Goal: Transaction & Acquisition: Purchase product/service

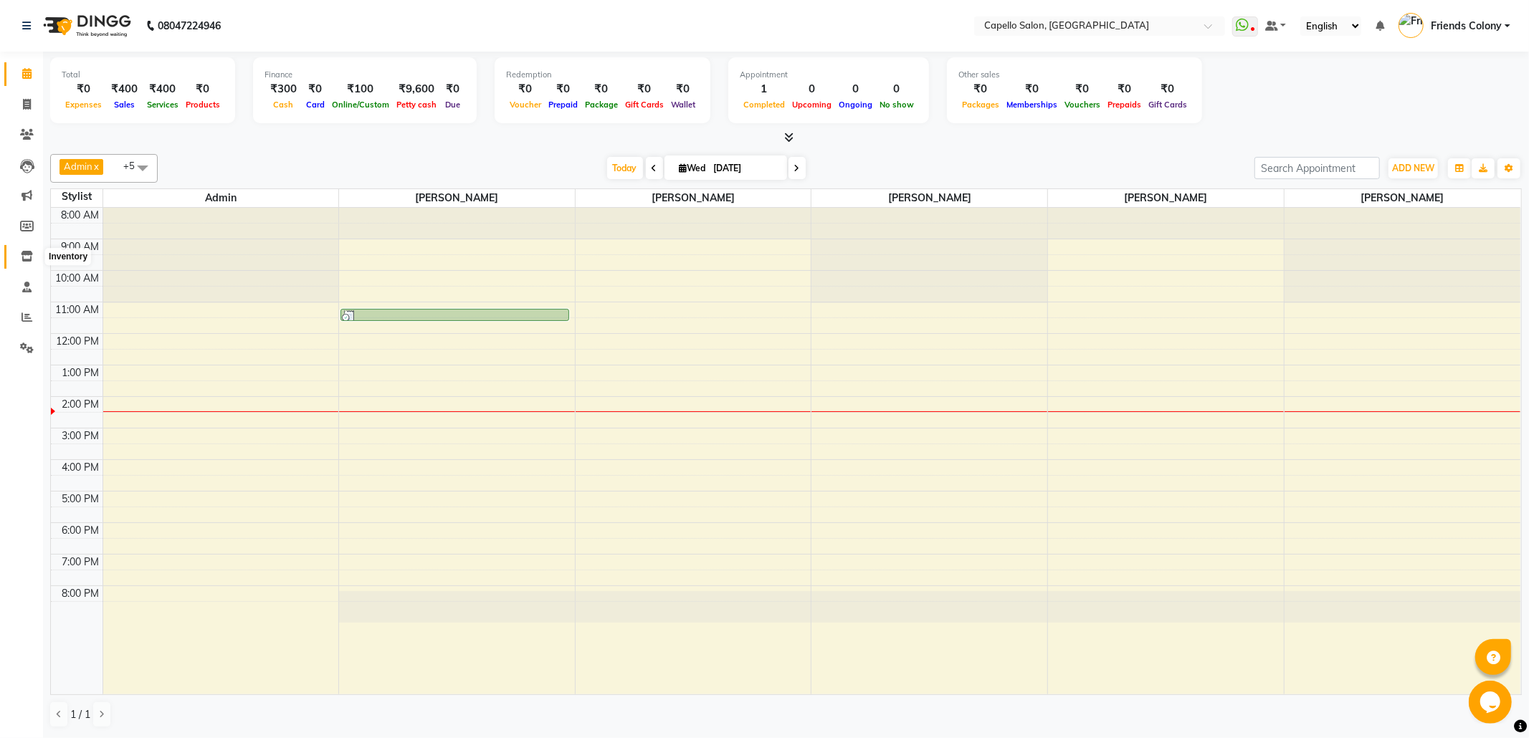
click at [24, 251] on icon at bounding box center [27, 256] width 12 height 11
click at [26, 260] on icon at bounding box center [27, 256] width 12 height 11
click at [26, 252] on icon at bounding box center [27, 256] width 12 height 11
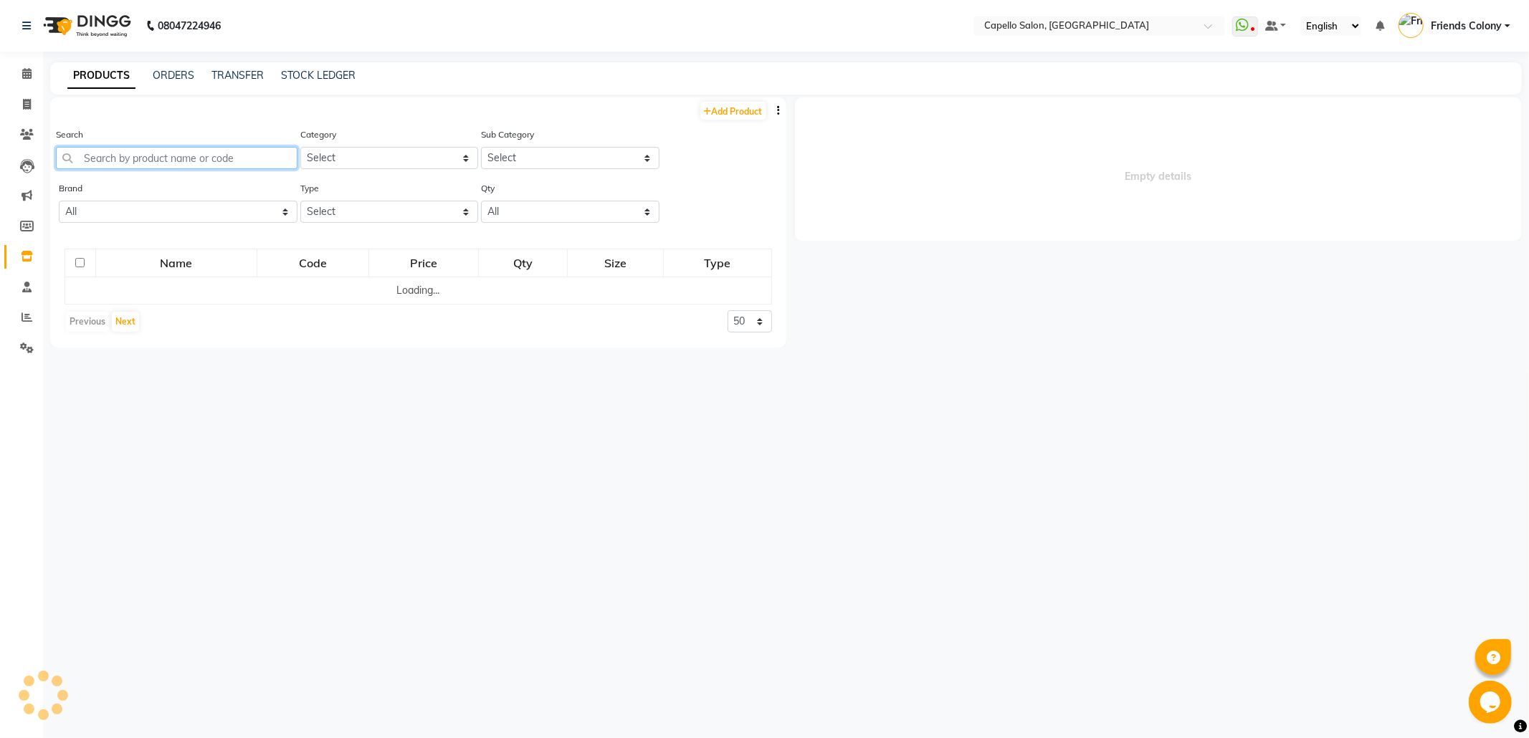
click at [141, 151] on input "text" at bounding box center [177, 158] width 242 height 22
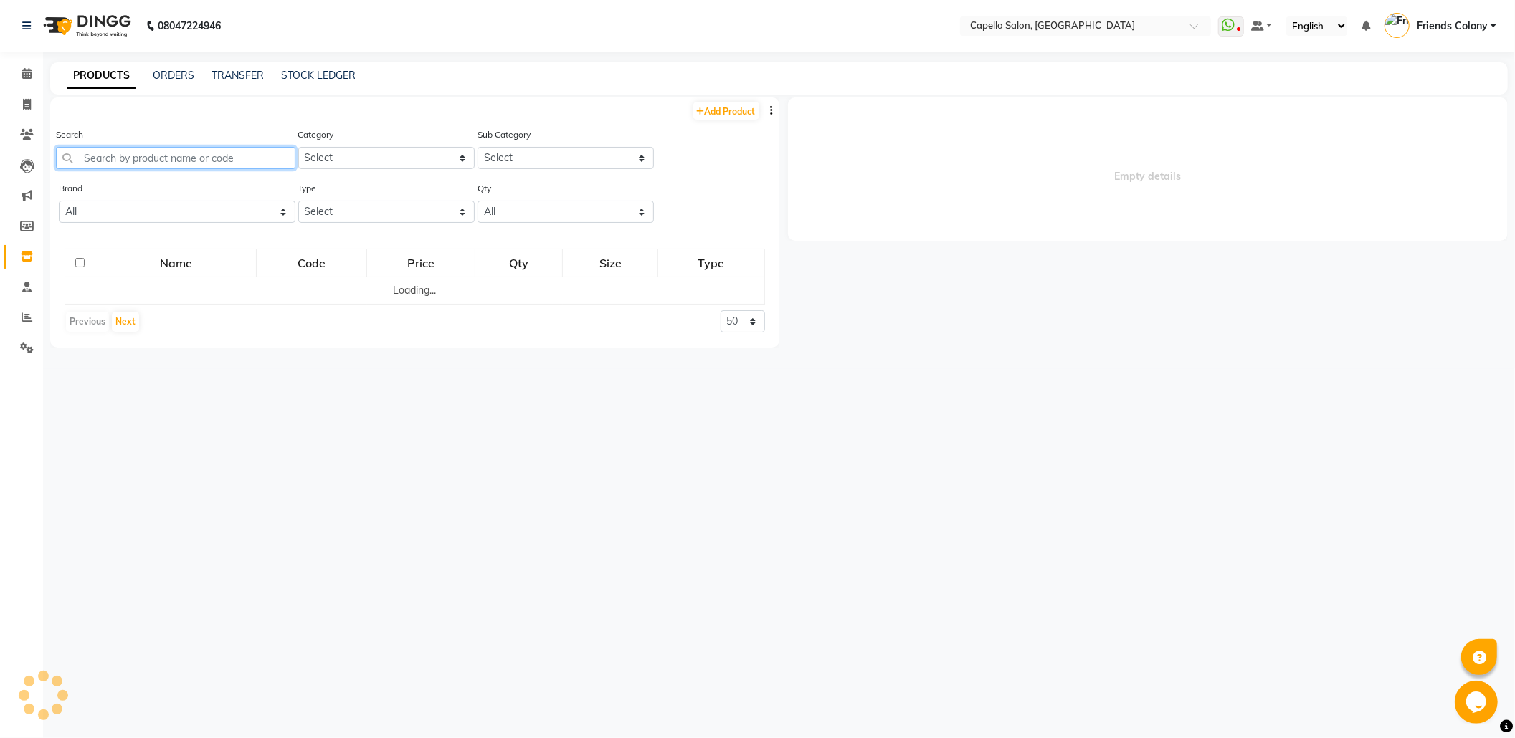
select select
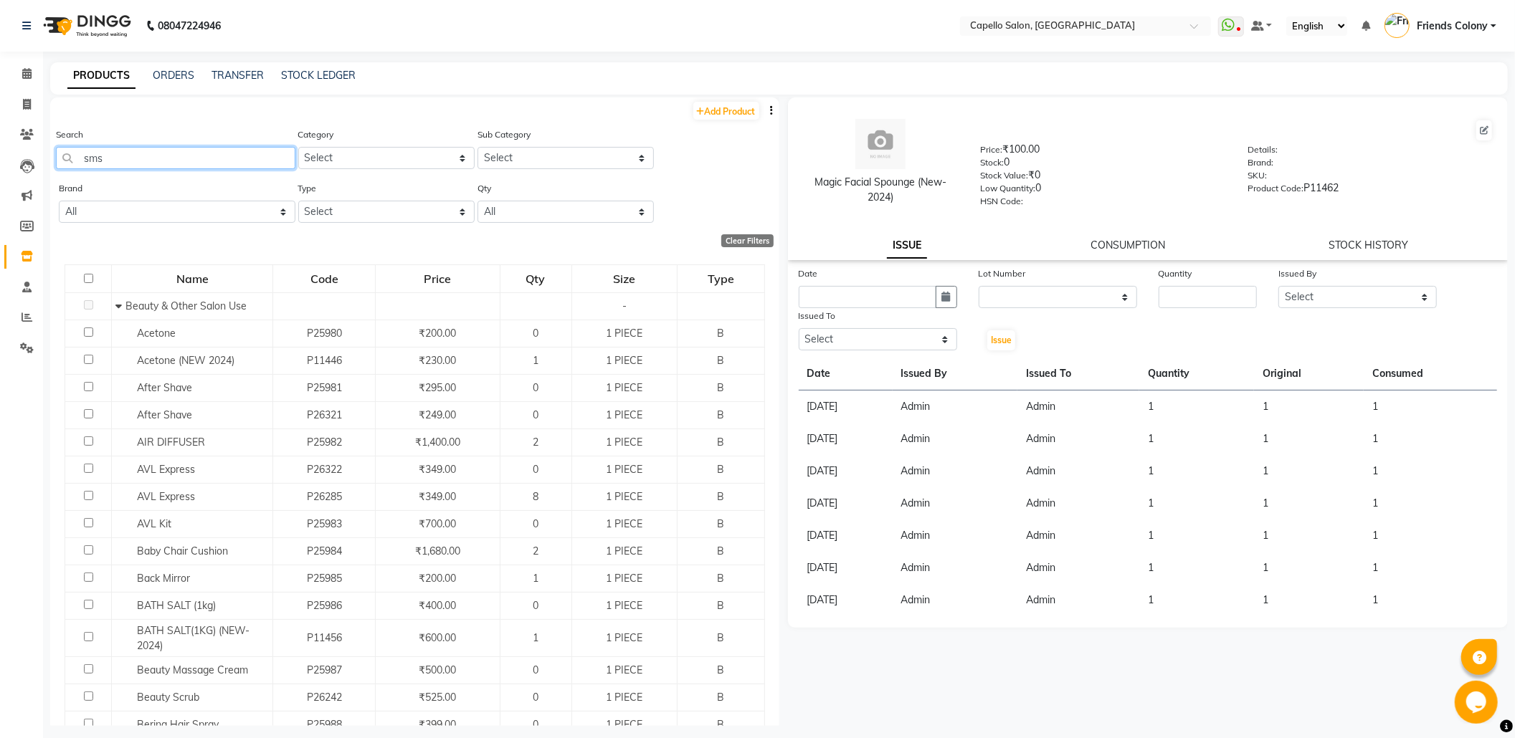
click at [141, 151] on input "sms" at bounding box center [175, 158] width 239 height 22
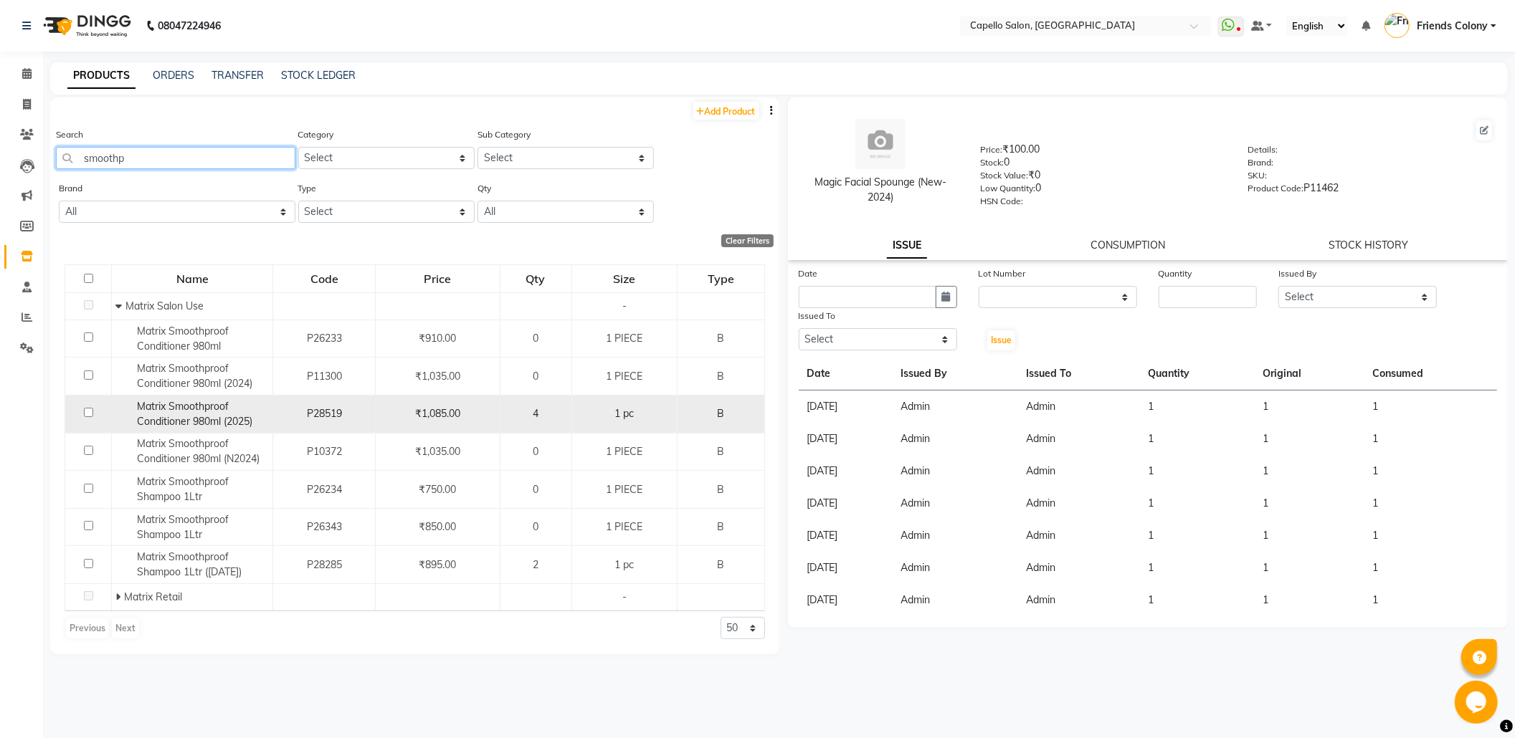
type input "smoothp"
click at [89, 413] on input "checkbox" at bounding box center [88, 412] width 9 height 9
checkbox input "true"
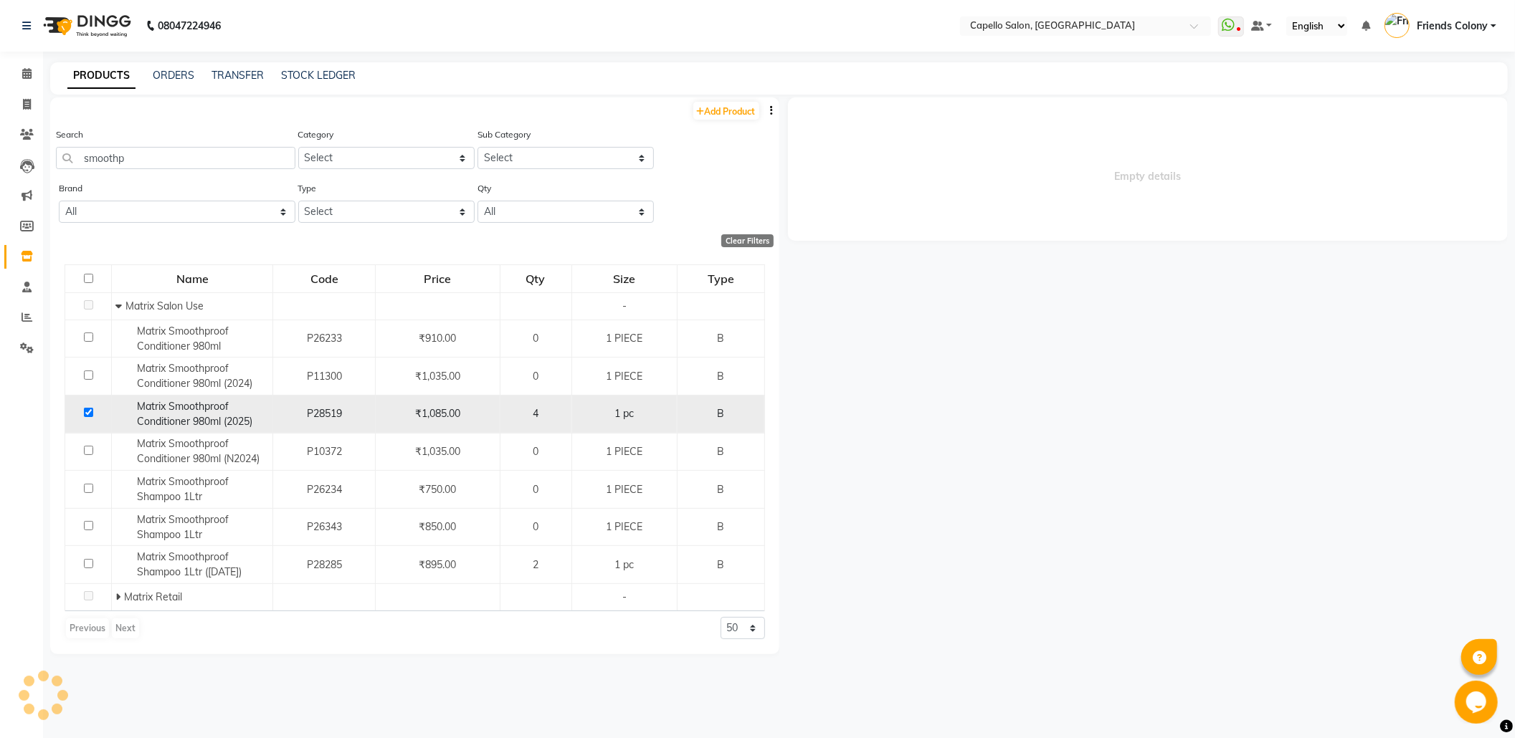
select select
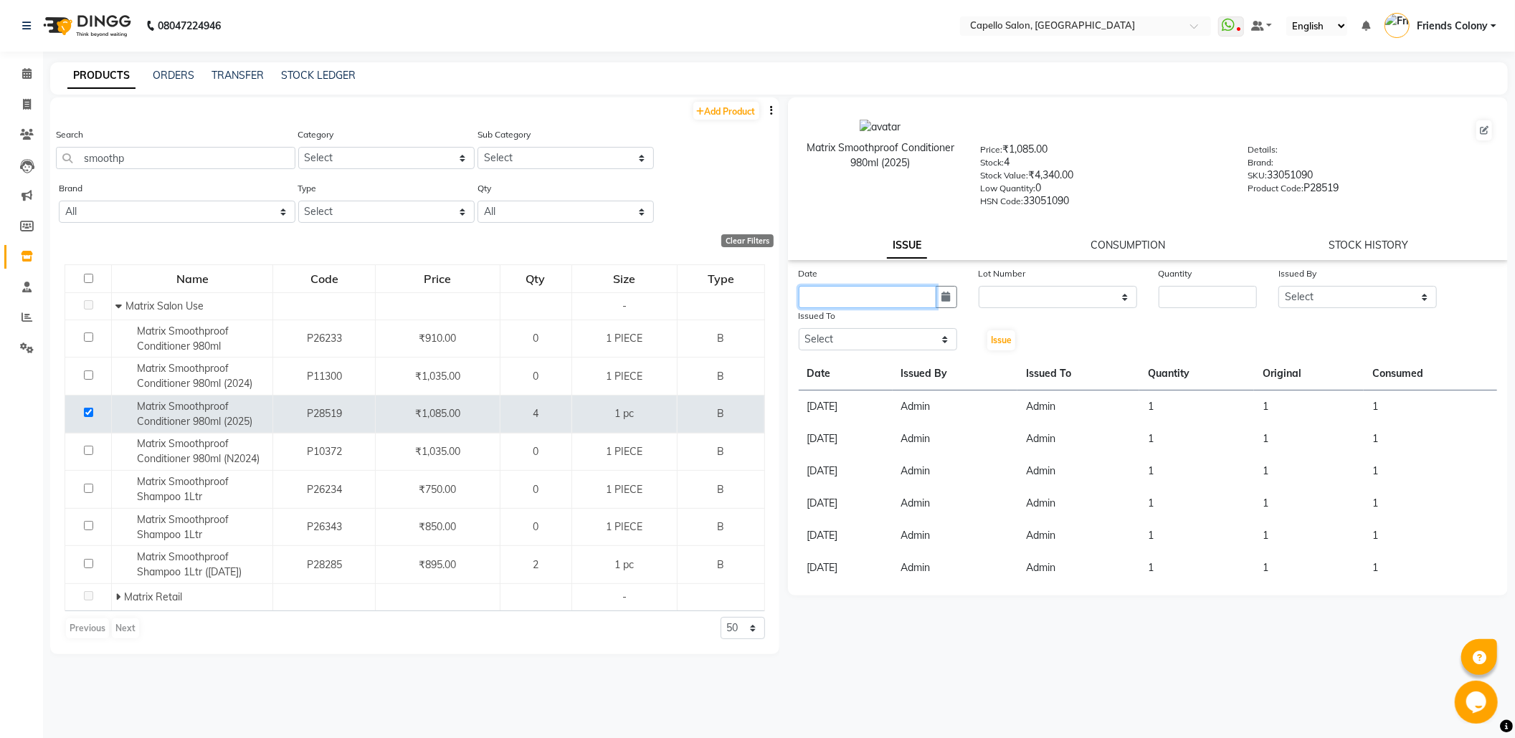
click at [849, 297] on input "text" at bounding box center [868, 297] width 138 height 22
select select "9"
select select "2025"
click at [852, 371] on div "3" at bounding box center [859, 371] width 23 height 23
type input "[DATE]"
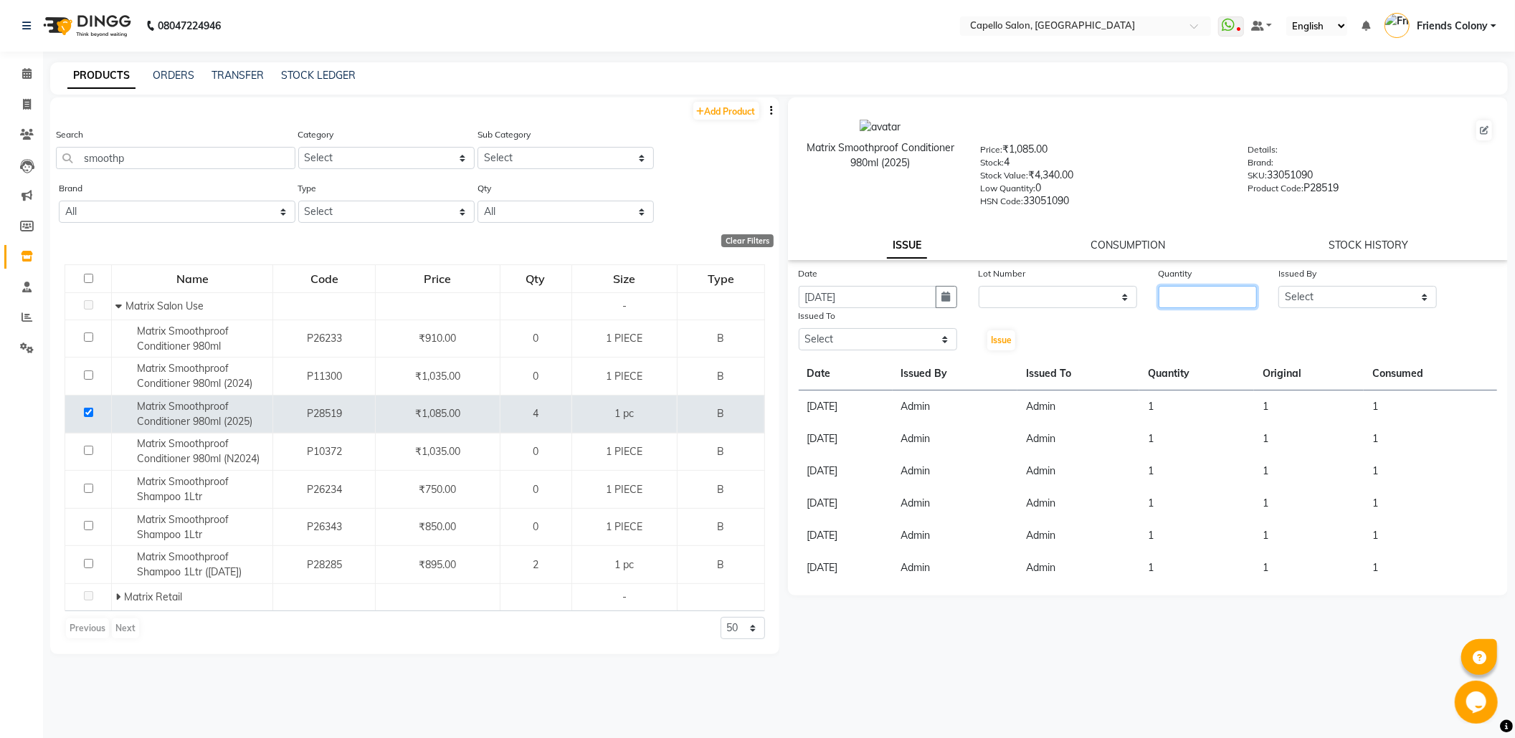
click at [1188, 298] on input "number" at bounding box center [1208, 297] width 98 height 22
type input "2"
click at [1334, 293] on select "Select Admin ANKIT BANDEWAR Friends Colony Harsha Shiwankar mohini godhane NEHA…" at bounding box center [1357, 297] width 158 height 22
select select "16604"
click at [1278, 286] on select "Select Admin ANKIT BANDEWAR Friends Colony Harsha Shiwankar mohini godhane NEHA…" at bounding box center [1357, 297] width 158 height 22
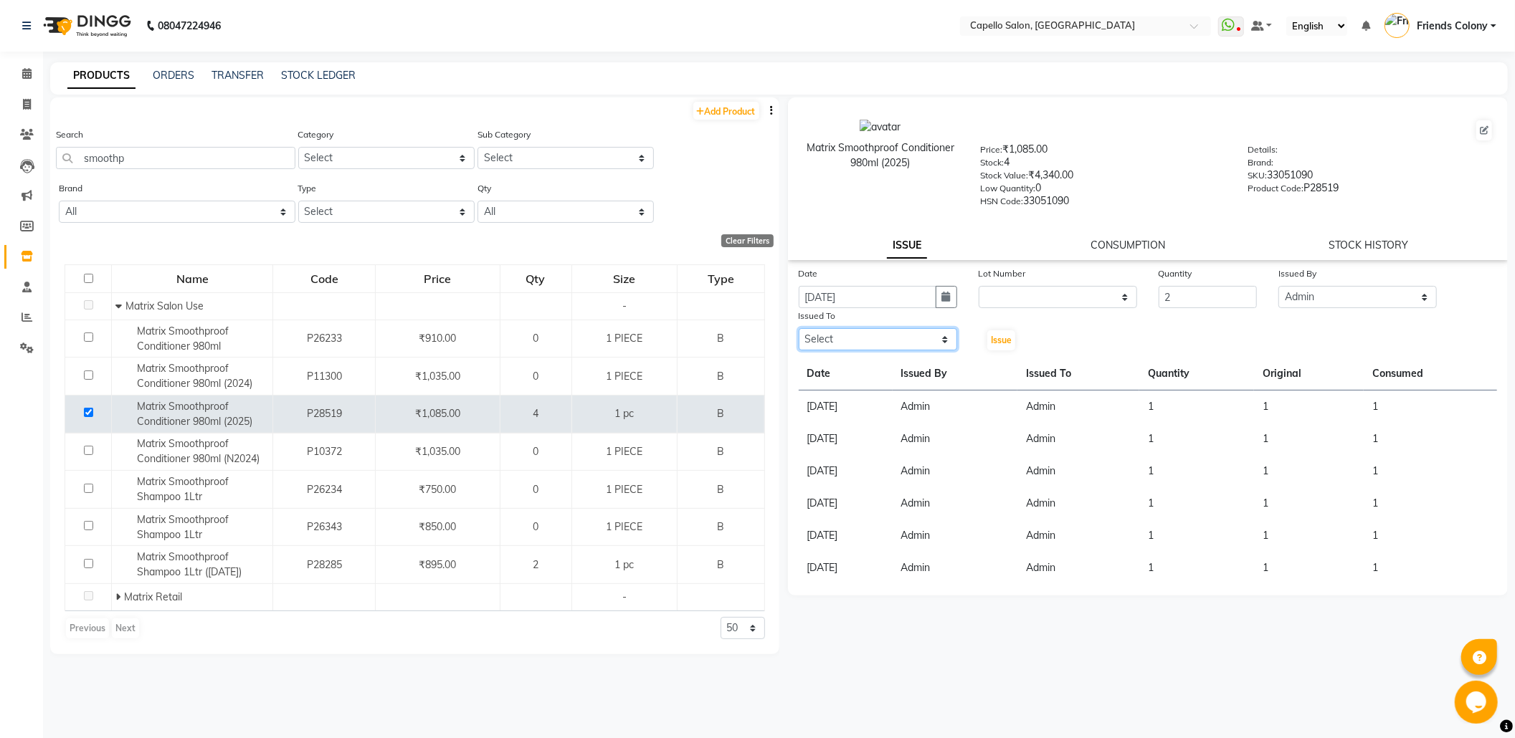
click at [913, 330] on select "Select Admin ANKIT BANDEWAR Friends Colony Harsha Shiwankar mohini godhane NEHA…" at bounding box center [878, 339] width 158 height 22
select select "16604"
click at [799, 328] on select "Select Admin ANKIT BANDEWAR Friends Colony Harsha Shiwankar mohini godhane NEHA…" at bounding box center [878, 339] width 158 height 22
click at [999, 335] on span "Issue" at bounding box center [1001, 340] width 21 height 11
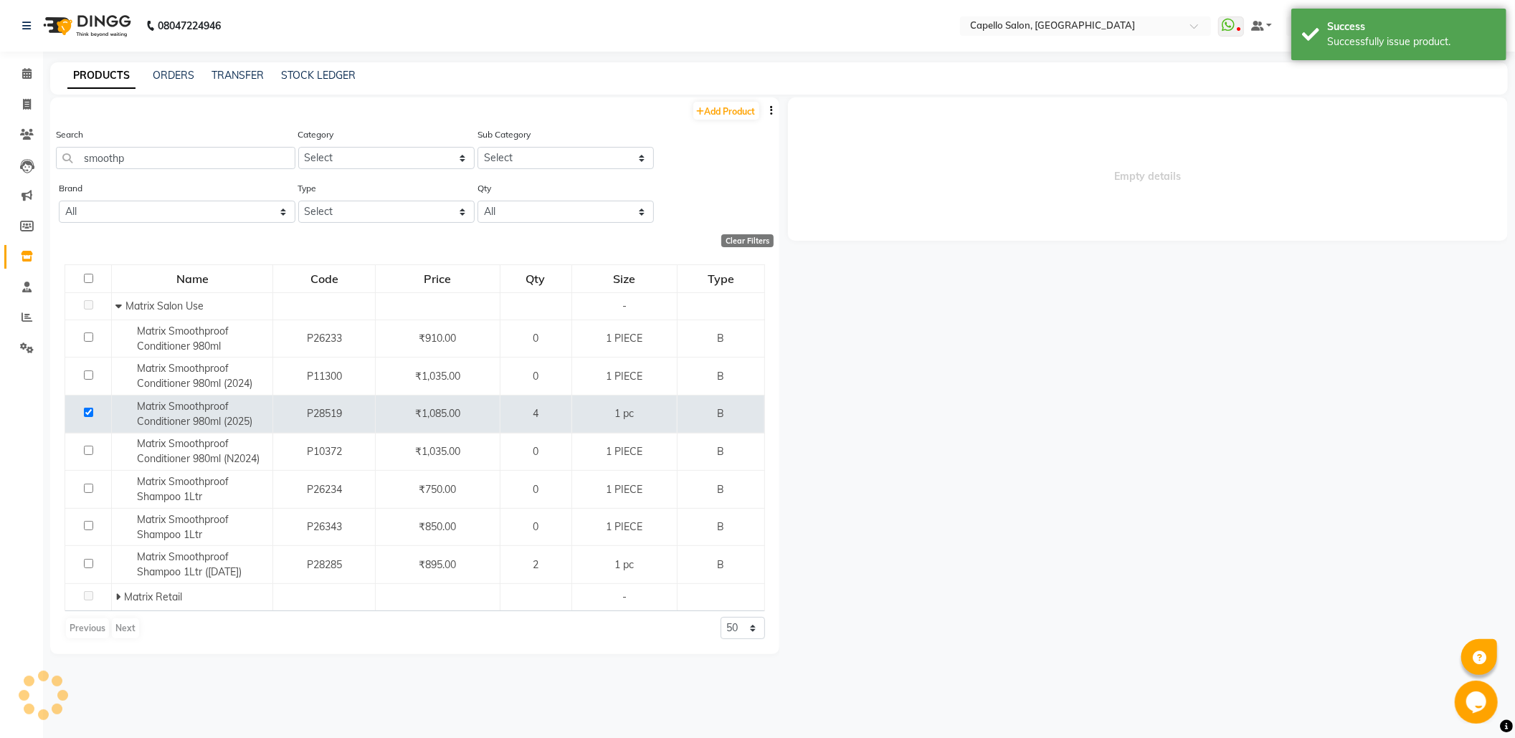
select select
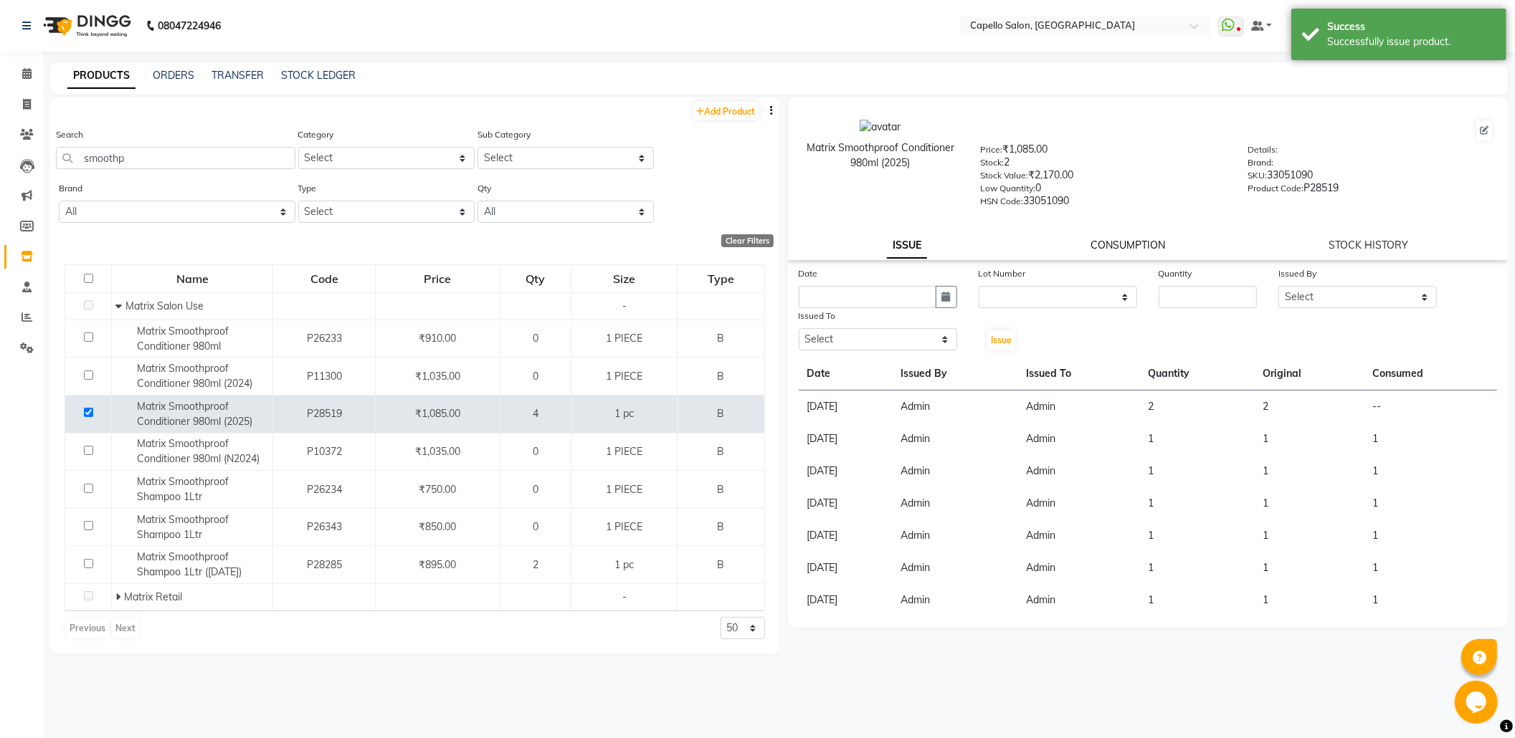
click at [1116, 244] on link "CONSUMPTION" at bounding box center [1128, 245] width 75 height 13
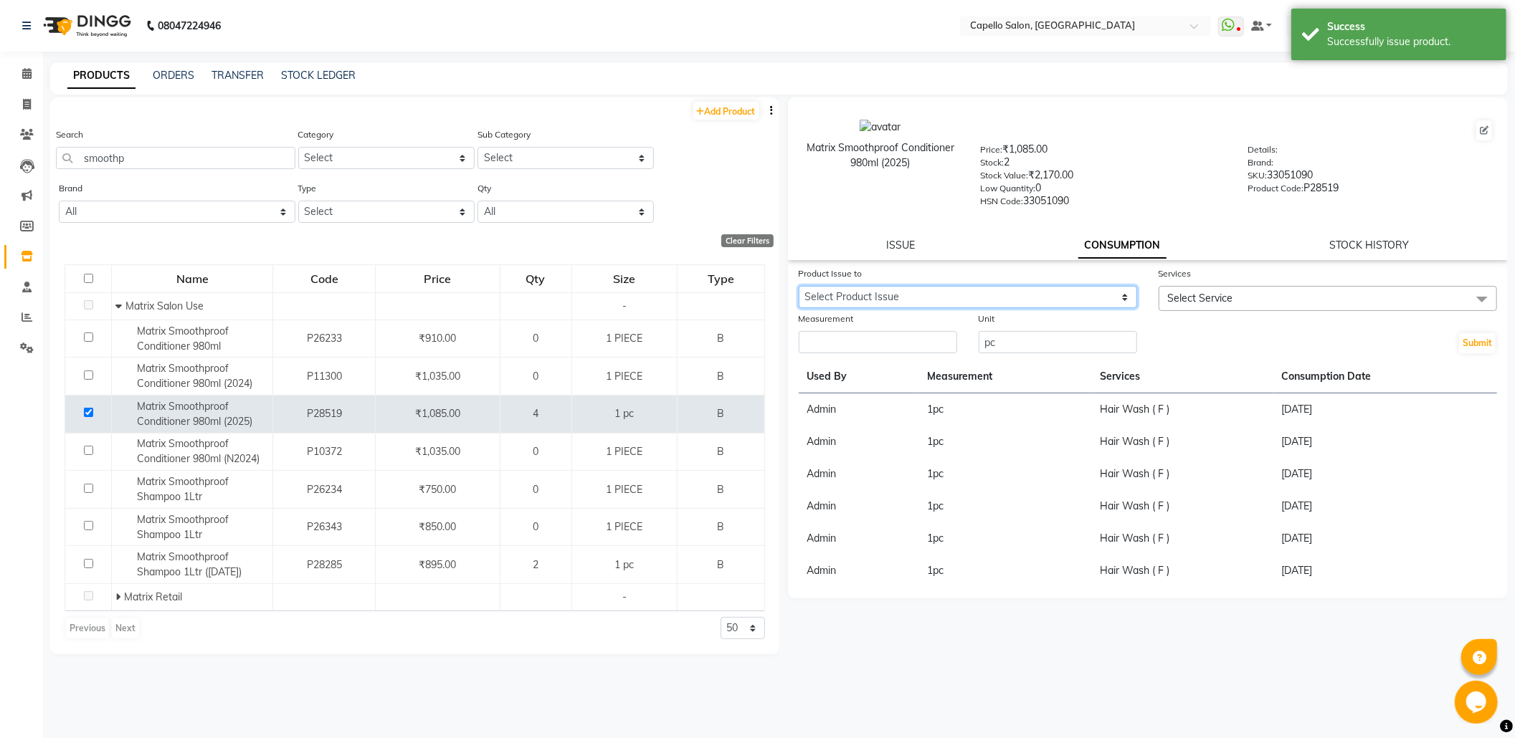
click at [1114, 295] on select "Select Product Issue 2025-09-03, Issued to: Admin, Balance: 2" at bounding box center [968, 297] width 338 height 22
select select "1201986"
click at [799, 286] on select "Select Product Issue 2025-09-03, Issued to: Admin, Balance: 2" at bounding box center [968, 297] width 338 height 22
click at [1206, 280] on div "Services" at bounding box center [1328, 276] width 338 height 20
click at [1207, 293] on span "Select Service" at bounding box center [1200, 298] width 65 height 13
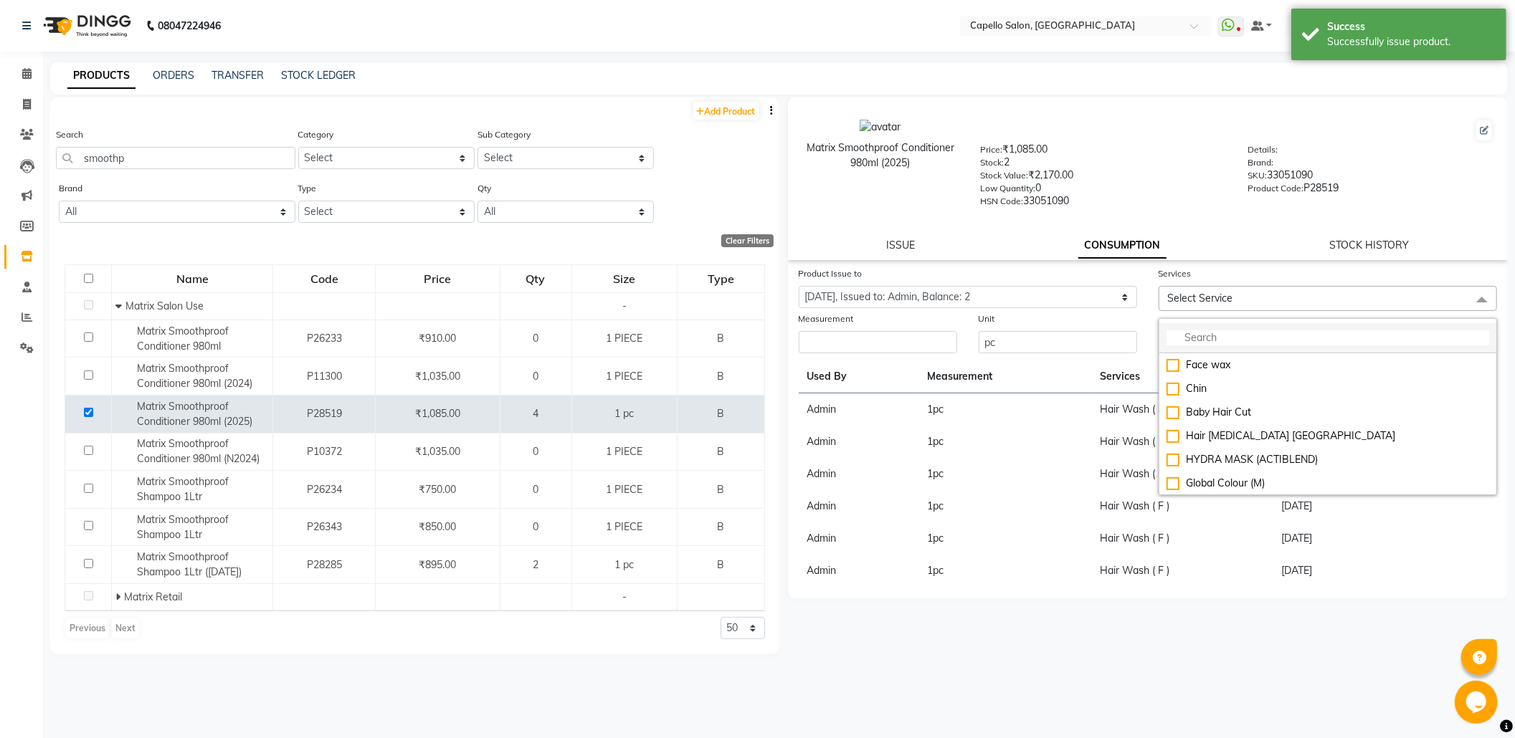
drag, startPoint x: 1213, startPoint y: 324, endPoint x: 1213, endPoint y: 333, distance: 8.6
click at [1213, 333] on li at bounding box center [1327, 338] width 337 height 30
click at [1213, 333] on input "multiselect-search" at bounding box center [1328, 338] width 323 height 15
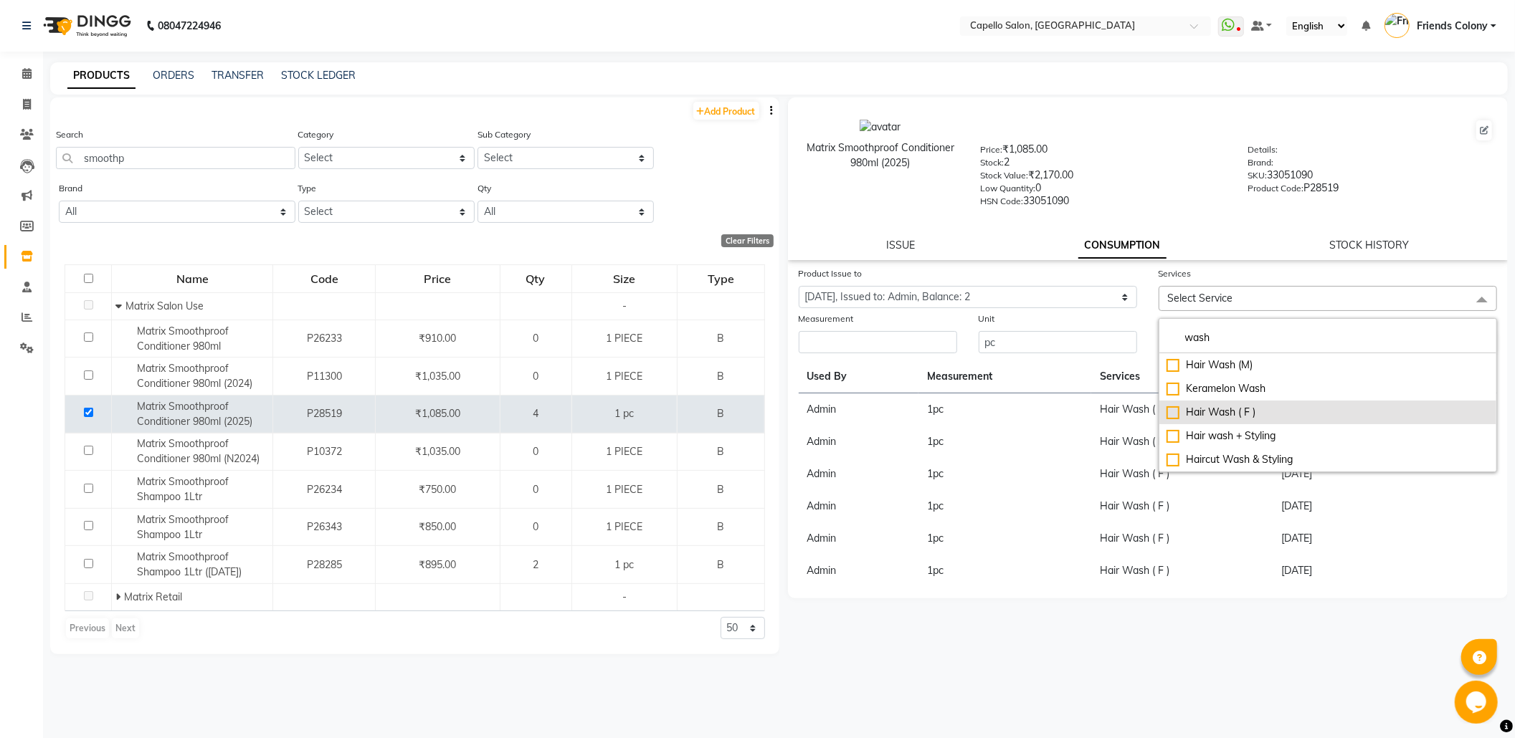
type input "wash"
click at [1217, 411] on div "Hair Wash ( F )" at bounding box center [1328, 412] width 323 height 15
checkbox input "true"
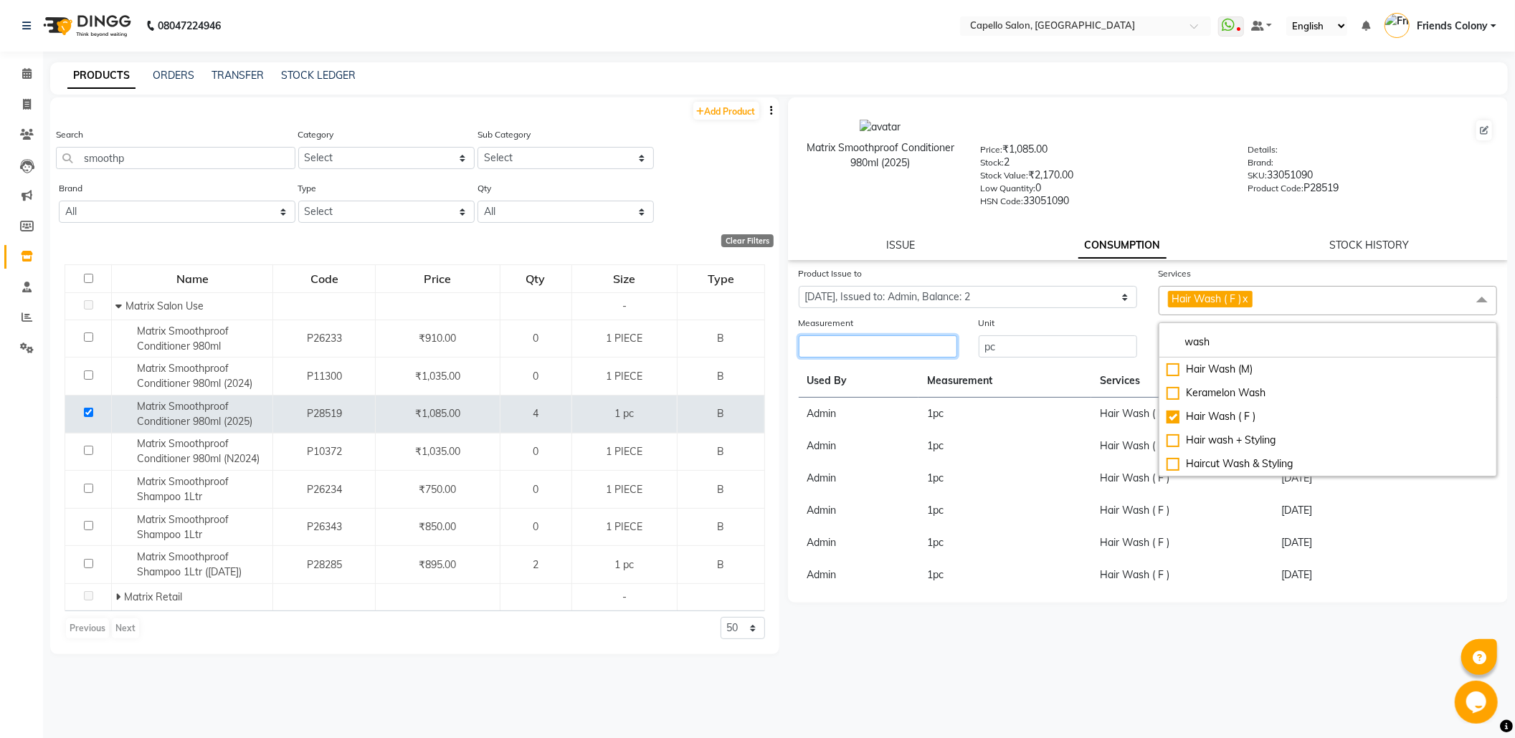
click at [931, 342] on input "number" at bounding box center [878, 347] width 158 height 22
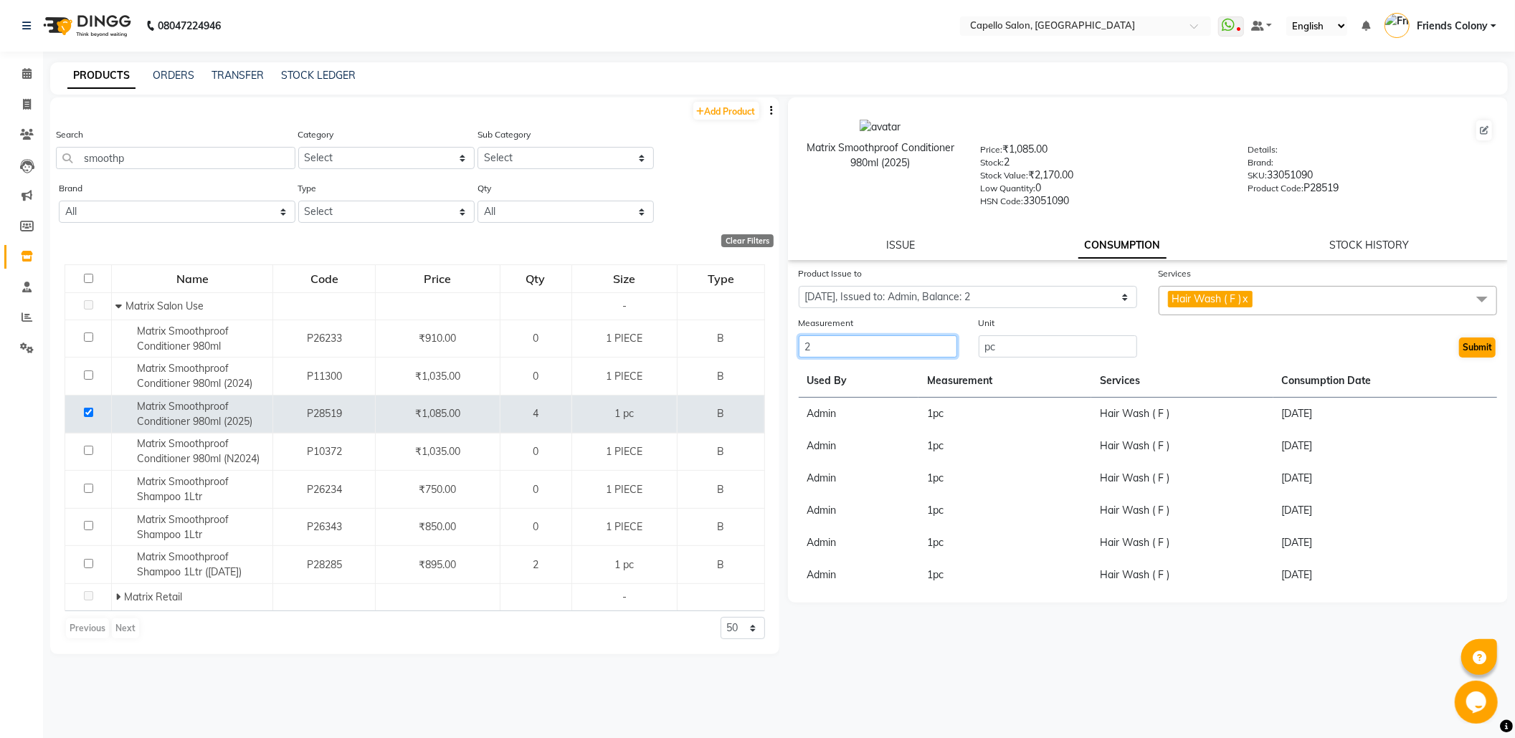
type input "2"
click at [1470, 345] on button "Submit" at bounding box center [1477, 348] width 37 height 20
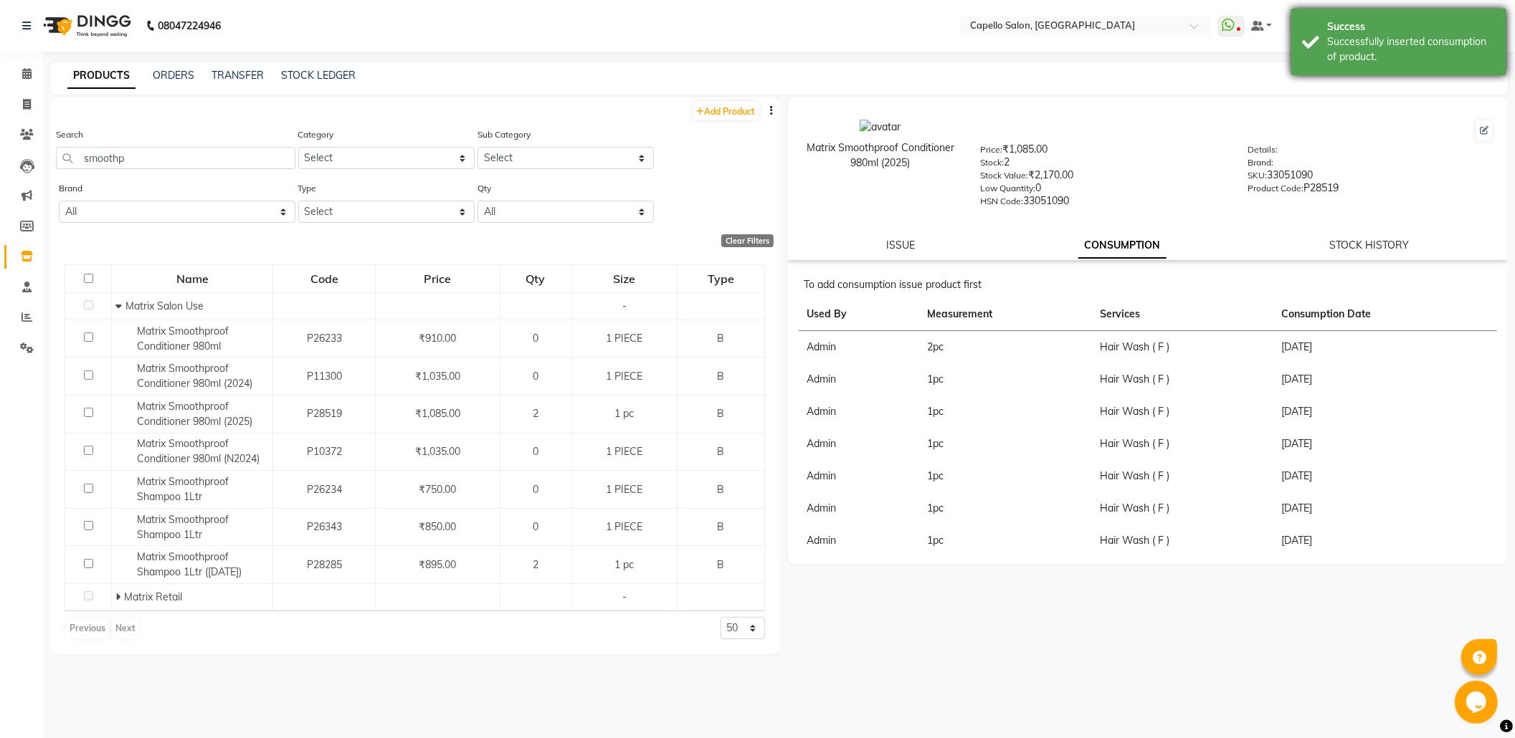
click at [1332, 29] on div "Success" at bounding box center [1411, 26] width 168 height 15
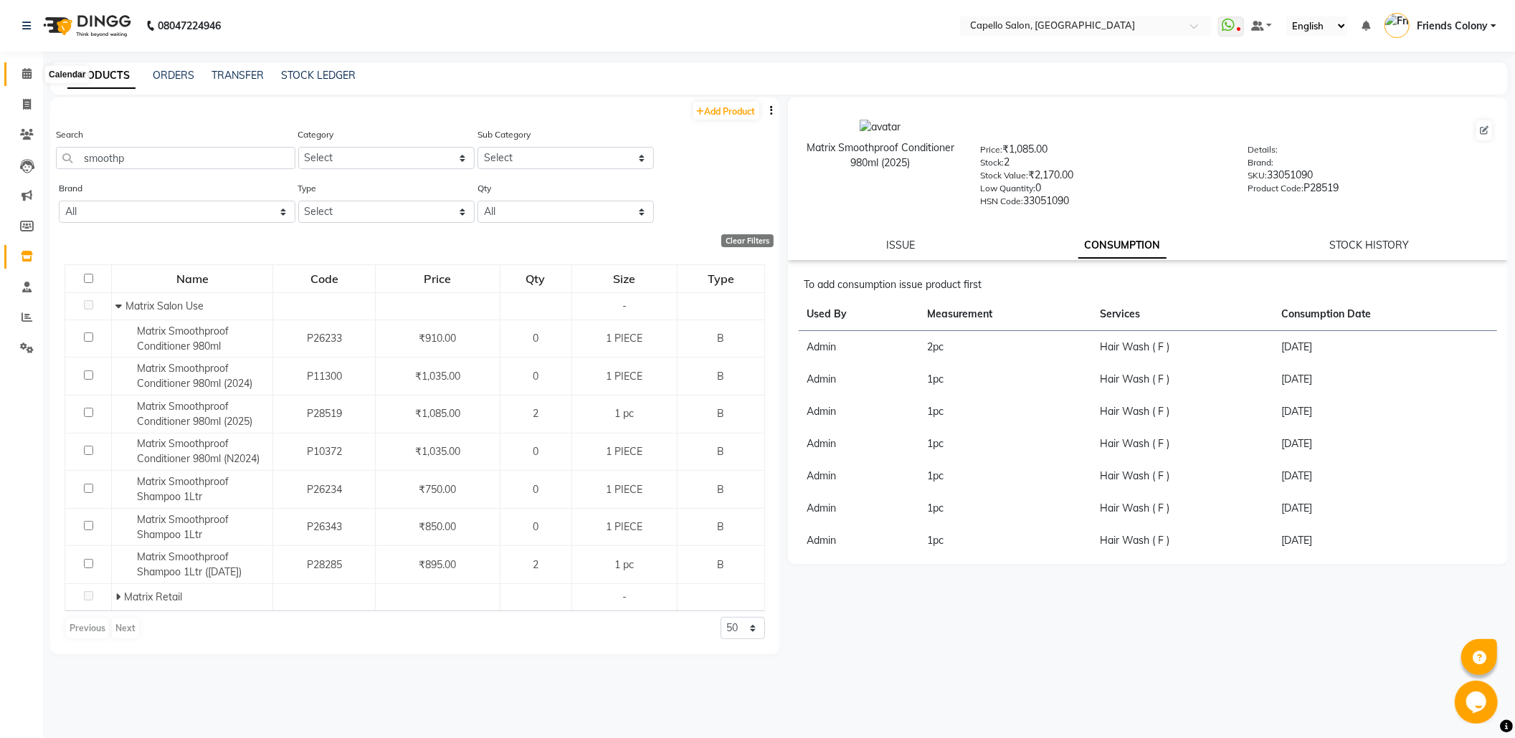
click at [18, 72] on span at bounding box center [26, 74] width 25 height 16
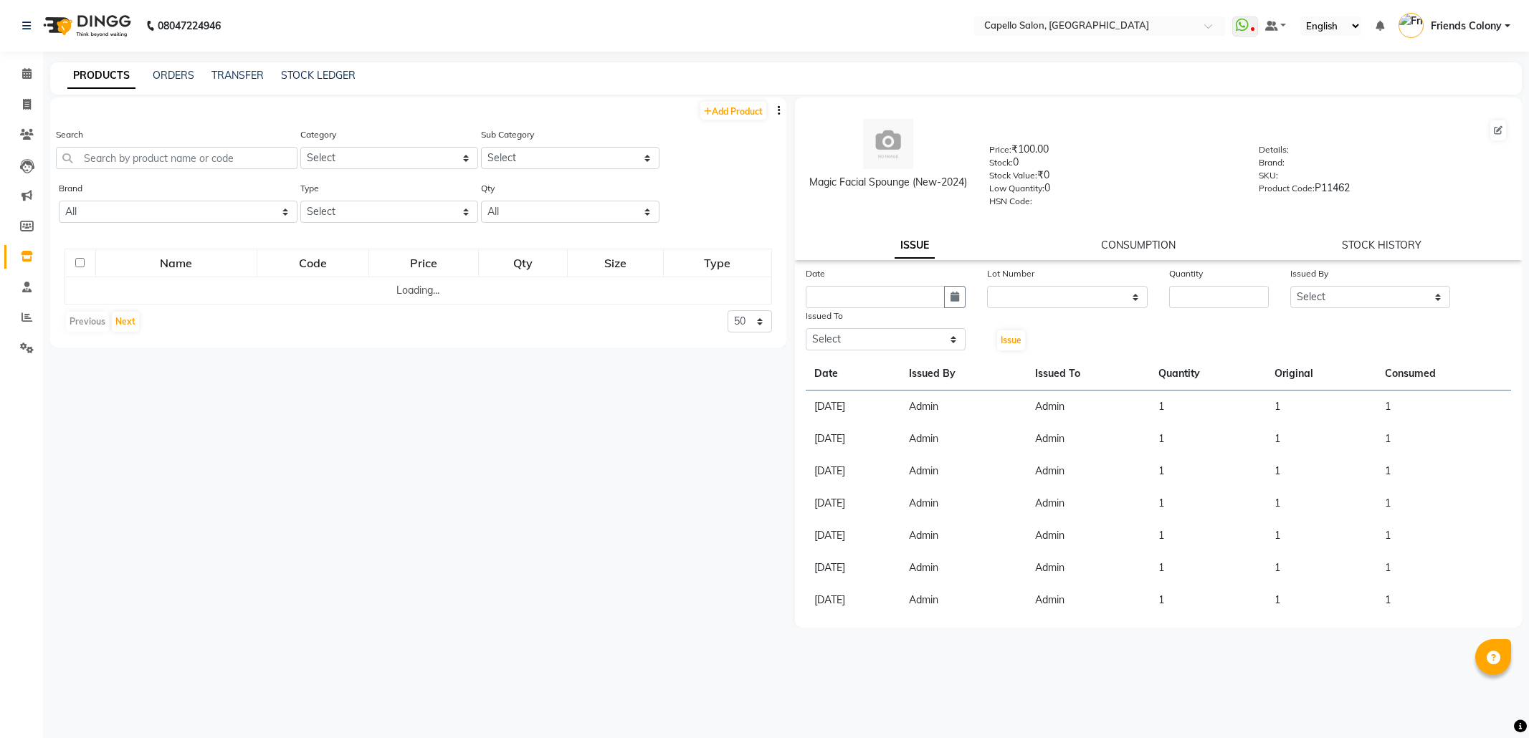
select select
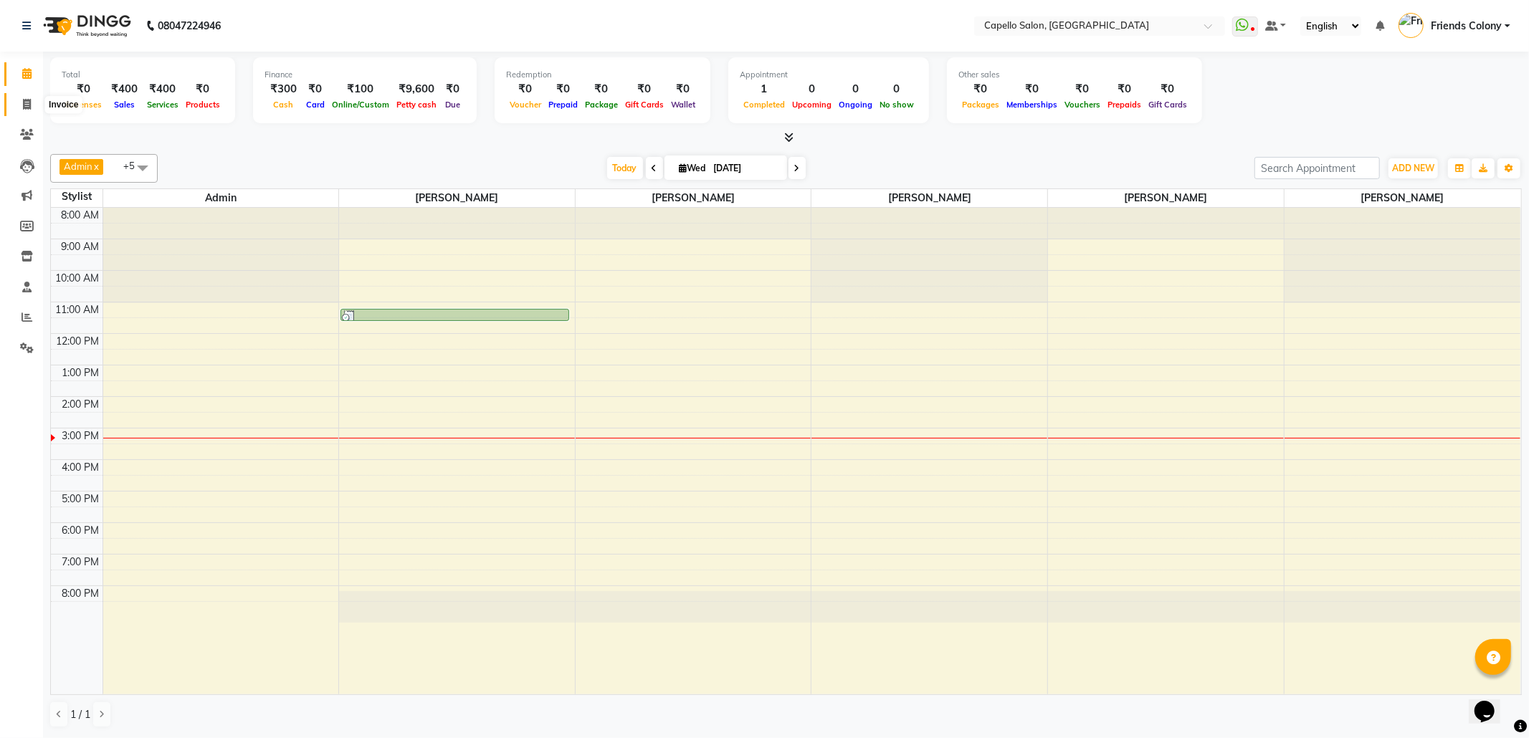
click at [24, 101] on icon at bounding box center [27, 104] width 8 height 11
select select "3583"
select select "service"
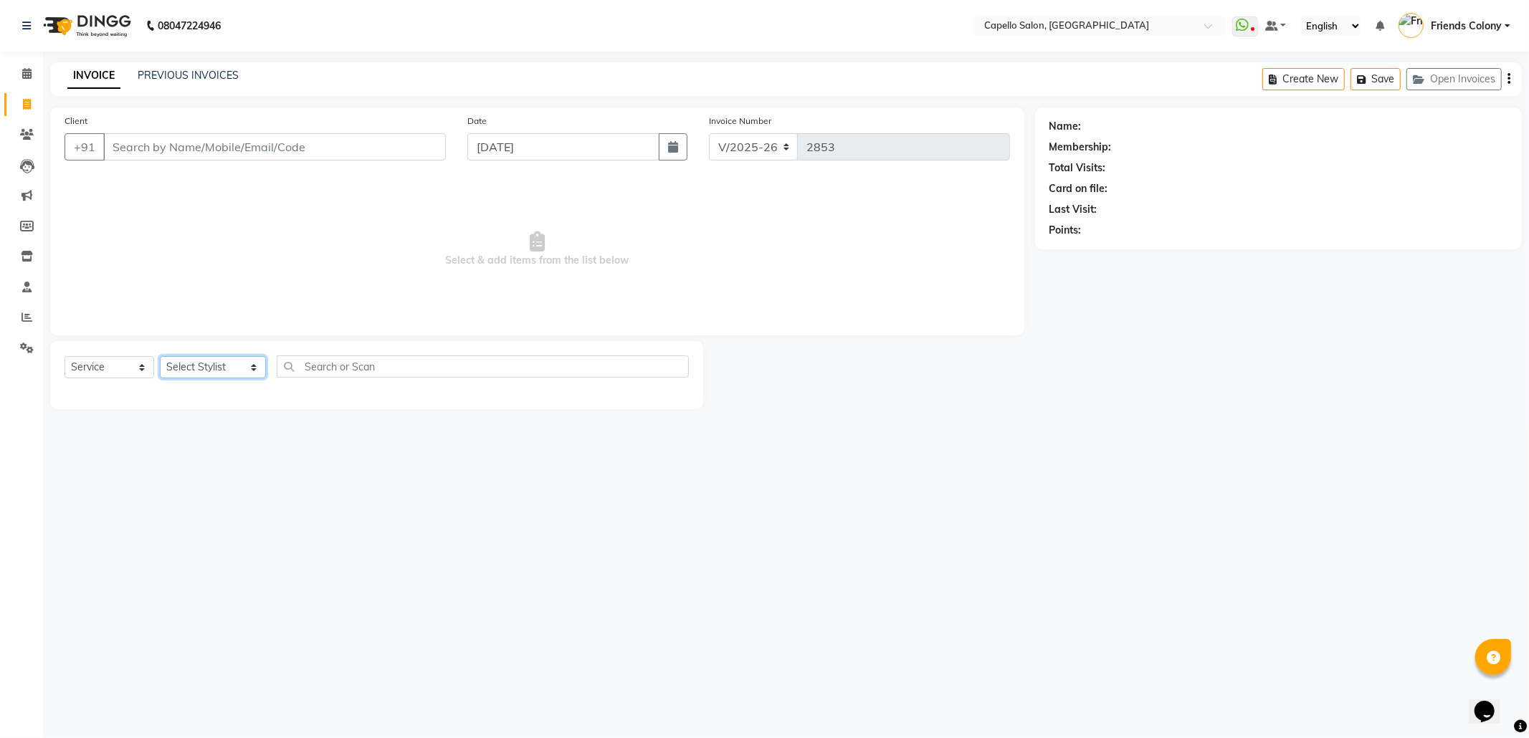
click at [193, 371] on select "Select Stylist Admin [PERSON_NAME] Friends Colony [PERSON_NAME] [PERSON_NAME] N…" at bounding box center [213, 367] width 106 height 22
select select "29604"
click at [160, 356] on select "Select Stylist Admin ANKIT BANDEWAR Friends Colony Harsha Shiwankar mohini godh…" at bounding box center [213, 367] width 106 height 22
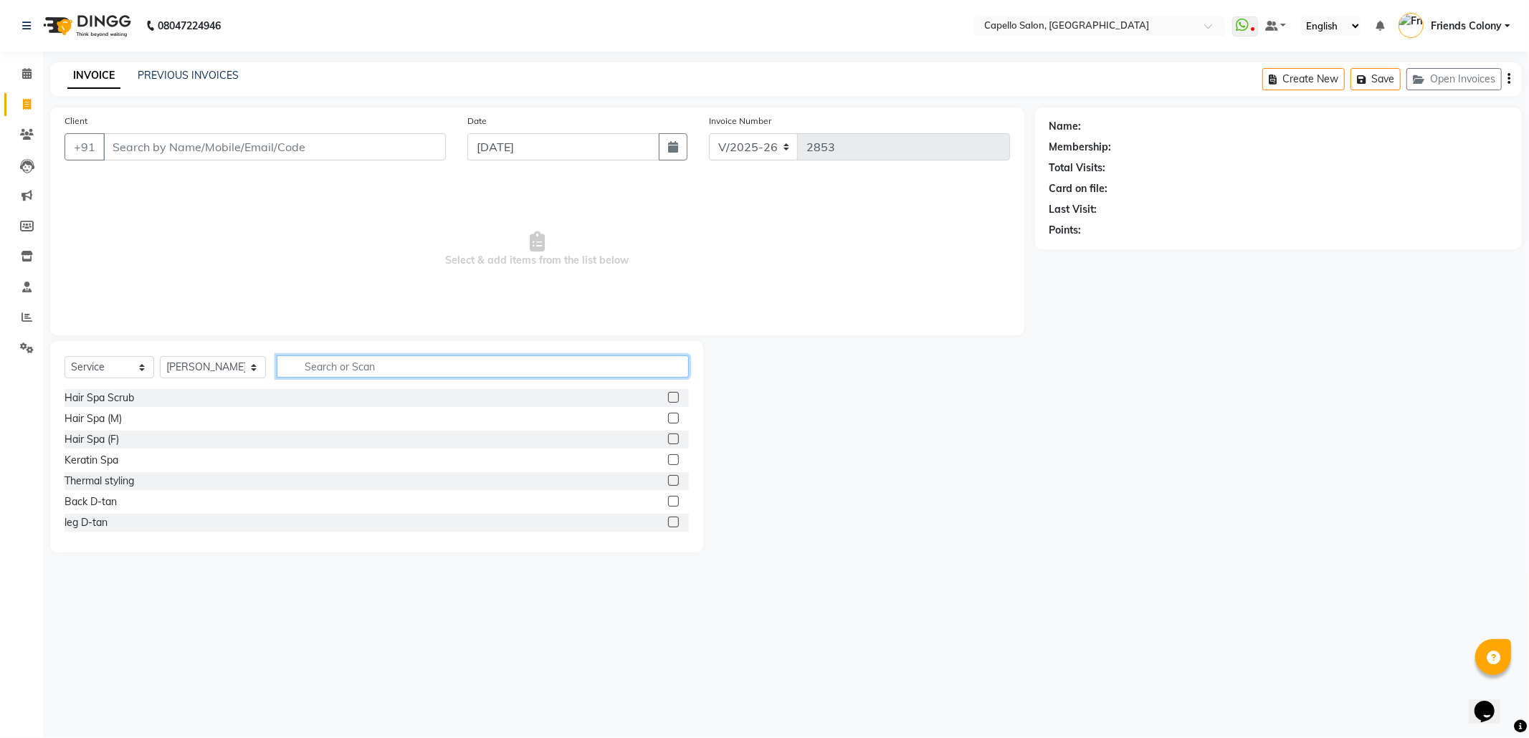
click at [323, 362] on input "text" at bounding box center [483, 367] width 412 height 22
type input "w"
type input "under"
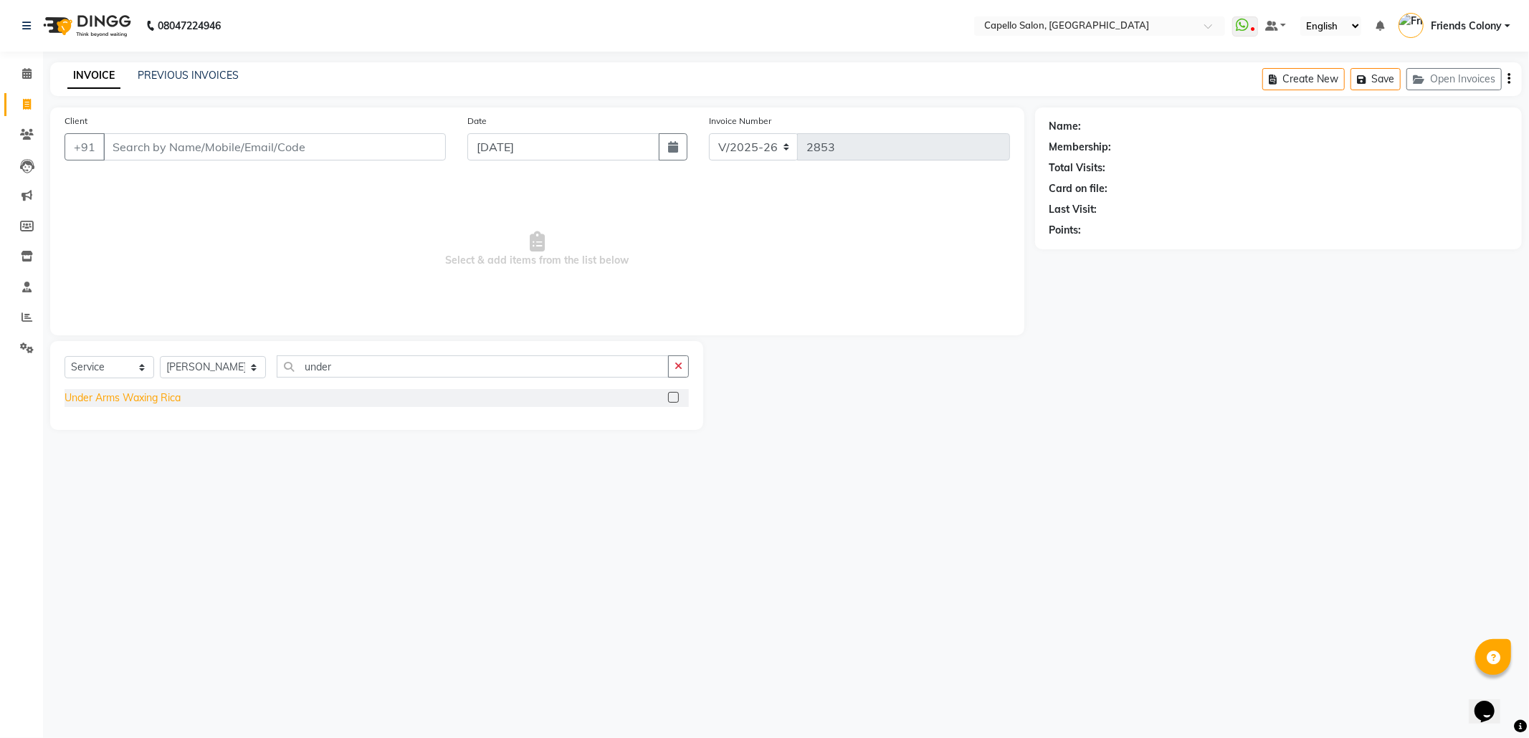
click at [171, 396] on div "Under Arms Waxing Rica" at bounding box center [123, 398] width 116 height 15
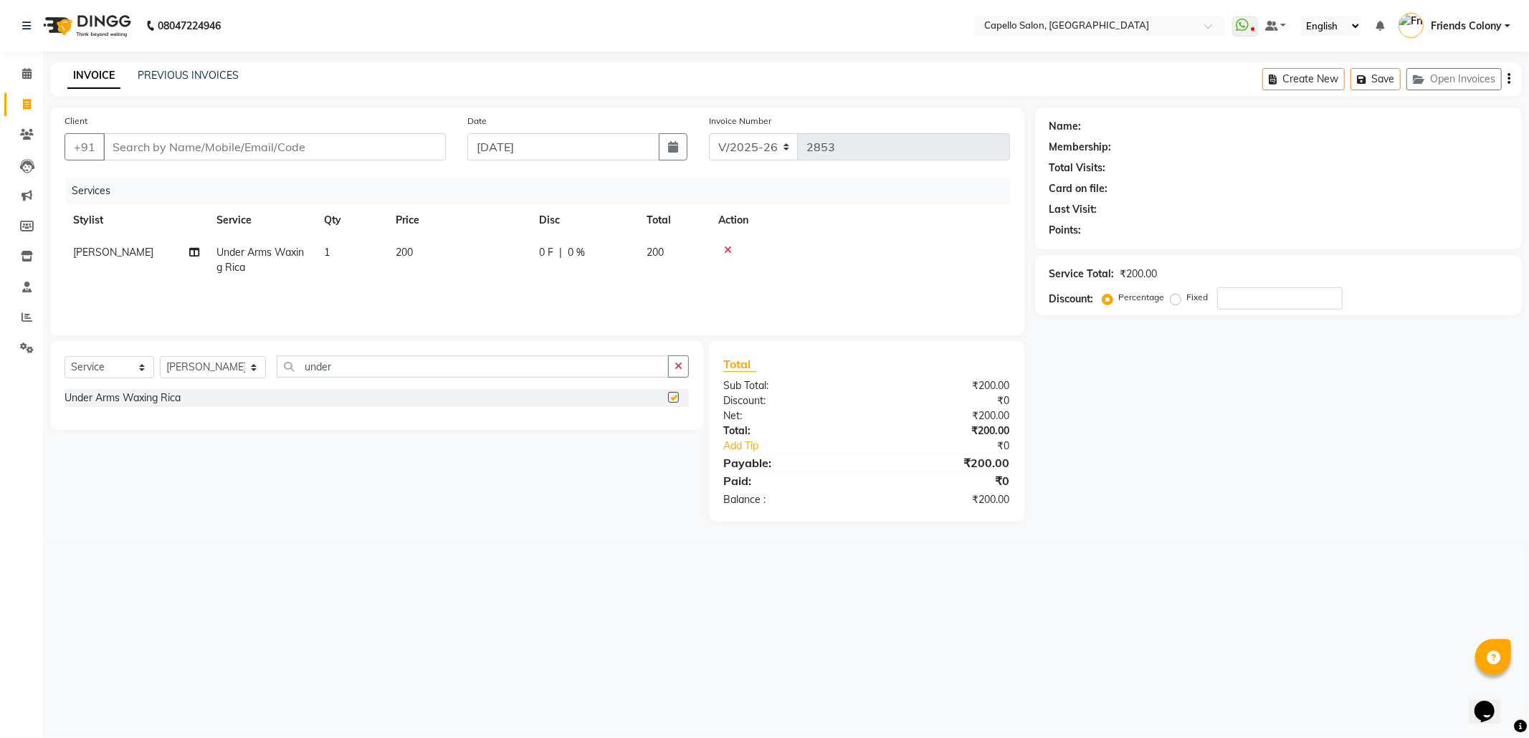
checkbox input "false"
drag, startPoint x: 327, startPoint y: 371, endPoint x: 285, endPoint y: 364, distance: 42.1
click at [285, 364] on input "under" at bounding box center [473, 367] width 392 height 22
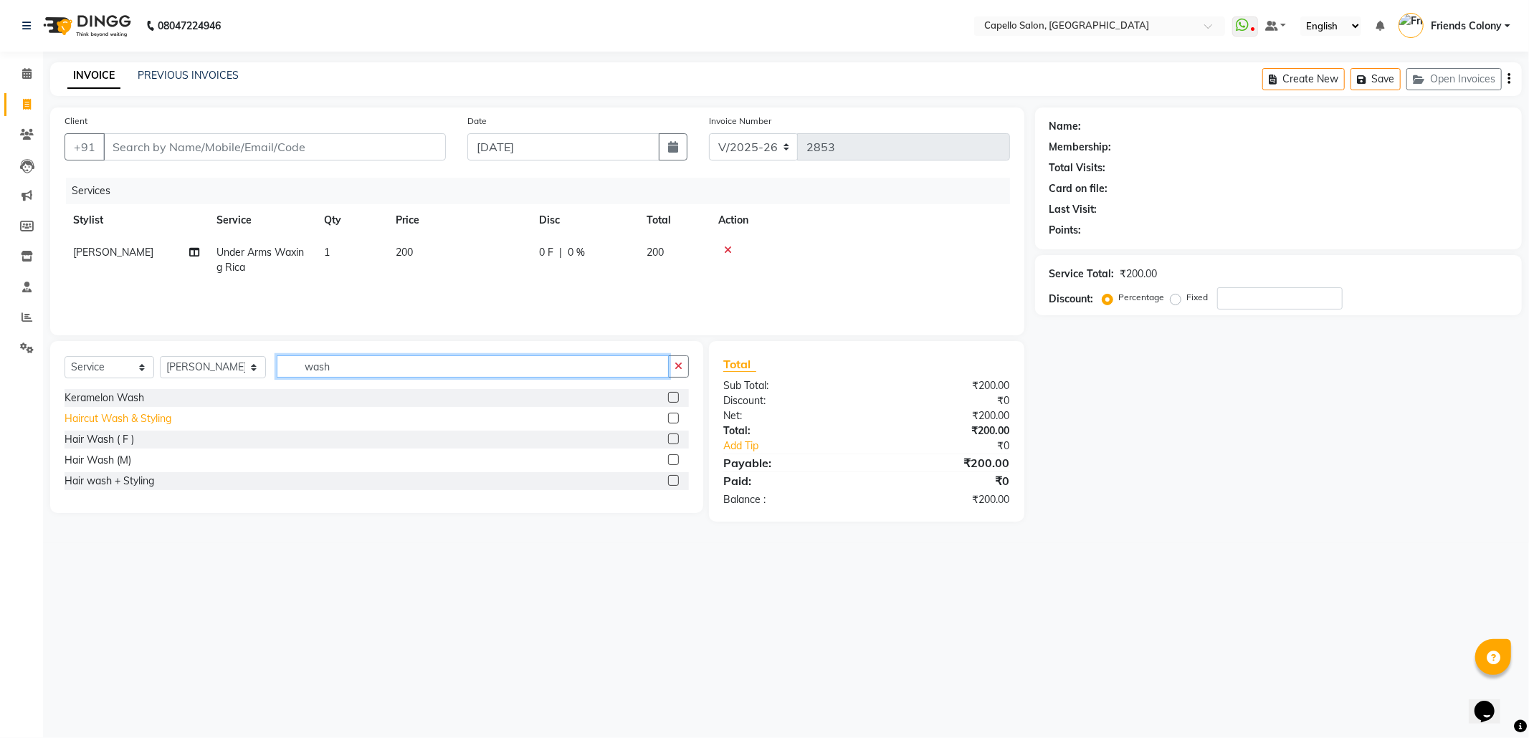
type input "wash"
click at [159, 420] on div "Haircut Wash & Styling" at bounding box center [118, 419] width 107 height 15
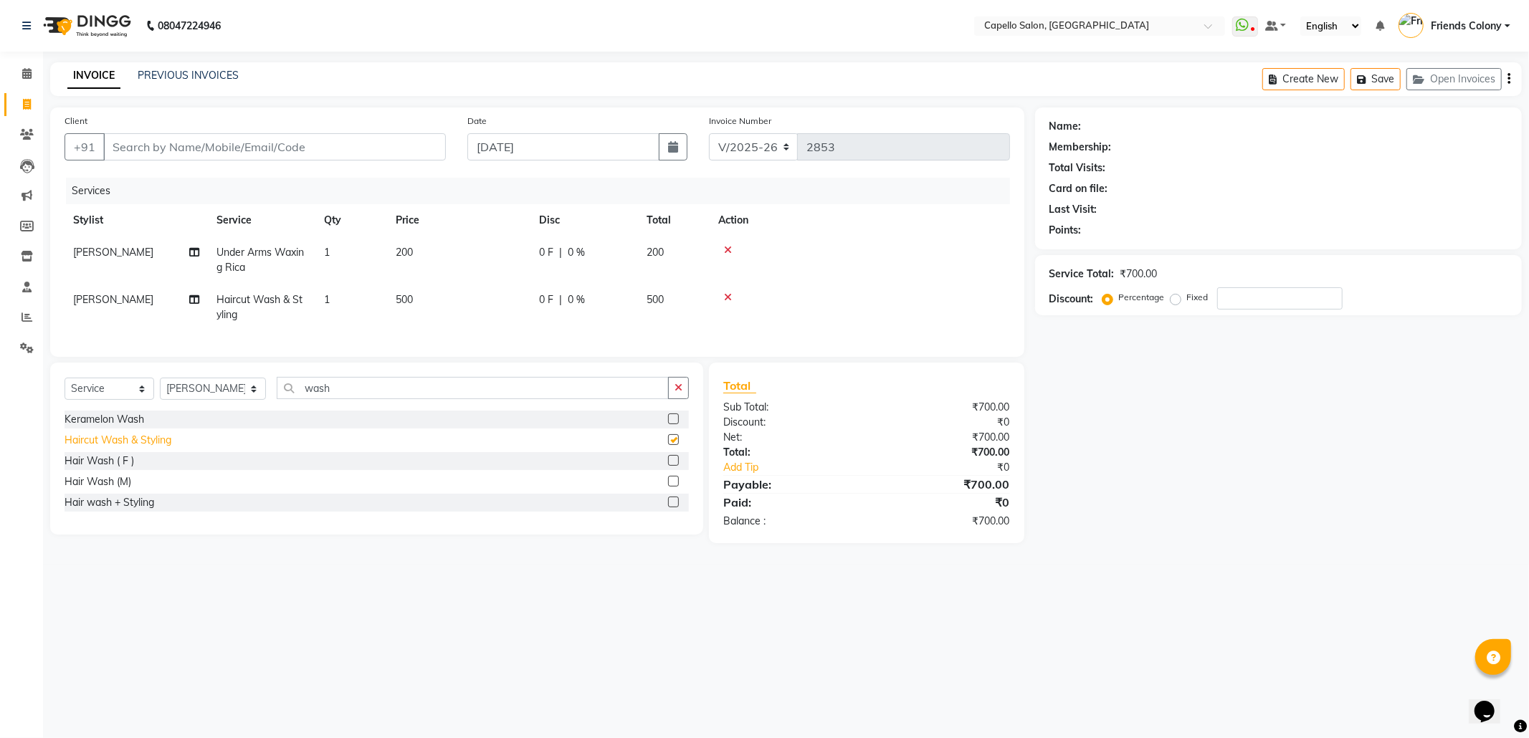
checkbox input "false"
click at [171, 145] on input "Client" at bounding box center [274, 146] width 343 height 27
type input "7"
type input "0"
type input "7276480841"
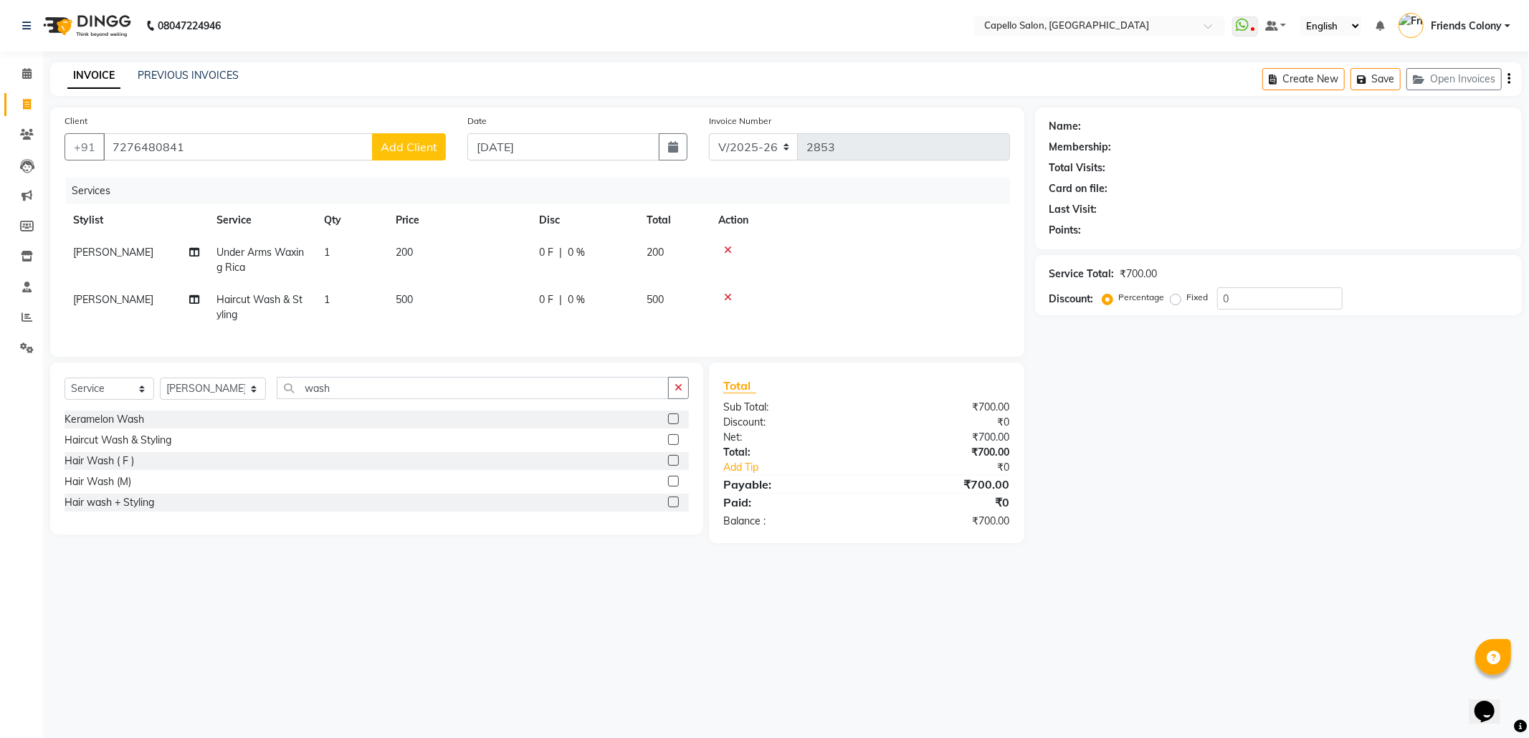
click at [419, 156] on button "Add Client" at bounding box center [409, 146] width 74 height 27
select select "22"
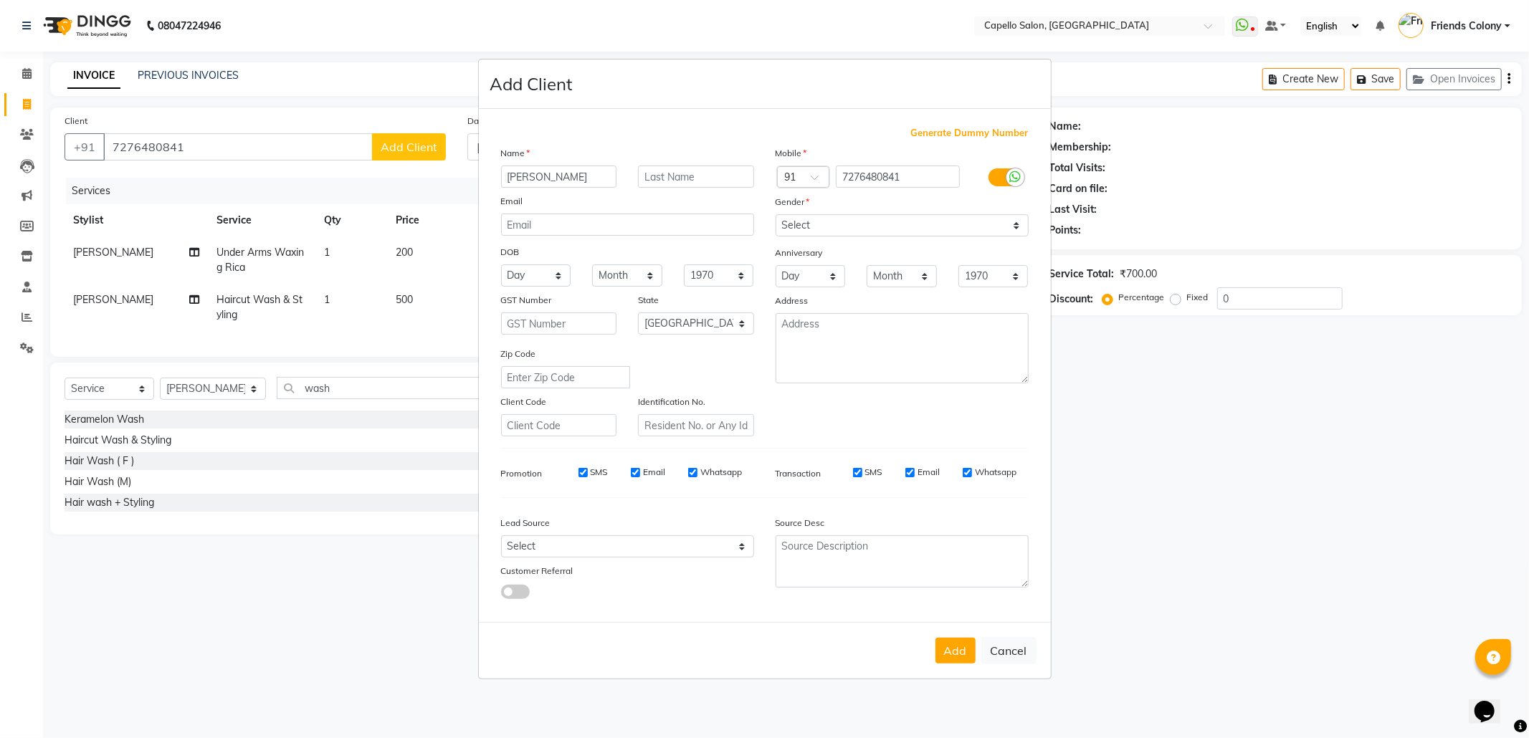
type input "[PERSON_NAME]"
click at [790, 233] on select "Select [DEMOGRAPHIC_DATA] [DEMOGRAPHIC_DATA] Other Prefer Not To Say" at bounding box center [902, 225] width 253 height 22
select select "female"
click at [776, 216] on select "Select Male Female Other Prefer Not To Say" at bounding box center [902, 225] width 253 height 22
click at [959, 661] on button "Add" at bounding box center [956, 651] width 40 height 26
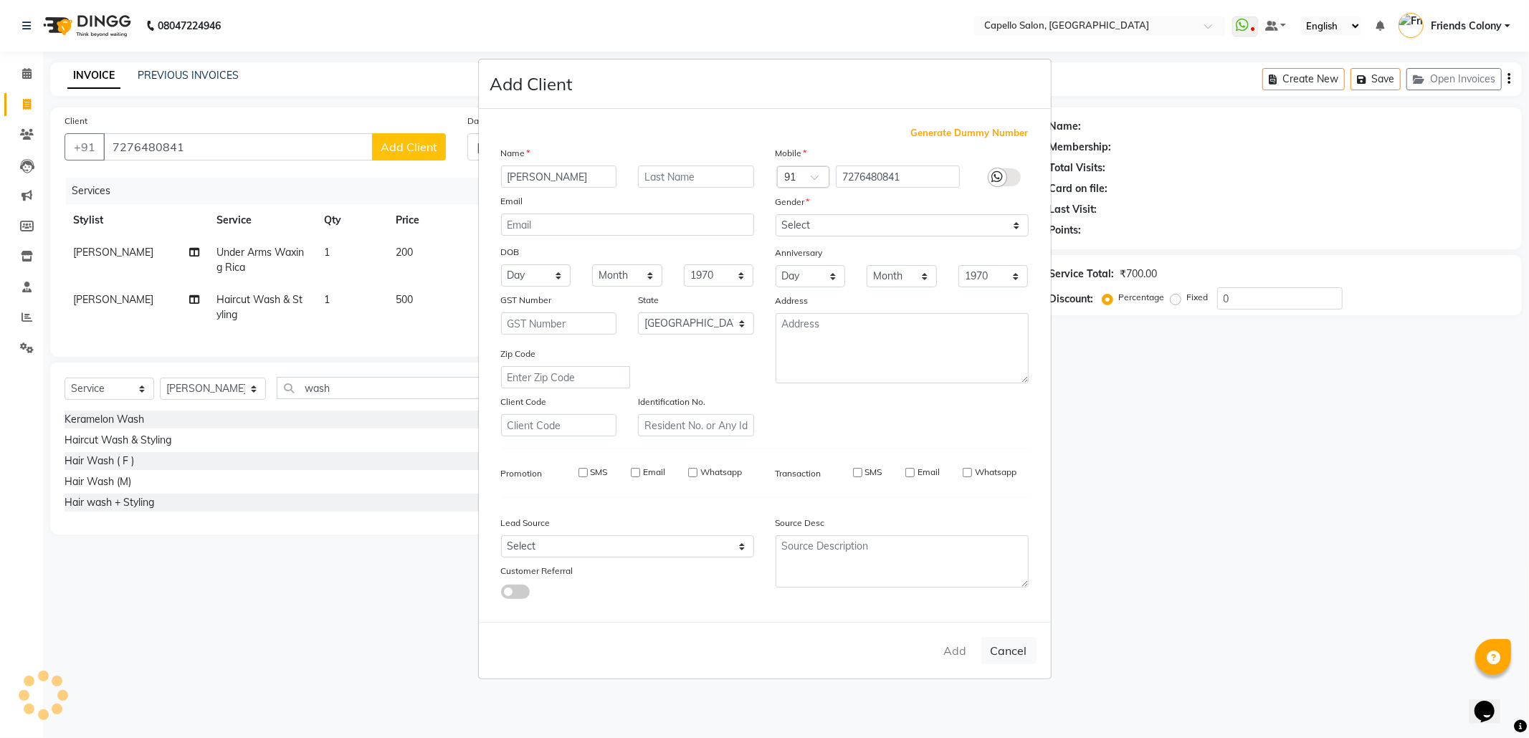
select select
select select "null"
select select
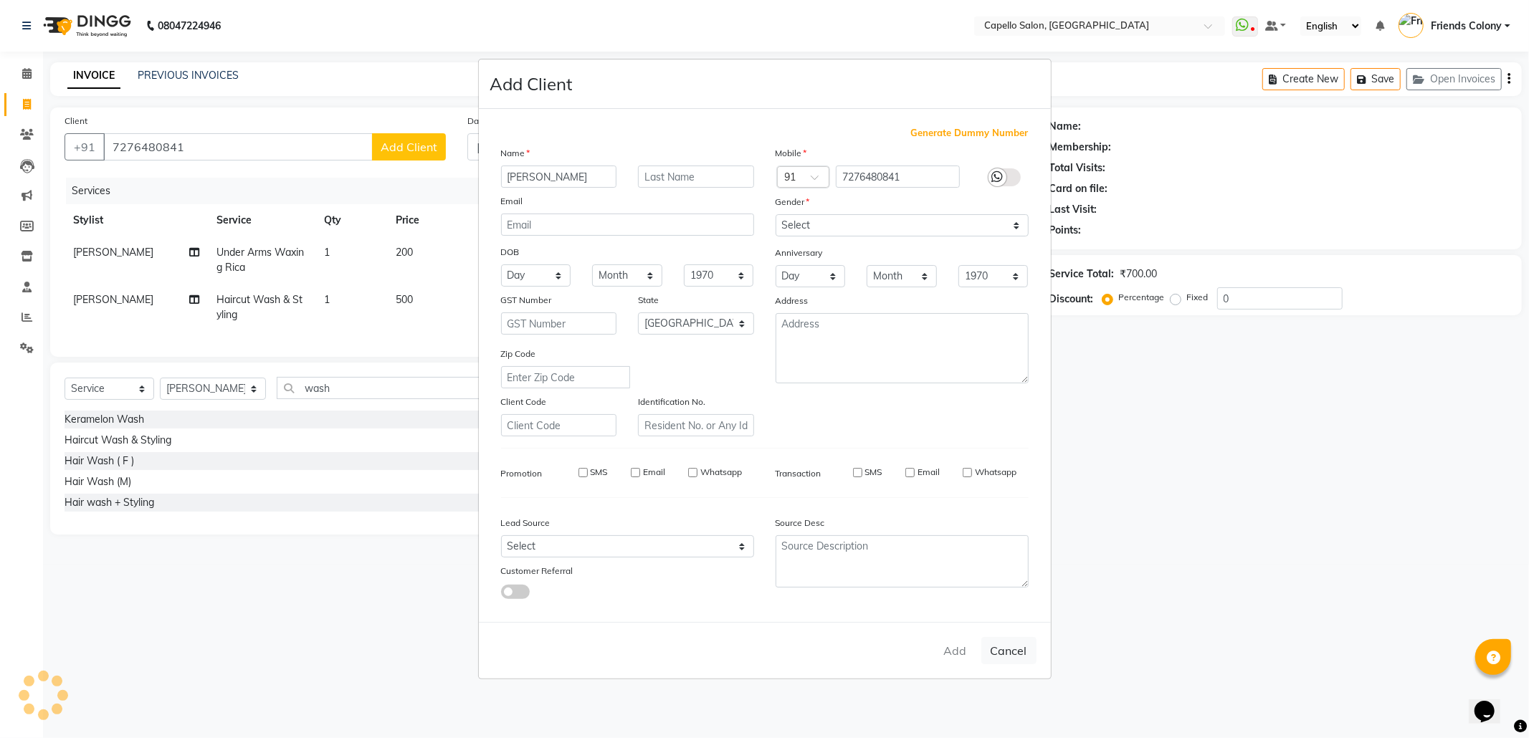
select select
checkbox input "false"
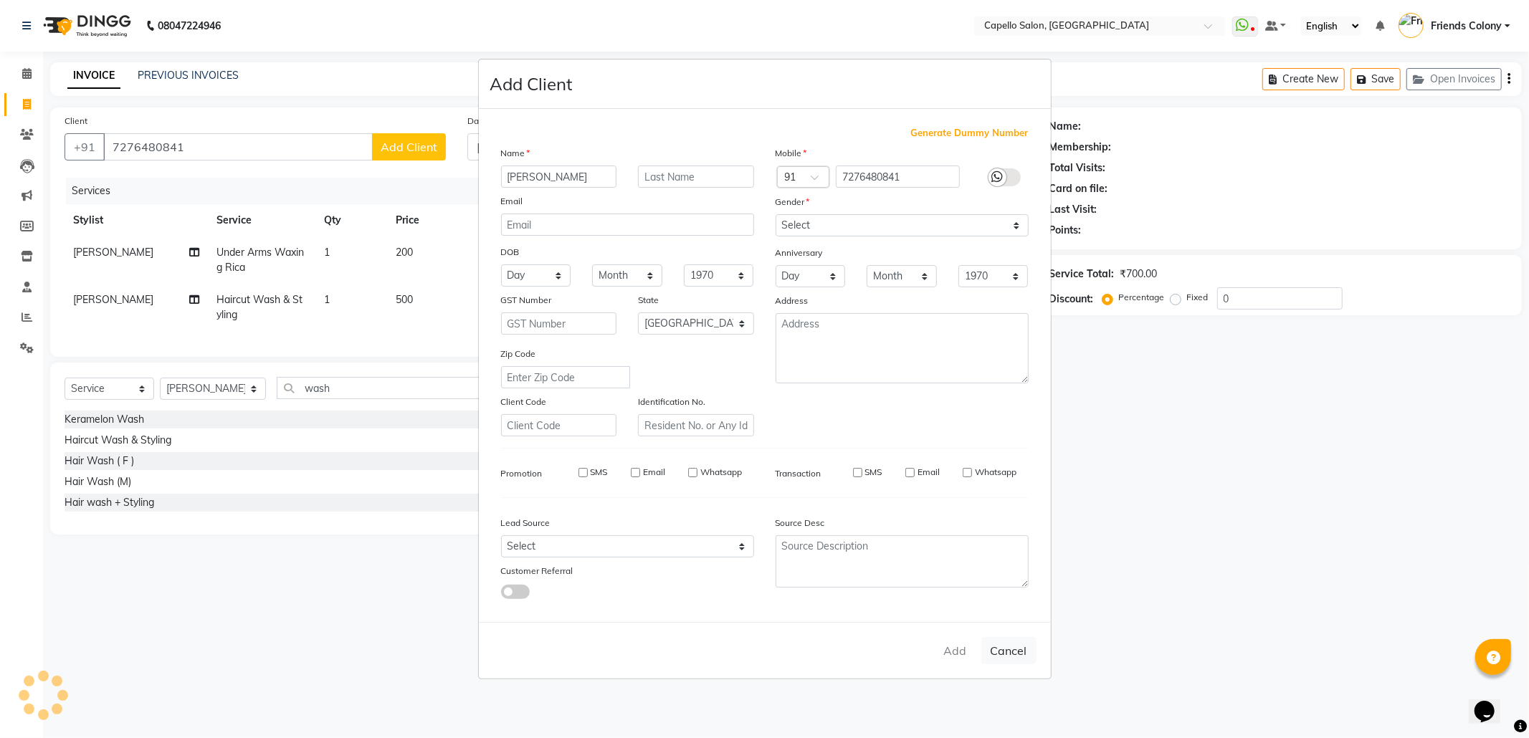
checkbox input "false"
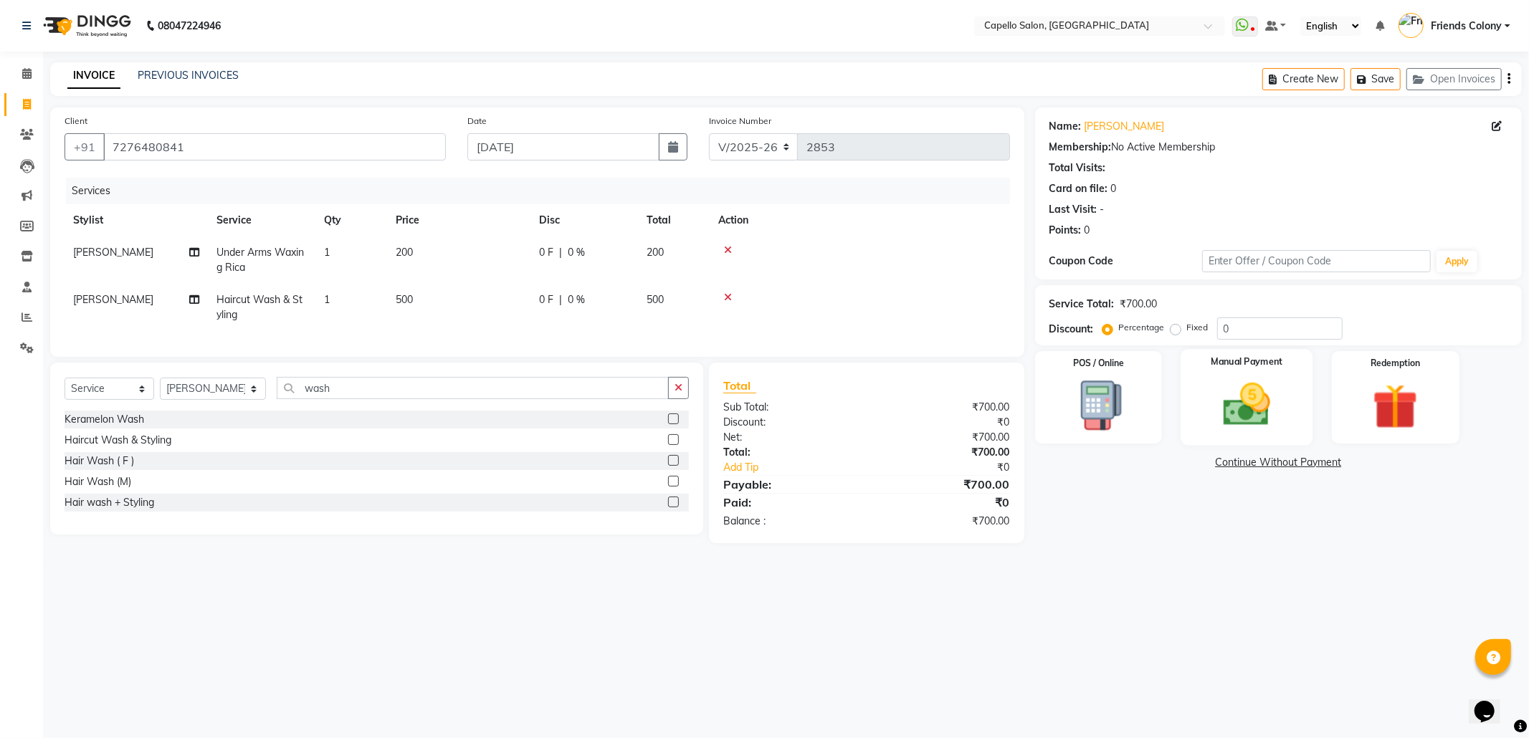
click at [1253, 407] on img at bounding box center [1247, 405] width 77 height 54
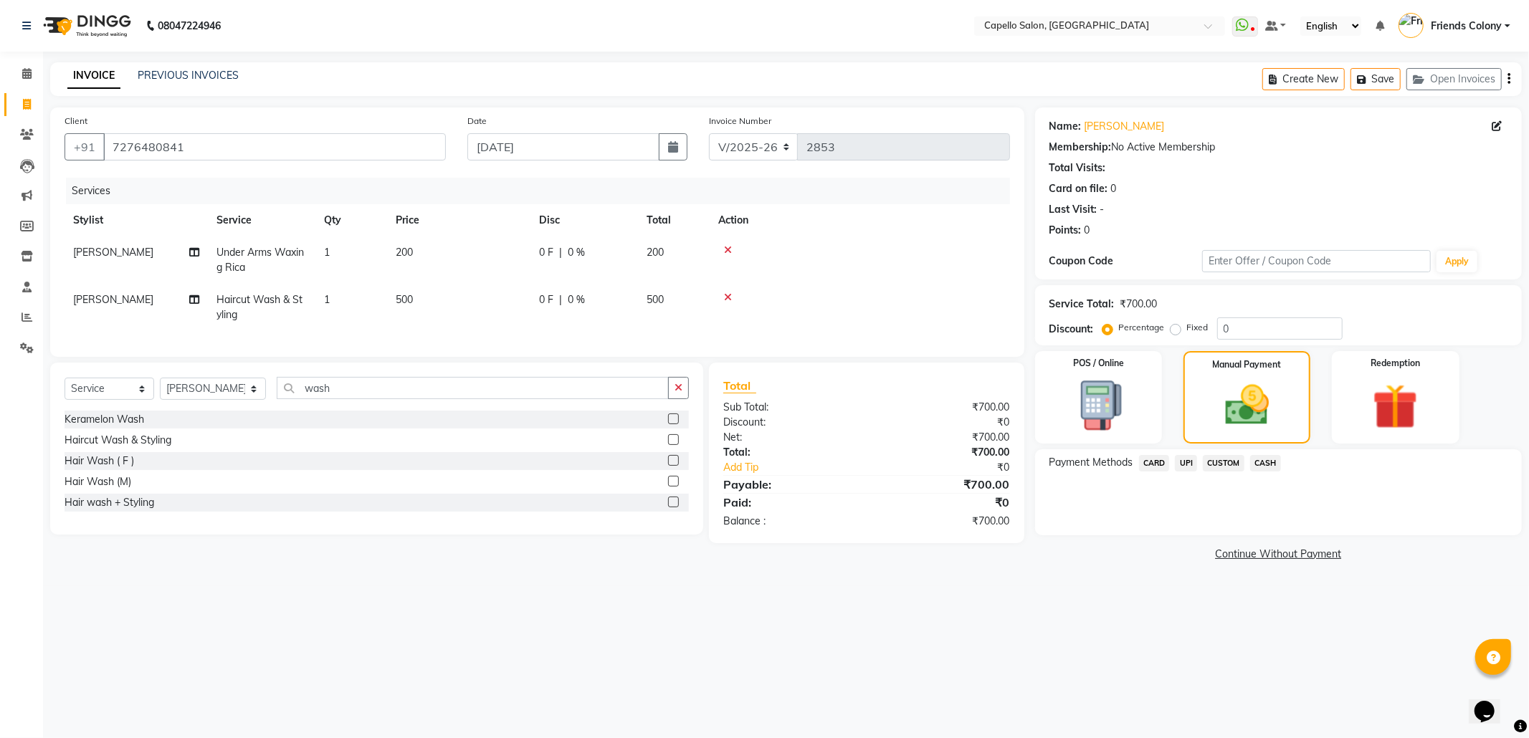
click at [1189, 462] on span "UPI" at bounding box center [1186, 463] width 22 height 16
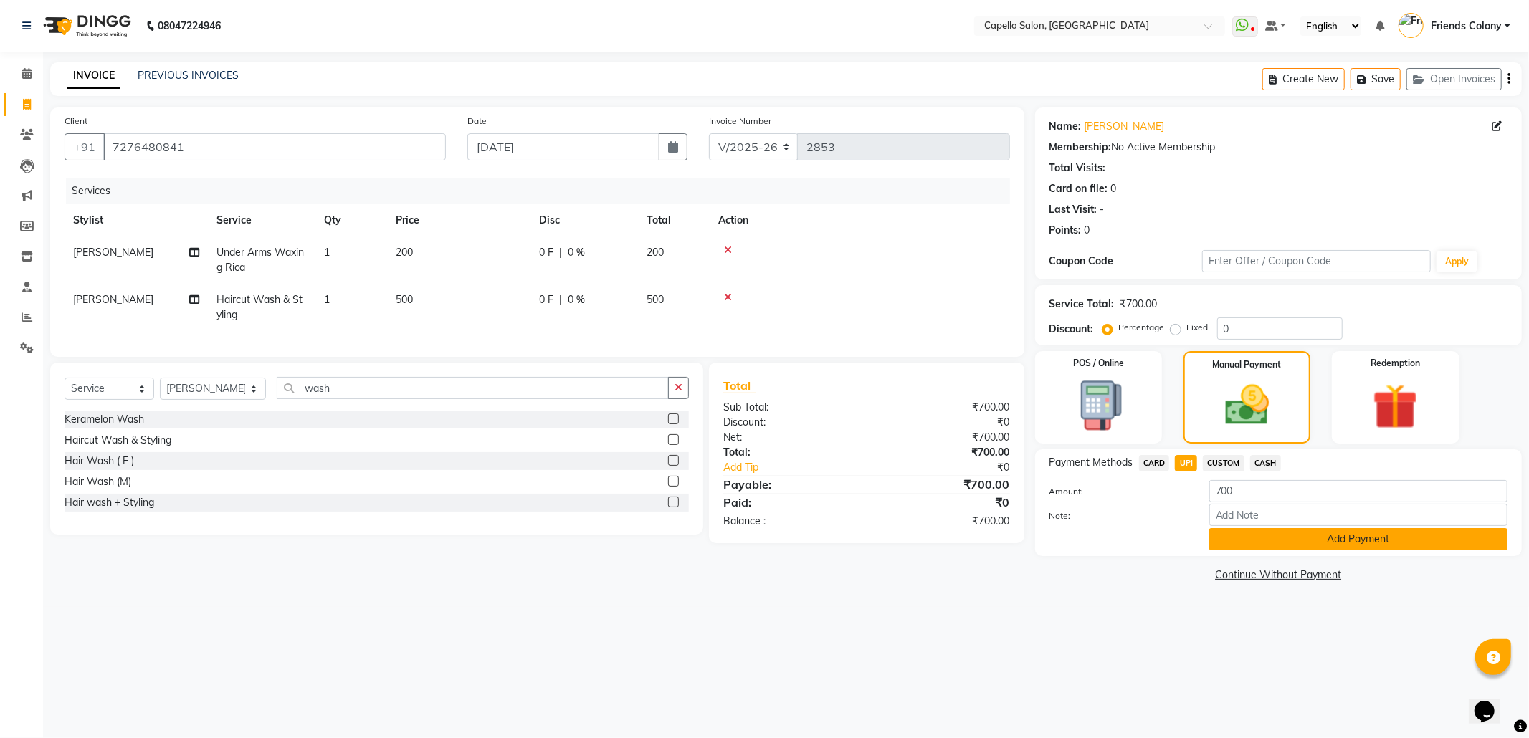
click at [1346, 535] on button "Add Payment" at bounding box center [1359, 539] width 298 height 22
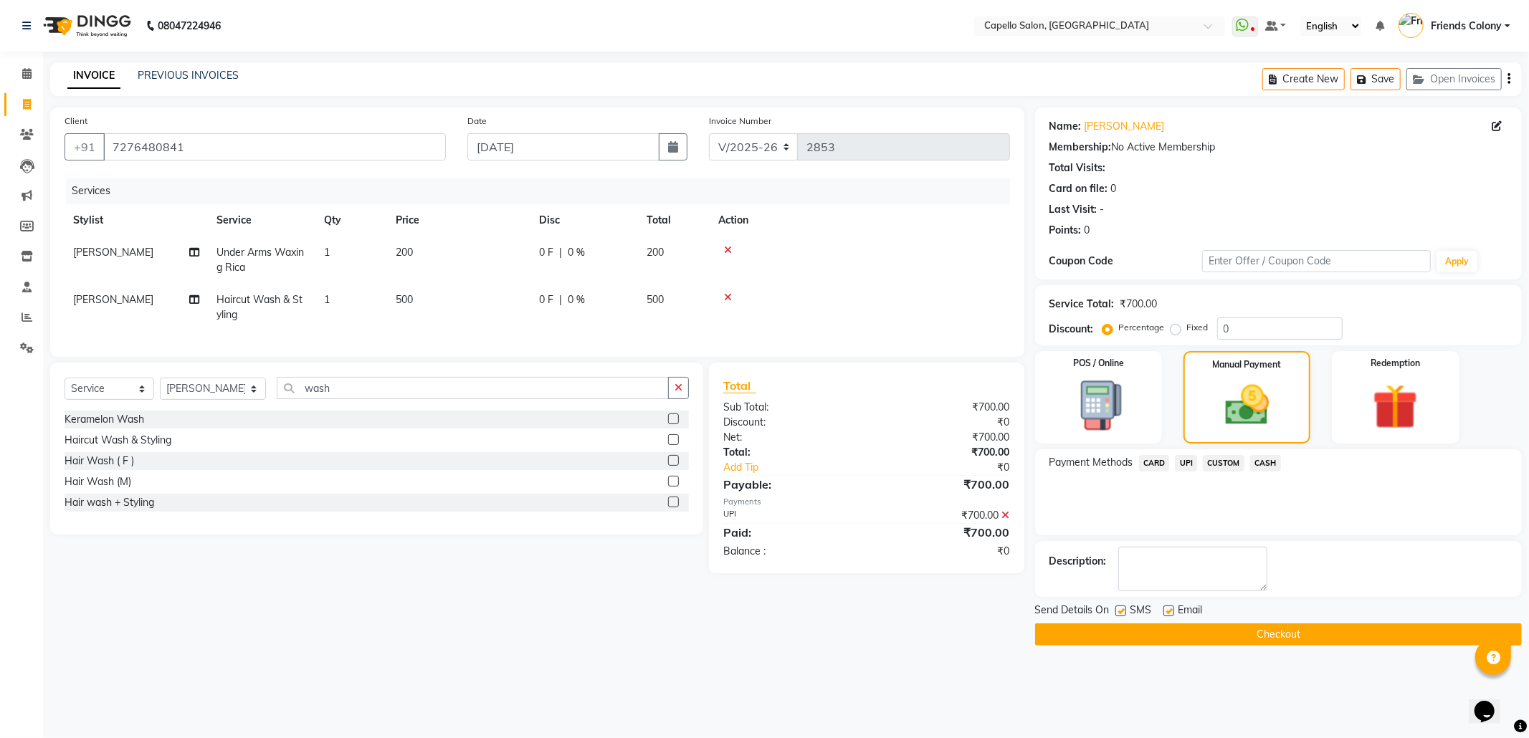
click at [1277, 640] on button "Checkout" at bounding box center [1278, 635] width 487 height 22
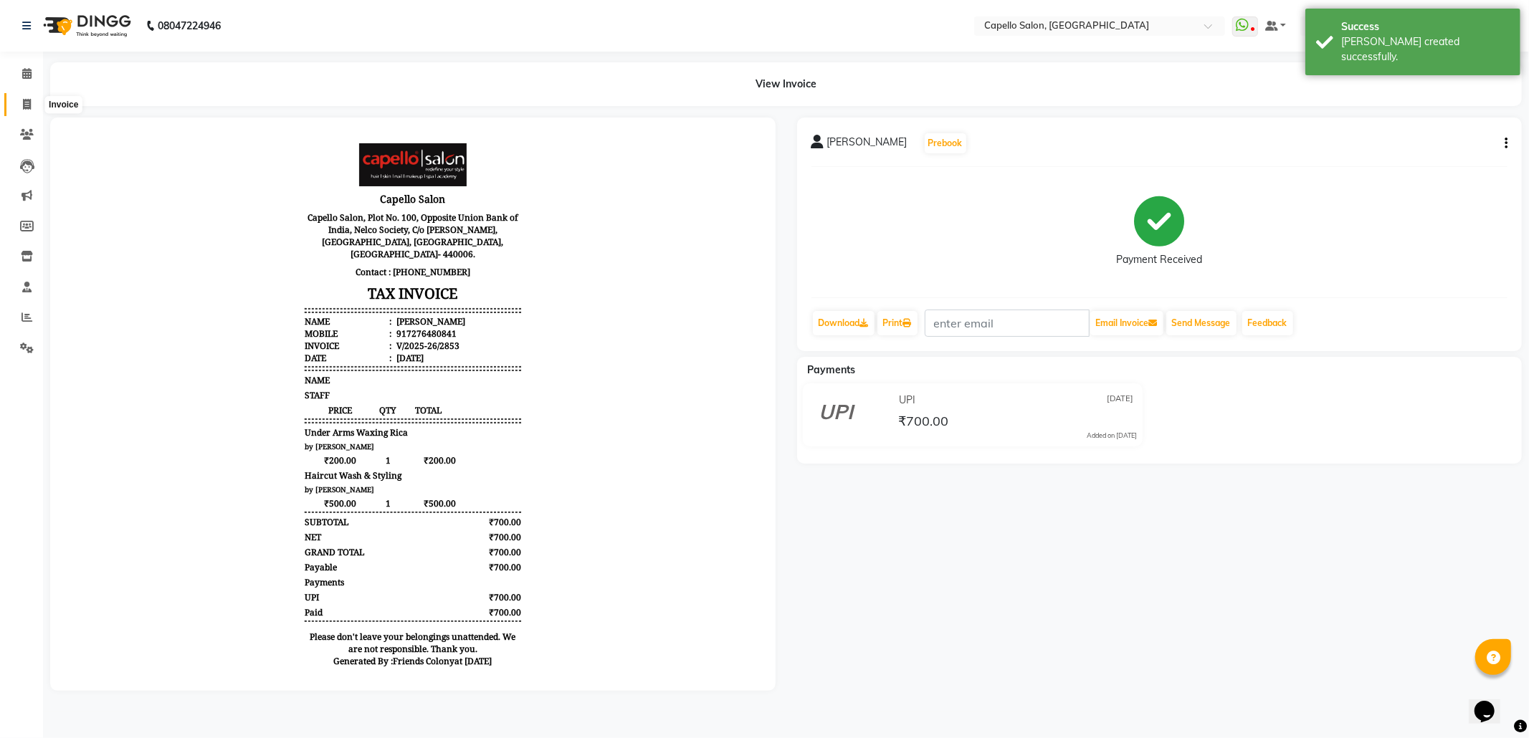
click at [24, 98] on span at bounding box center [26, 105] width 25 height 16
select select "service"
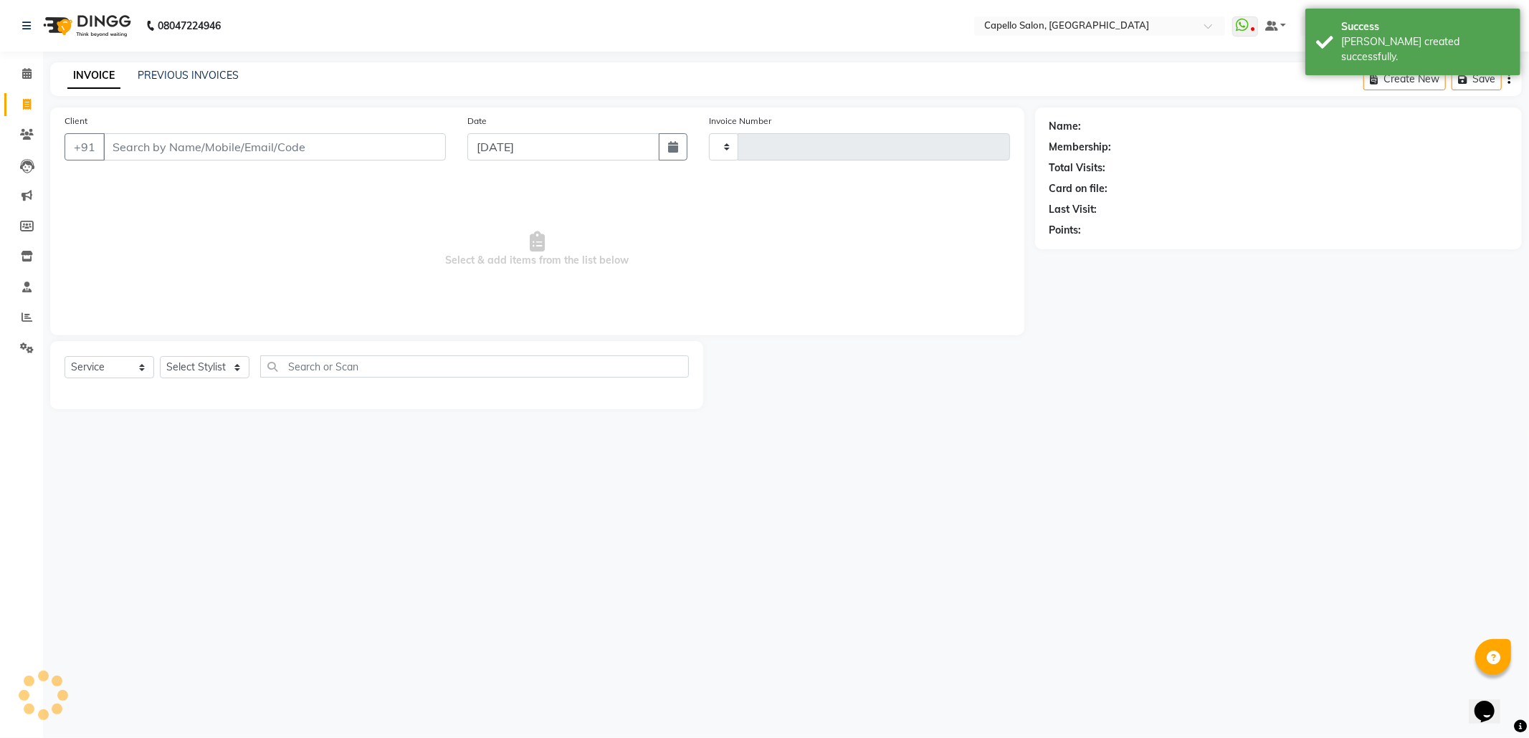
type input "2854"
select select "3583"
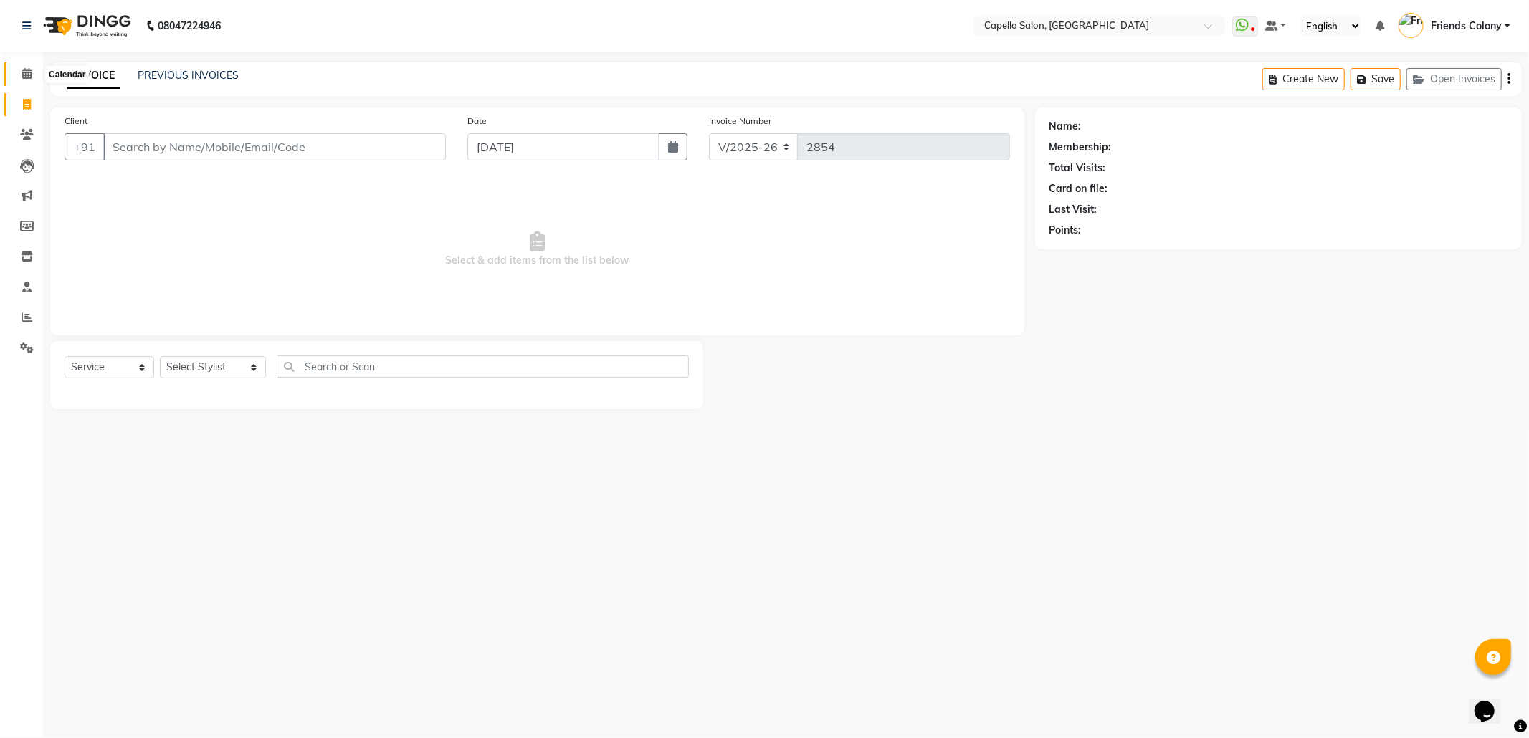
click at [20, 78] on span at bounding box center [26, 74] width 25 height 16
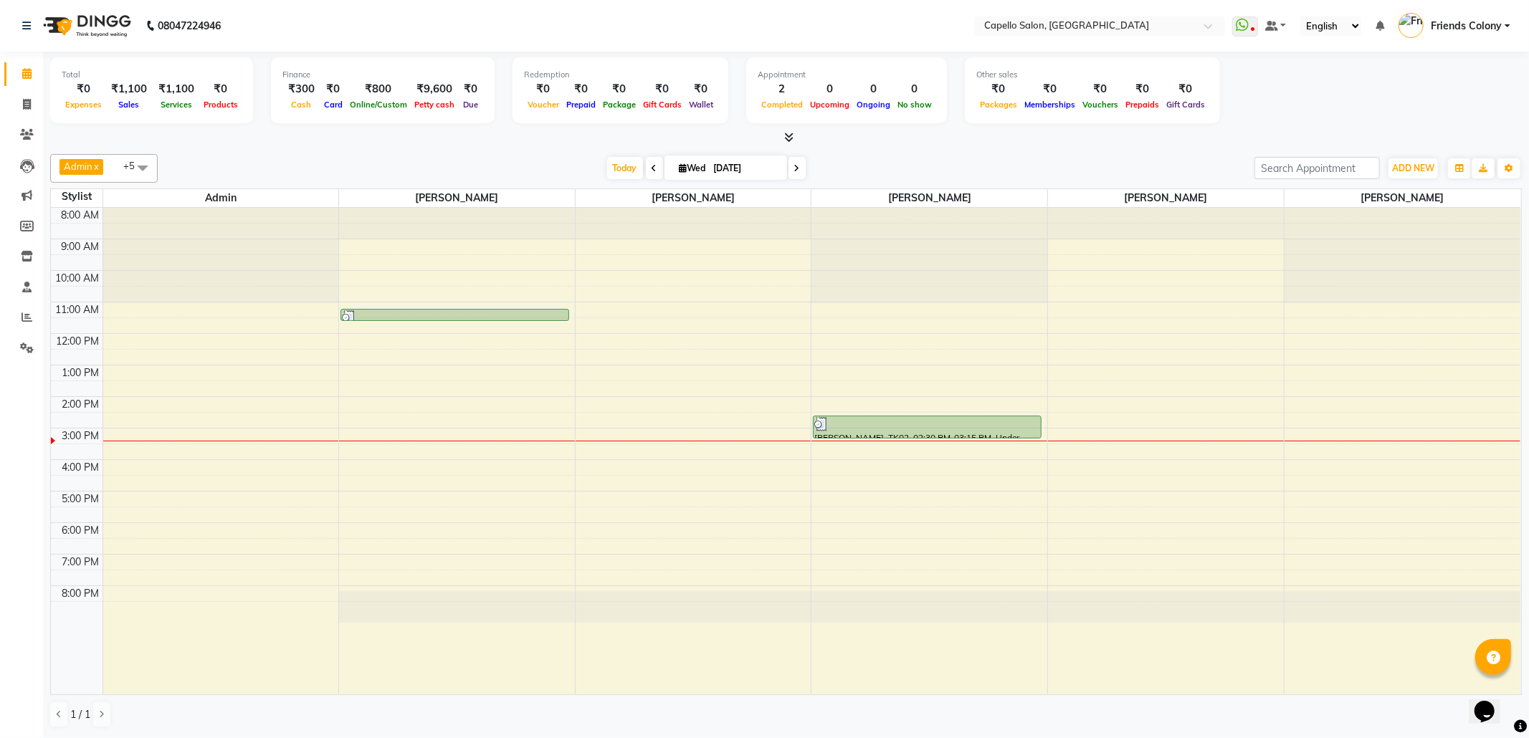
click at [646, 163] on span at bounding box center [654, 168] width 17 height 22
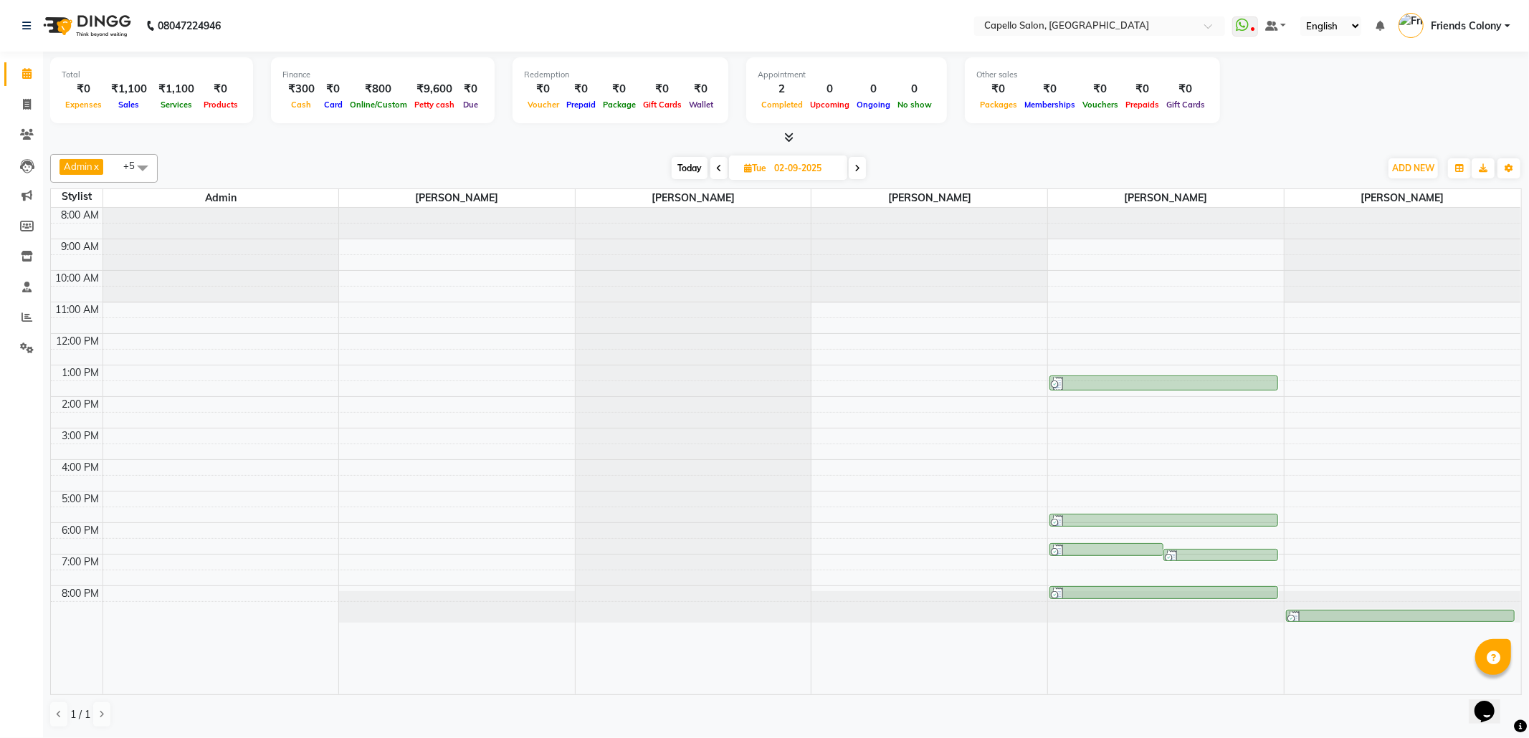
click at [859, 170] on icon at bounding box center [858, 168] width 6 height 9
type input "[DATE]"
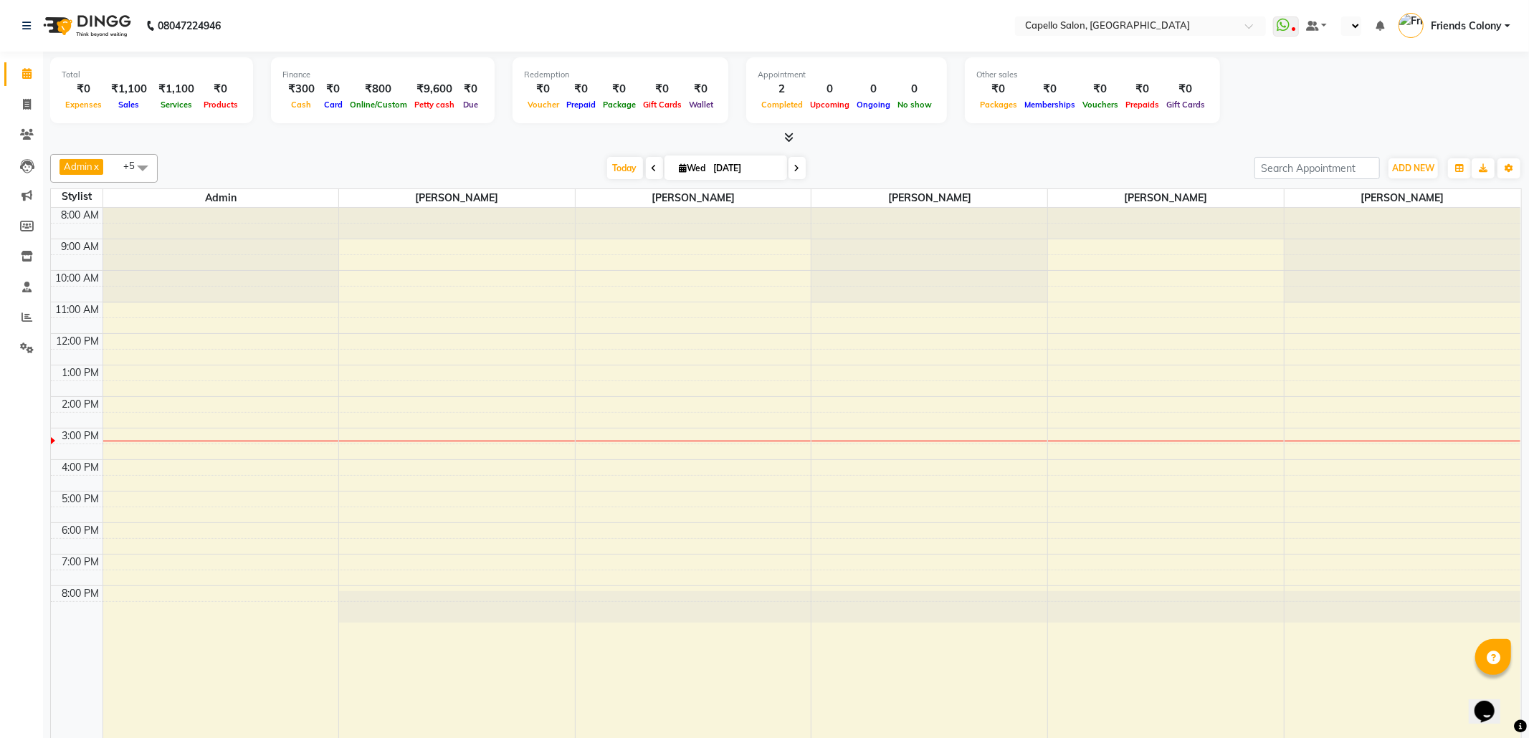
select select "en"
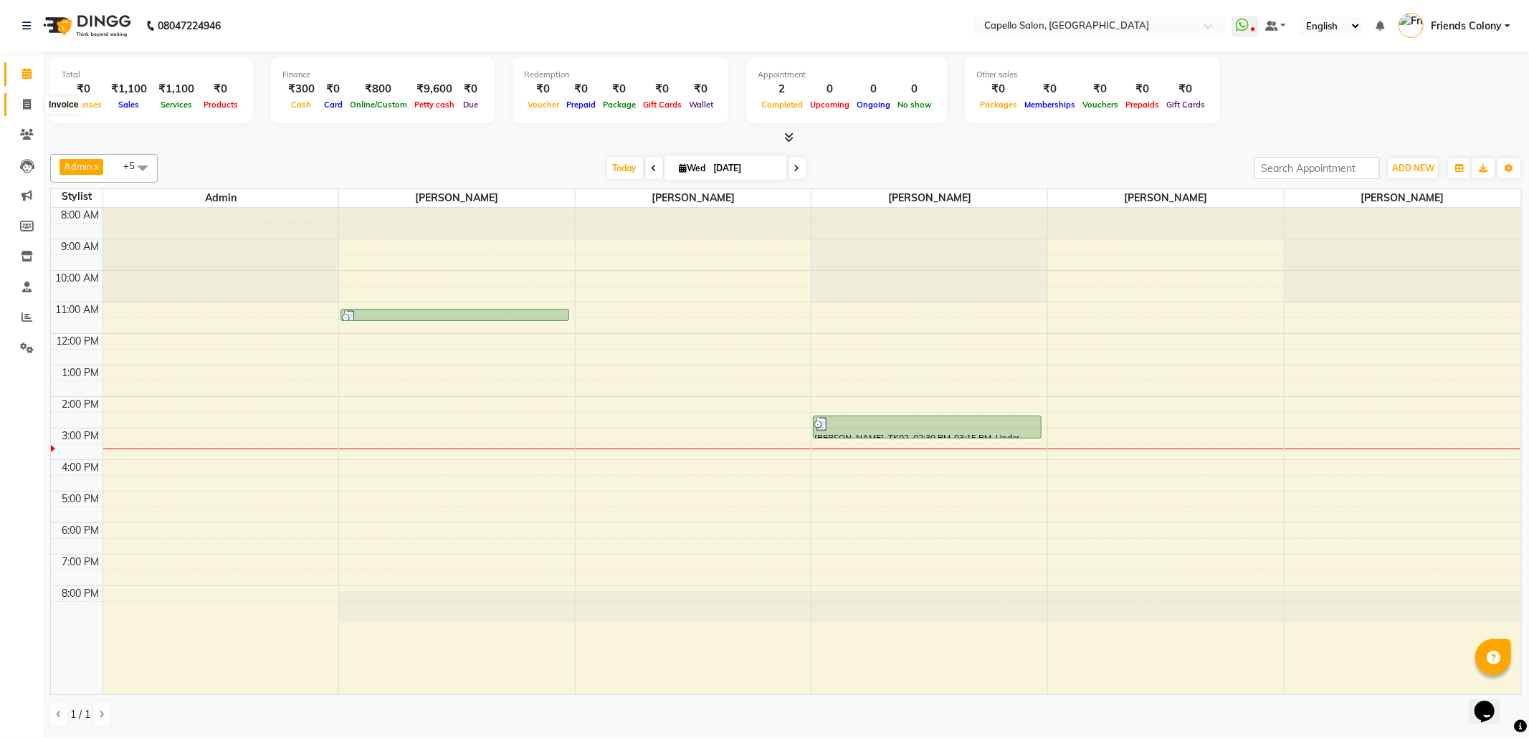
click at [32, 99] on span at bounding box center [26, 105] width 25 height 16
select select "service"
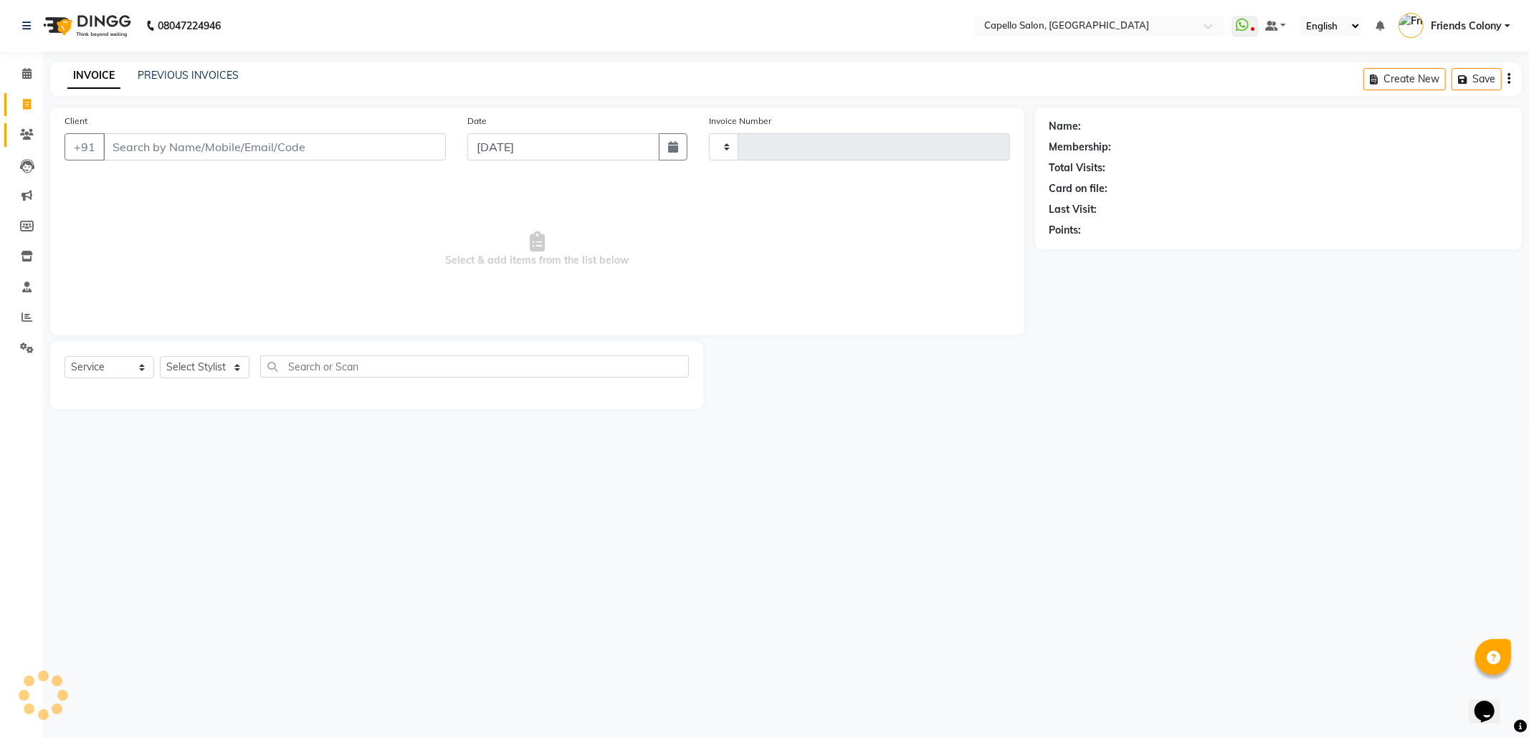
type input "2854"
select select "3583"
click at [123, 156] on input "Client" at bounding box center [274, 146] width 343 height 27
type input "0"
type input "7028108033"
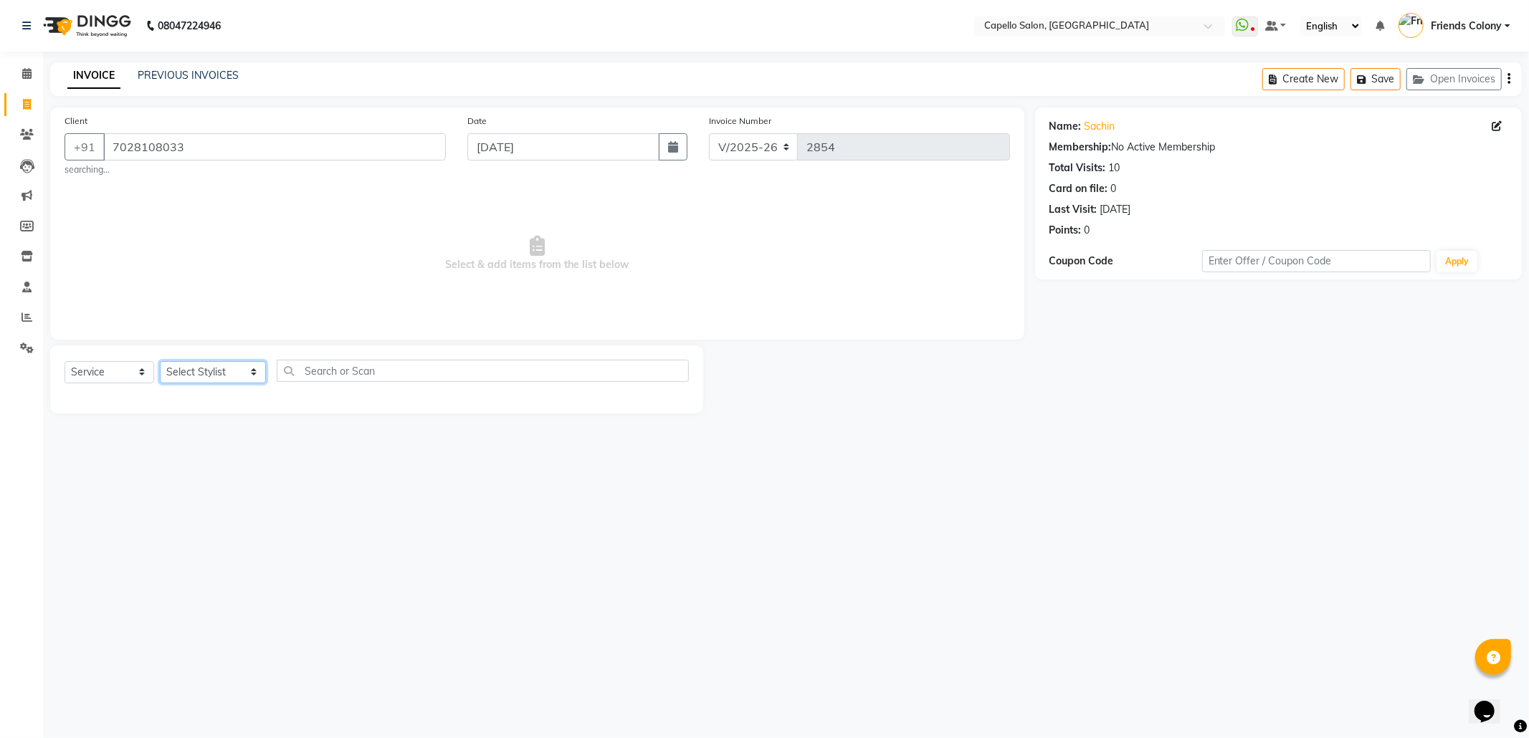
click at [191, 376] on select "Select Stylist Admin ANKIT BANDEWAR Friends Colony Harsha Shiwankar mohini godh…" at bounding box center [213, 372] width 106 height 22
select select "68237"
click at [160, 361] on select "Select Stylist Admin [PERSON_NAME] Friends Colony [PERSON_NAME] [PERSON_NAME] N…" at bounding box center [213, 372] width 106 height 22
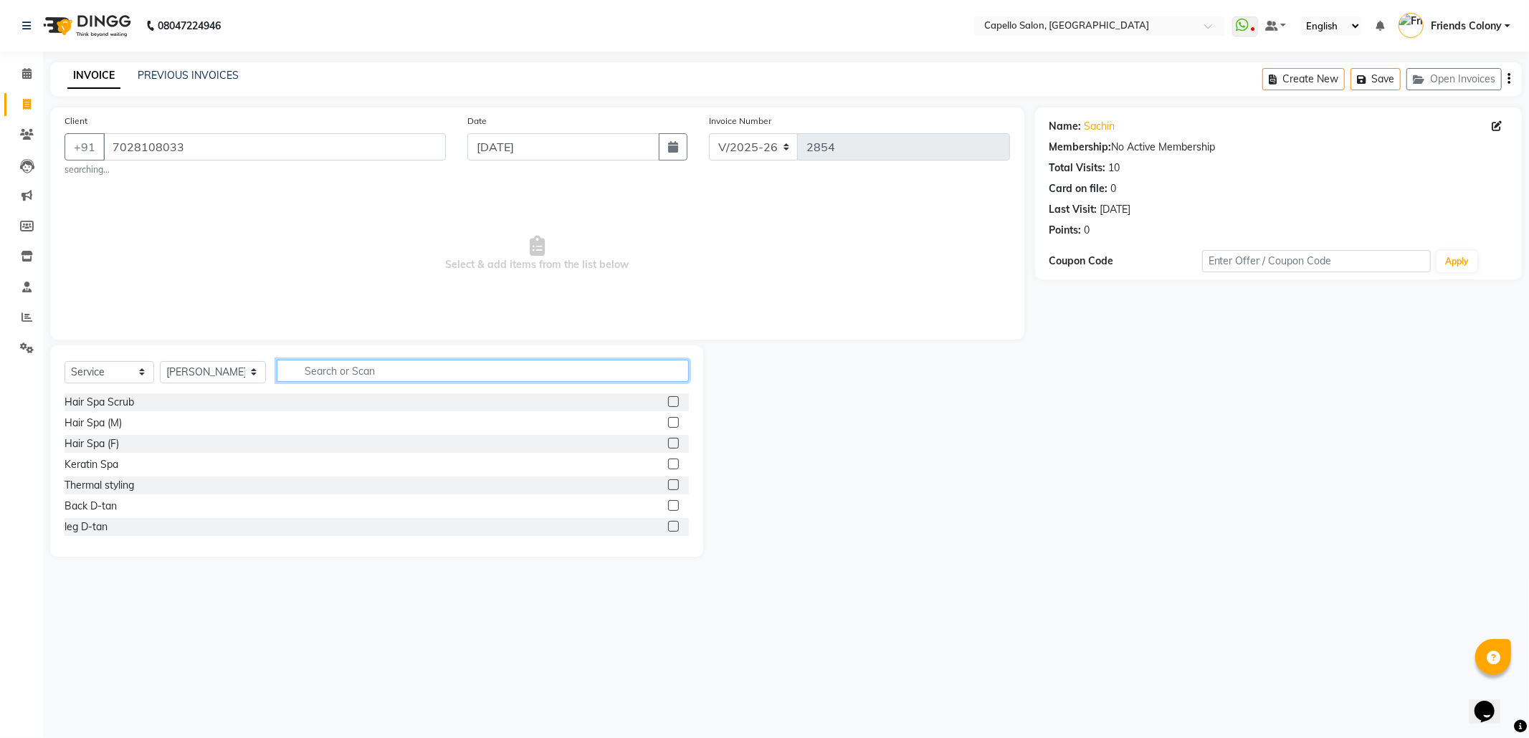
click at [406, 363] on input "text" at bounding box center [483, 371] width 412 height 22
type input "cut"
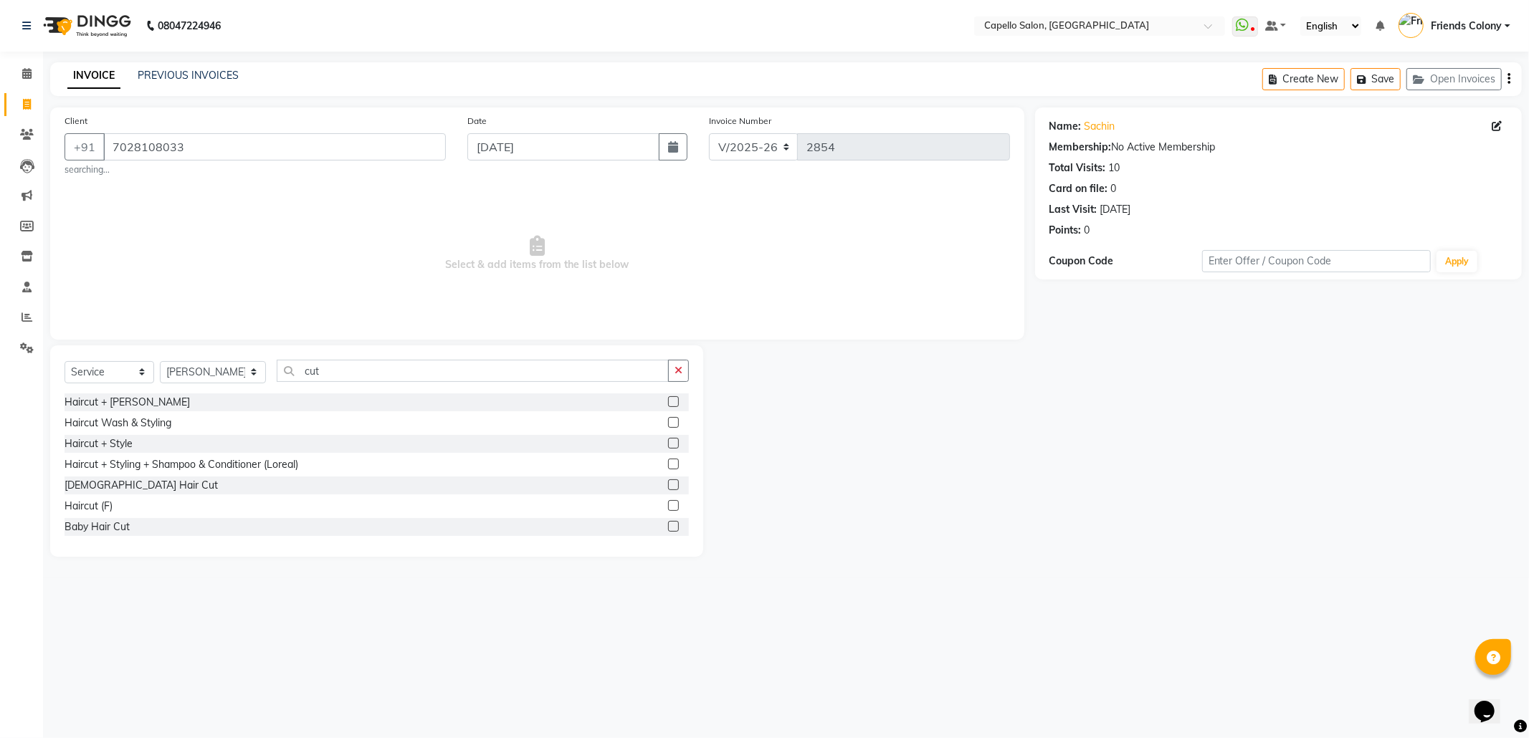
click at [668, 483] on label at bounding box center [673, 485] width 11 height 11
click at [668, 483] on input "checkbox" at bounding box center [672, 485] width 9 height 9
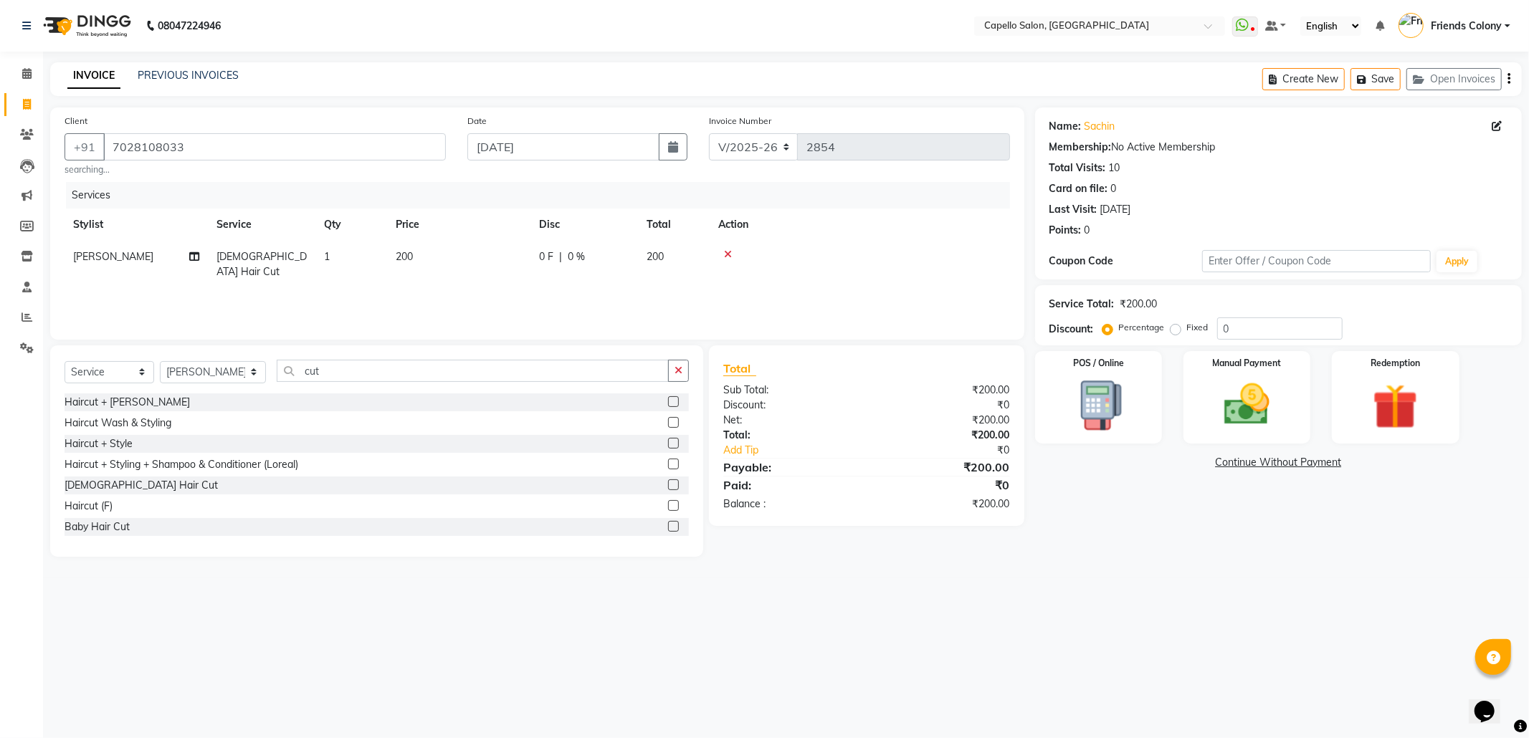
click at [668, 489] on label at bounding box center [673, 485] width 11 height 11
click at [668, 489] on input "checkbox" at bounding box center [672, 485] width 9 height 9
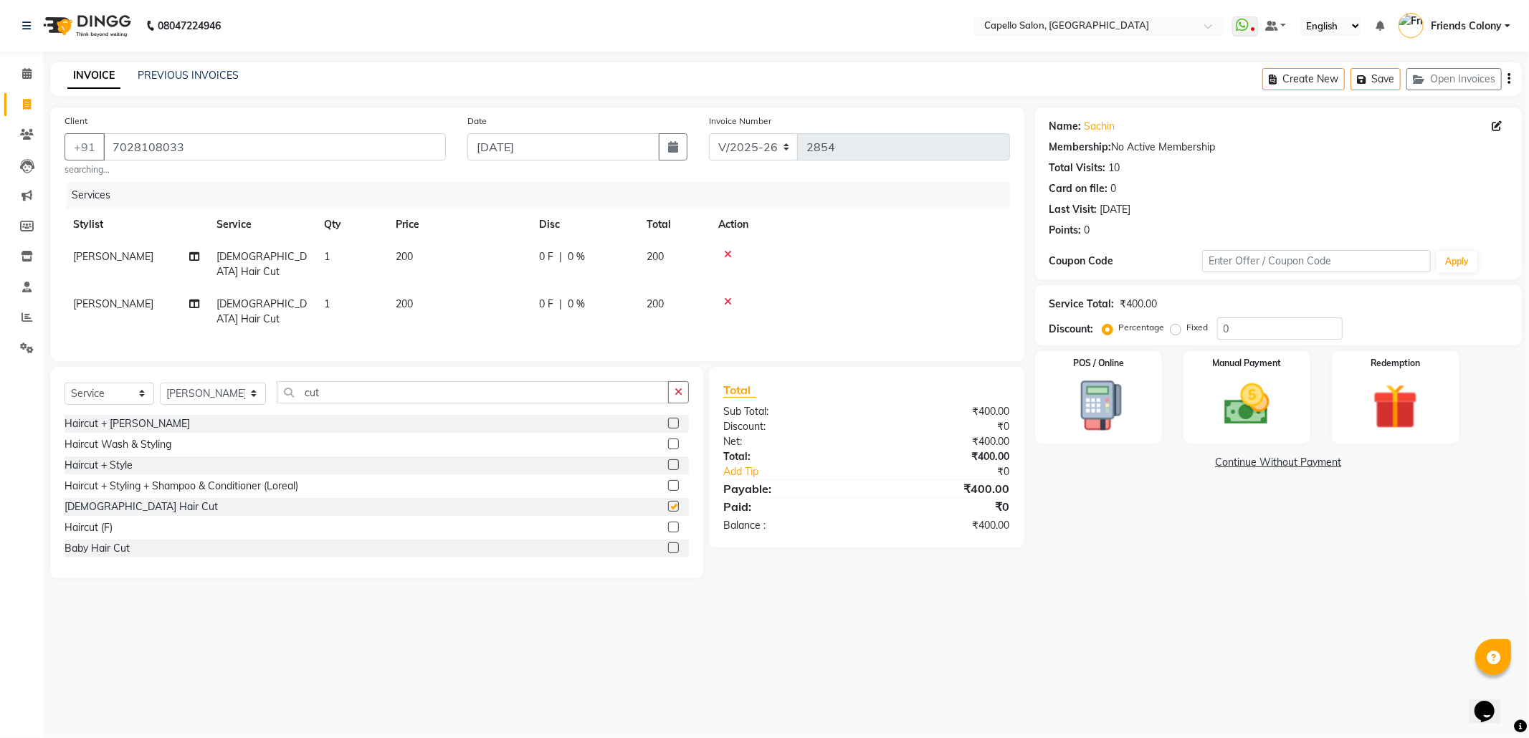
checkbox input "false"
drag, startPoint x: 181, startPoint y: 151, endPoint x: 87, endPoint y: 139, distance: 94.6
click at [87, 139] on div "+91 7028108033" at bounding box center [255, 146] width 381 height 27
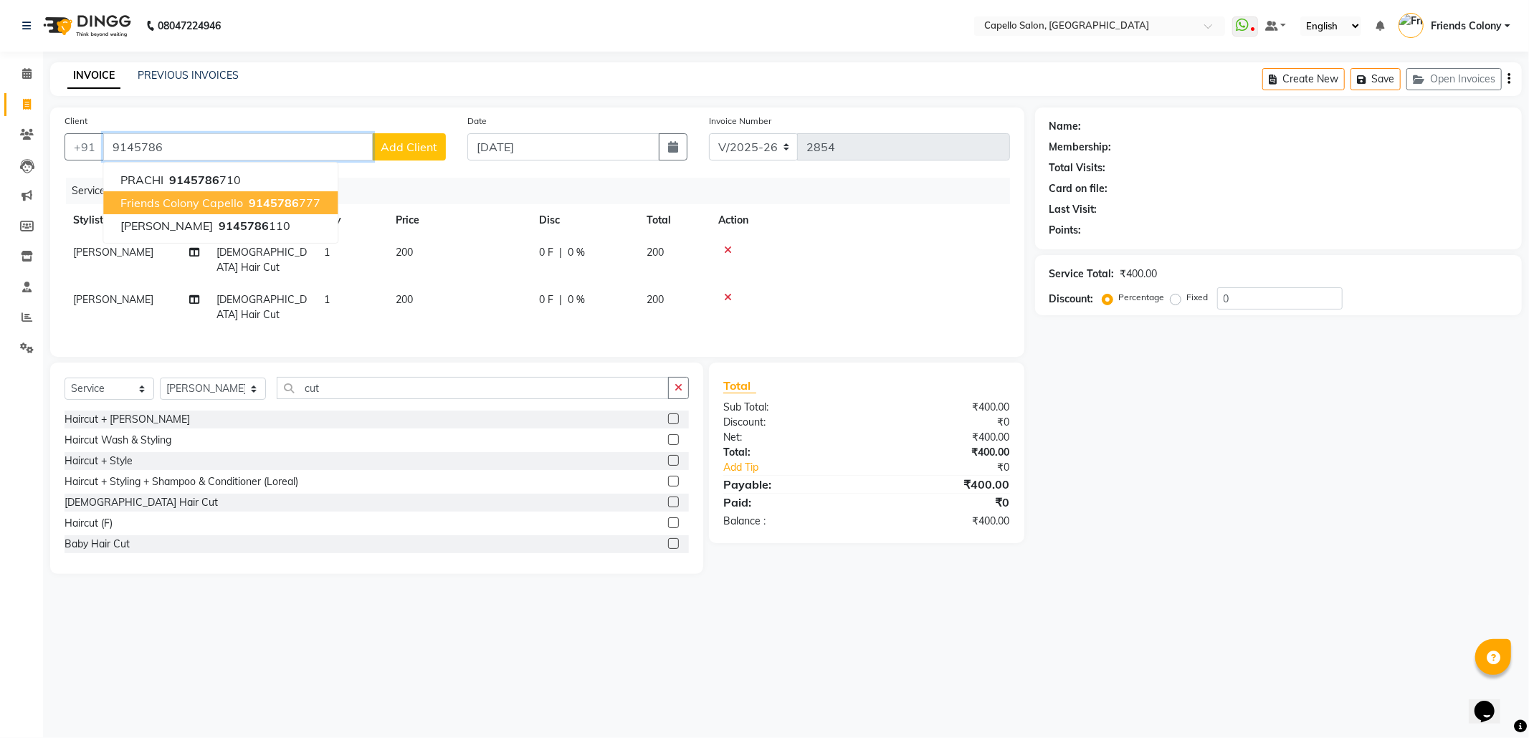
click at [232, 199] on span "Friends Colony Capello" at bounding box center [181, 203] width 123 height 14
type input "9145786777"
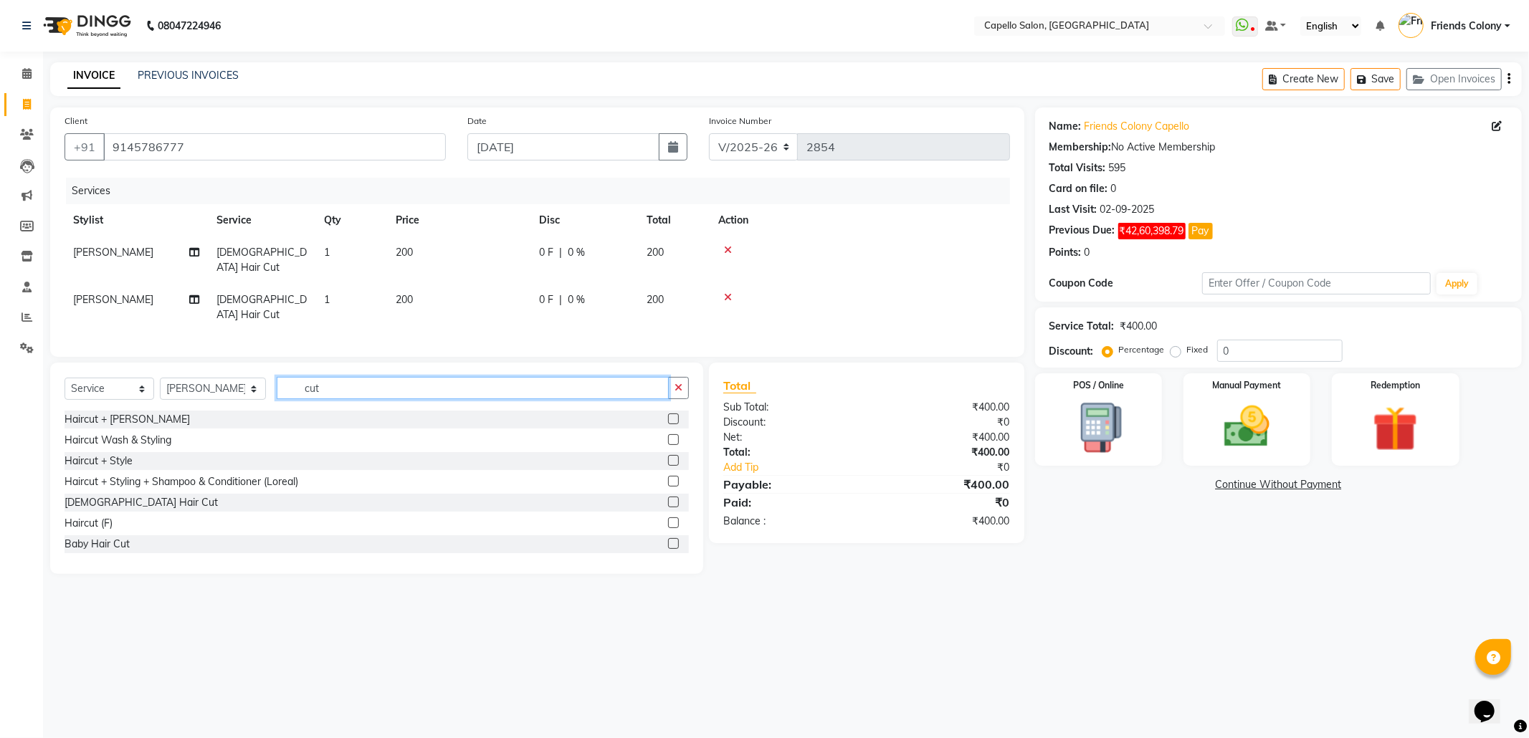
drag, startPoint x: 323, startPoint y: 370, endPoint x: 231, endPoint y: 379, distance: 92.2
click at [231, 379] on div "Select Service Product Membership Package Voucher Prepaid Gift Card Select Styl…" at bounding box center [377, 394] width 624 height 34
click at [222, 378] on select "Select Stylist Admin ANKIT BANDEWAR Friends Colony Harsha Shiwankar mohini godh…" at bounding box center [213, 389] width 106 height 22
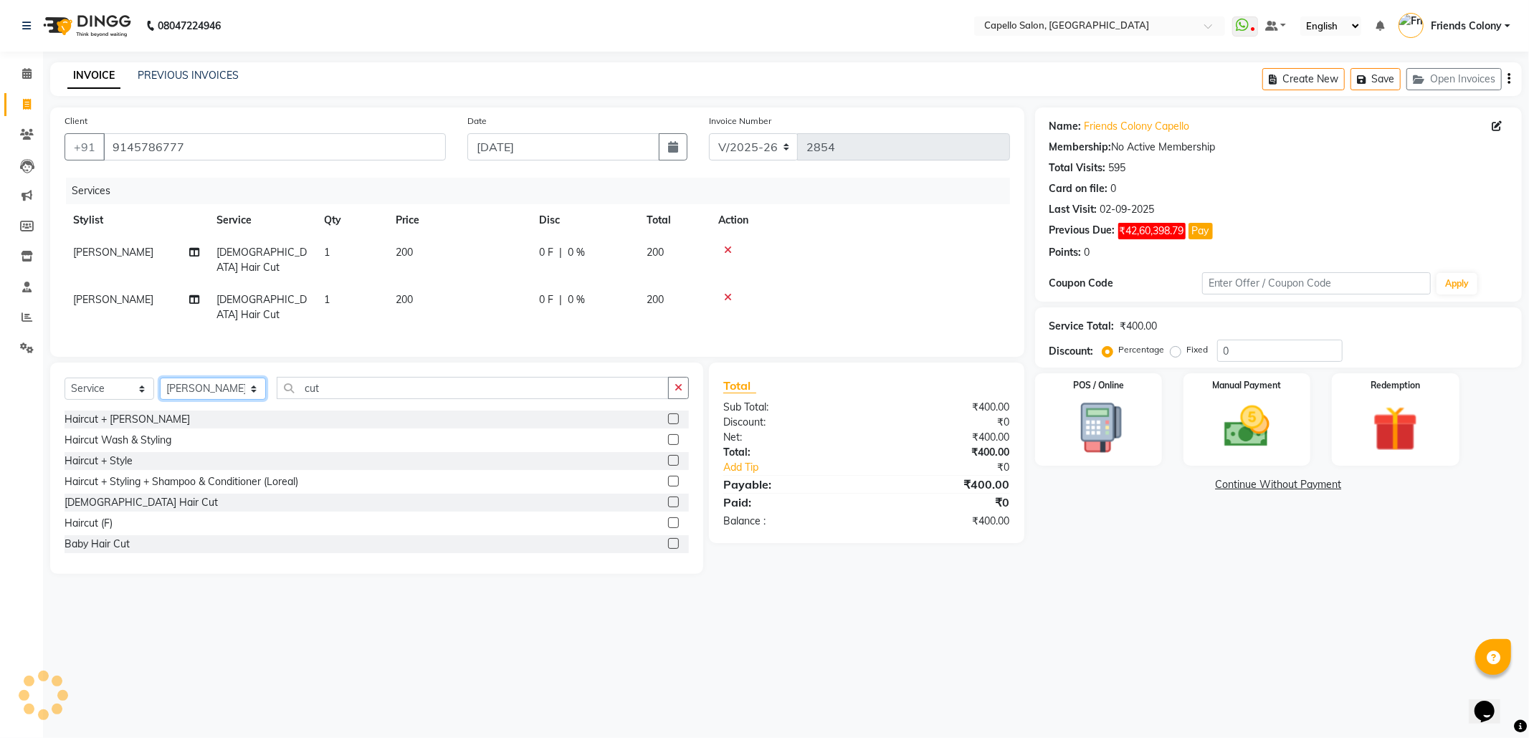
select select "69590"
click at [160, 378] on select "Select Stylist Admin ANKIT BANDEWAR Friends Colony Harsha Shiwankar mohini godh…" at bounding box center [213, 389] width 106 height 22
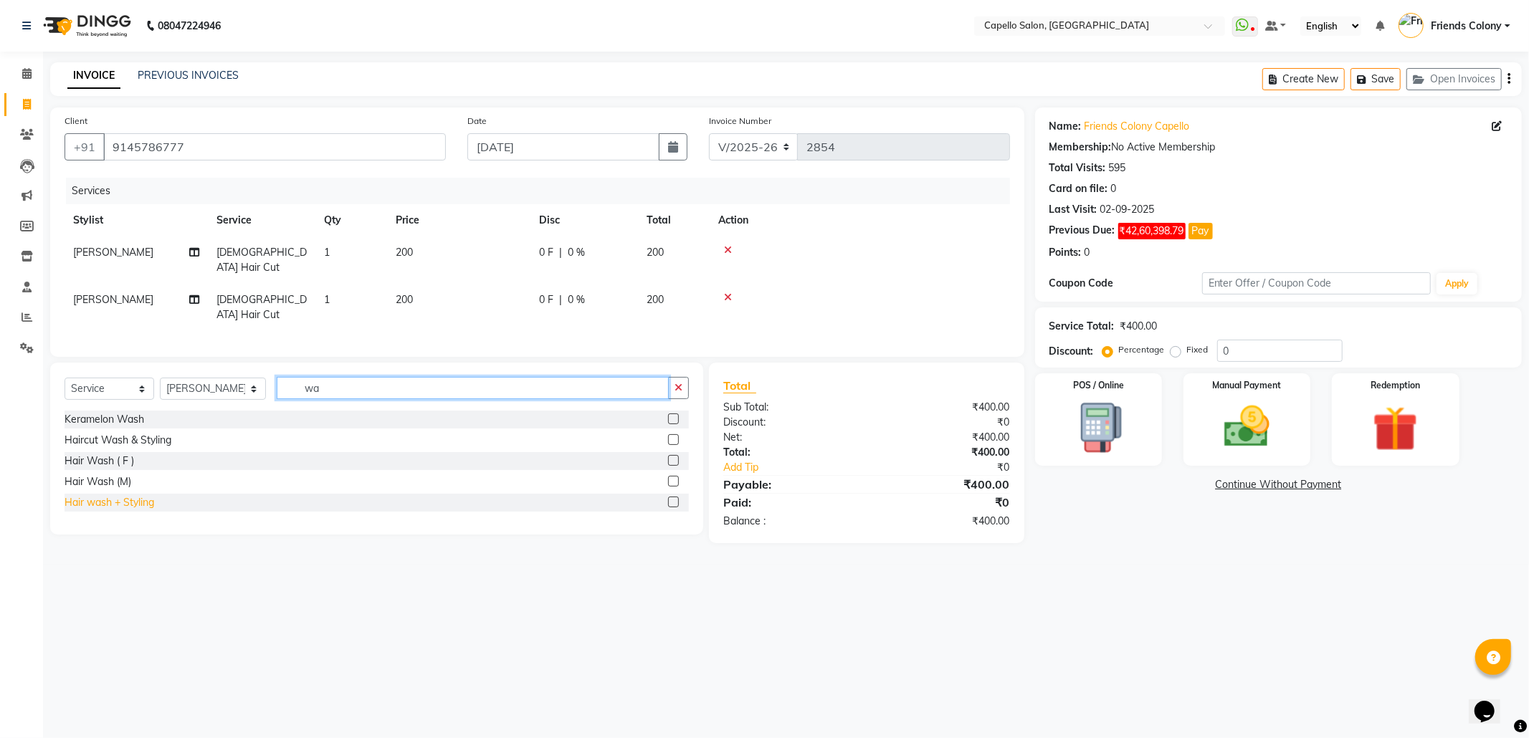
type input "w"
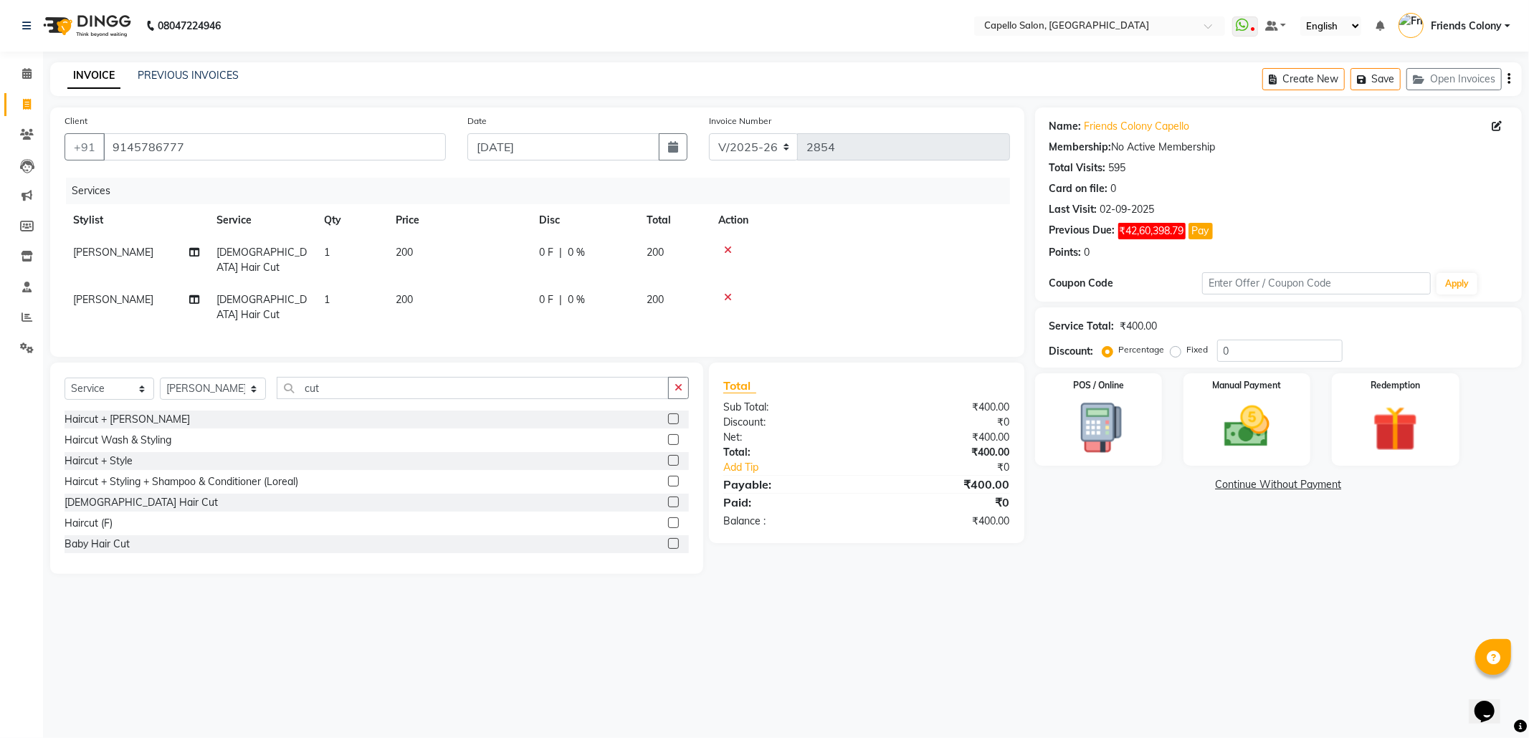
drag, startPoint x: 321, startPoint y: 361, endPoint x: 296, endPoint y: 371, distance: 26.8
click at [296, 371] on div "Select Service Product Membership Package Voucher Prepaid Gift Card Select Styl…" at bounding box center [376, 469] width 653 height 212
drag, startPoint x: 333, startPoint y: 373, endPoint x: 270, endPoint y: 370, distance: 63.2
click at [277, 377] on input "cut" at bounding box center [473, 388] width 392 height 22
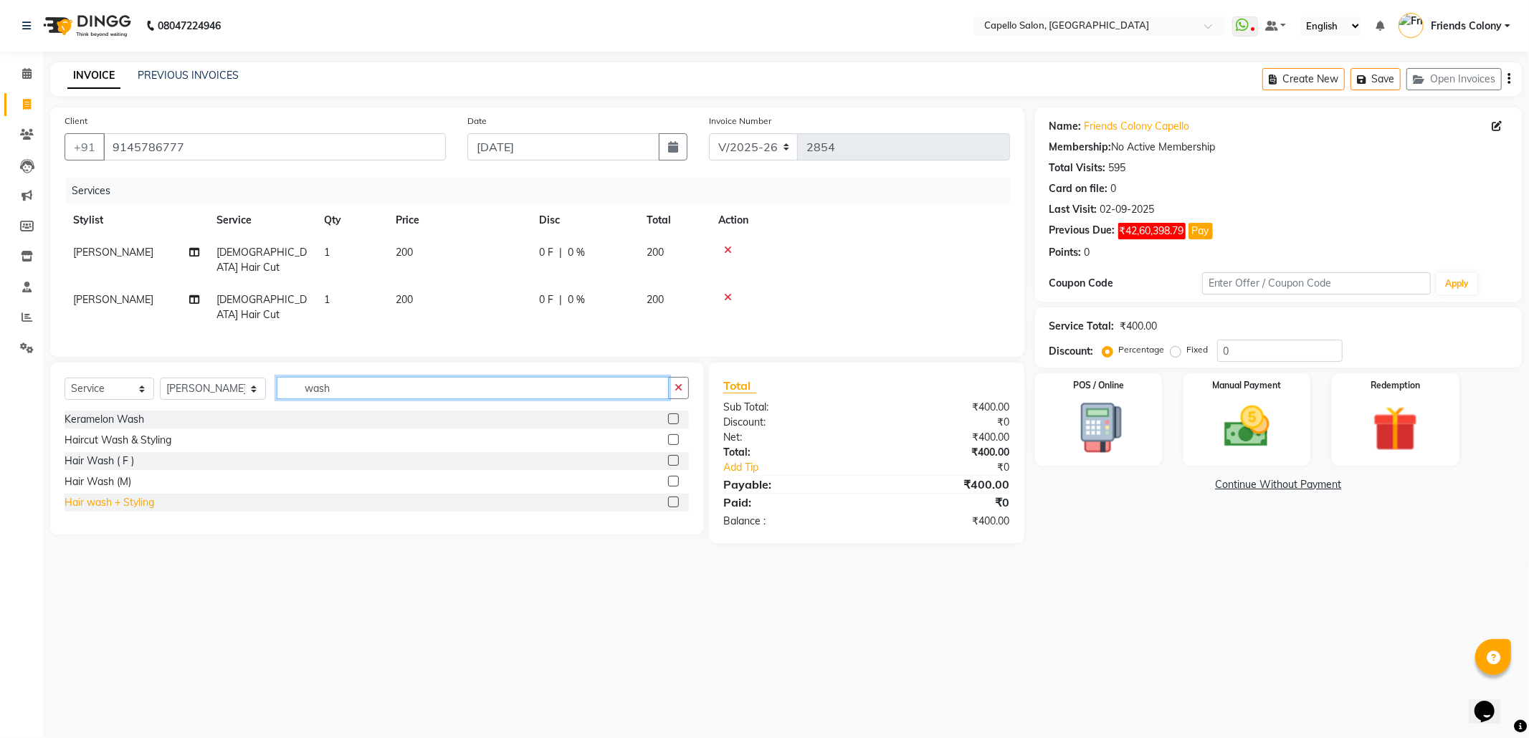
type input "wash"
click at [141, 495] on div "Hair wash + Styling" at bounding box center [110, 502] width 90 height 15
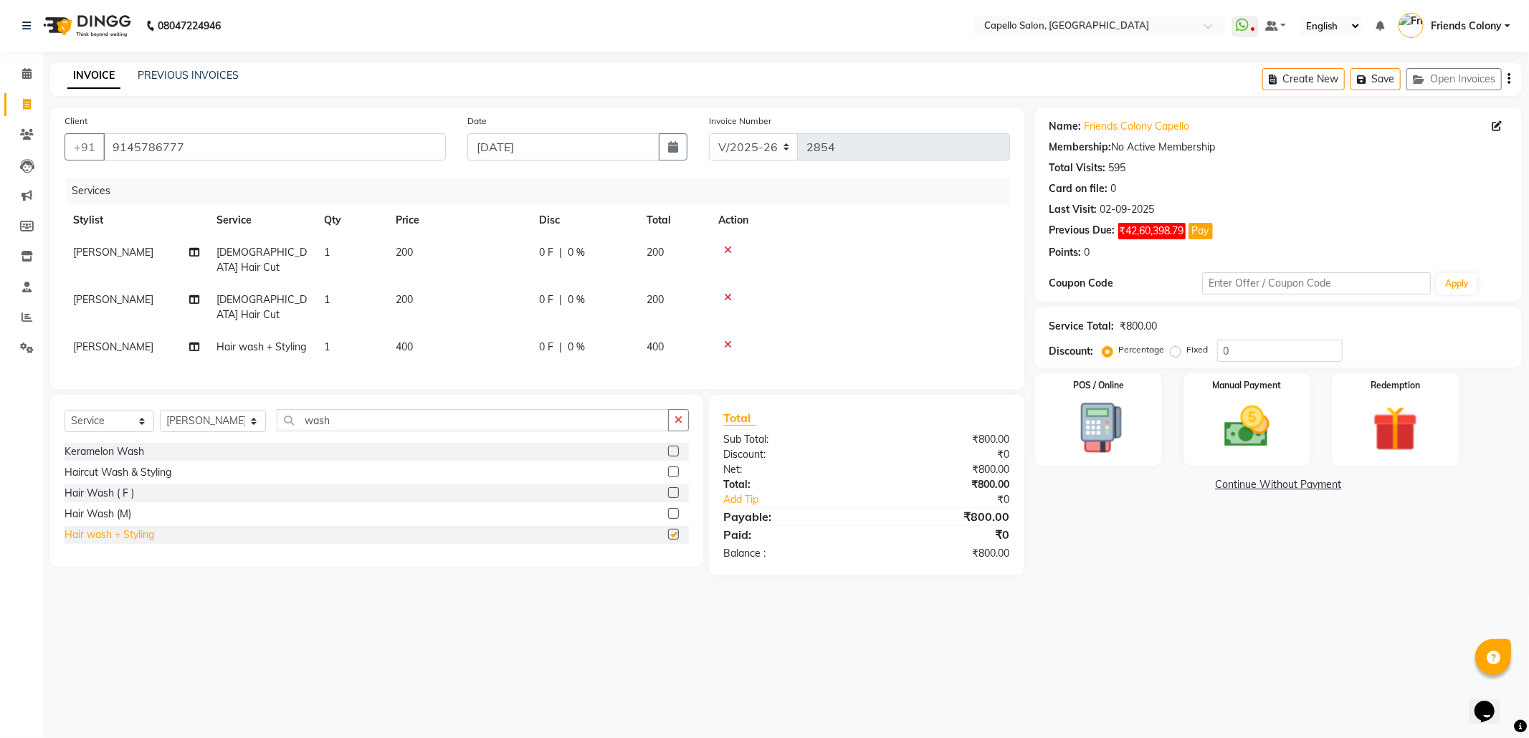
checkbox input "false"
click at [1227, 419] on img at bounding box center [1247, 427] width 77 height 54
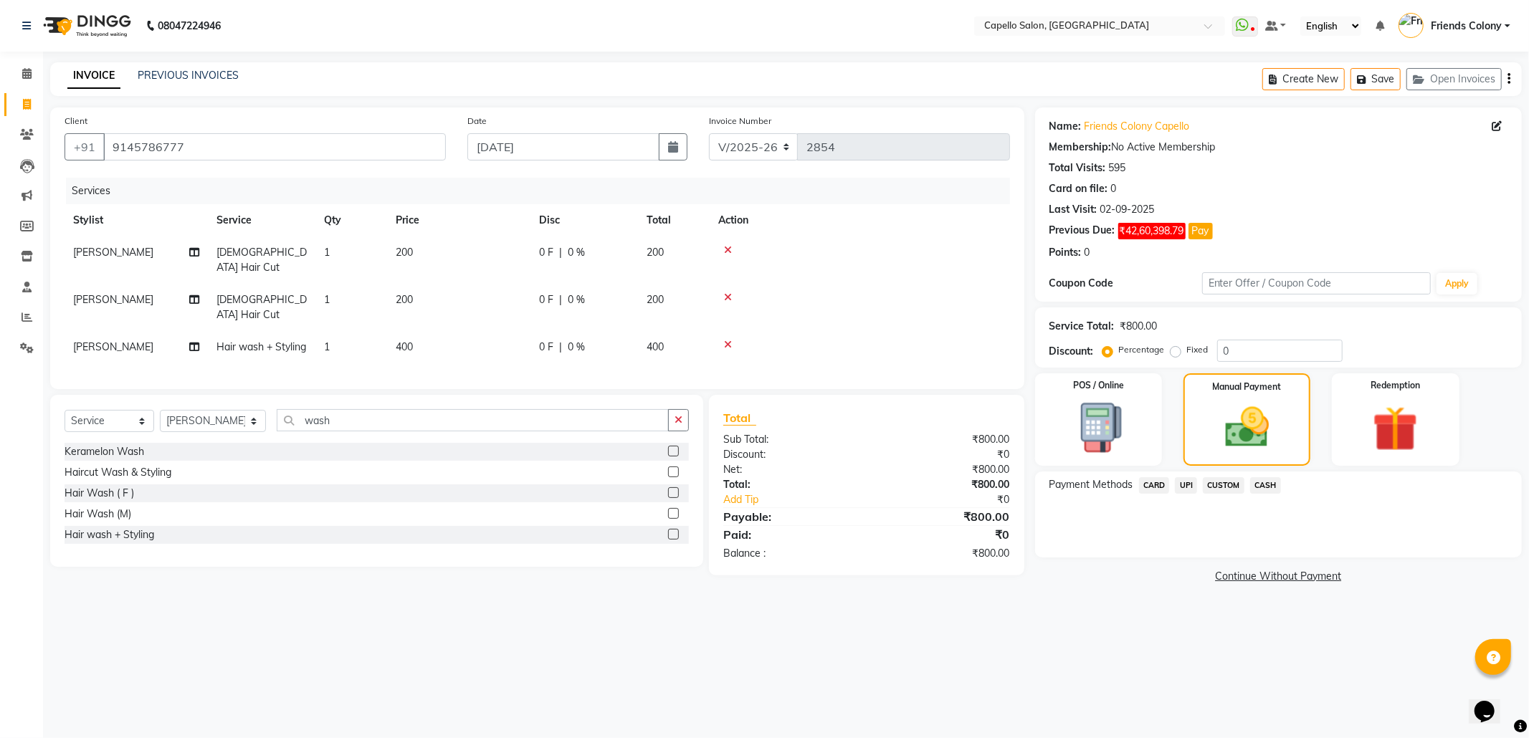
click at [1157, 479] on span "CARD" at bounding box center [1154, 486] width 31 height 16
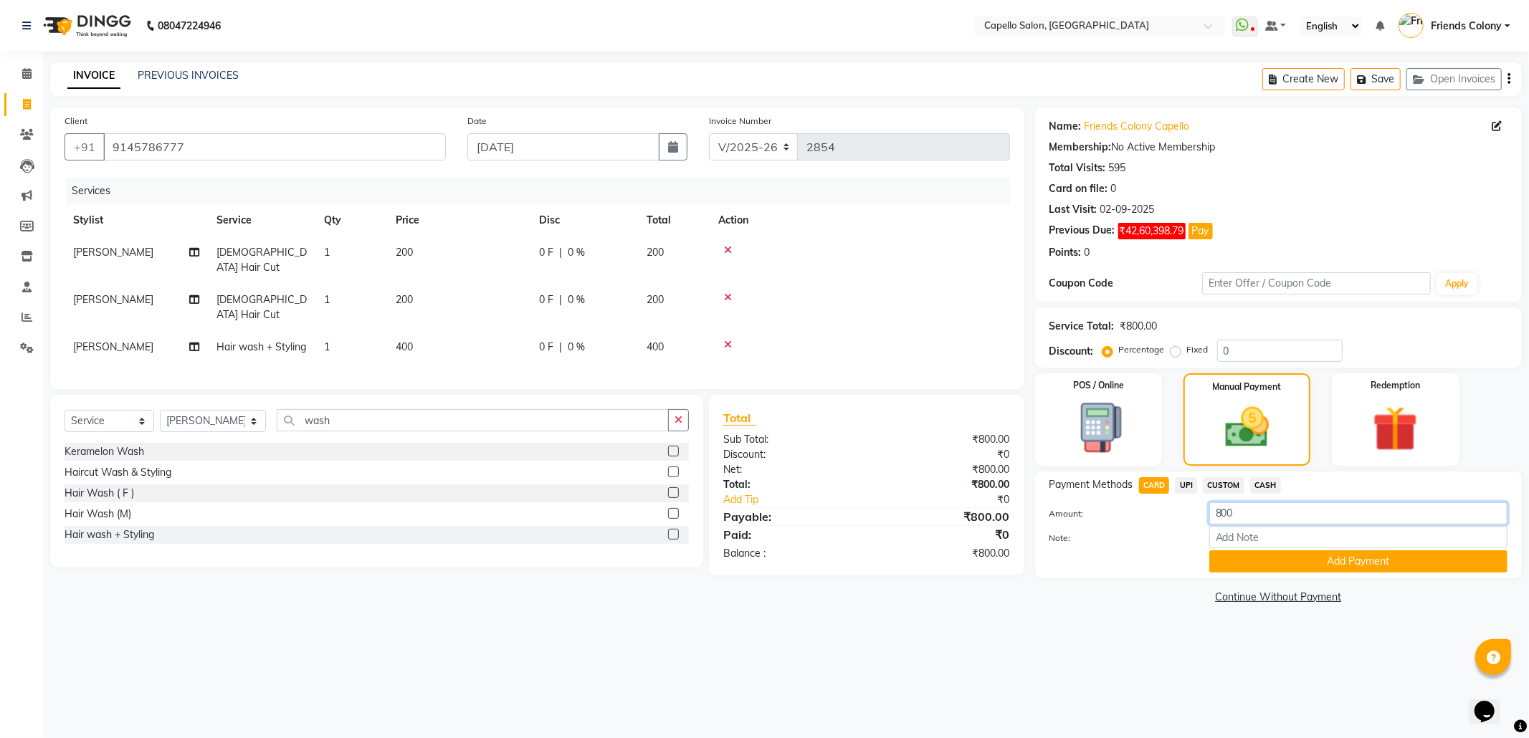
drag, startPoint x: 1252, startPoint y: 511, endPoint x: 1177, endPoint y: 514, distance: 74.6
click at [1177, 514] on div "Amount: 800" at bounding box center [1279, 515] width 480 height 24
type input "200"
click at [1361, 571] on button "Add Payment" at bounding box center [1359, 562] width 298 height 22
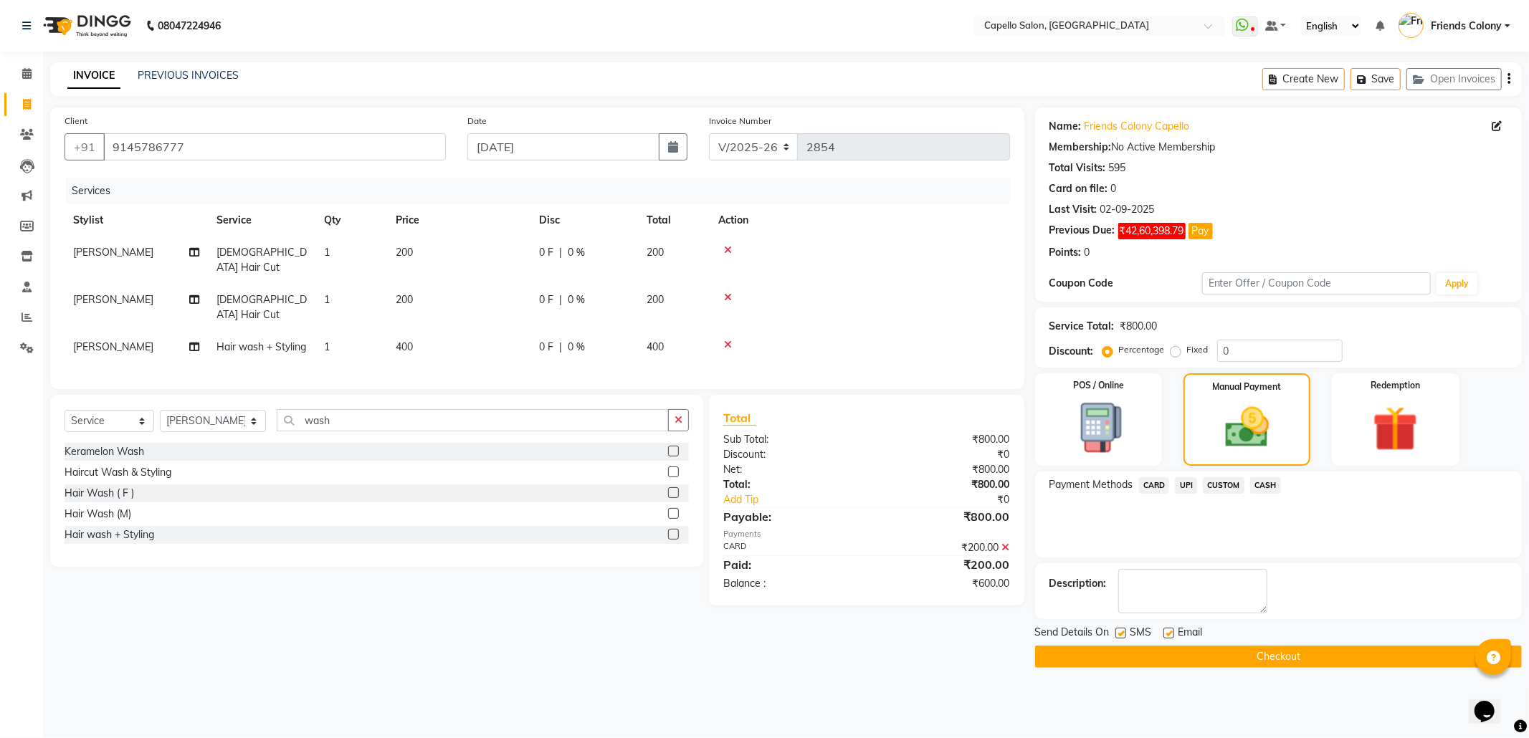
drag, startPoint x: 1291, startPoint y: 662, endPoint x: 1060, endPoint y: 576, distance: 247.1
click at [1060, 576] on div "Name: Friends Colony Capello Membership: No Active Membership Total Visits: 595…" at bounding box center [1284, 388] width 498 height 561
click at [1186, 488] on span "UPI" at bounding box center [1186, 486] width 22 height 16
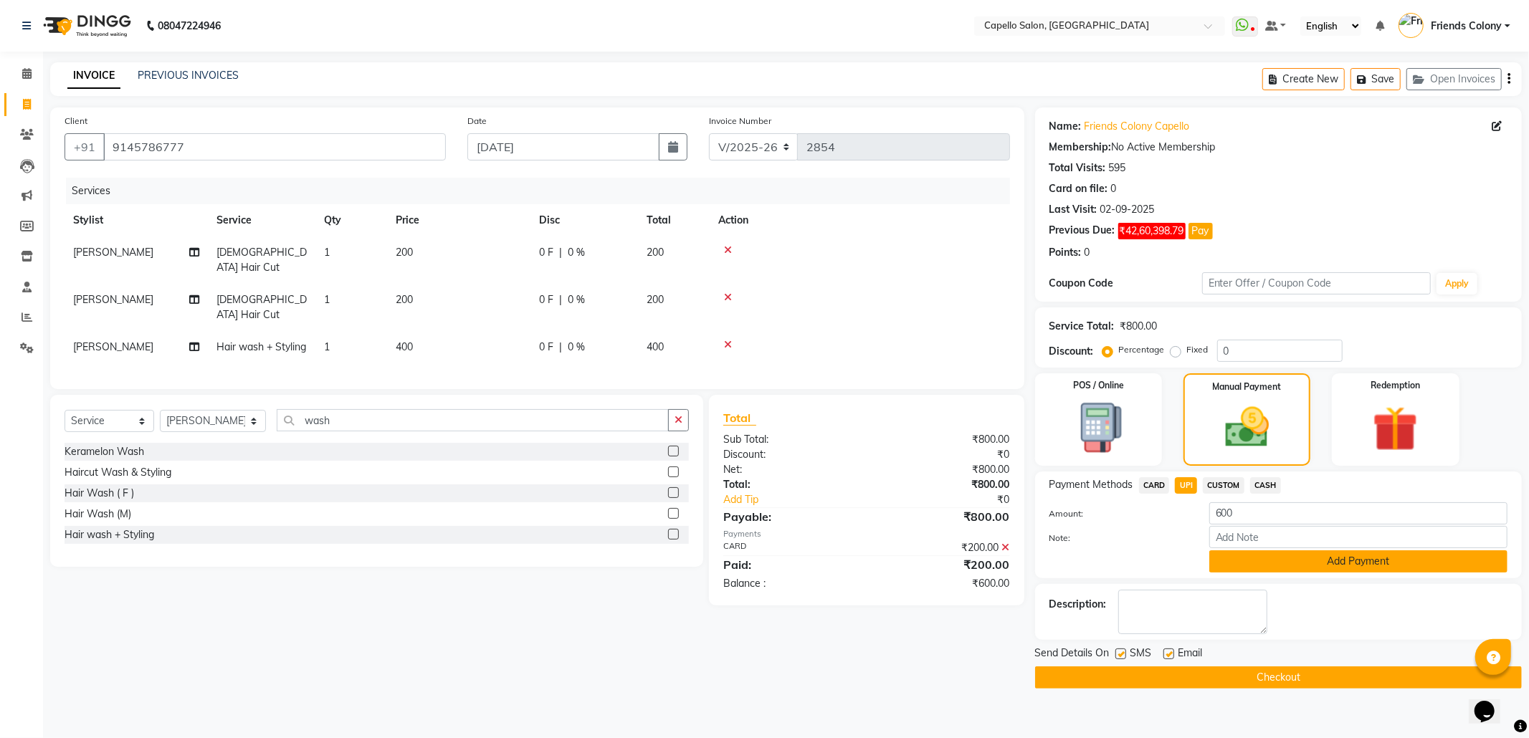
click at [1349, 566] on button "Add Payment" at bounding box center [1359, 562] width 298 height 22
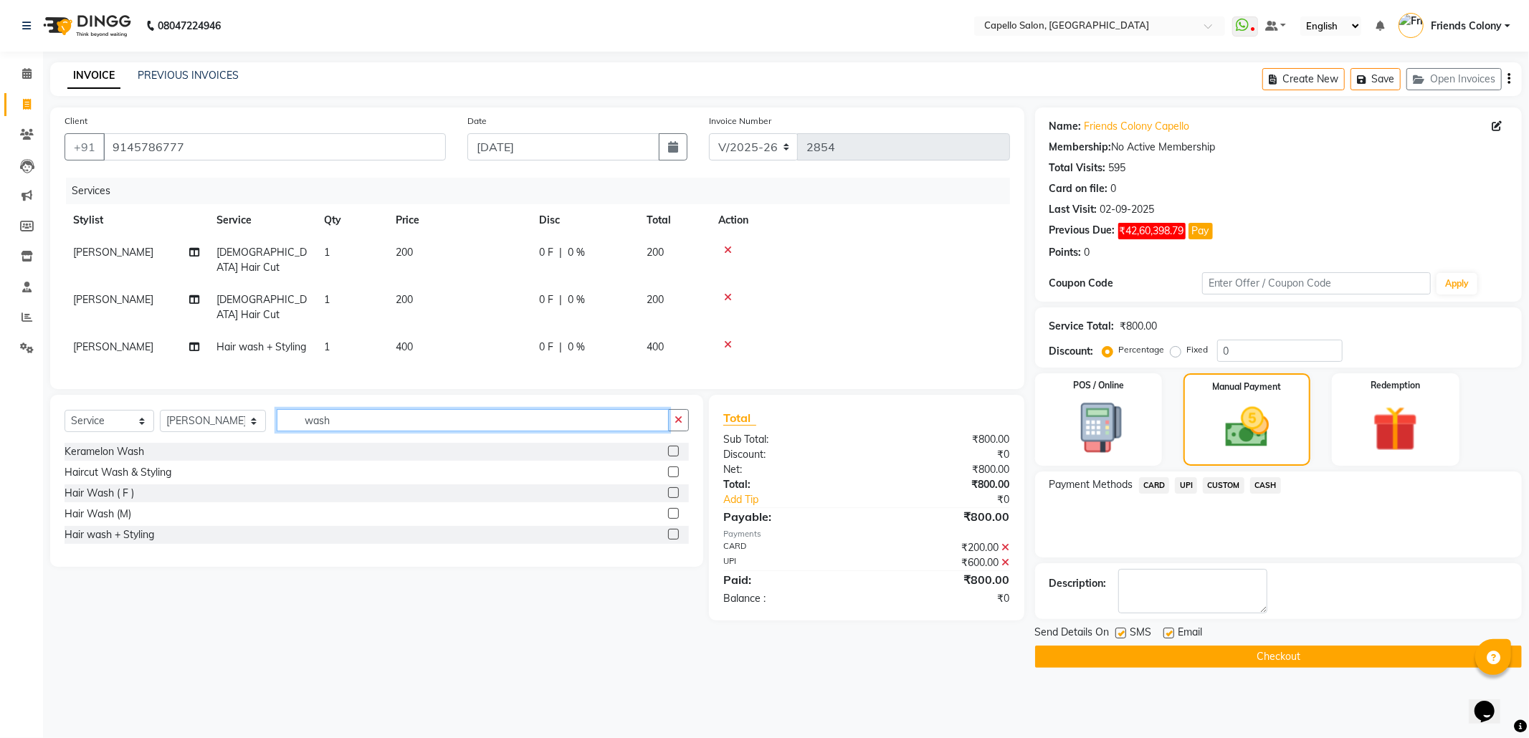
drag, startPoint x: 344, startPoint y: 417, endPoint x: 272, endPoint y: 420, distance: 71.8
click at [277, 420] on input "wash" at bounding box center [473, 420] width 392 height 22
type input "e"
click at [1276, 660] on button "Checkout" at bounding box center [1278, 657] width 487 height 22
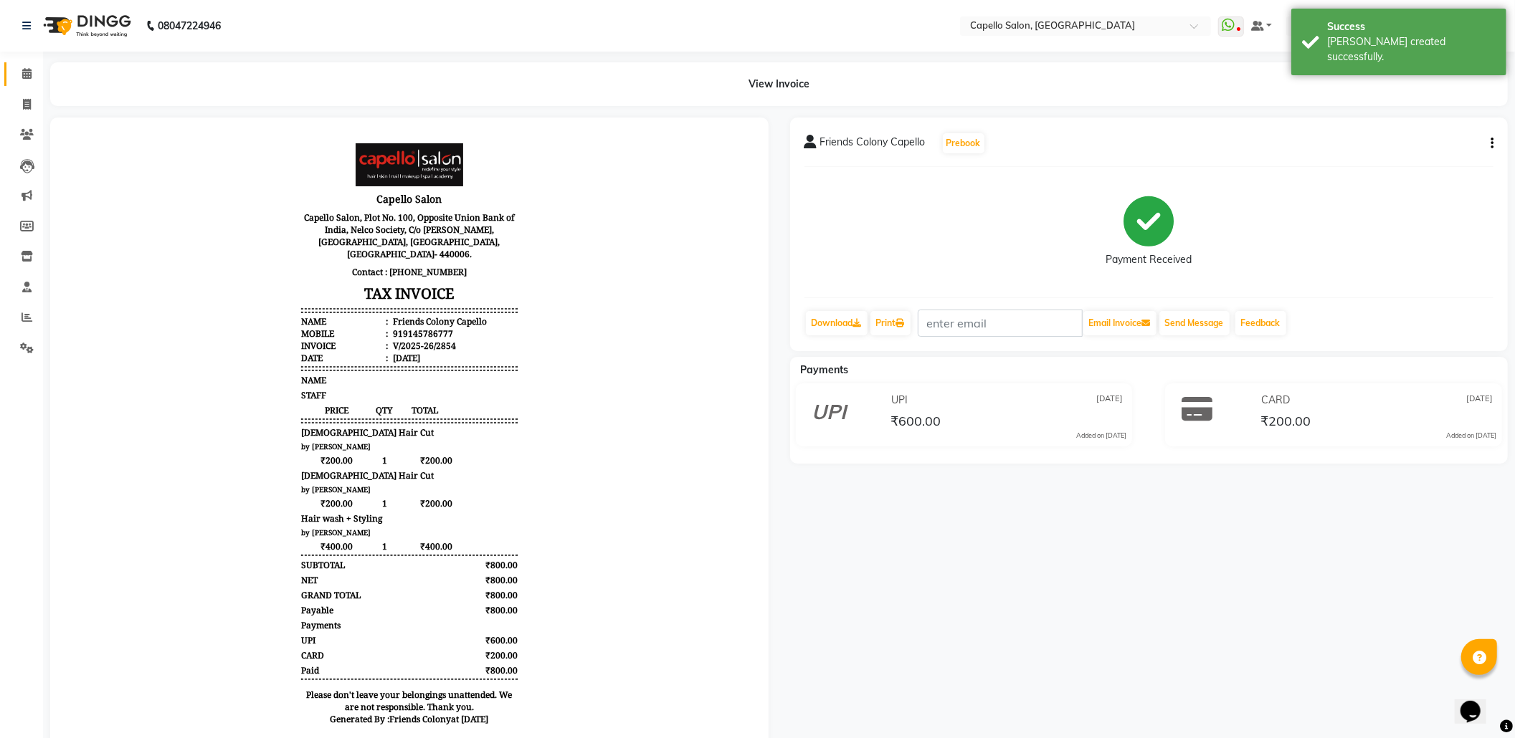
click at [24, 82] on link "Calendar" at bounding box center [21, 74] width 34 height 24
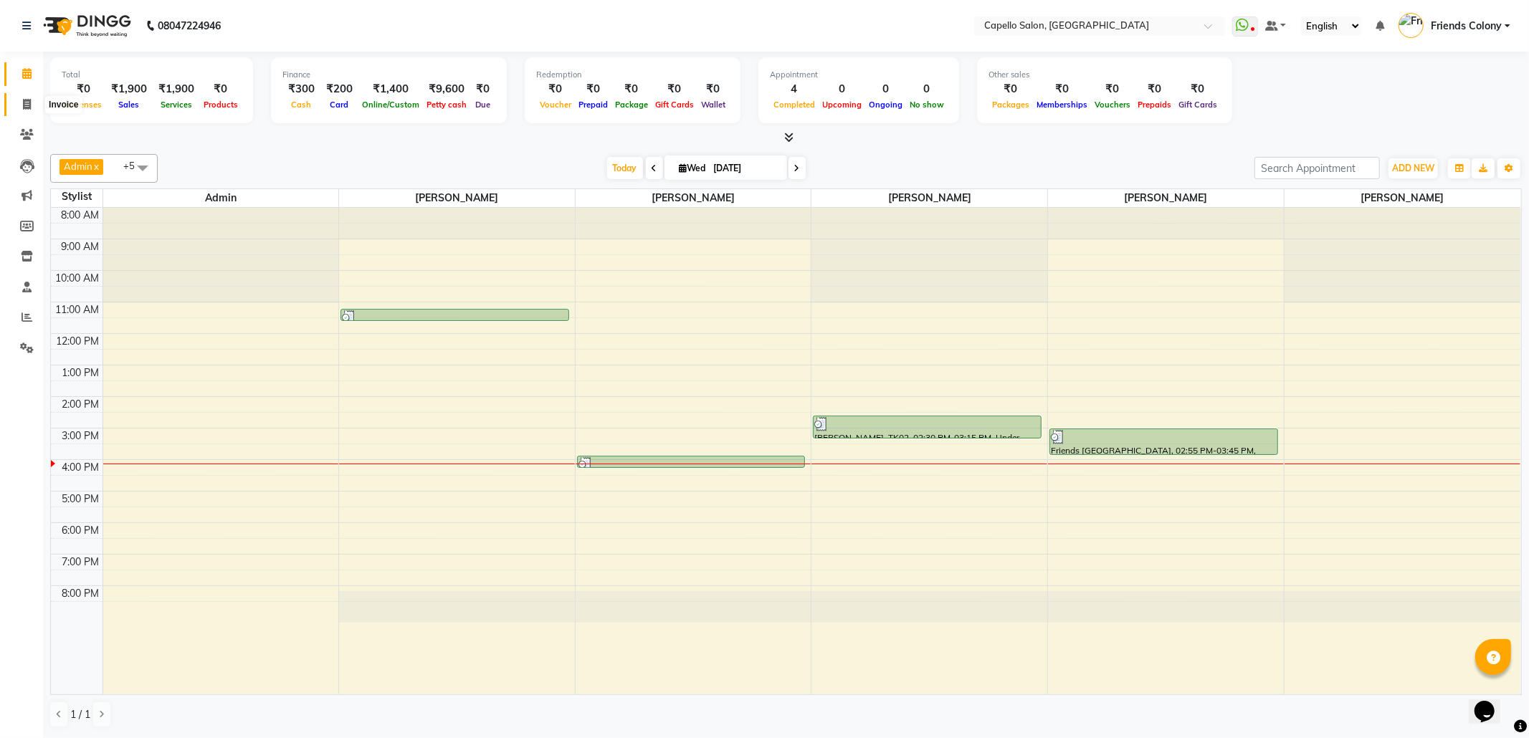
click at [23, 105] on icon at bounding box center [27, 104] width 8 height 11
select select "service"
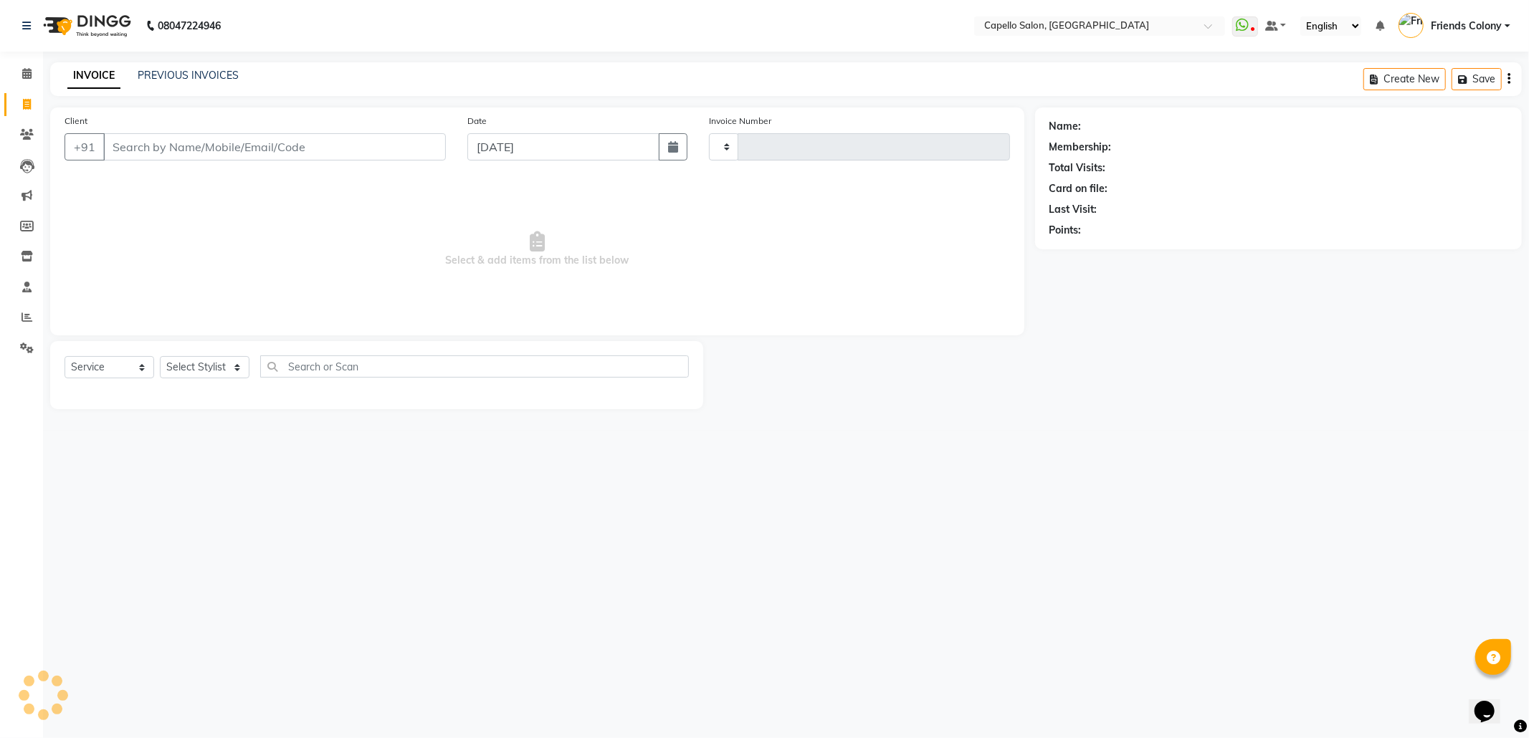
type input "2855"
select select "3583"
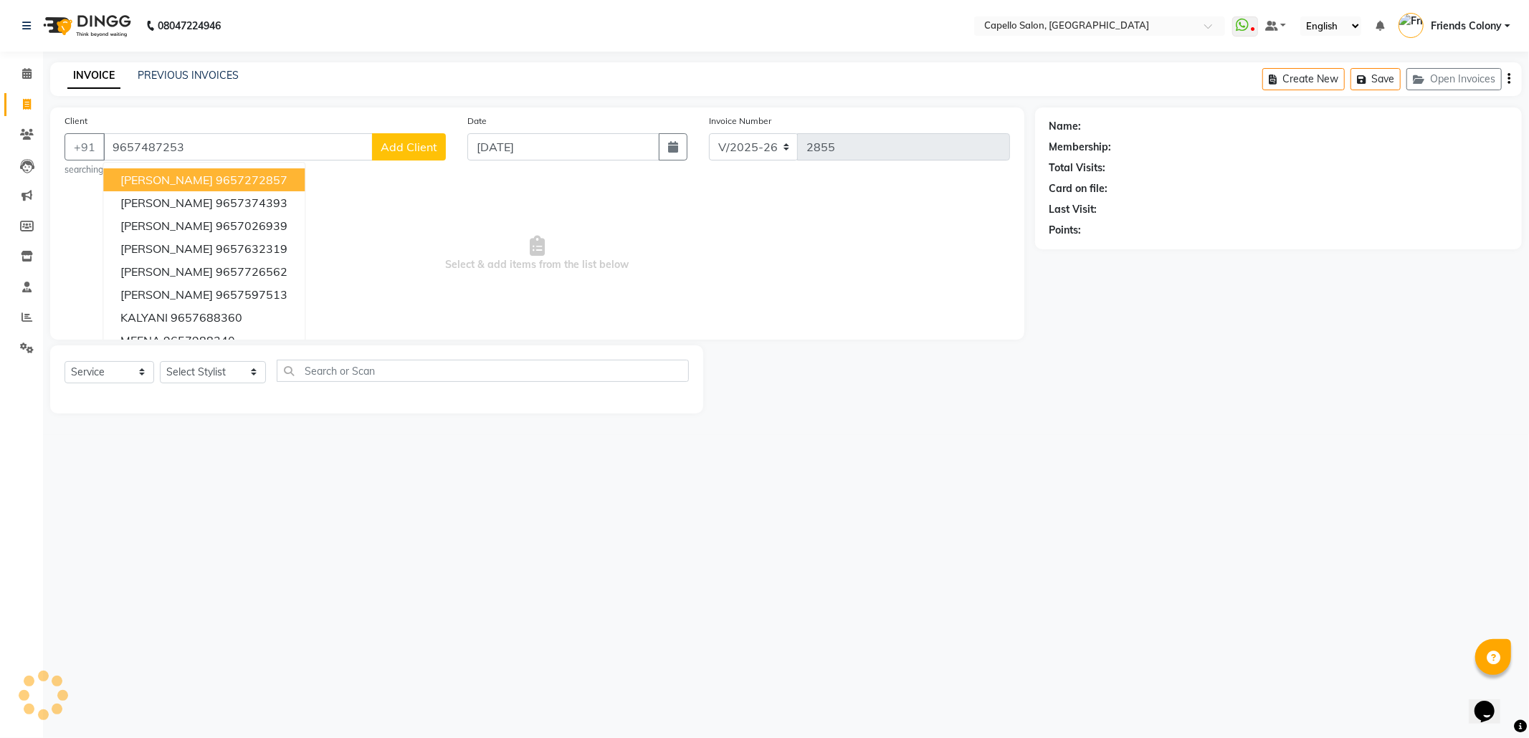
type input "9657487253"
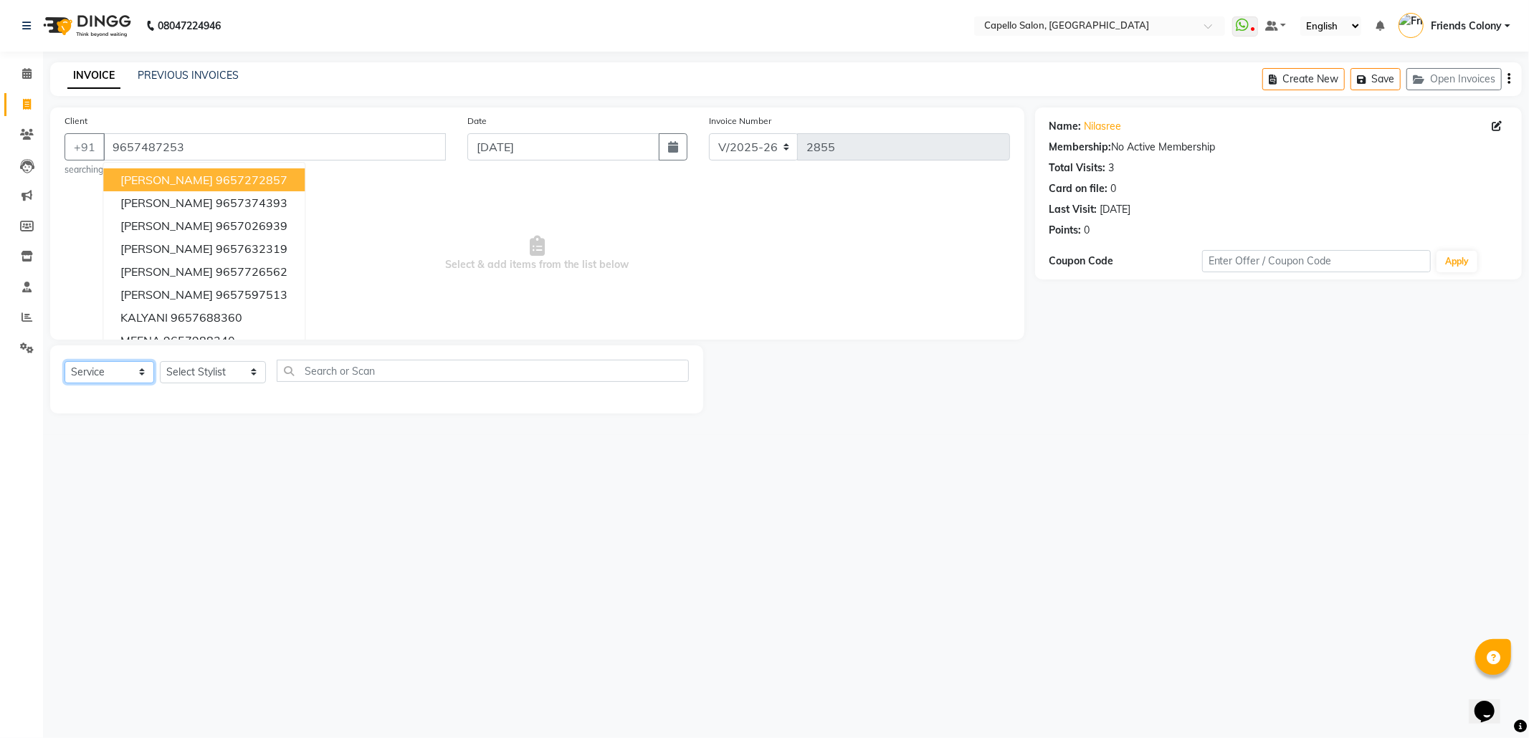
click at [129, 383] on select "Select Service Product Membership Package Voucher Prepaid Gift Card" at bounding box center [110, 372] width 90 height 22
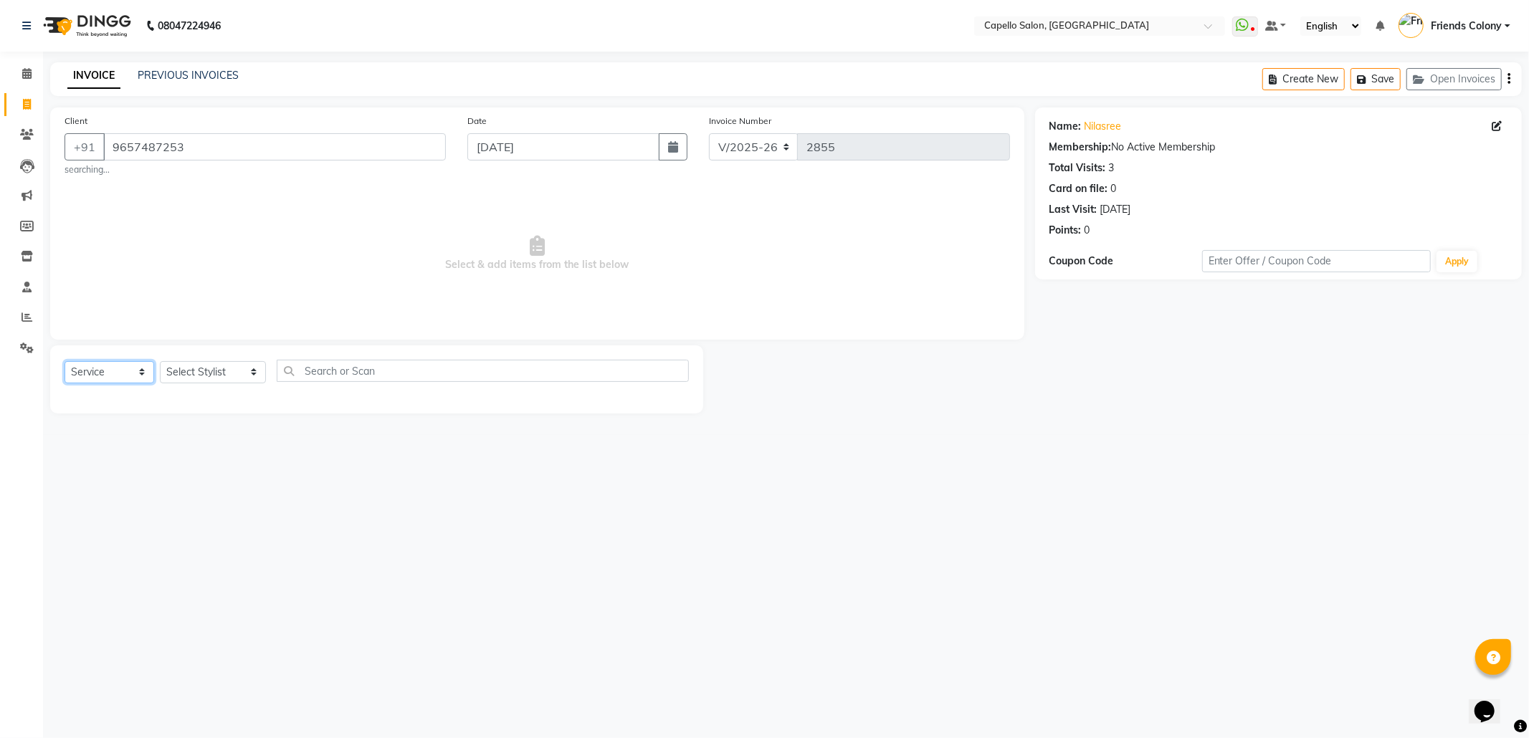
select select "product"
click at [65, 361] on select "Select Service Product Membership Package Voucher Prepaid Gift Card" at bounding box center [110, 372] width 90 height 22
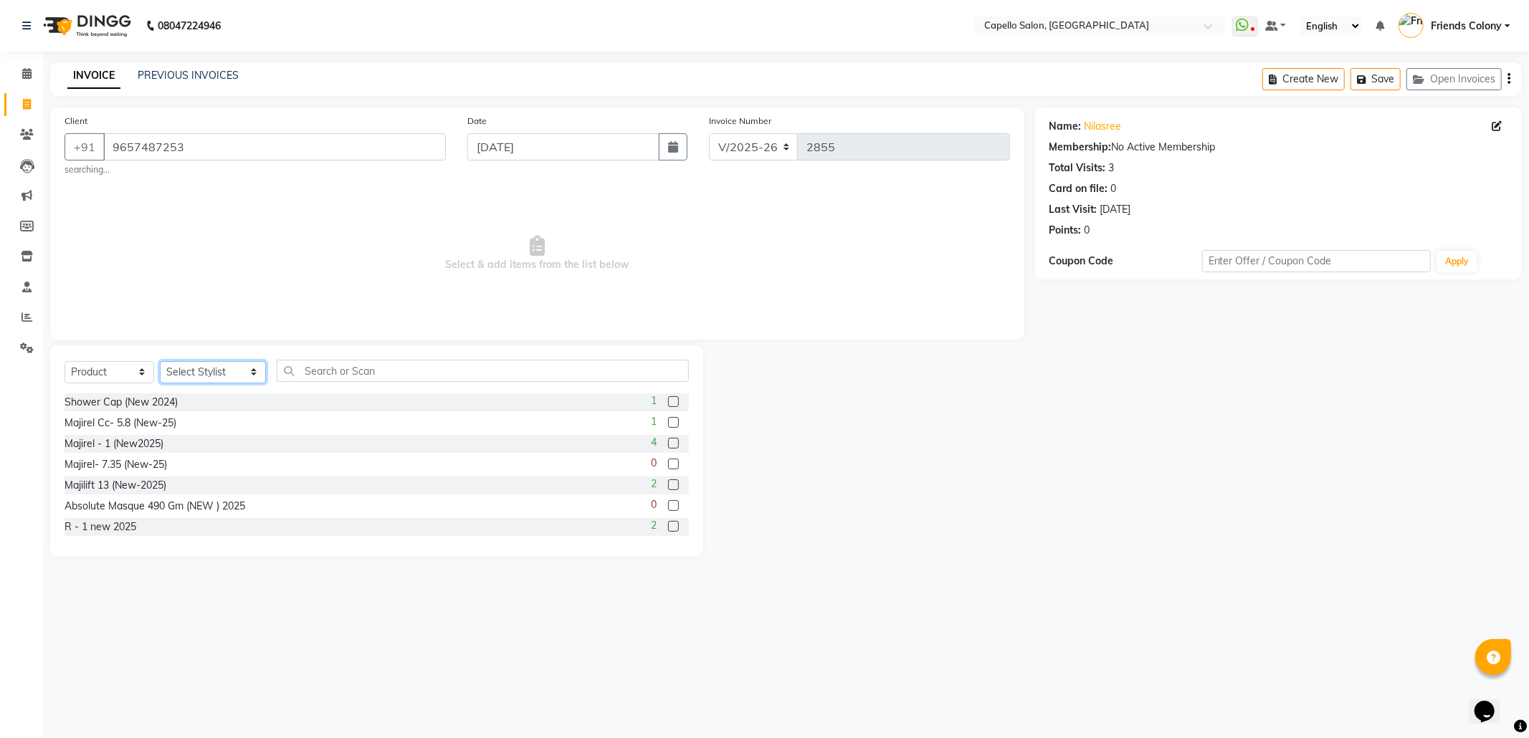
click at [192, 379] on select "Select Stylist Admin [PERSON_NAME] Friends Colony [PERSON_NAME] [PERSON_NAME] N…" at bounding box center [213, 372] width 106 height 22
select select "87793"
click at [160, 361] on select "Select Stylist Admin [PERSON_NAME] Friends Colony [PERSON_NAME] [PERSON_NAME] N…" at bounding box center [213, 372] width 106 height 22
click at [371, 376] on input "text" at bounding box center [483, 371] width 412 height 22
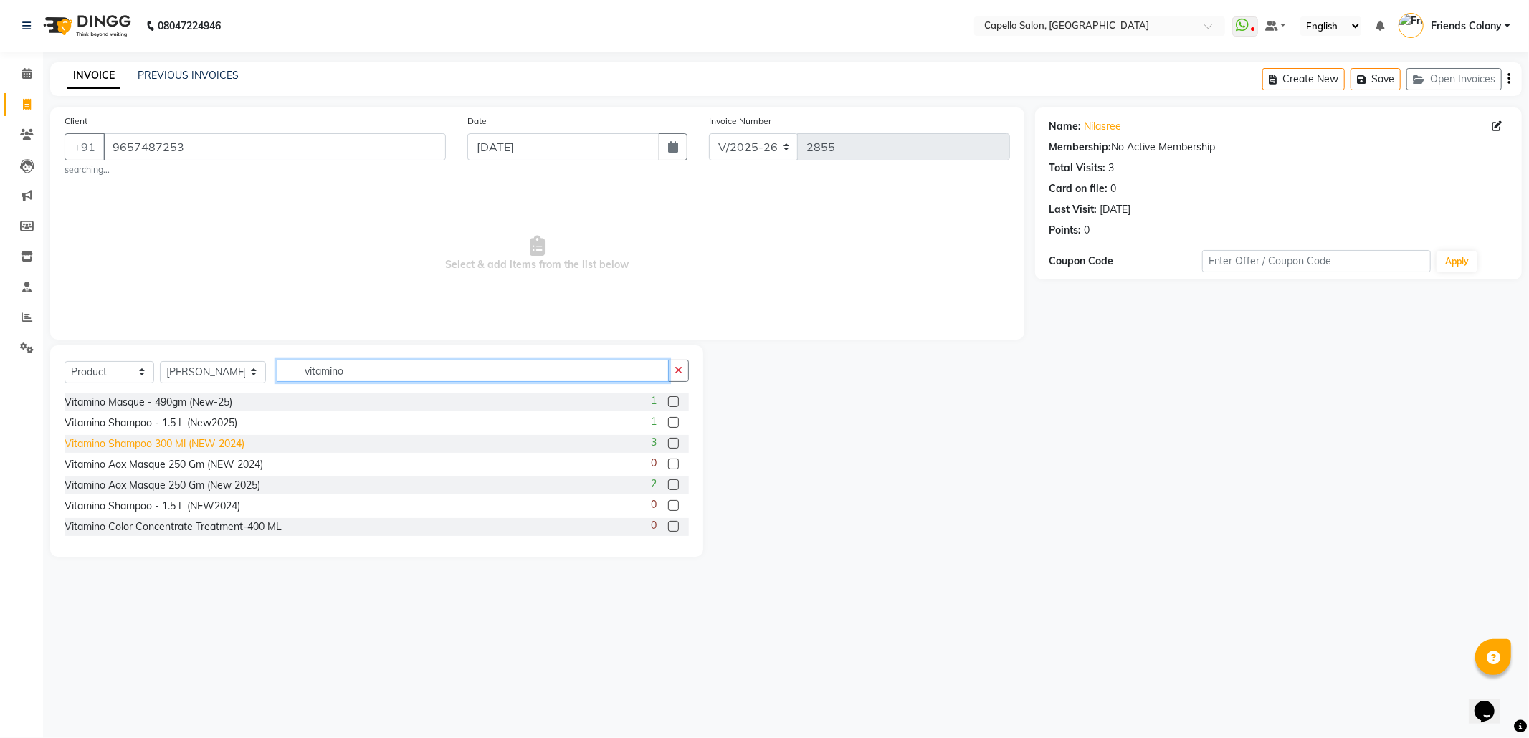
type input "vitamino"
click at [239, 446] on div "Vitamino Shampoo 300 Ml (NEW 2024)" at bounding box center [155, 444] width 180 height 15
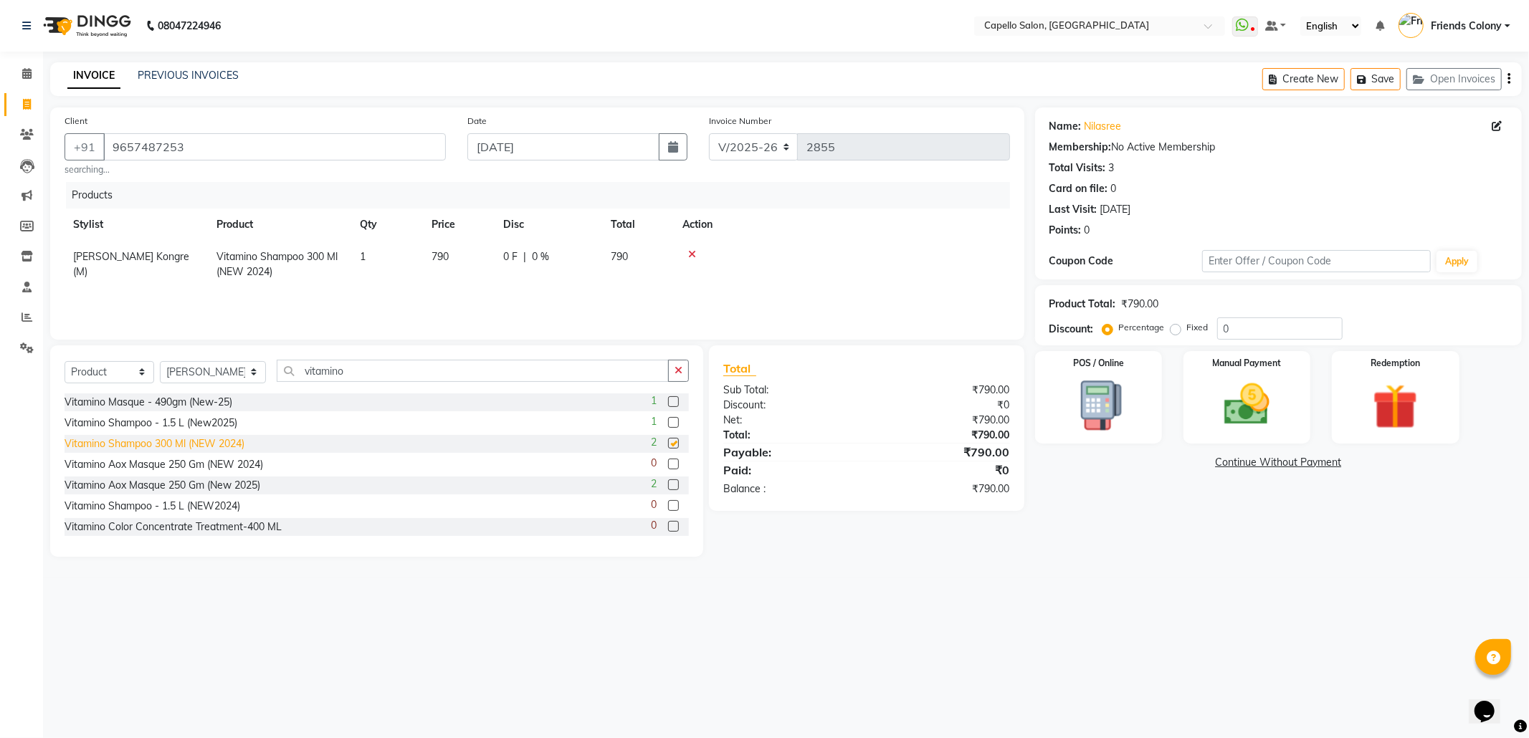
checkbox input "false"
click at [1293, 416] on div "Manual Payment" at bounding box center [1247, 397] width 132 height 96
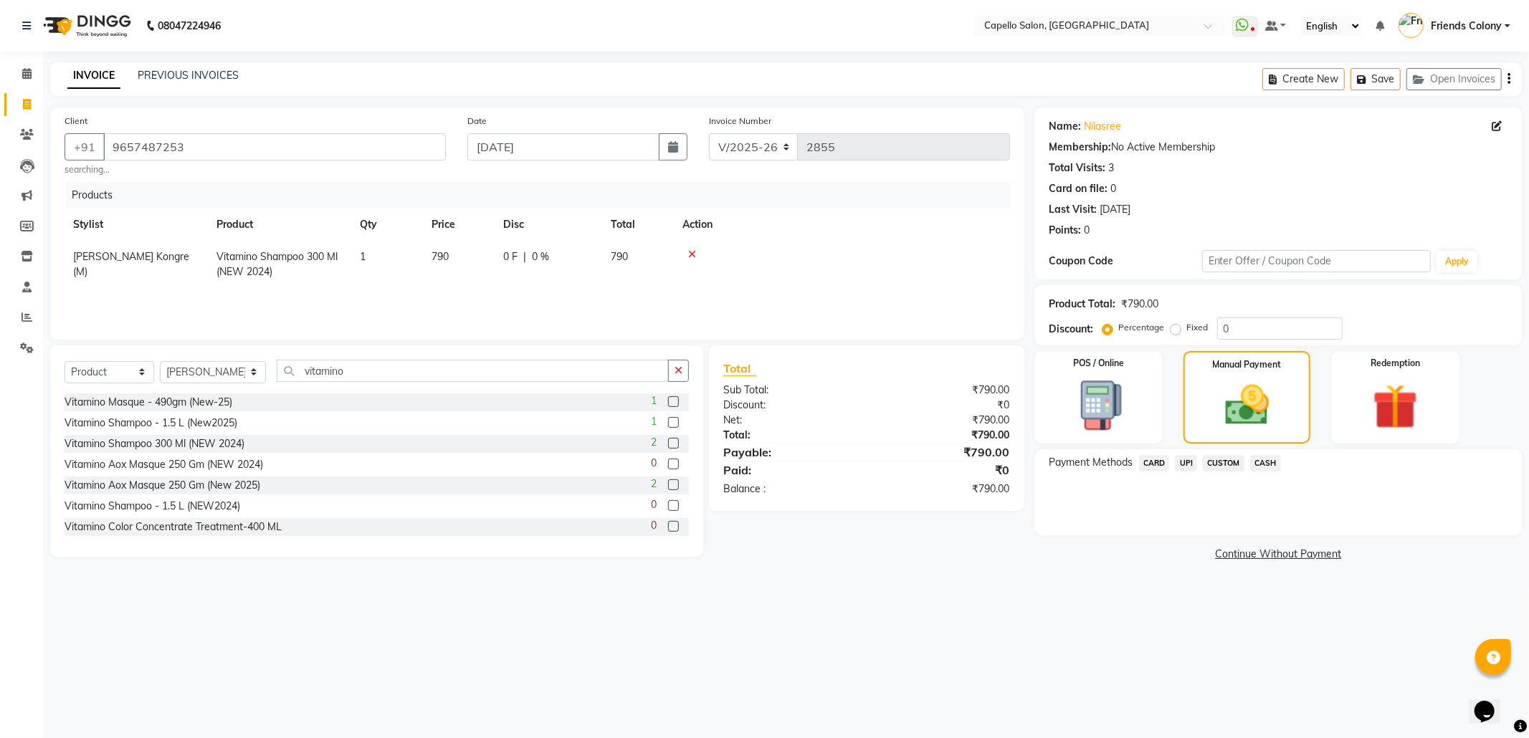
click at [1185, 462] on span "UPI" at bounding box center [1186, 463] width 22 height 16
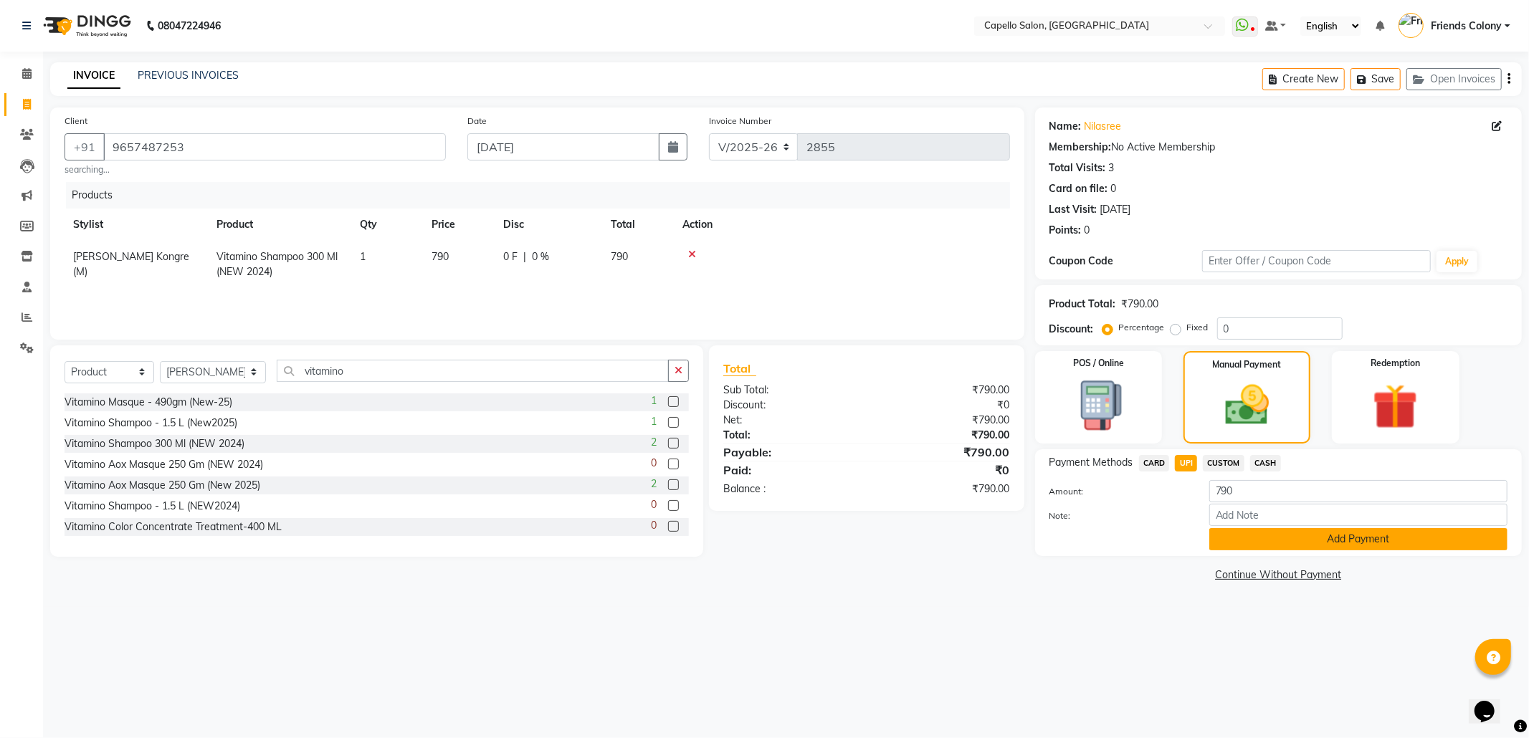
click at [1371, 543] on button "Add Payment" at bounding box center [1359, 539] width 298 height 22
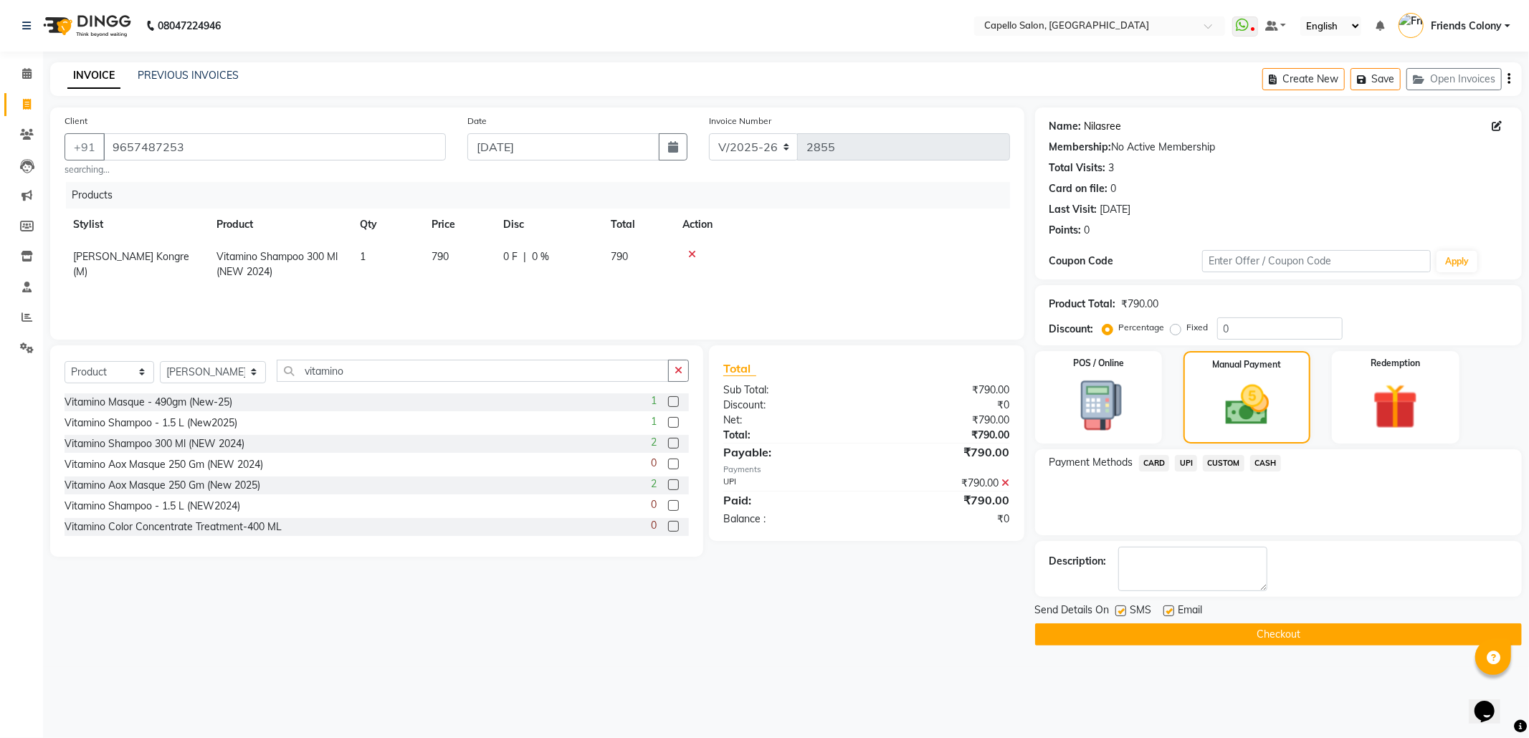
click at [1119, 119] on link "Nilasree" at bounding box center [1103, 126] width 37 height 15
click at [1292, 638] on button "Checkout" at bounding box center [1278, 635] width 487 height 22
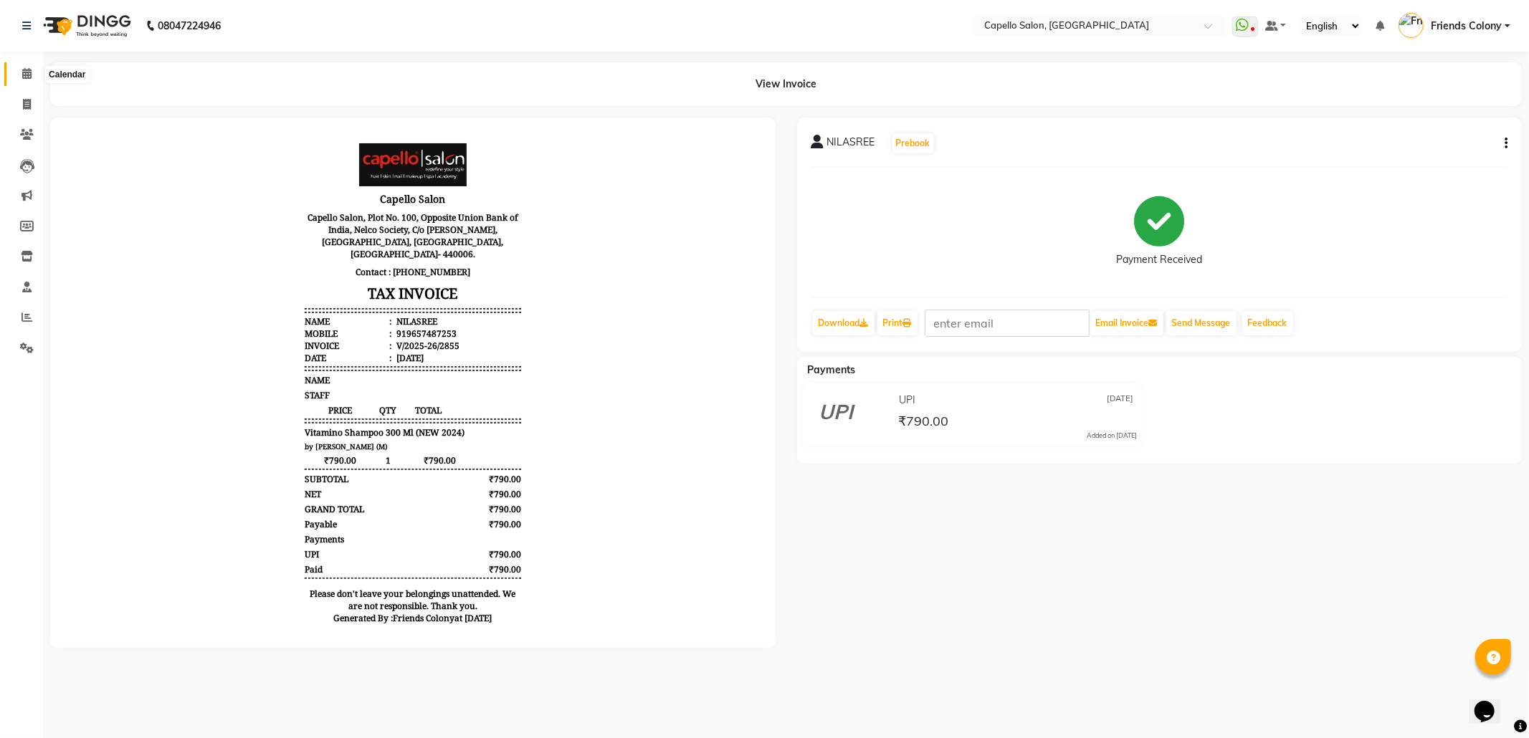
click at [30, 72] on icon at bounding box center [26, 73] width 9 height 11
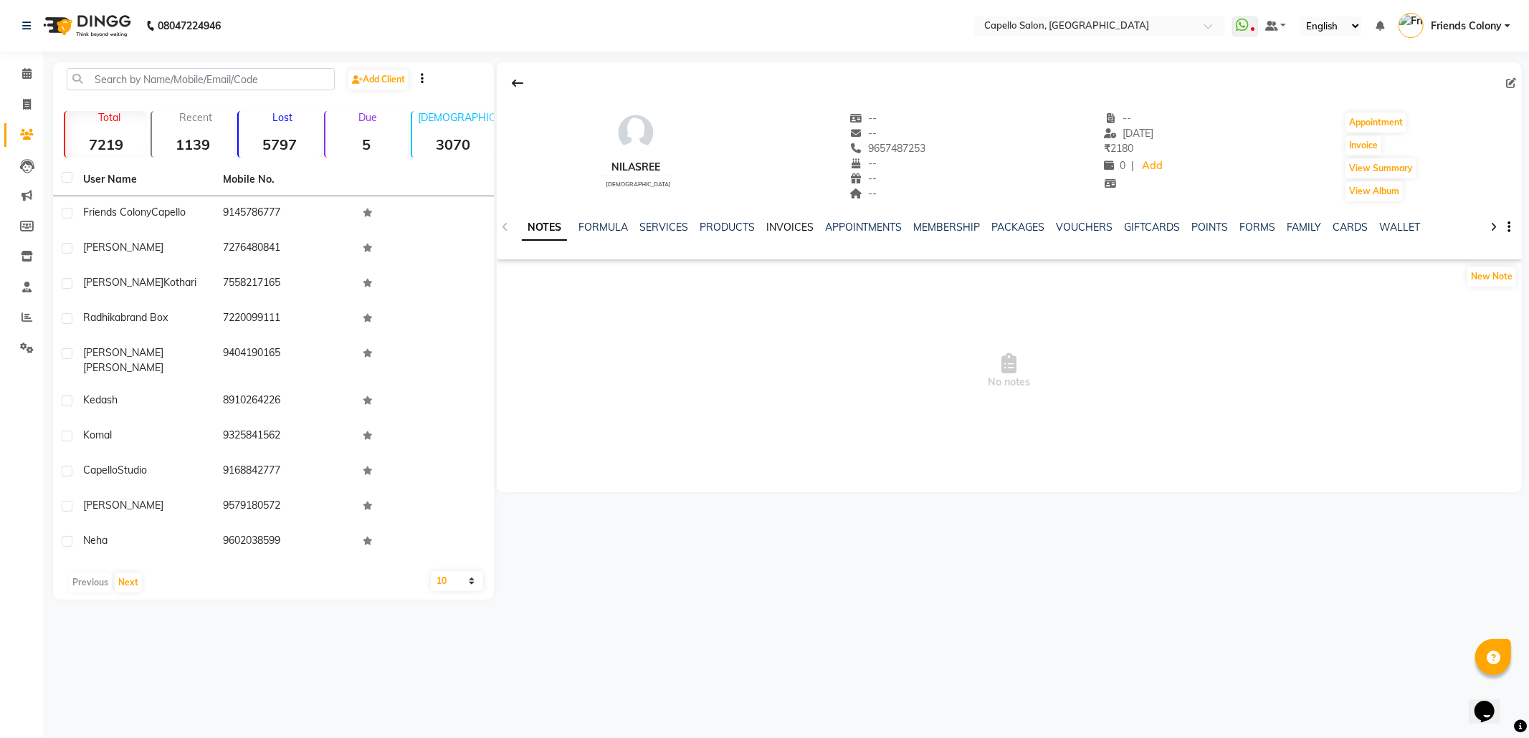
click at [787, 224] on link "INVOICES" at bounding box center [789, 227] width 47 height 13
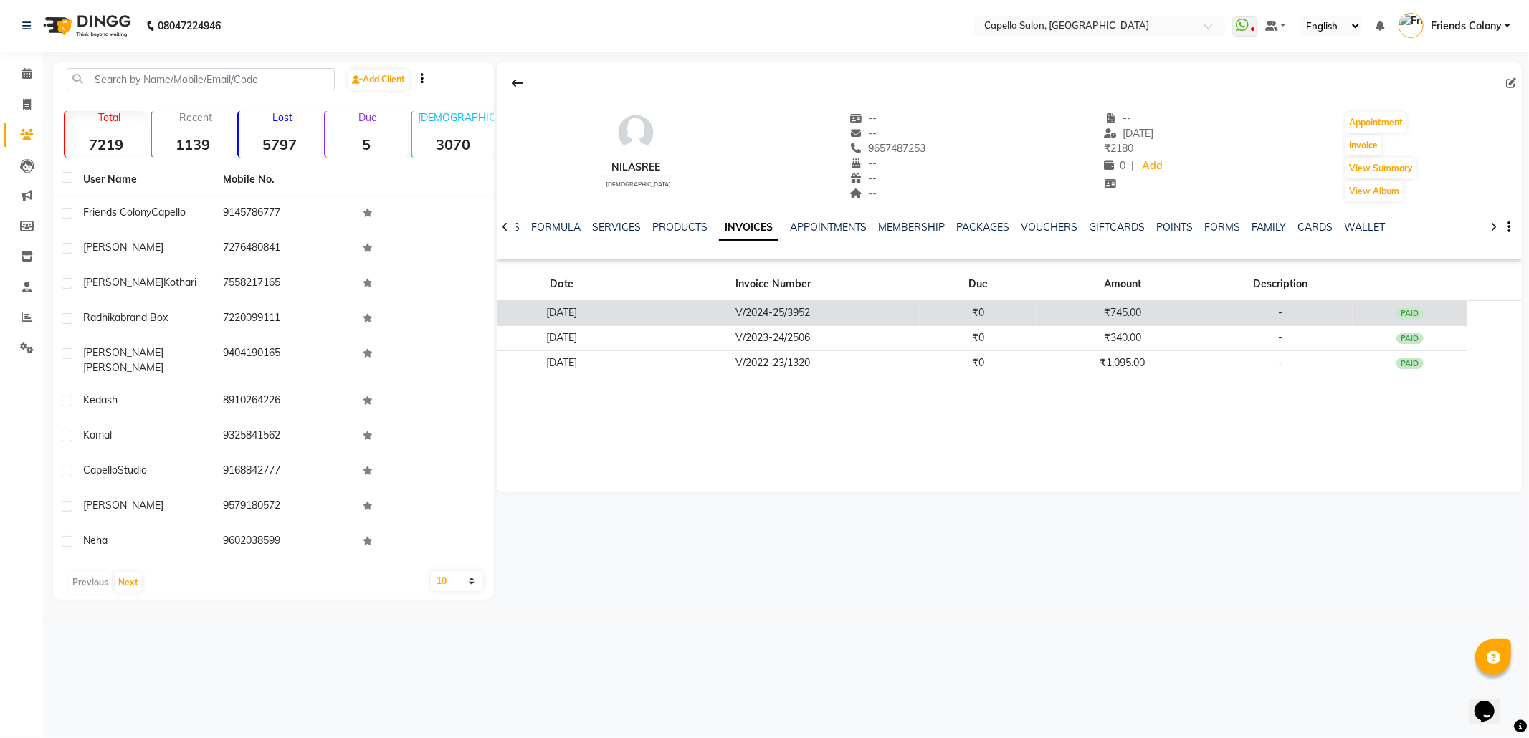
click at [592, 311] on td "17-11-2024" at bounding box center [562, 313] width 130 height 25
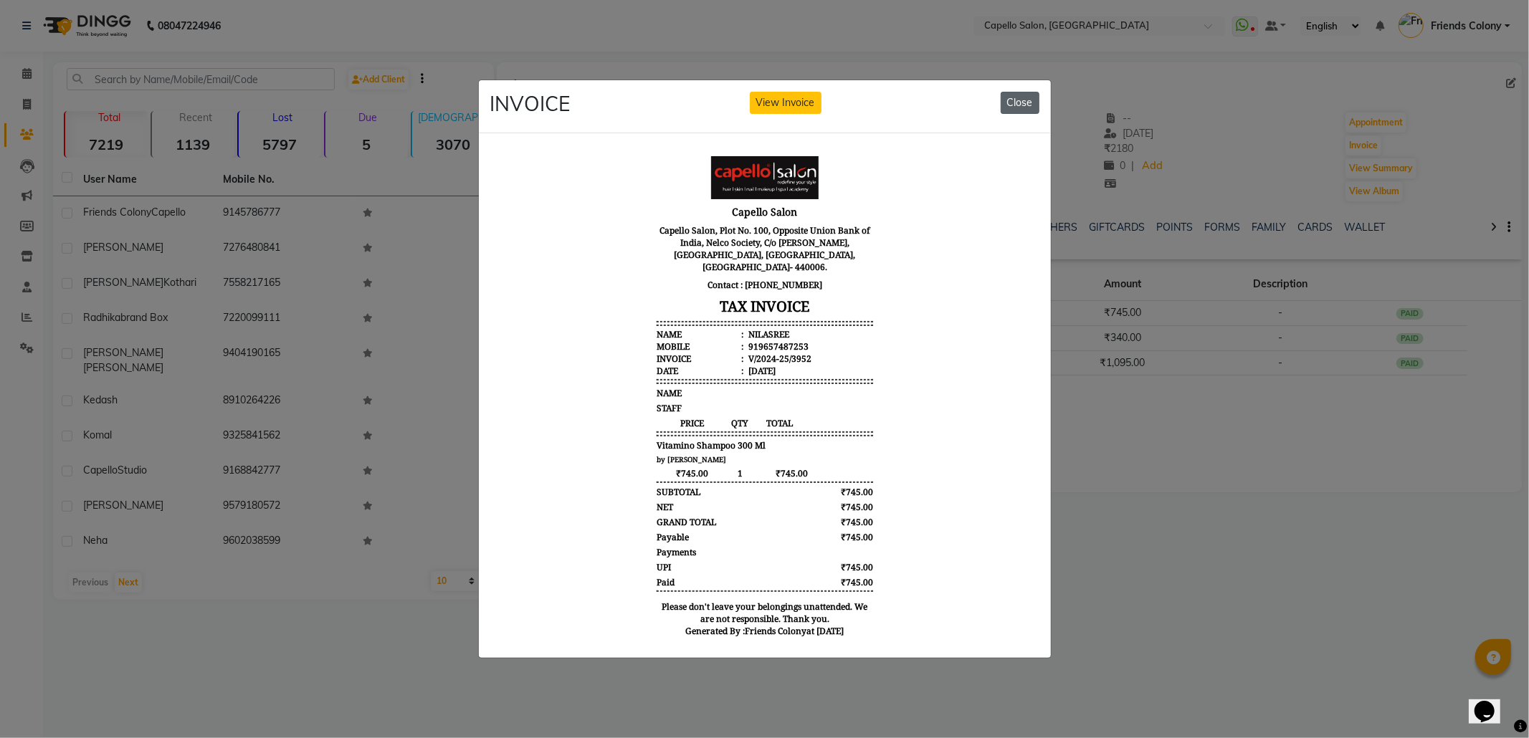
click at [1032, 101] on button "Close" at bounding box center [1020, 103] width 39 height 22
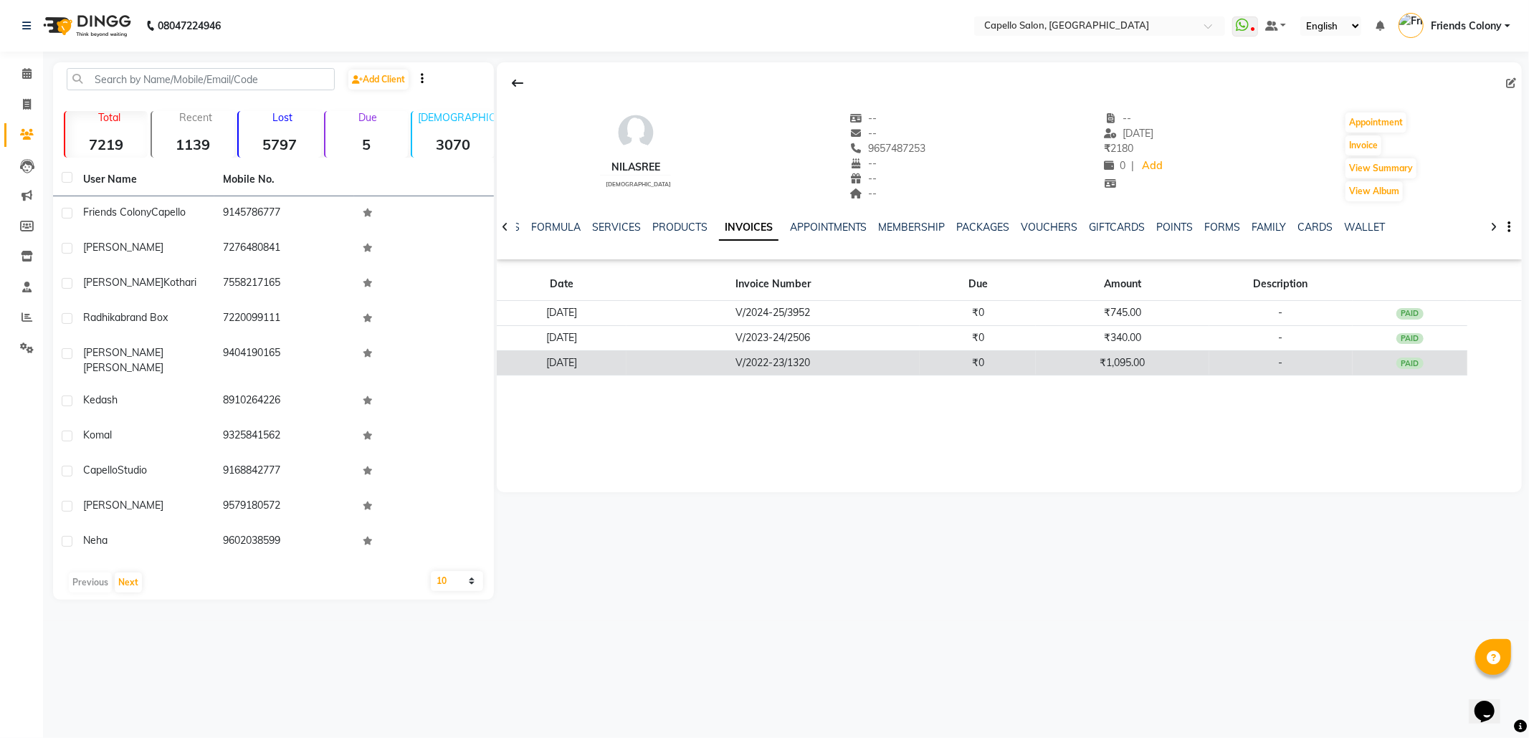
click at [586, 360] on td "29-01-2023" at bounding box center [562, 363] width 130 height 25
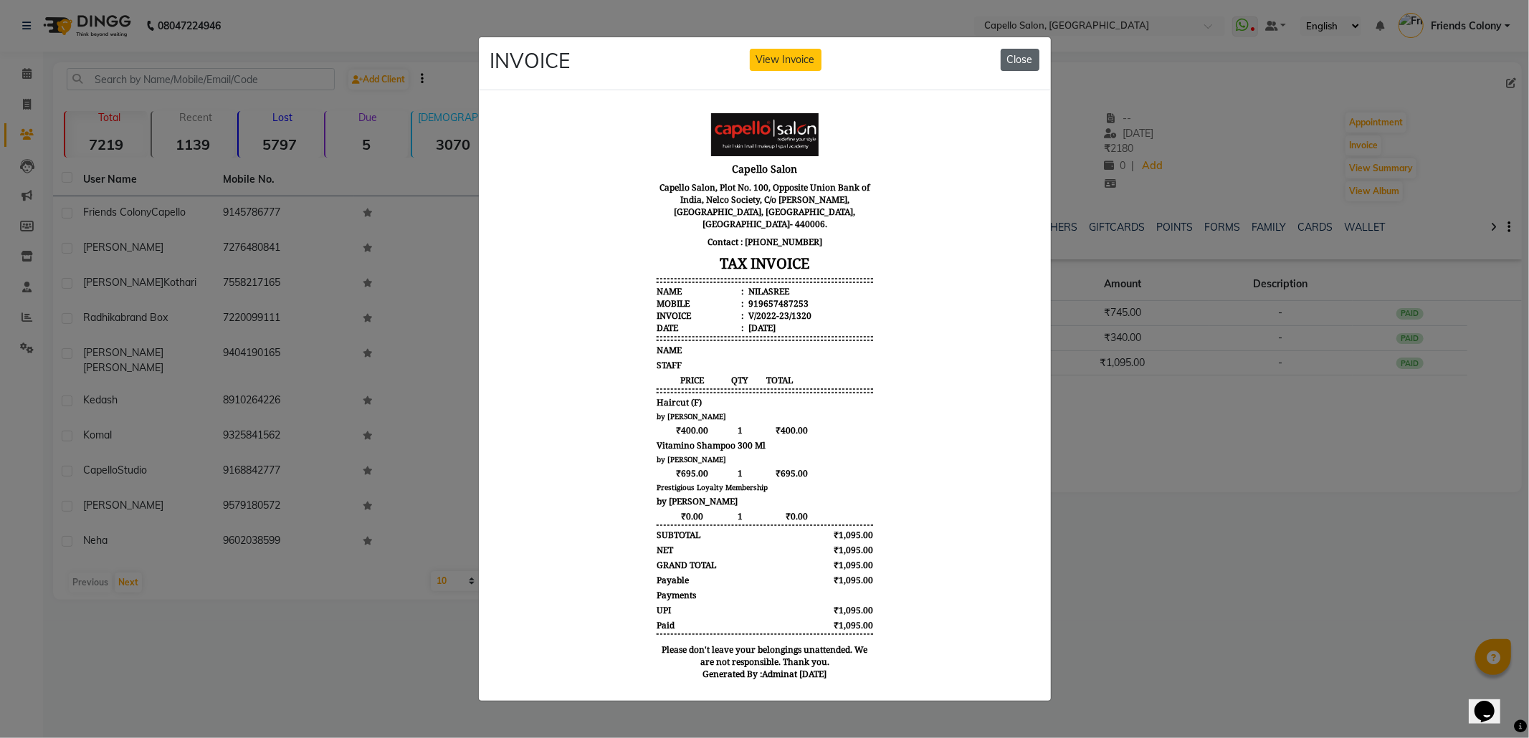
click at [1031, 52] on button "Close" at bounding box center [1020, 60] width 39 height 22
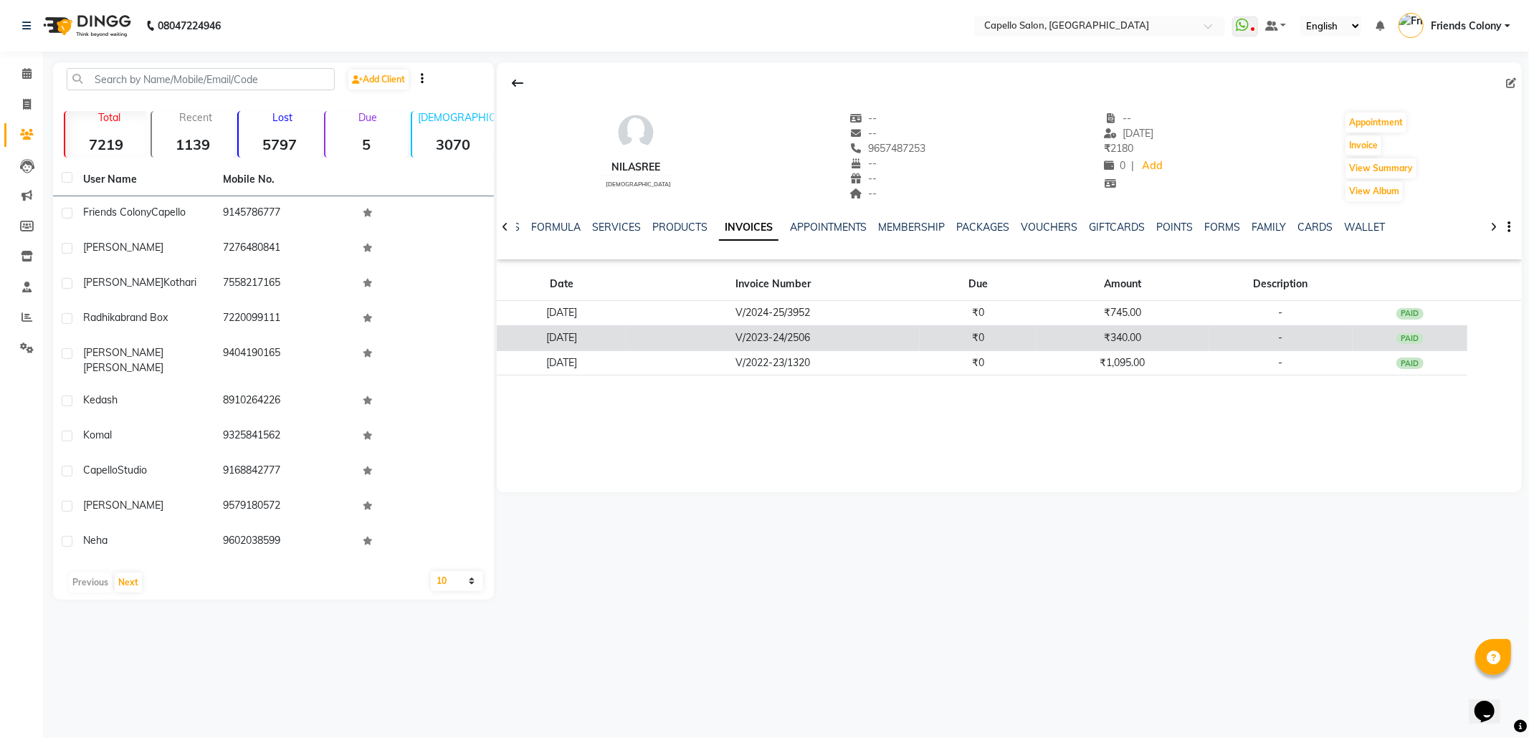
click at [594, 336] on td "30-07-2023" at bounding box center [562, 338] width 130 height 25
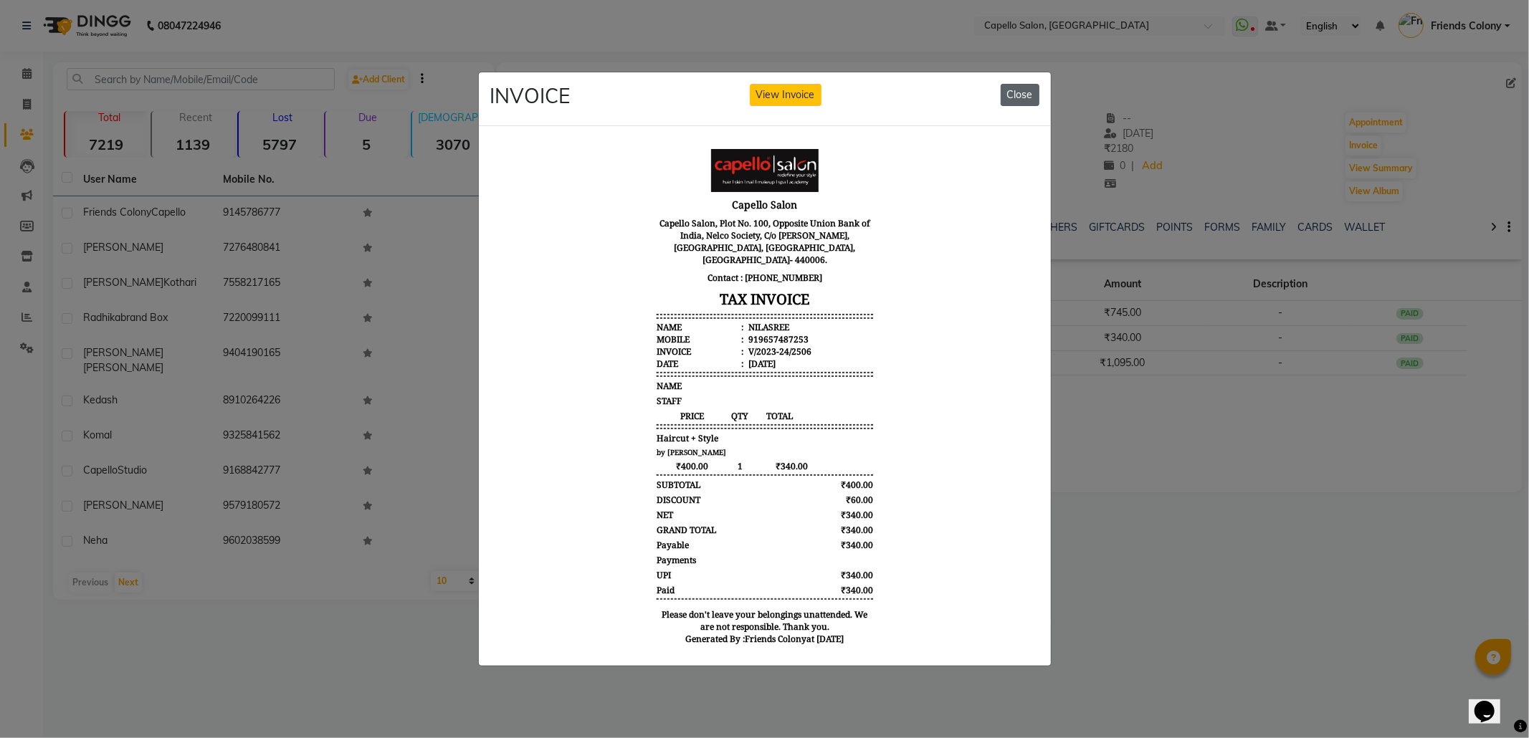
click at [1011, 92] on button "Close" at bounding box center [1020, 95] width 39 height 22
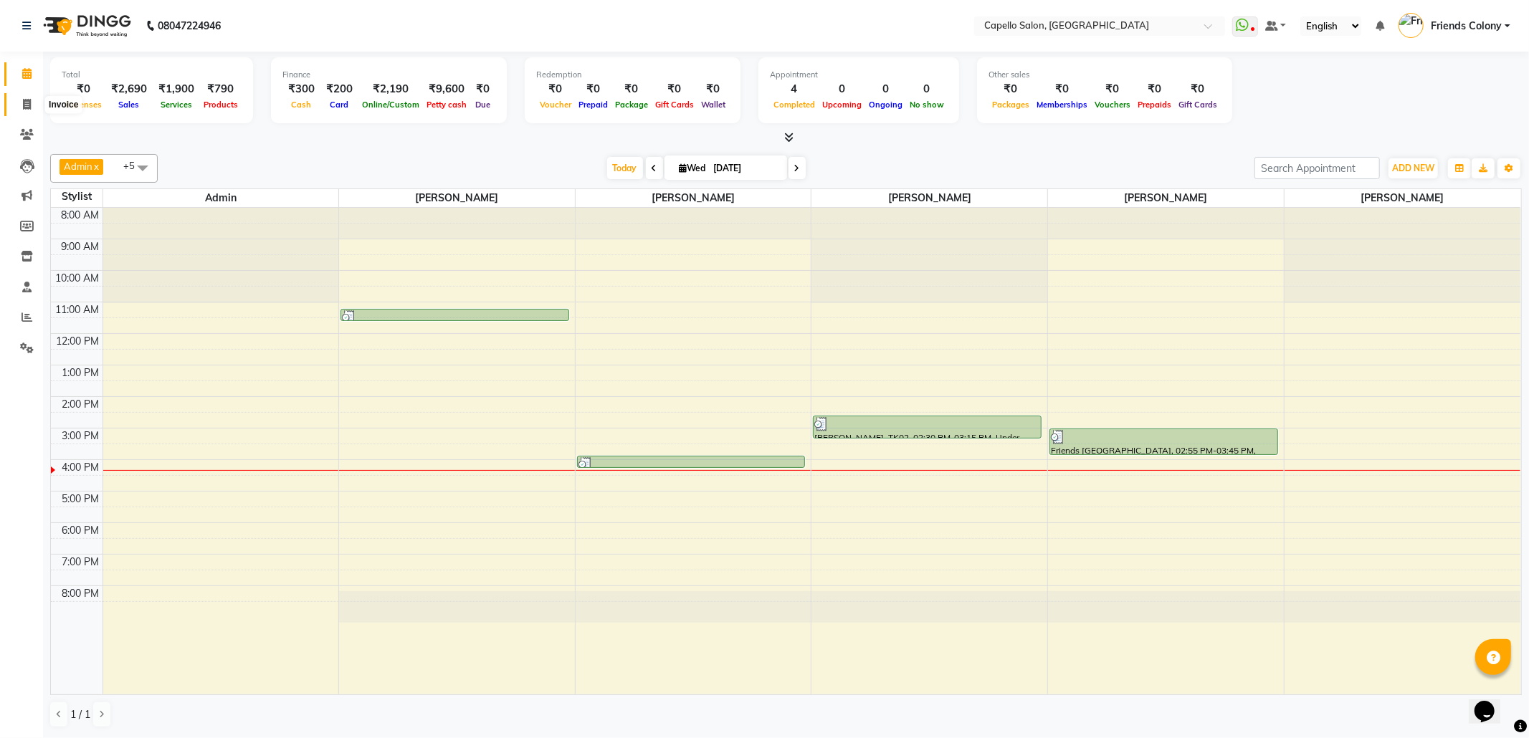
click at [23, 102] on icon at bounding box center [27, 104] width 8 height 11
select select "service"
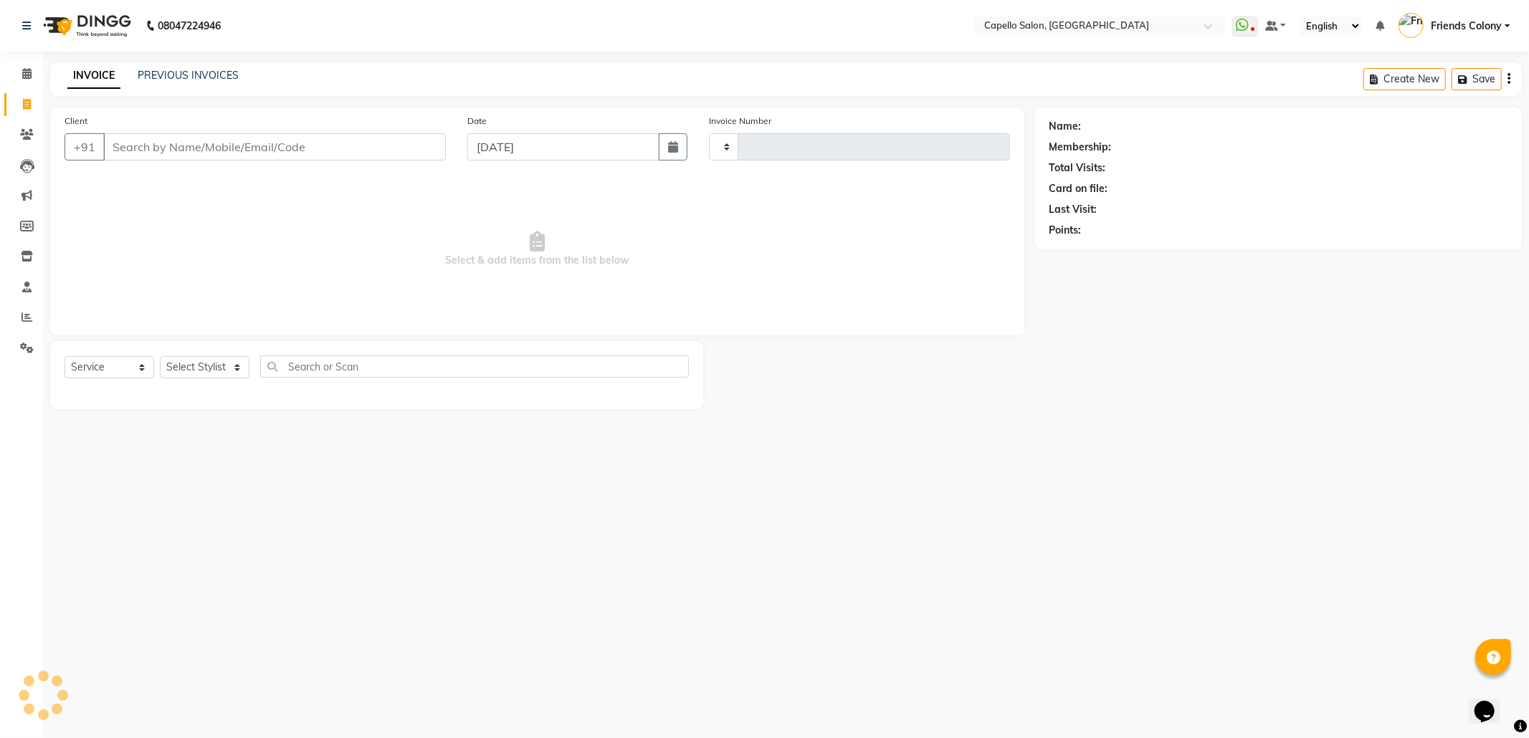
type input "2856"
select select "3583"
click at [173, 76] on link "PREVIOUS INVOICES" at bounding box center [188, 75] width 101 height 13
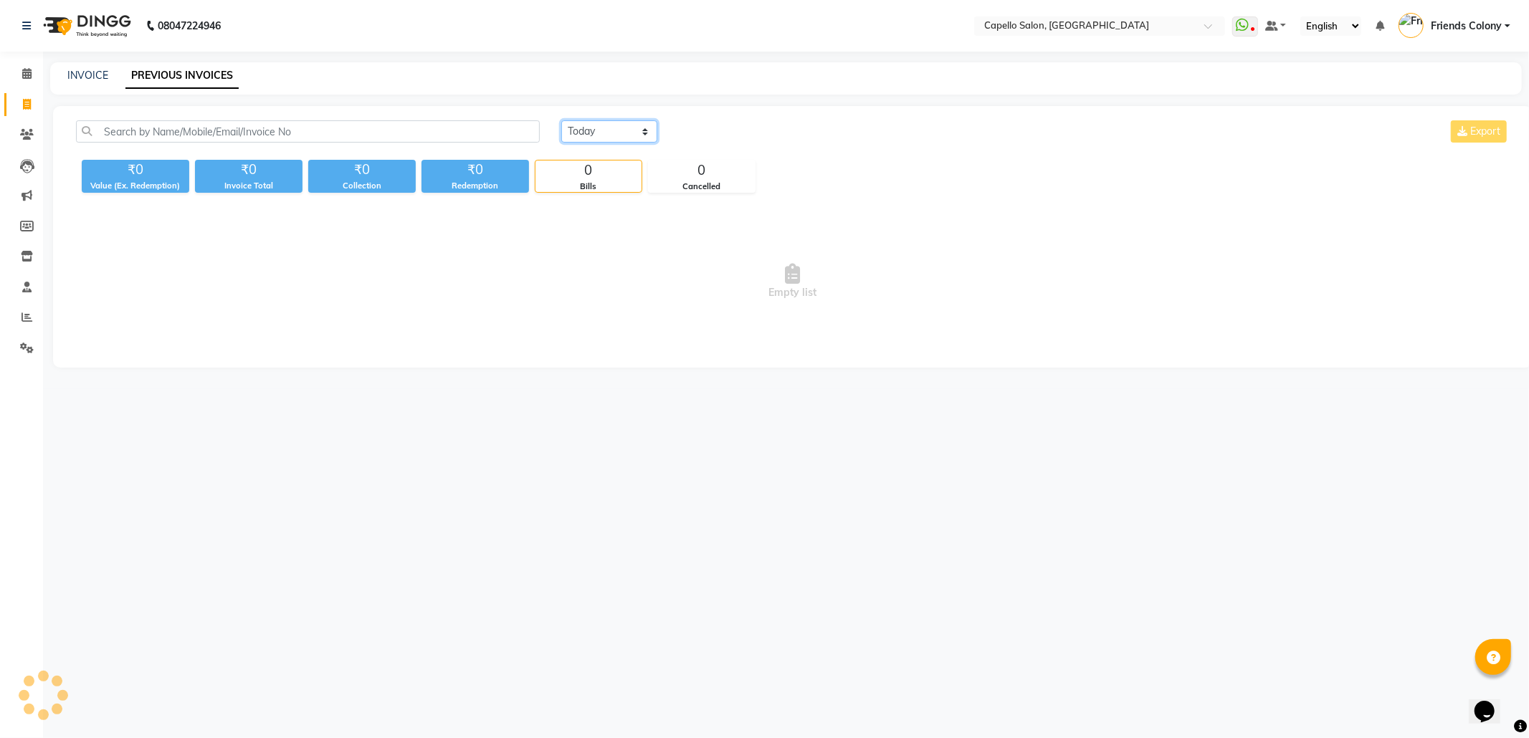
click at [617, 132] on select "[DATE] [DATE] Custom Range" at bounding box center [609, 131] width 96 height 22
select select "range"
click at [561, 120] on select "[DATE] [DATE] Custom Range" at bounding box center [609, 131] width 96 height 22
click at [731, 135] on input "[DATE]" at bounding box center [726, 132] width 100 height 20
select select "9"
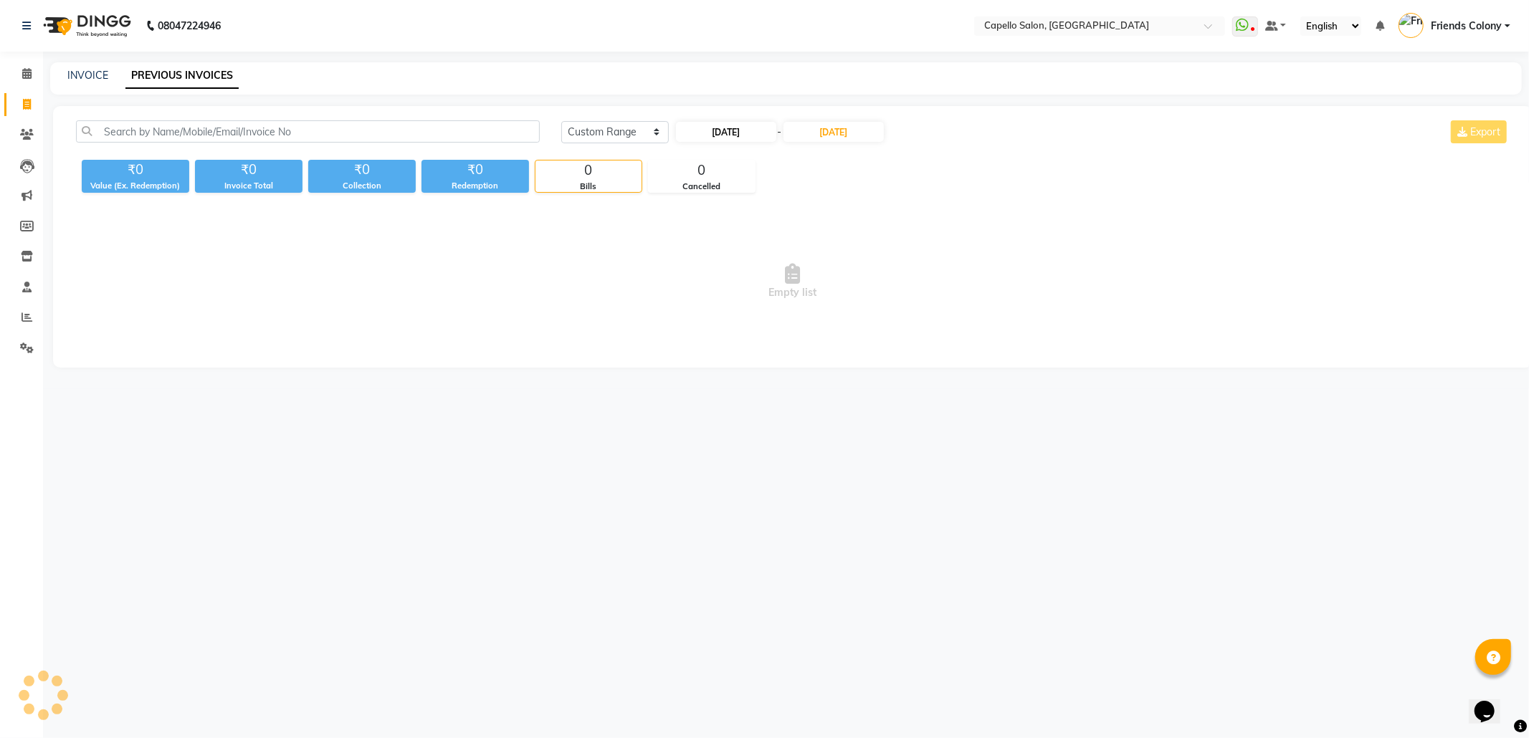
select select "2025"
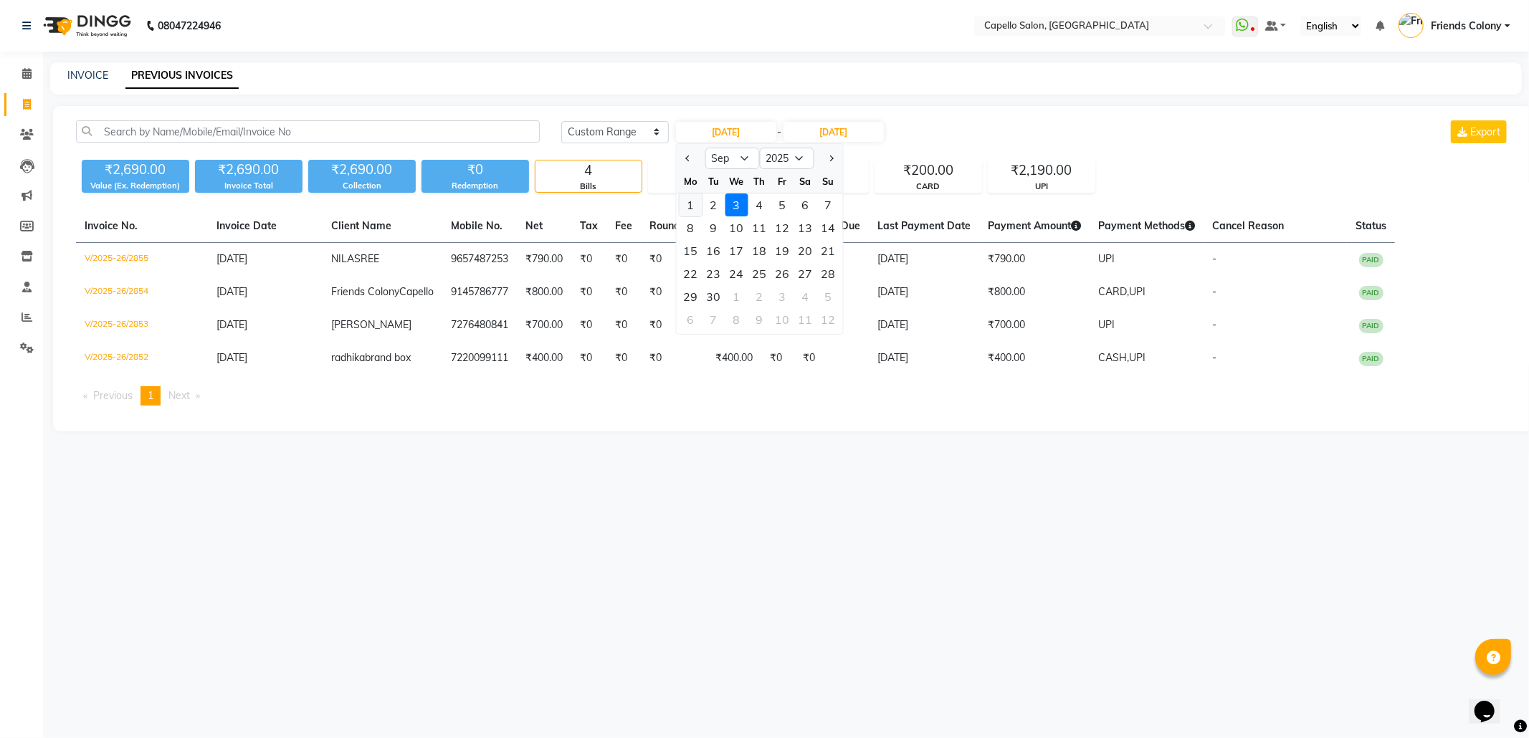
click at [688, 199] on div "1" at bounding box center [690, 205] width 23 height 23
type input "01-09-2025"
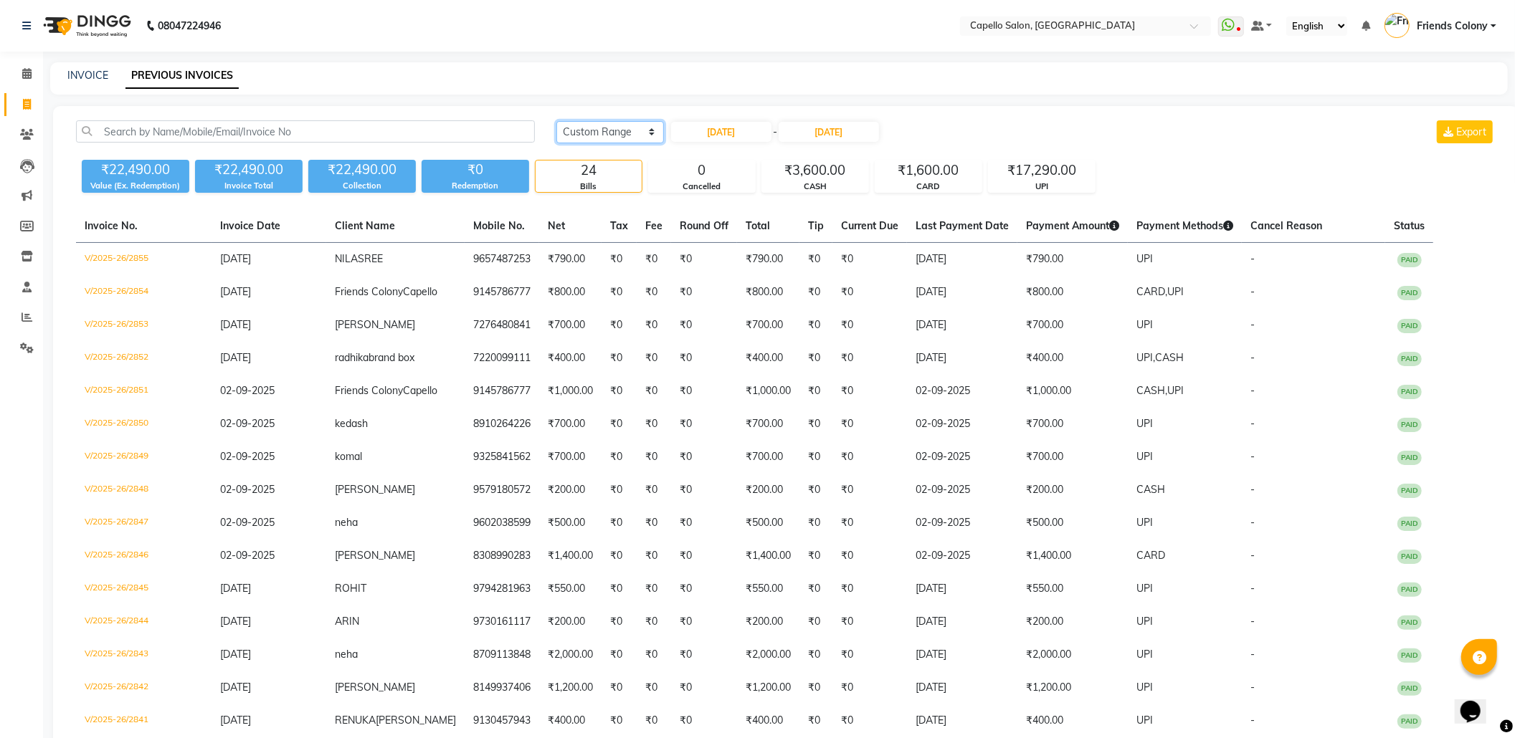
click at [632, 132] on select "Today Yesterday Custom Range" at bounding box center [610, 132] width 108 height 22
select select "today"
click at [556, 121] on select "Today Yesterday Custom Range" at bounding box center [610, 132] width 108 height 22
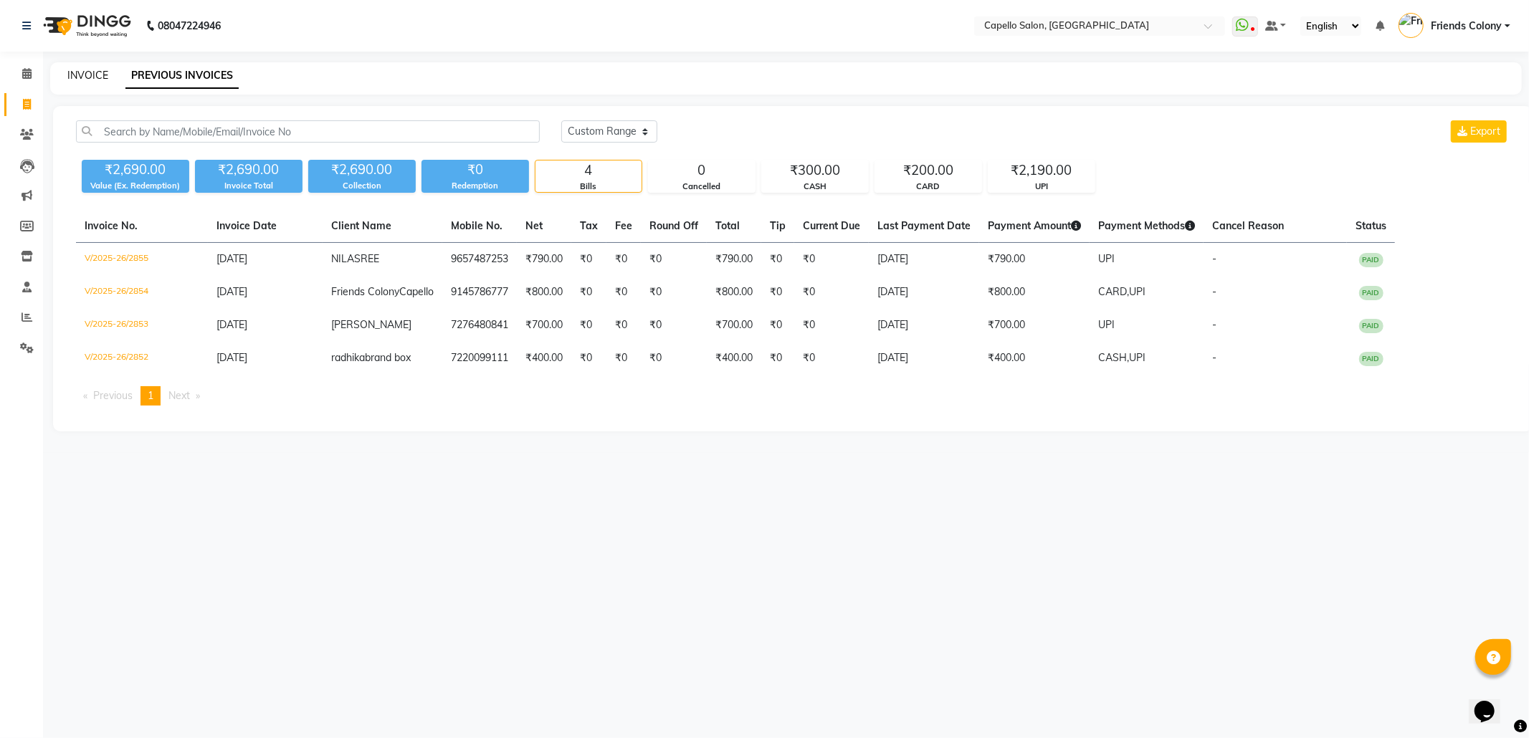
click at [92, 73] on link "INVOICE" at bounding box center [87, 75] width 41 height 13
select select "3583"
select select "service"
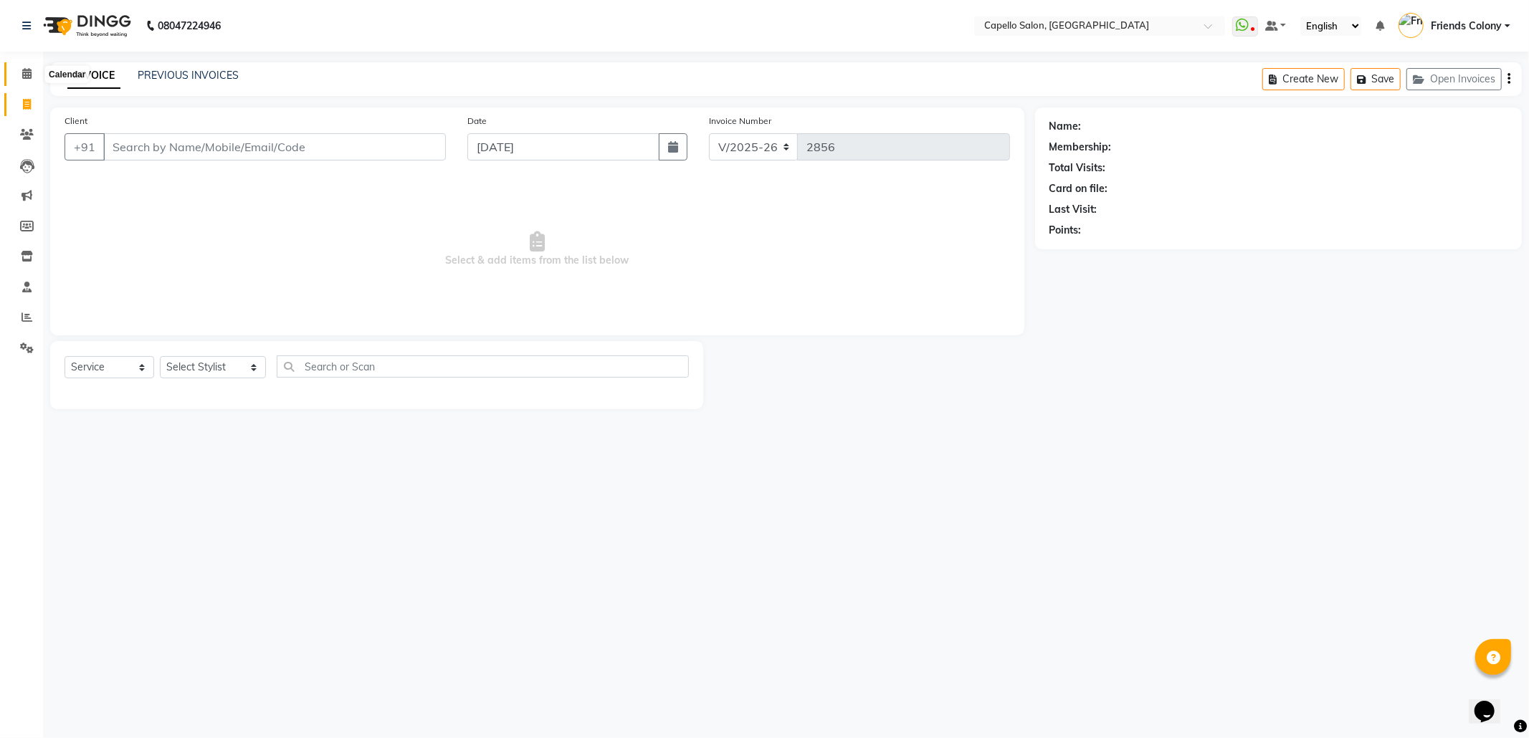
click at [29, 72] on icon at bounding box center [26, 73] width 9 height 11
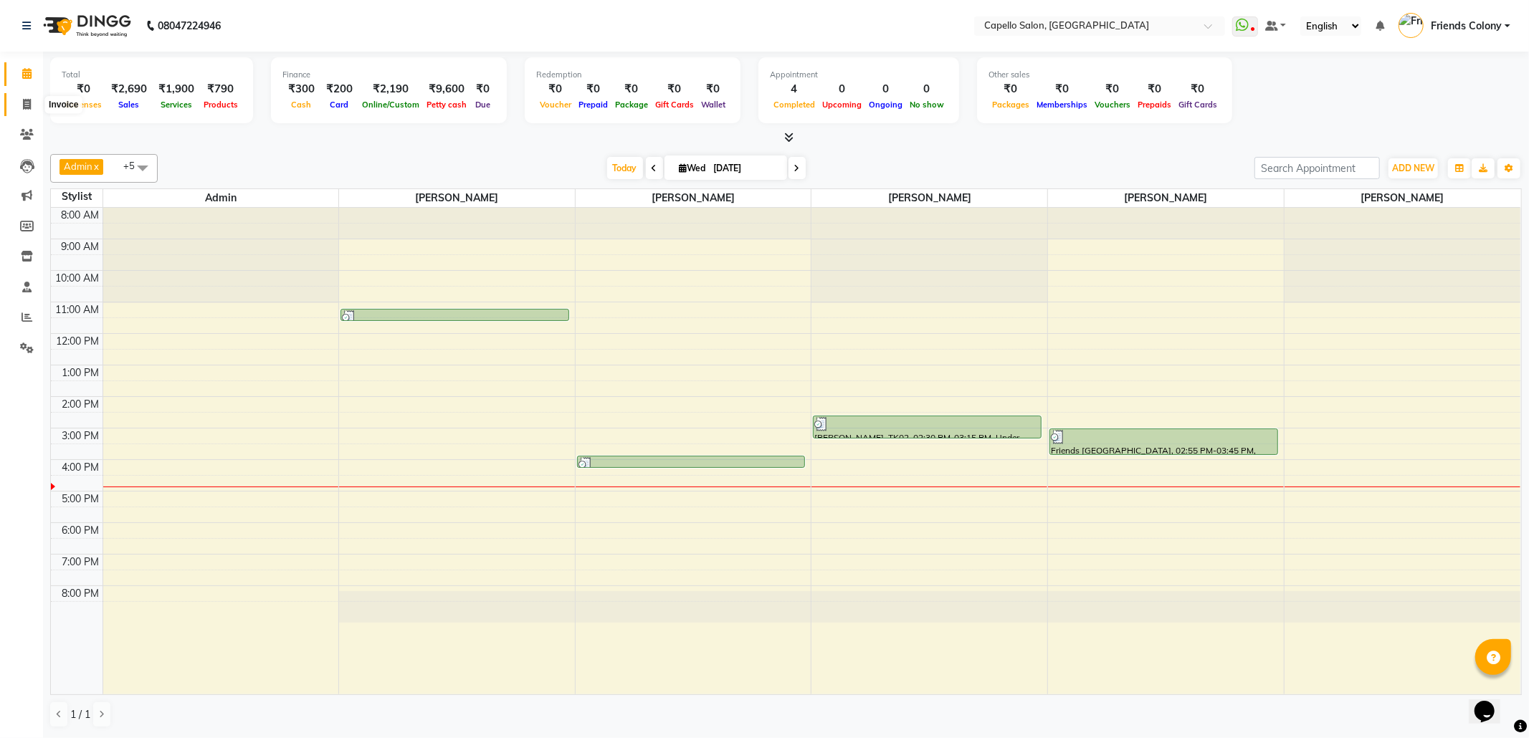
click at [33, 104] on span at bounding box center [26, 105] width 25 height 16
select select "3583"
select select "service"
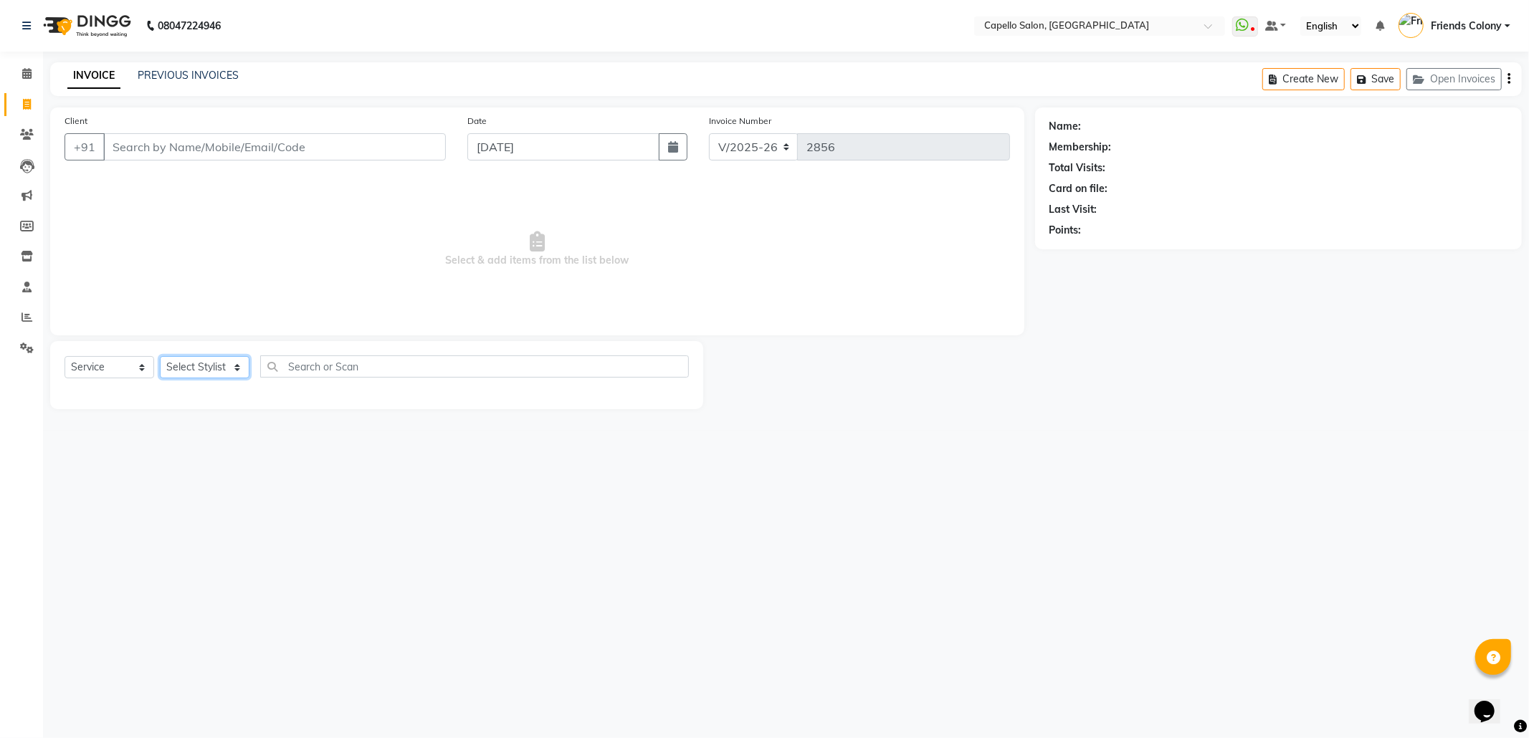
click at [205, 374] on select "Select Stylist" at bounding box center [205, 367] width 90 height 22
select select "69590"
click at [160, 356] on select "Select Stylist Admin ANKIT BANDEWAR Friends Colony Harsha Shiwankar mohini godh…" at bounding box center [213, 367] width 106 height 22
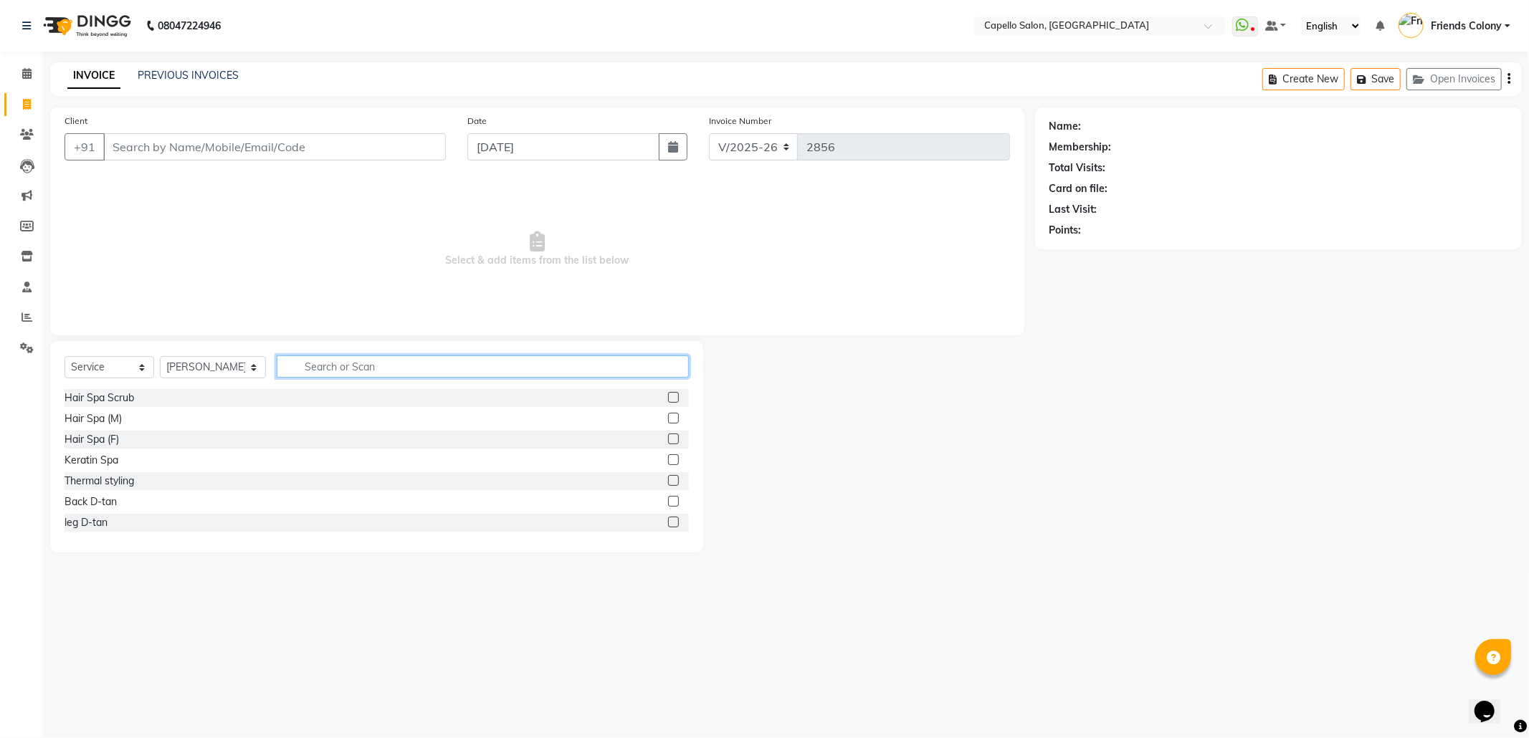
click at [314, 366] on input "text" at bounding box center [483, 367] width 412 height 22
type input "mal"
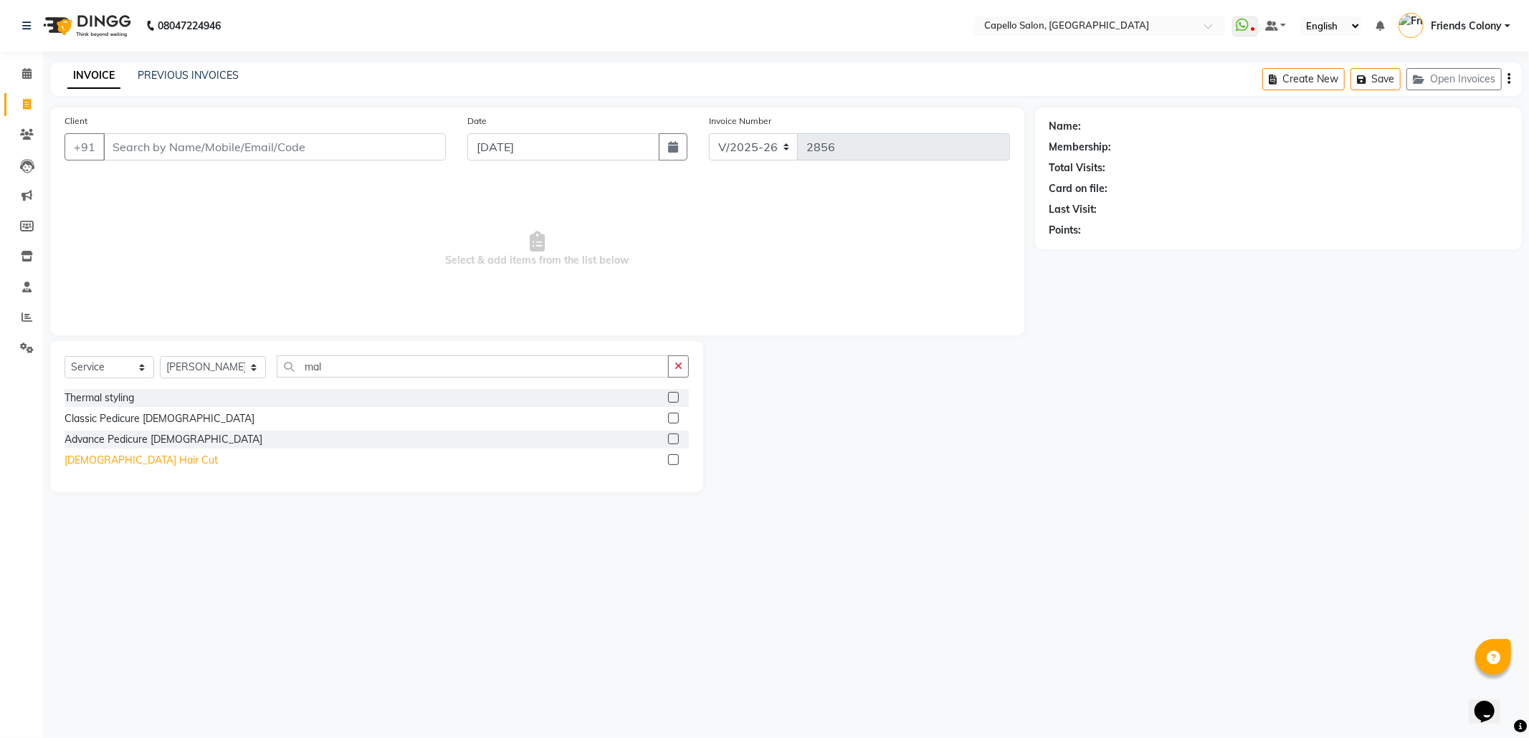
click at [109, 462] on div "Male Hair Cut" at bounding box center [141, 460] width 153 height 15
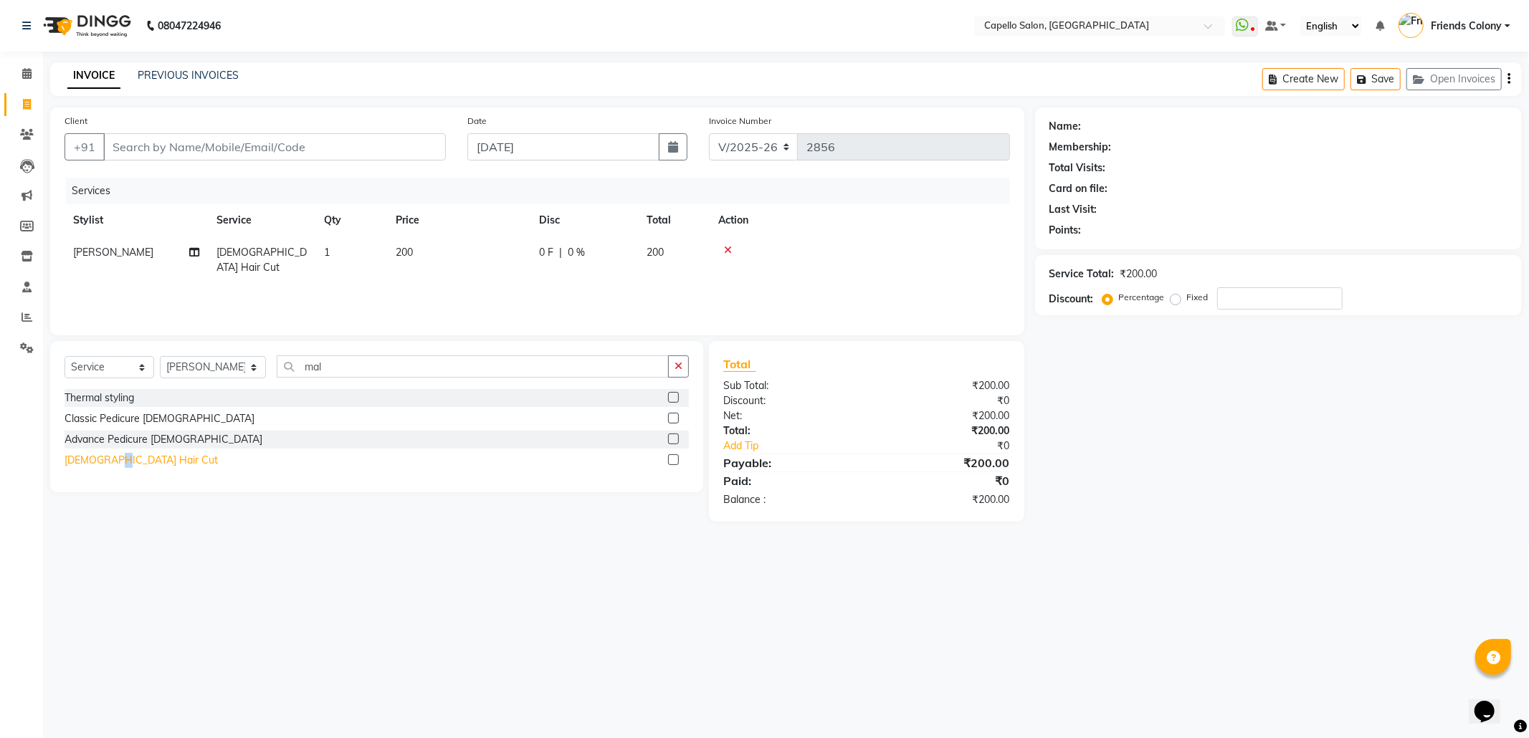
click at [109, 462] on div "Male Hair Cut" at bounding box center [141, 460] width 153 height 15
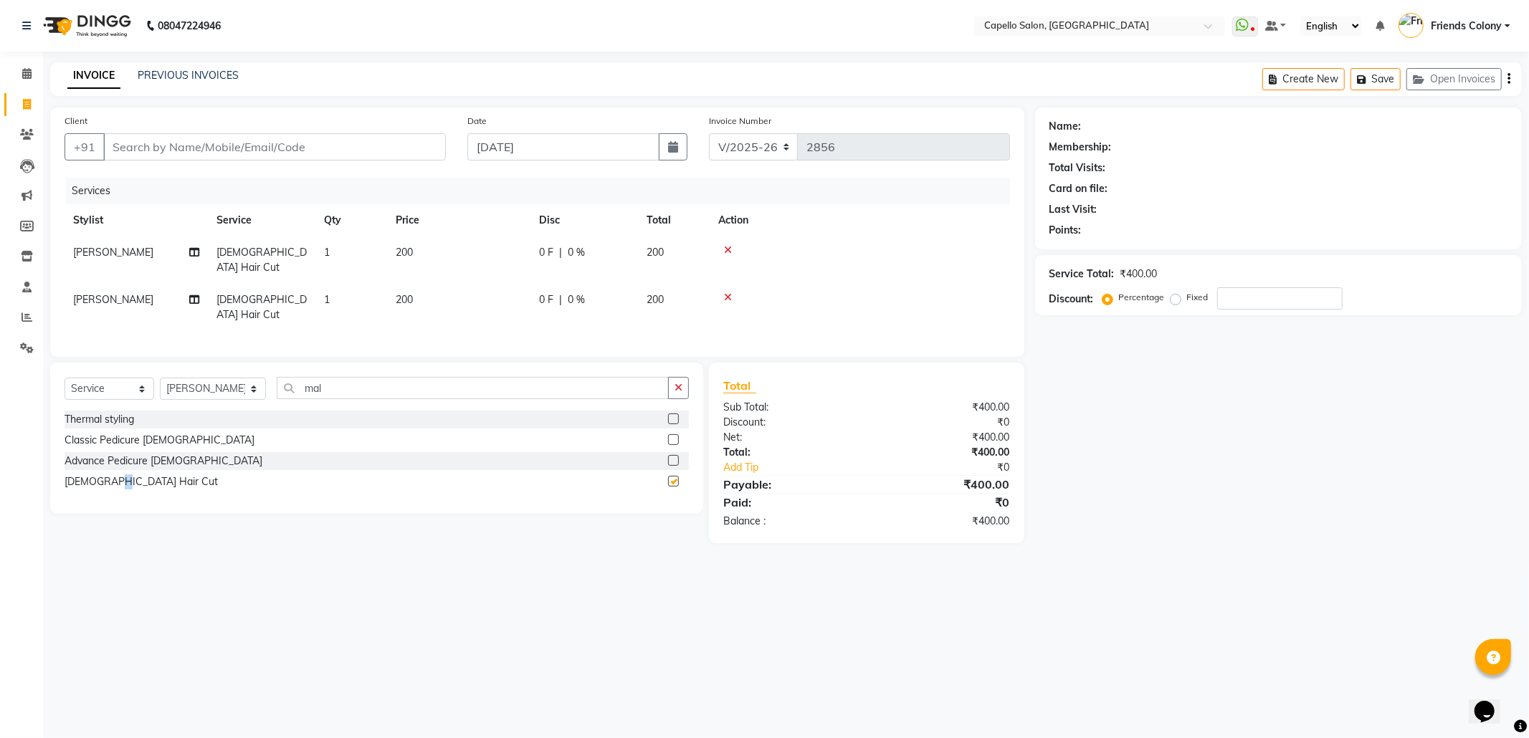
checkbox input "false"
click at [139, 284] on td "ANKIT BANDEWAR" at bounding box center [136, 307] width 143 height 47
select select "69590"
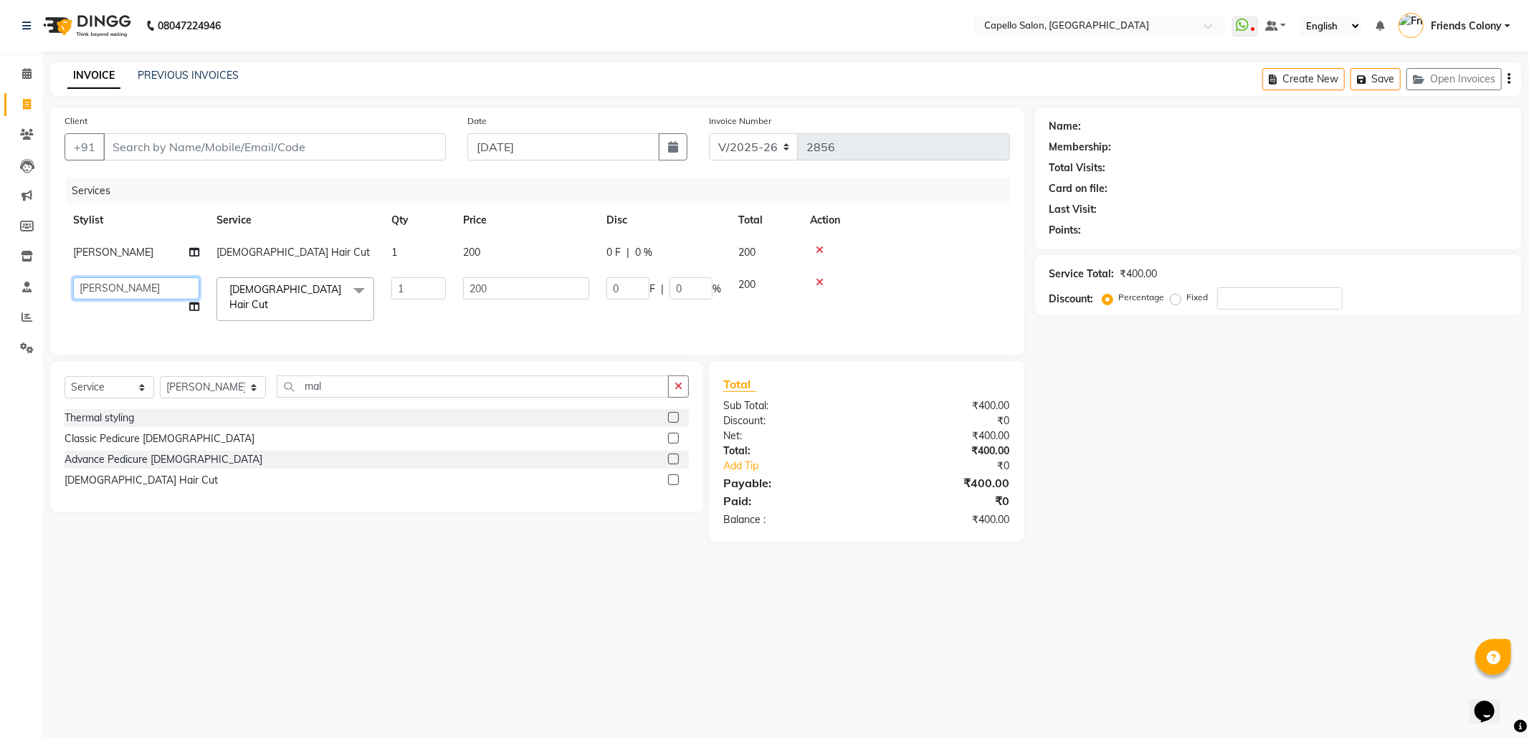
click at [138, 291] on select "Admin ANKIT BANDEWAR Friends Colony Harsha Shiwankar mohini godhane NEHA KORE N…" at bounding box center [136, 288] width 126 height 22
select select "85869"
click at [384, 554] on main "INVOICE PREVIOUS INVOICES Create New Save Open Invoices Client +91 Date 03-09-2…" at bounding box center [786, 312] width 1486 height 501
click at [194, 139] on input "Client" at bounding box center [274, 146] width 343 height 27
type input "7"
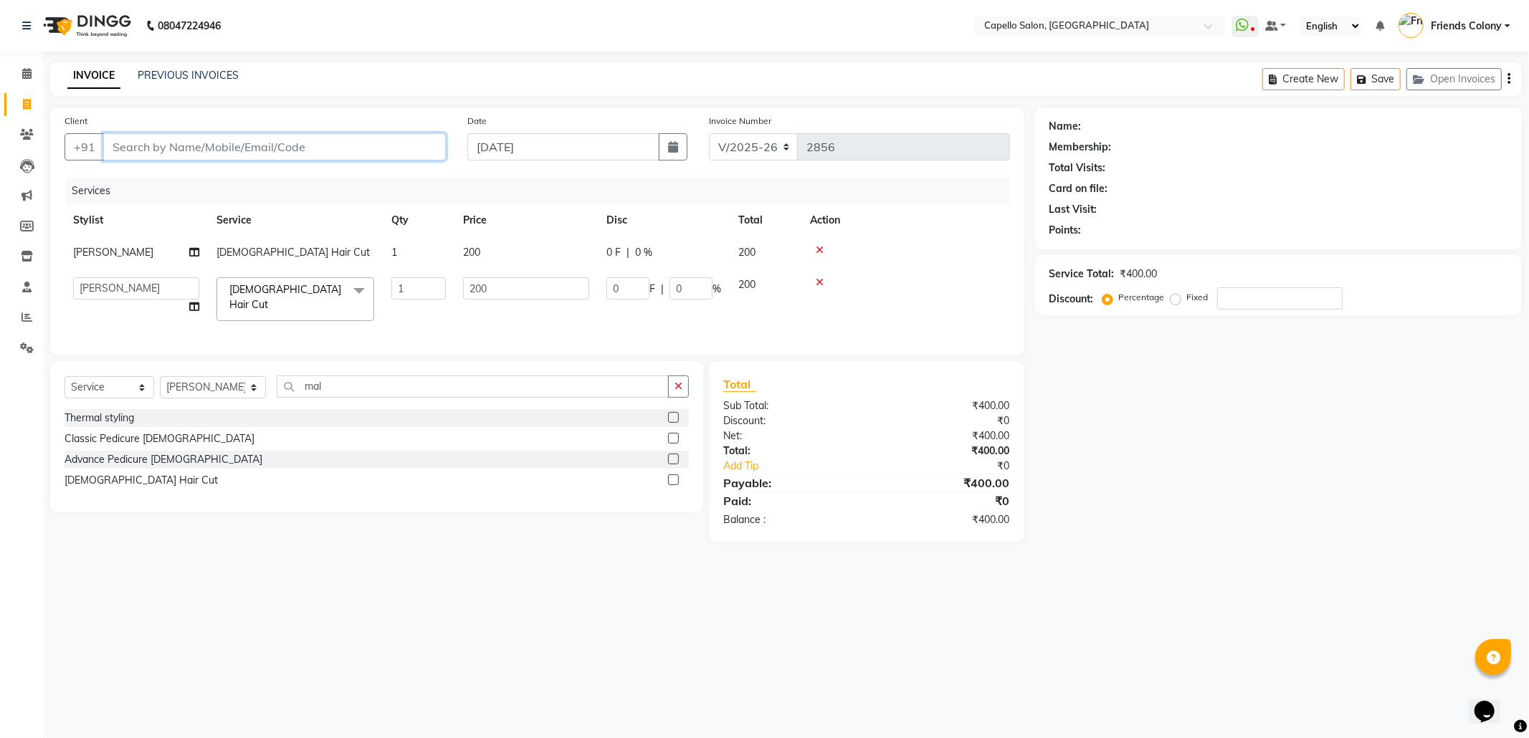
type input "0"
type input "7770955512"
click at [405, 150] on span "Add Client" at bounding box center [409, 147] width 57 height 14
select select "22"
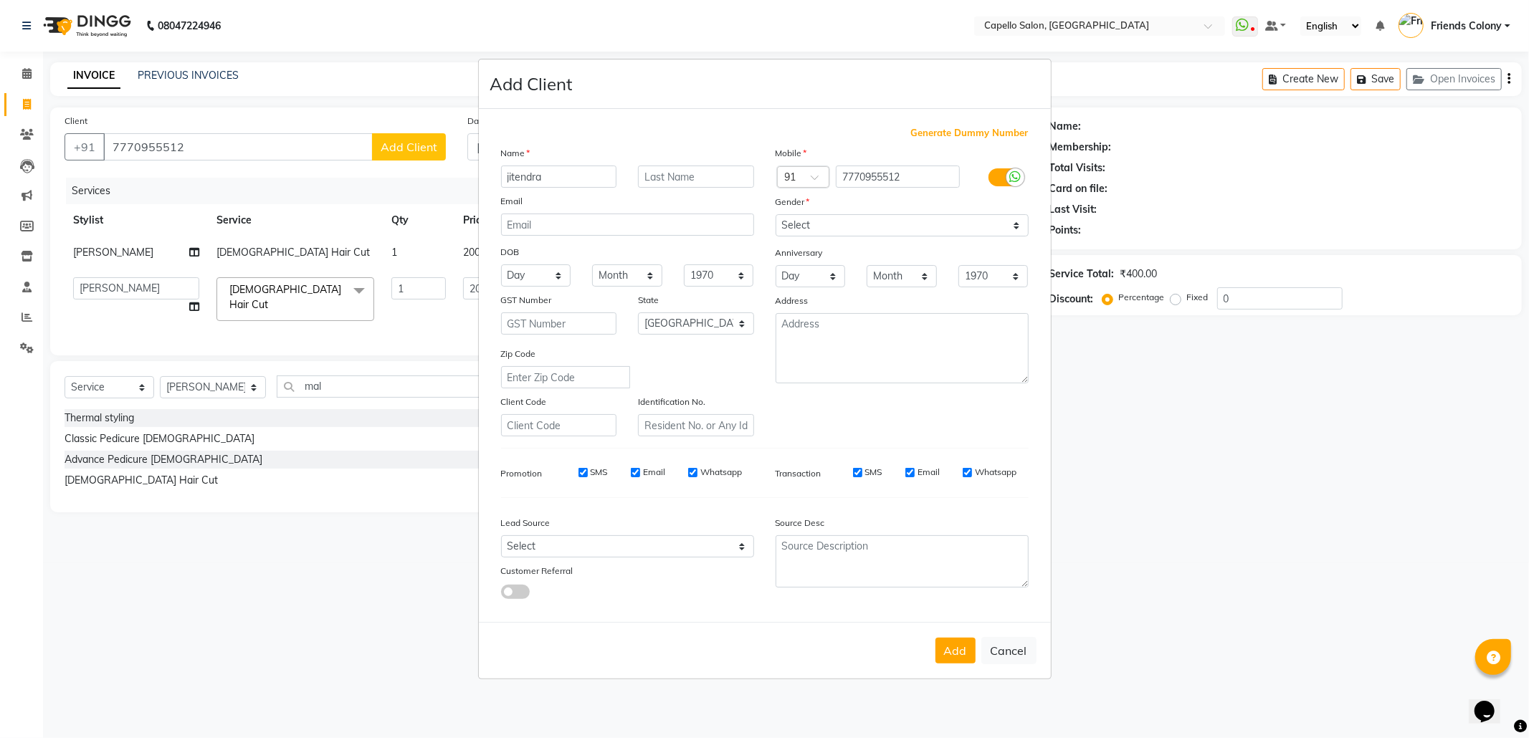
type input "jitendra"
click at [856, 225] on select "Select Male Female Other Prefer Not To Say" at bounding box center [902, 225] width 253 height 22
select select "male"
click at [776, 216] on select "Select Male Female Other Prefer Not To Say" at bounding box center [902, 225] width 253 height 22
click at [961, 652] on button "Add" at bounding box center [956, 651] width 40 height 26
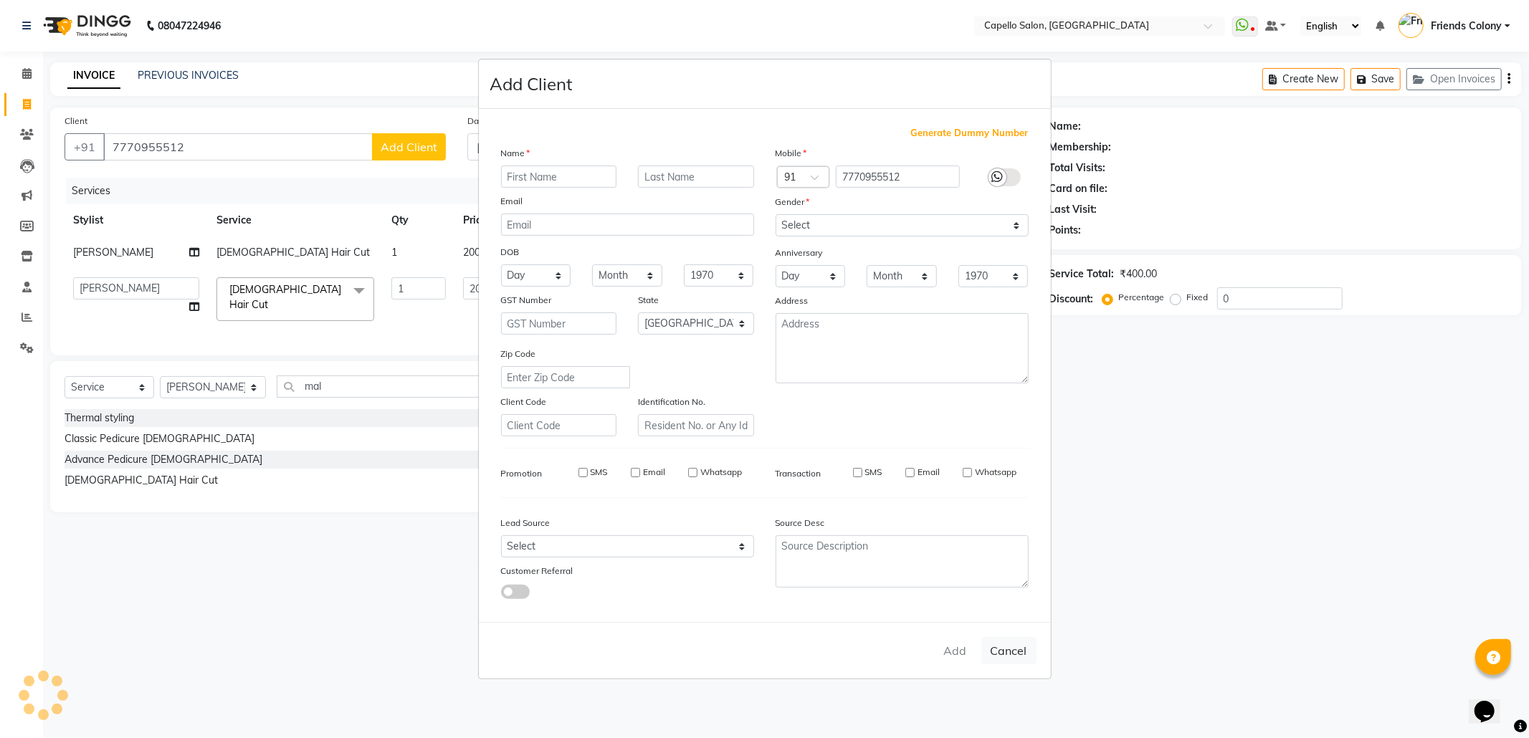
select select
select select "null"
select select
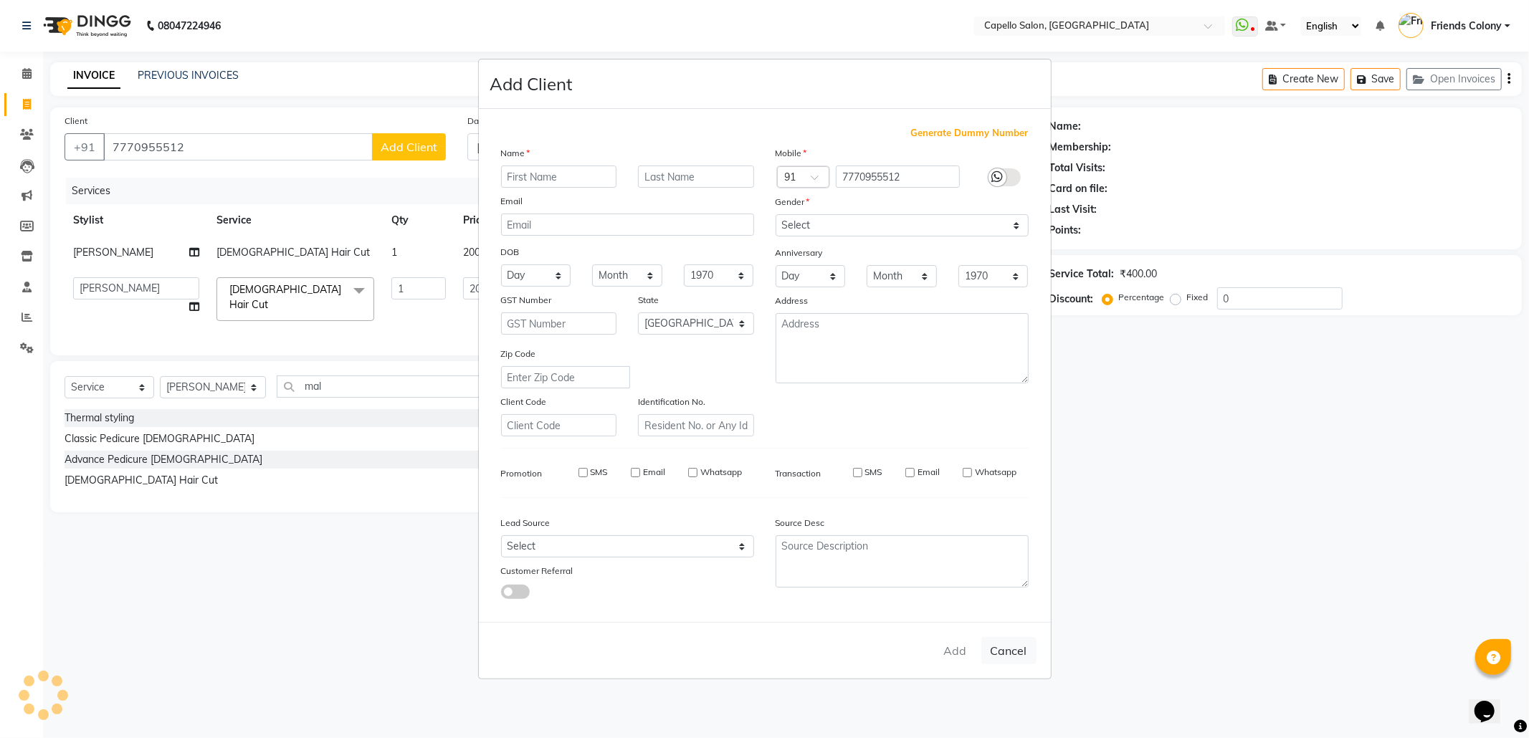
select select
checkbox input "false"
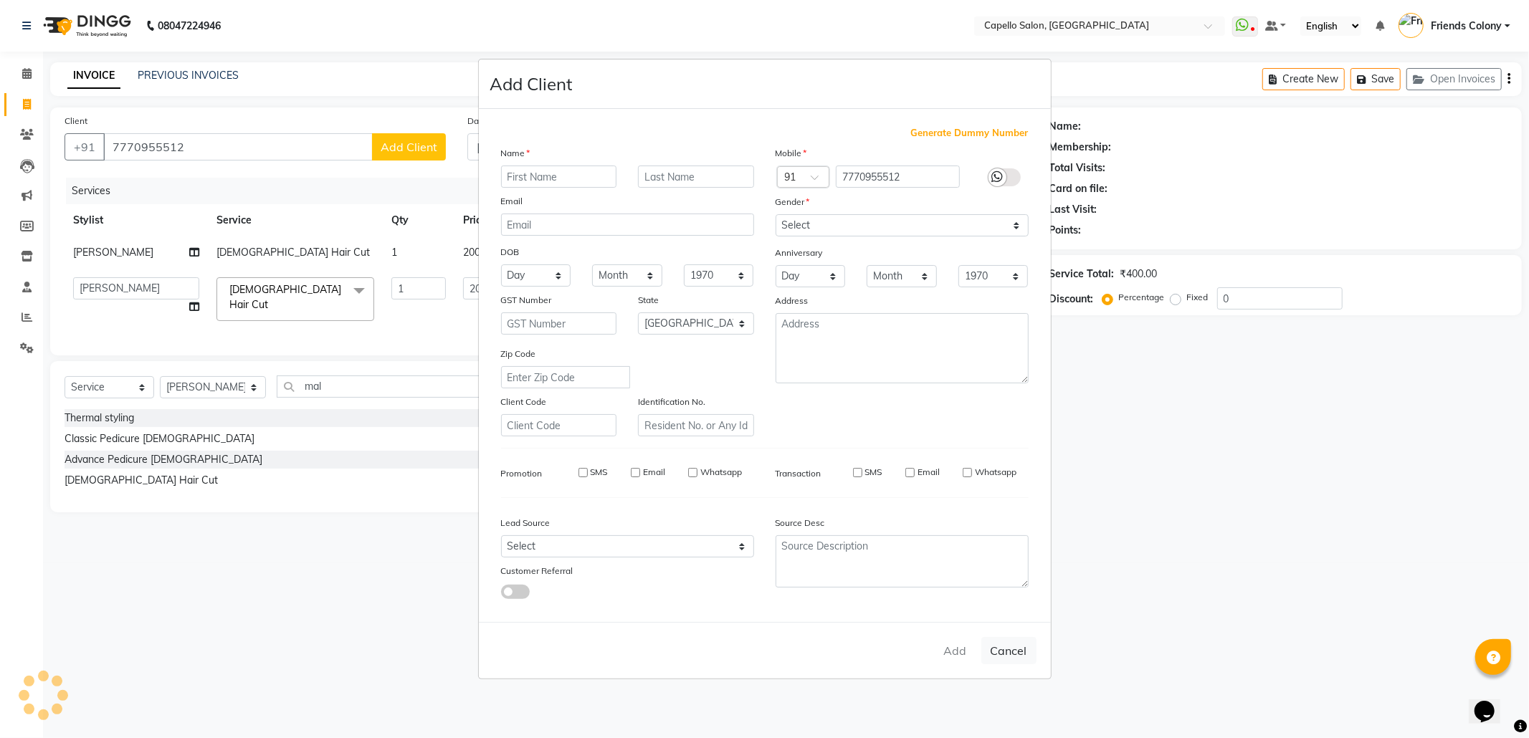
checkbox input "false"
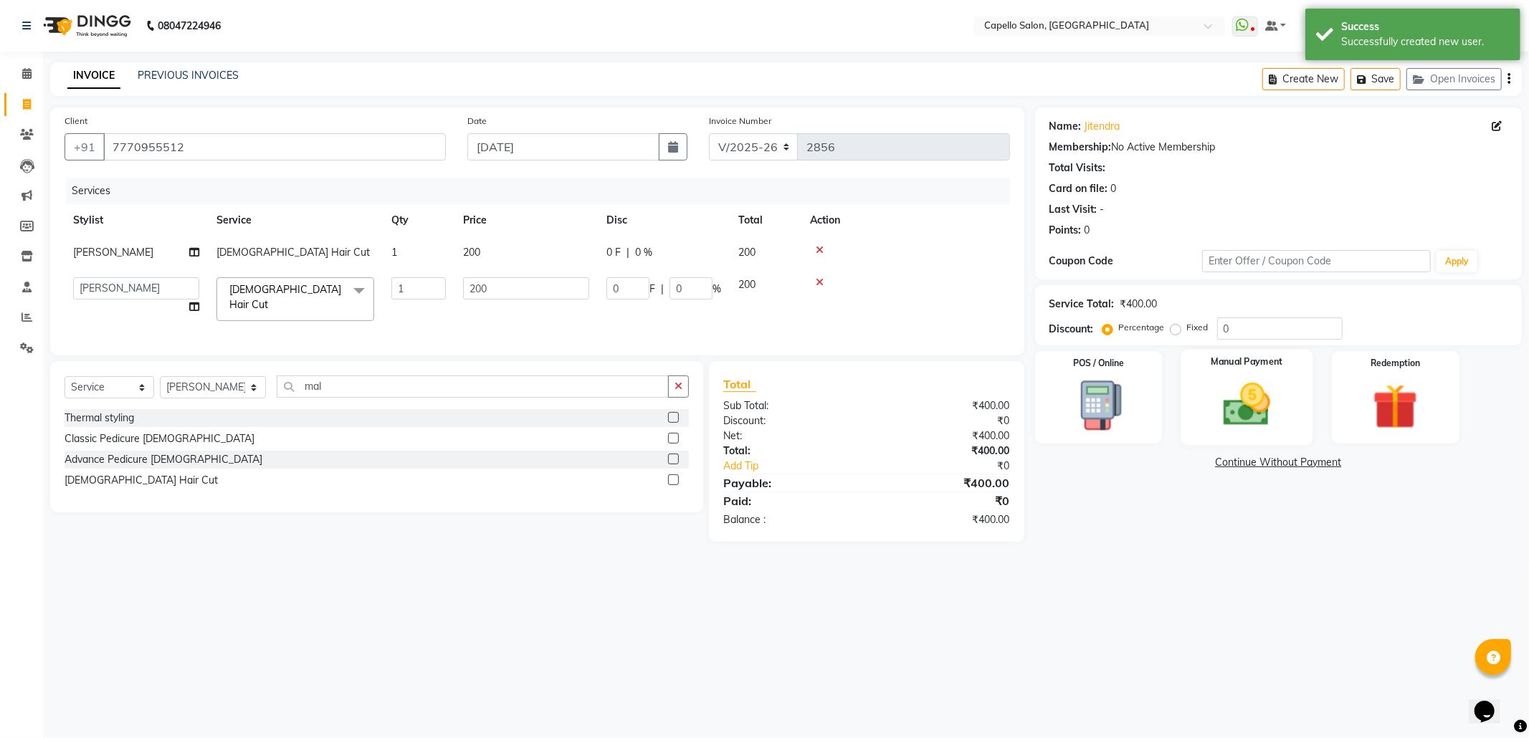
click at [1225, 384] on img at bounding box center [1247, 405] width 77 height 54
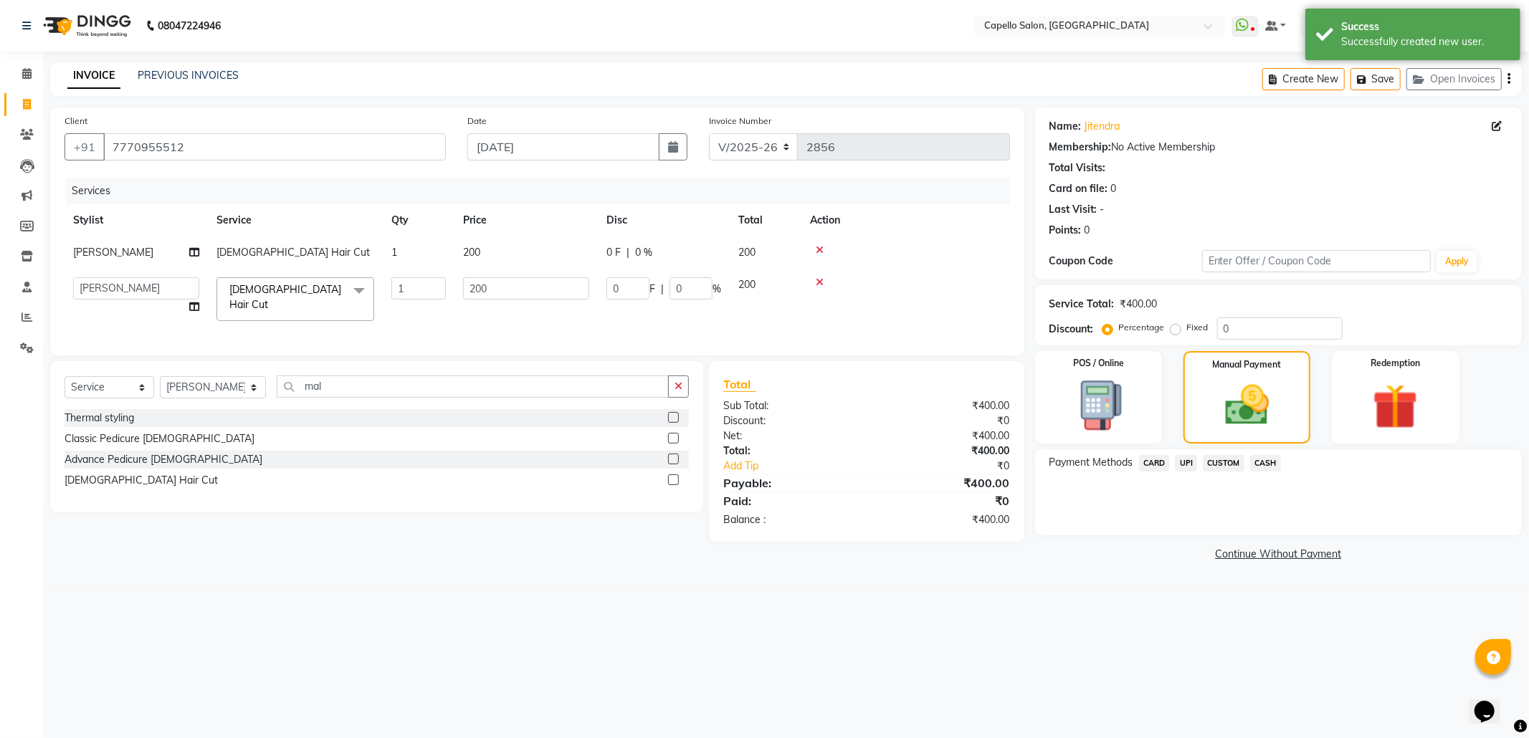
click at [1192, 465] on span "UPI" at bounding box center [1186, 463] width 22 height 16
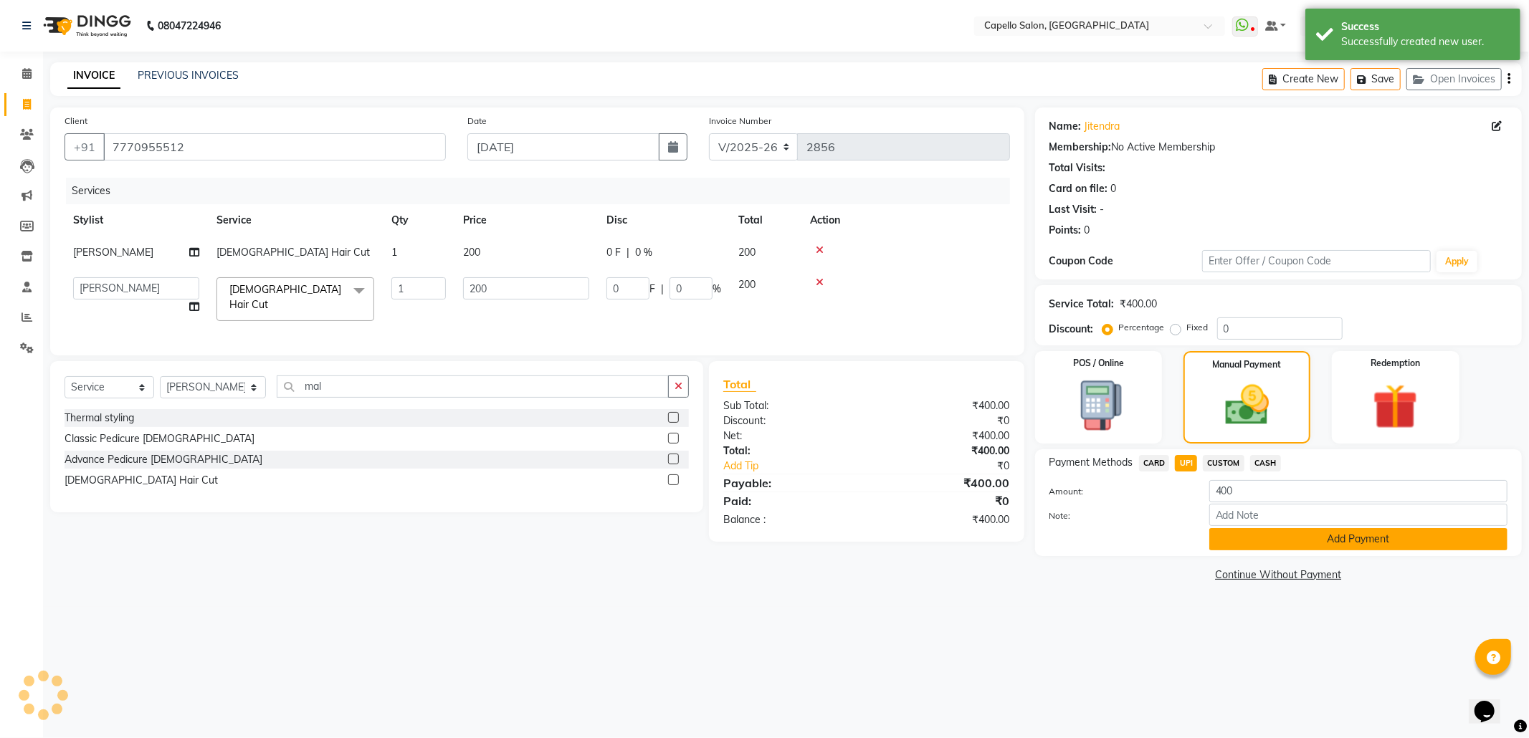
click at [1315, 537] on button "Add Payment" at bounding box center [1359, 539] width 298 height 22
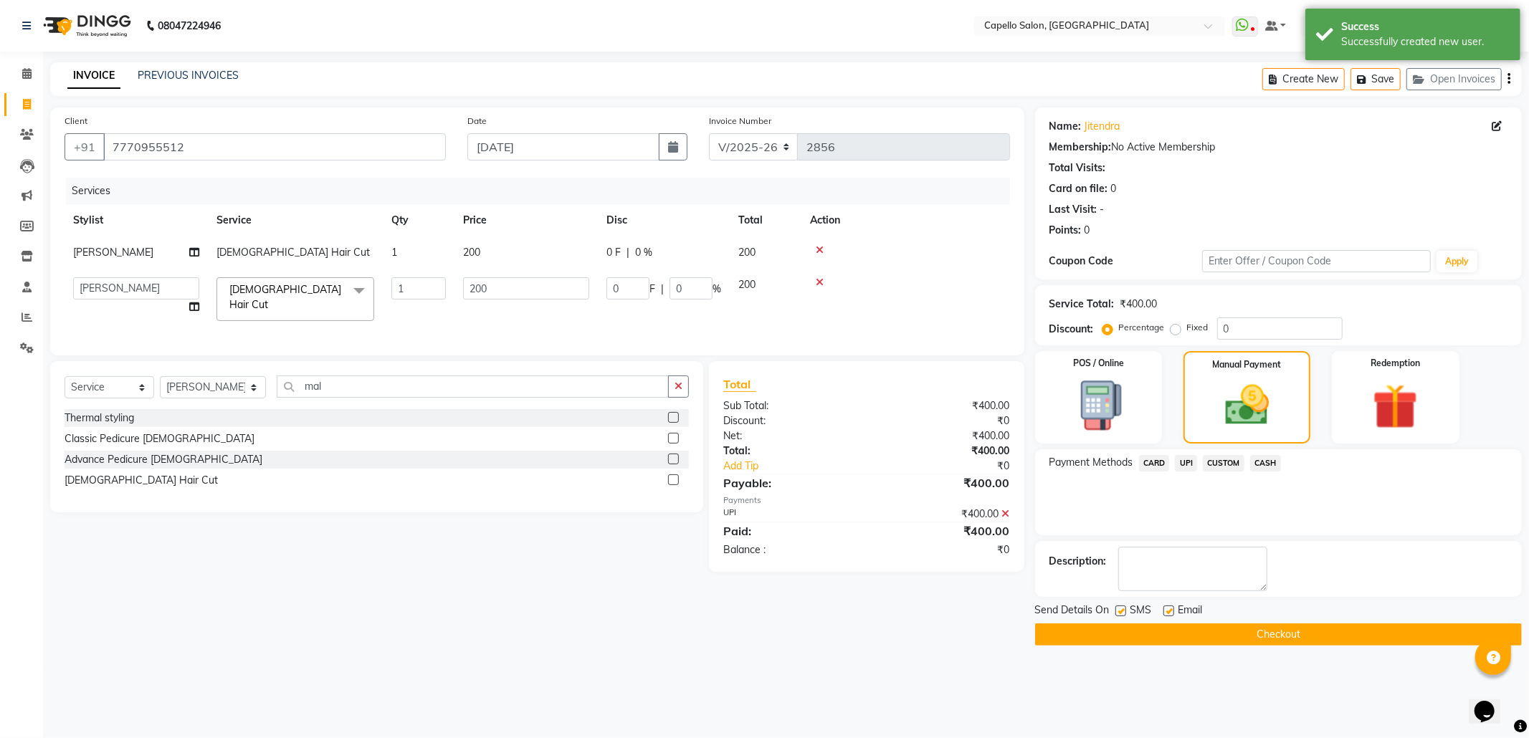
click at [1295, 632] on button "Checkout" at bounding box center [1278, 635] width 487 height 22
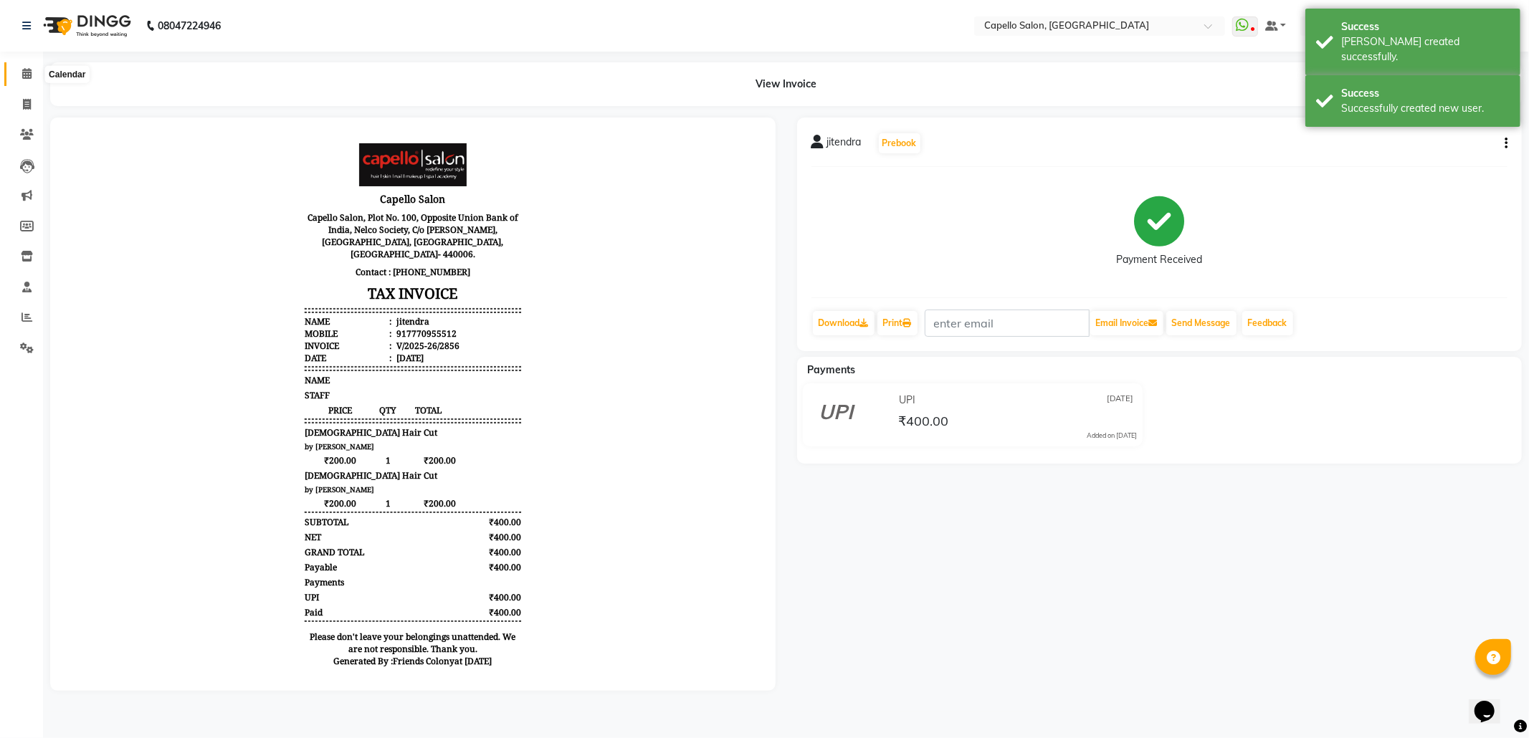
click at [27, 77] on icon at bounding box center [26, 73] width 9 height 11
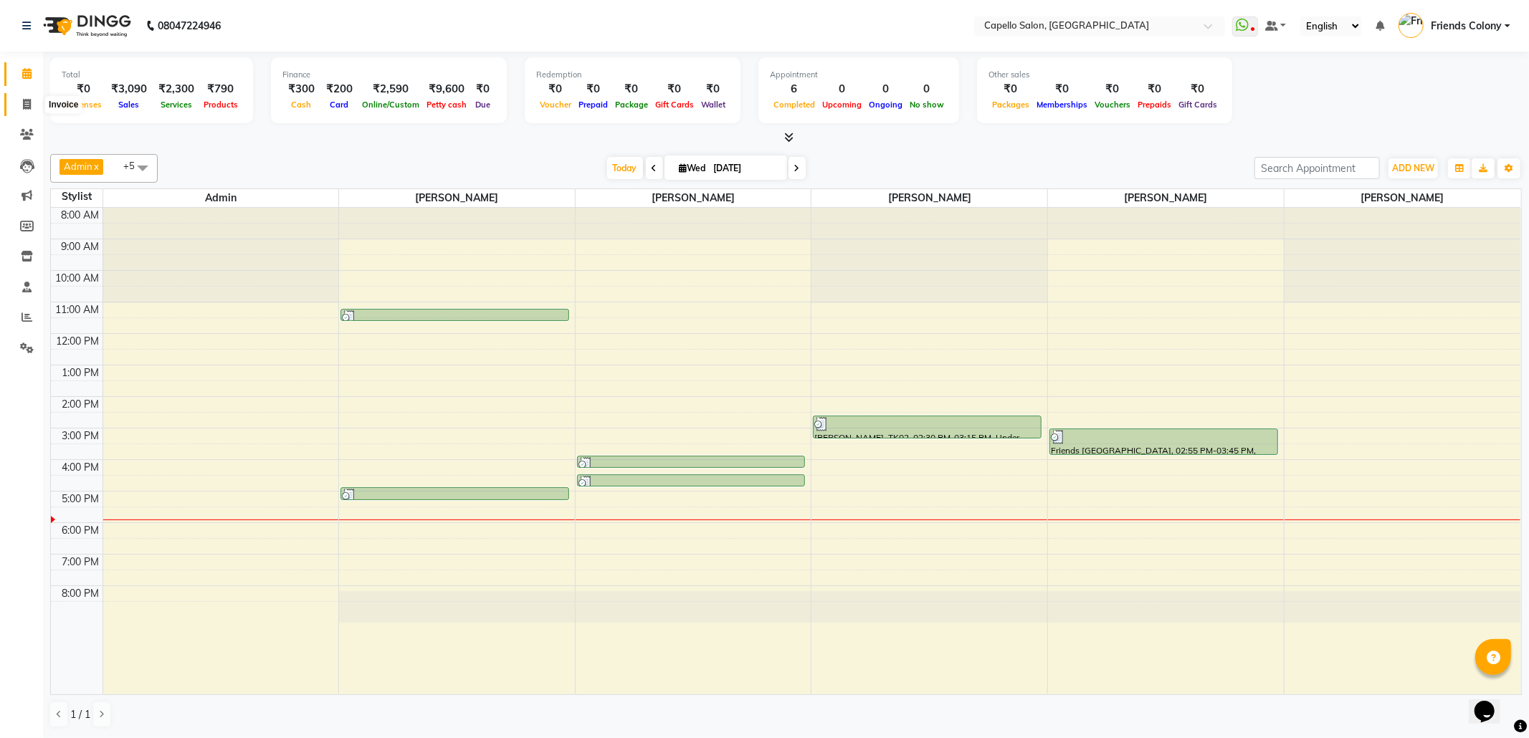
click at [24, 99] on icon at bounding box center [27, 104] width 8 height 11
select select "service"
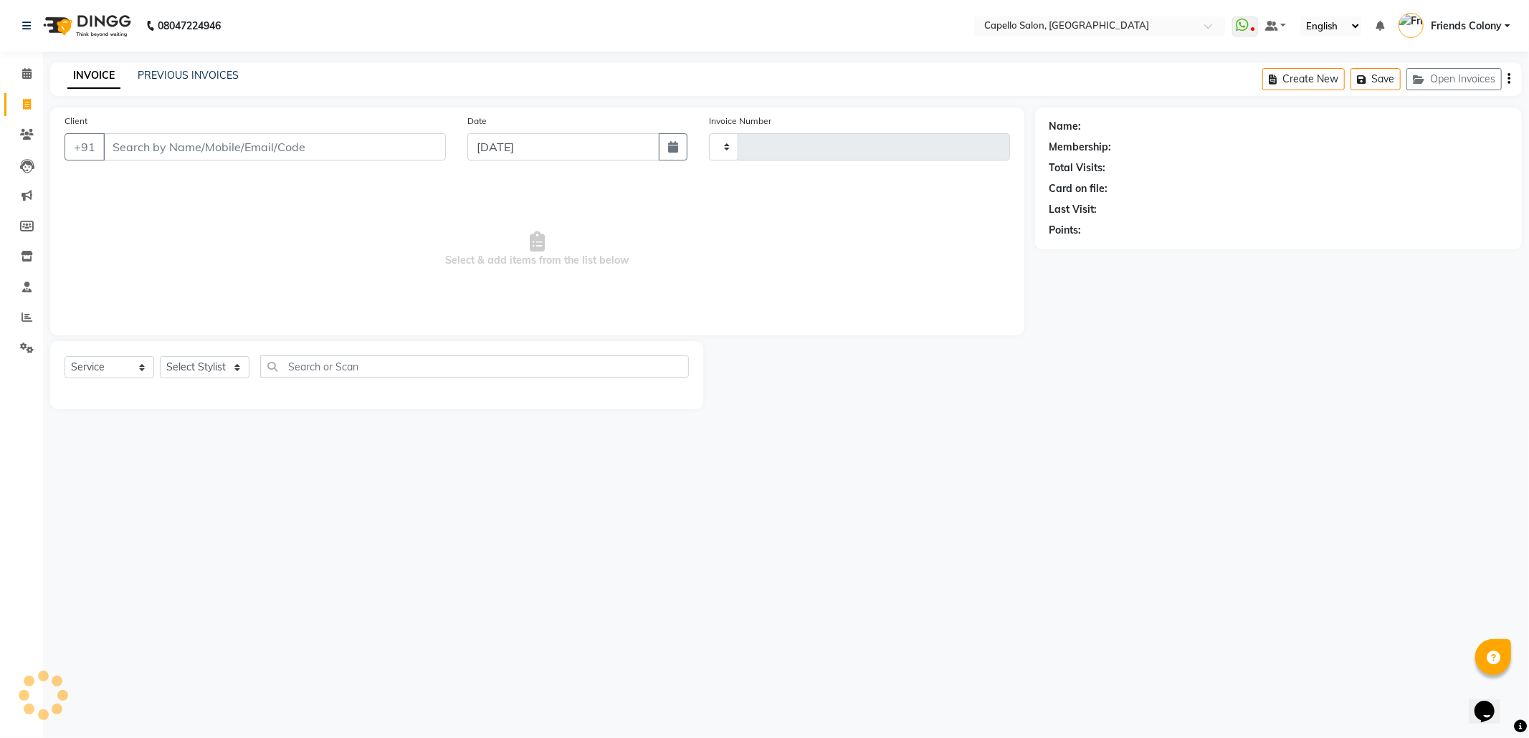
type input "2857"
select select "3583"
click at [288, 150] on input "Client" at bounding box center [274, 146] width 343 height 27
type input "9022641466"
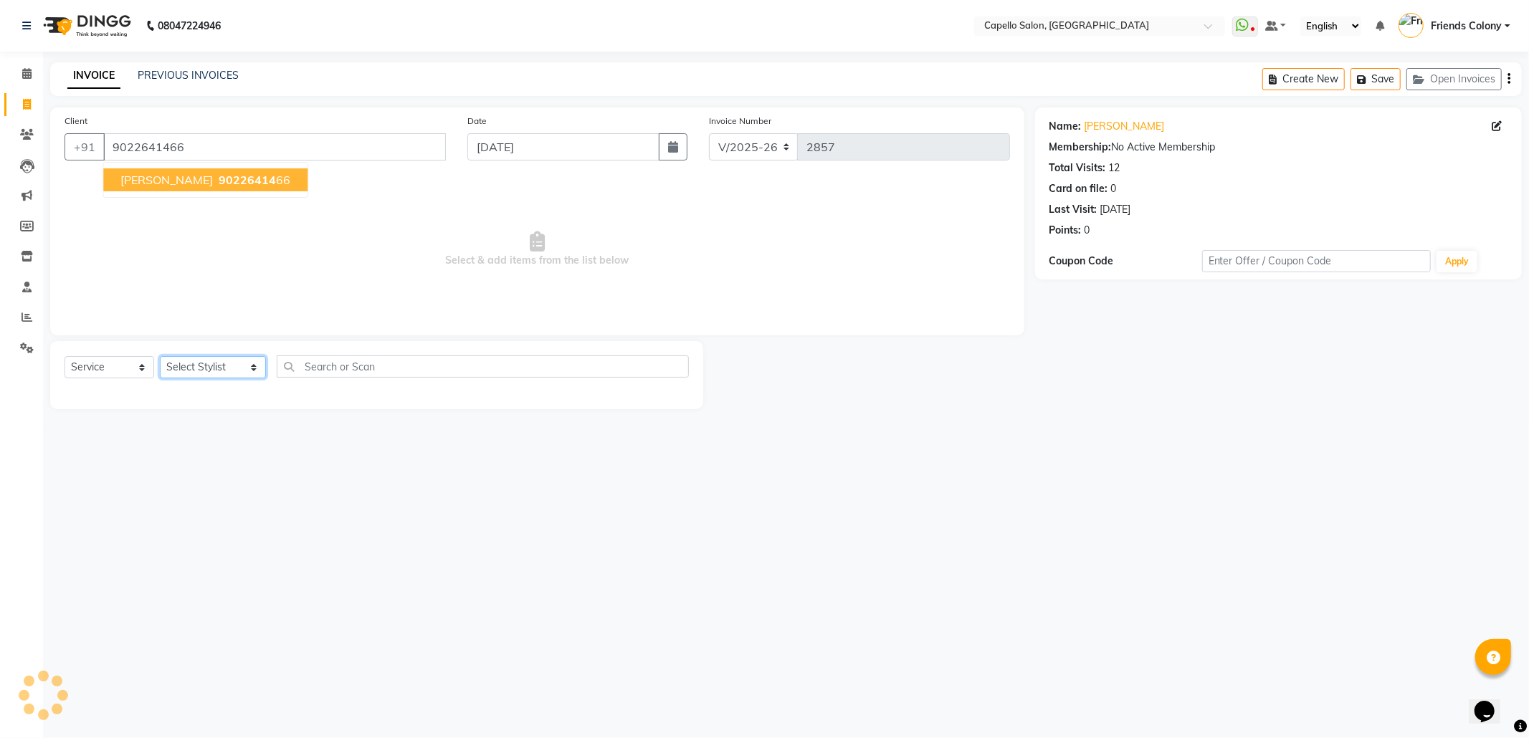
click at [207, 363] on select "Select Stylist Admin ANKIT BANDEWAR Friends Colony Harsha Shiwankar mohini godh…" at bounding box center [213, 367] width 106 height 22
select select "68237"
click at [160, 356] on select "Select Stylist Admin ANKIT BANDEWAR Friends Colony Harsha Shiwankar mohini godh…" at bounding box center [213, 367] width 106 height 22
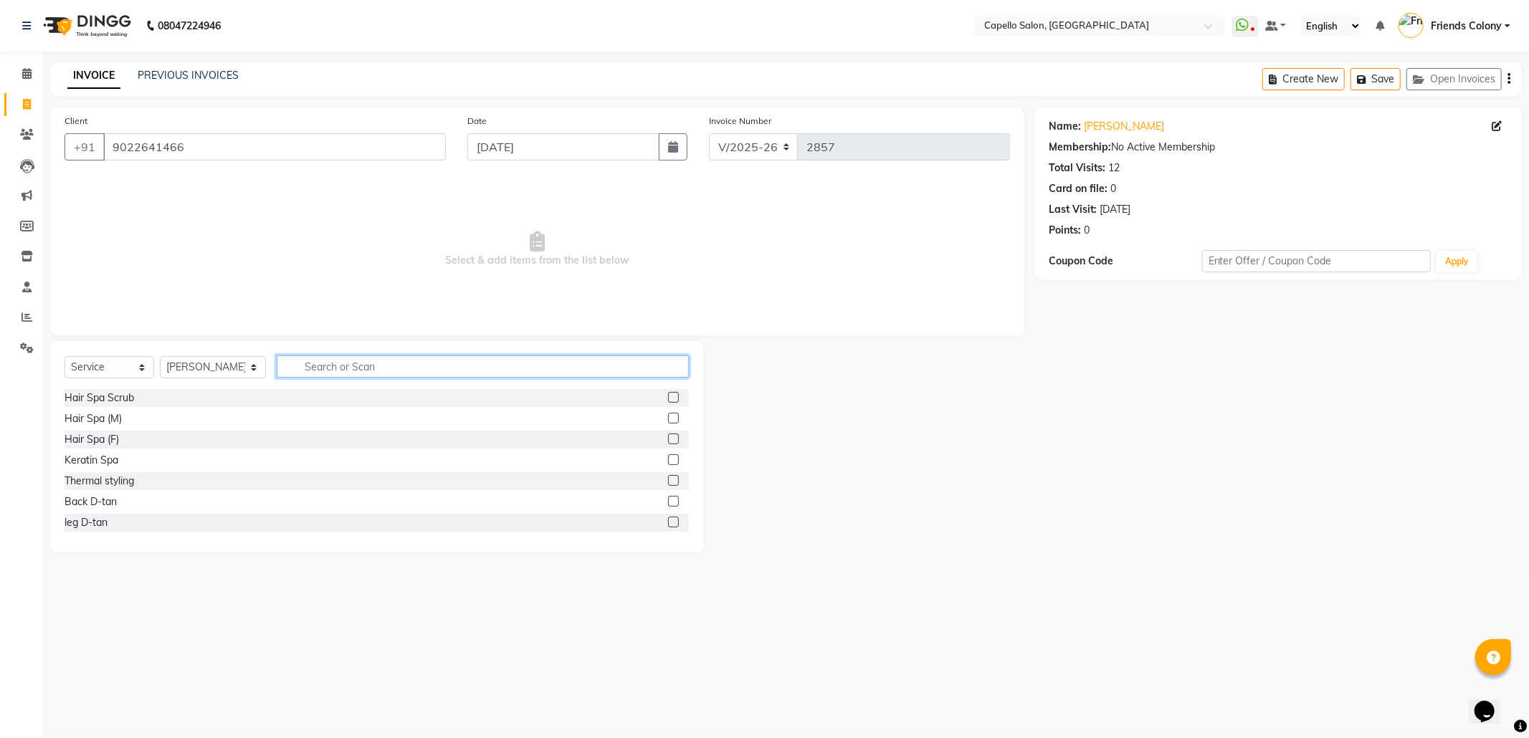
click at [440, 358] on input "text" at bounding box center [483, 367] width 412 height 22
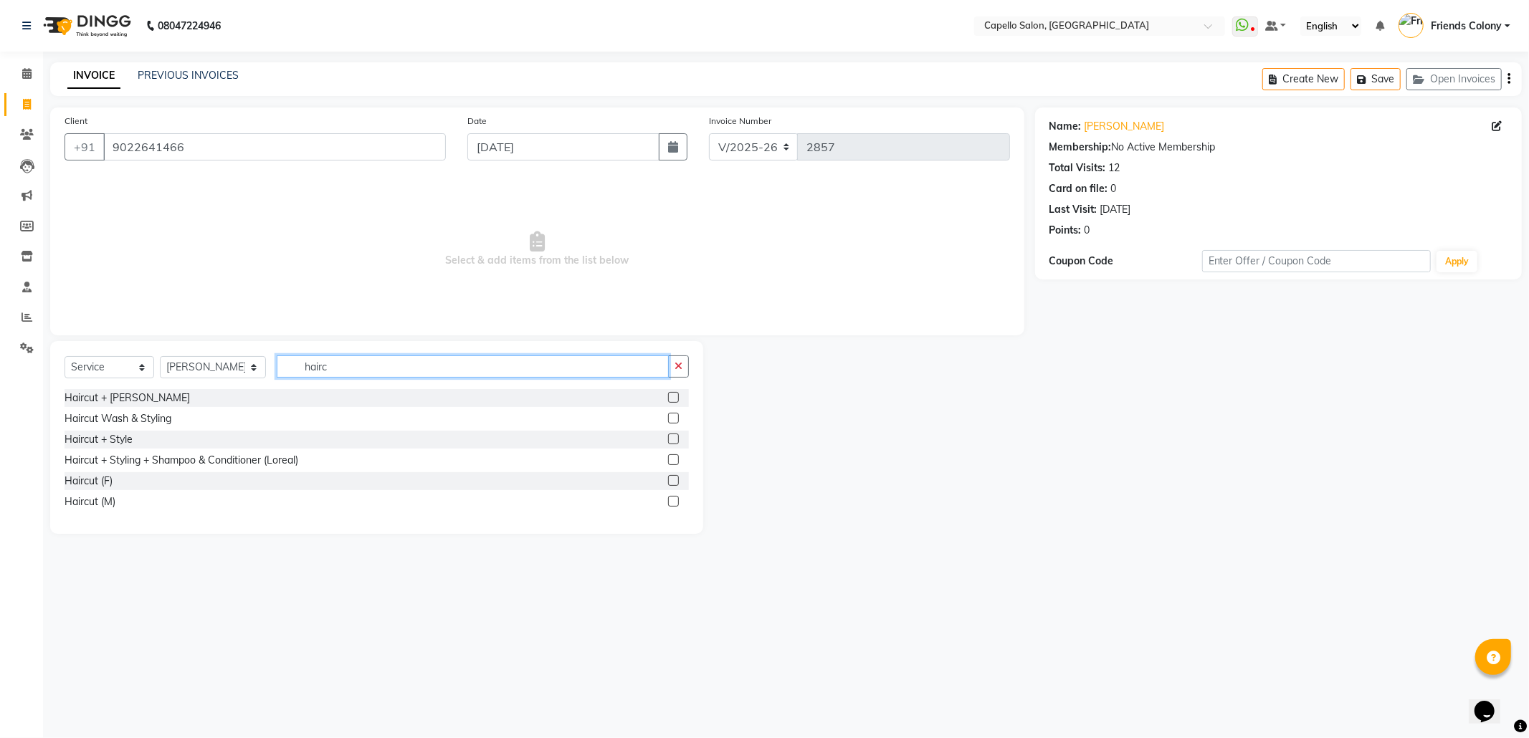
type input "hairc"
click at [677, 400] on label at bounding box center [673, 397] width 11 height 11
click at [677, 400] on input "checkbox" at bounding box center [672, 398] width 9 height 9
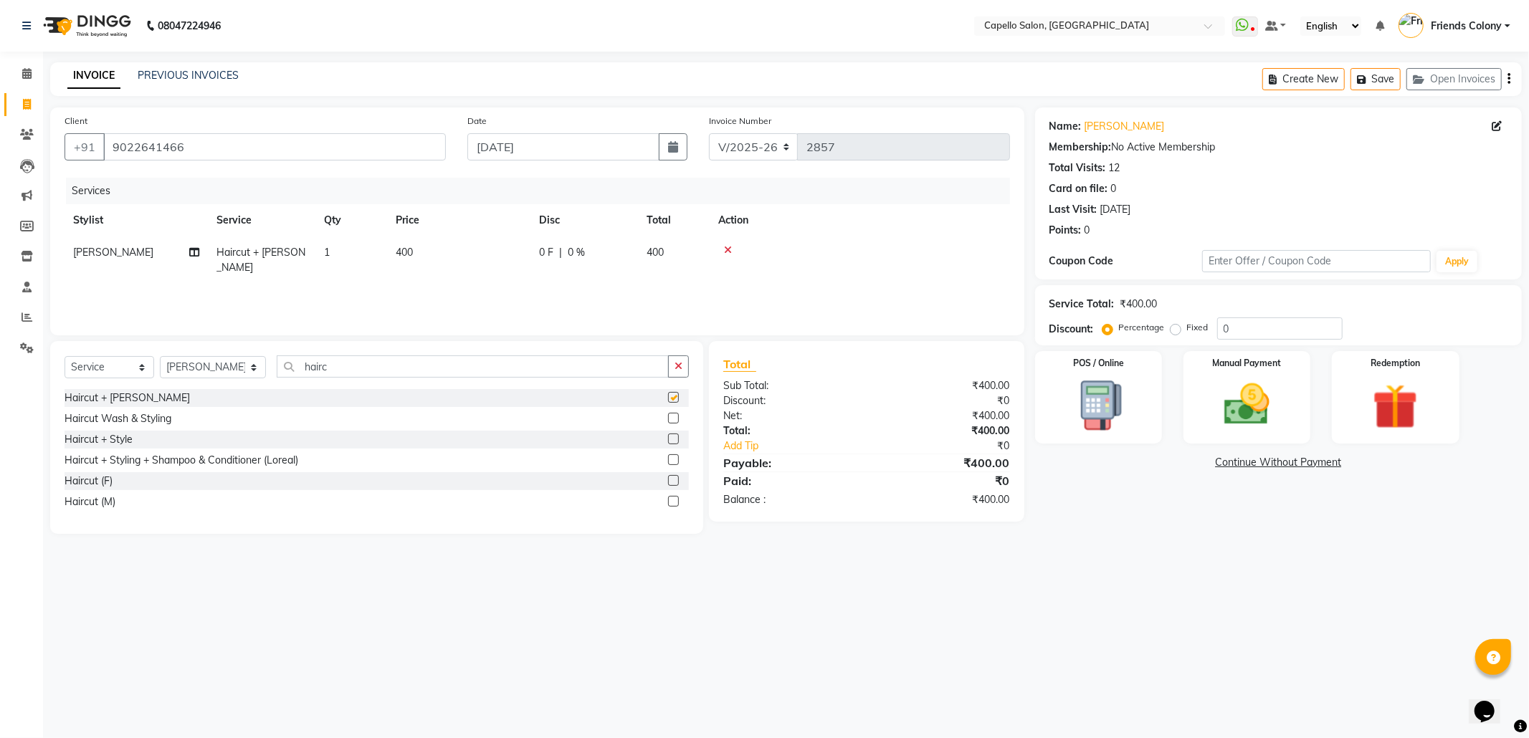
checkbox input "false"
click at [21, 104] on span at bounding box center [26, 105] width 25 height 16
click at [331, 366] on input "hairc" at bounding box center [473, 367] width 392 height 22
click at [1236, 414] on img at bounding box center [1247, 405] width 77 height 54
click at [1263, 457] on span "CASH" at bounding box center [1265, 463] width 31 height 16
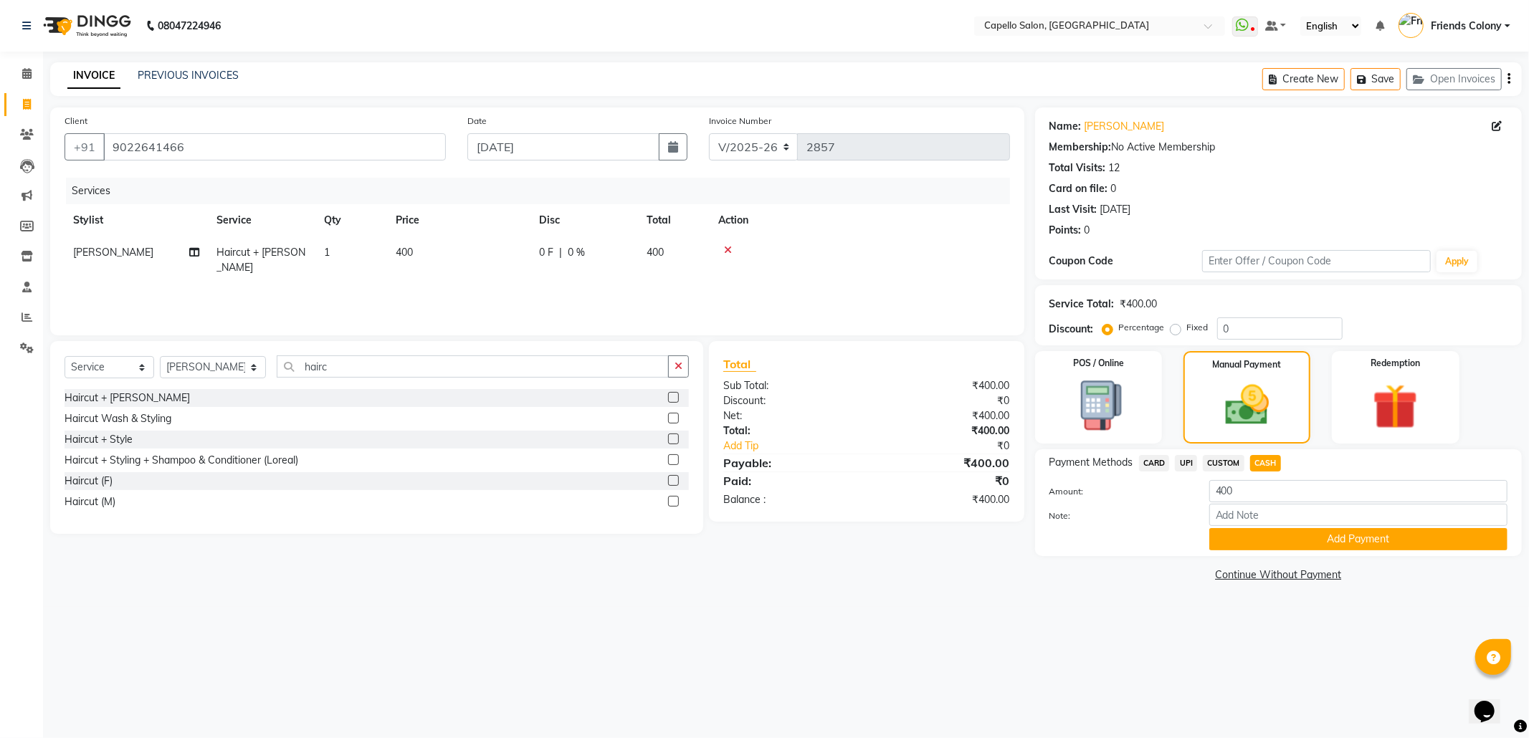
click at [1293, 536] on button "Add Payment" at bounding box center [1359, 539] width 298 height 22
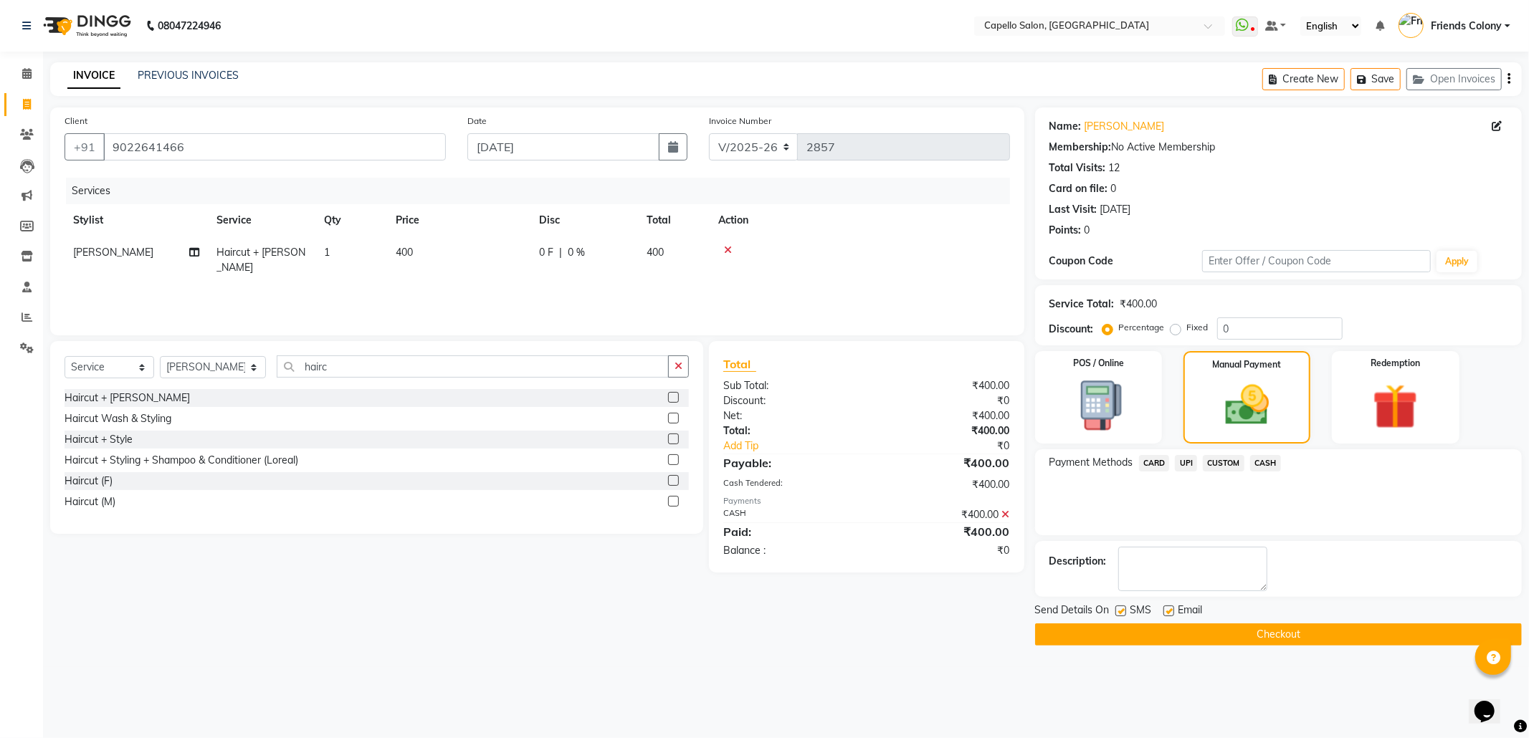
click at [1316, 635] on button "Checkout" at bounding box center [1278, 635] width 487 height 22
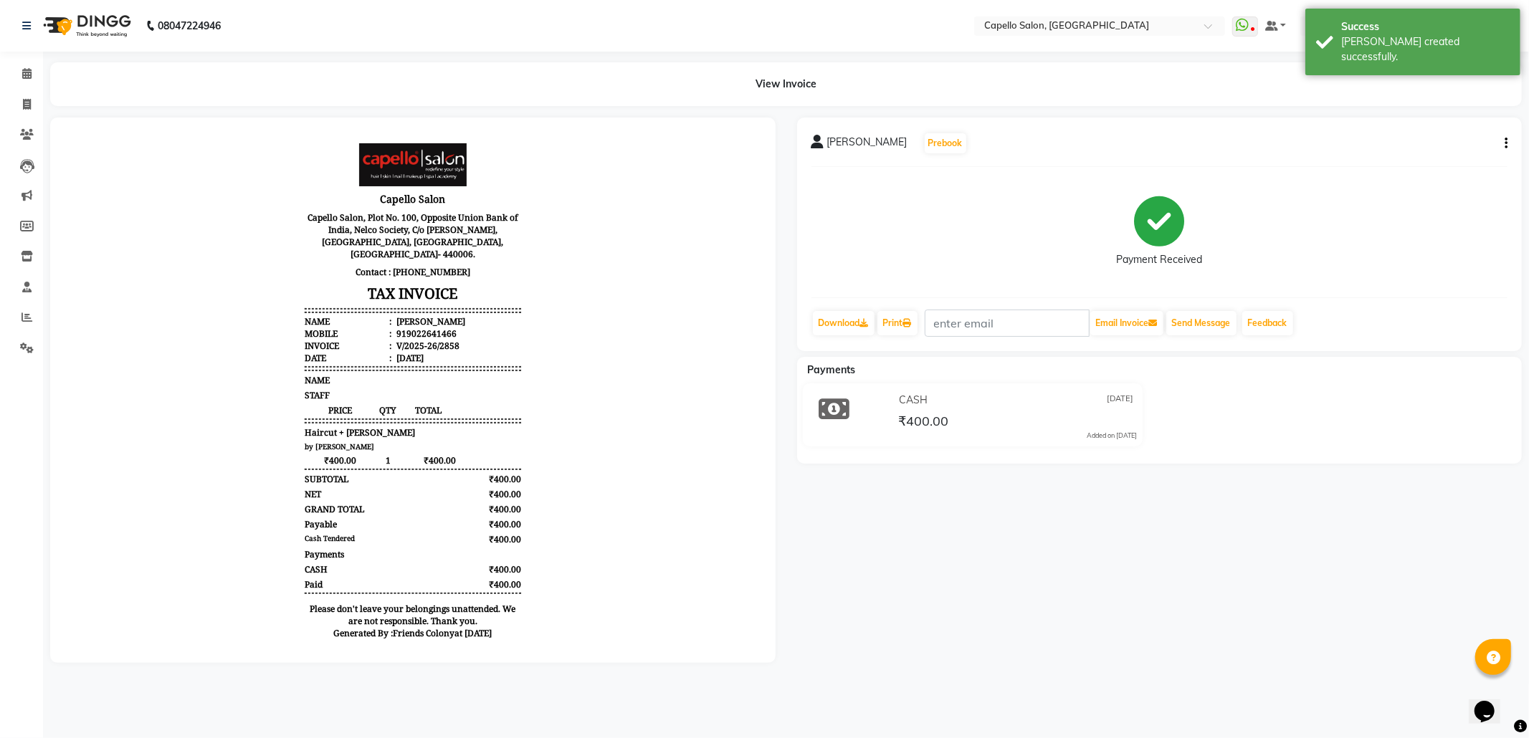
select select "3583"
select select "service"
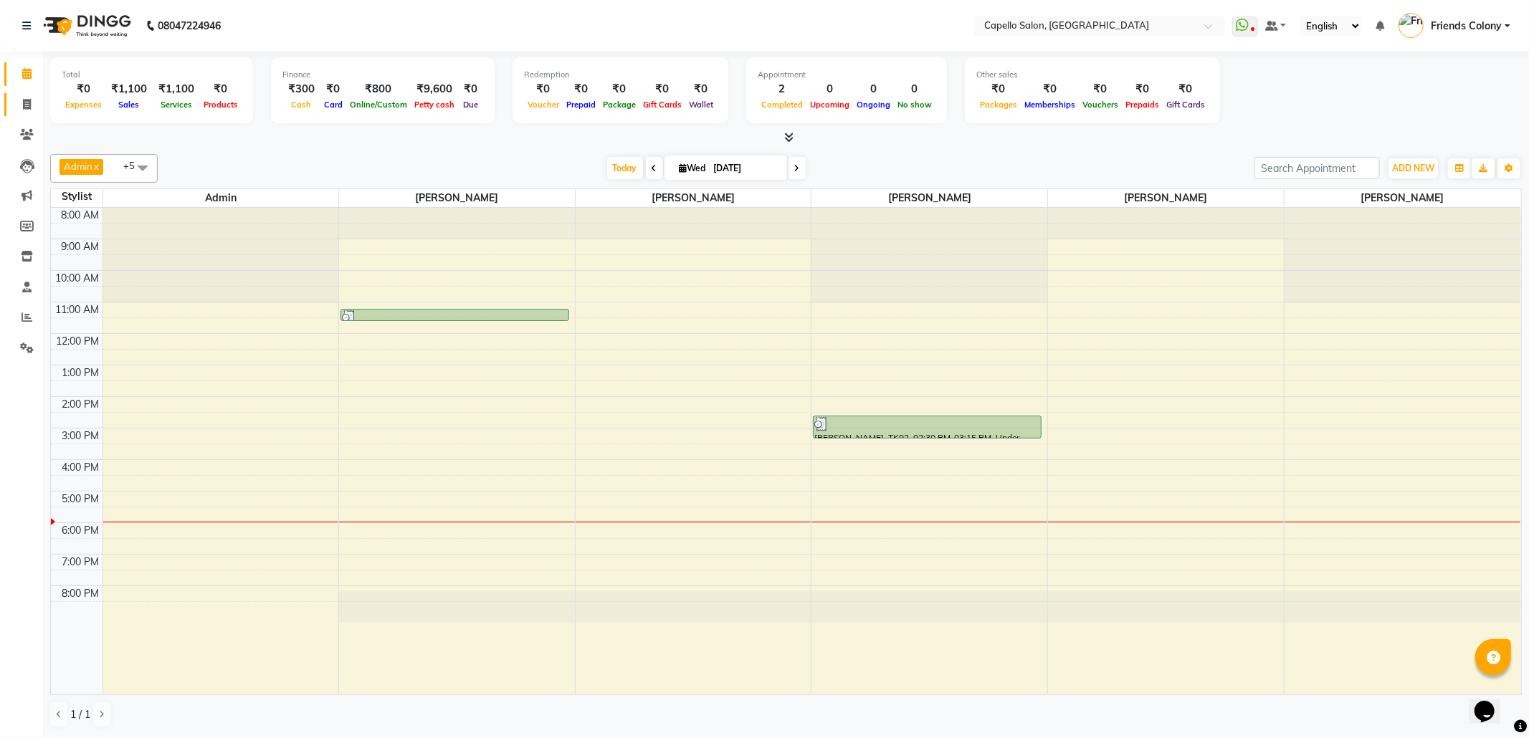
click at [23, 95] on li "Invoice" at bounding box center [21, 105] width 43 height 31
click at [24, 107] on icon at bounding box center [27, 104] width 8 height 11
select select "3583"
select select "service"
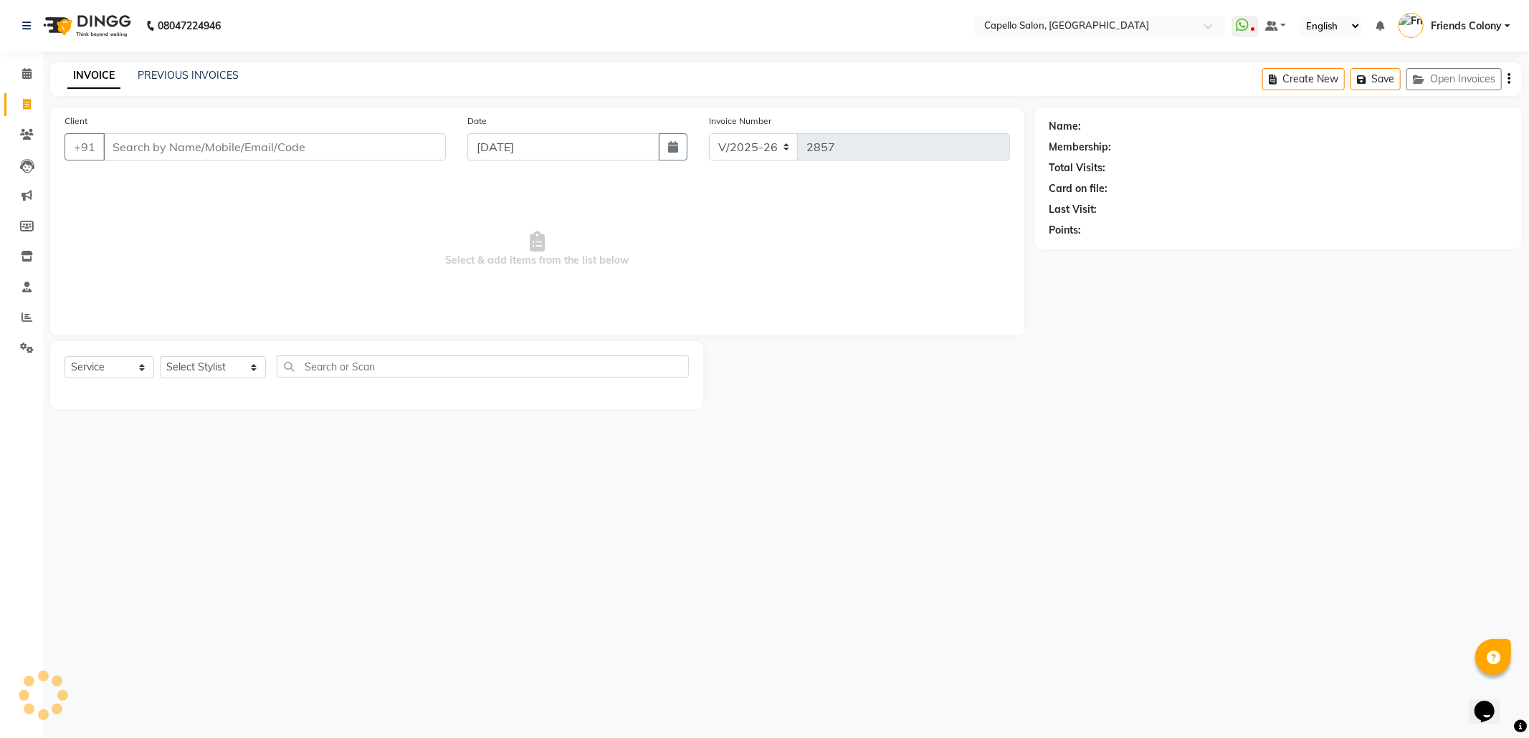
click at [141, 139] on input "Client" at bounding box center [274, 146] width 343 height 27
click at [204, 141] on input "78208703833" at bounding box center [238, 146] width 270 height 27
type input "7"
type input "7820873833"
click at [399, 141] on span "Add Client" at bounding box center [409, 147] width 57 height 14
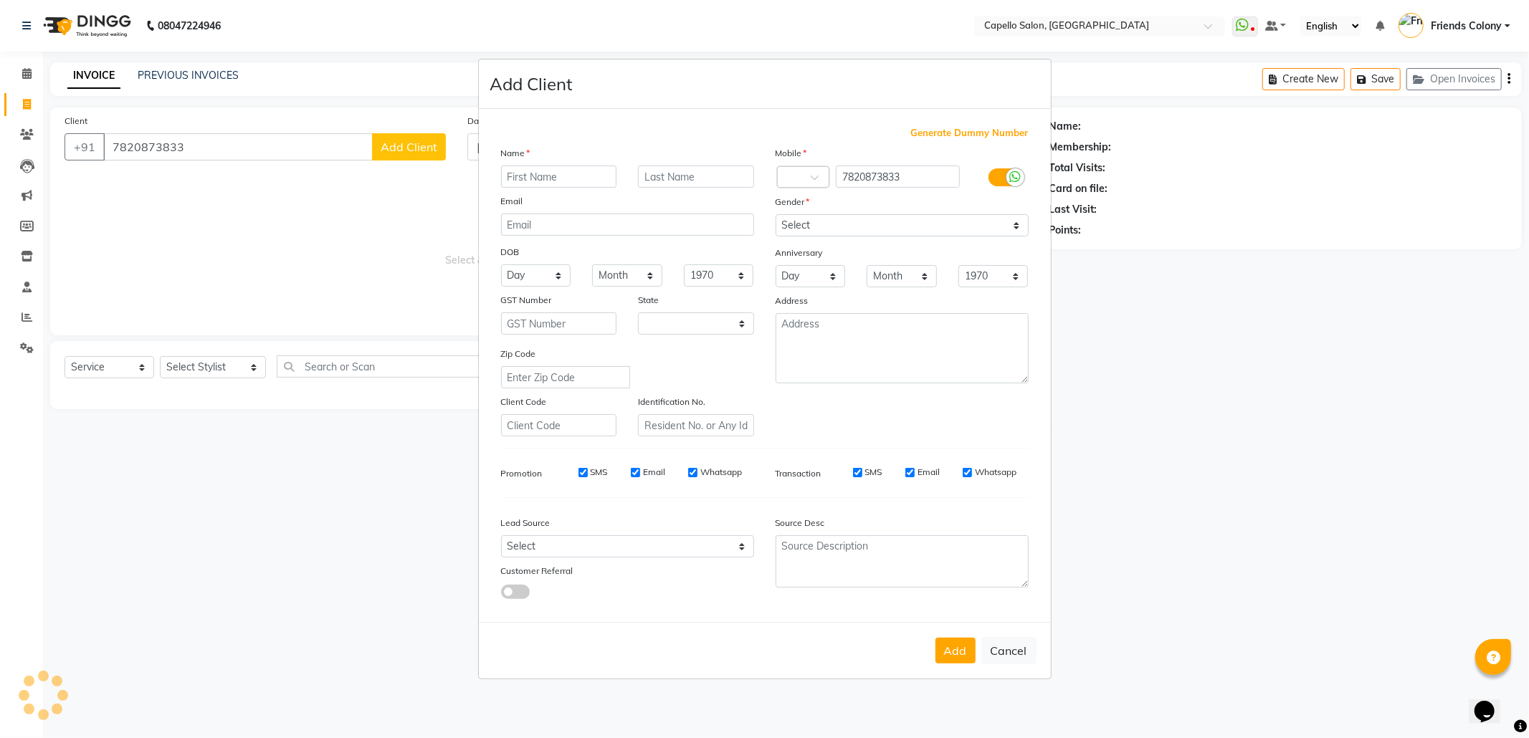
select select "22"
click at [529, 172] on input "text" at bounding box center [559, 177] width 116 height 22
click at [557, 175] on input "teja" at bounding box center [559, 177] width 116 height 22
type input "tejashav"
click at [821, 227] on select "Select [DEMOGRAPHIC_DATA] [DEMOGRAPHIC_DATA] Other Prefer Not To Say" at bounding box center [902, 225] width 253 height 22
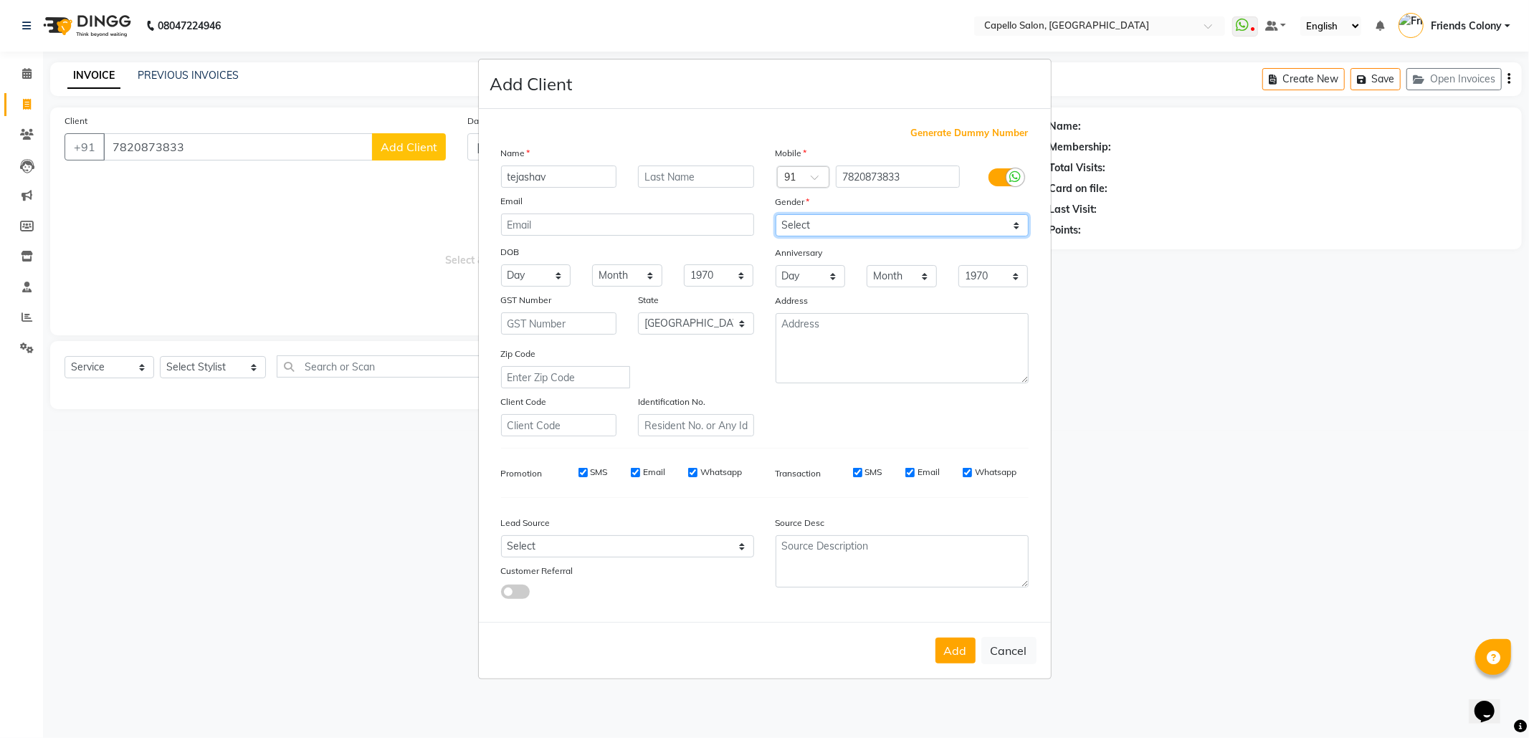
select select "female"
click at [776, 216] on select "Select [DEMOGRAPHIC_DATA] [DEMOGRAPHIC_DATA] Other Prefer Not To Say" at bounding box center [902, 225] width 253 height 22
click at [956, 635] on div "Add Cancel" at bounding box center [765, 650] width 572 height 57
click at [956, 646] on button "Add" at bounding box center [956, 651] width 40 height 26
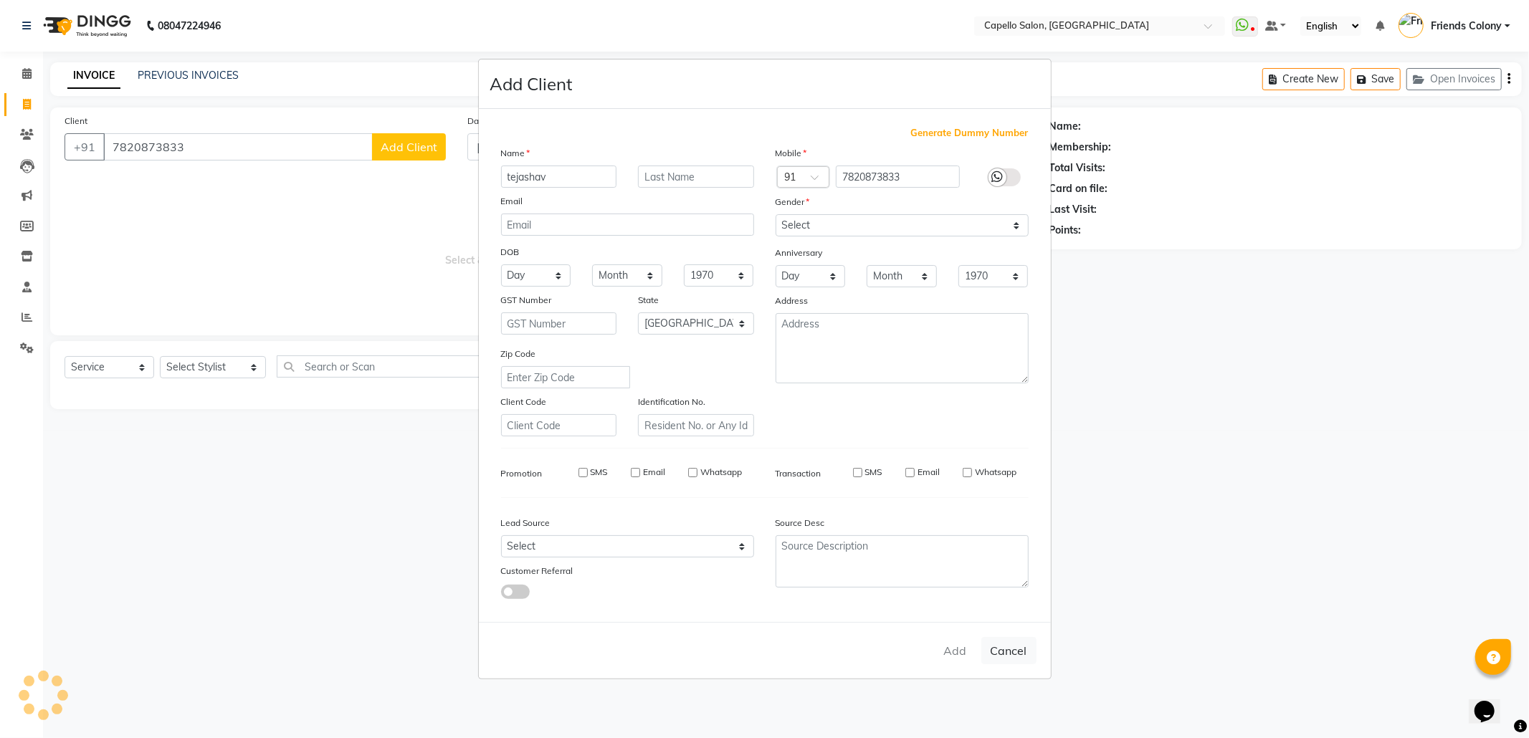
select select
select select "null"
select select
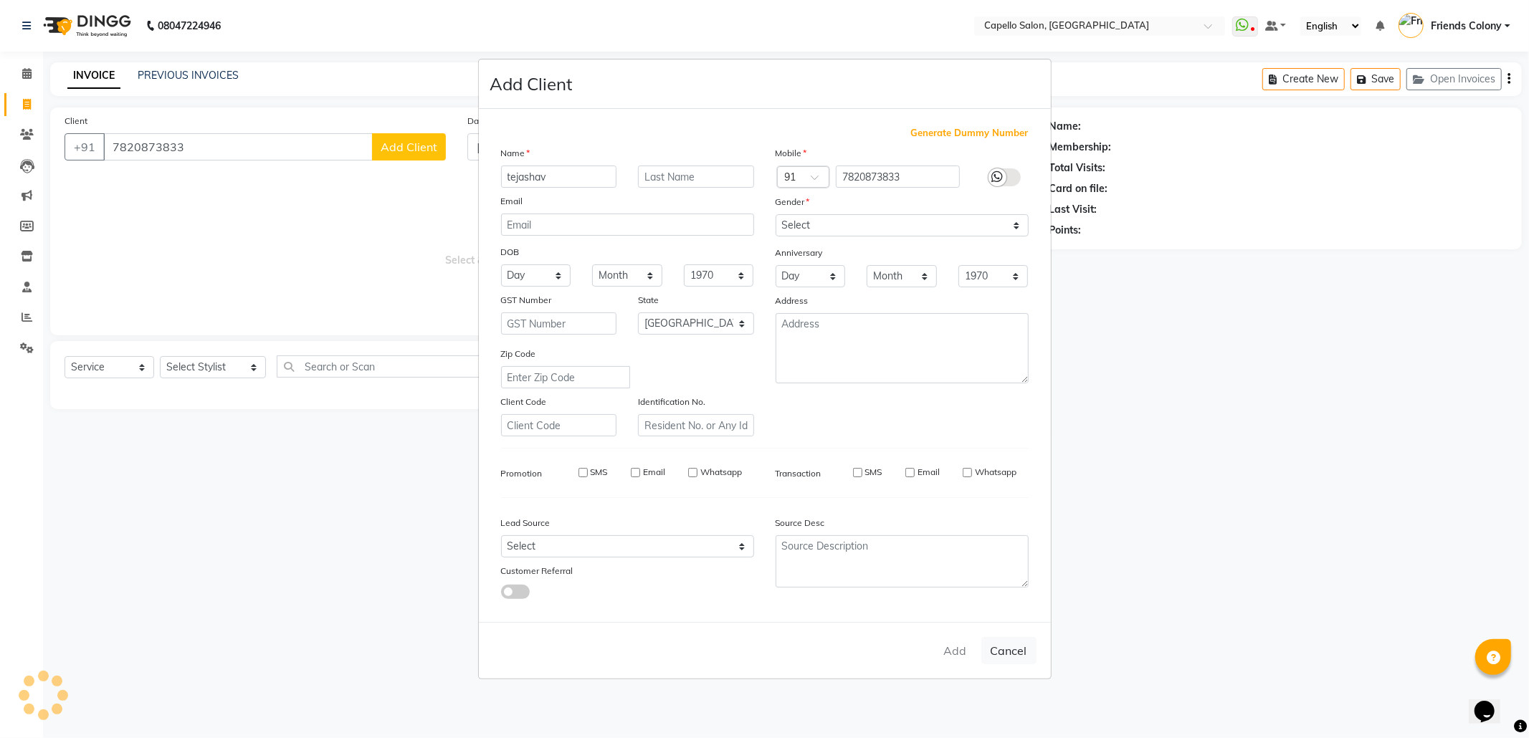
select select
checkbox input "false"
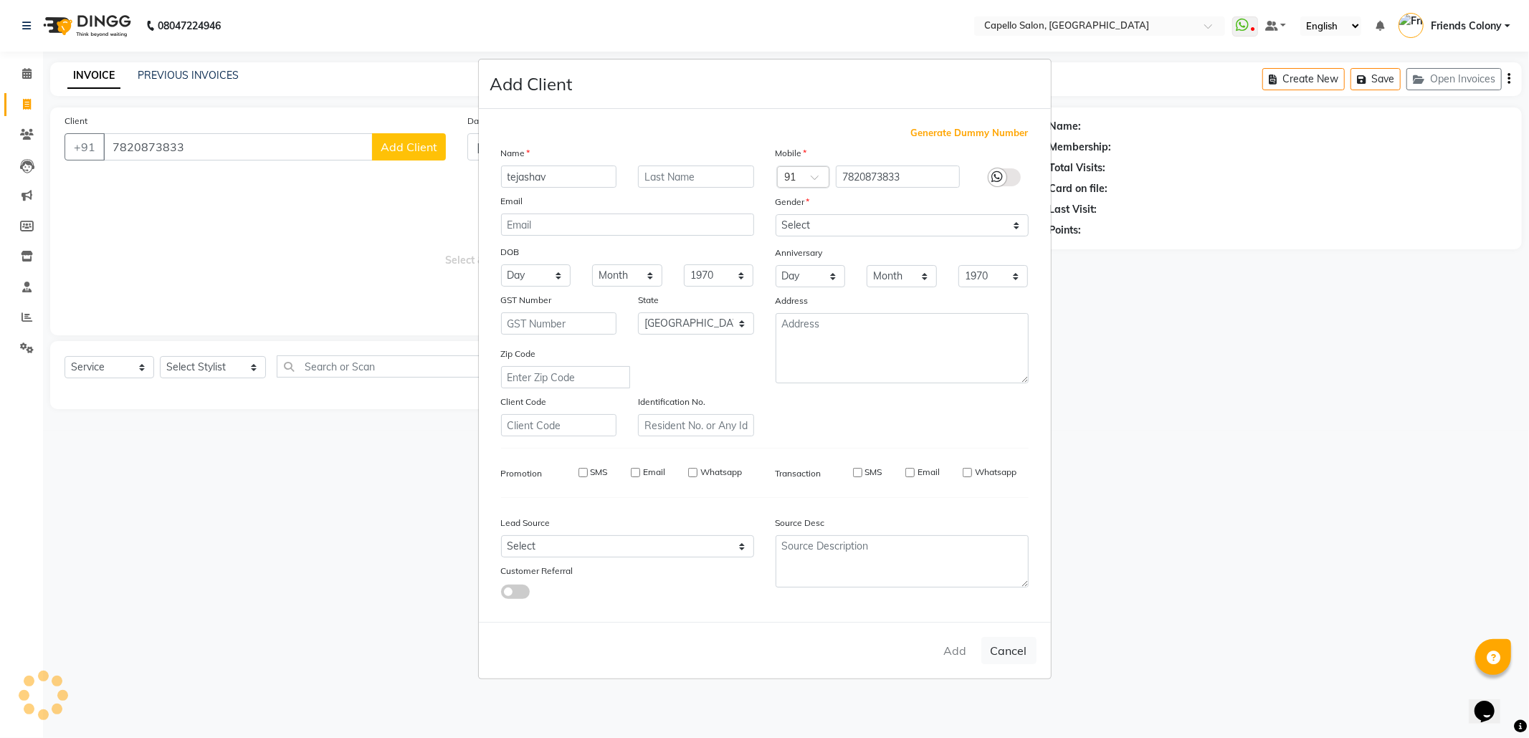
checkbox input "false"
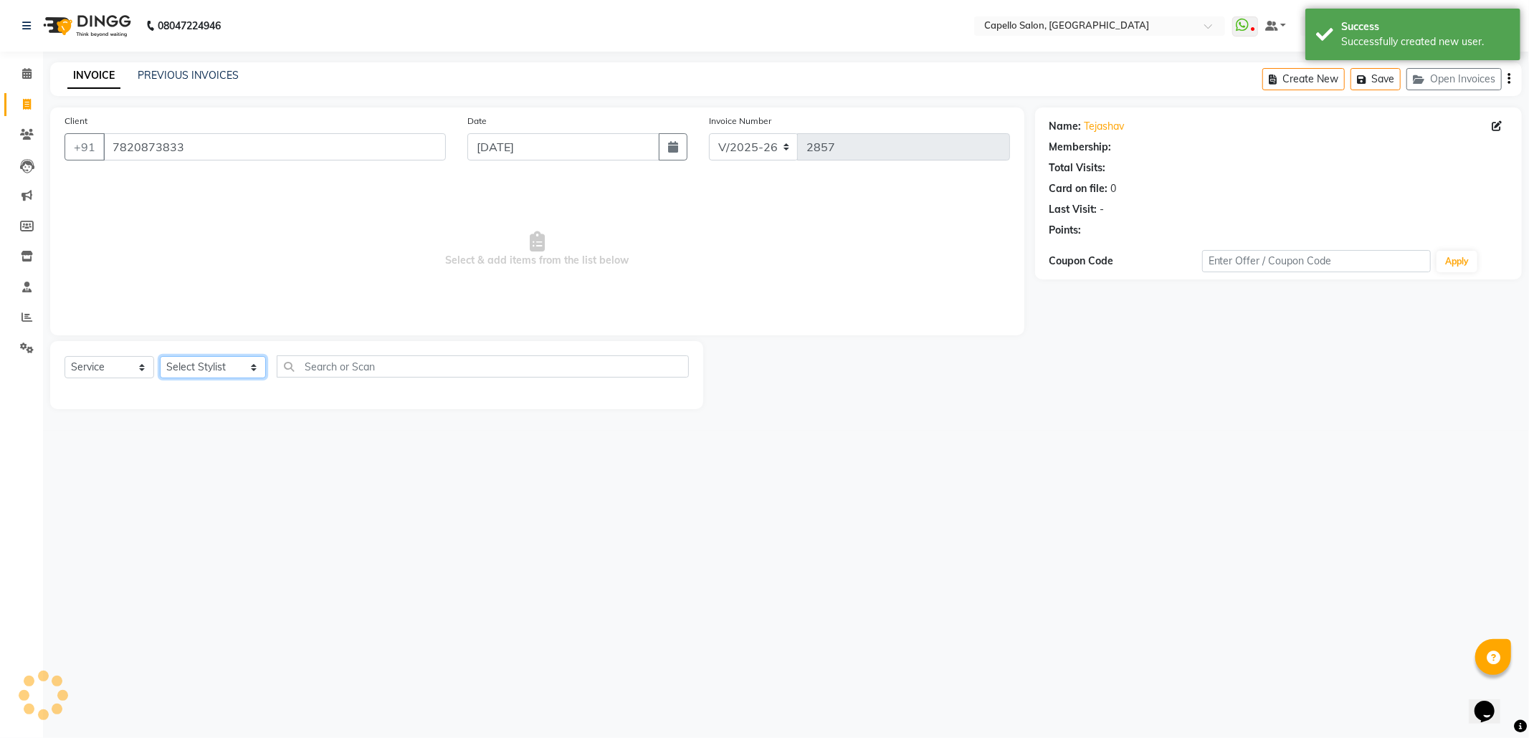
click at [222, 361] on select "Select Stylist Admin [PERSON_NAME] Friends Colony [PERSON_NAME] [PERSON_NAME] N…" at bounding box center [213, 367] width 106 height 22
select select "16603"
click at [160, 356] on select "Select Stylist Admin [PERSON_NAME] Friends Colony [PERSON_NAME] [PERSON_NAME] N…" at bounding box center [213, 367] width 106 height 22
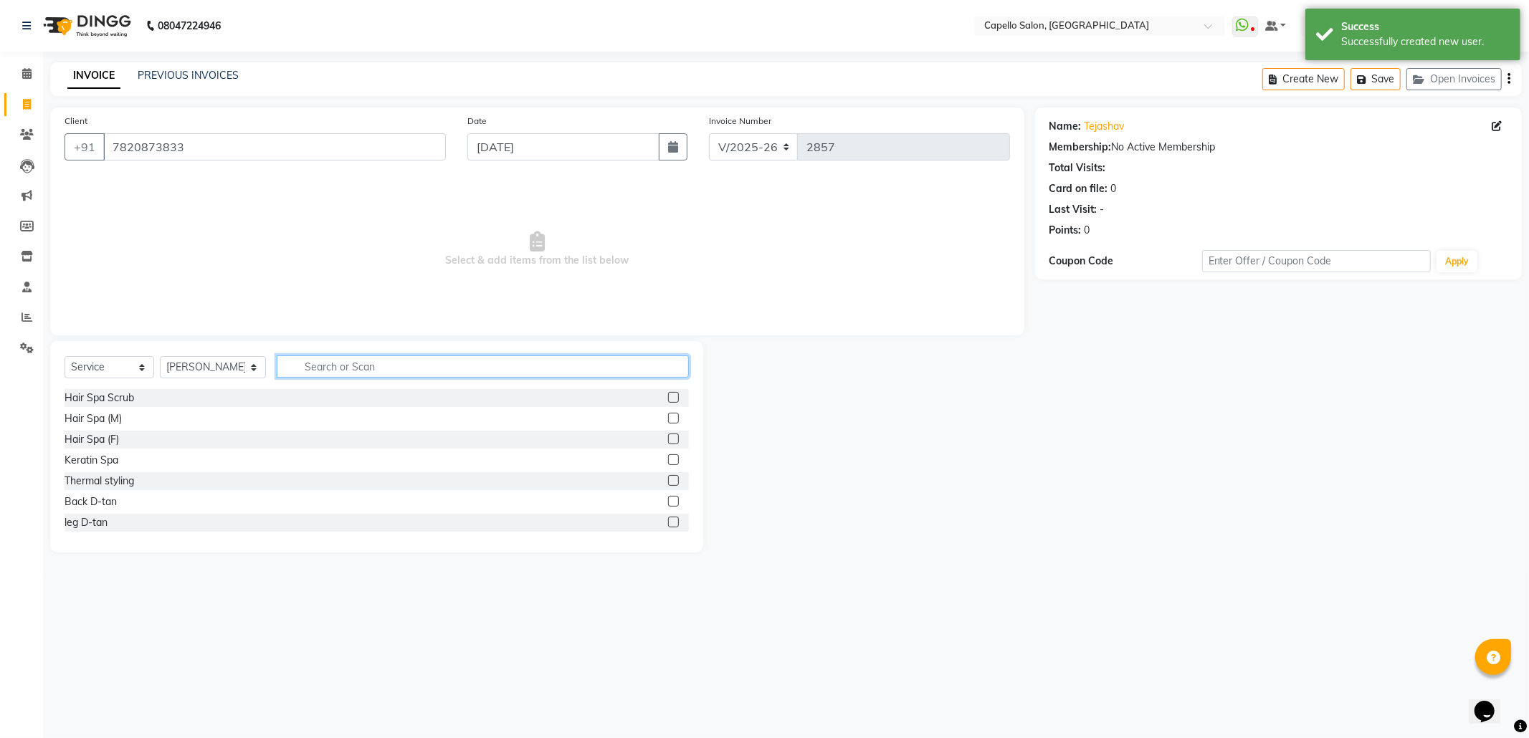
click at [386, 361] on input "text" at bounding box center [483, 367] width 412 height 22
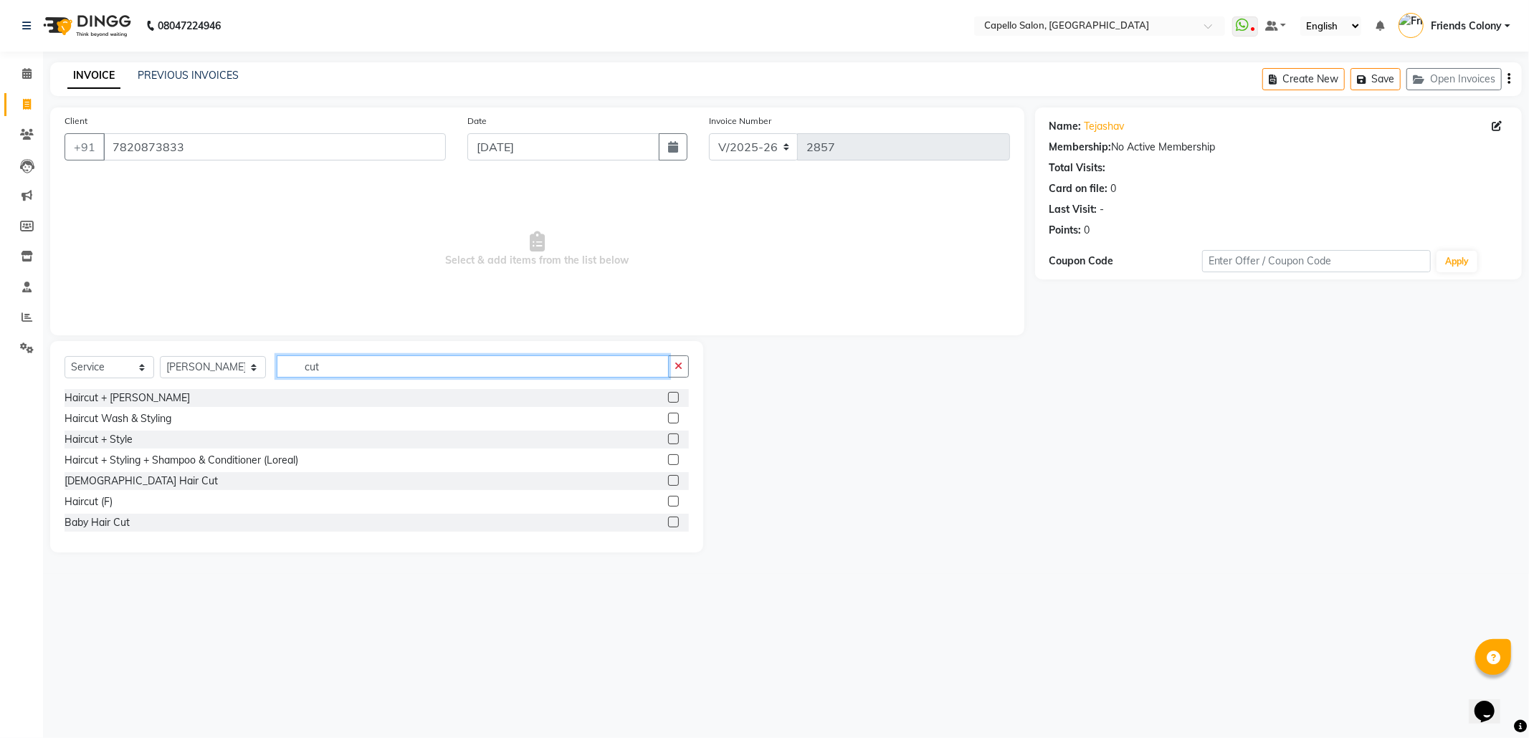
type input "cut"
click at [668, 462] on label at bounding box center [673, 460] width 11 height 11
click at [668, 462] on input "checkbox" at bounding box center [672, 460] width 9 height 9
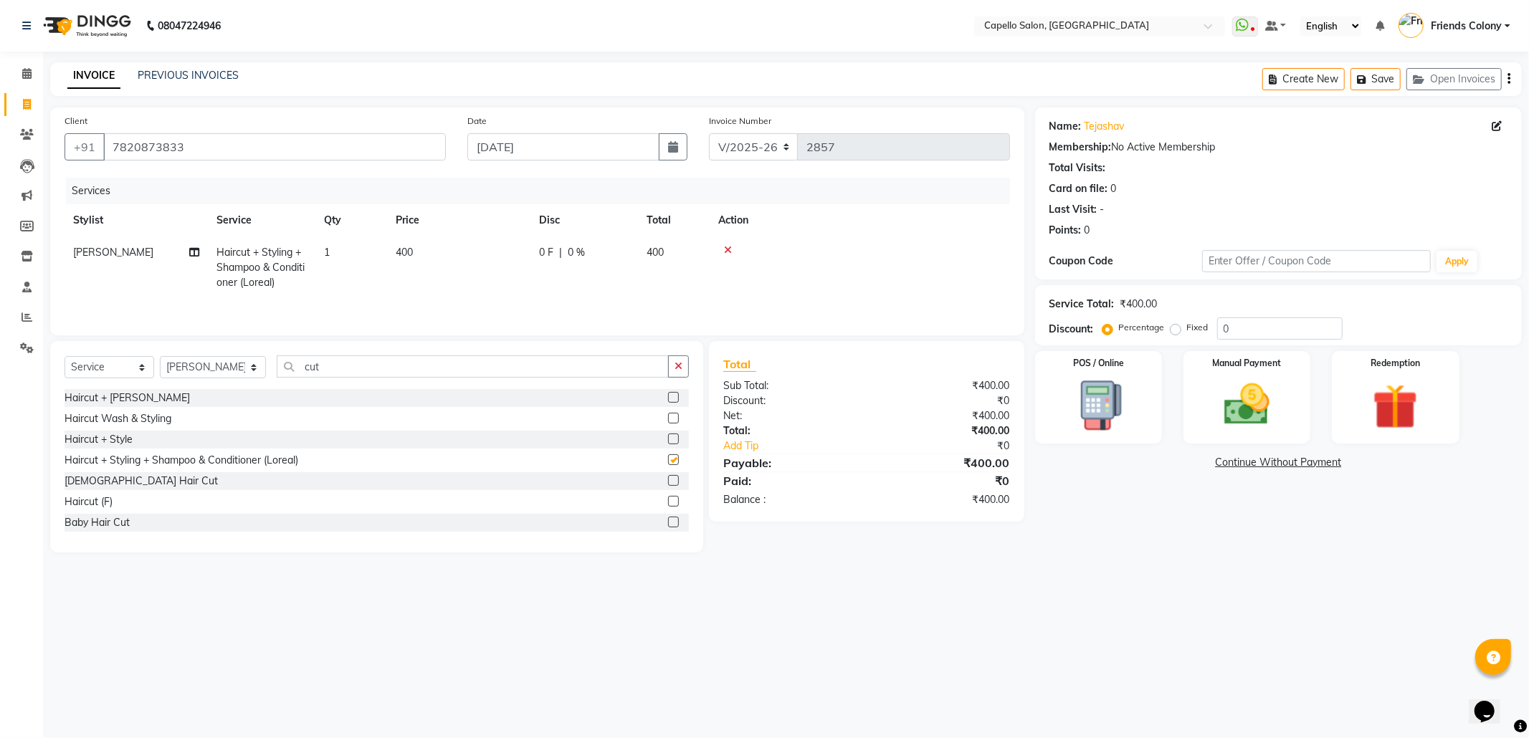
checkbox input "false"
click at [399, 246] on span "400" at bounding box center [404, 252] width 17 height 13
select select "16603"
click at [509, 258] on input "400" at bounding box center [526, 256] width 126 height 22
type input "4"
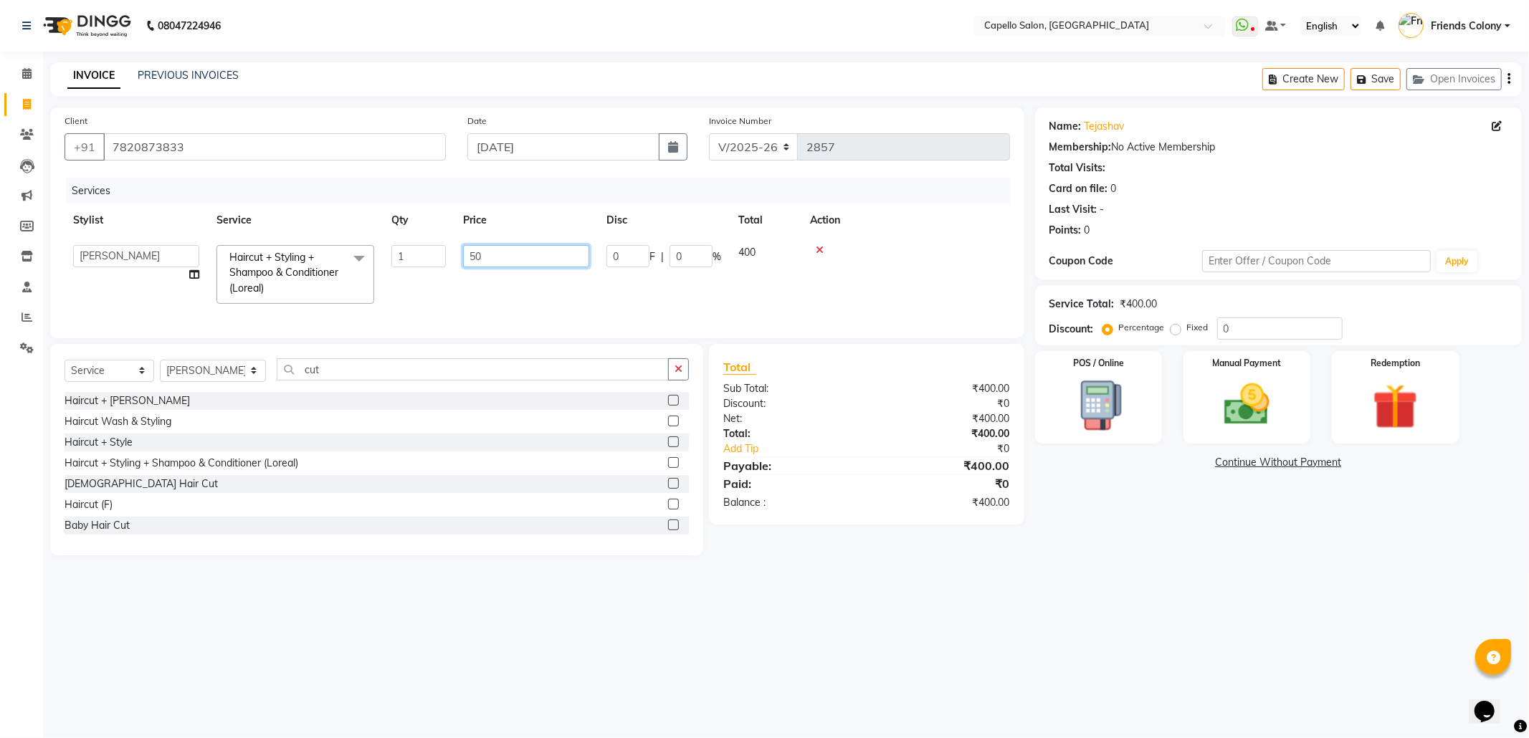
type input "500"
click at [641, 280] on tr "Harsha Shiwankar Haircut + Styling + Shampoo & Conditioner (Loreal) 1 500 0 F |…" at bounding box center [538, 268] width 946 height 62
click at [1223, 413] on img at bounding box center [1247, 405] width 77 height 54
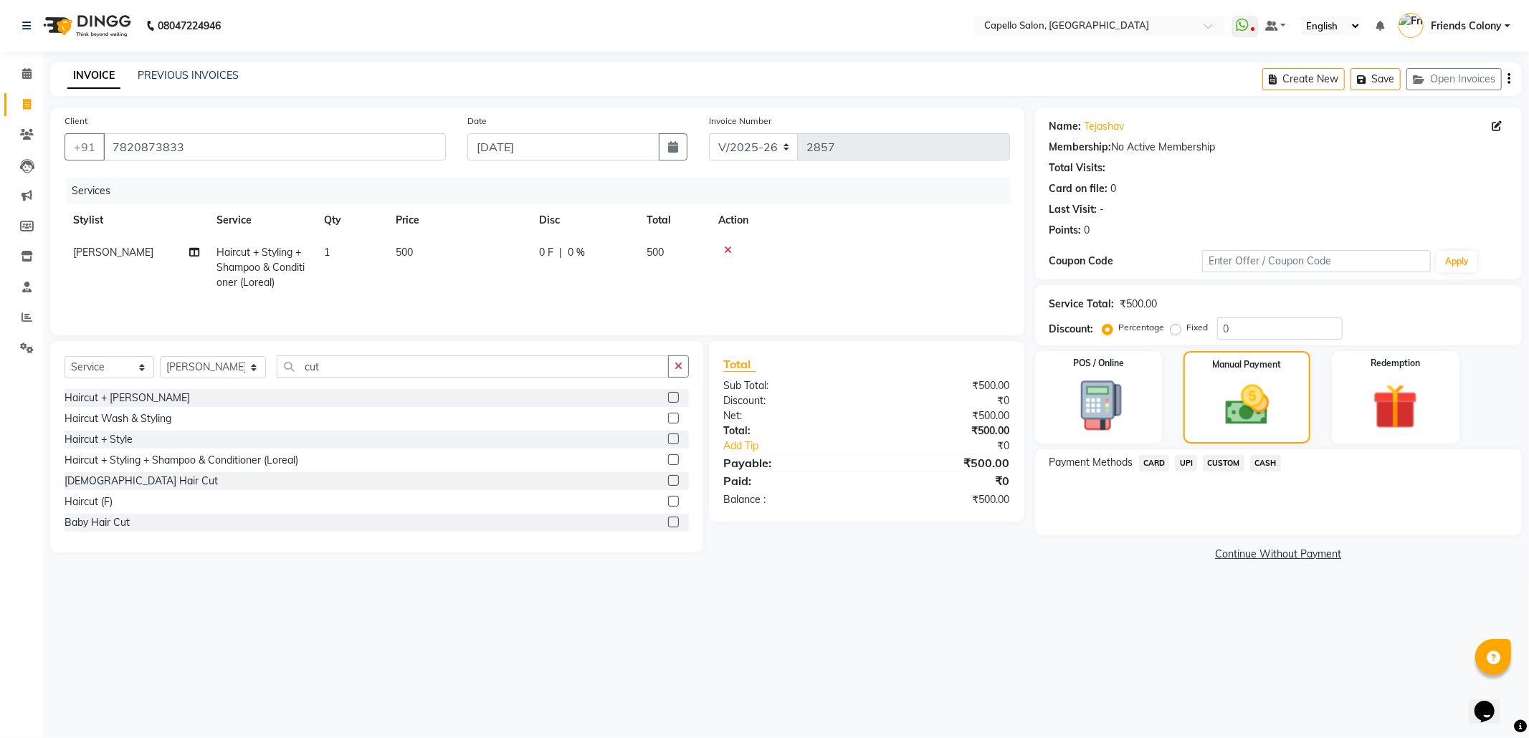
click at [1269, 465] on span "CASH" at bounding box center [1265, 463] width 31 height 16
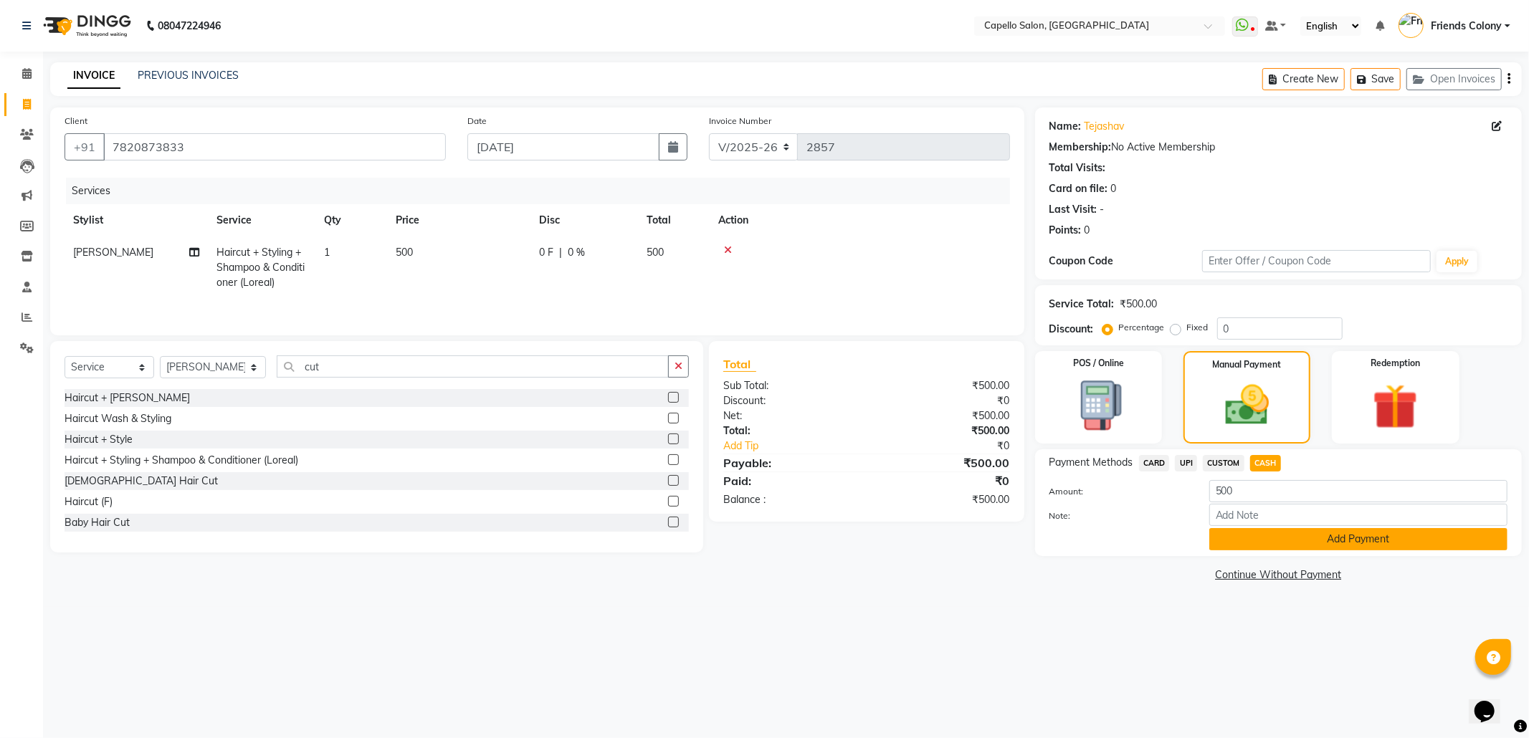
click at [1303, 542] on button "Add Payment" at bounding box center [1359, 539] width 298 height 22
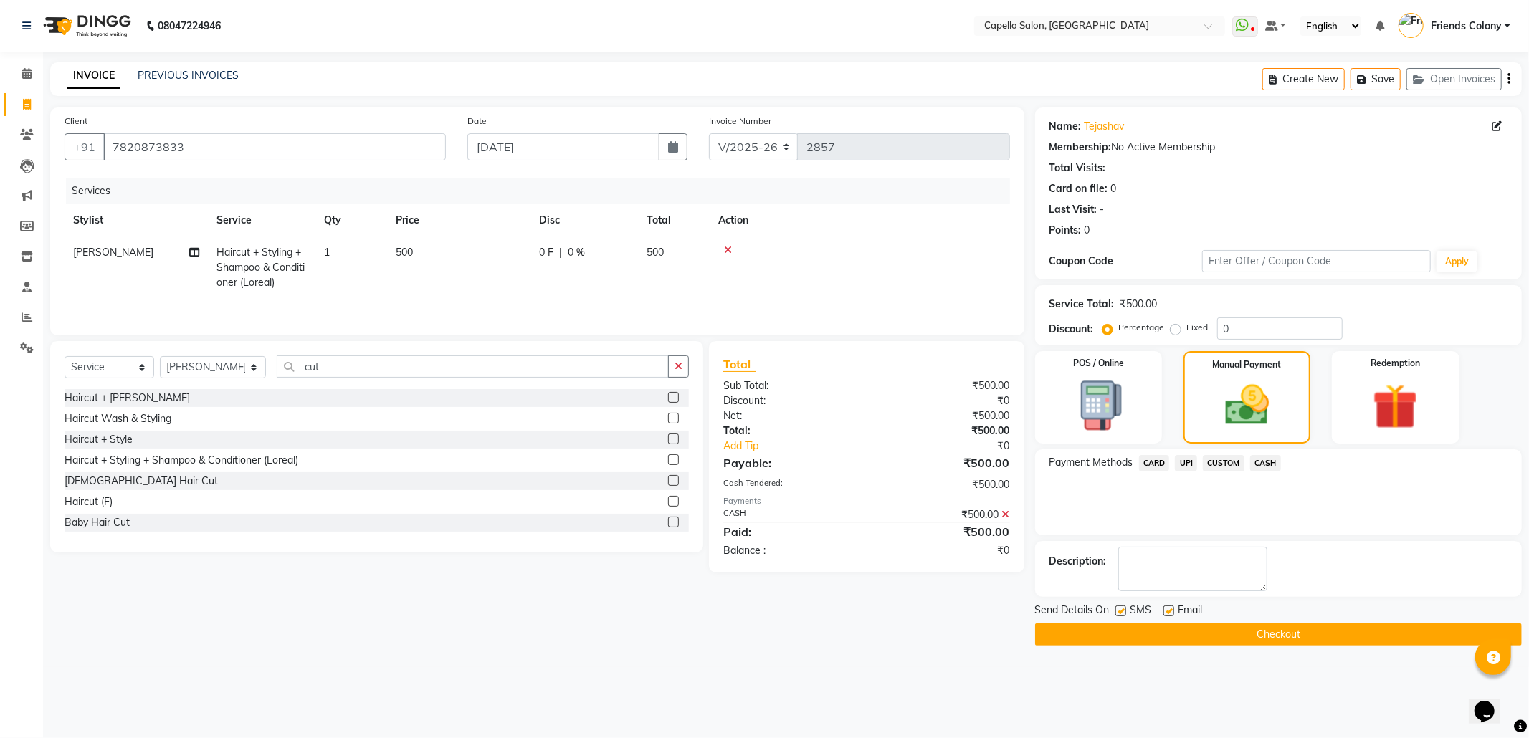
click at [1317, 635] on button "Checkout" at bounding box center [1278, 635] width 487 height 22
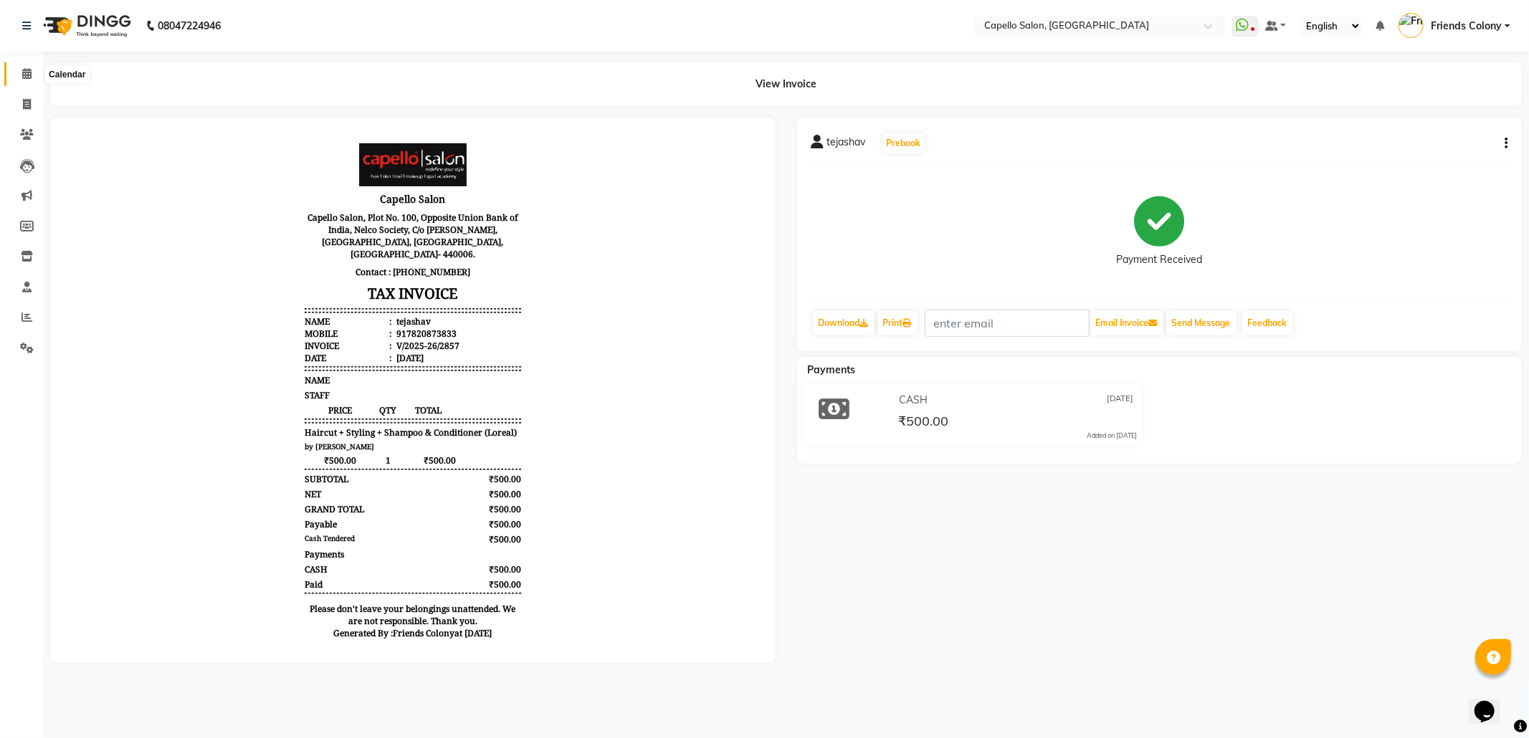
click at [22, 73] on icon at bounding box center [26, 73] width 9 height 11
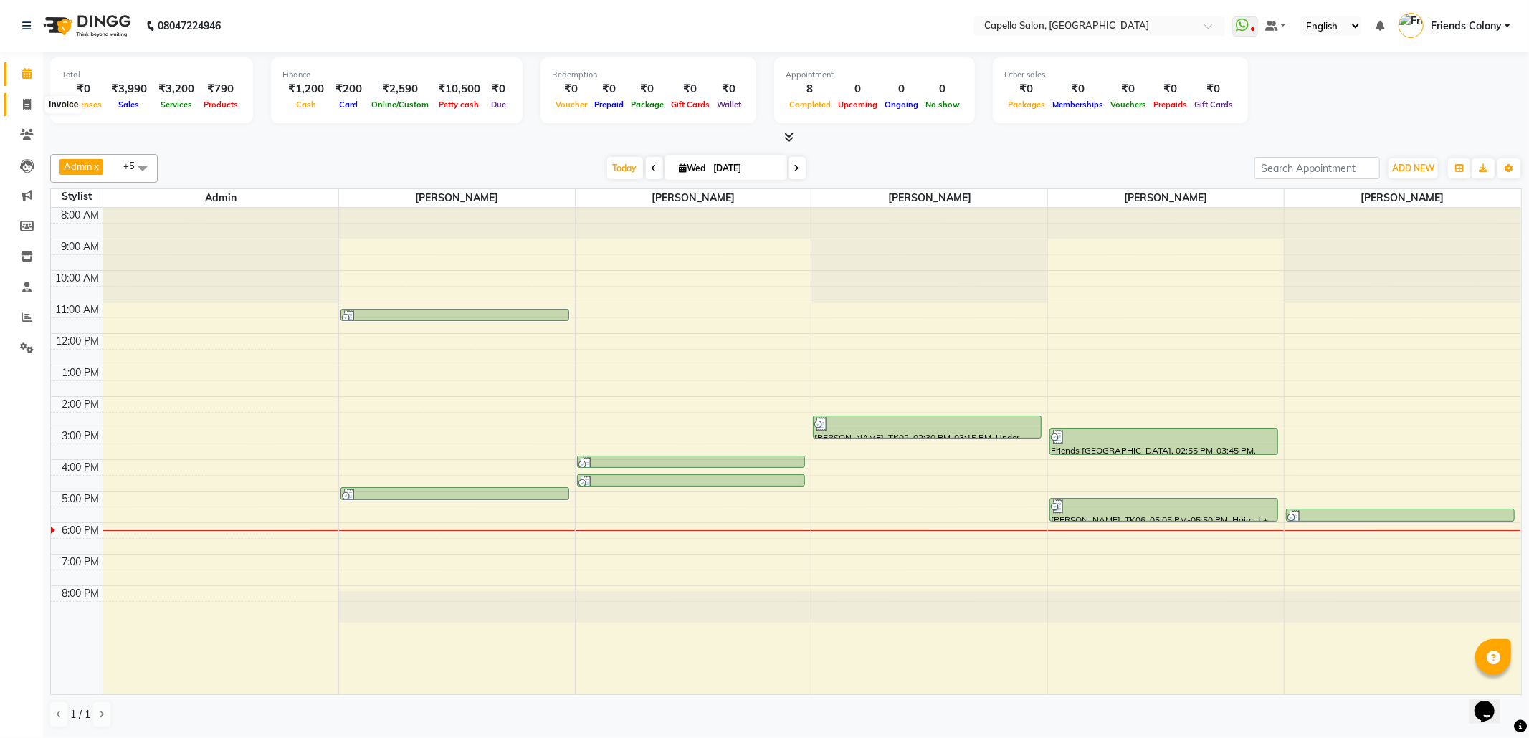
click at [32, 102] on span at bounding box center [26, 105] width 25 height 16
select select "3583"
select select "service"
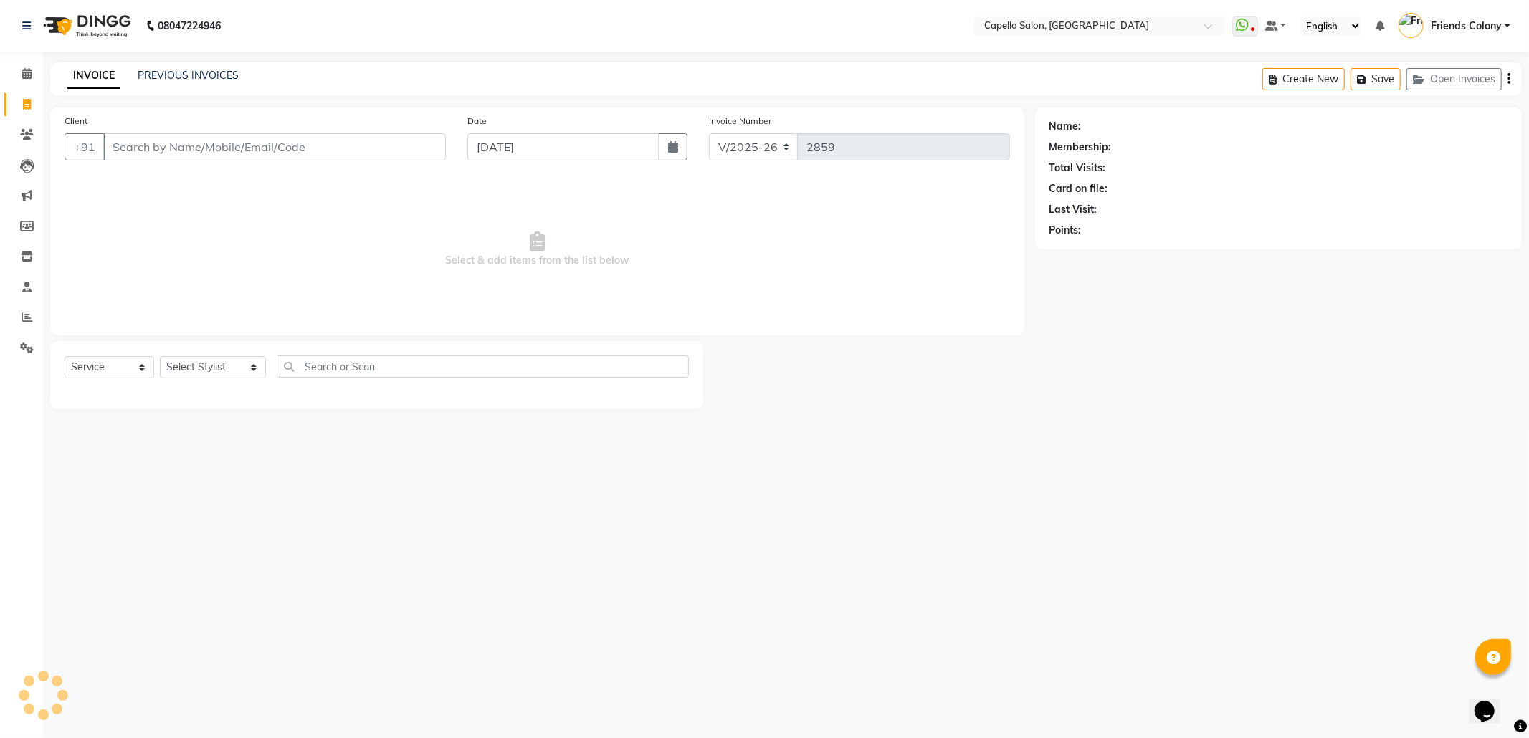
click at [191, 143] on input "Client" at bounding box center [274, 146] width 343 height 27
type input "9146373998"
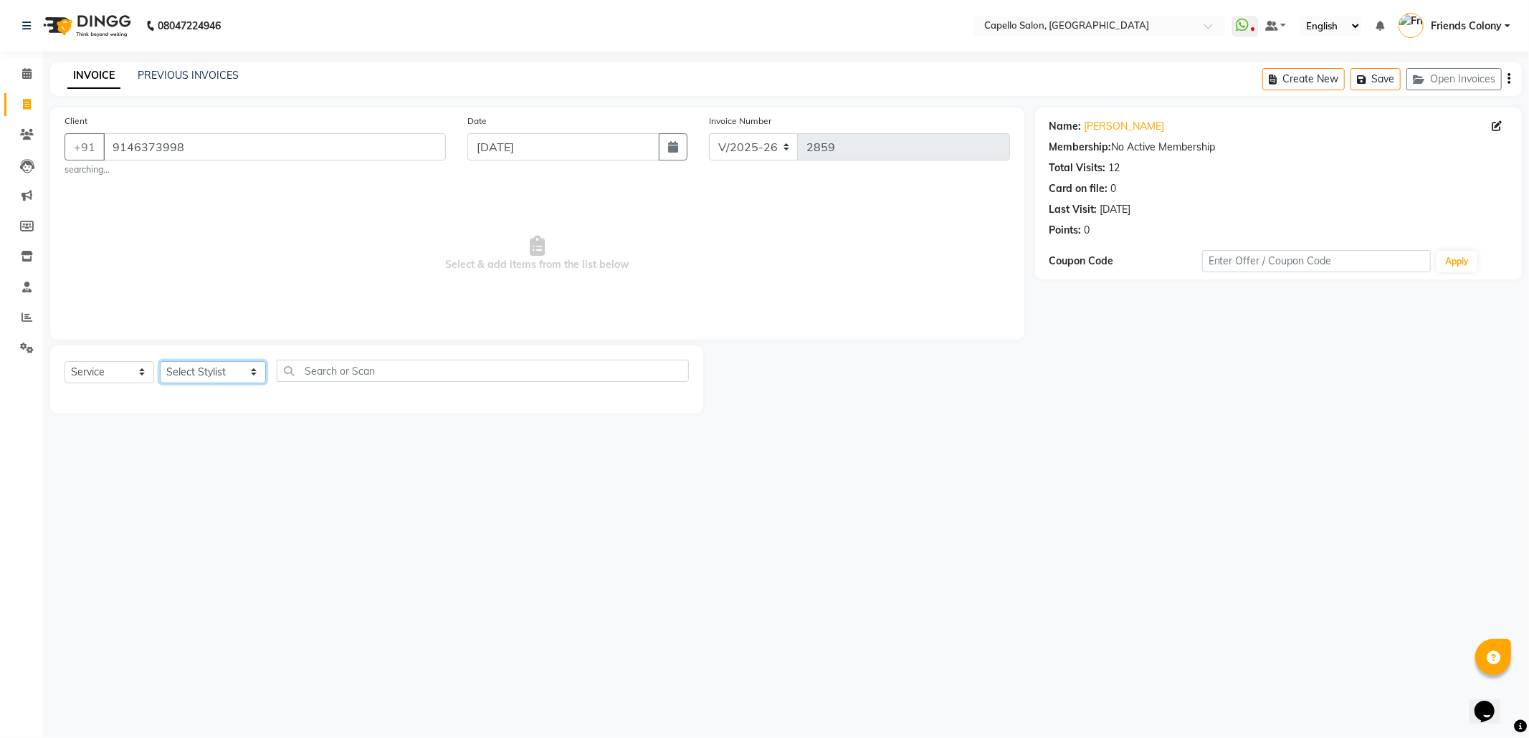
click at [231, 370] on select "Select Stylist Admin [PERSON_NAME] Friends Colony [PERSON_NAME] [PERSON_NAME] N…" at bounding box center [213, 372] width 106 height 22
select select "29604"
click at [160, 361] on select "Select Stylist Admin [PERSON_NAME] Friends Colony [PERSON_NAME] [PERSON_NAME] N…" at bounding box center [213, 372] width 106 height 22
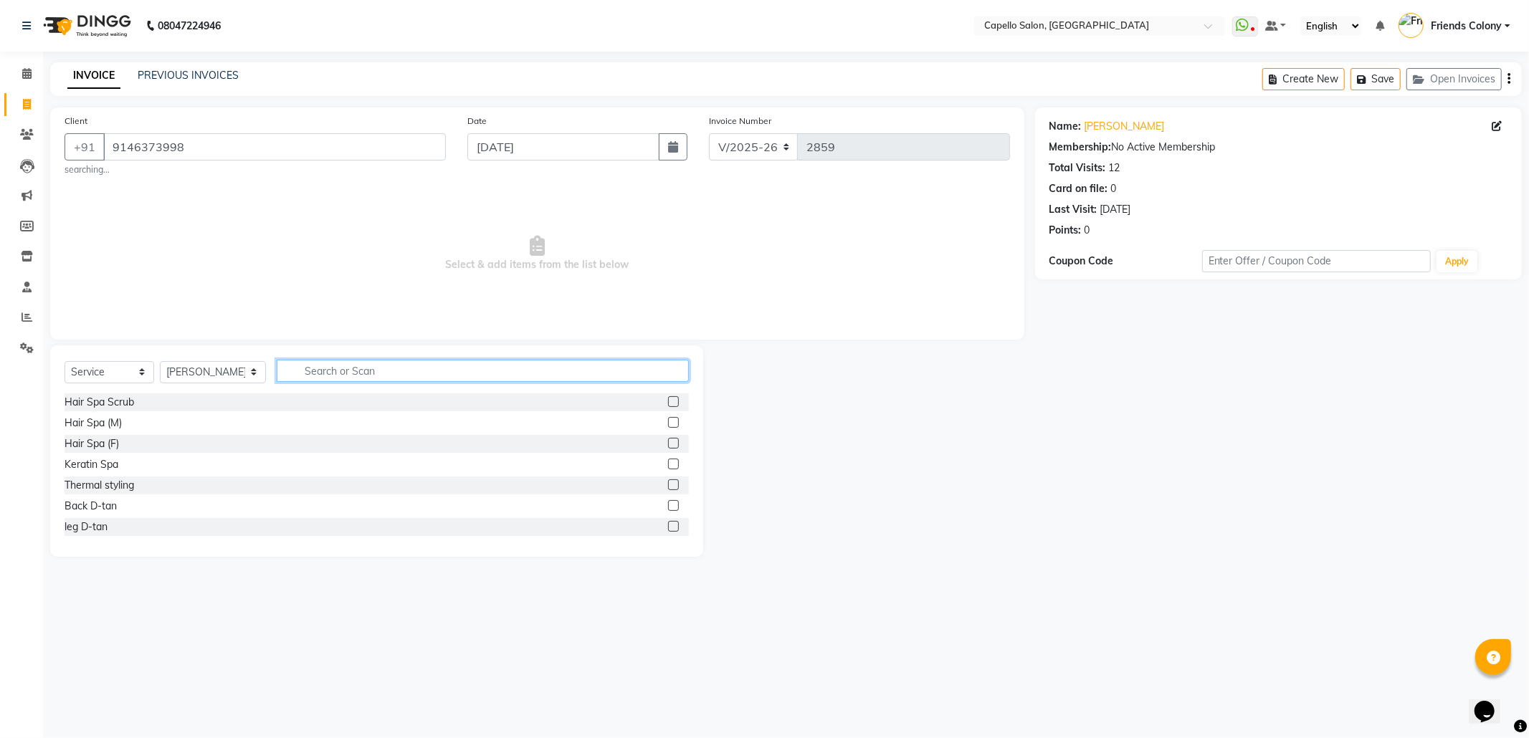
click at [322, 376] on input "text" at bounding box center [483, 371] width 412 height 22
type input "eye"
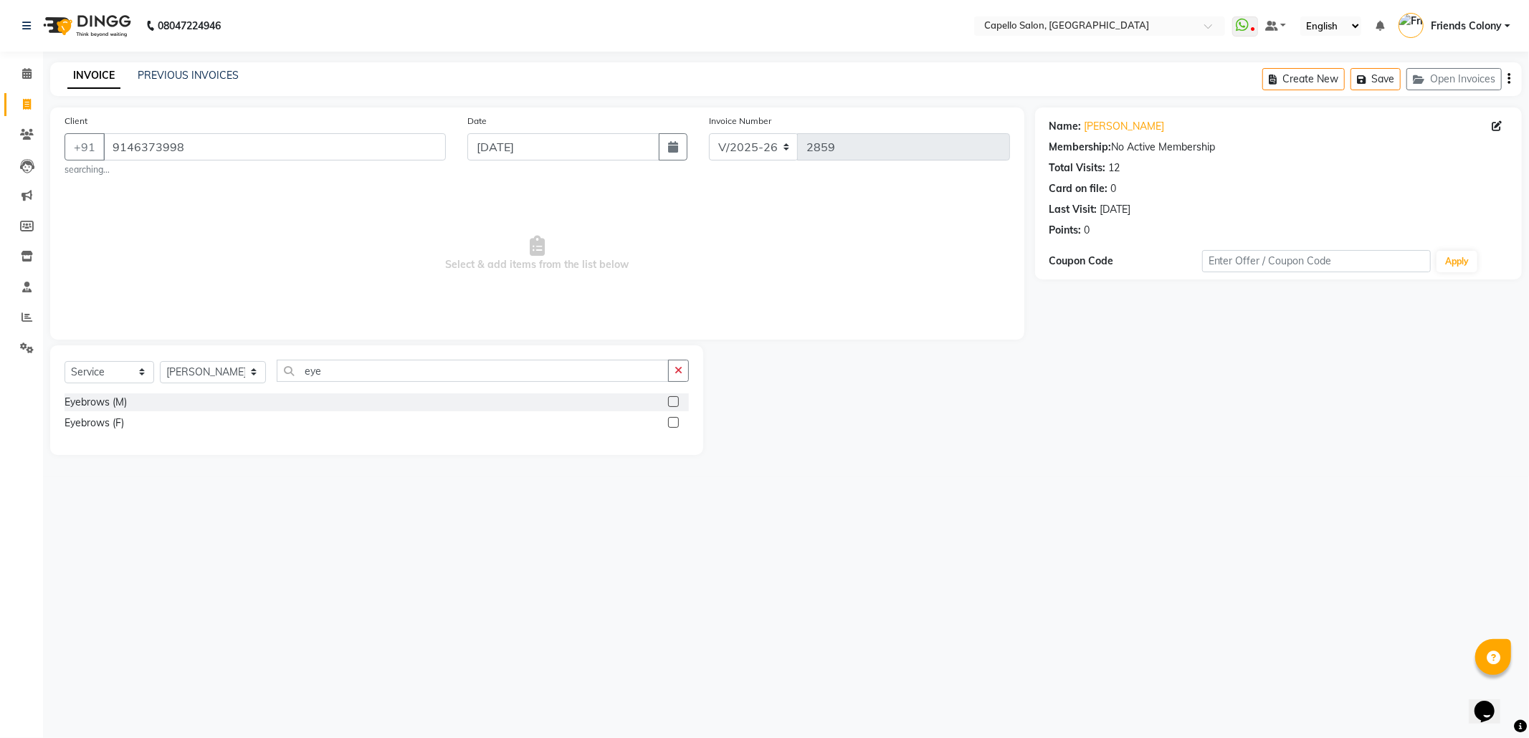
click at [668, 419] on div at bounding box center [672, 424] width 9 height 15
click at [674, 431] on div at bounding box center [672, 424] width 9 height 15
click at [674, 424] on label at bounding box center [673, 422] width 11 height 11
click at [674, 424] on input "checkbox" at bounding box center [672, 423] width 9 height 9
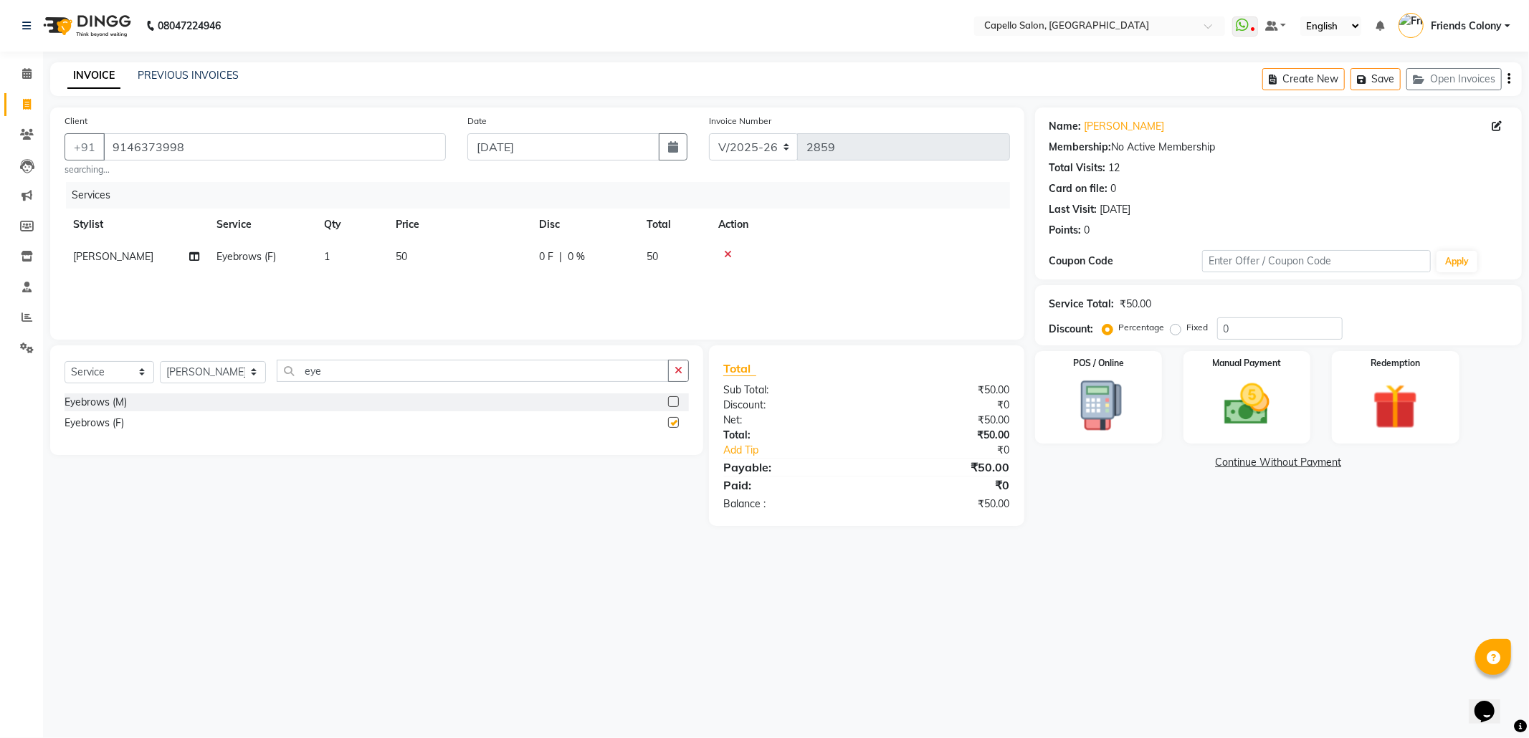
checkbox input "false"
drag, startPoint x: 365, startPoint y: 358, endPoint x: 325, endPoint y: 371, distance: 42.2
click at [325, 371] on div "Select Service Product Membership Package Voucher Prepaid Gift Card Select Styl…" at bounding box center [376, 401] width 653 height 110
drag, startPoint x: 325, startPoint y: 371, endPoint x: 184, endPoint y: 376, distance: 140.6
click at [184, 376] on div "Select Service Product Membership Package Voucher Prepaid Gift Card Select Styl…" at bounding box center [377, 377] width 624 height 34
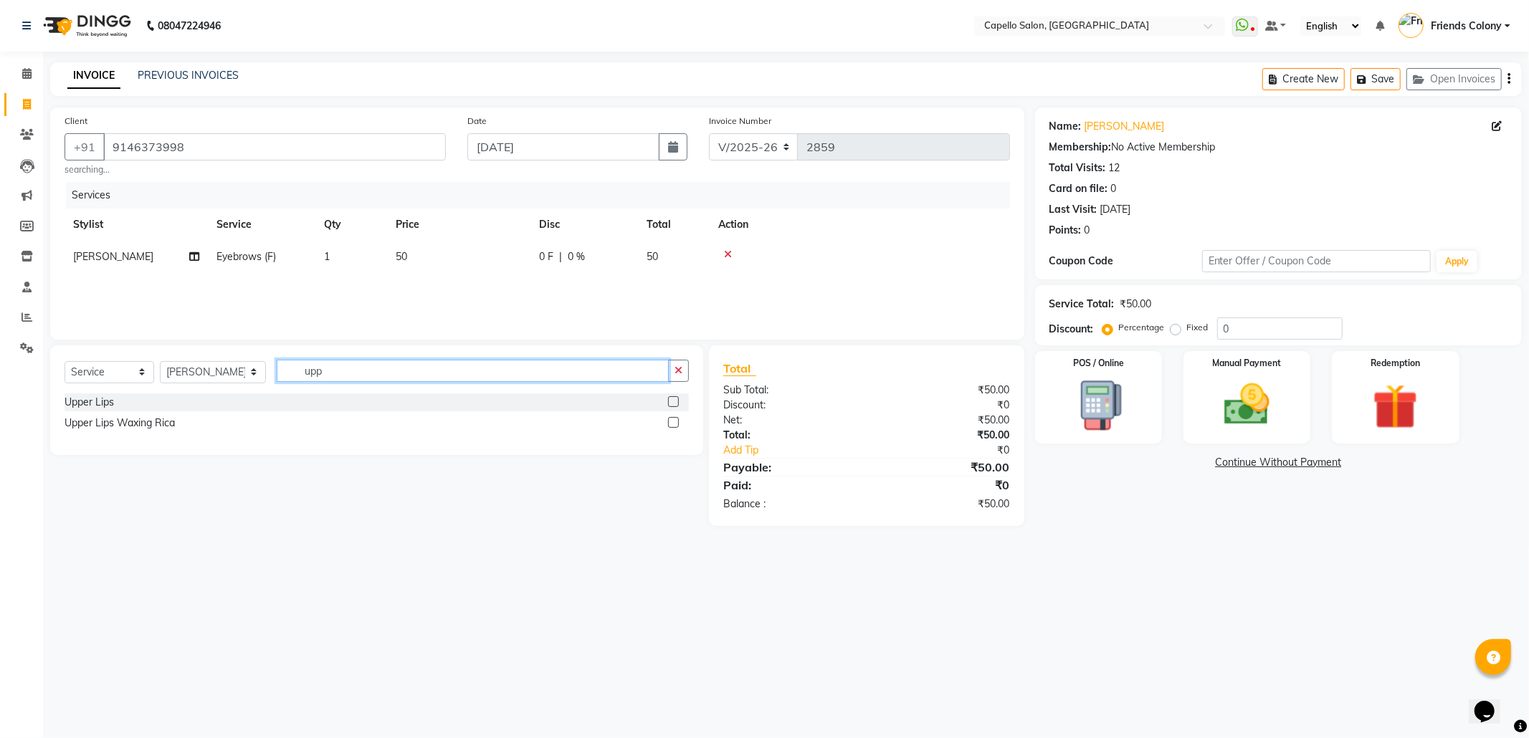
type input "upp"
click at [669, 402] on label at bounding box center [673, 401] width 11 height 11
click at [669, 402] on input "checkbox" at bounding box center [672, 402] width 9 height 9
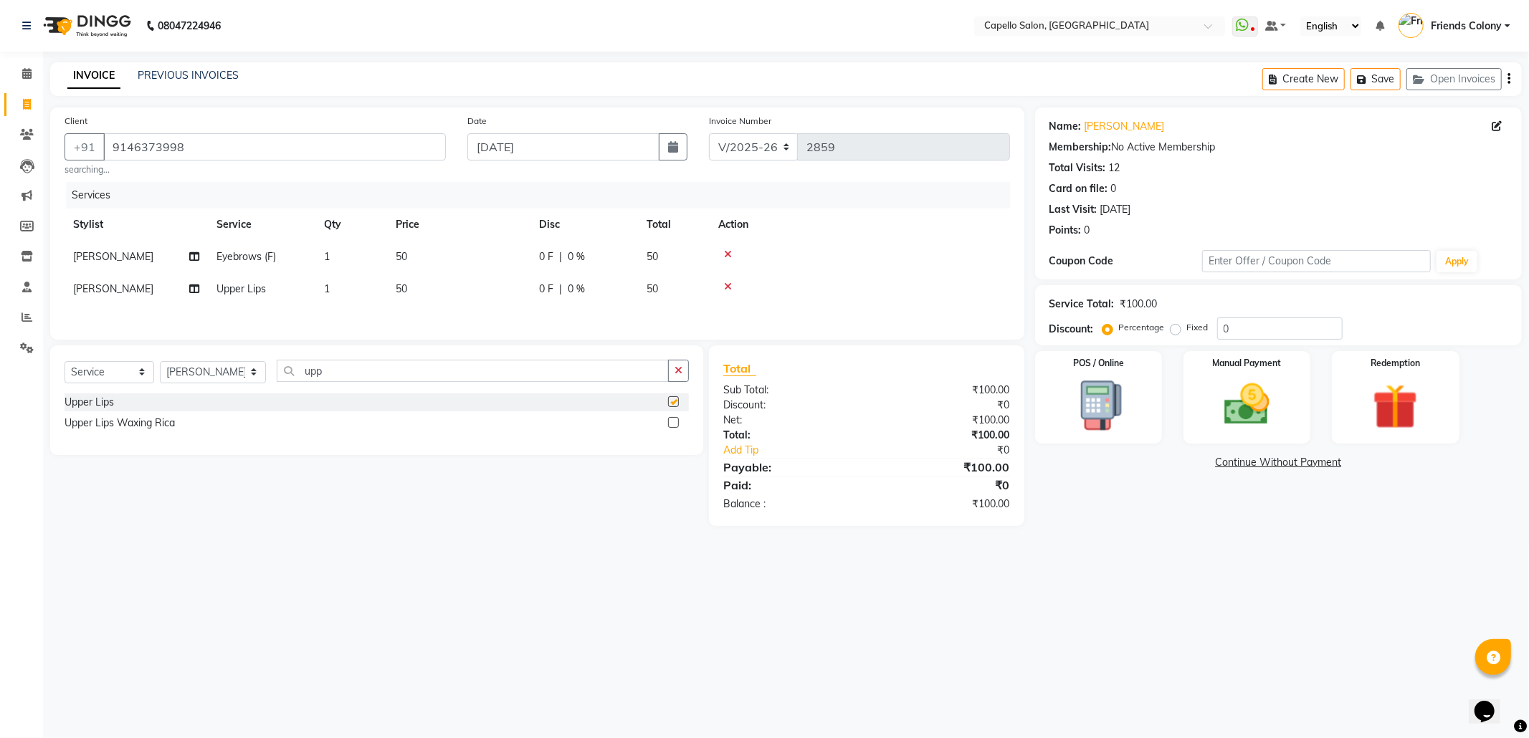
checkbox input "false"
drag, startPoint x: 293, startPoint y: 380, endPoint x: 222, endPoint y: 390, distance: 71.7
click at [222, 390] on div "Select Service Product Membership Package Voucher Prepaid Gift Card Select Styl…" at bounding box center [377, 377] width 624 height 34
drag, startPoint x: 370, startPoint y: 384, endPoint x: 217, endPoint y: 379, distance: 153.5
click at [217, 379] on div "Select Service Product Membership Package Voucher Prepaid Gift Card Select Styl…" at bounding box center [377, 377] width 624 height 34
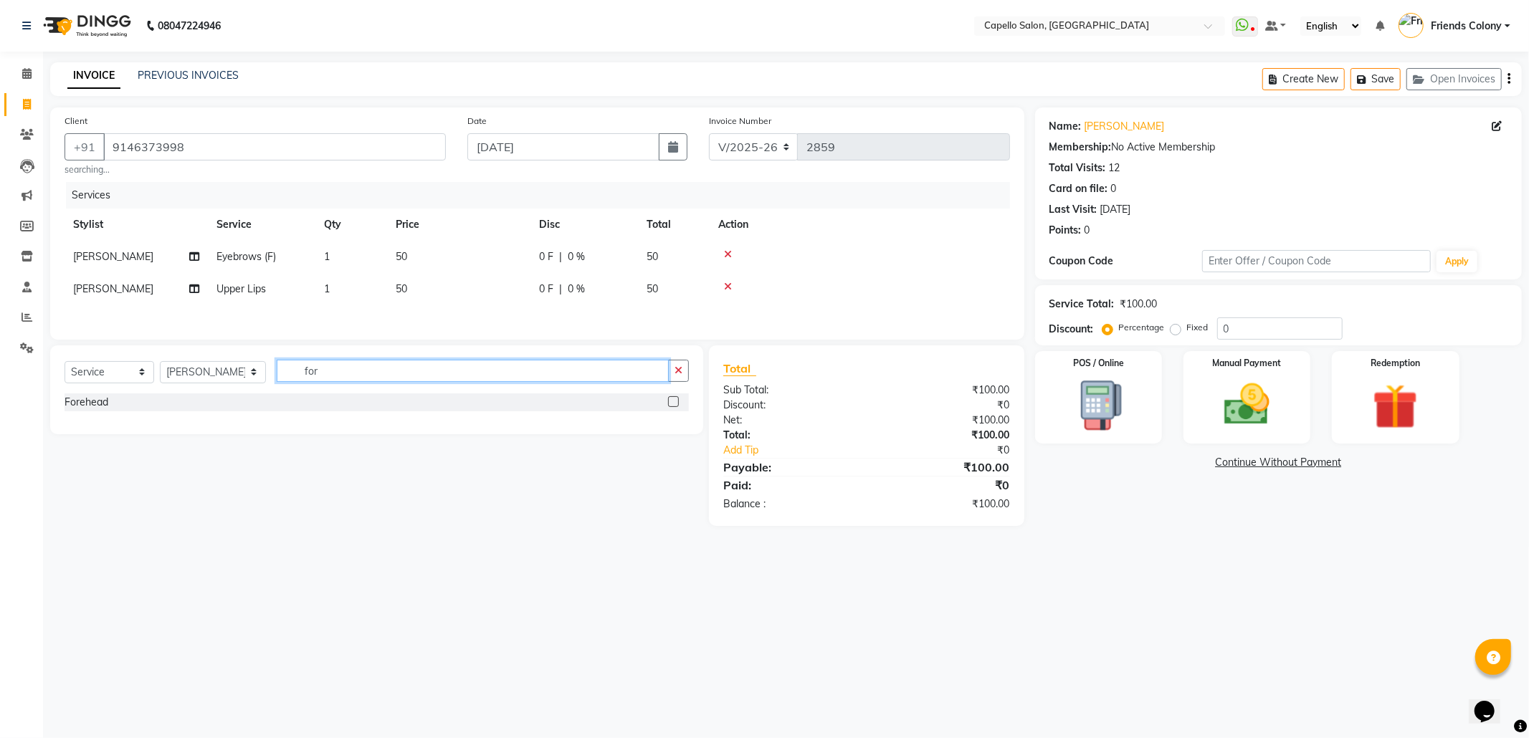
type input "for"
click at [668, 406] on label at bounding box center [673, 401] width 11 height 11
click at [668, 406] on input "checkbox" at bounding box center [672, 402] width 9 height 9
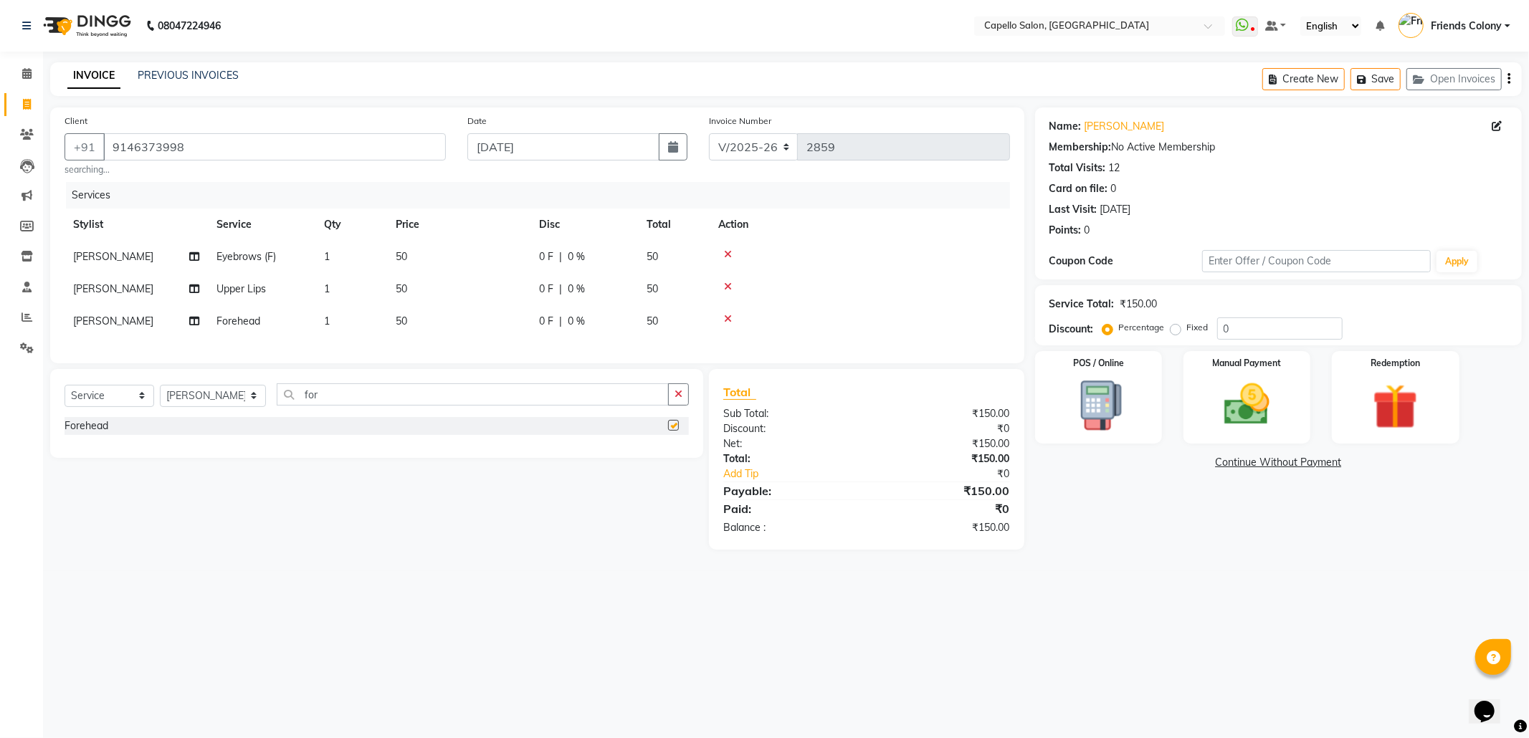
checkbox input "false"
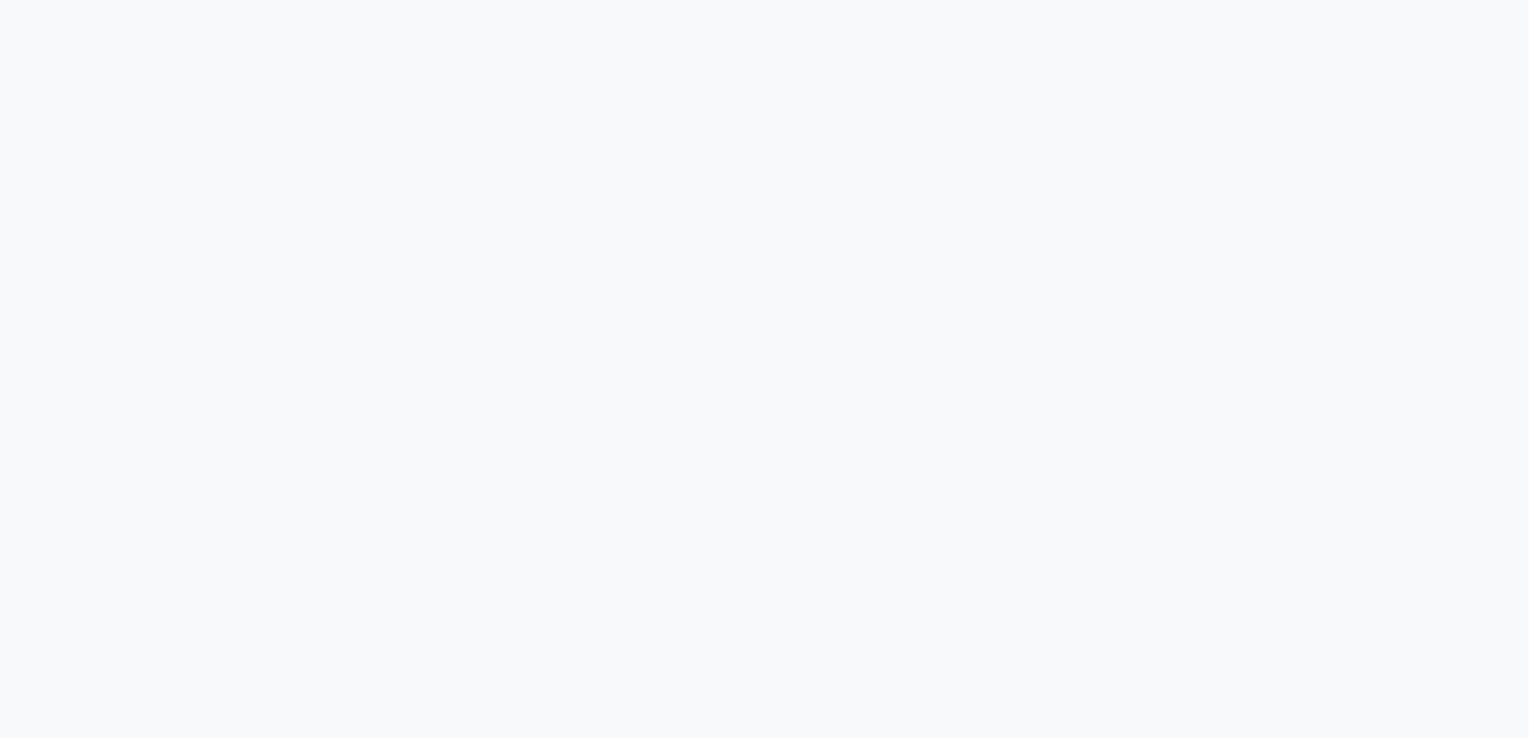
select select "3583"
select select "service"
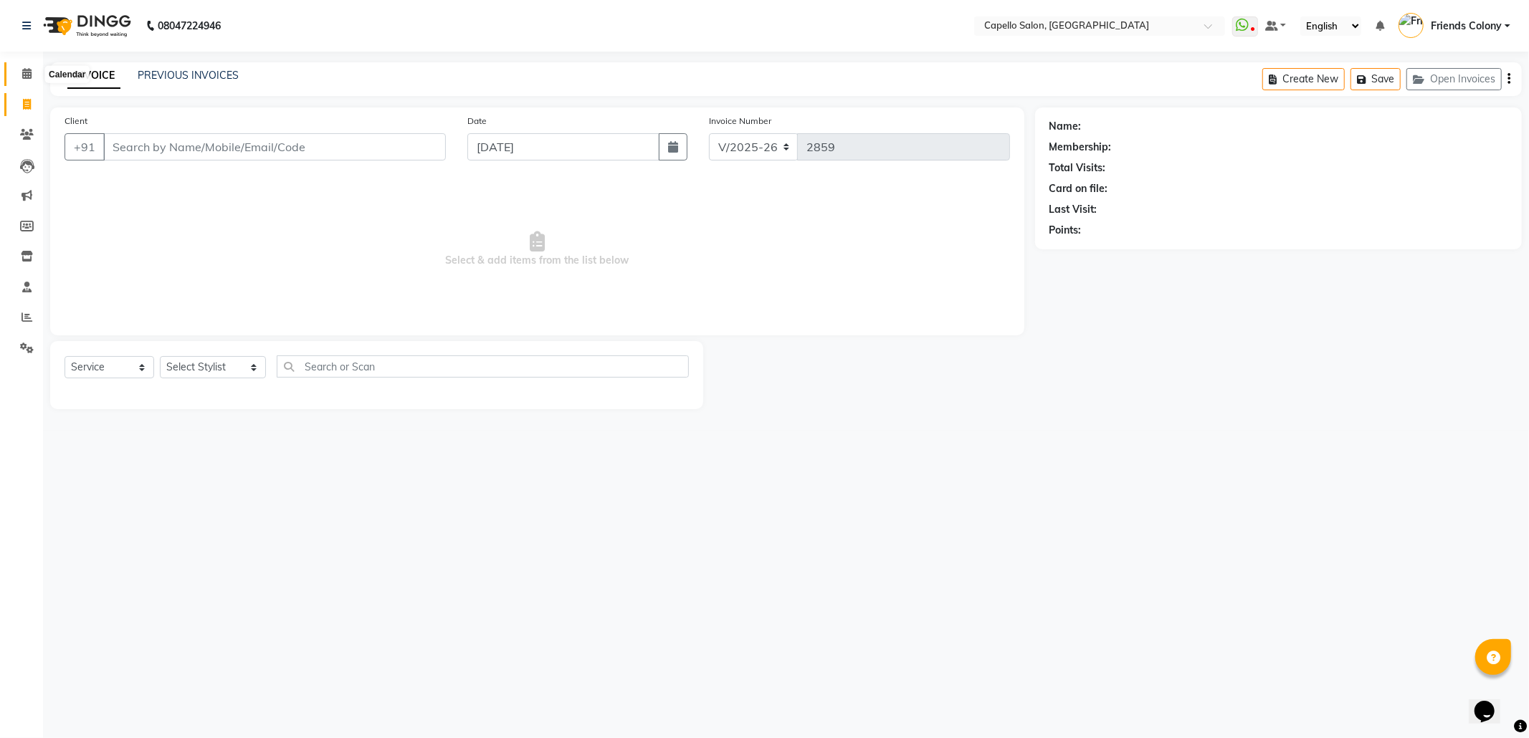
click at [26, 80] on span at bounding box center [26, 74] width 25 height 16
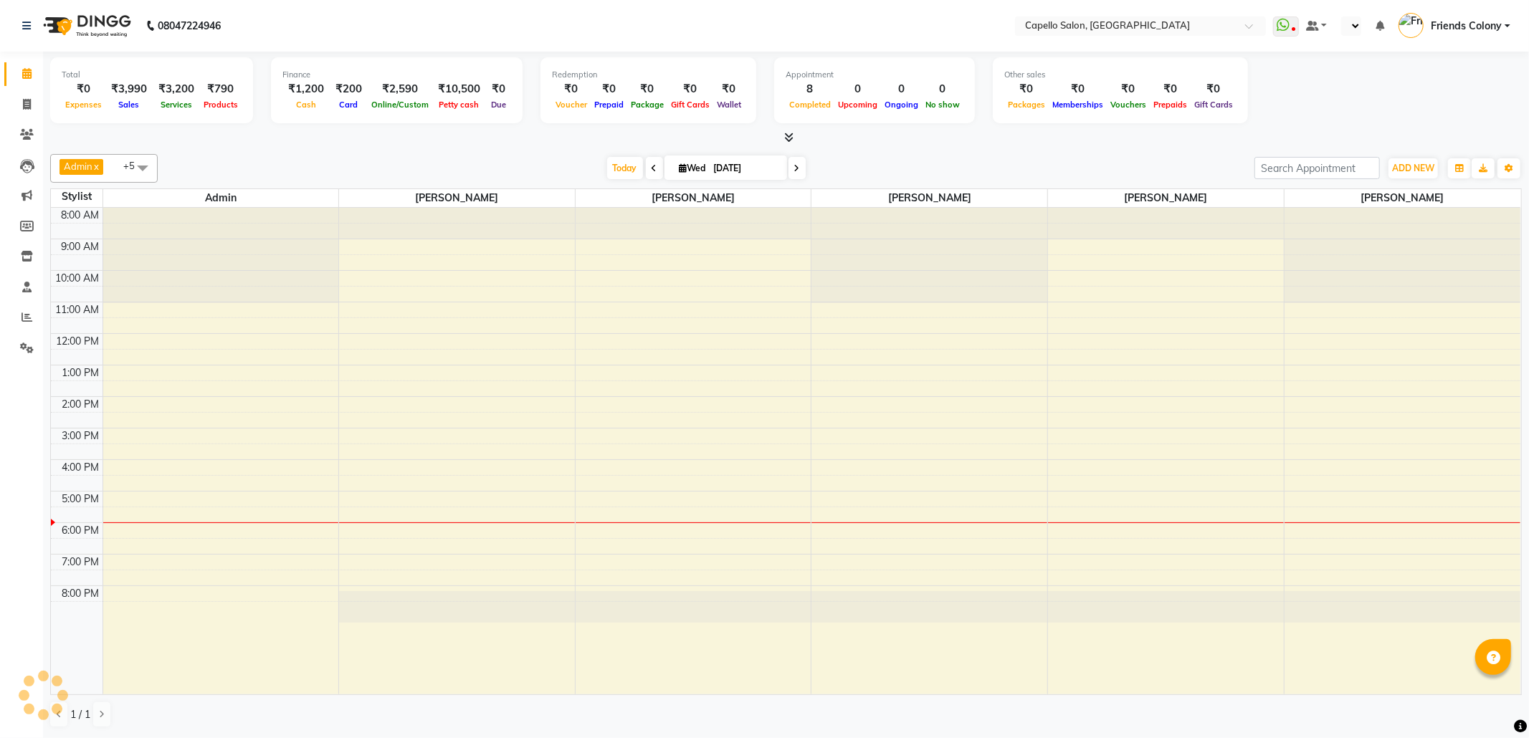
select select "en"
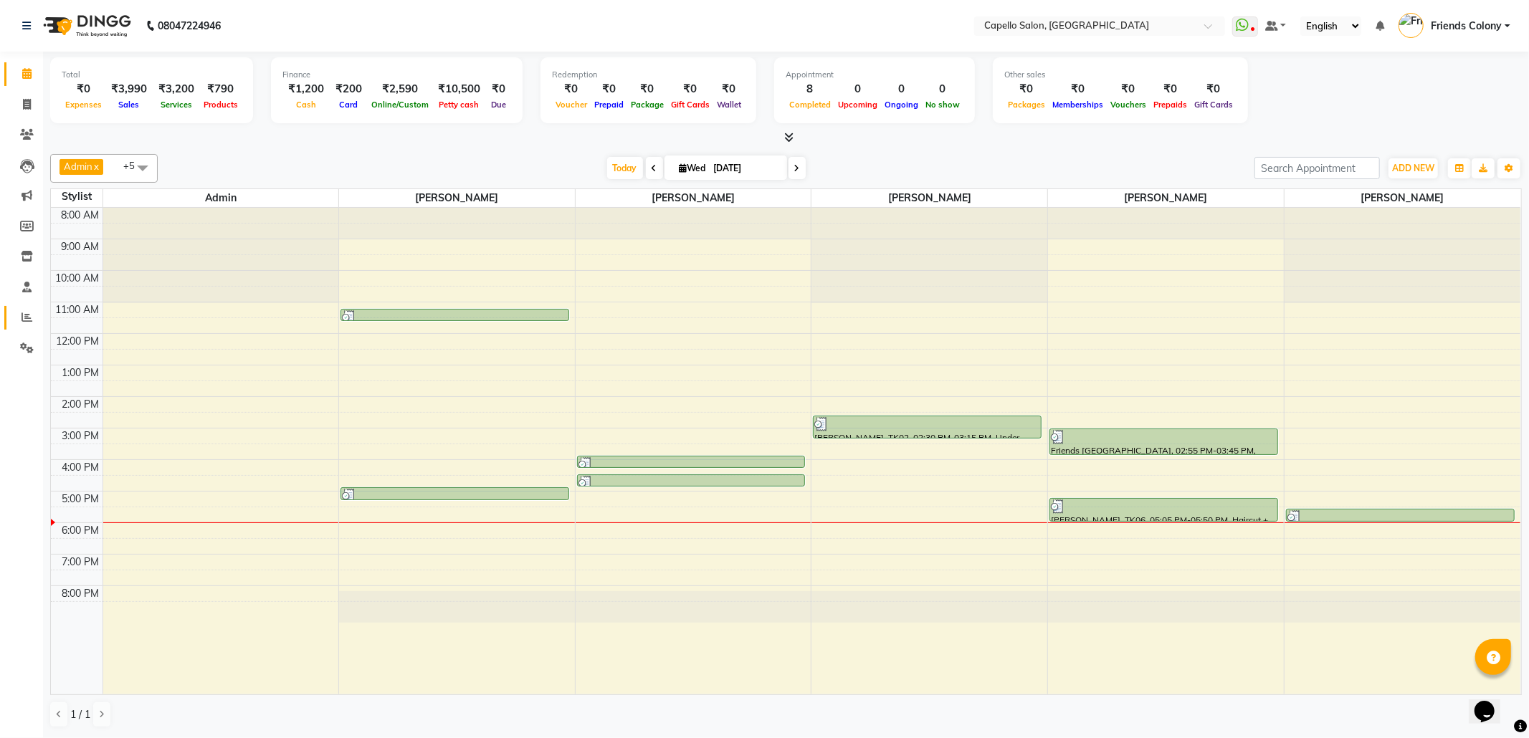
click at [24, 308] on link "Reports" at bounding box center [21, 318] width 34 height 24
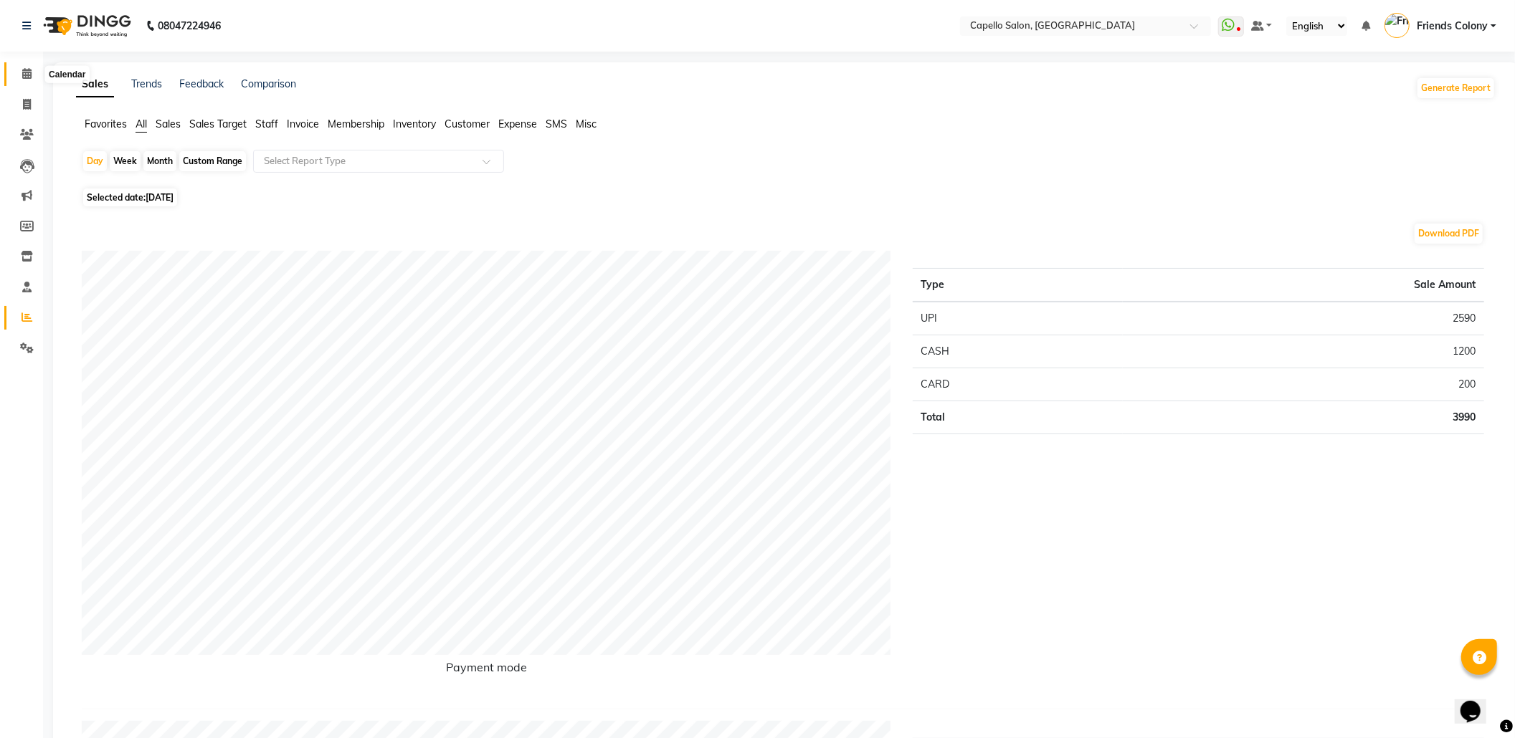
click at [18, 80] on span at bounding box center [26, 74] width 25 height 16
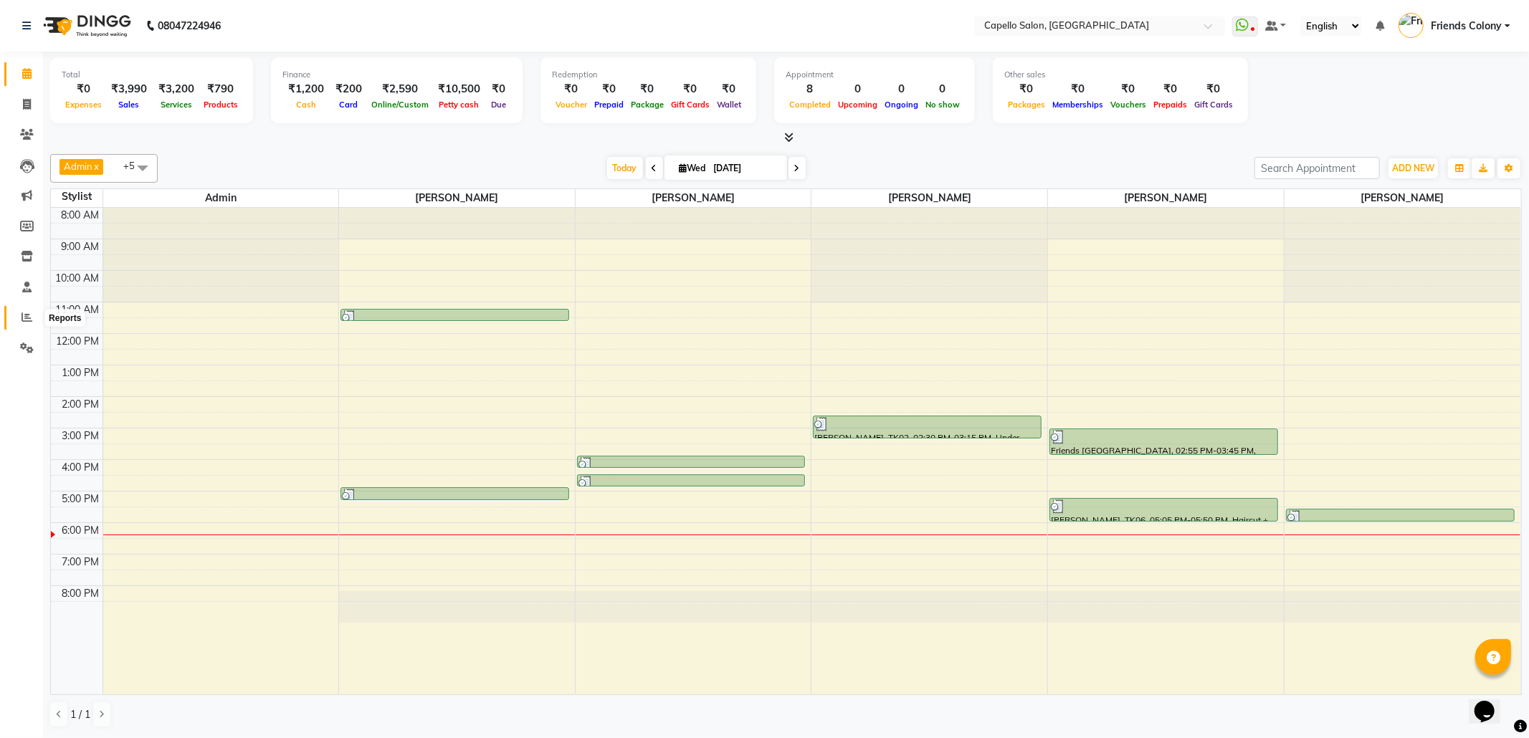
click at [27, 318] on icon at bounding box center [27, 317] width 11 height 11
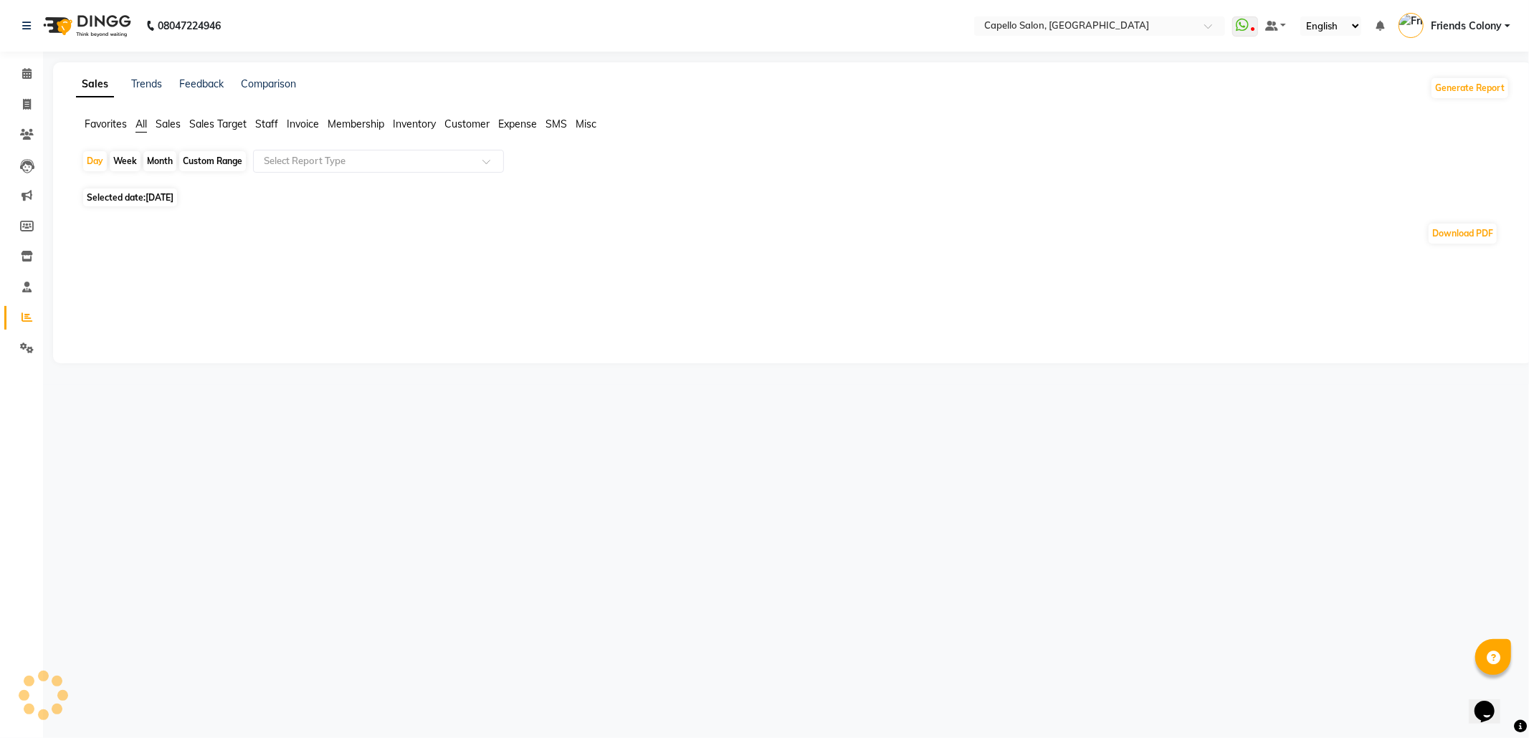
click at [271, 125] on span "Staff" at bounding box center [266, 124] width 23 height 13
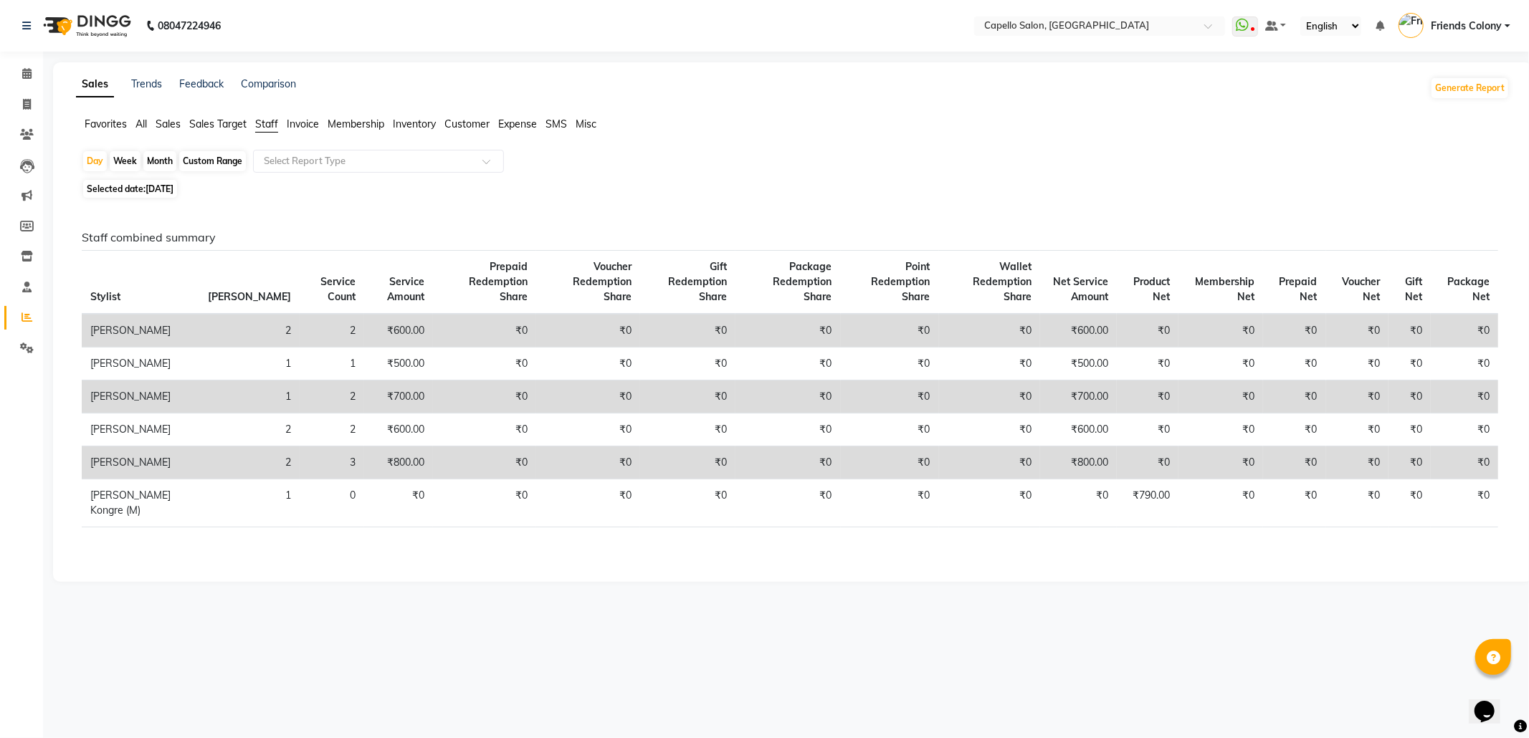
click at [165, 158] on div "Month" at bounding box center [159, 161] width 33 height 20
select select "9"
select select "2025"
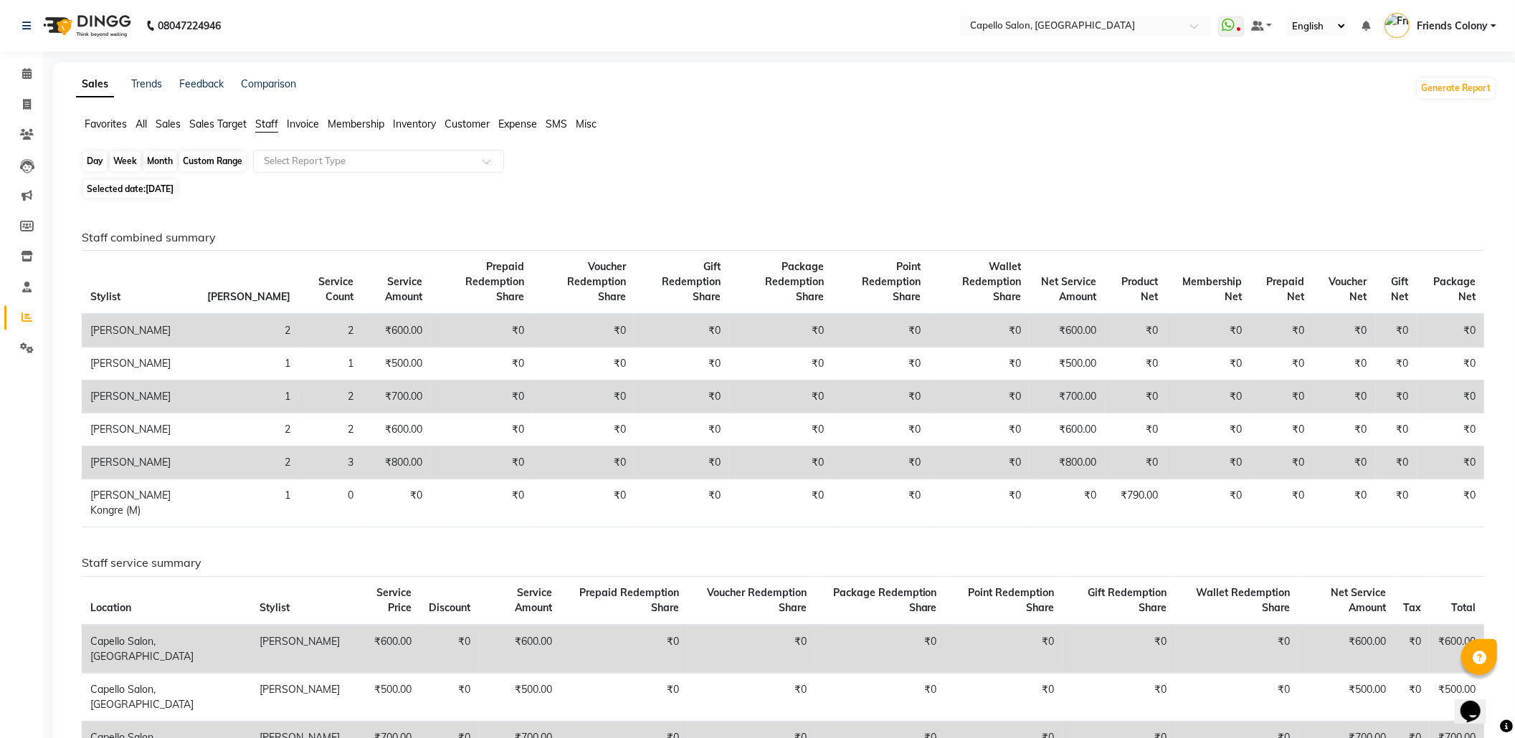
click at [145, 156] on div "Month" at bounding box center [159, 161] width 33 height 20
select select "9"
select select "2025"
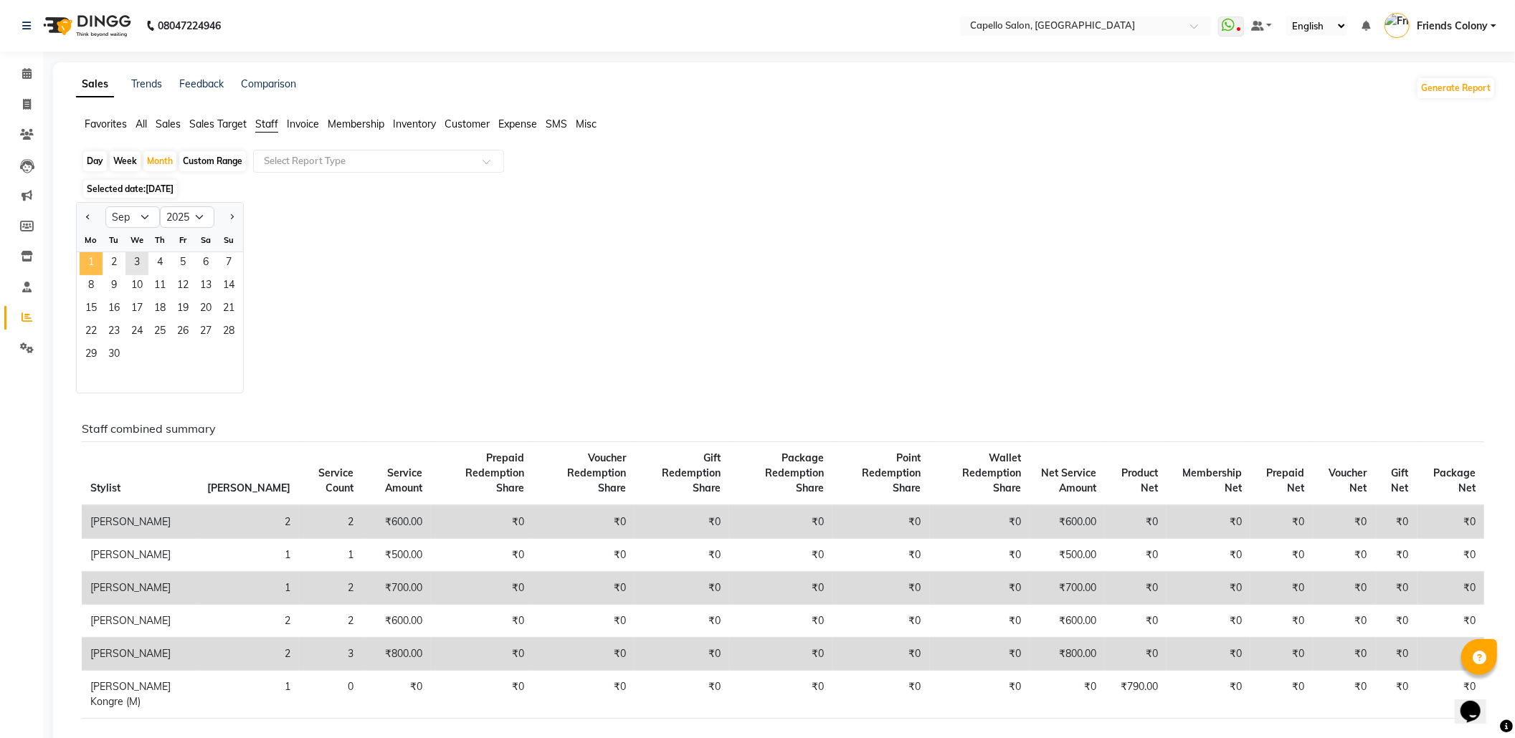
click at [95, 264] on span "1" at bounding box center [91, 263] width 23 height 23
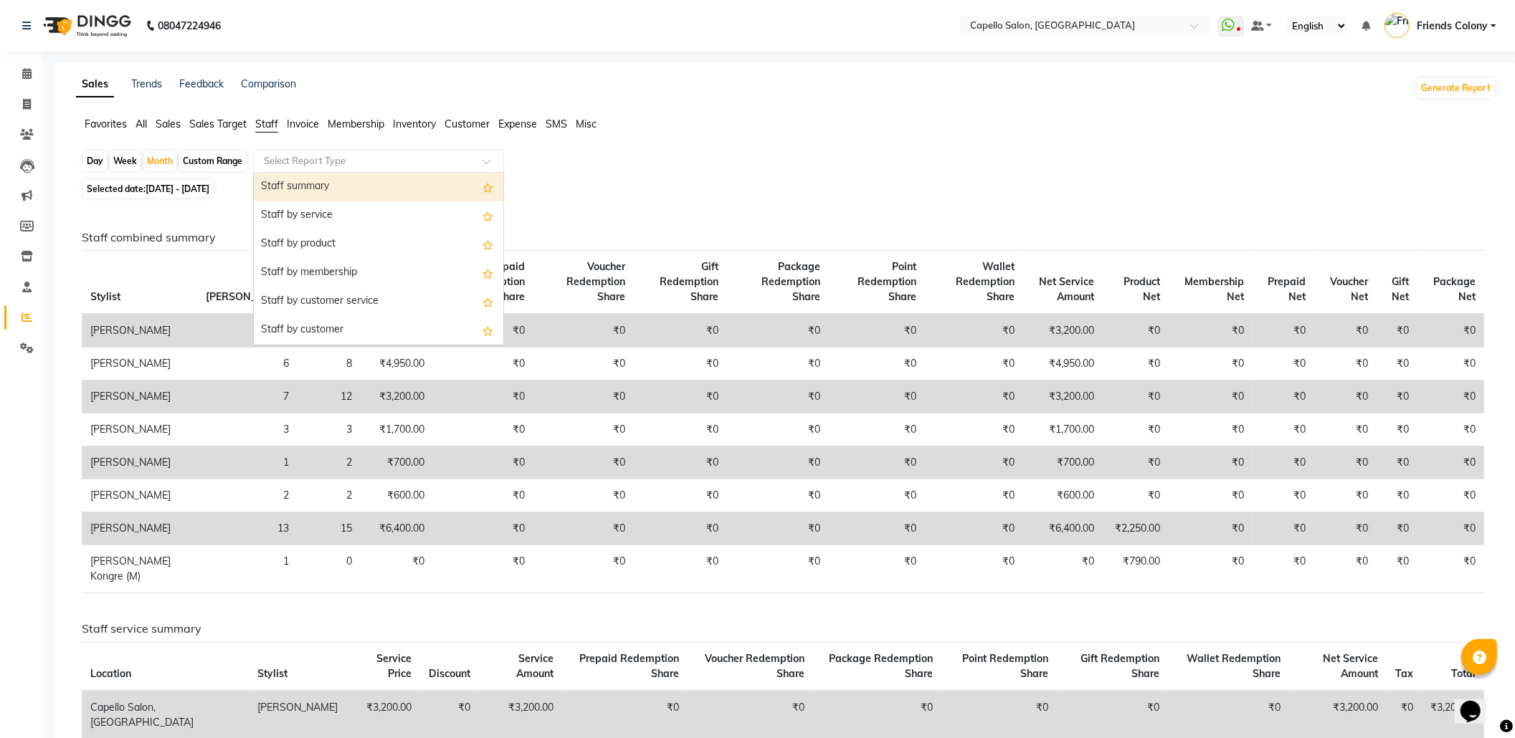
click at [285, 161] on input "text" at bounding box center [364, 161] width 206 height 14
click at [290, 172] on ng-dropdown-panel "Staff summary Staff by service Staff by product Staff by membership Staff by cu…" at bounding box center [378, 259] width 251 height 174
click at [293, 179] on div "Staff summary" at bounding box center [379, 187] width 250 height 29
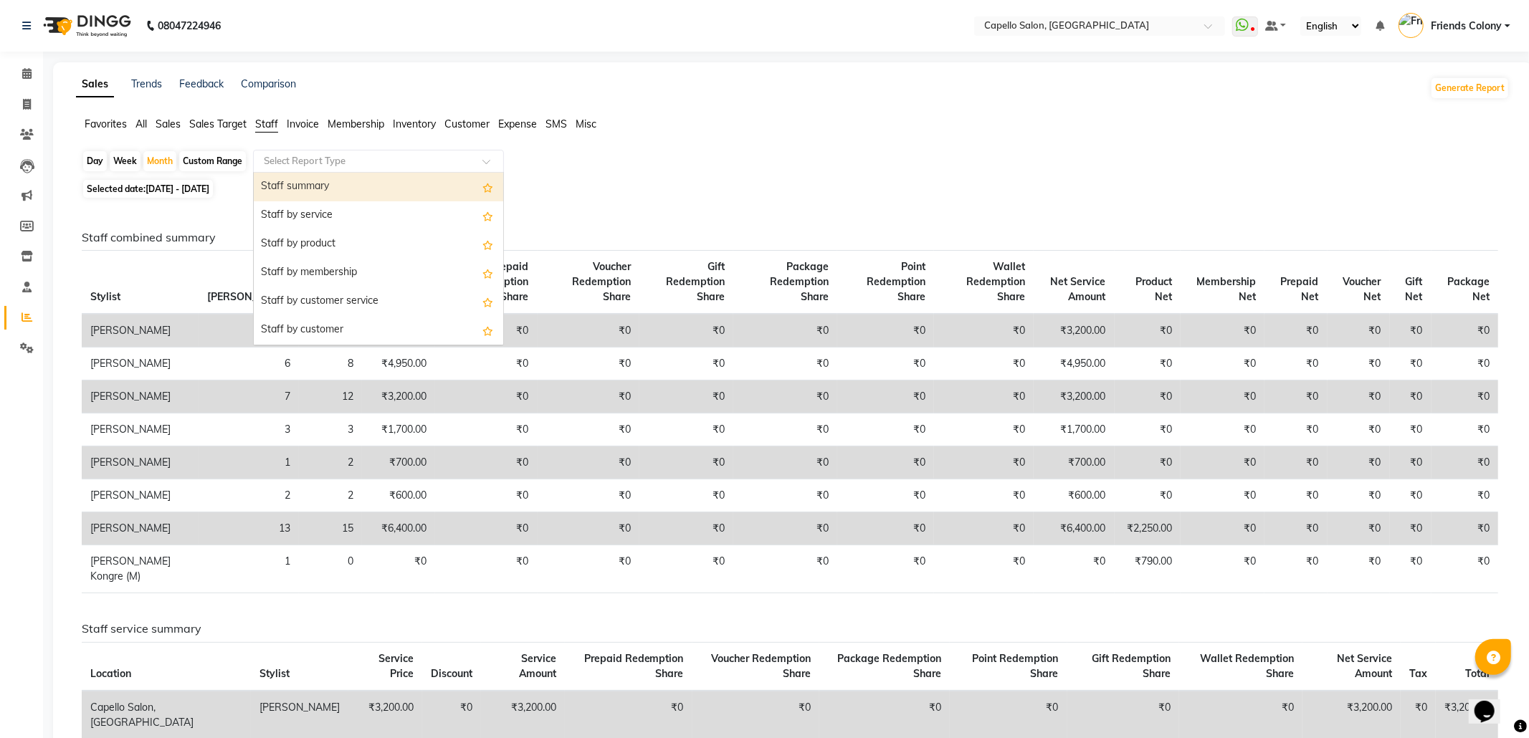
select select "full_report"
select select "csv"
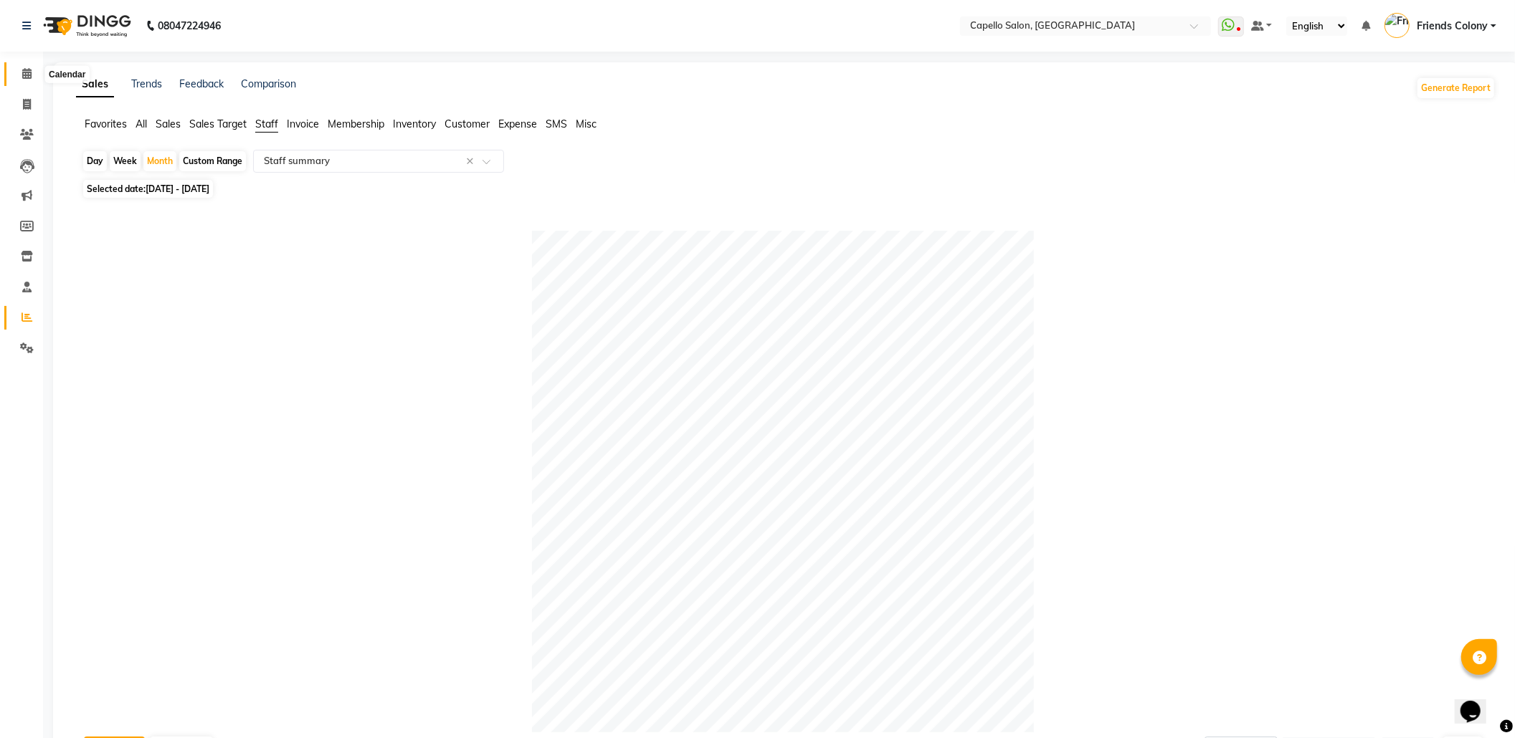
click at [23, 75] on icon at bounding box center [26, 73] width 9 height 11
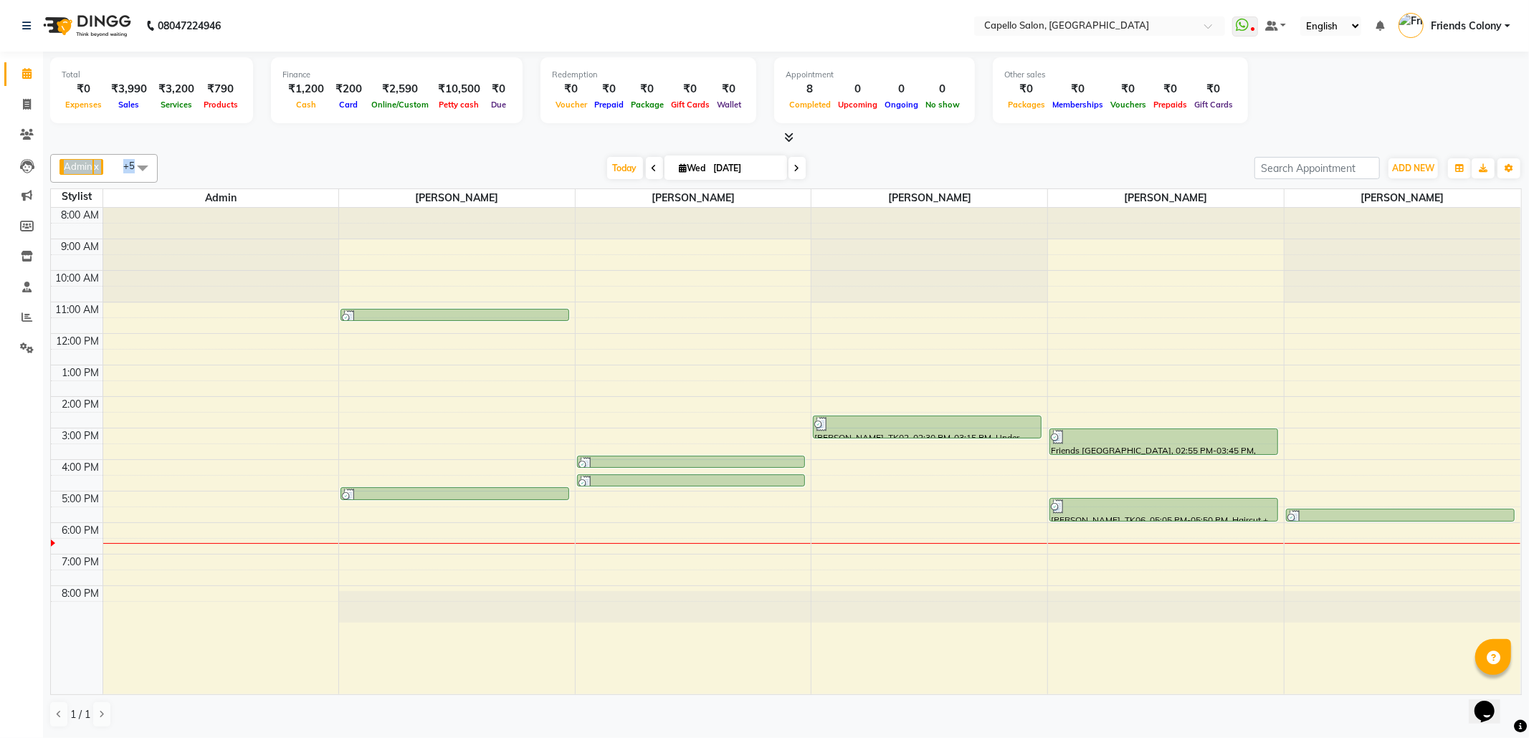
drag, startPoint x: 1401, startPoint y: 105, endPoint x: 437, endPoint y: 148, distance: 964.6
click at [437, 148] on div "Total ₹0 Expenses ₹3,990 Sales ₹3,200 Services ₹790 Products Finance ₹1,200 Cas…" at bounding box center [786, 395] width 1486 height 686
click at [437, 148] on div "Admin x Shubhnashu Rahule x [PERSON_NAME] x [PERSON_NAME] x [PERSON_NAME] x [PE…" at bounding box center [786, 441] width 1472 height 586
click at [1381, 78] on div "Total ₹0 Expenses ₹3,990 Sales ₹3,200 Services ₹790 Products Finance ₹1,200 Cas…" at bounding box center [786, 92] width 1472 height 70
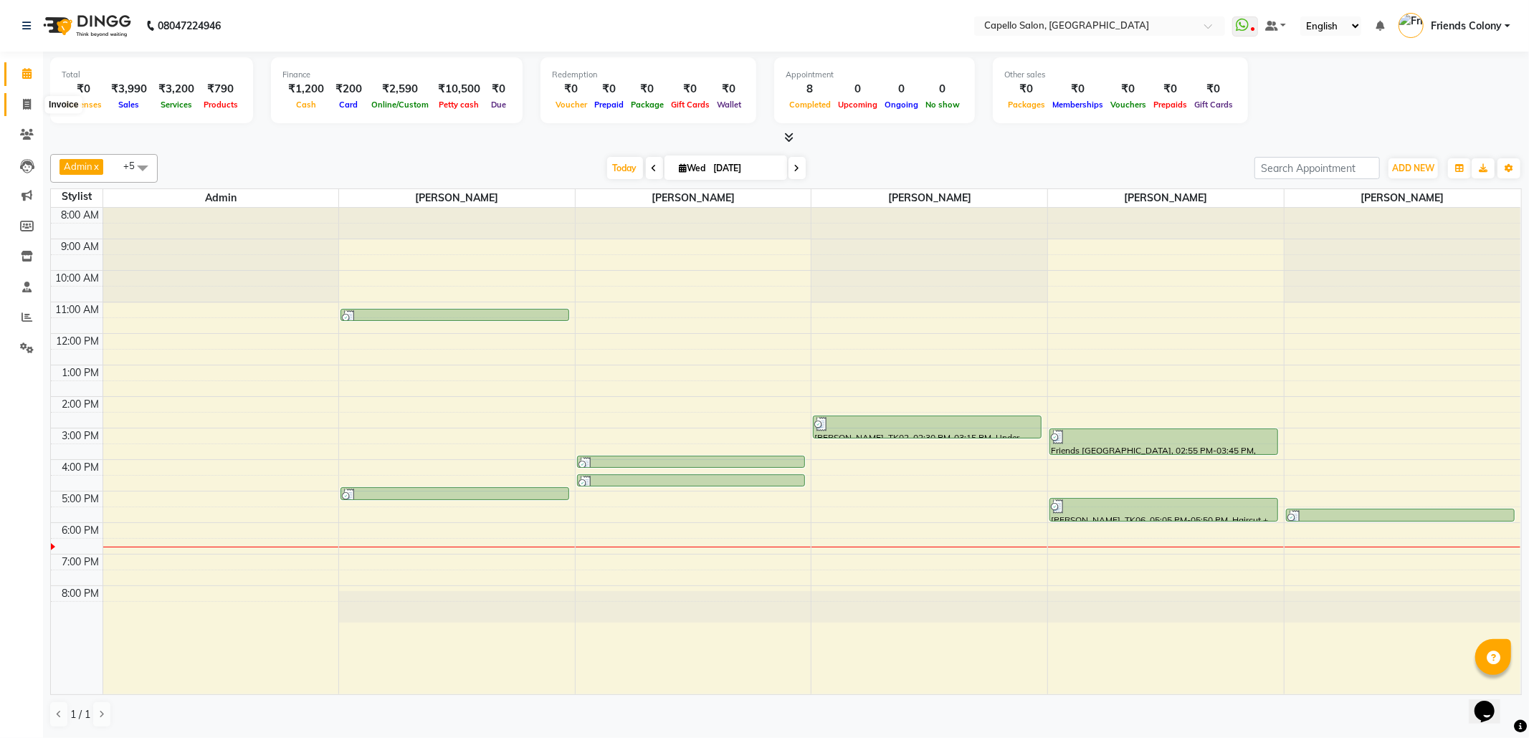
click at [29, 98] on span at bounding box center [26, 105] width 25 height 16
select select "3583"
select select "service"
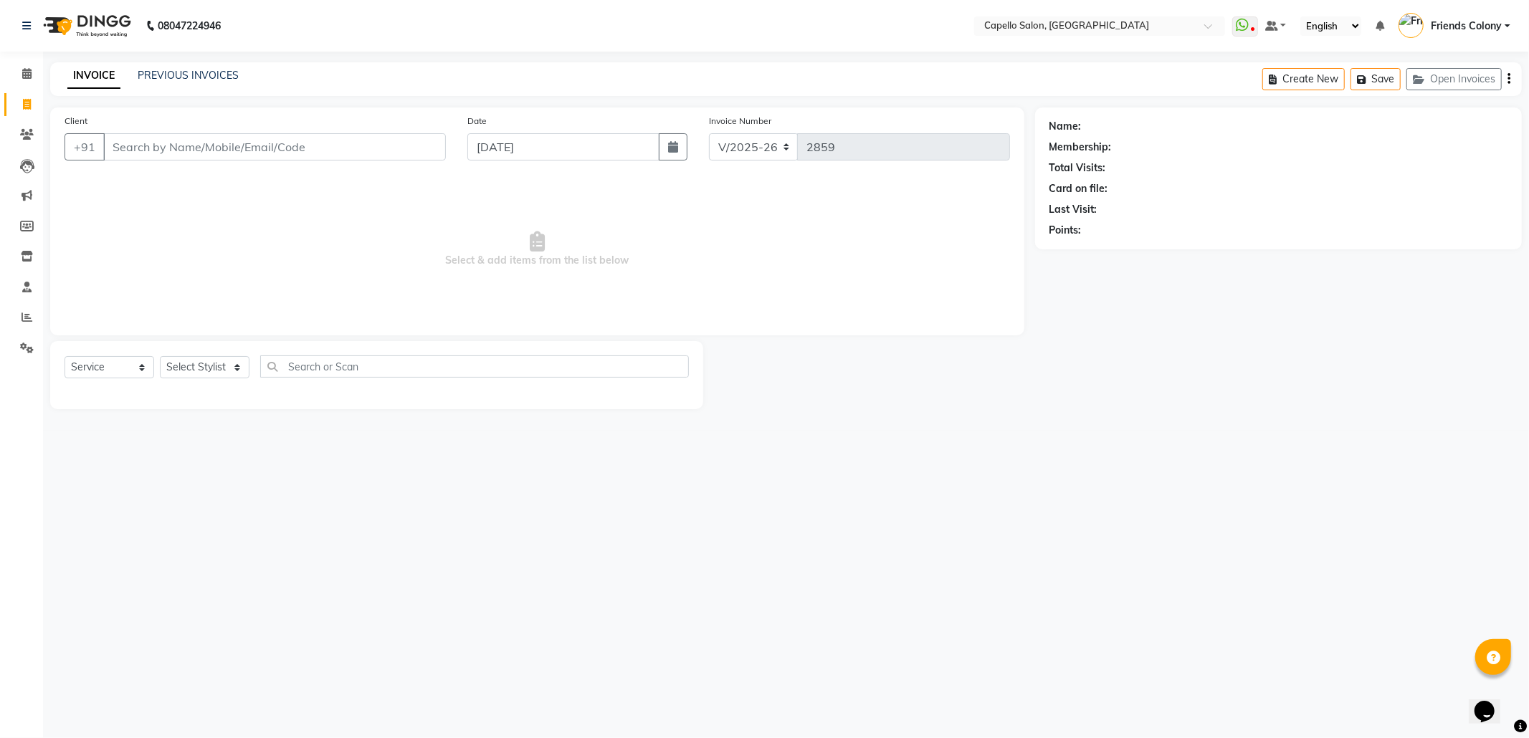
click at [196, 151] on input "Client" at bounding box center [274, 146] width 343 height 27
type input "9146614654"
click at [439, 144] on button "Add Client" at bounding box center [409, 146] width 74 height 27
select select "22"
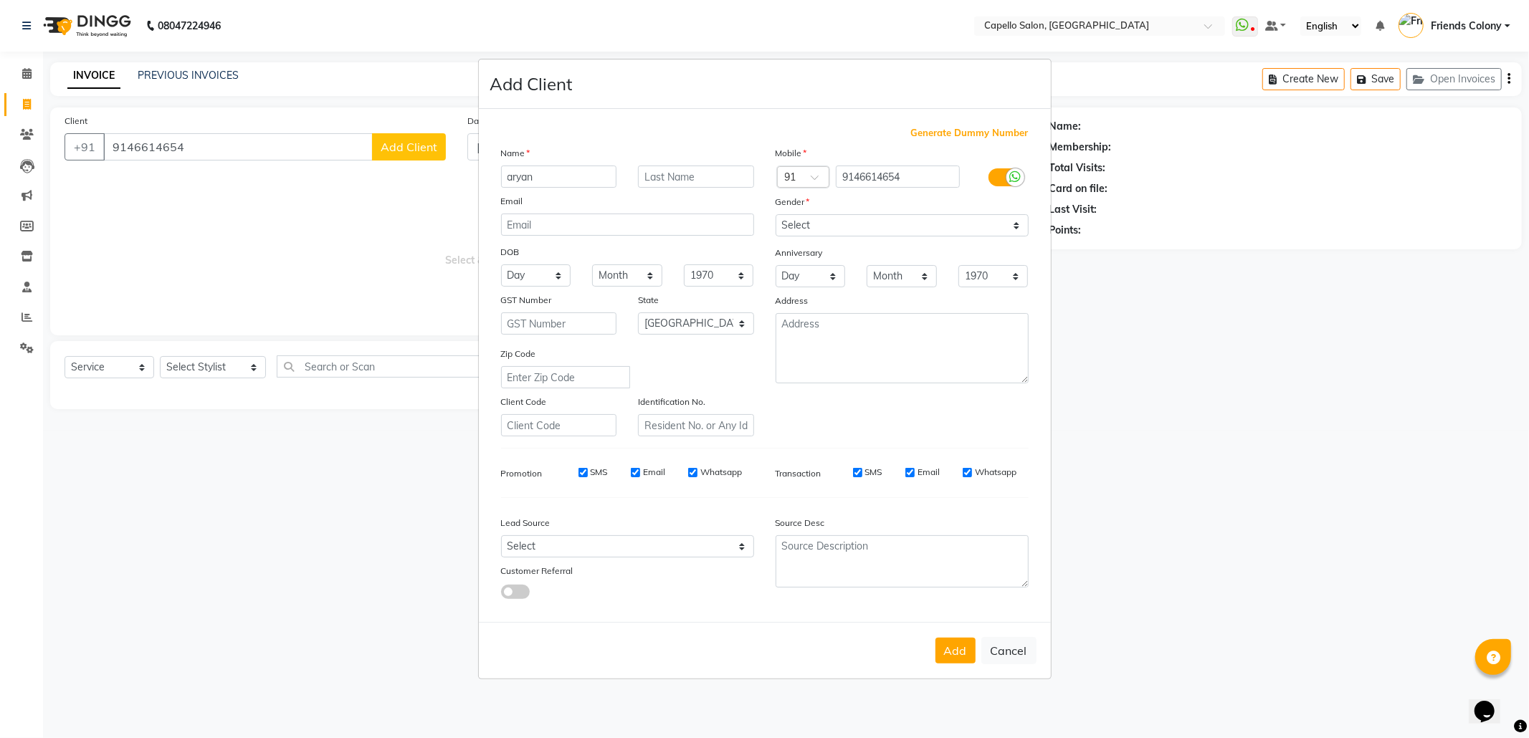
type input "aryan"
click at [879, 227] on select "Select Male Female Other Prefer Not To Say" at bounding box center [902, 225] width 253 height 22
select select "male"
click at [776, 216] on select "Select Male Female Other Prefer Not To Say" at bounding box center [902, 225] width 253 height 22
click at [956, 644] on button "Add" at bounding box center [956, 651] width 40 height 26
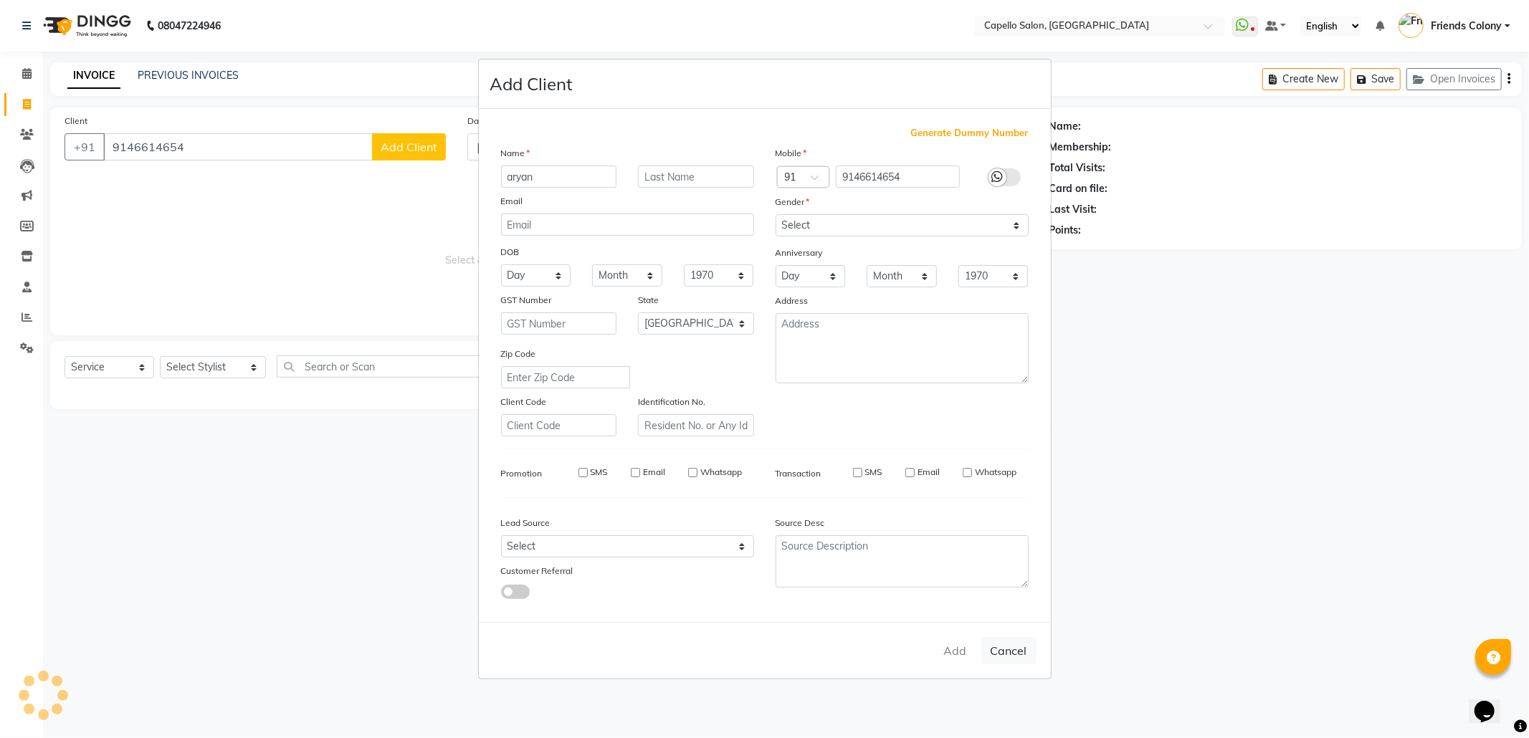
select select
select select "null"
select select
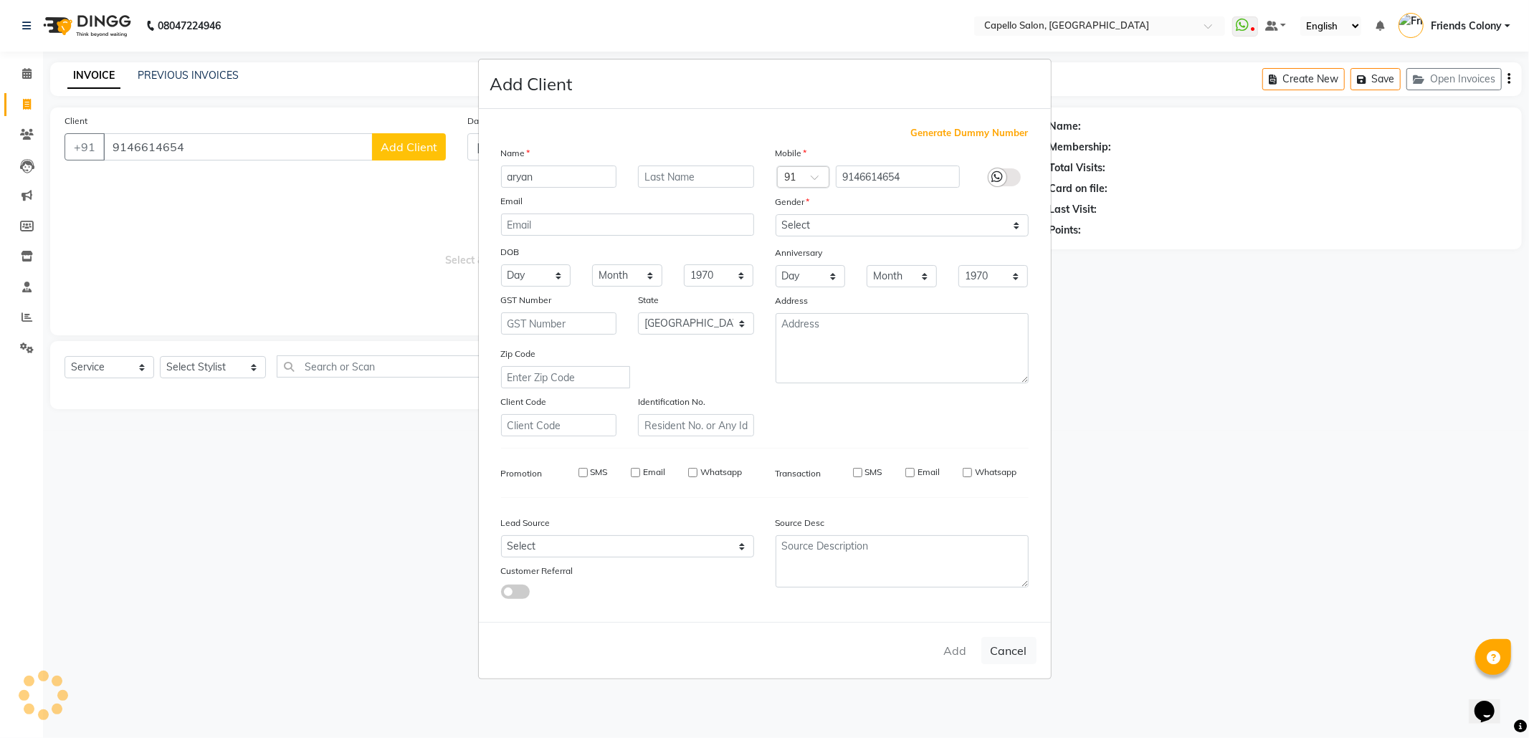
select select
checkbox input "false"
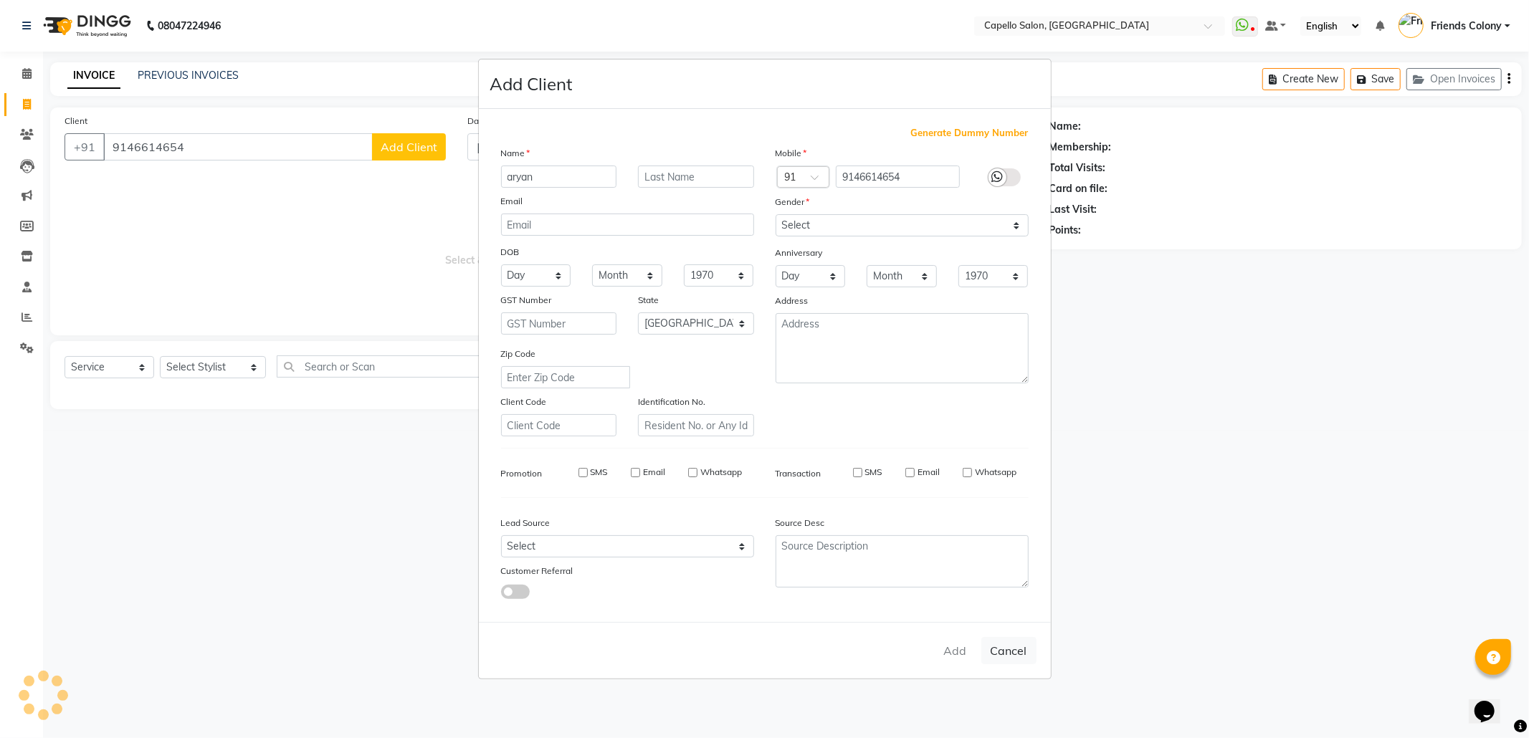
checkbox input "false"
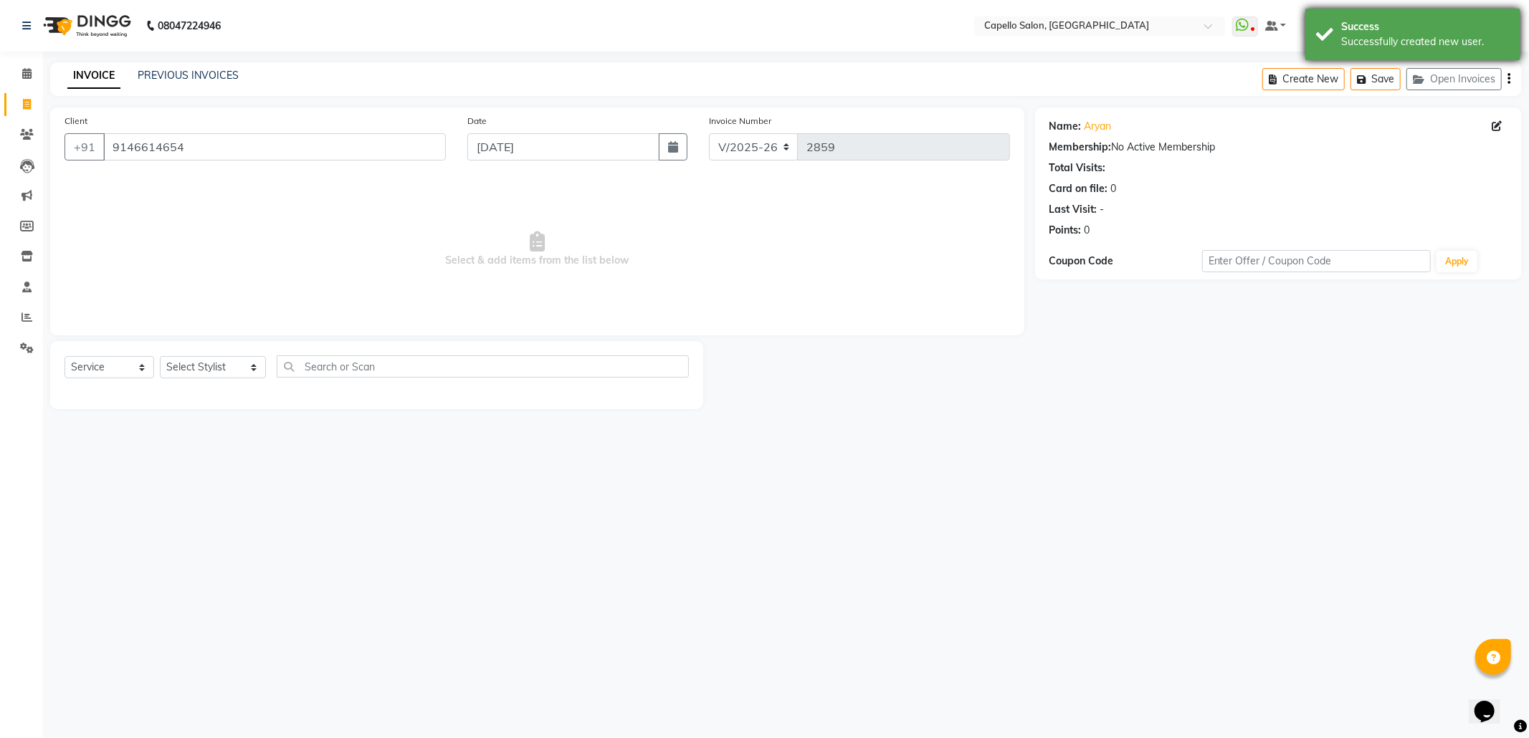
click at [1414, 27] on div "Success" at bounding box center [1425, 26] width 168 height 15
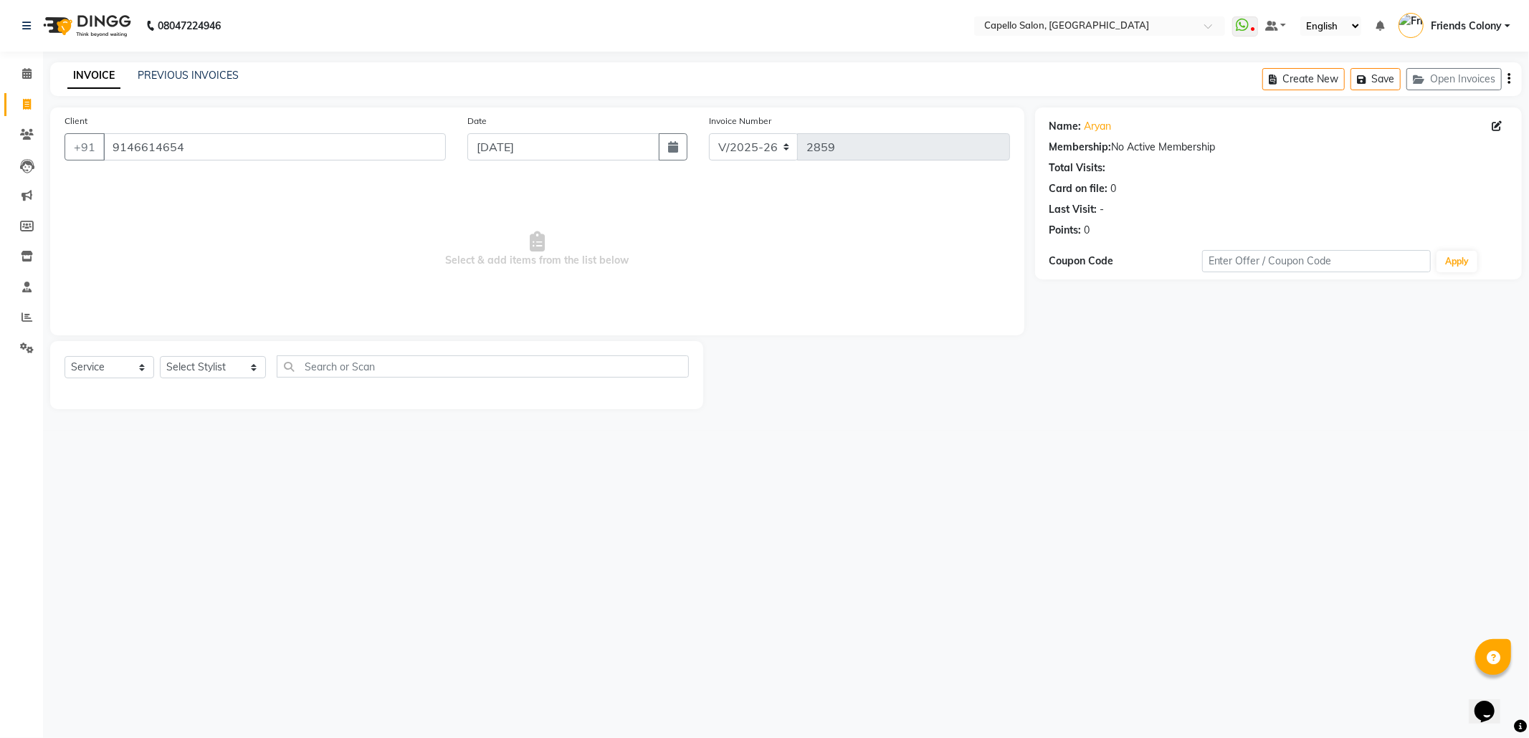
click at [206, 354] on div "Select Service Product Membership Package Voucher Prepaid Gift Card Select Styl…" at bounding box center [376, 375] width 653 height 68
click at [206, 368] on select "Select Stylist Admin [PERSON_NAME] Friends Colony [PERSON_NAME] [PERSON_NAME] N…" at bounding box center [213, 367] width 106 height 22
select select "85869"
click at [160, 356] on select "Select Stylist Admin [PERSON_NAME] Friends Colony [PERSON_NAME] [PERSON_NAME] N…" at bounding box center [213, 367] width 106 height 22
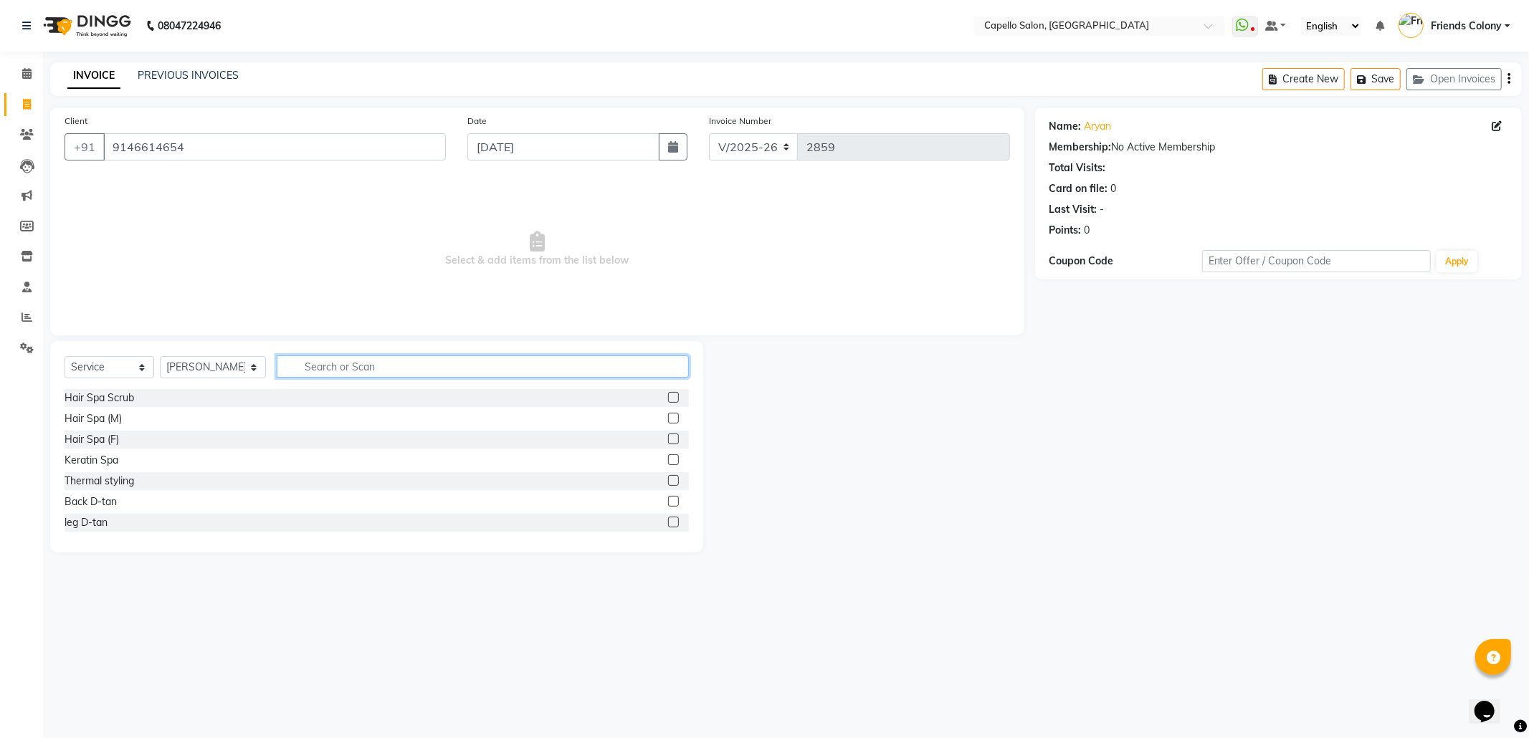
click at [339, 370] on input "text" at bounding box center [483, 367] width 412 height 22
type input "cut"
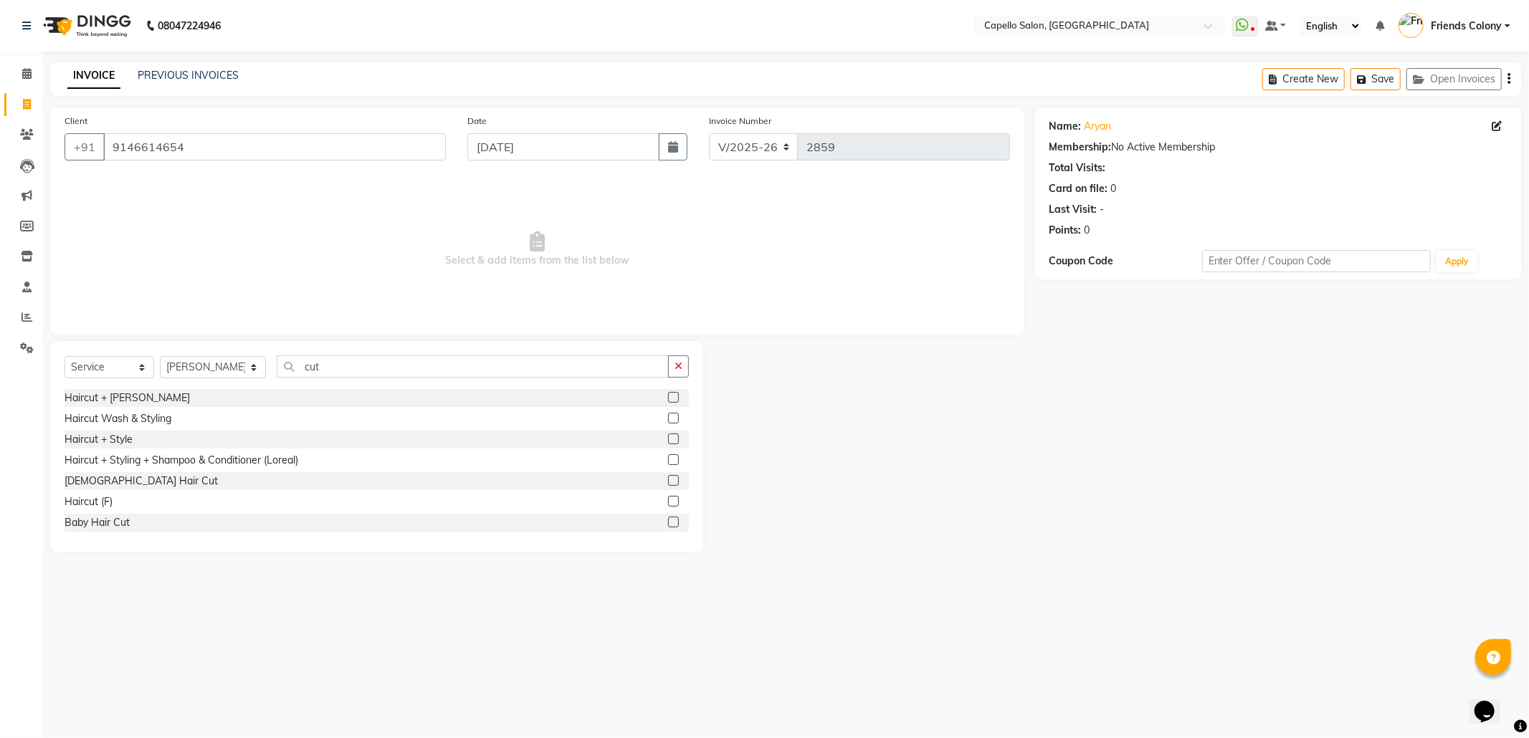
click at [668, 478] on label at bounding box center [673, 480] width 11 height 11
click at [668, 478] on input "checkbox" at bounding box center [672, 481] width 9 height 9
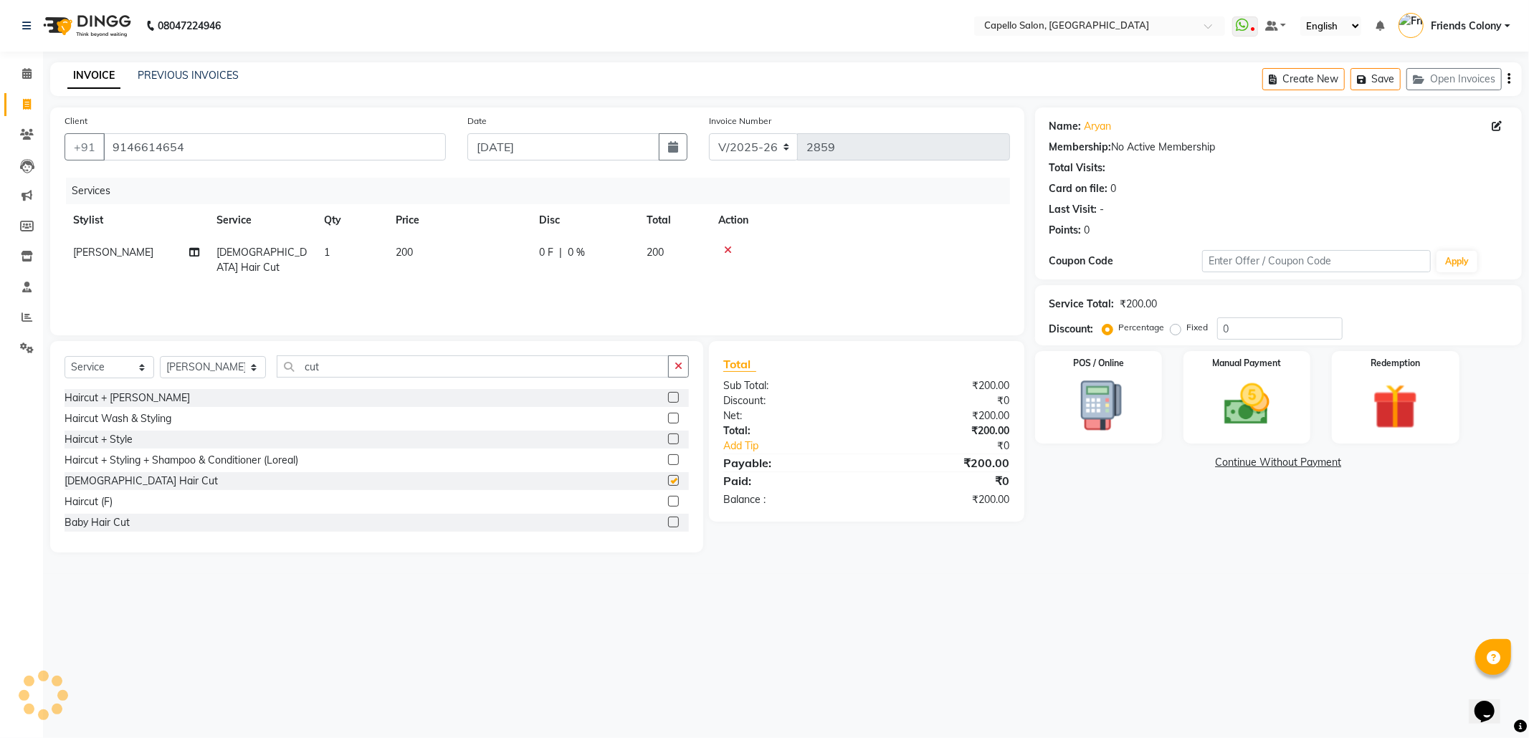
checkbox input "false"
click at [211, 371] on select "Select Stylist Admin [PERSON_NAME] Friends Colony [PERSON_NAME] [PERSON_NAME] N…" at bounding box center [213, 367] width 106 height 22
select select "29604"
click at [160, 356] on select "Select Stylist Admin [PERSON_NAME] Friends Colony [PERSON_NAME] [PERSON_NAME] N…" at bounding box center [213, 367] width 106 height 22
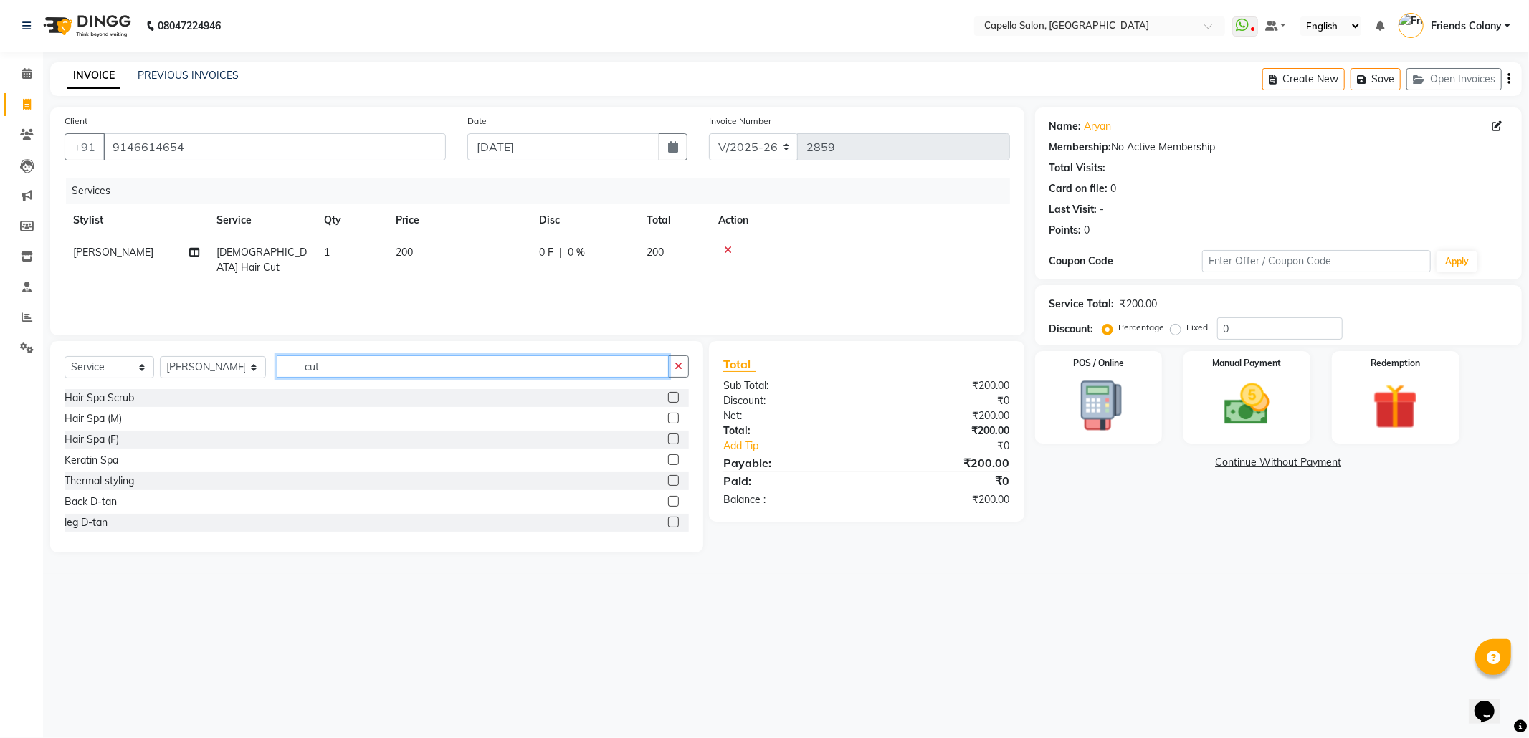
drag, startPoint x: 333, startPoint y: 360, endPoint x: 229, endPoint y: 371, distance: 103.8
click at [229, 370] on div "Select Service Product Membership Package Voucher Prepaid Gift Card Select Styl…" at bounding box center [377, 373] width 624 height 34
type input "eye"
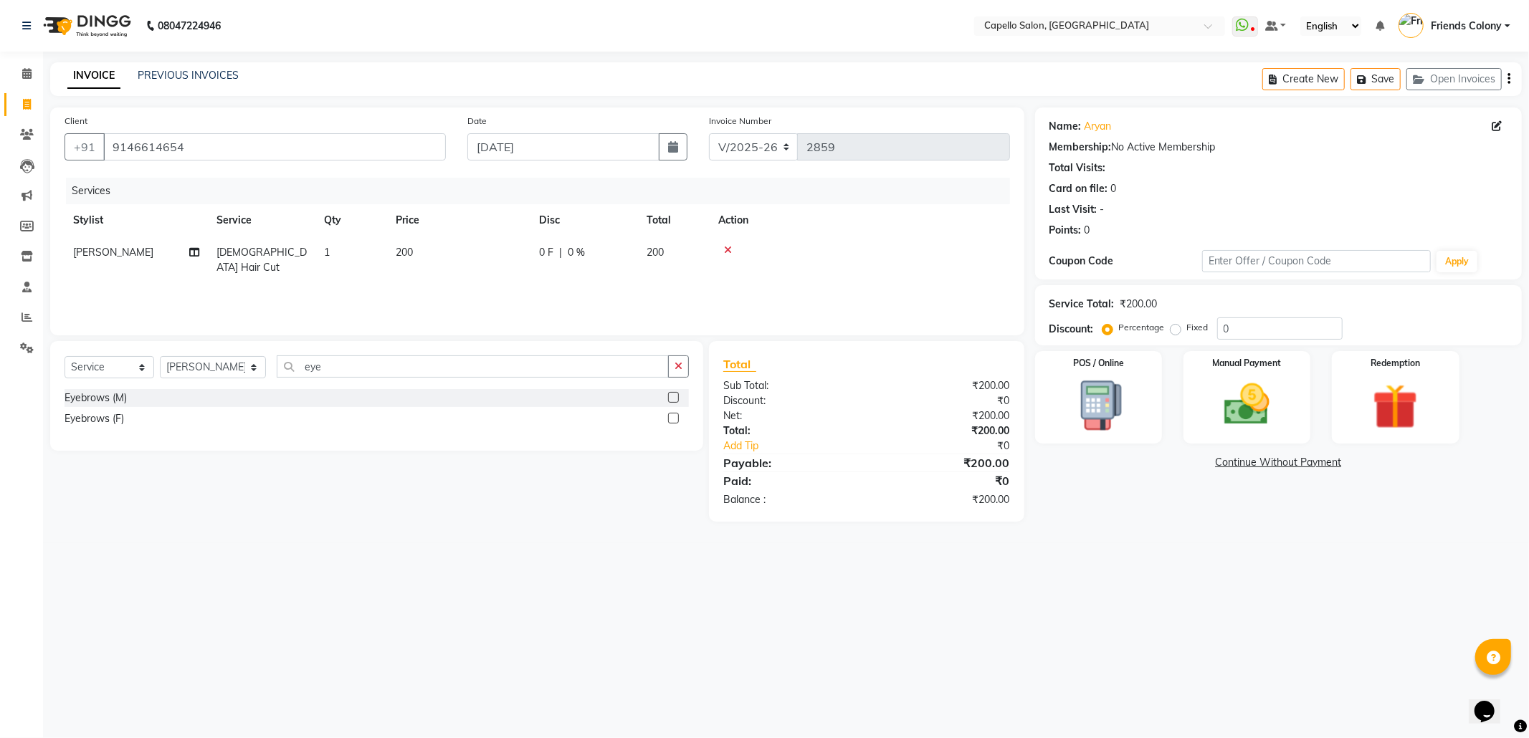
click at [677, 413] on div at bounding box center [672, 420] width 9 height 15
drag, startPoint x: 675, startPoint y: 416, endPoint x: 603, endPoint y: 416, distance: 71.7
click at [673, 417] on label at bounding box center [673, 418] width 11 height 11
click at [673, 417] on input "checkbox" at bounding box center [672, 418] width 9 height 9
checkbox input "false"
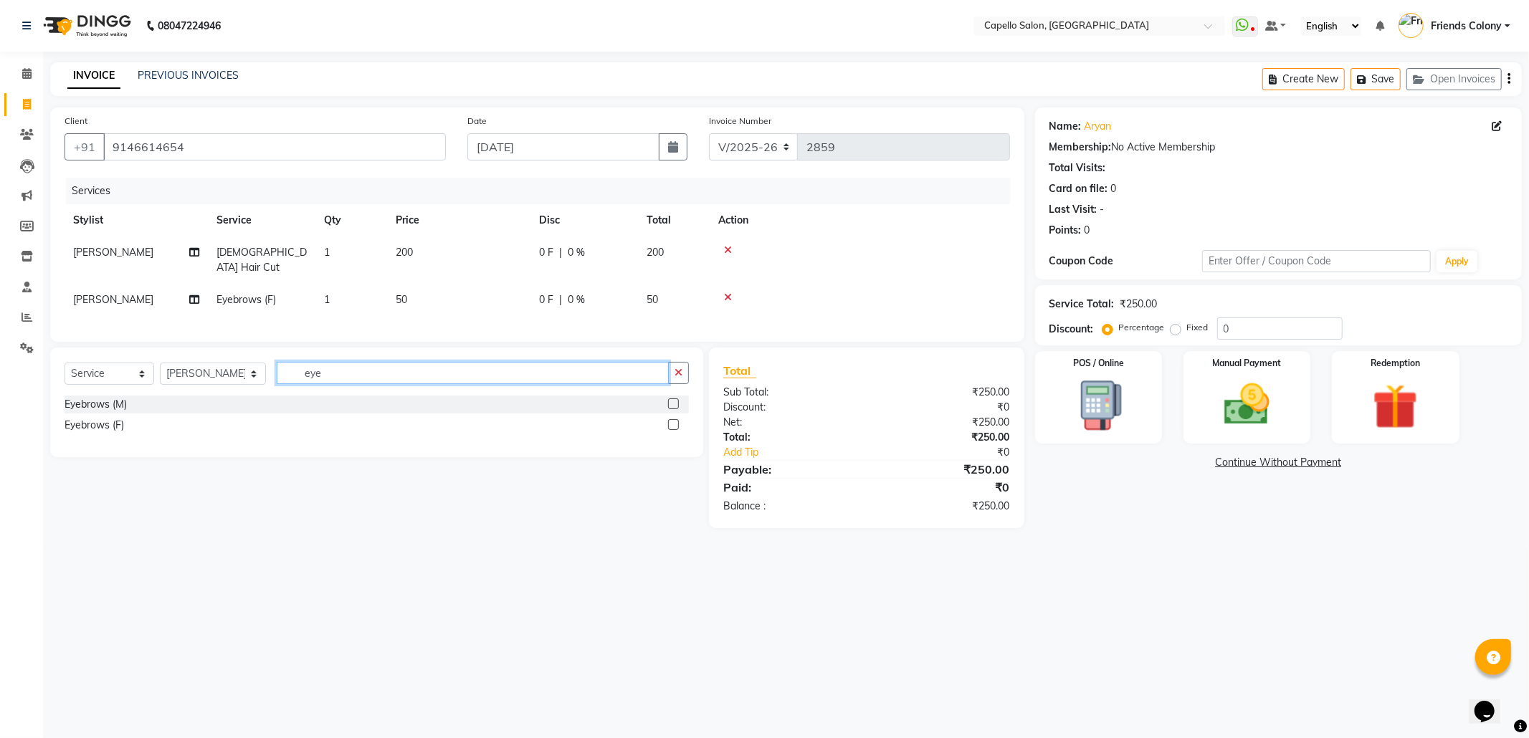
drag, startPoint x: 337, startPoint y: 377, endPoint x: 187, endPoint y: 376, distance: 149.9
click at [187, 376] on div "Select Service Product Membership Package Voucher Prepaid Gift Card Select Styl…" at bounding box center [377, 379] width 624 height 34
type input "upp"
click at [675, 402] on label at bounding box center [673, 404] width 11 height 11
click at [675, 402] on input "checkbox" at bounding box center [672, 404] width 9 height 9
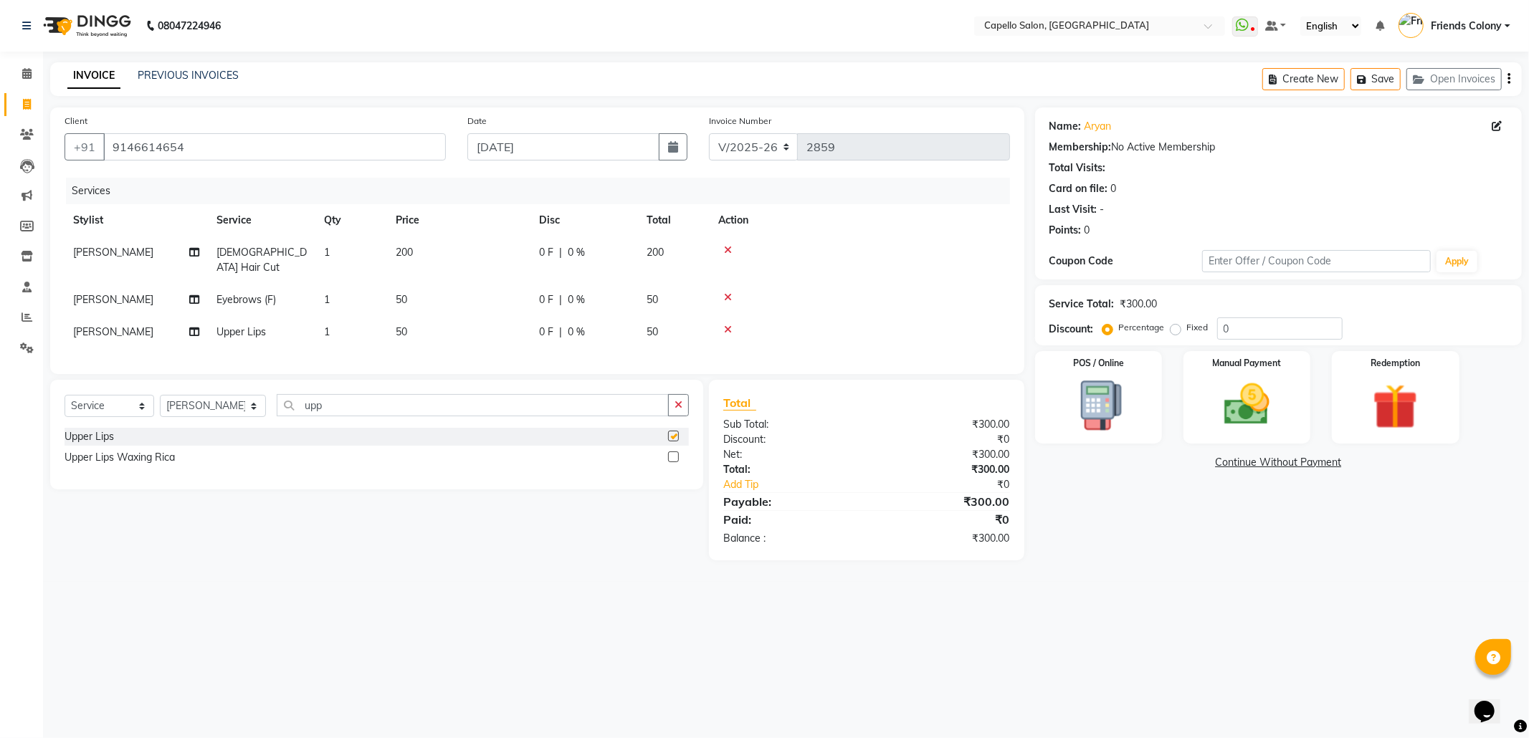
checkbox input "false"
drag, startPoint x: 333, startPoint y: 399, endPoint x: 194, endPoint y: 419, distance: 140.6
click at [196, 419] on div "Select Service Product Membership Package Voucher Prepaid Gift Card Select Styl…" at bounding box center [377, 411] width 624 height 34
type input "for"
click at [671, 433] on label at bounding box center [673, 436] width 11 height 11
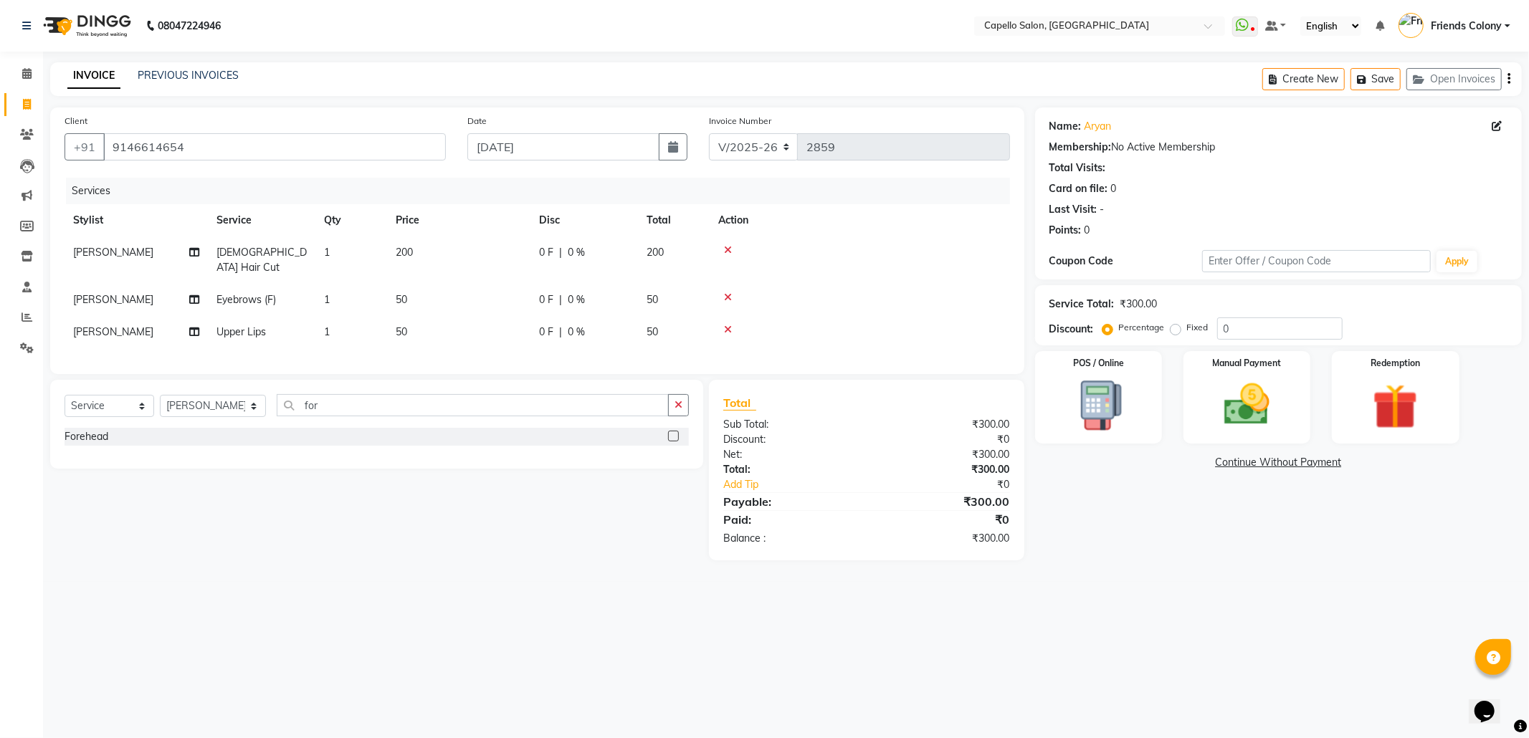
click at [671, 433] on input "checkbox" at bounding box center [672, 436] width 9 height 9
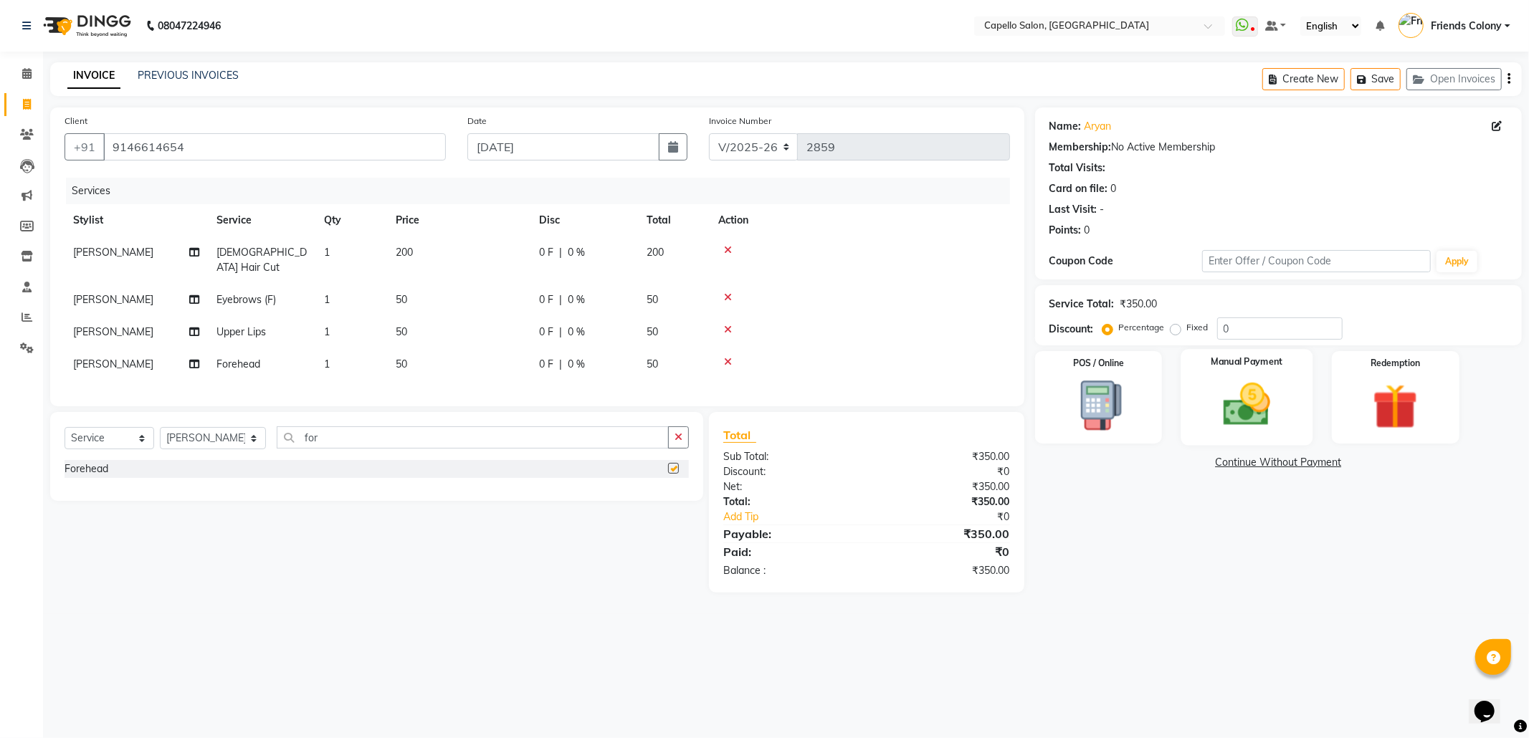
checkbox input "false"
click at [1225, 397] on img at bounding box center [1247, 405] width 77 height 54
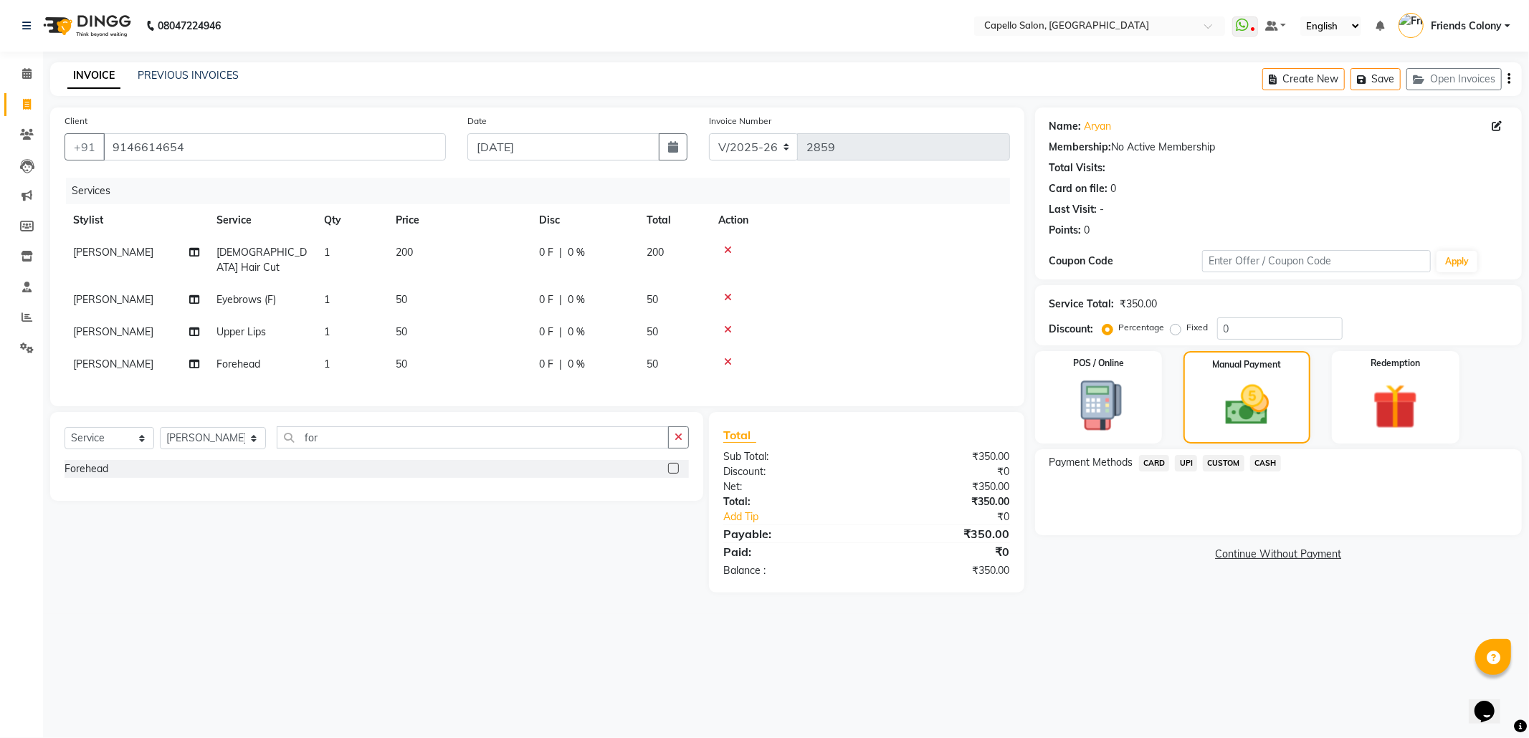
click at [1185, 465] on span "UPI" at bounding box center [1186, 463] width 22 height 16
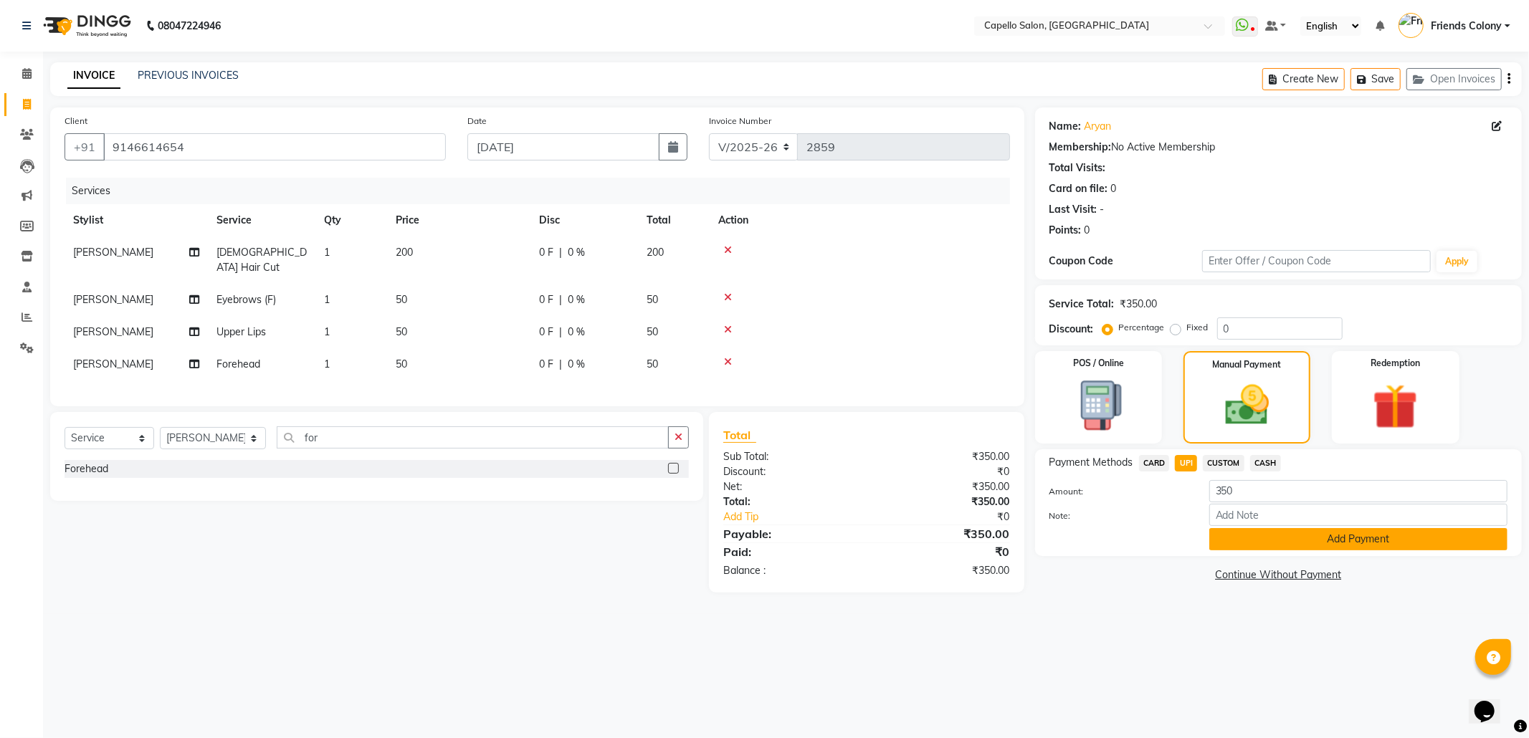
click at [1245, 543] on button "Add Payment" at bounding box center [1359, 539] width 298 height 22
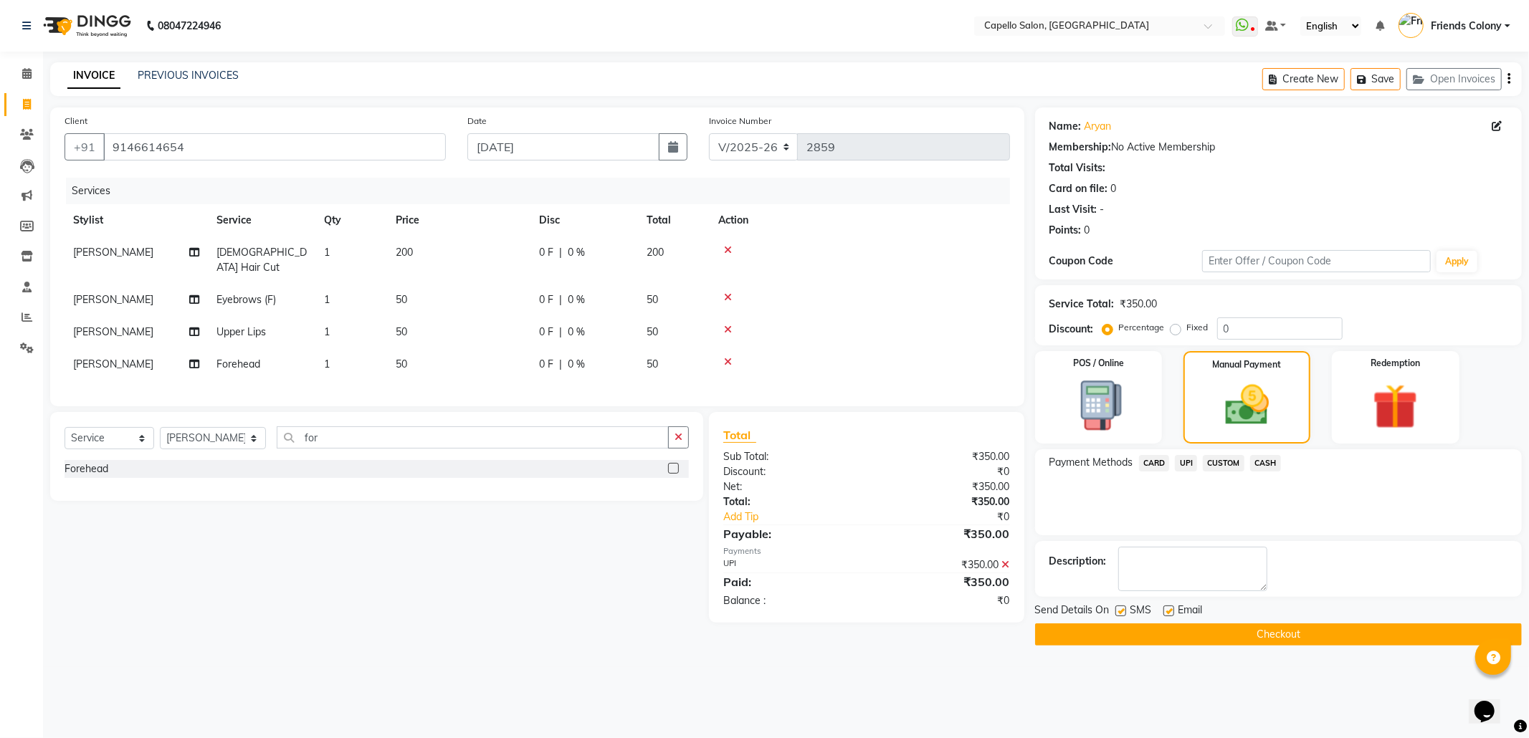
click at [1119, 608] on label at bounding box center [1121, 611] width 11 height 11
click at [1119, 608] on input "checkbox" at bounding box center [1120, 611] width 9 height 9
checkbox input "false"
click at [1166, 609] on label at bounding box center [1169, 611] width 11 height 11
click at [1166, 609] on input "checkbox" at bounding box center [1168, 611] width 9 height 9
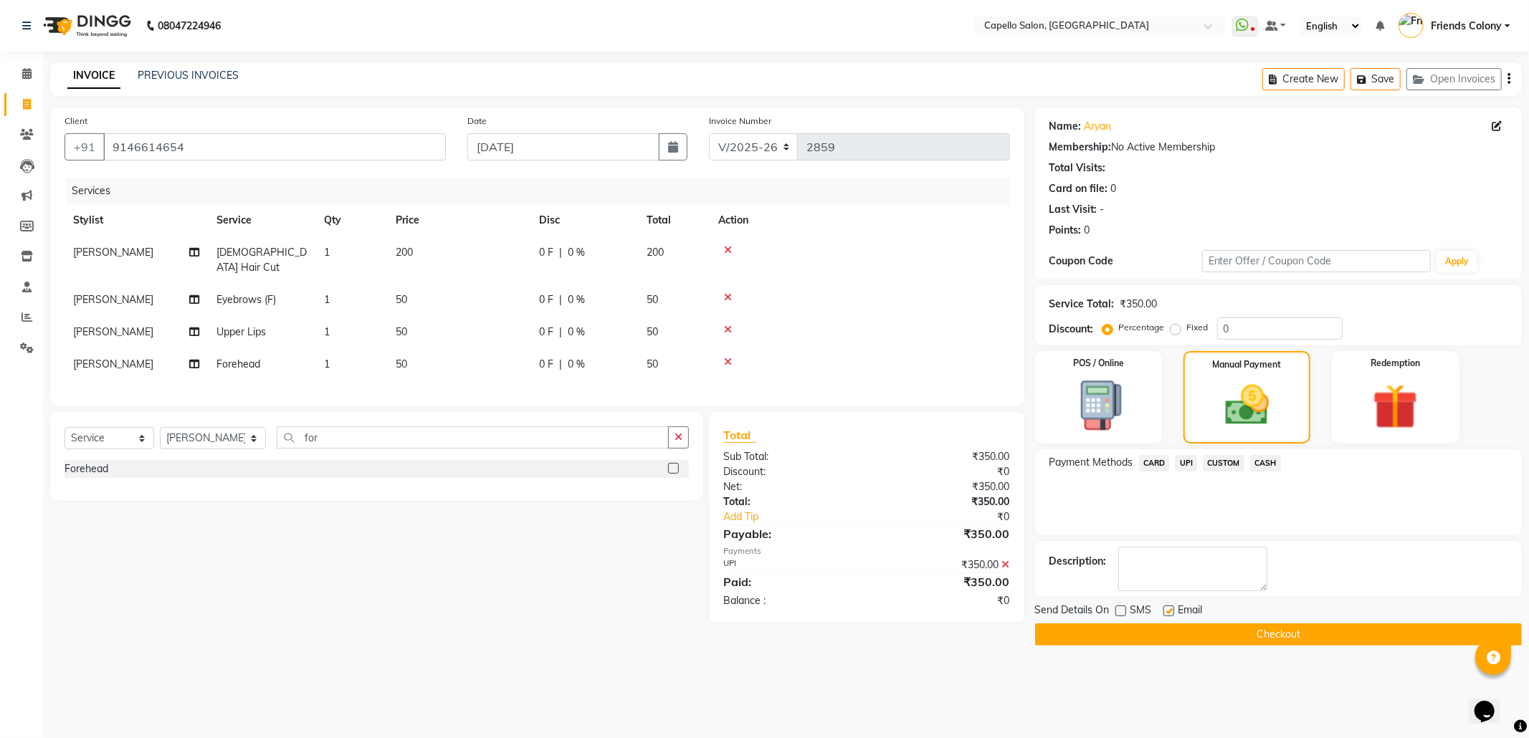
checkbox input "false"
click at [1171, 641] on button "Checkout" at bounding box center [1278, 635] width 487 height 22
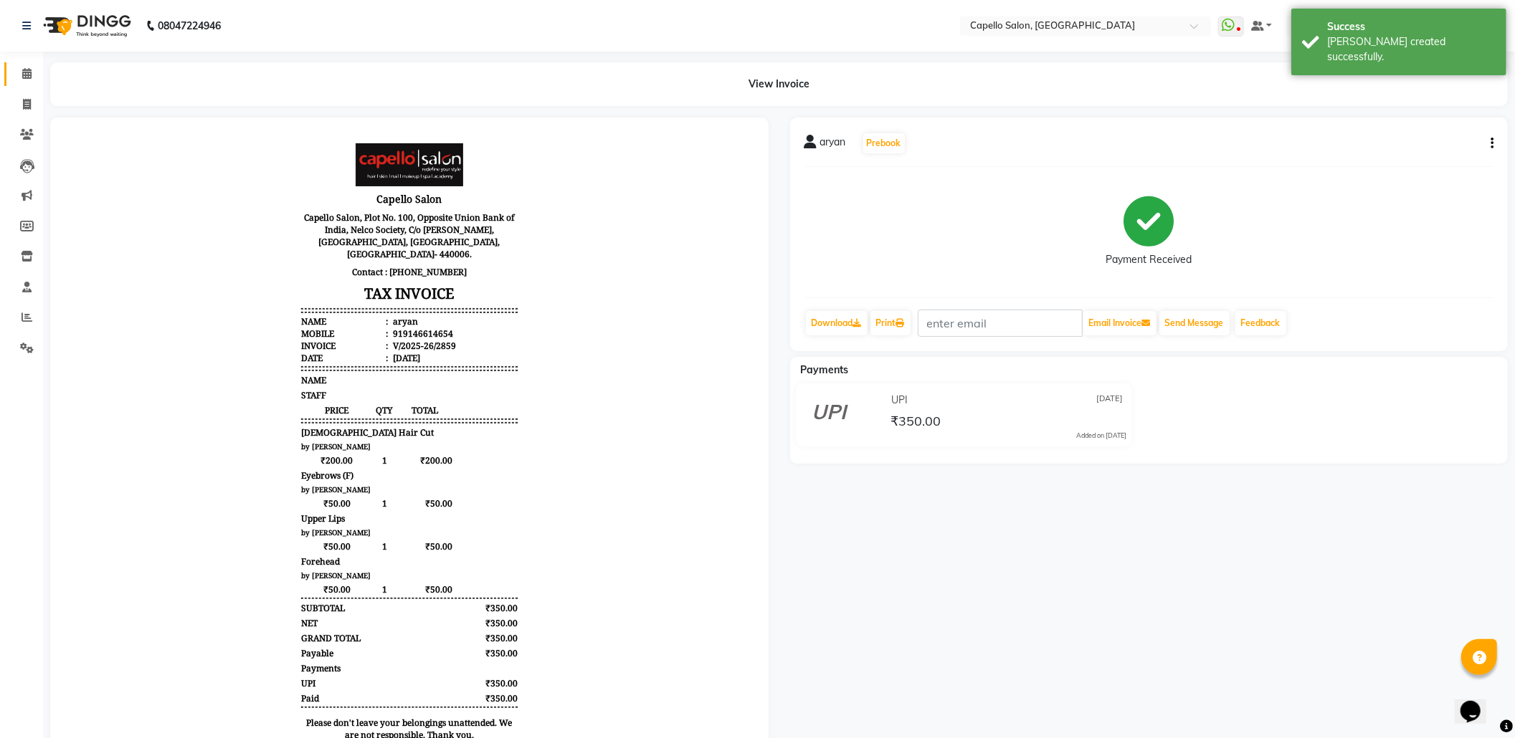
click at [24, 81] on span at bounding box center [26, 74] width 25 height 16
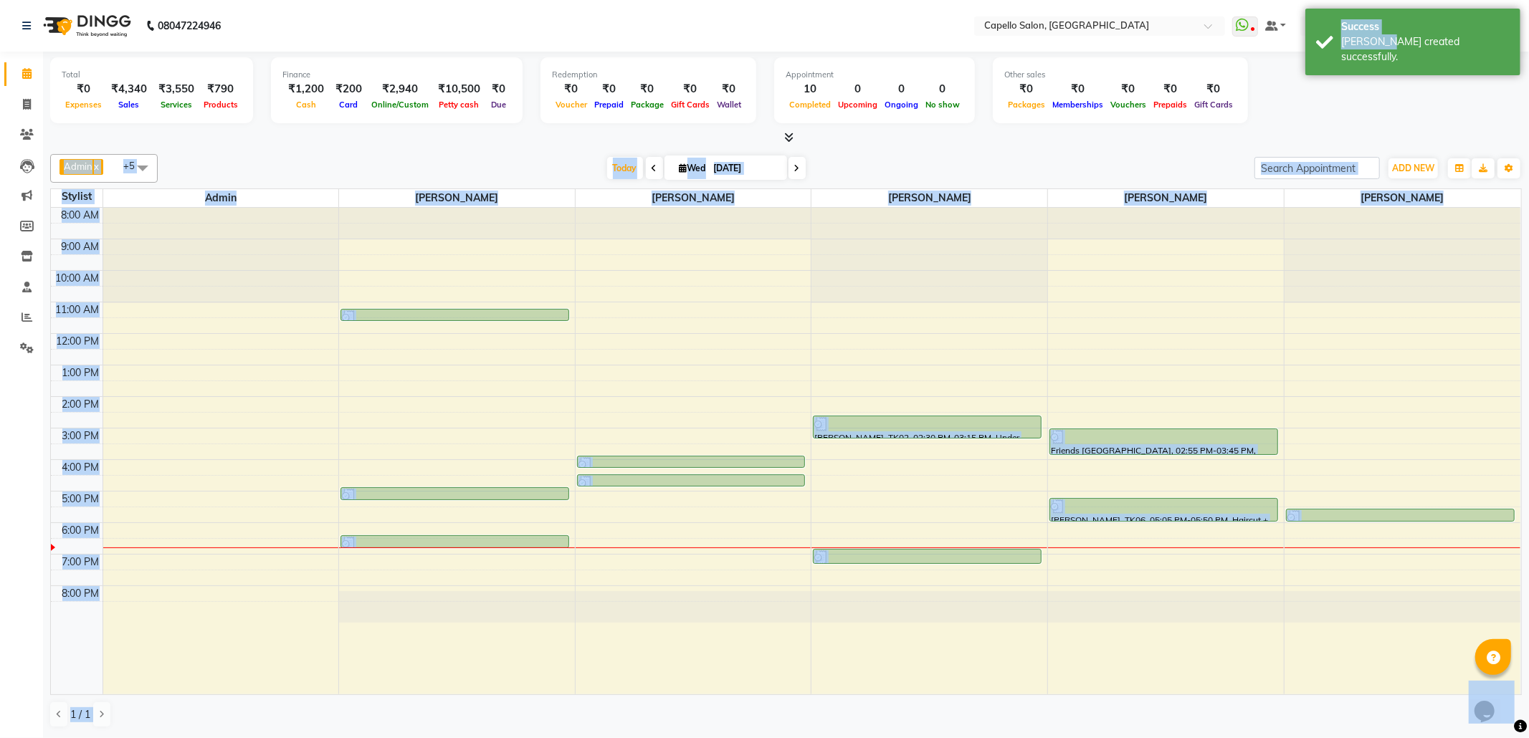
drag, startPoint x: 1371, startPoint y: 55, endPoint x: 1371, endPoint y: 67, distance: 12.2
click at [1371, 67] on body "08047224946 Select Location × Capello Salon, Friends Colony WhatsApp Status ✕ S…" at bounding box center [764, 369] width 1529 height 738
click at [1354, 42] on div "[PERSON_NAME] created successfully." at bounding box center [1425, 49] width 168 height 30
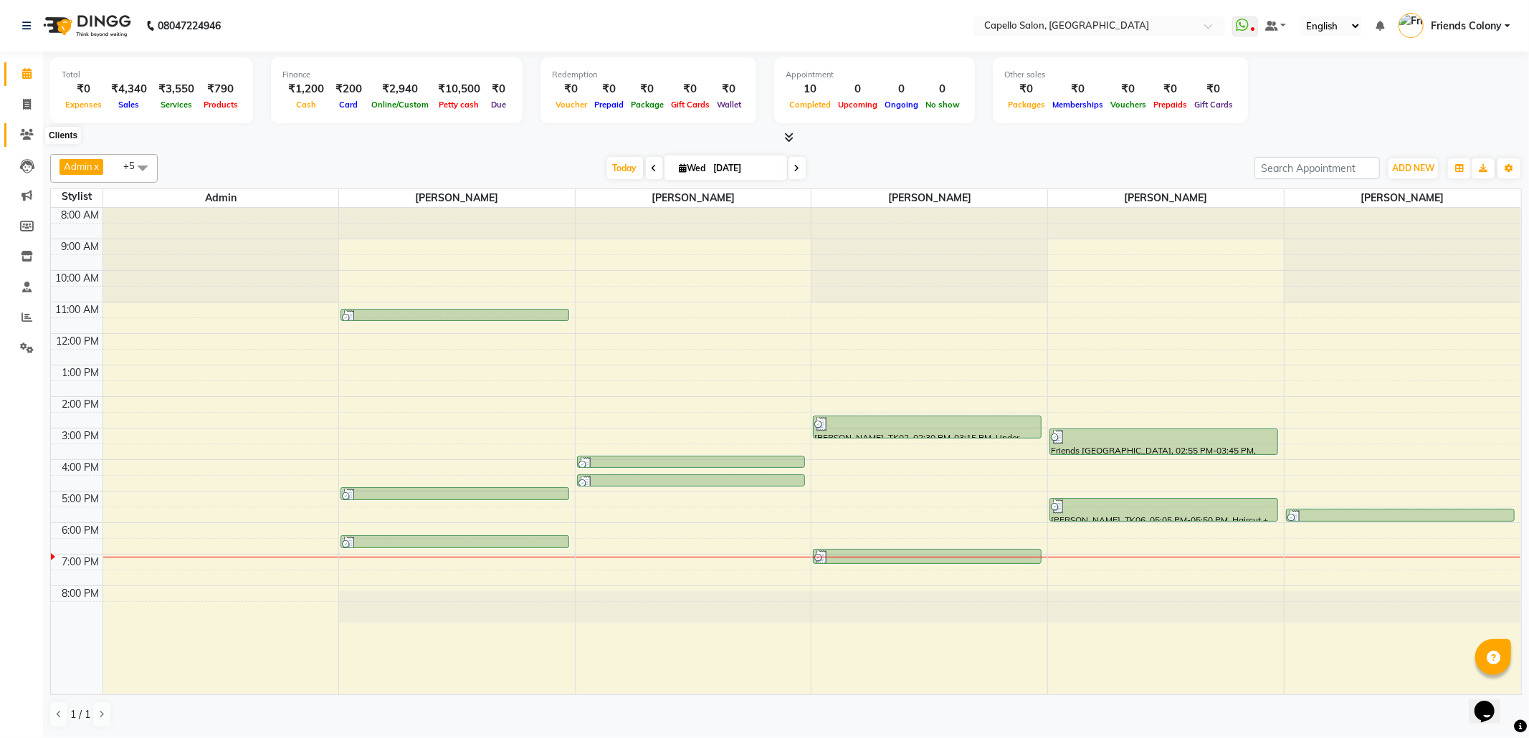
click at [21, 138] on icon at bounding box center [27, 134] width 14 height 11
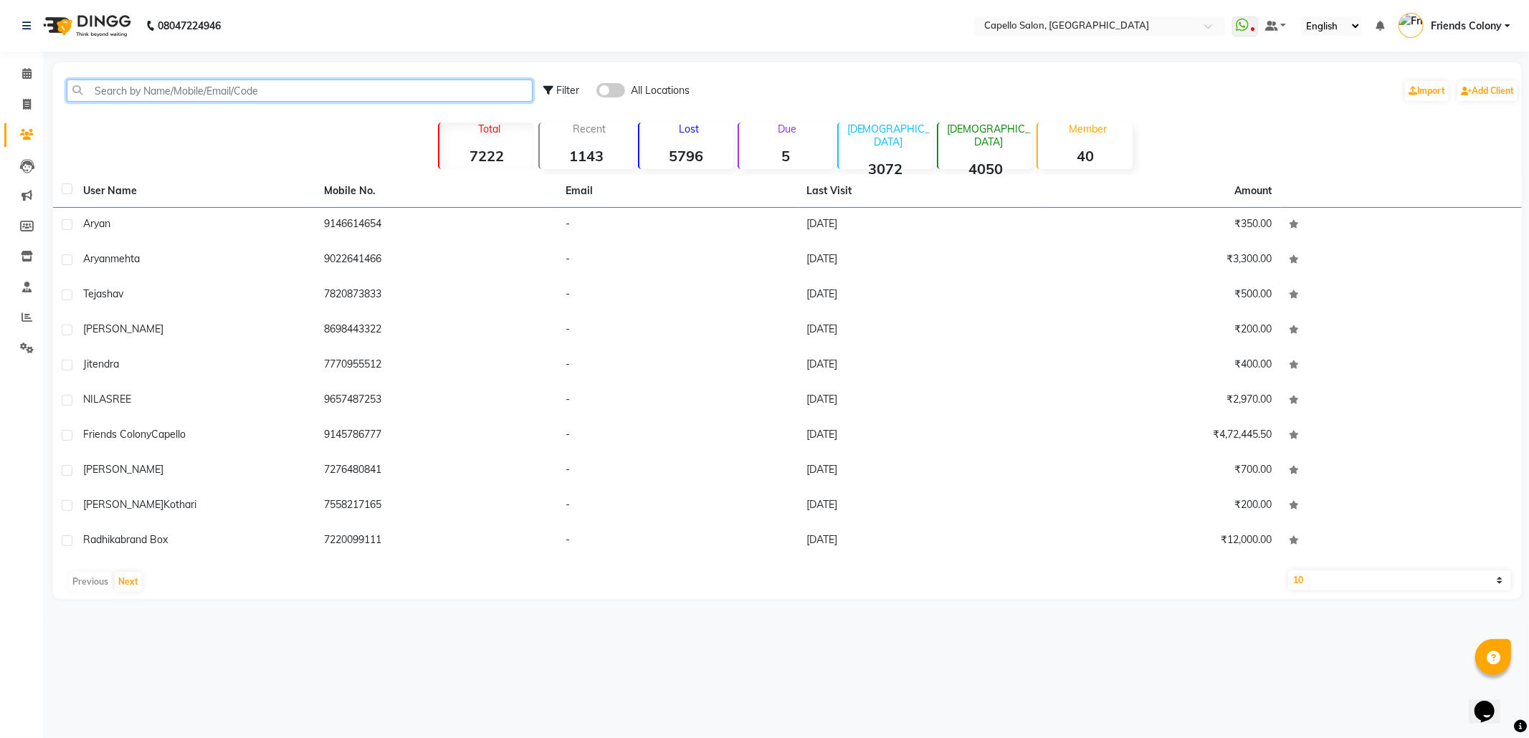
click at [253, 90] on input "text" at bounding box center [300, 91] width 466 height 22
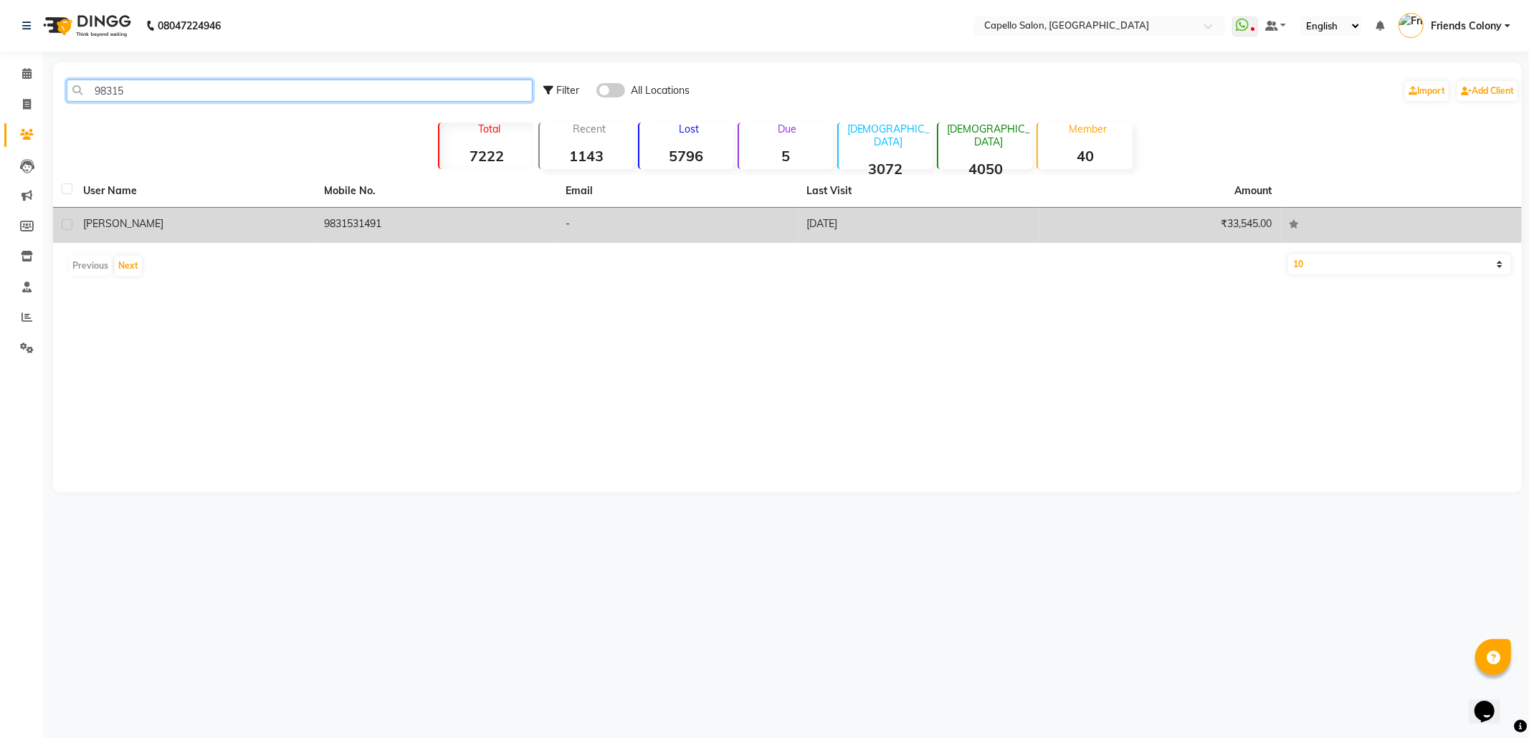
type input "98315"
click at [412, 227] on td "9831531491" at bounding box center [437, 225] width 242 height 35
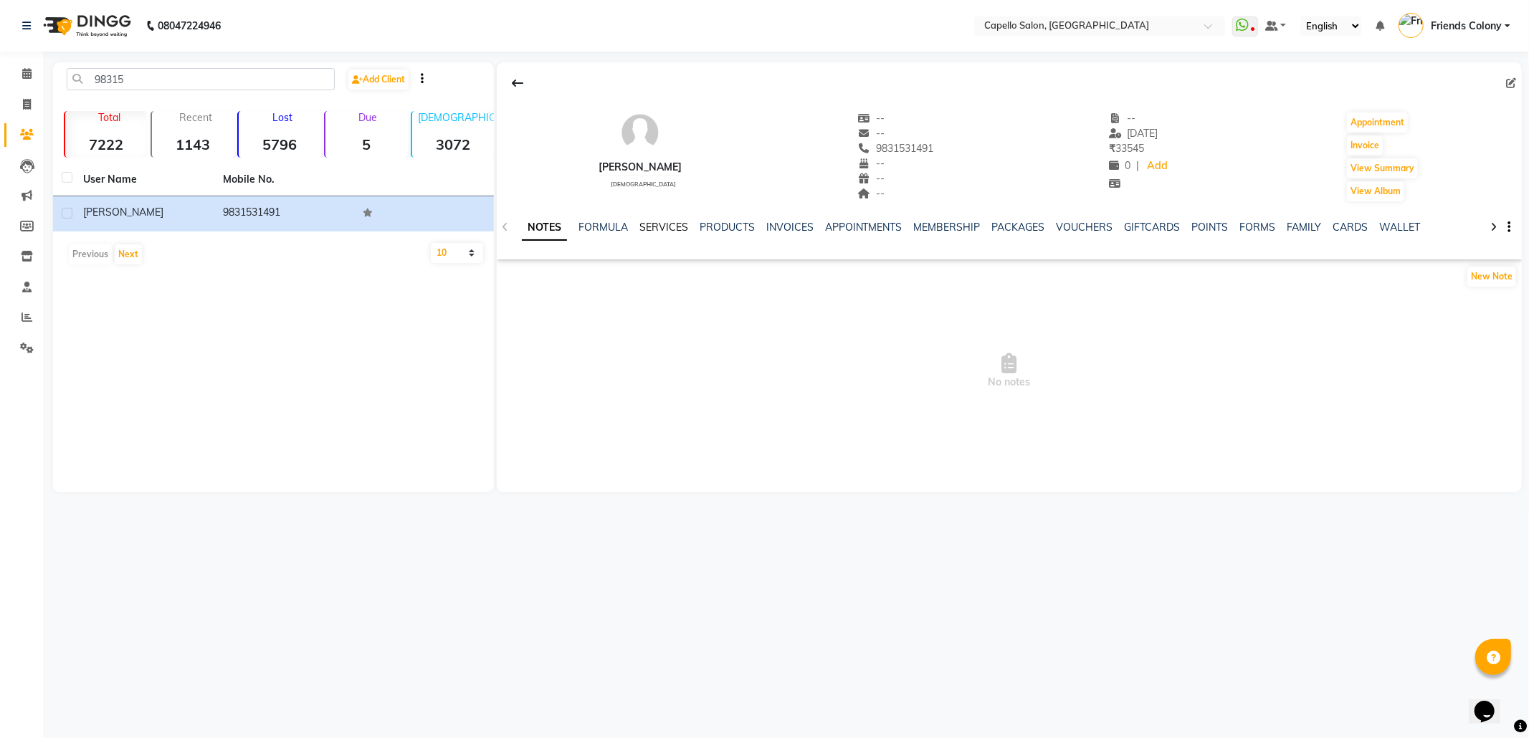
click at [662, 227] on link "SERVICES" at bounding box center [664, 227] width 49 height 13
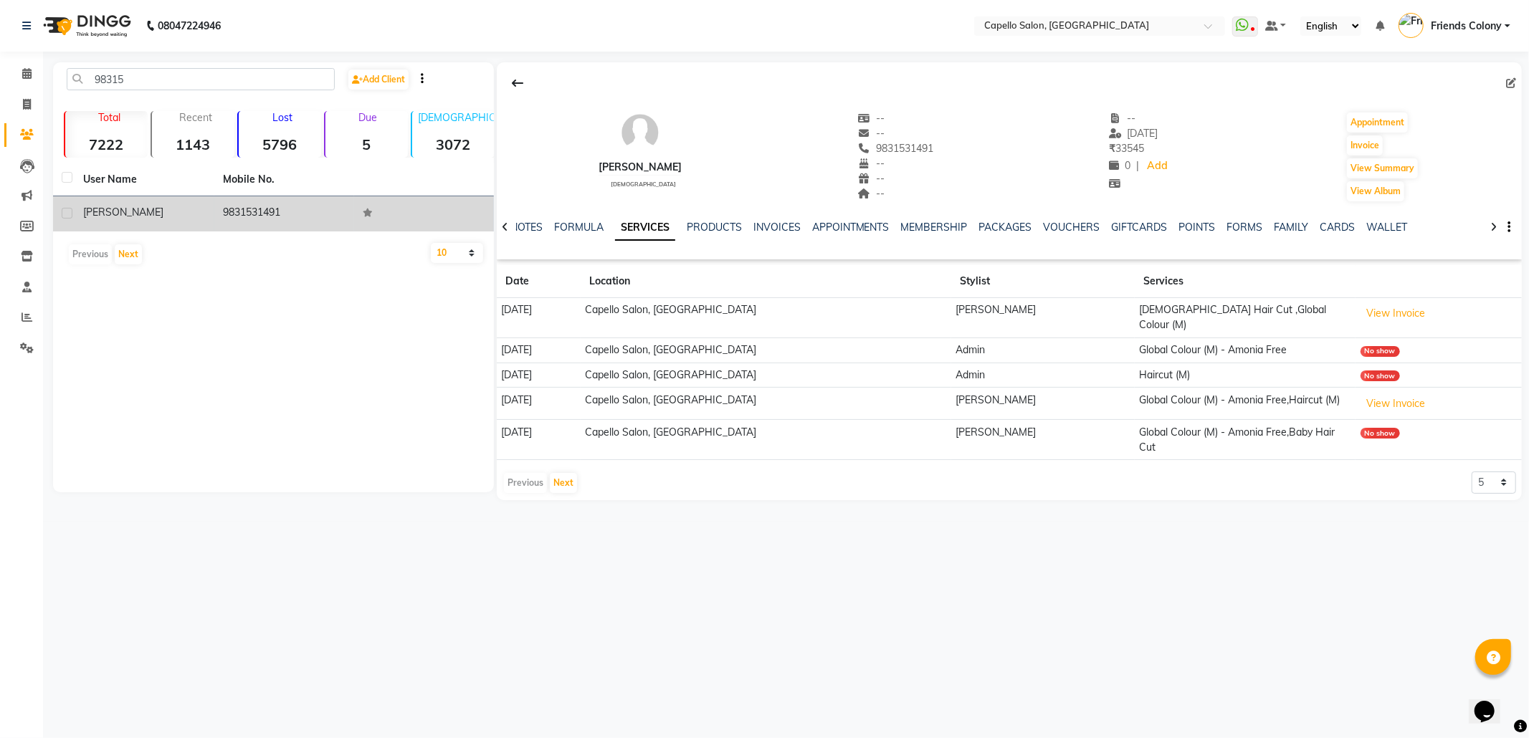
click at [298, 215] on td "9831531491" at bounding box center [284, 213] width 140 height 35
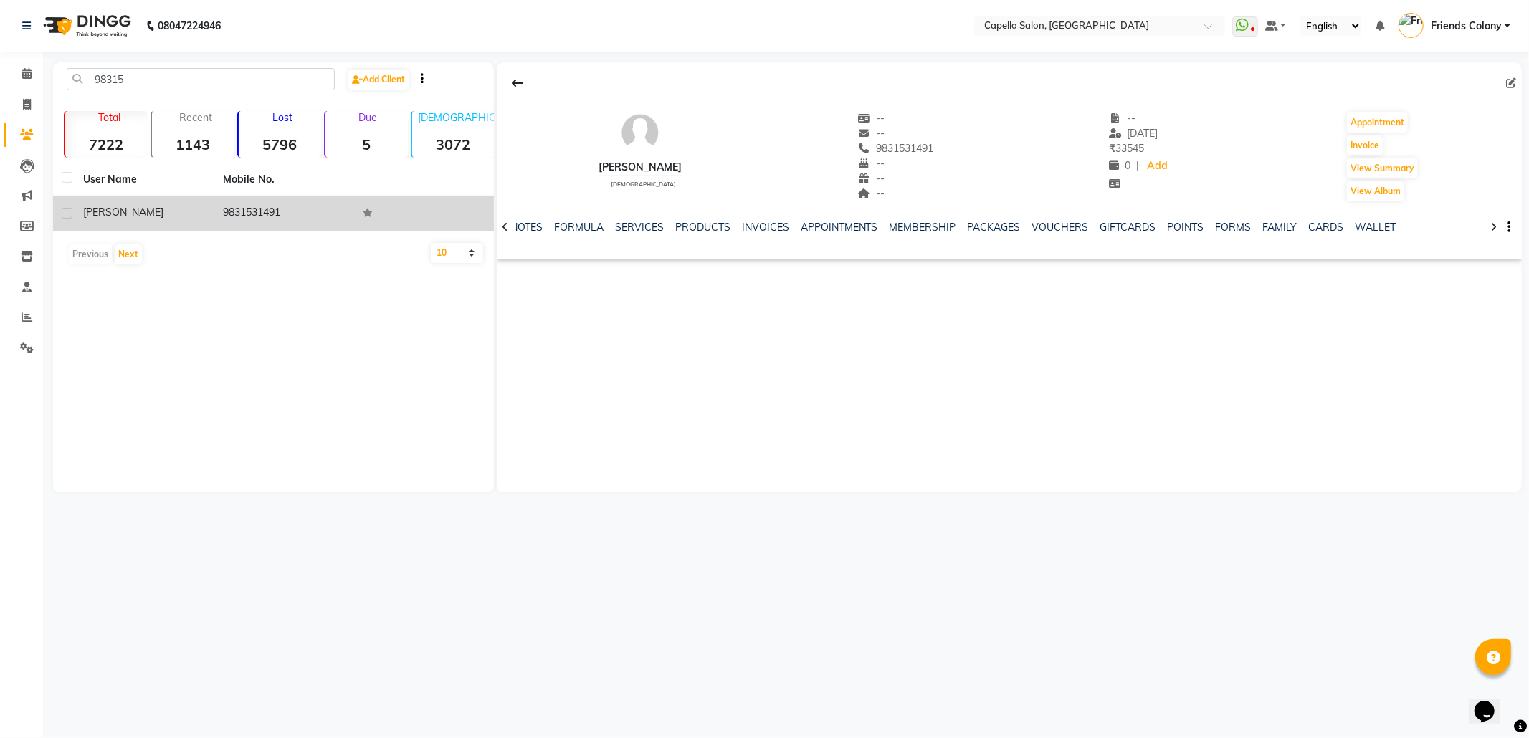
click at [298, 215] on td "9831531491" at bounding box center [284, 213] width 140 height 35
click at [277, 216] on td "9831531491" at bounding box center [284, 213] width 140 height 35
copy td "9831531491"
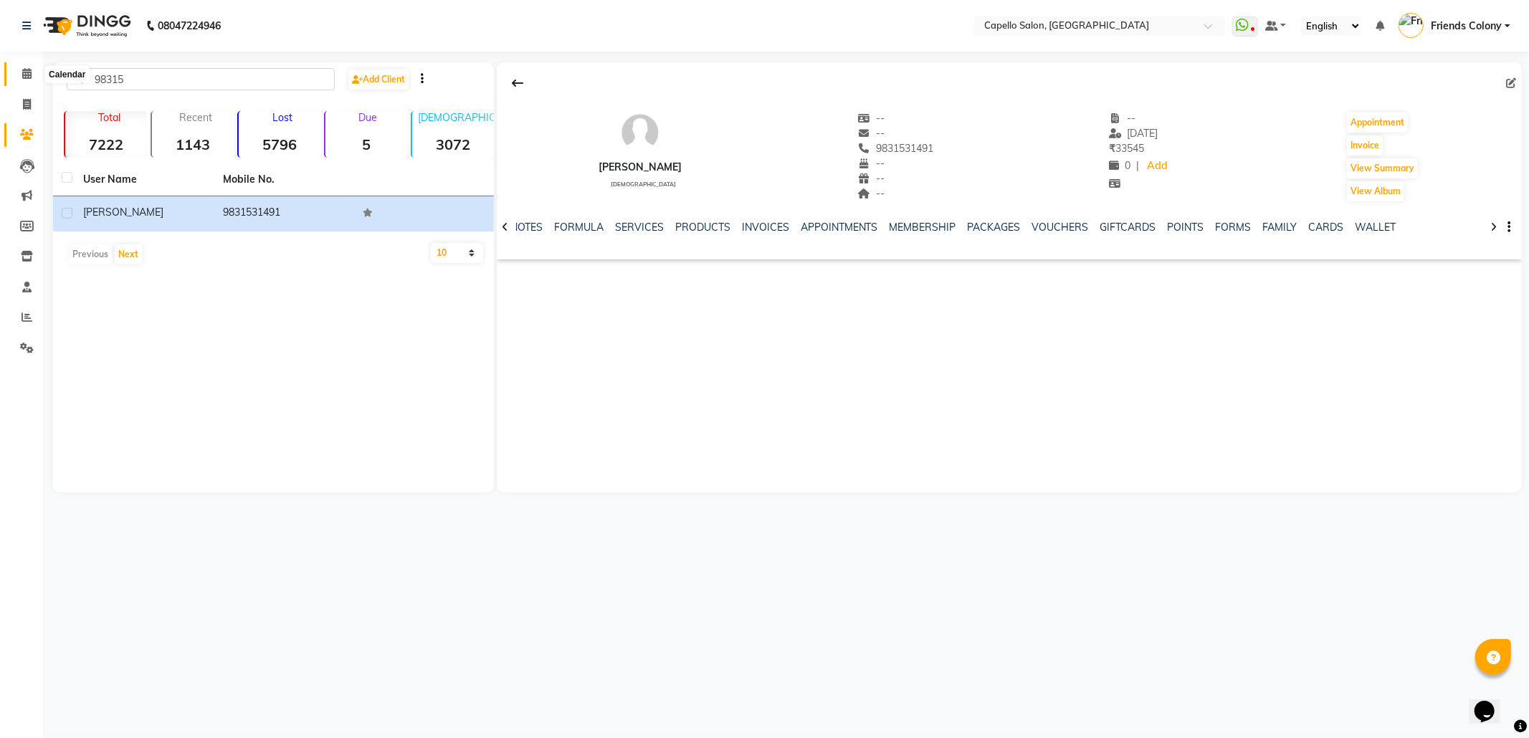
click at [22, 75] on icon at bounding box center [26, 73] width 9 height 11
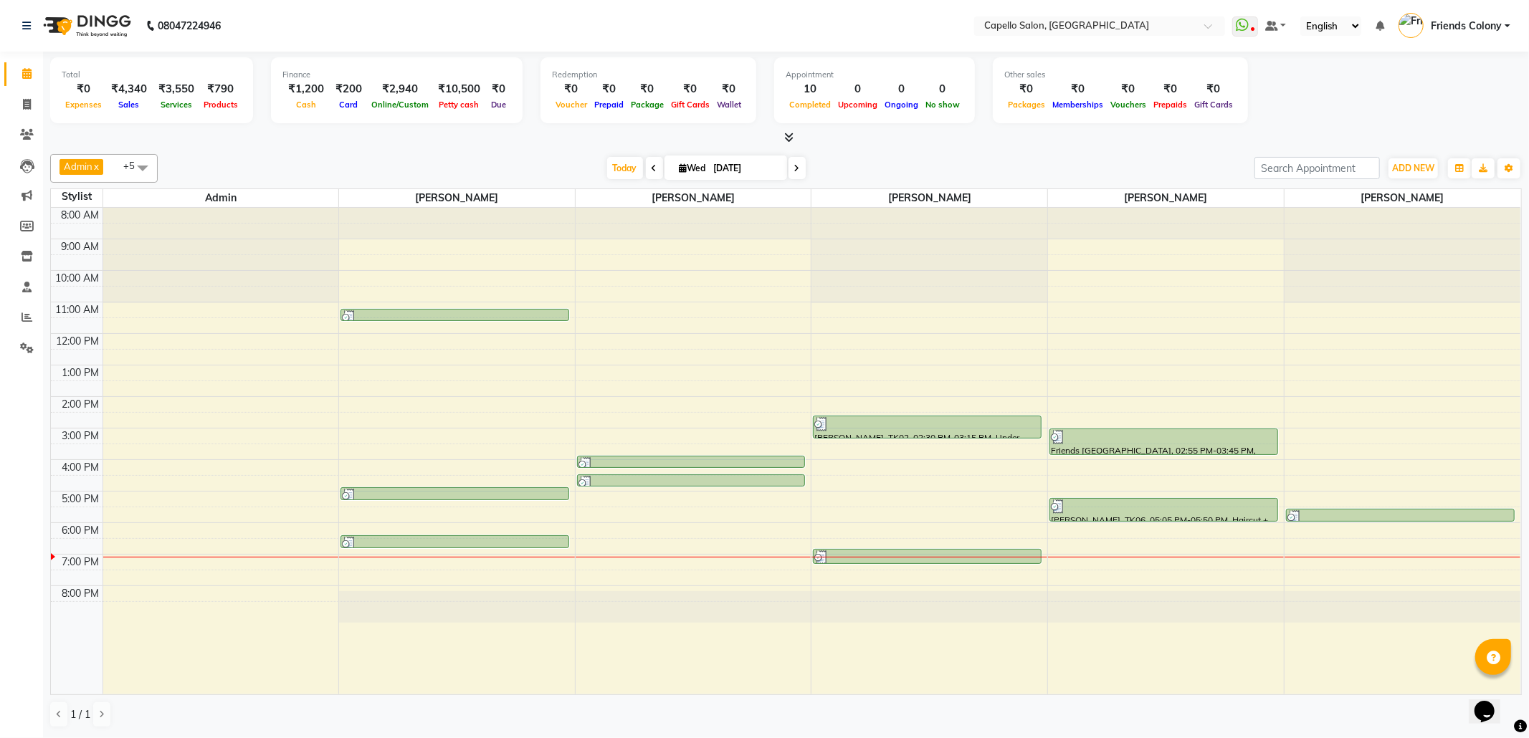
click at [661, 600] on div at bounding box center [694, 608] width 236 height 32
click at [661, 598] on div at bounding box center [694, 608] width 236 height 32
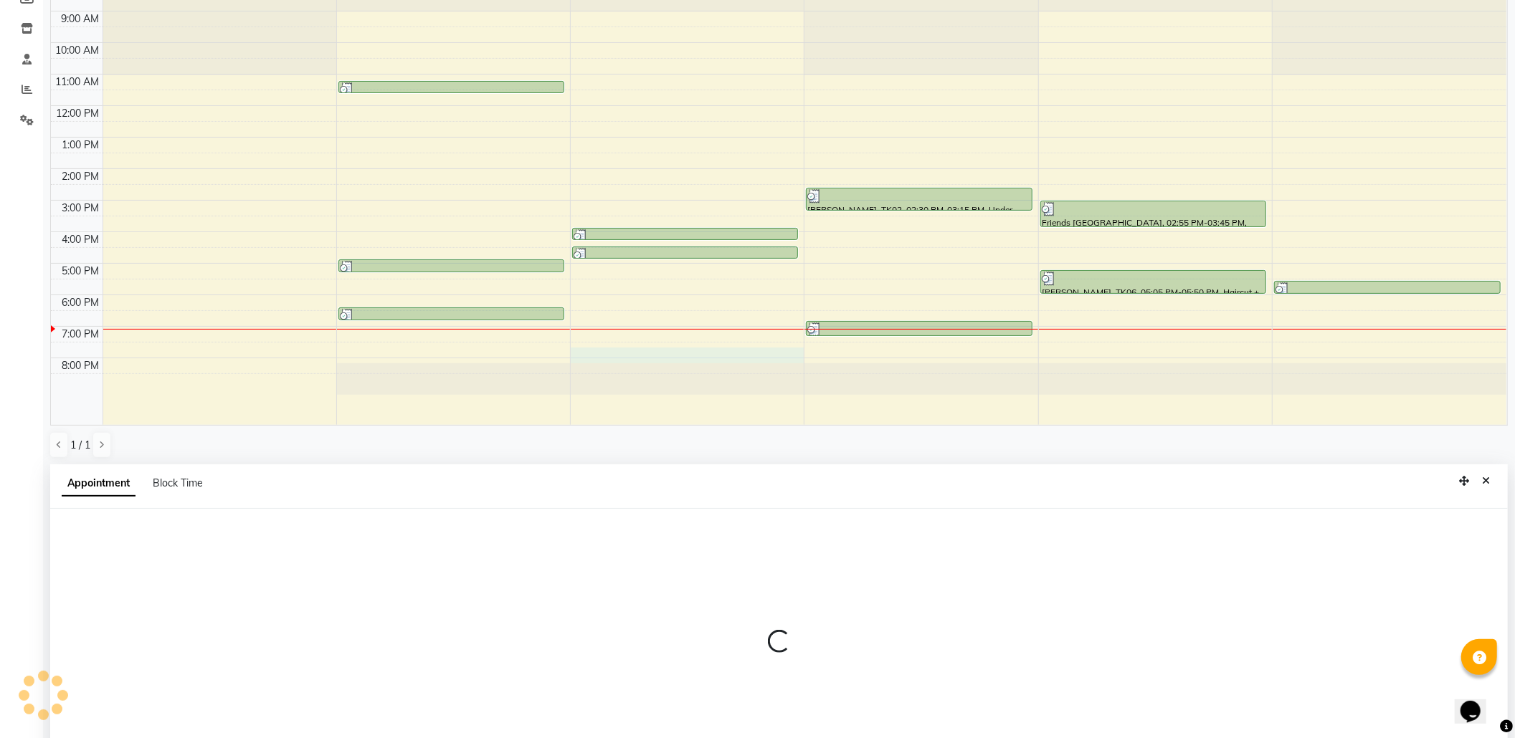
select select "69590"
select select "tentative"
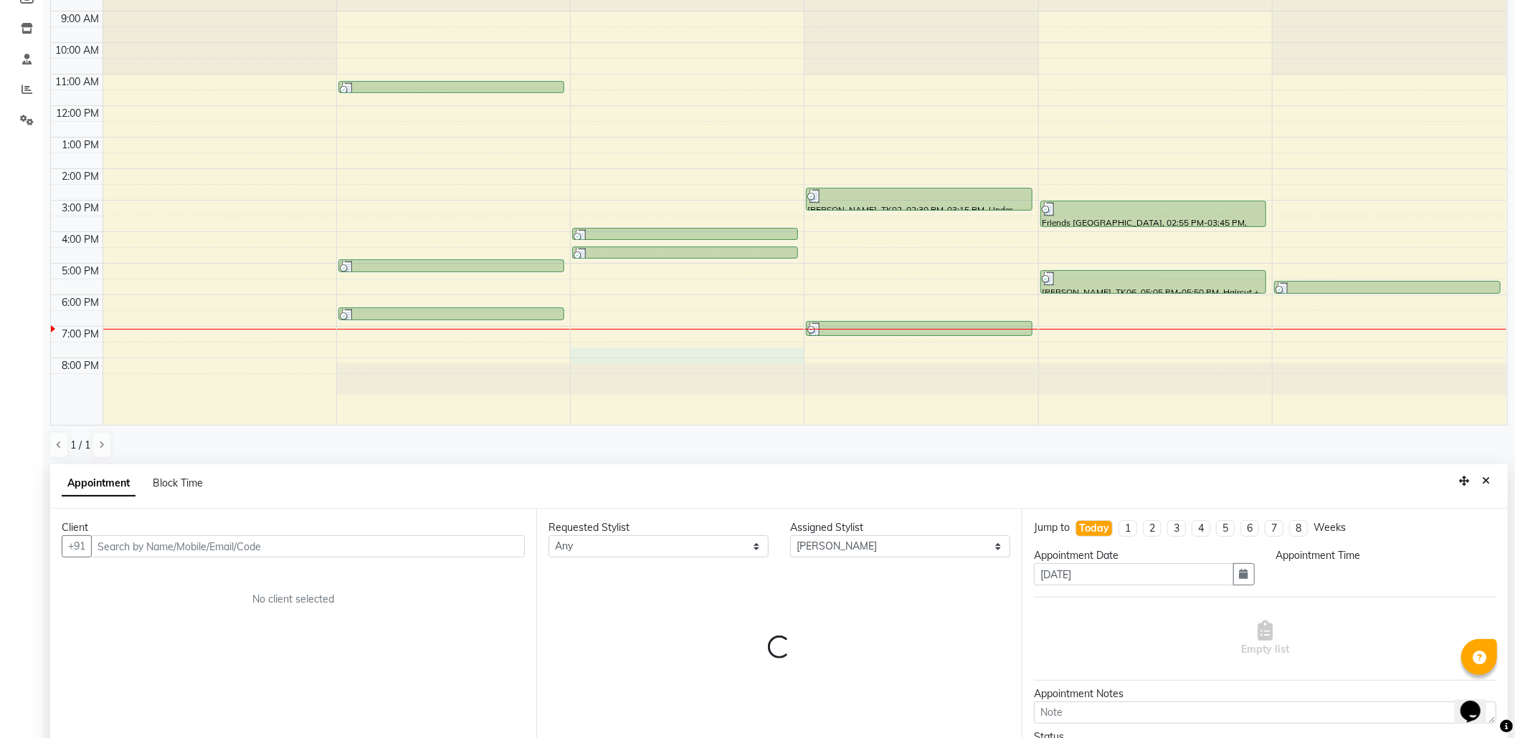
scroll to position [281, 0]
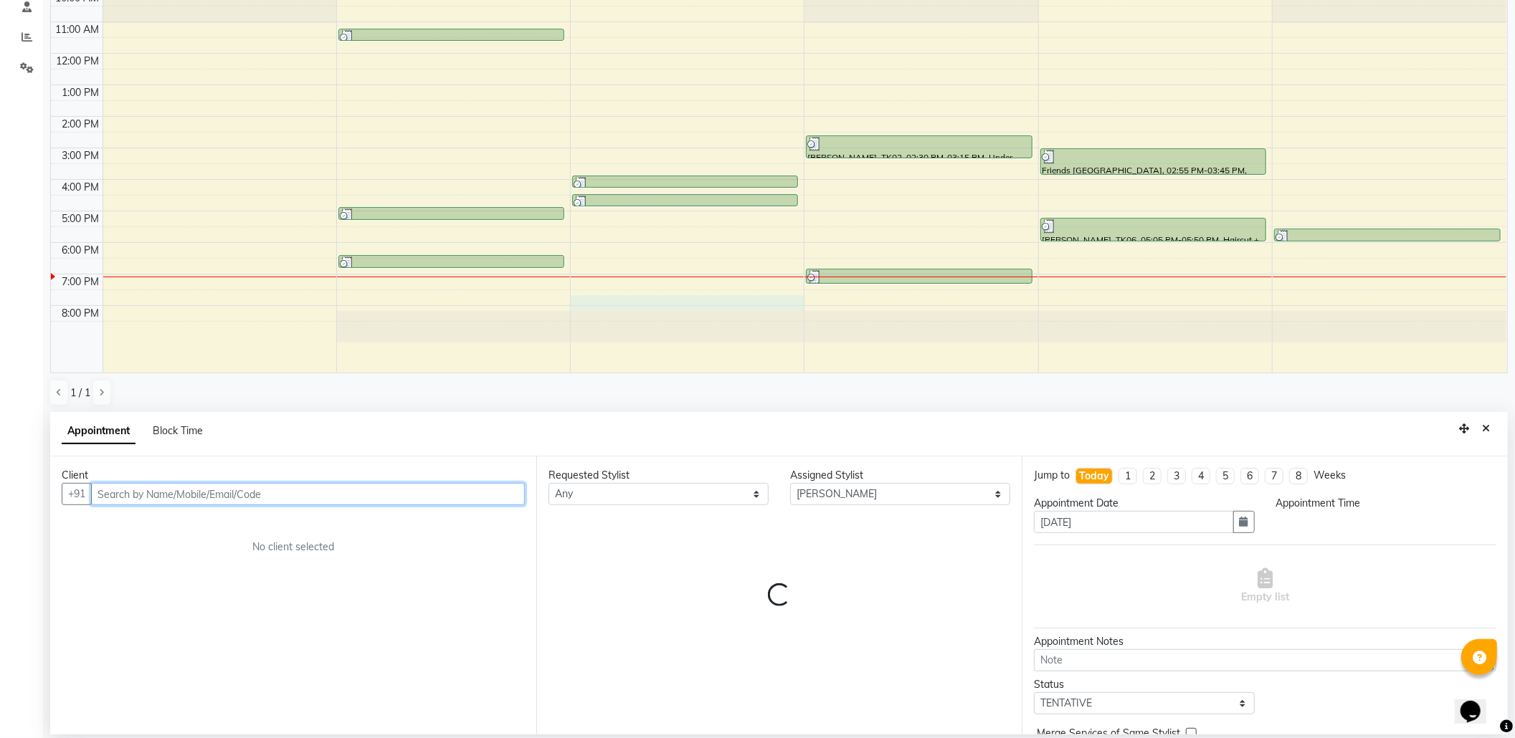
select select "1170"
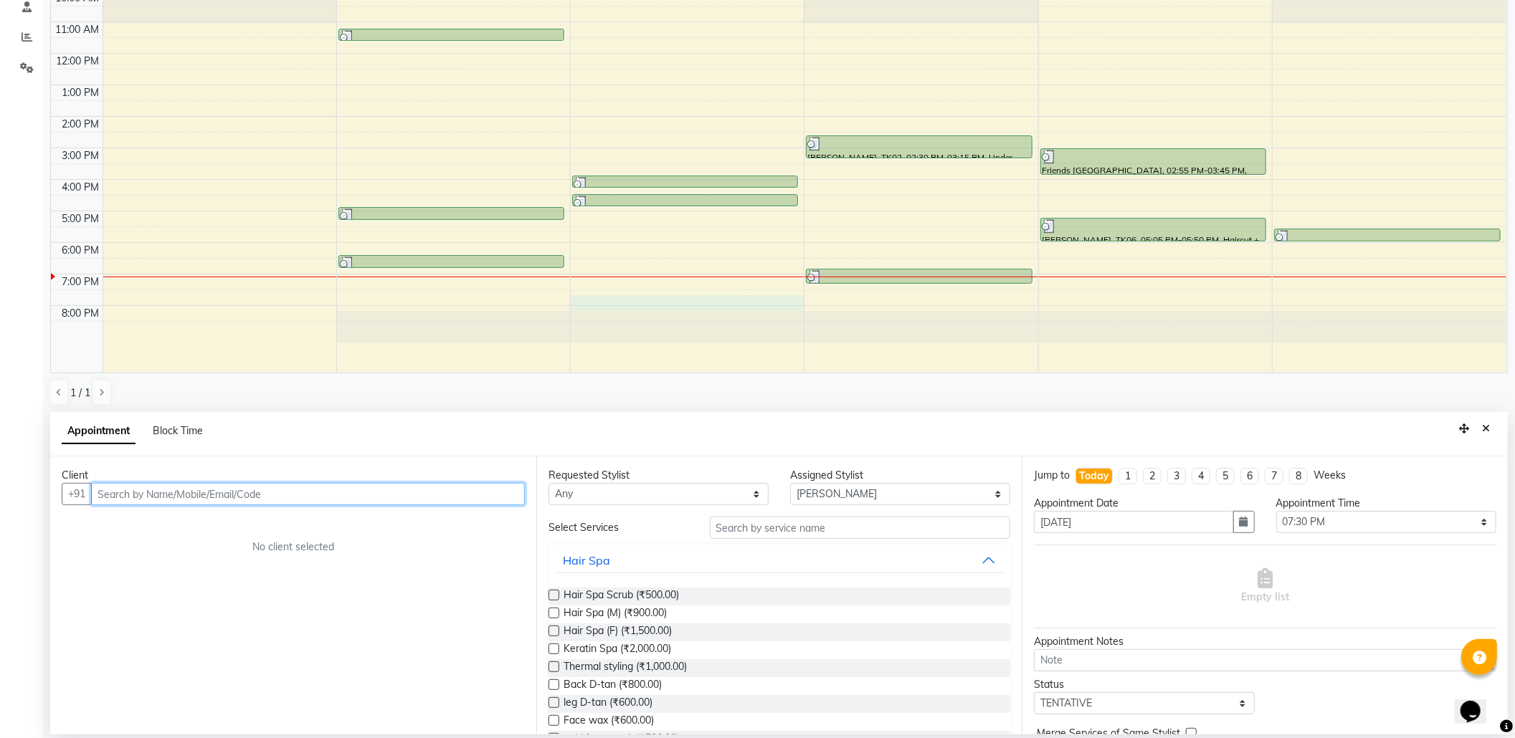
paste input "9831531491"
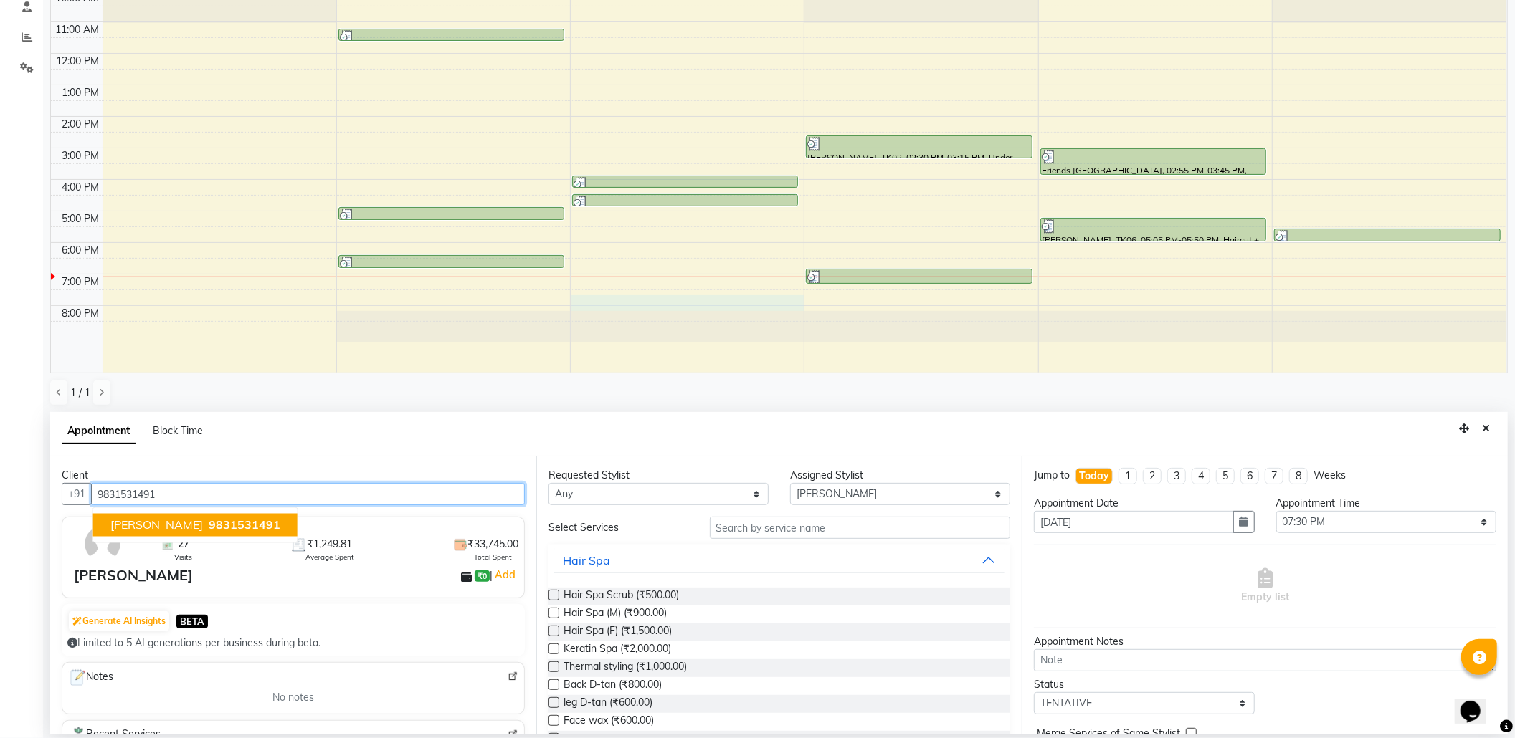
type input "9831531491"
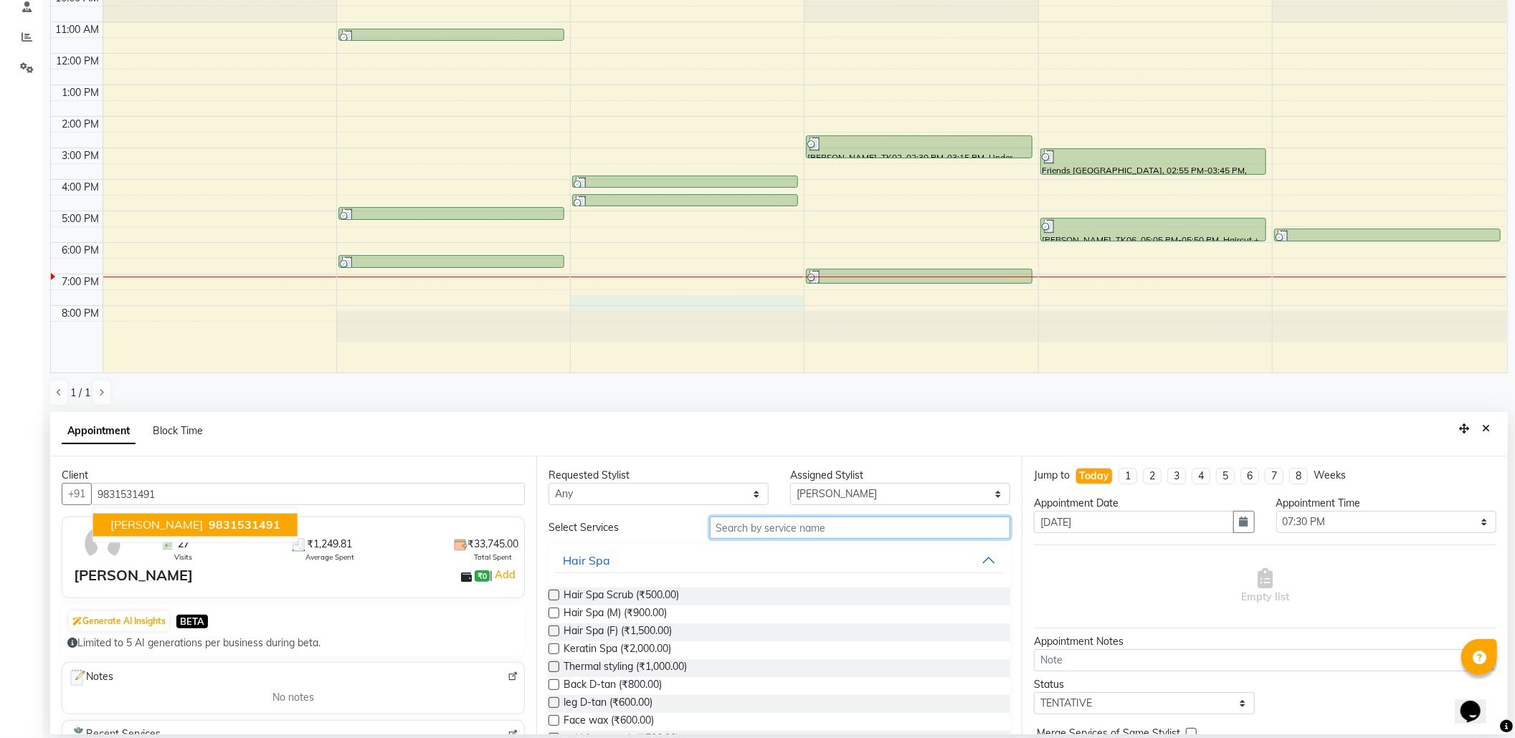
click at [842, 536] on input "text" at bounding box center [860, 528] width 301 height 22
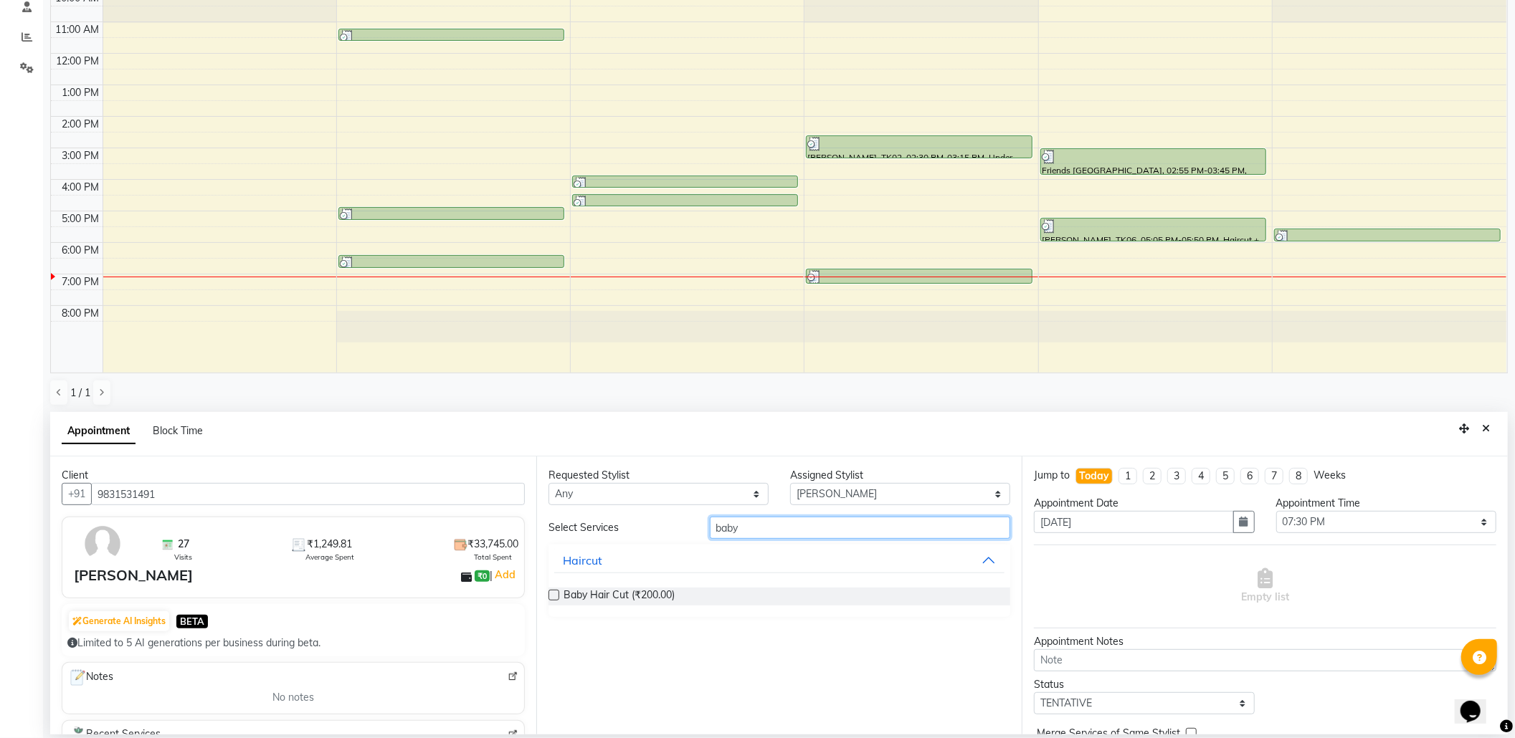
type input "baby"
click at [548, 592] on label at bounding box center [553, 595] width 11 height 11
click at [548, 592] on input "checkbox" at bounding box center [552, 596] width 9 height 9
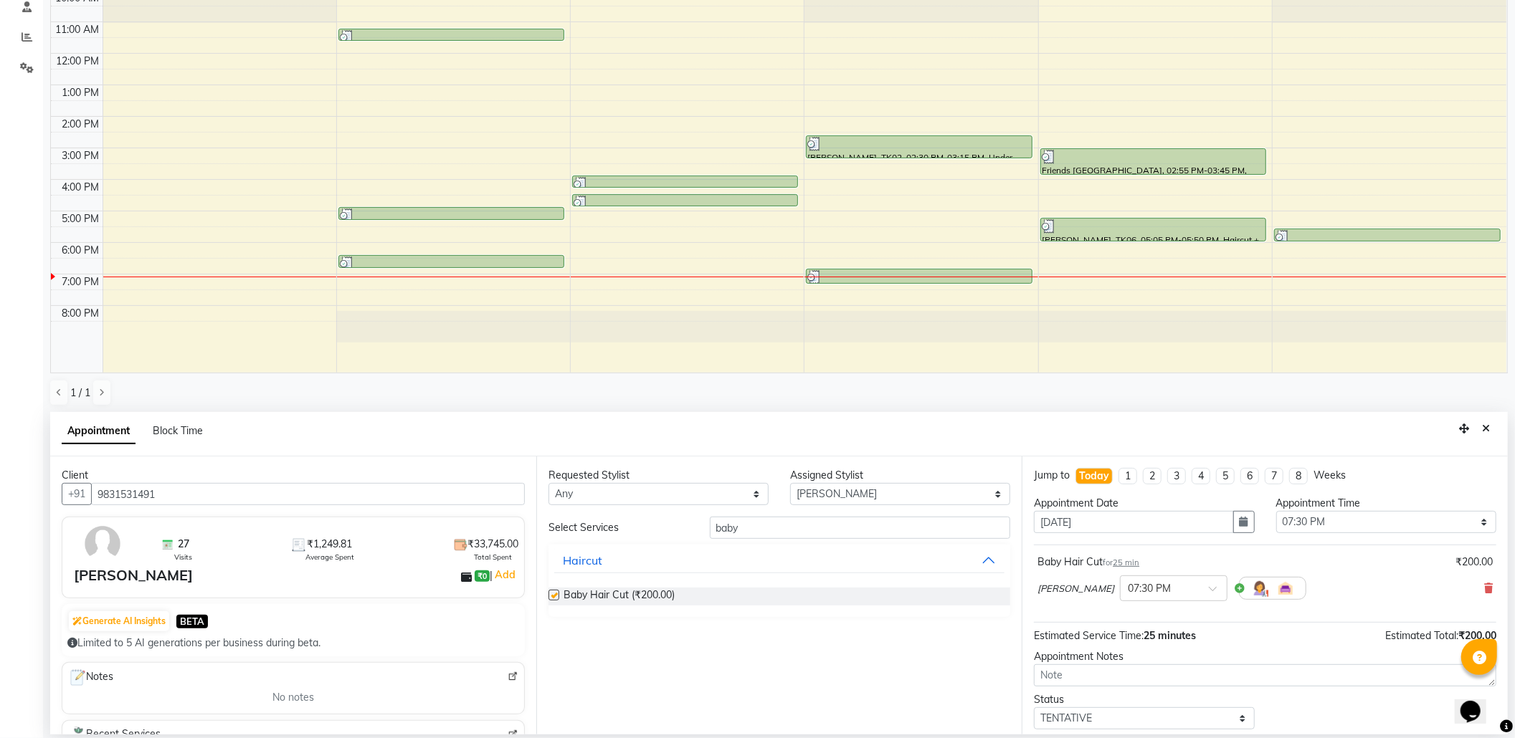
checkbox input "false"
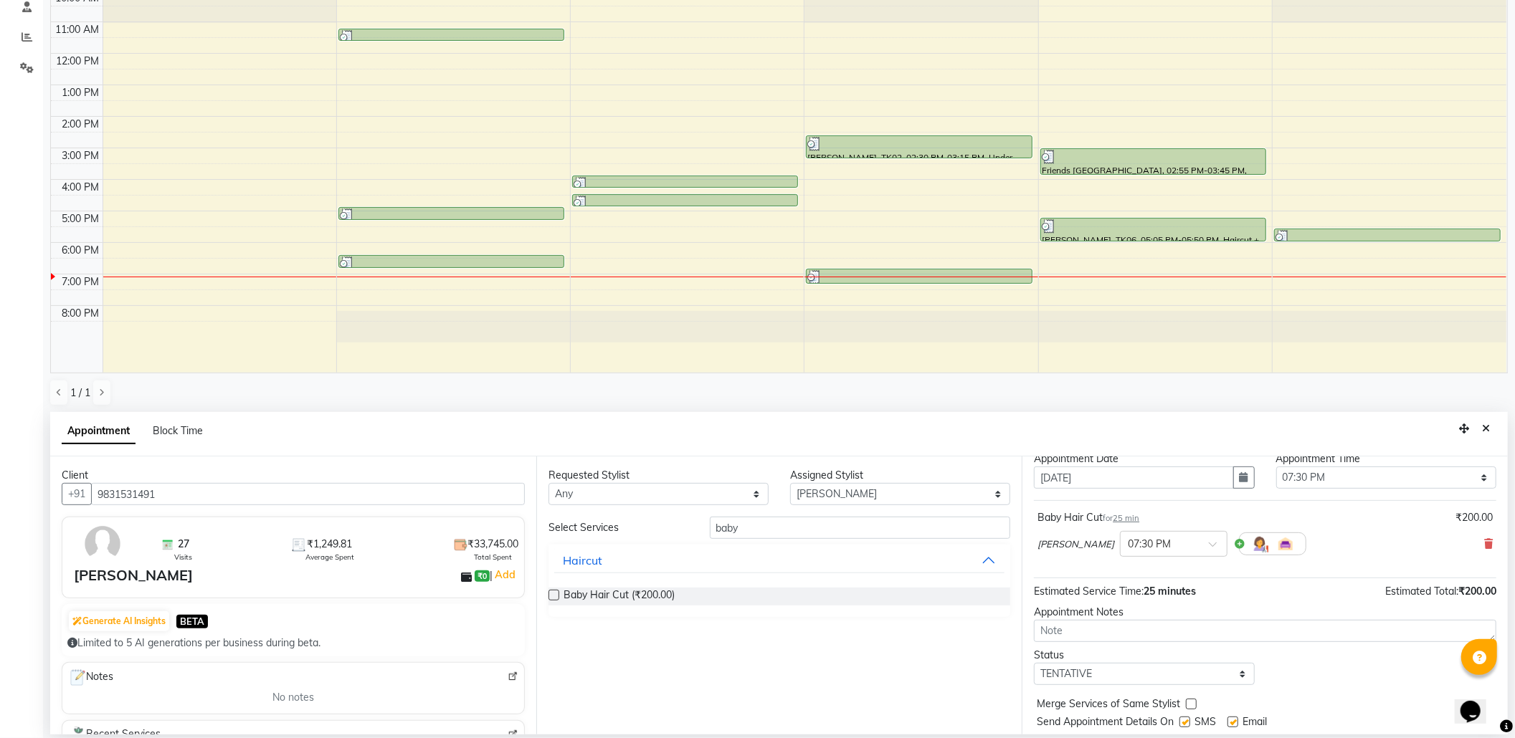
scroll to position [87, 0]
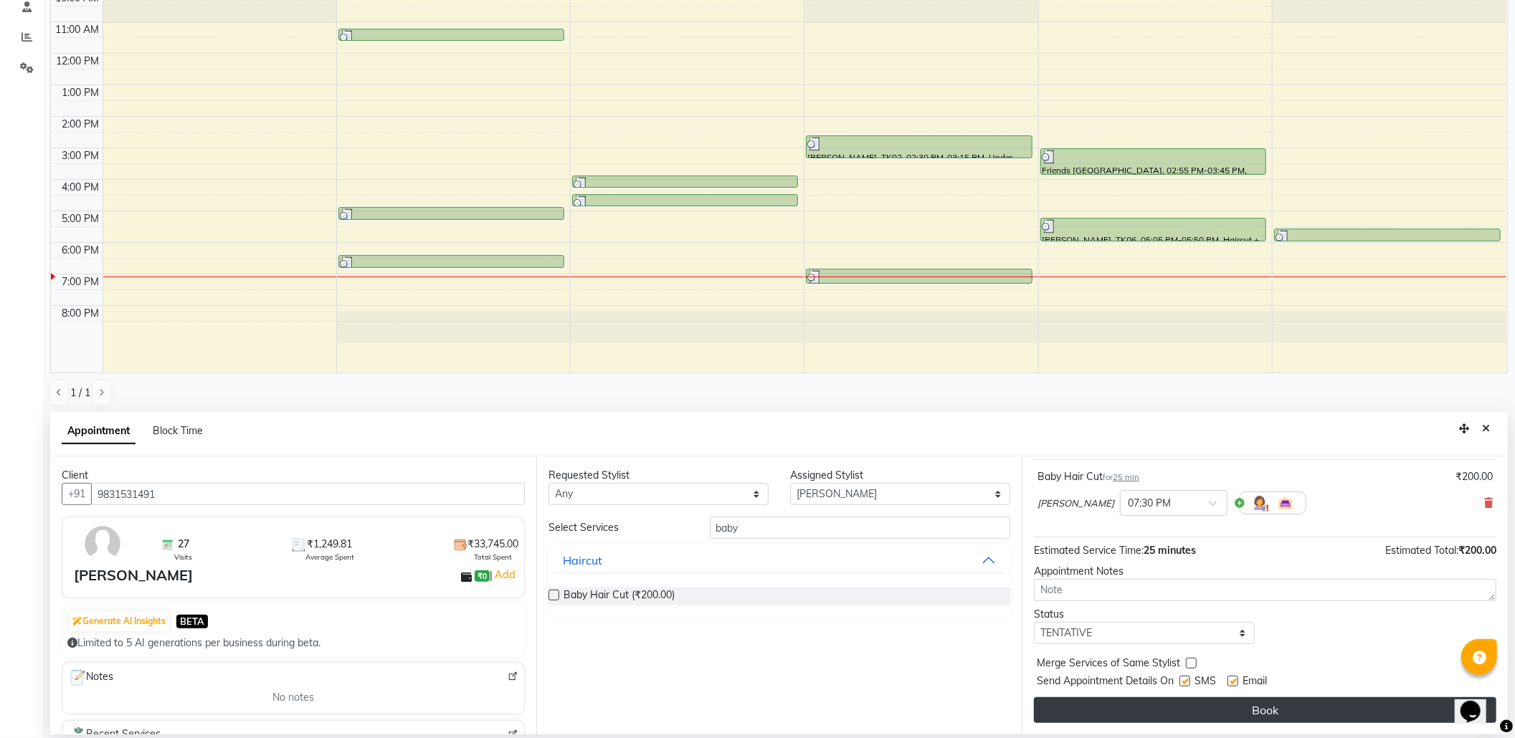
click at [1239, 712] on button "Book" at bounding box center [1265, 711] width 462 height 26
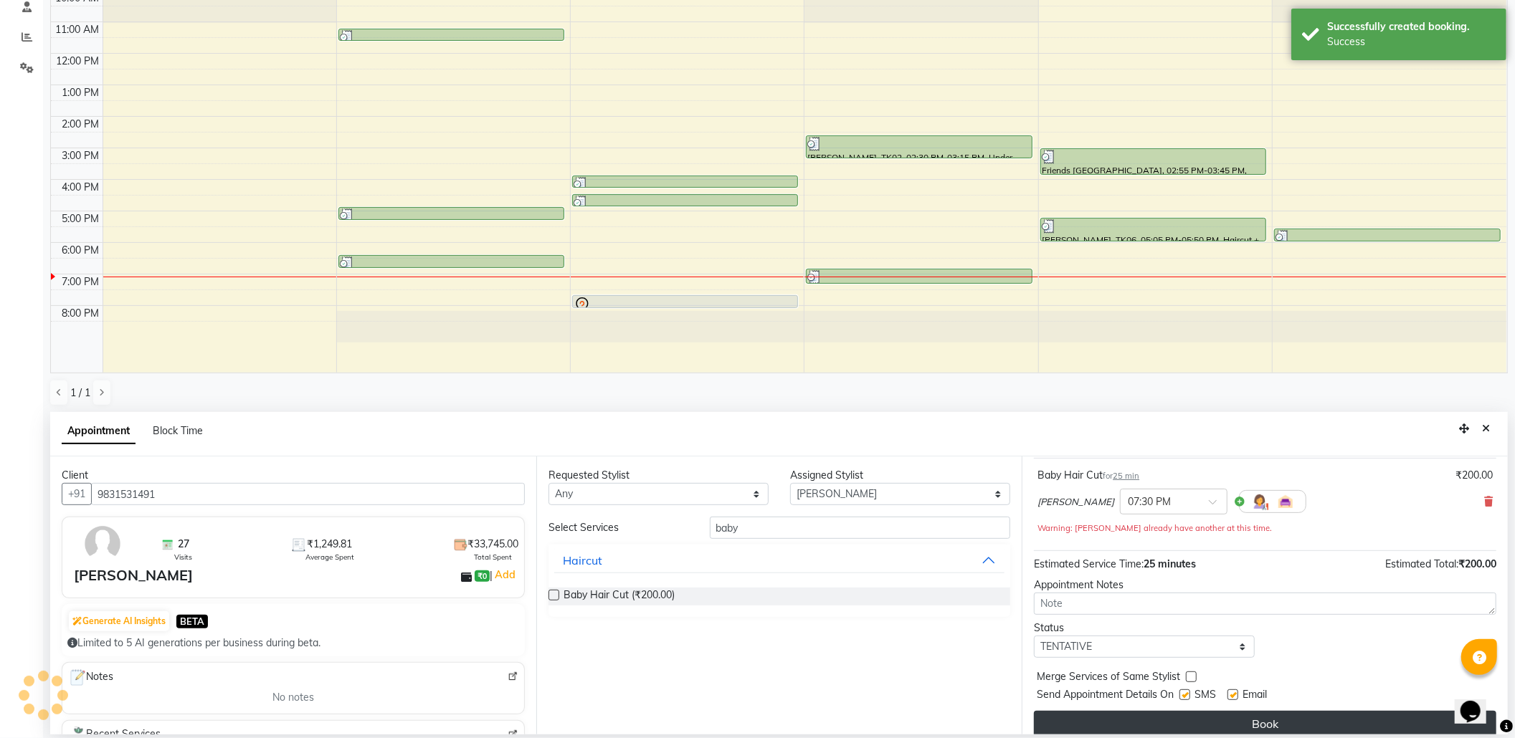
scroll to position [0, 0]
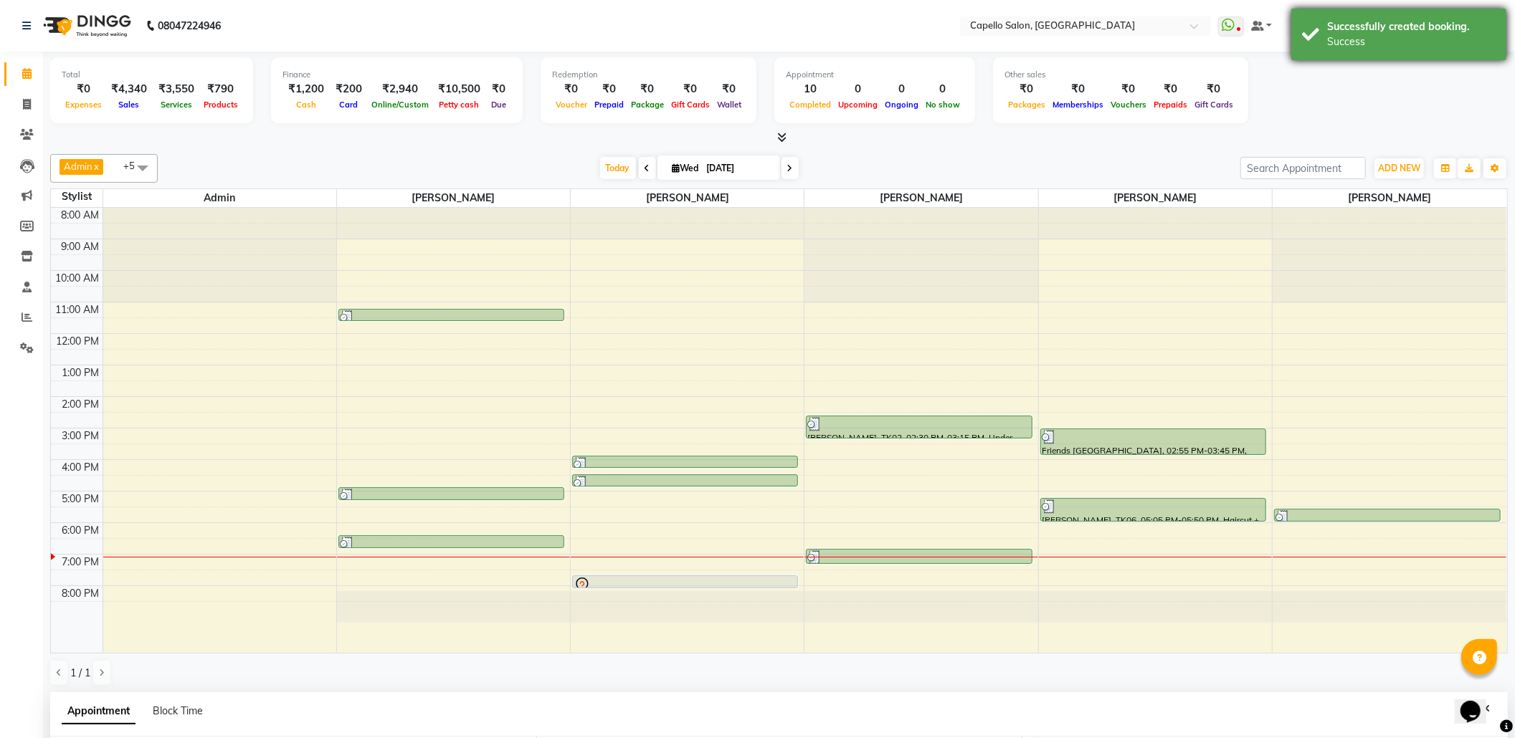
click at [1386, 32] on div "Successfully created booking." at bounding box center [1411, 26] width 168 height 15
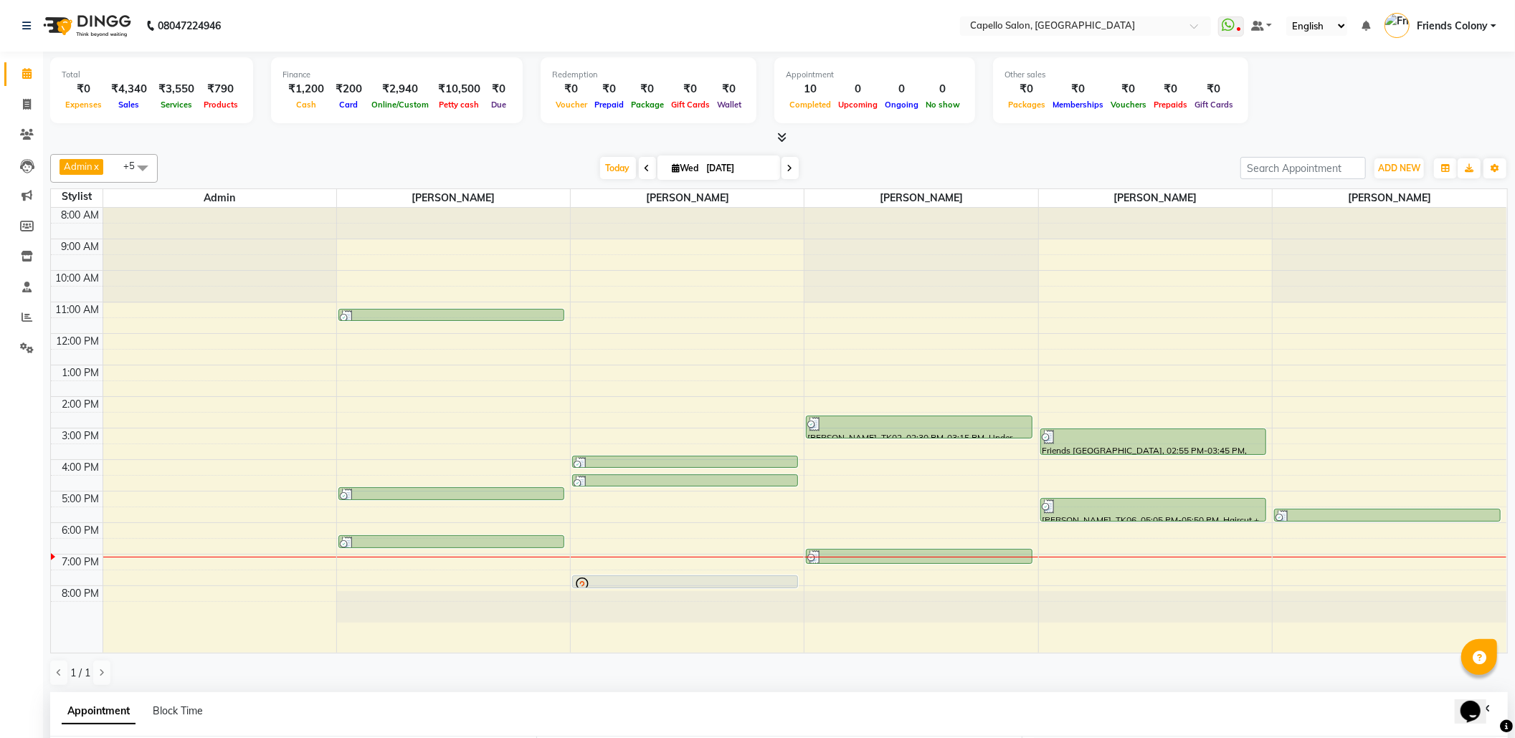
scroll to position [281, 0]
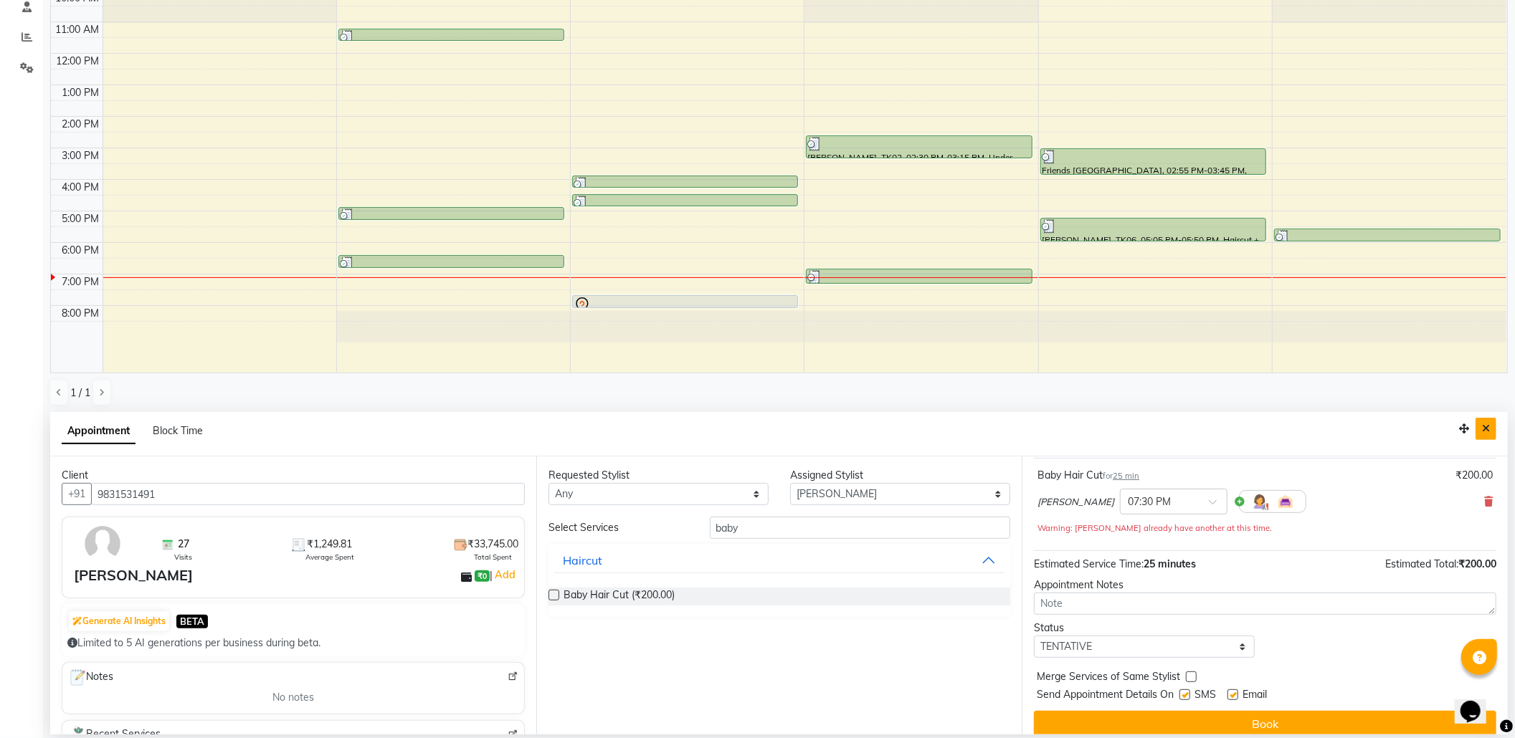
click at [1489, 432] on icon "Close" at bounding box center [1486, 429] width 8 height 10
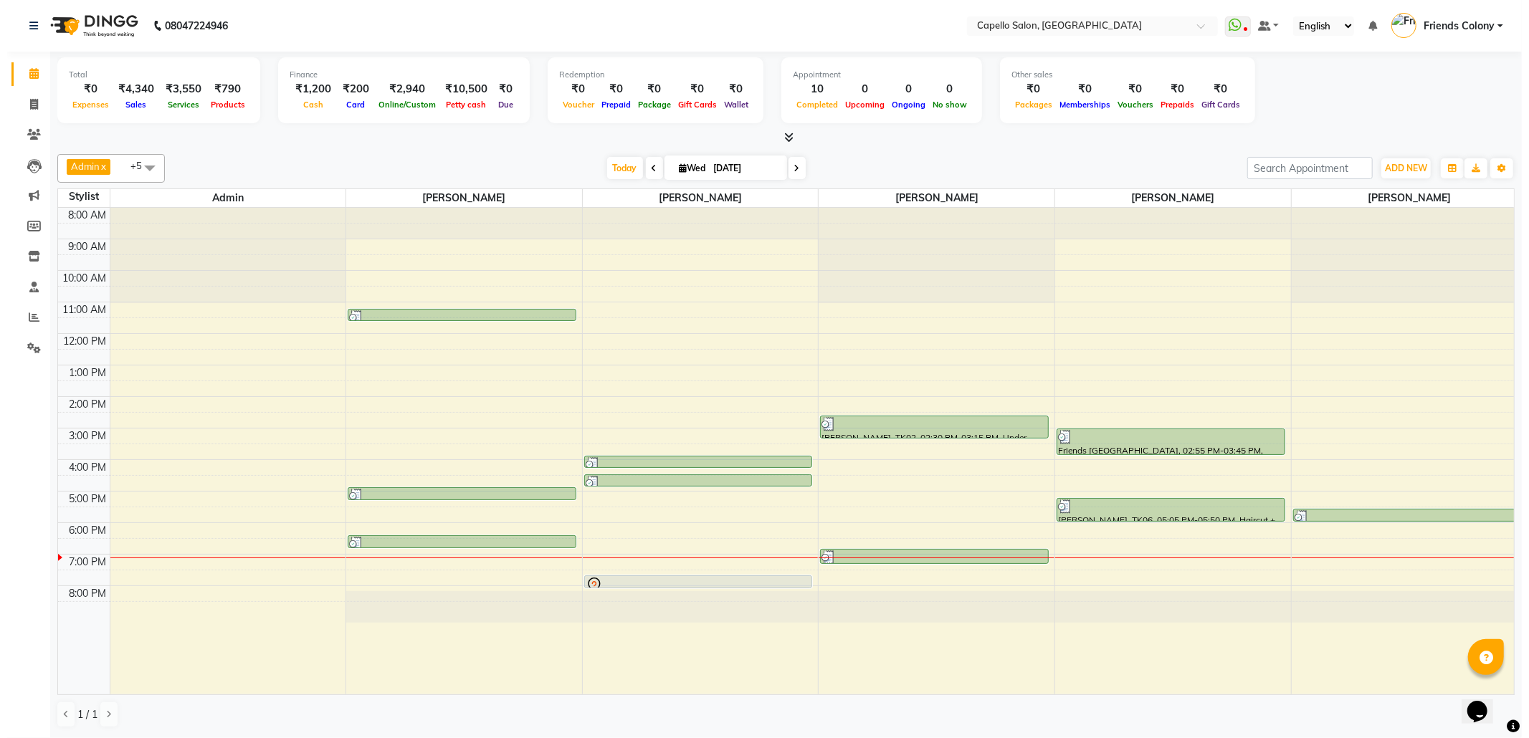
scroll to position [0, 0]
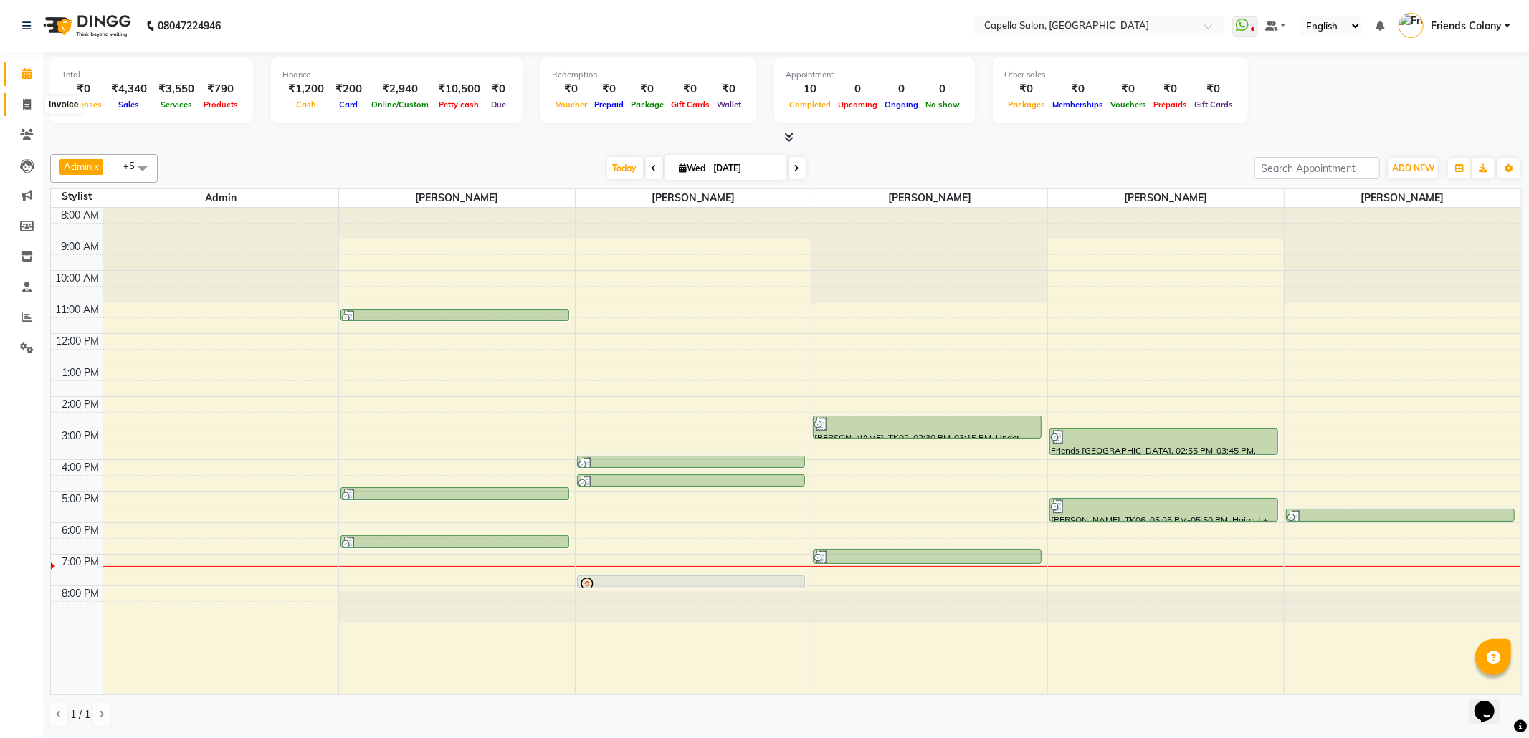
click at [29, 99] on icon at bounding box center [27, 104] width 8 height 11
select select "service"
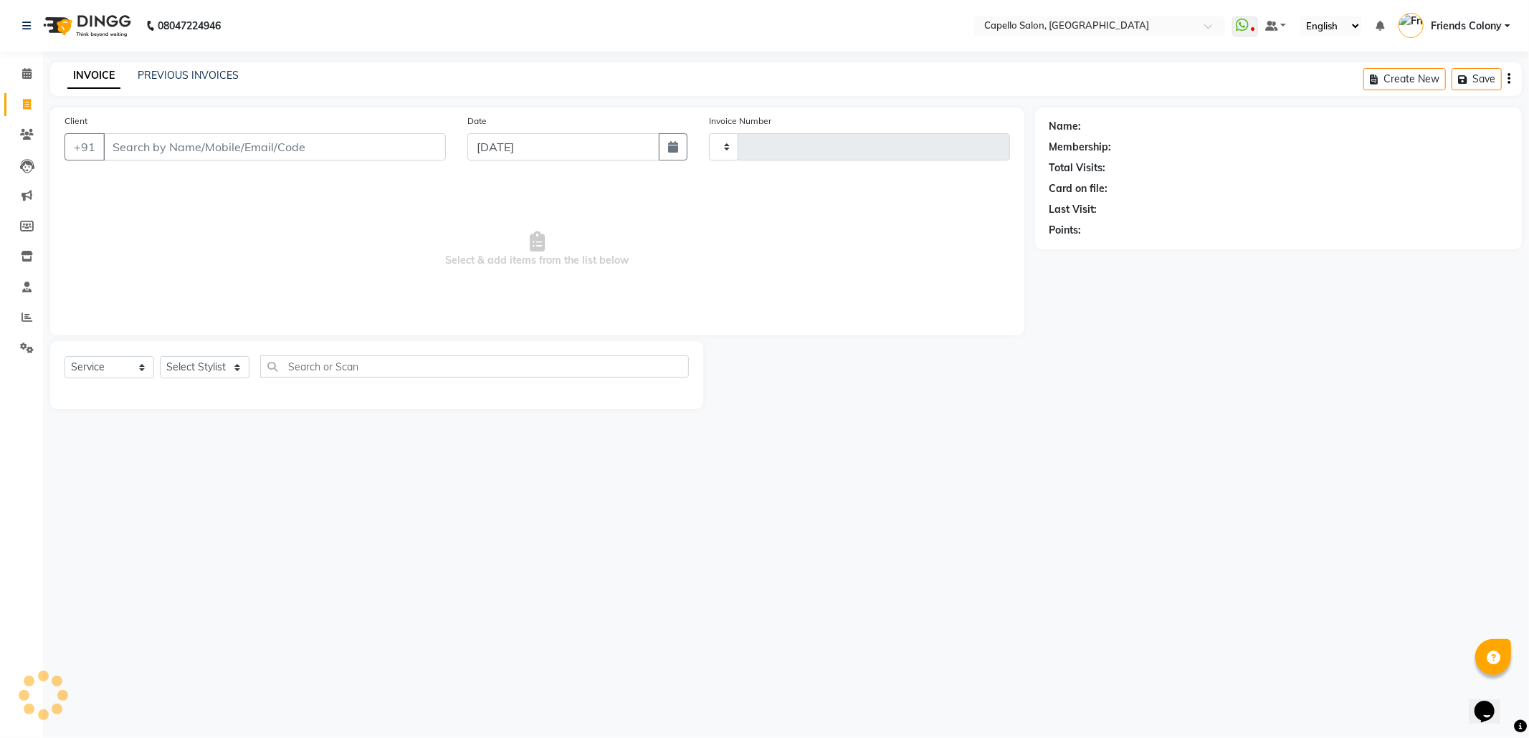
type input "2860"
select select "3583"
click at [166, 80] on link "PREVIOUS INVOICES" at bounding box center [188, 75] width 101 height 13
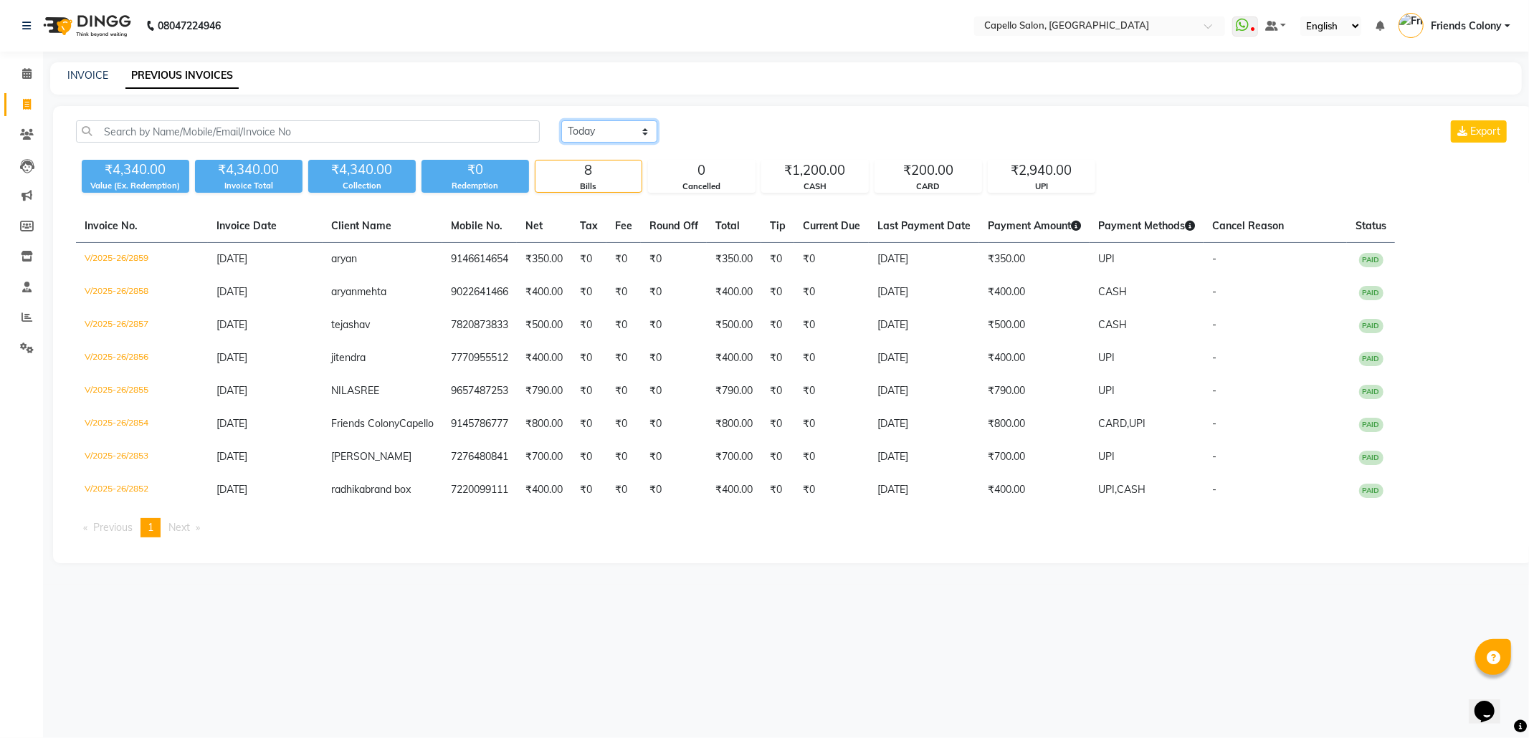
click at [619, 133] on select "Today Yesterday Custom Range" at bounding box center [609, 131] width 96 height 22
select select "range"
click at [561, 120] on select "Today Yesterday Custom Range" at bounding box center [609, 131] width 96 height 22
click at [721, 138] on input "[DATE]" at bounding box center [726, 132] width 100 height 20
select select "9"
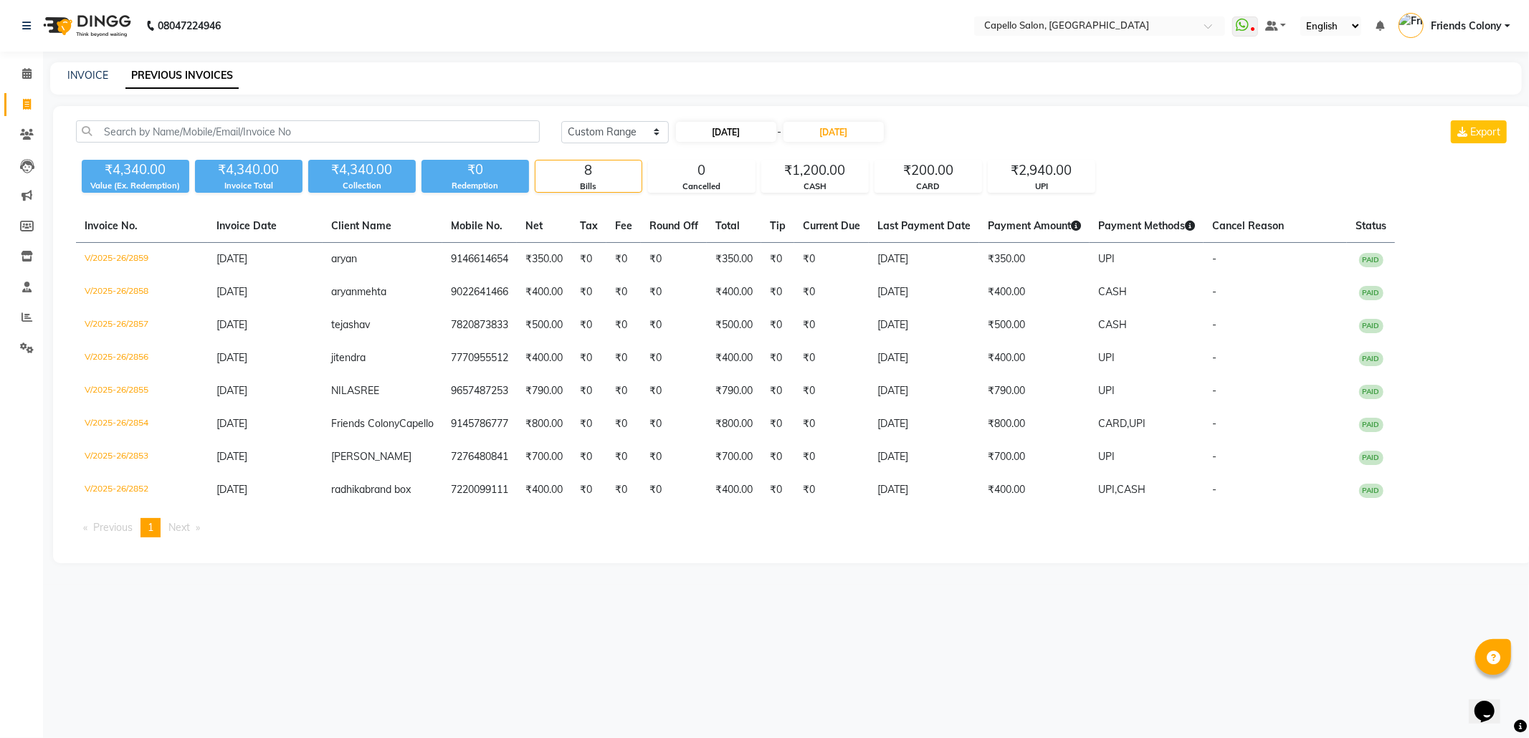
select select "2025"
click at [629, 104] on main "INVOICE PREVIOUS INVOICES Today Yesterday Custom Range 03-09-2025 Jan Feb Mar A…" at bounding box center [786, 323] width 1486 height 523
type input "03-0p9-2025"
click at [0, 448] on div "Calendar Invoice Clients Leads Marketing Members Inventory Staff Reports Settin…" at bounding box center [97, 379] width 194 height 676
click at [22, 73] on icon at bounding box center [26, 73] width 9 height 11
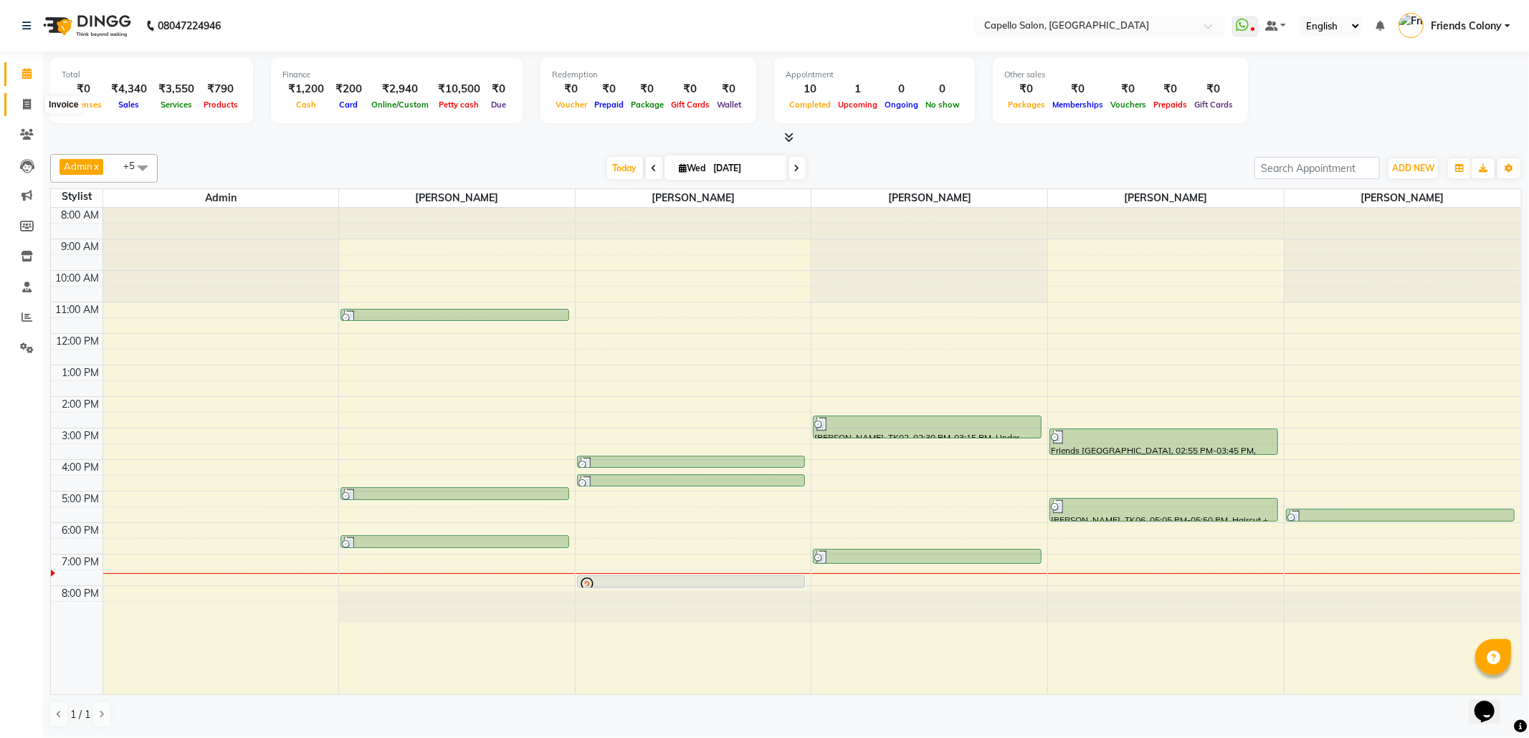
click at [29, 109] on icon at bounding box center [27, 104] width 8 height 11
select select "3583"
select select "service"
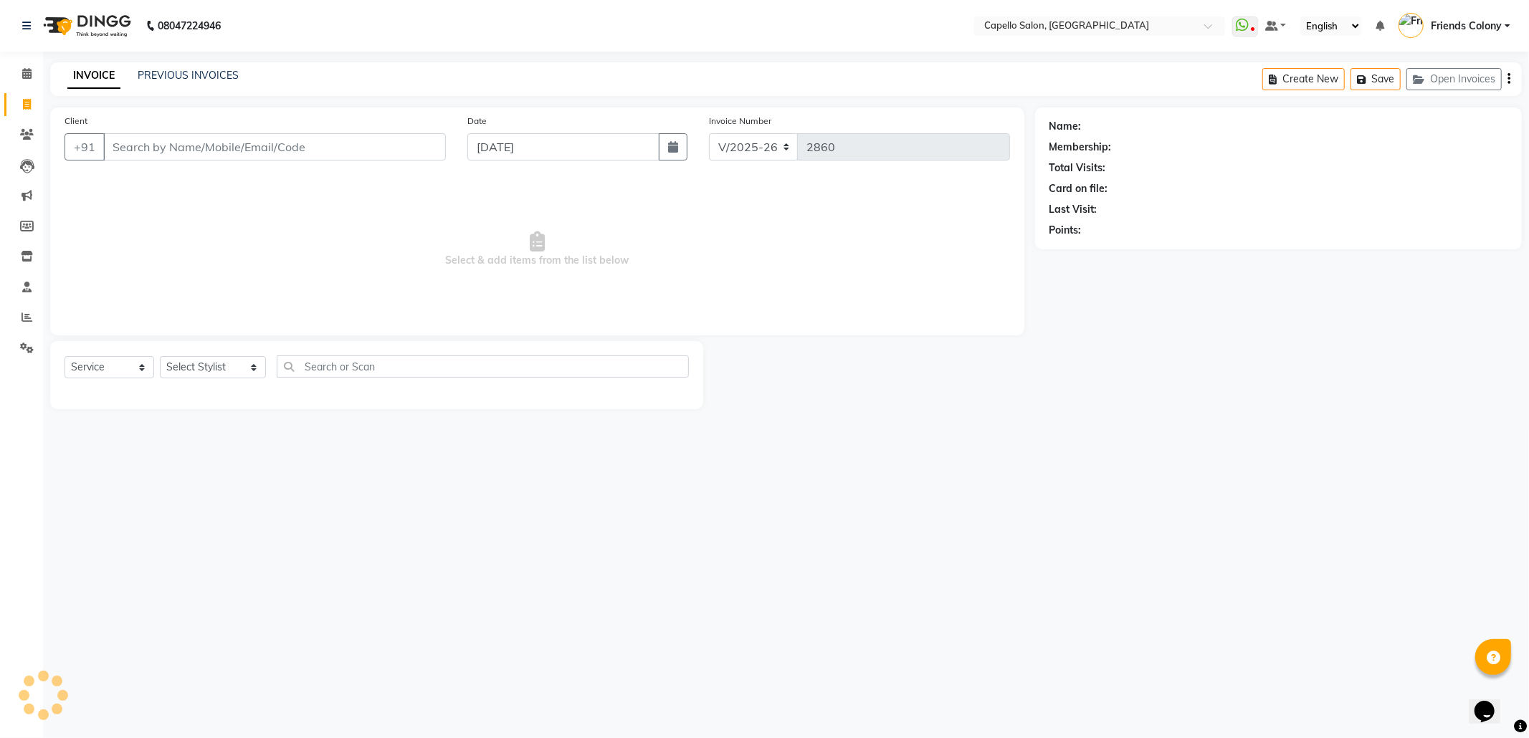
click at [199, 145] on input "Client" at bounding box center [274, 146] width 343 height 27
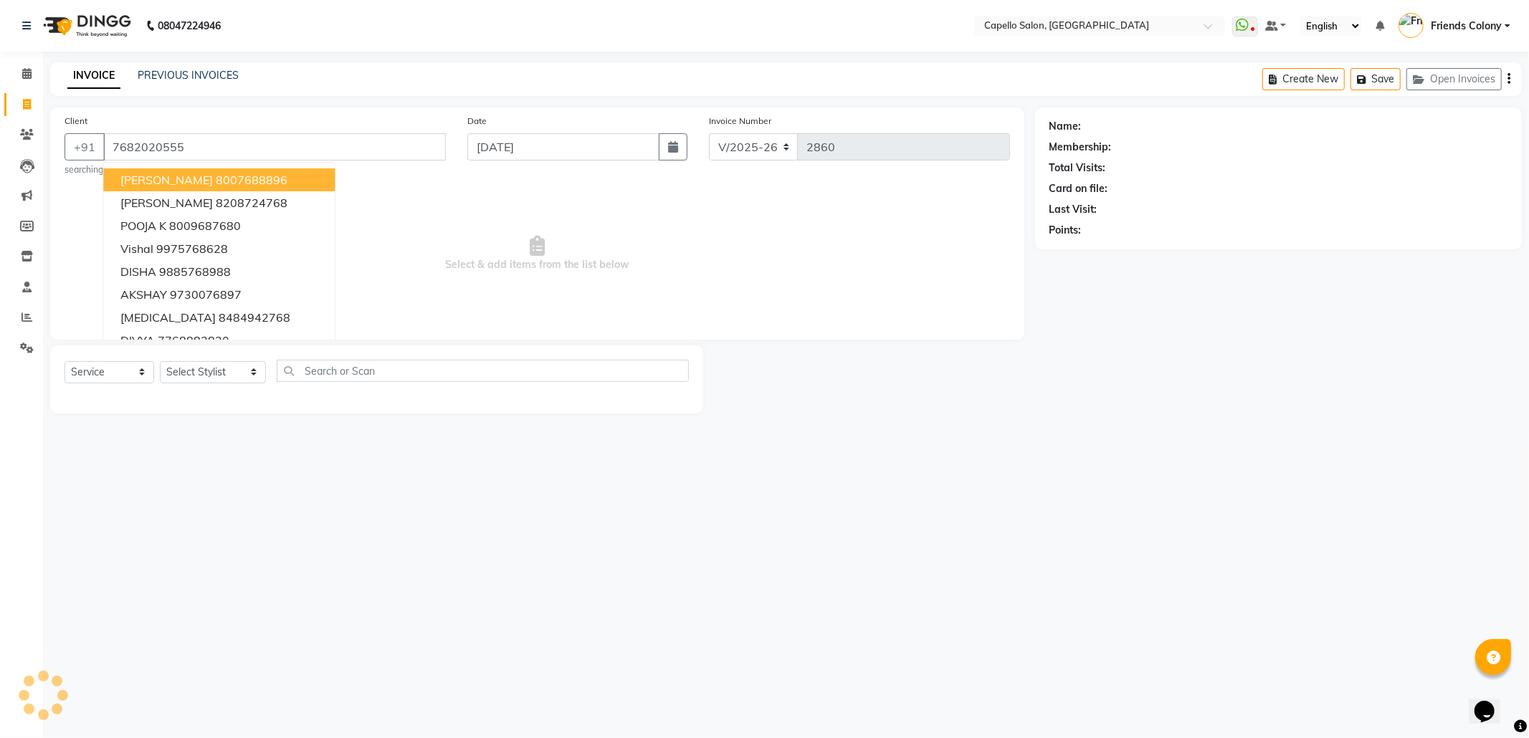
type input "7682020555"
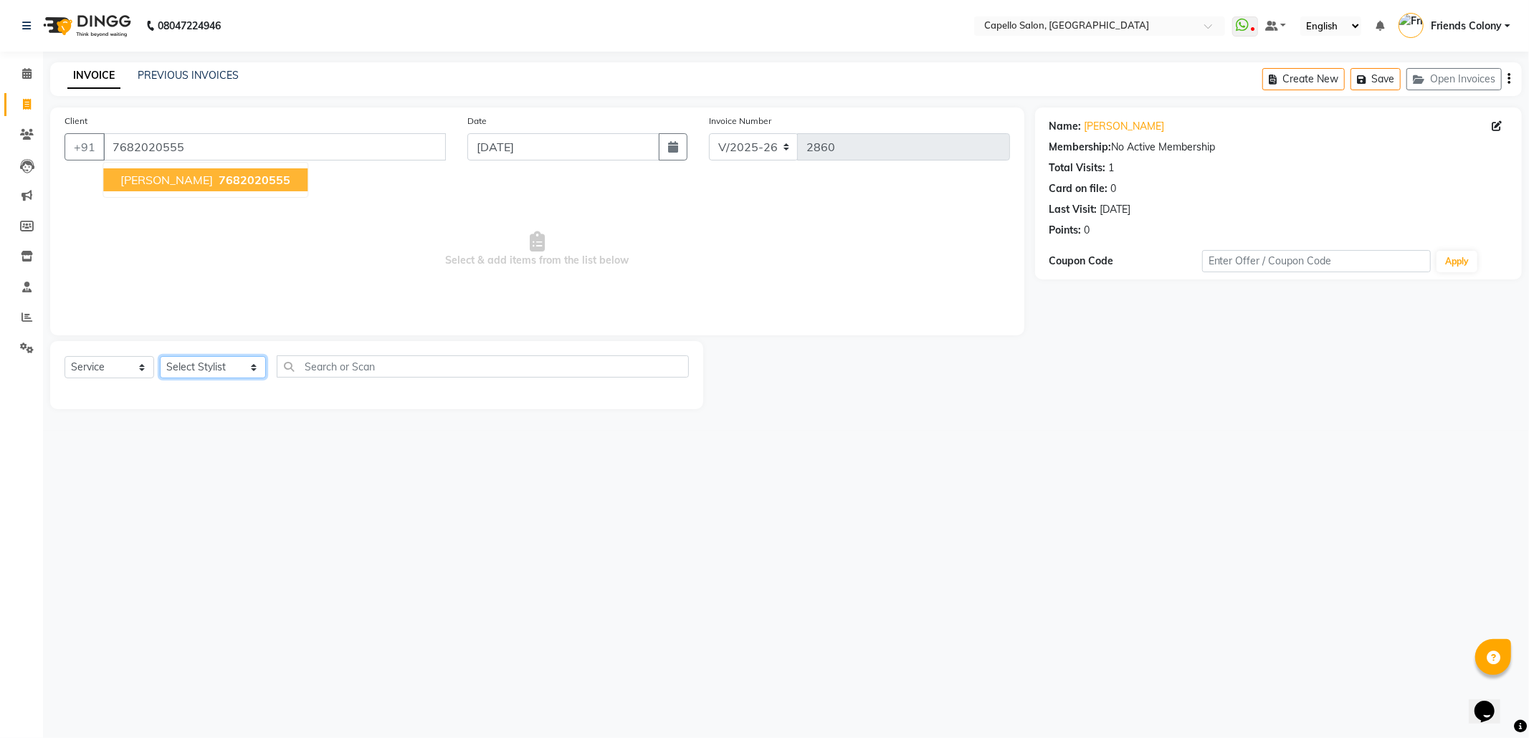
click at [199, 368] on select "Select Stylist Admin [PERSON_NAME] Friends Colony [PERSON_NAME] [PERSON_NAME] N…" at bounding box center [213, 367] width 106 height 22
select select "69590"
click at [160, 356] on select "Select Stylist Admin [PERSON_NAME] Friends Colony [PERSON_NAME] [PERSON_NAME] N…" at bounding box center [213, 367] width 106 height 22
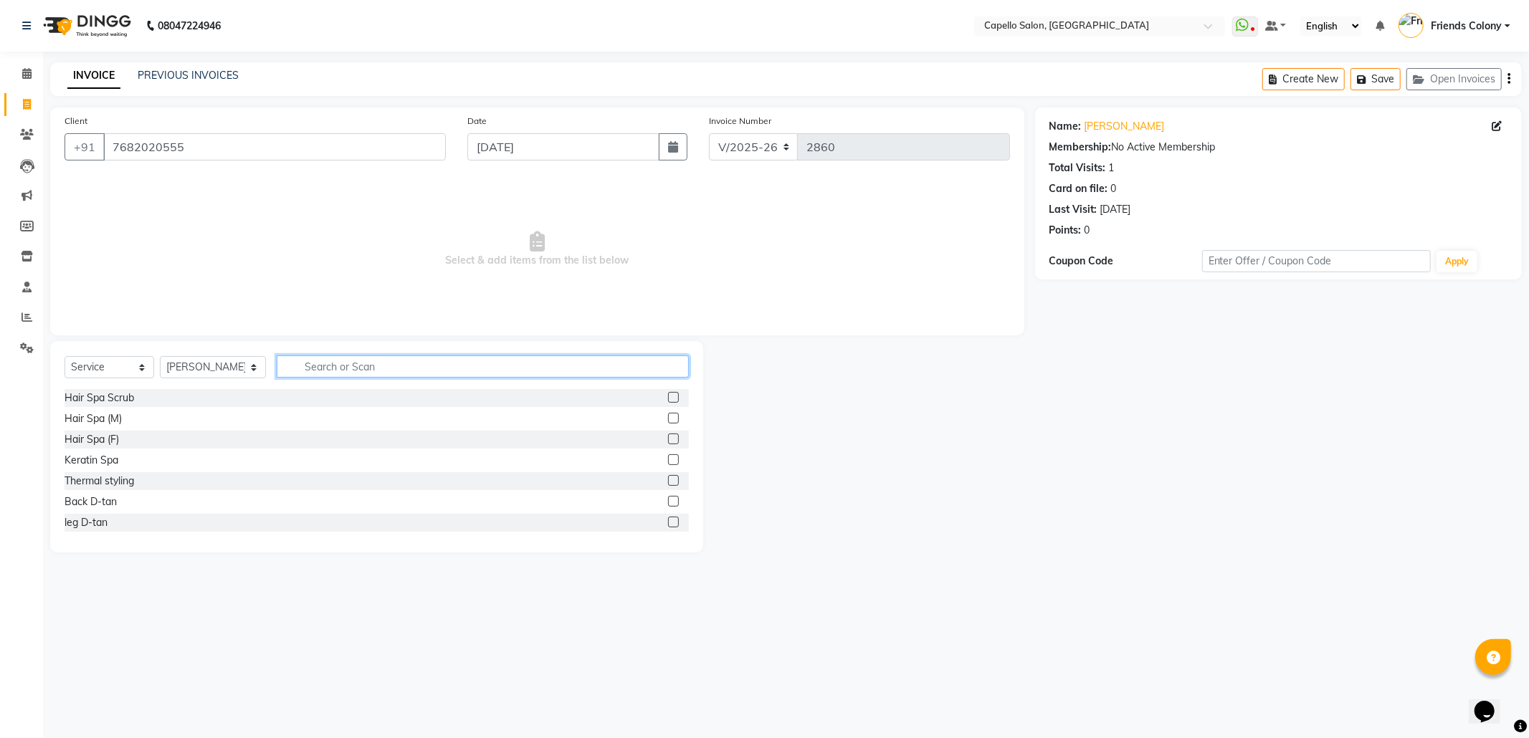
click at [313, 370] on input "text" at bounding box center [483, 367] width 412 height 22
type input "wash"
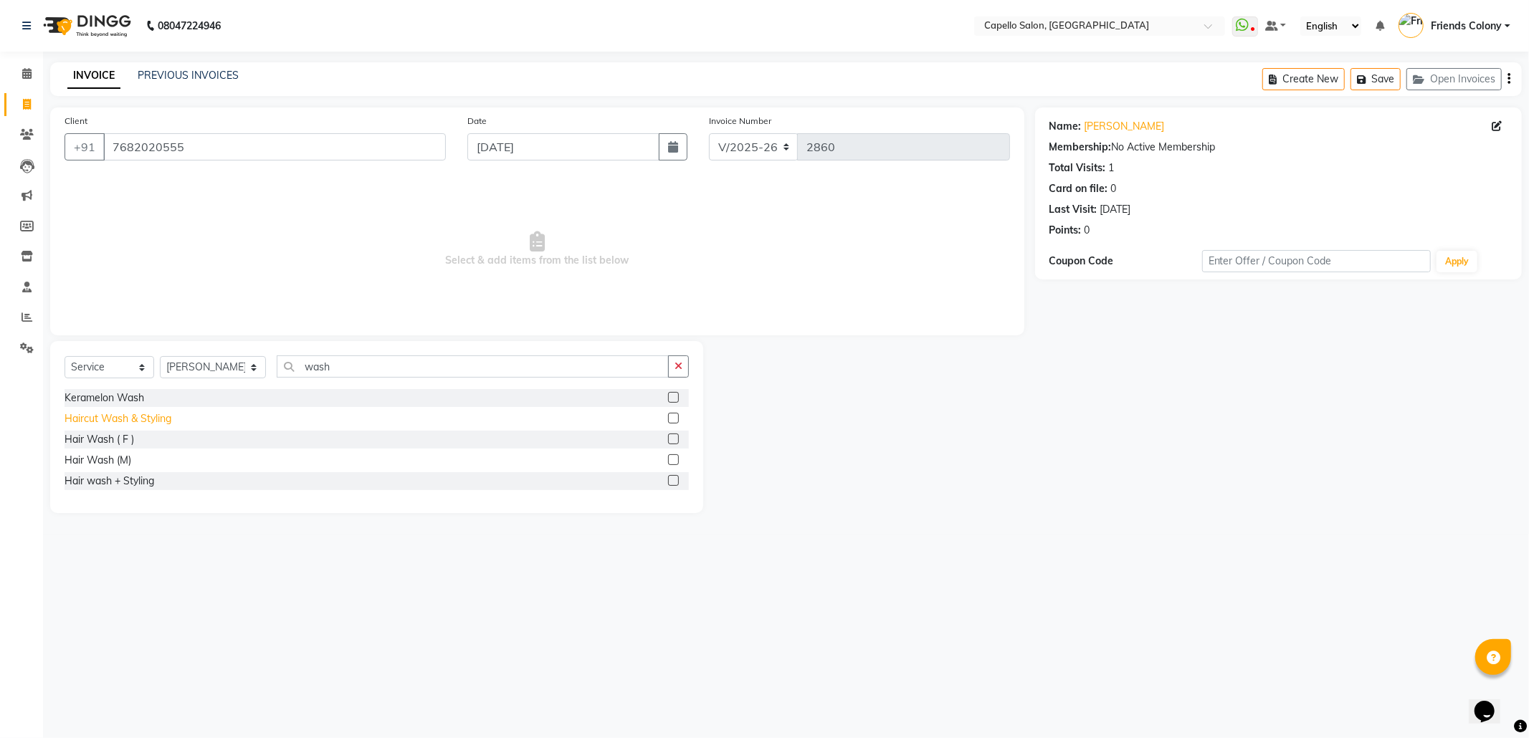
click at [141, 419] on div "Haircut Wash & Styling" at bounding box center [118, 419] width 107 height 15
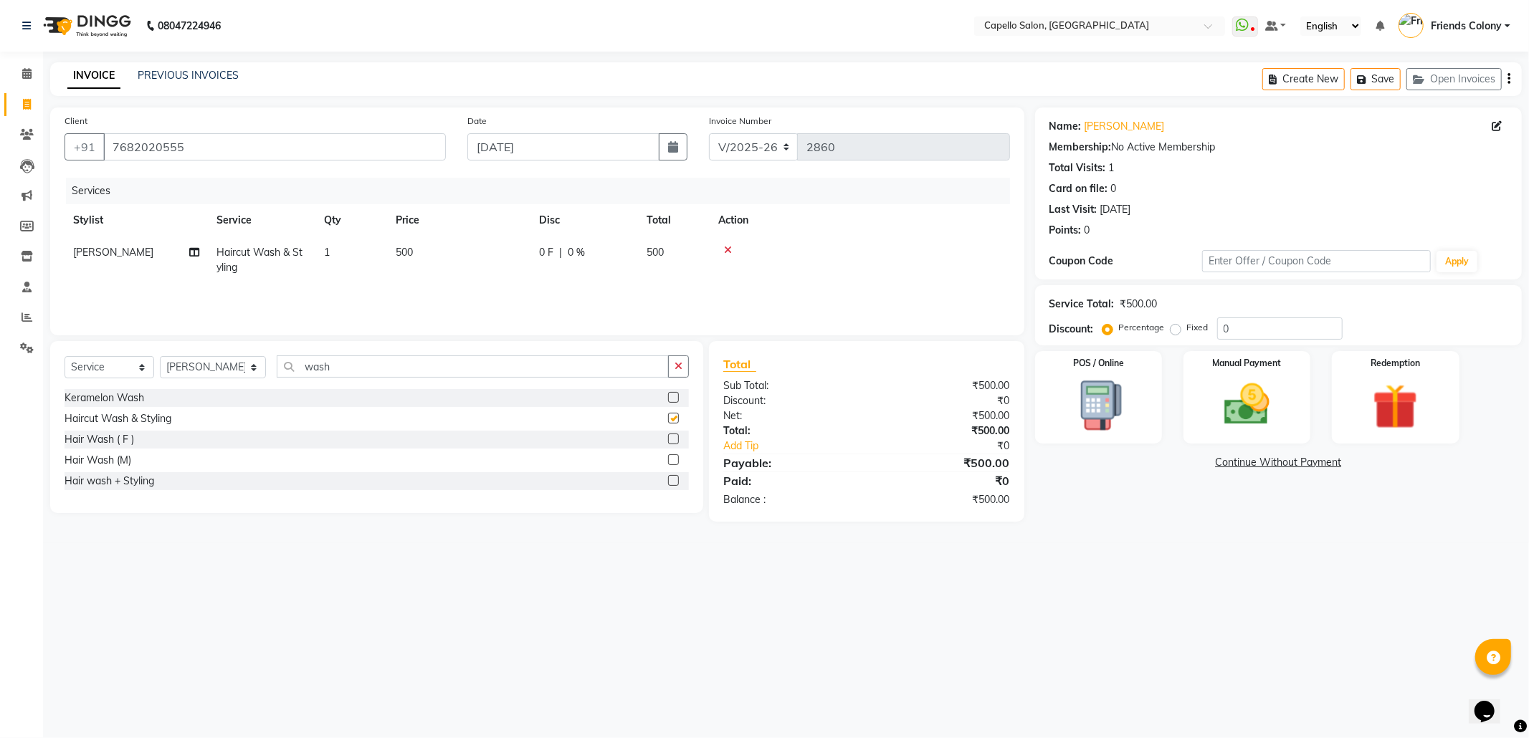
checkbox input "false"
click at [1249, 397] on img at bounding box center [1247, 405] width 77 height 54
click at [1188, 457] on span "UPI" at bounding box center [1186, 463] width 22 height 16
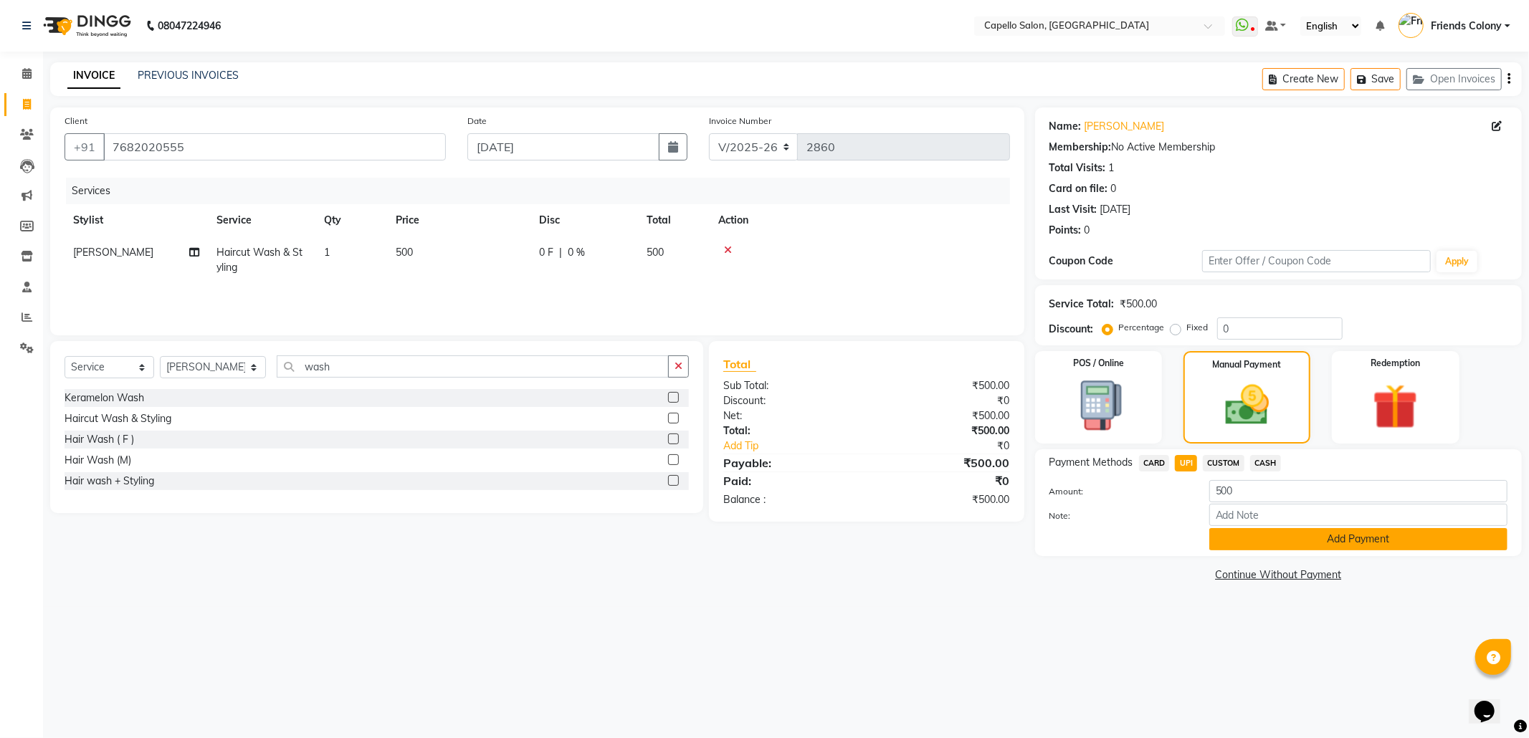
click at [1345, 534] on button "Add Payment" at bounding box center [1359, 539] width 298 height 22
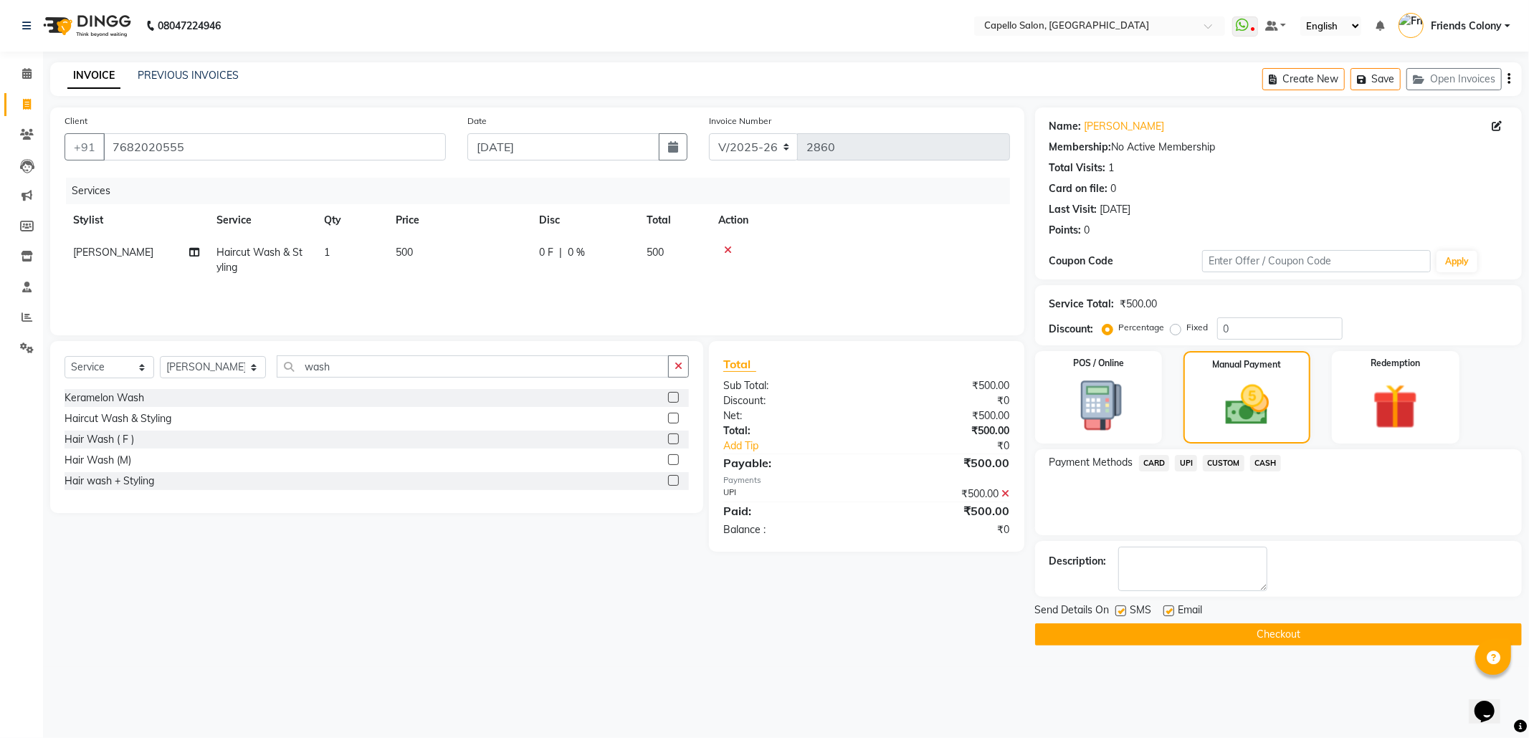
click at [1286, 638] on button "Checkout" at bounding box center [1278, 635] width 487 height 22
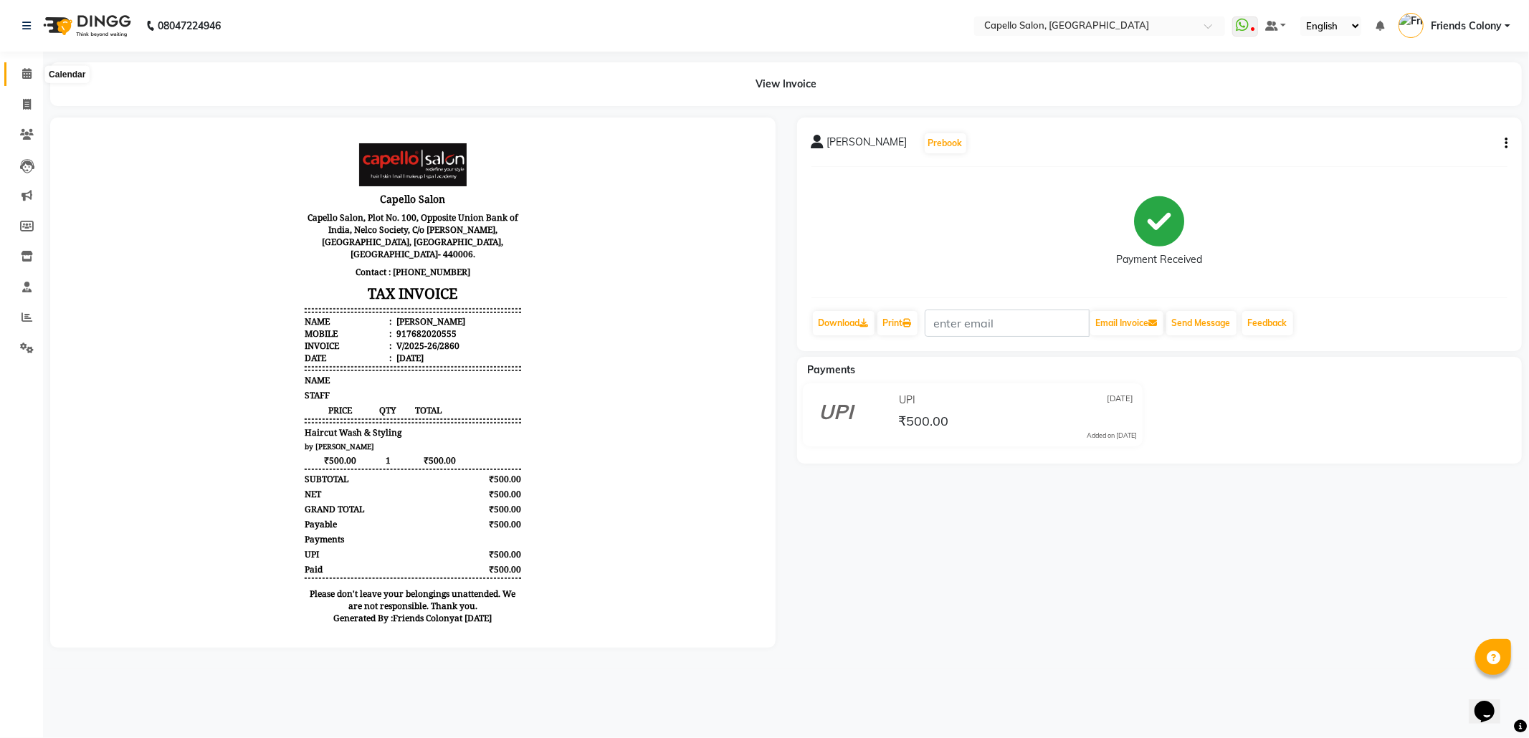
click at [32, 77] on span at bounding box center [26, 74] width 25 height 16
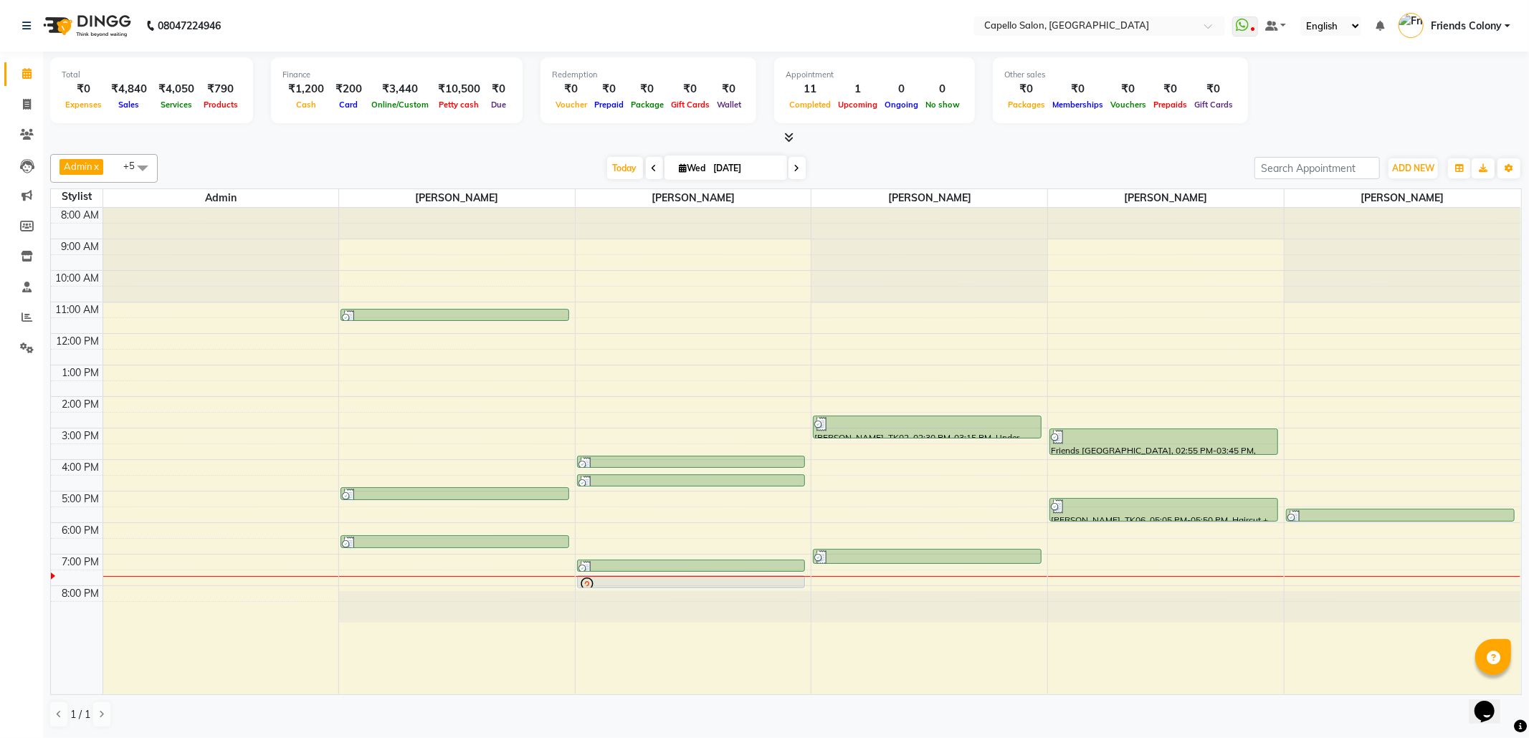
click at [412, 147] on div "Total ₹0 Expenses ₹4,840 Sales ₹4,050 Services ₹790 Products Finance ₹1,200 Cas…" at bounding box center [786, 395] width 1486 height 686
click at [20, 102] on span at bounding box center [26, 105] width 25 height 16
select select "3583"
select select "service"
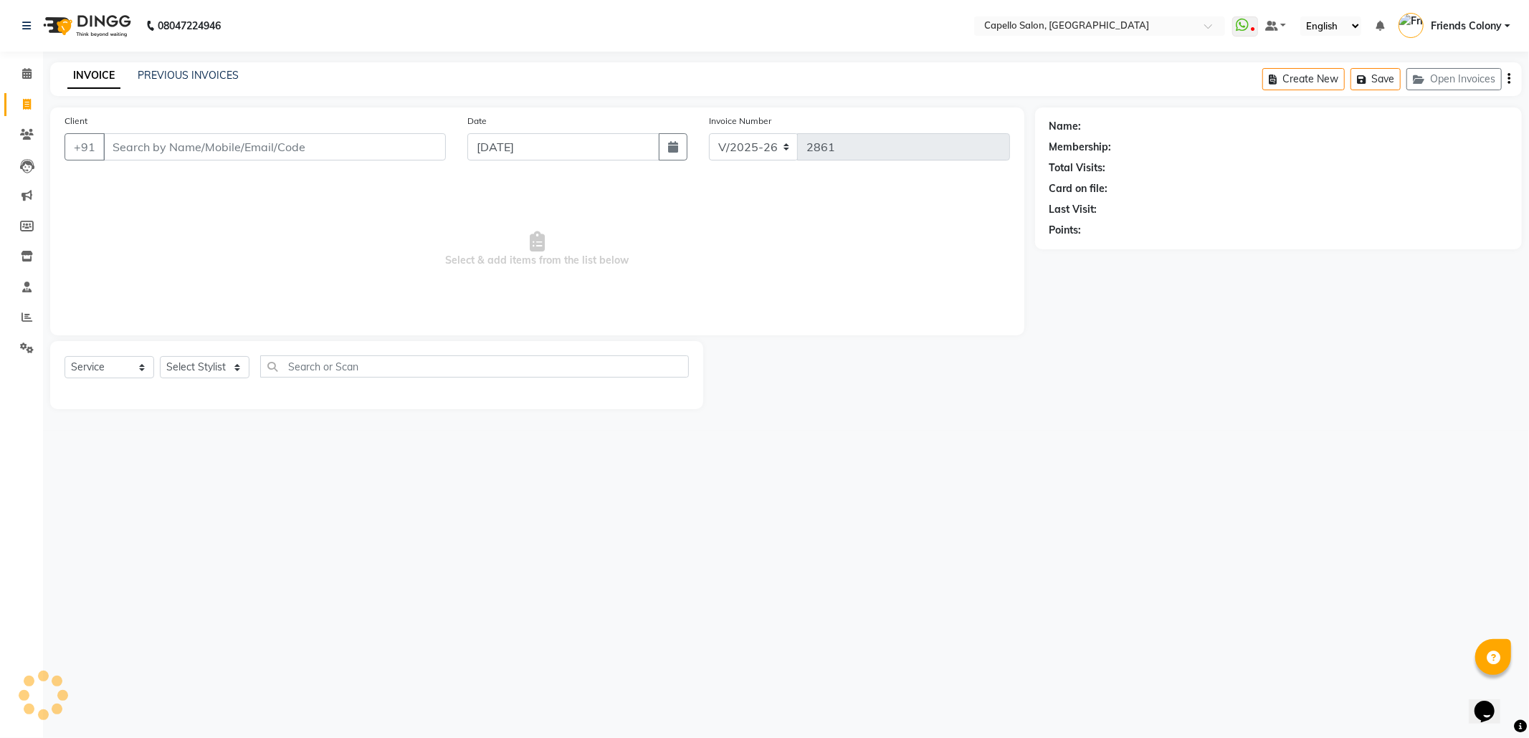
click at [194, 141] on input "Client" at bounding box center [274, 146] width 343 height 27
type input "7489053203"
click at [174, 371] on select "Select Stylist Admin ANKIT BANDEWAR Friends Colony Harsha Shiwankar mohini godh…" at bounding box center [213, 372] width 106 height 22
select select "16603"
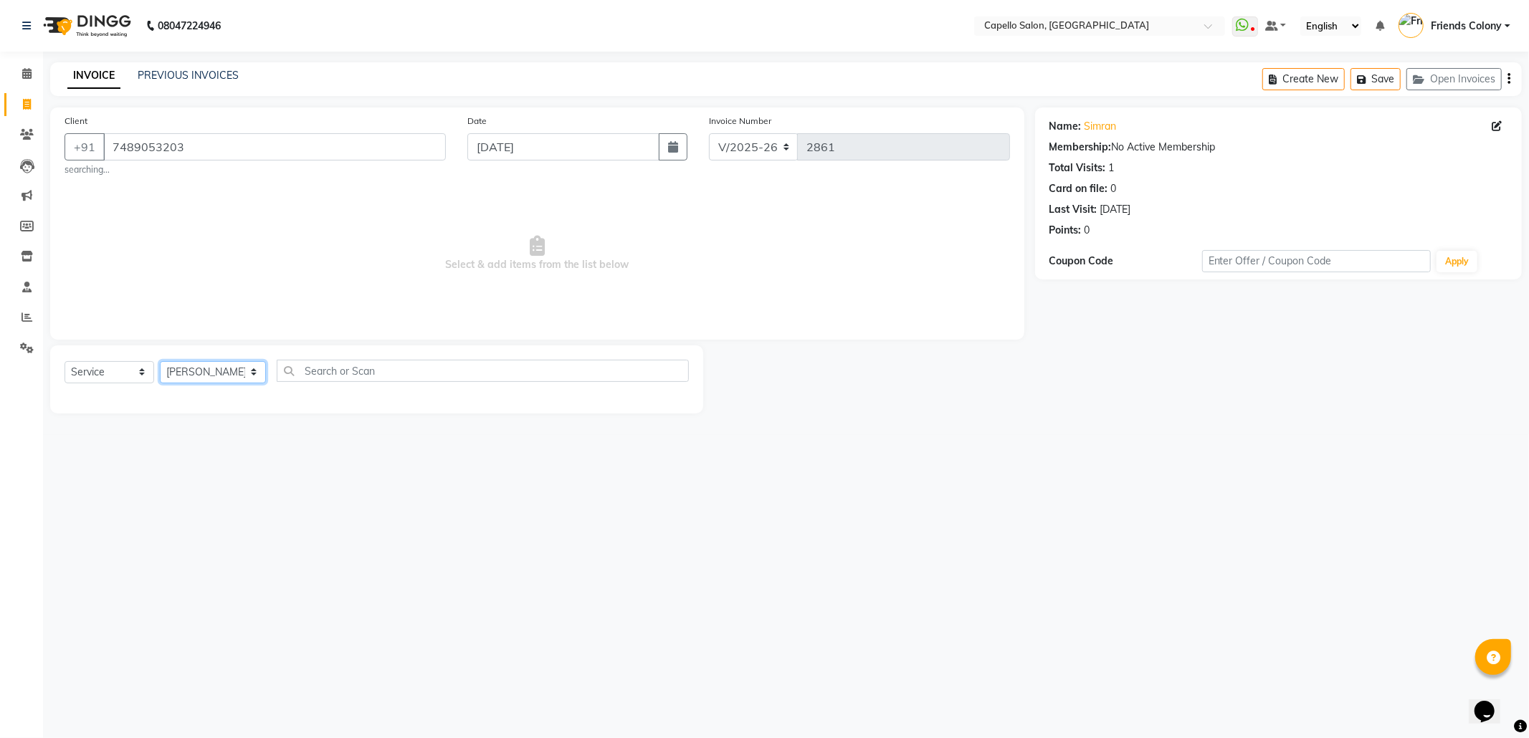
click at [160, 361] on select "Select Stylist Admin ANKIT BANDEWAR Friends Colony Harsha Shiwankar mohini godh…" at bounding box center [213, 372] width 106 height 22
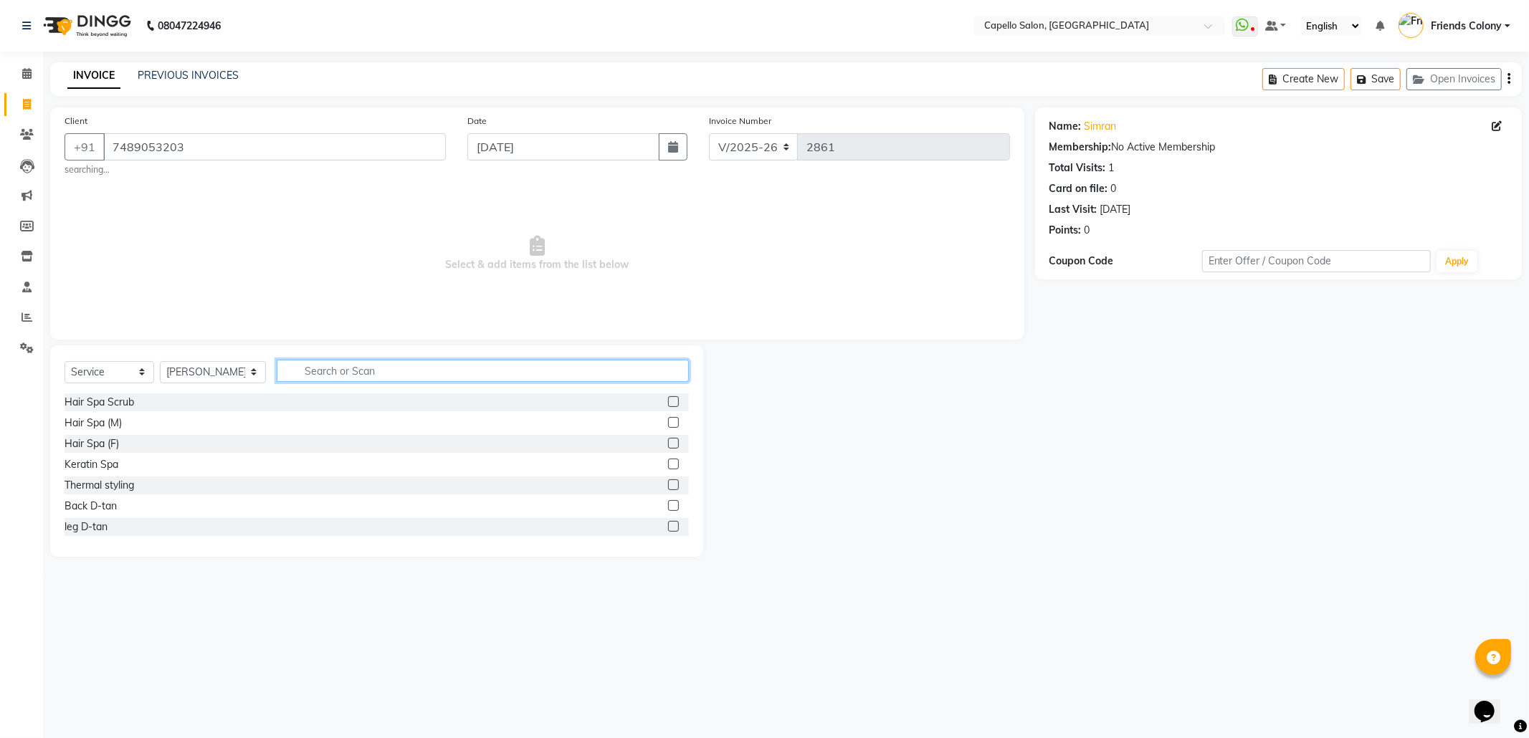
drag, startPoint x: 370, startPoint y: 379, endPoint x: 368, endPoint y: 370, distance: 9.6
click at [370, 379] on input "text" at bounding box center [483, 371] width 412 height 22
type input "under"
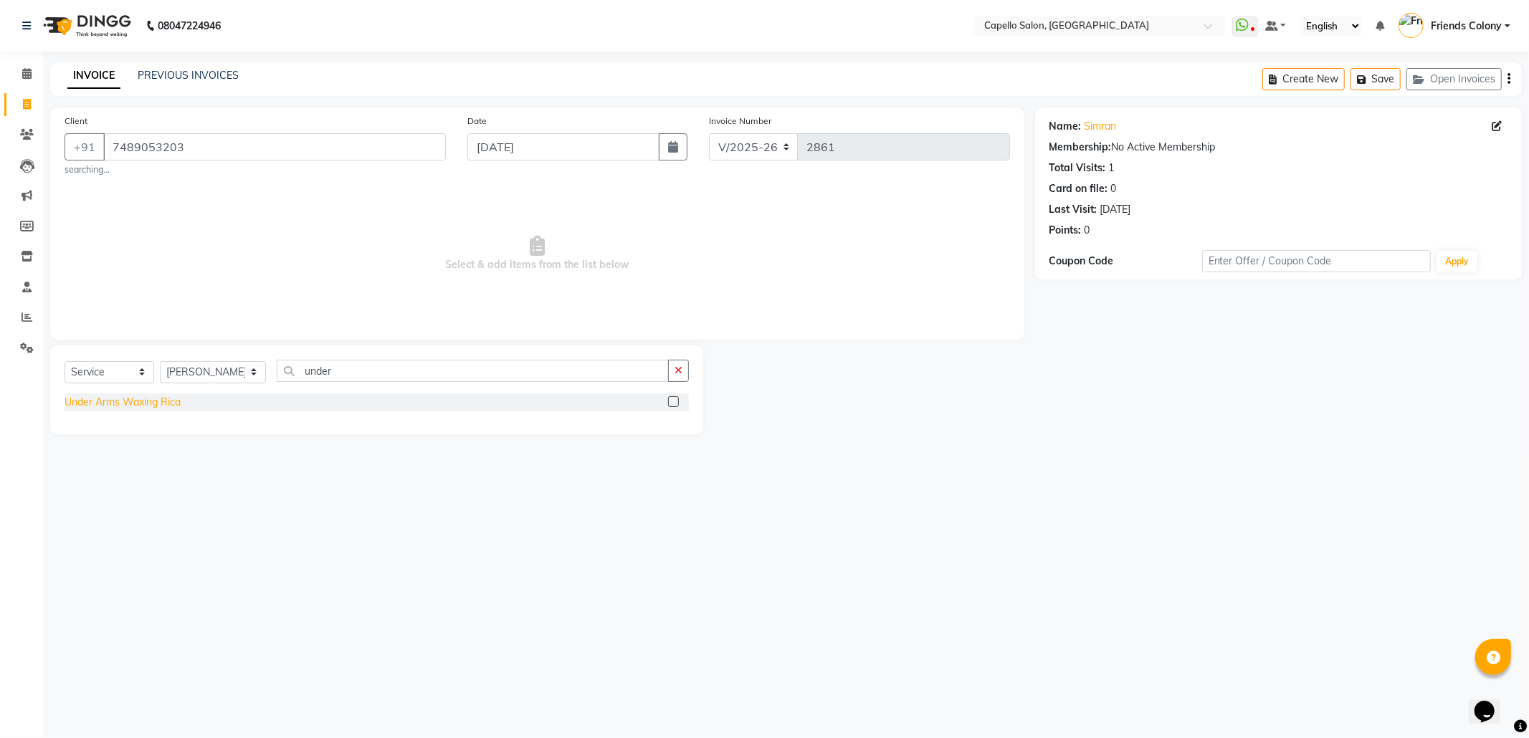
click at [167, 396] on div "Under Arms Waxing Rica" at bounding box center [123, 402] width 116 height 15
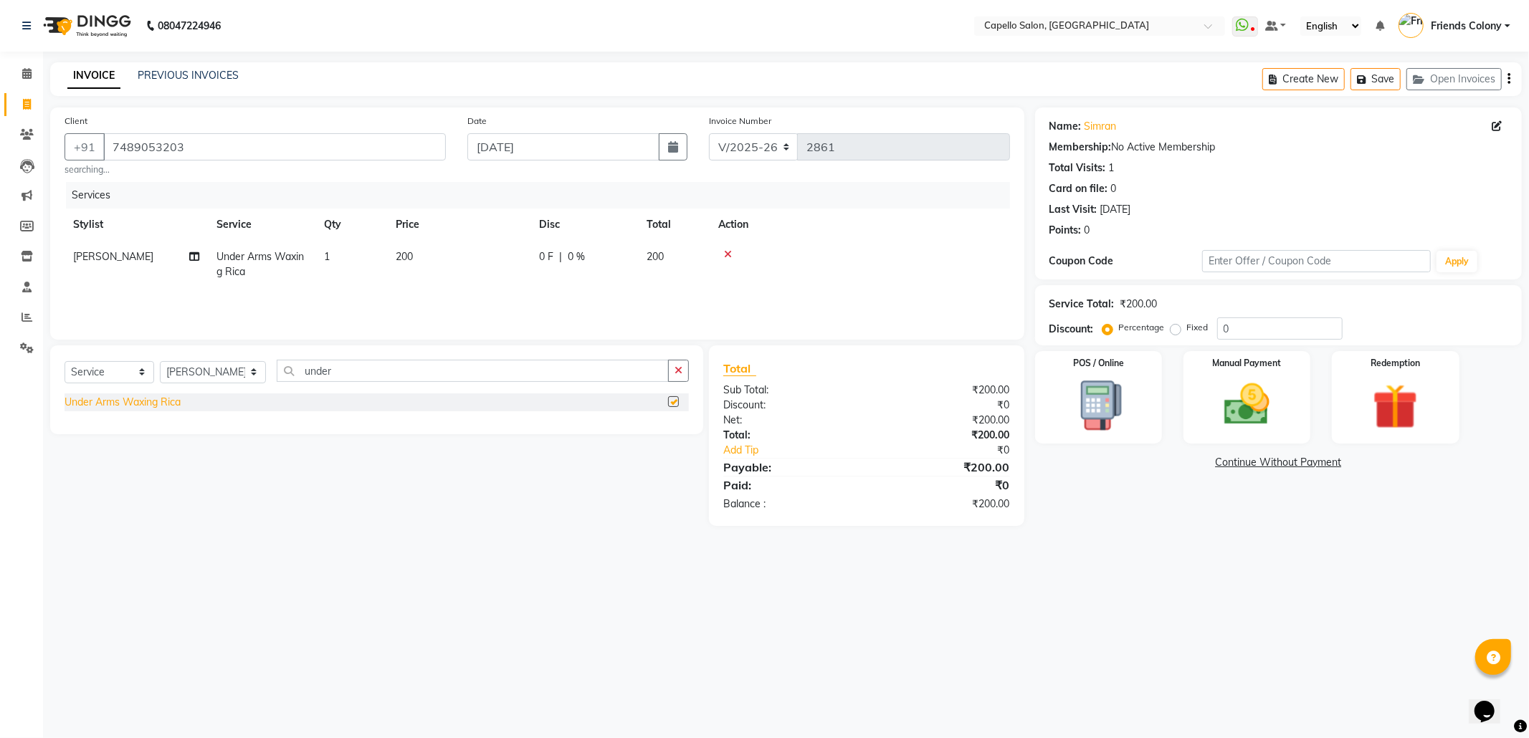
checkbox input "false"
click at [1256, 393] on img at bounding box center [1247, 405] width 77 height 54
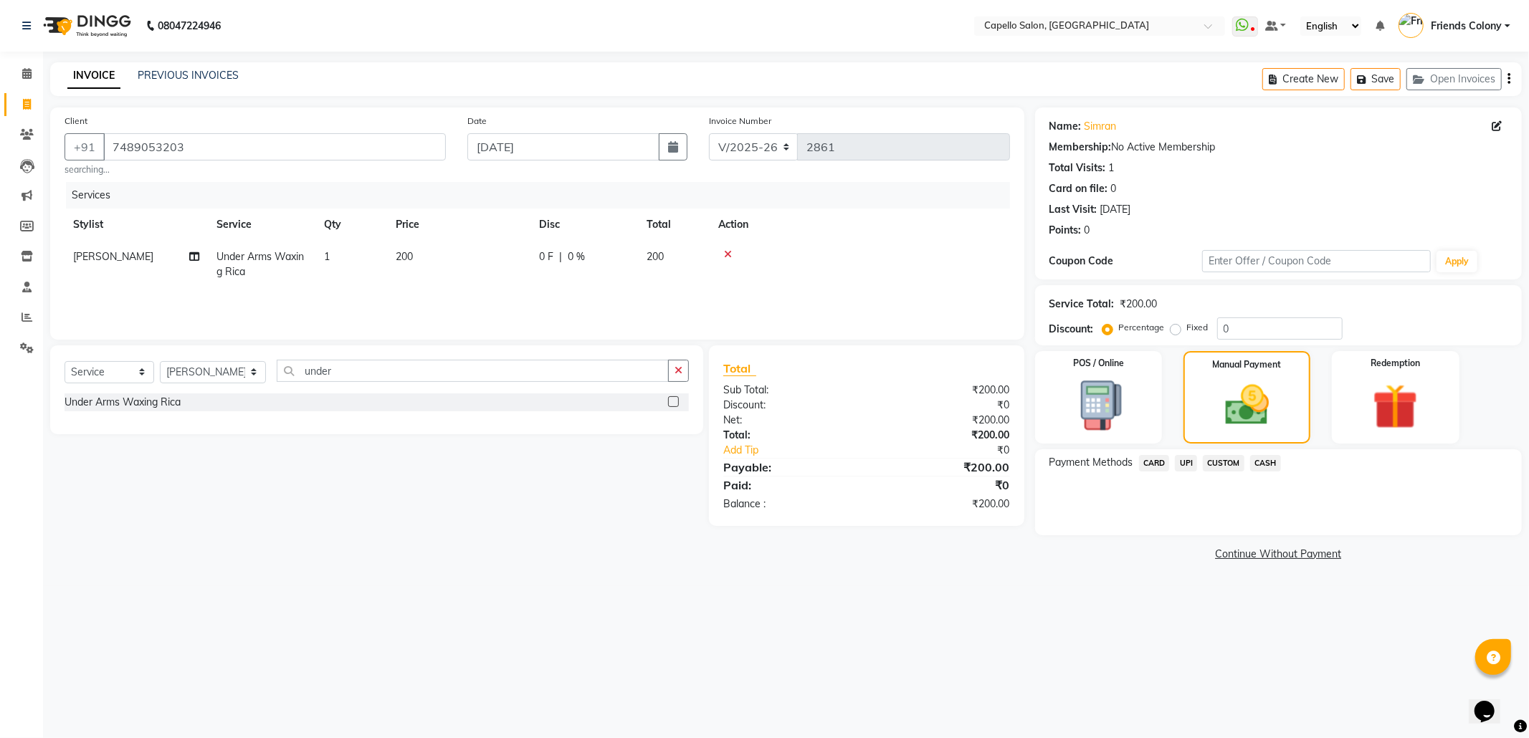
click at [1195, 460] on span "UPI" at bounding box center [1186, 463] width 22 height 16
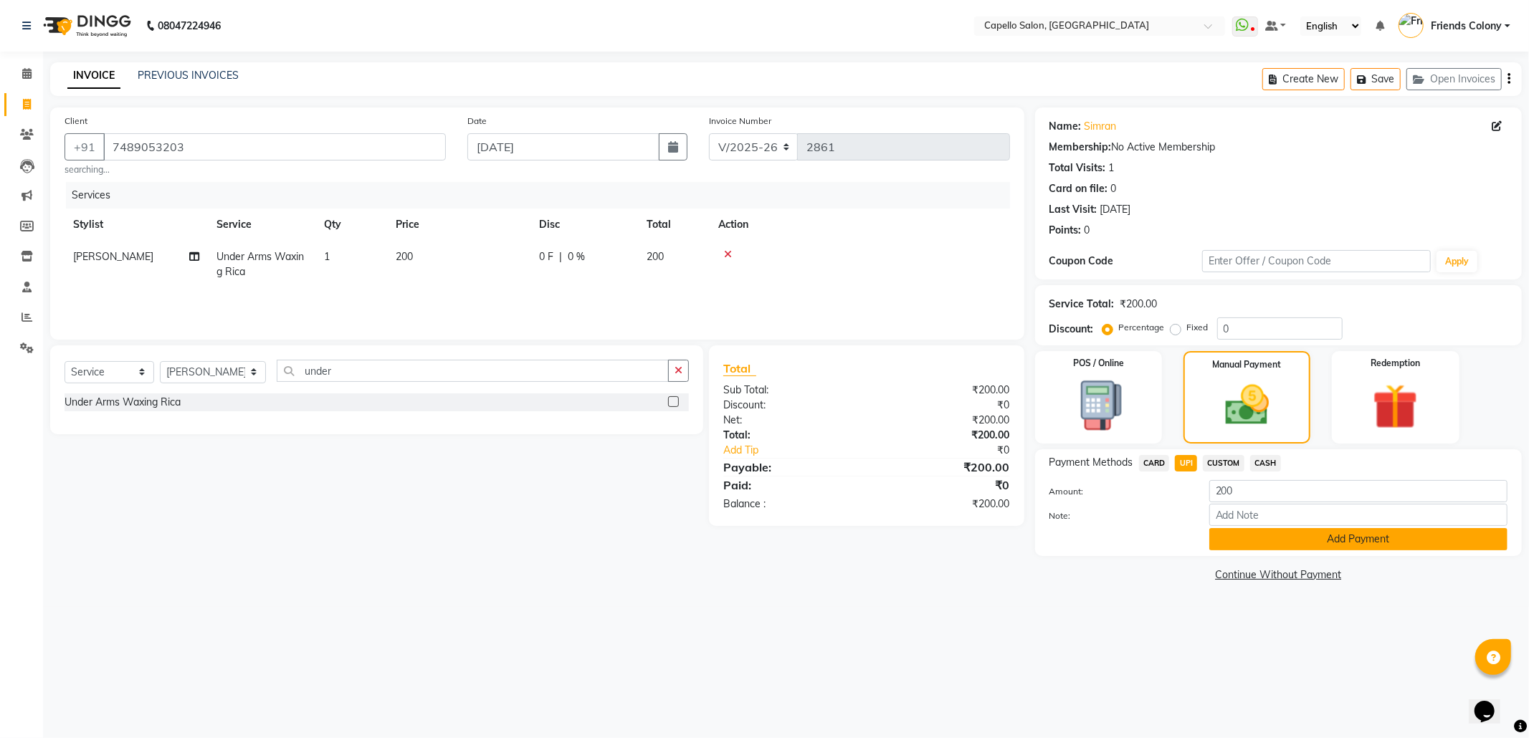
click at [1354, 538] on button "Add Payment" at bounding box center [1359, 539] width 298 height 22
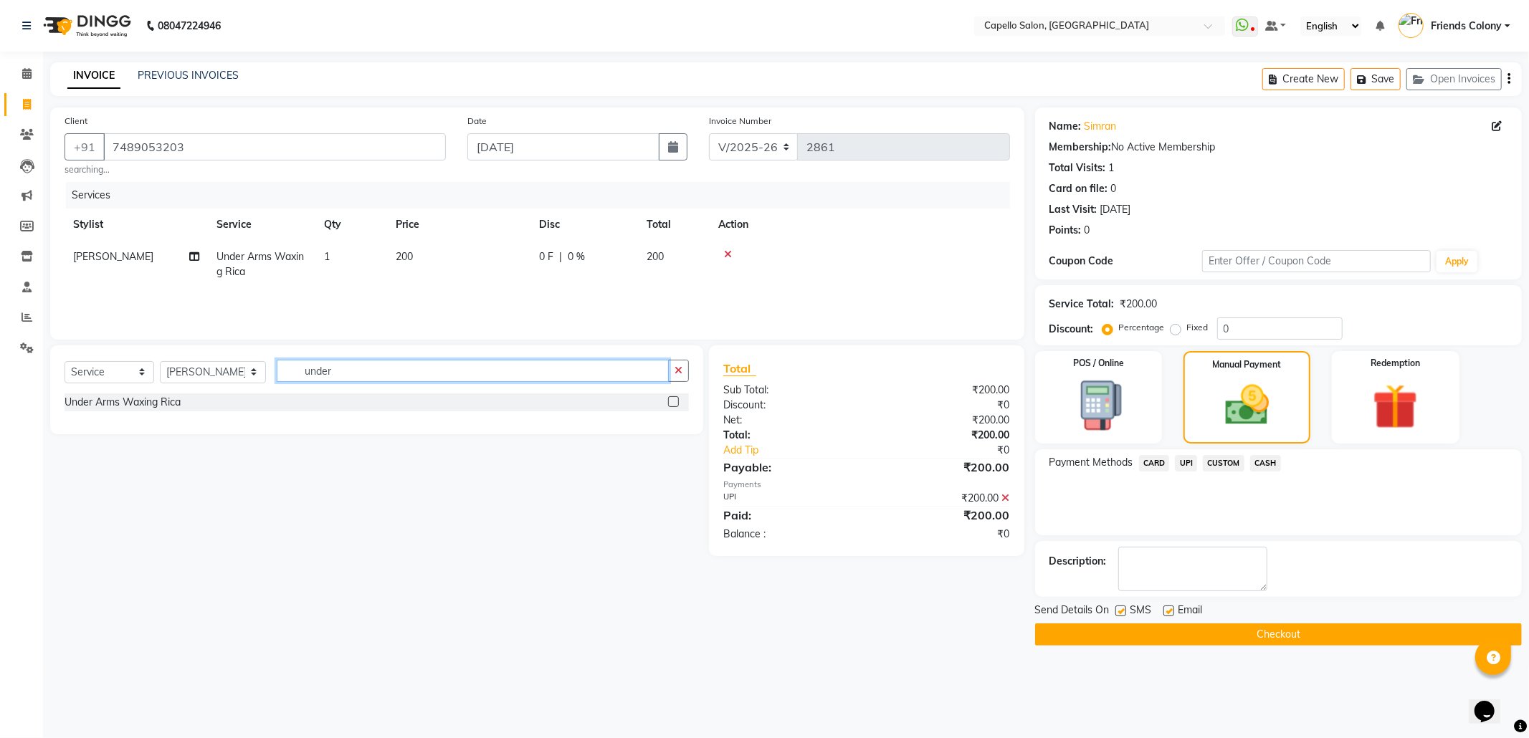
drag, startPoint x: 331, startPoint y: 369, endPoint x: 282, endPoint y: 357, distance: 50.1
click at [282, 357] on div "Select Service Product Membership Package Voucher Prepaid Gift Card Select Styl…" at bounding box center [376, 390] width 653 height 89
type input "eye"
click at [113, 426] on div "Eyebrows (F)" at bounding box center [95, 423] width 60 height 15
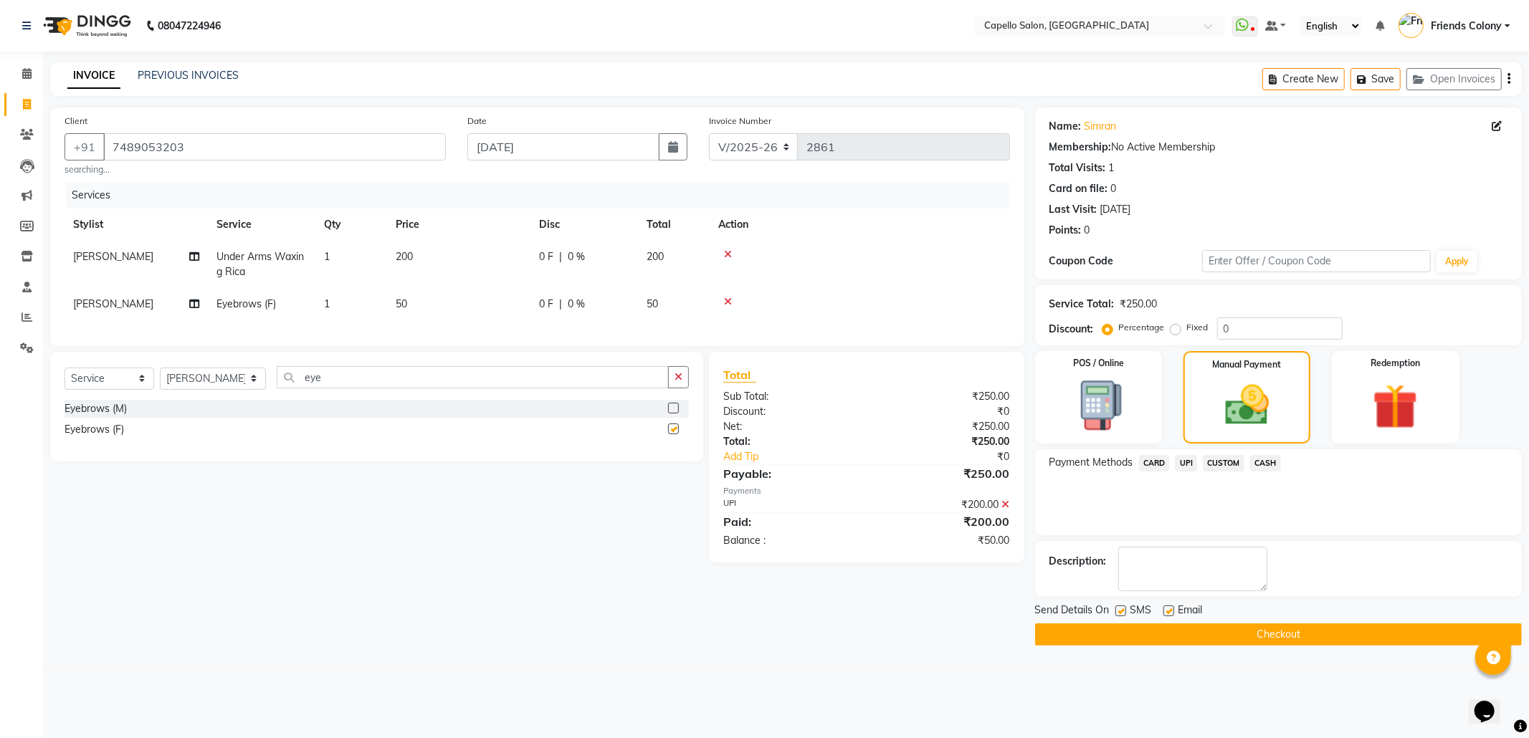
checkbox input "false"
click at [726, 253] on icon at bounding box center [728, 255] width 8 height 10
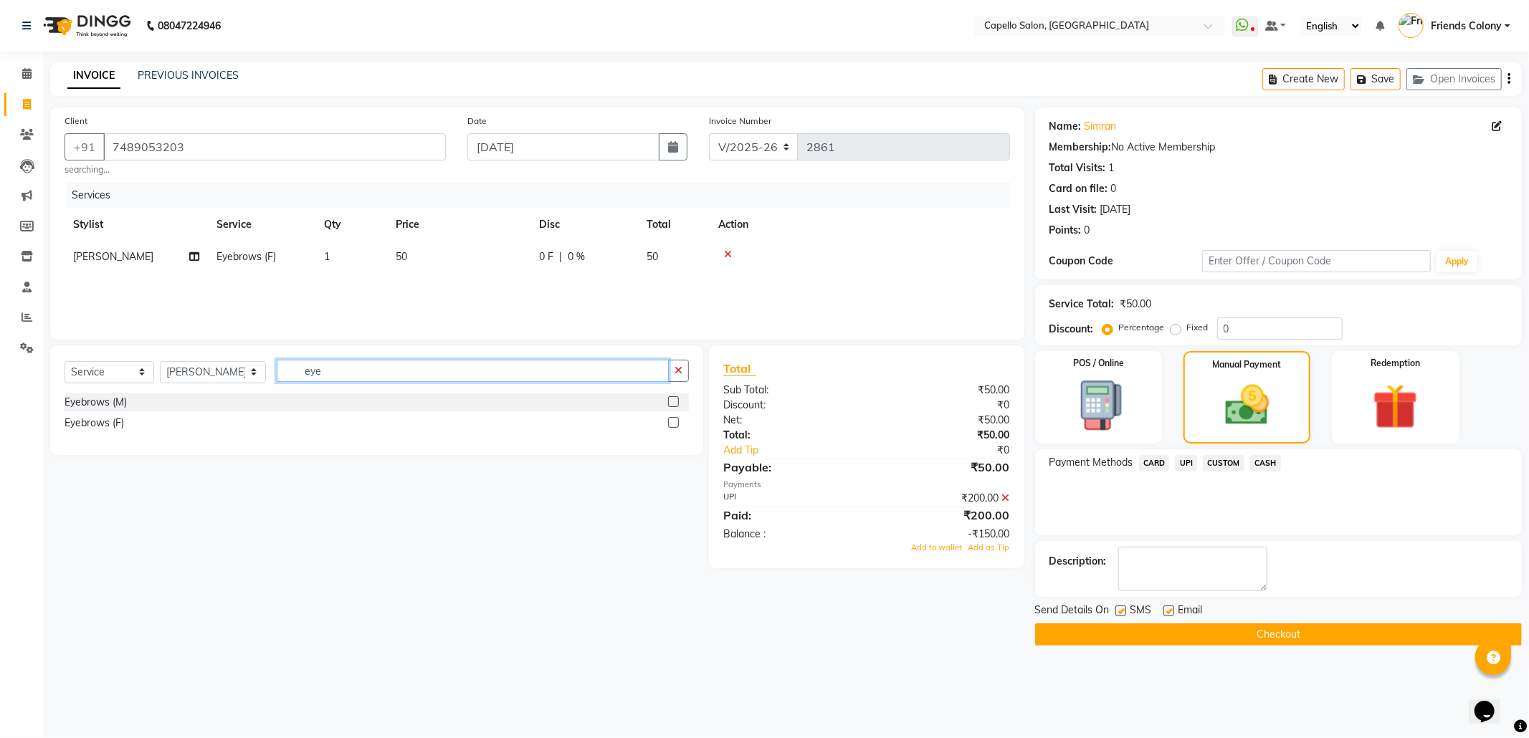
drag, startPoint x: 321, startPoint y: 374, endPoint x: 224, endPoint y: 364, distance: 98.0
click at [224, 364] on div "Select Service Product Membership Package Voucher Prepaid Gift Card Select Styl…" at bounding box center [377, 377] width 624 height 34
type input "und"
click at [162, 403] on div "Under Arms Waxing Rica" at bounding box center [123, 402] width 116 height 15
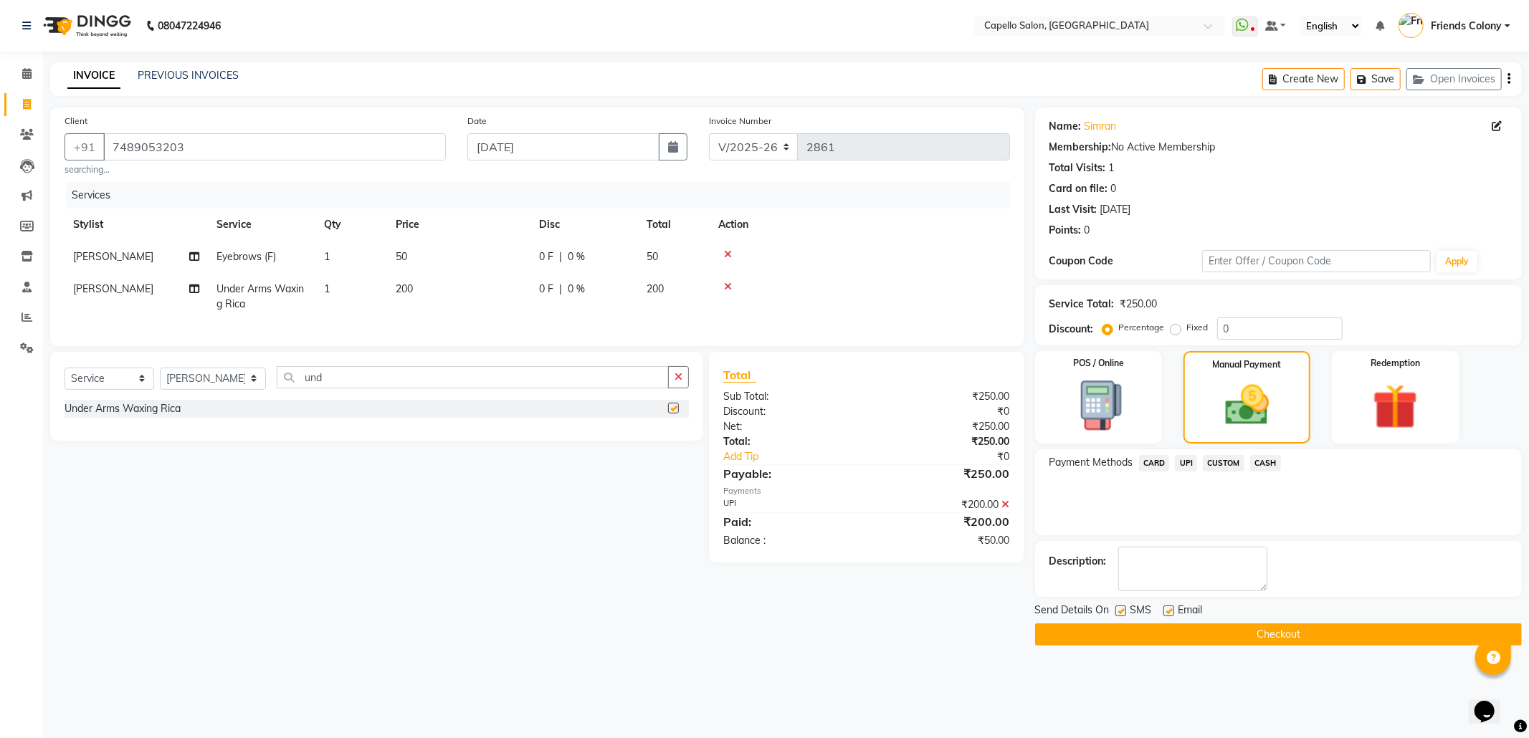
checkbox input "false"
click at [1189, 465] on span "UPI" at bounding box center [1186, 463] width 22 height 16
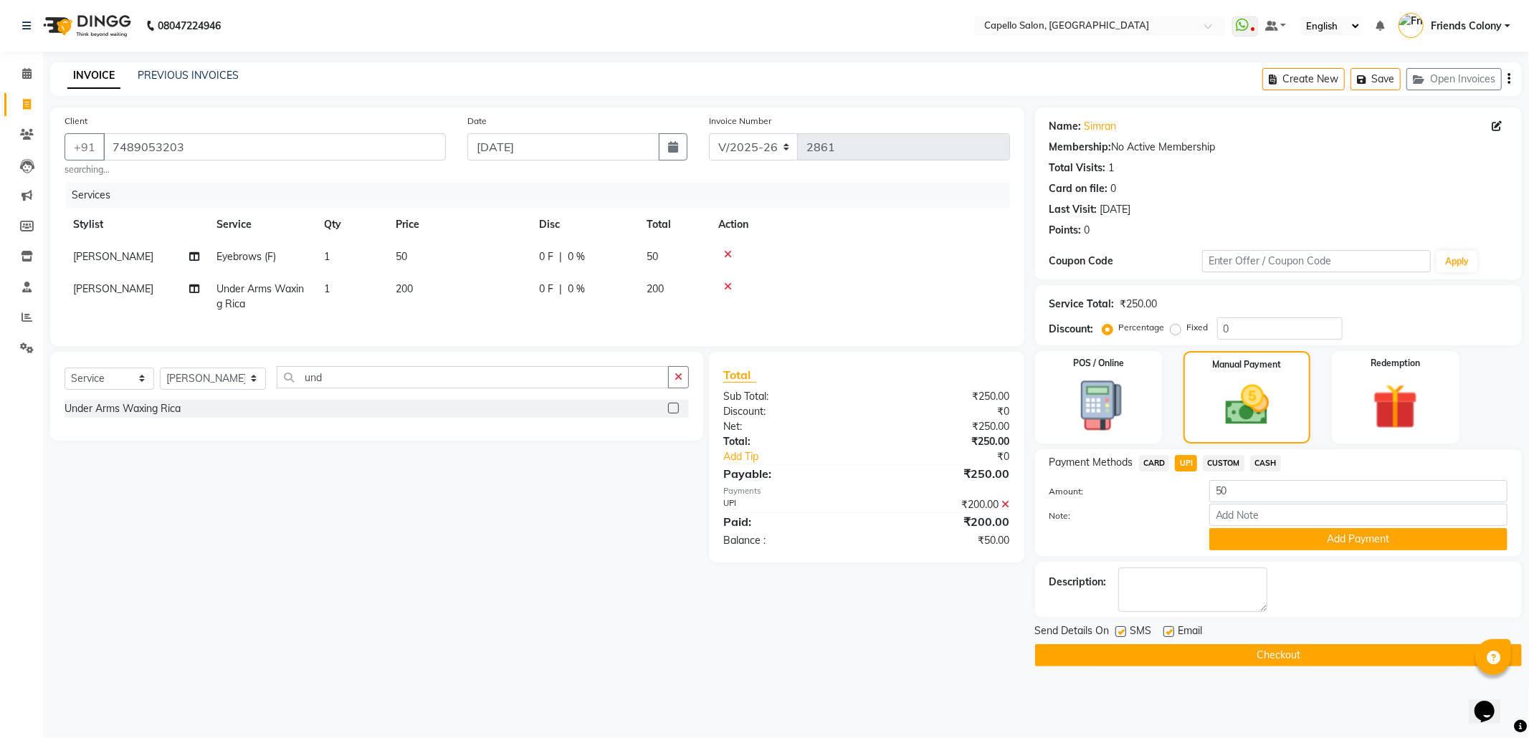
click at [1268, 460] on span "CASH" at bounding box center [1265, 463] width 31 height 16
click at [1349, 538] on button "Add Payment" at bounding box center [1359, 539] width 298 height 22
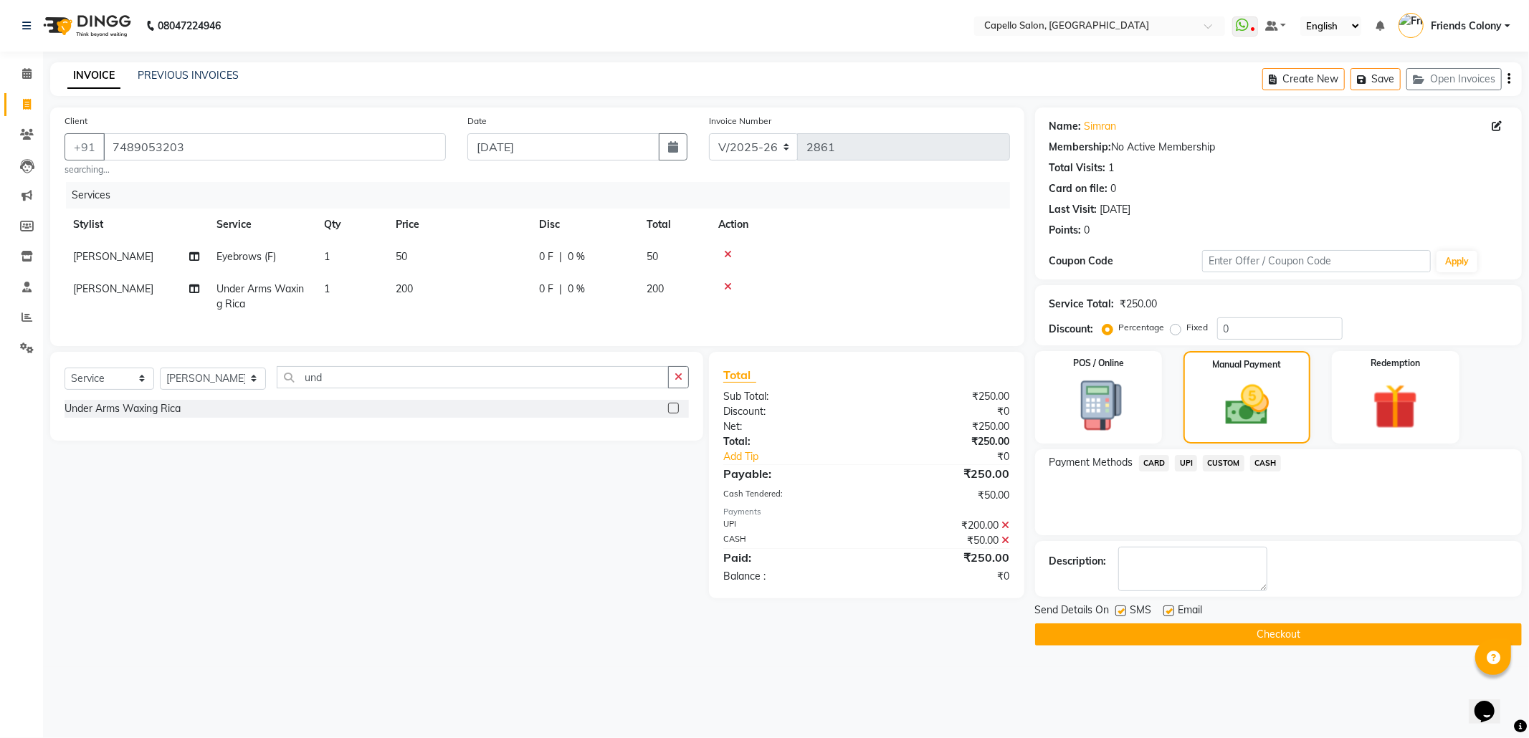
click at [1280, 629] on button "Checkout" at bounding box center [1278, 635] width 487 height 22
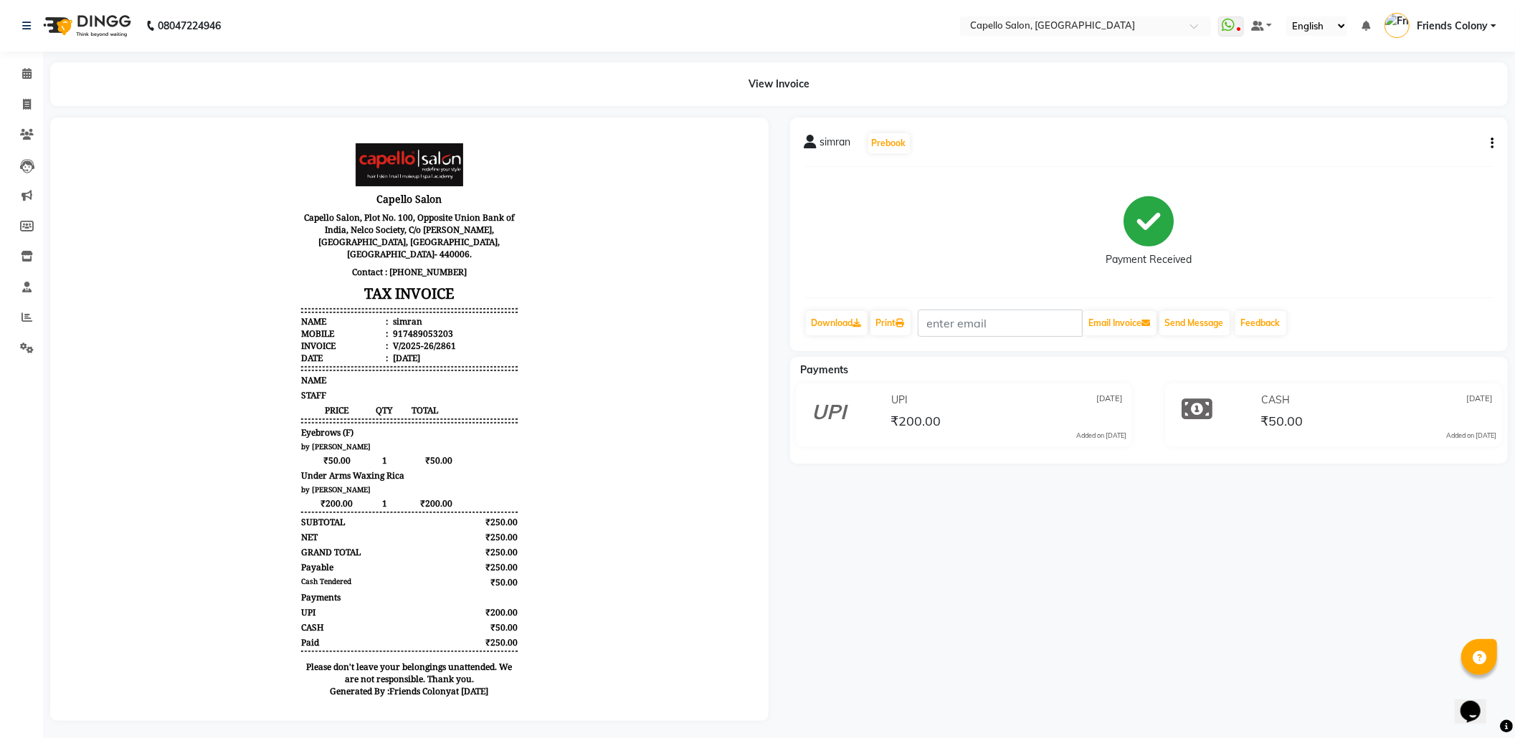
drag, startPoint x: 436, startPoint y: 663, endPoint x: 521, endPoint y: 570, distance: 126.4
click at [521, 570] on body "Capello Salon Capello Salon, Plot No. 100, Opposite Union Bank of India, Nelco …" at bounding box center [409, 424] width 678 height 574
click at [22, 76] on icon at bounding box center [26, 73] width 9 height 11
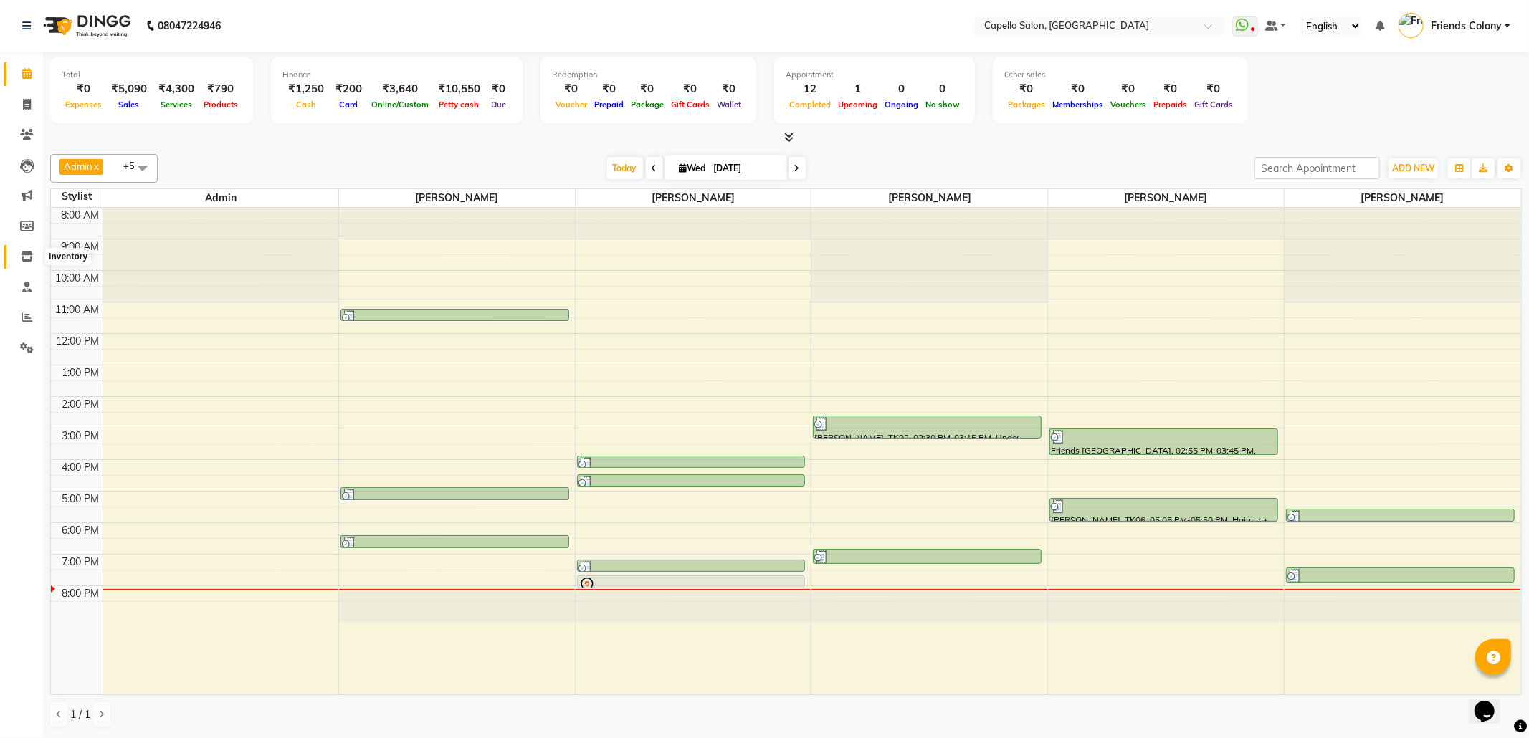
click at [27, 255] on icon at bounding box center [27, 256] width 12 height 11
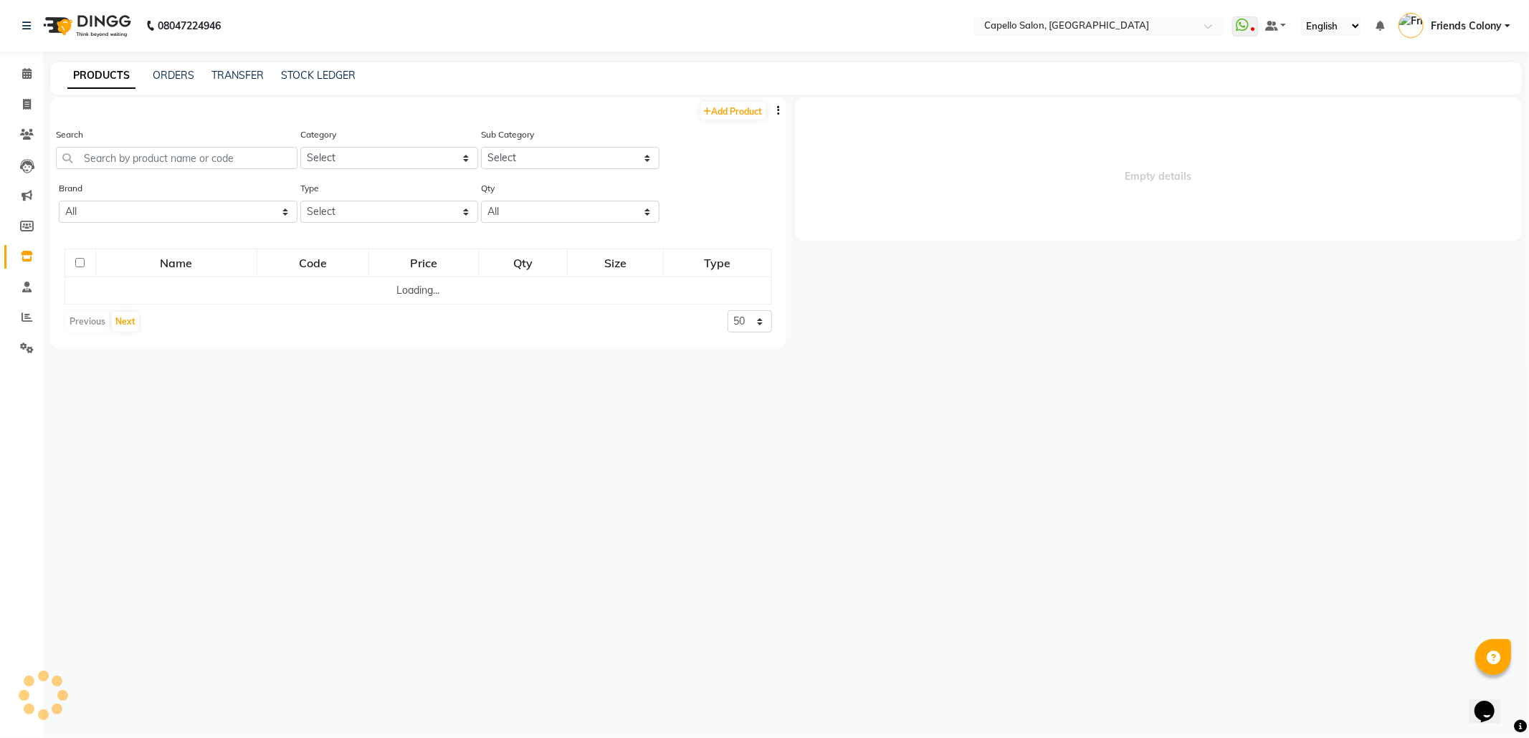
select select
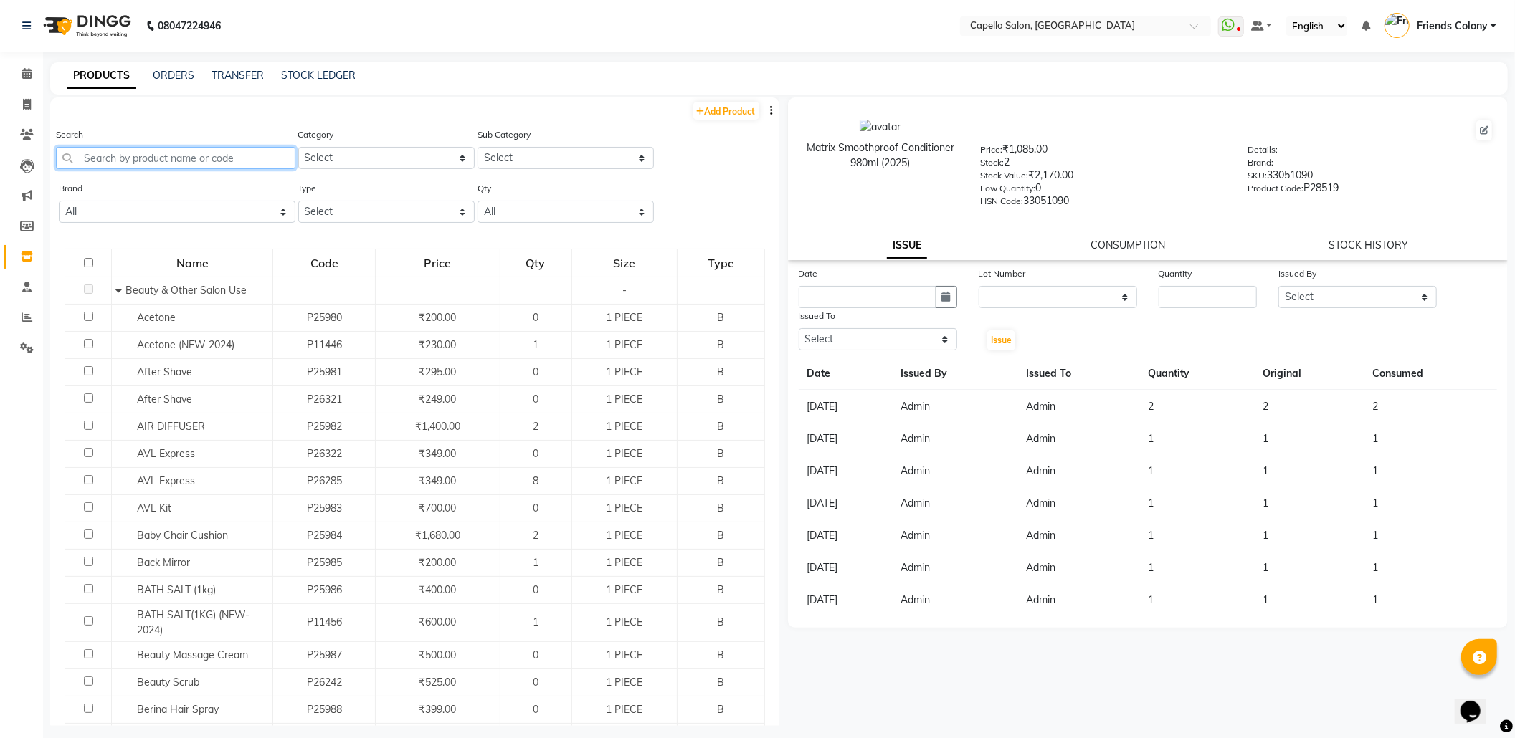
click at [178, 152] on input "text" at bounding box center [175, 158] width 239 height 22
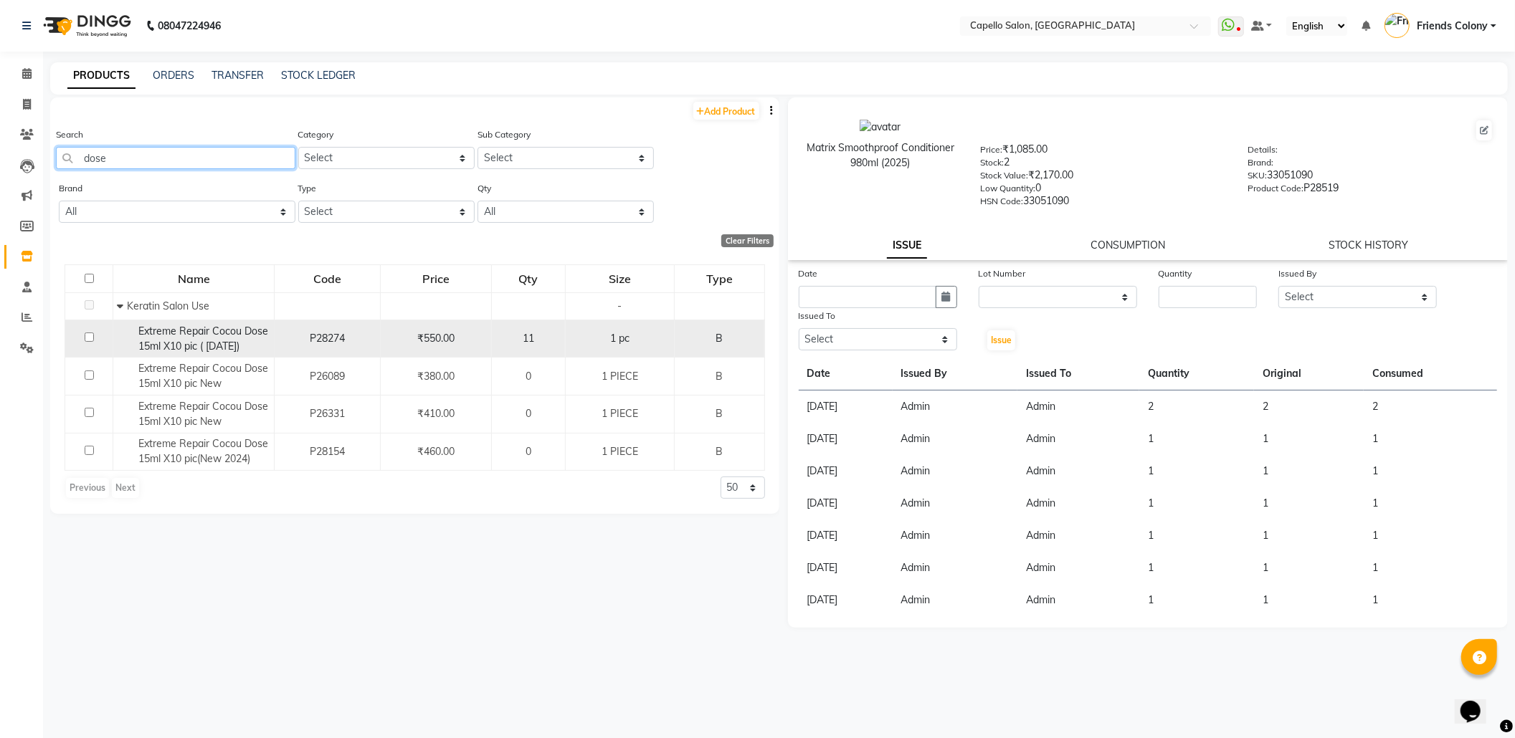
type input "dose"
click at [92, 336] on input "checkbox" at bounding box center [89, 337] width 9 height 9
checkbox input "true"
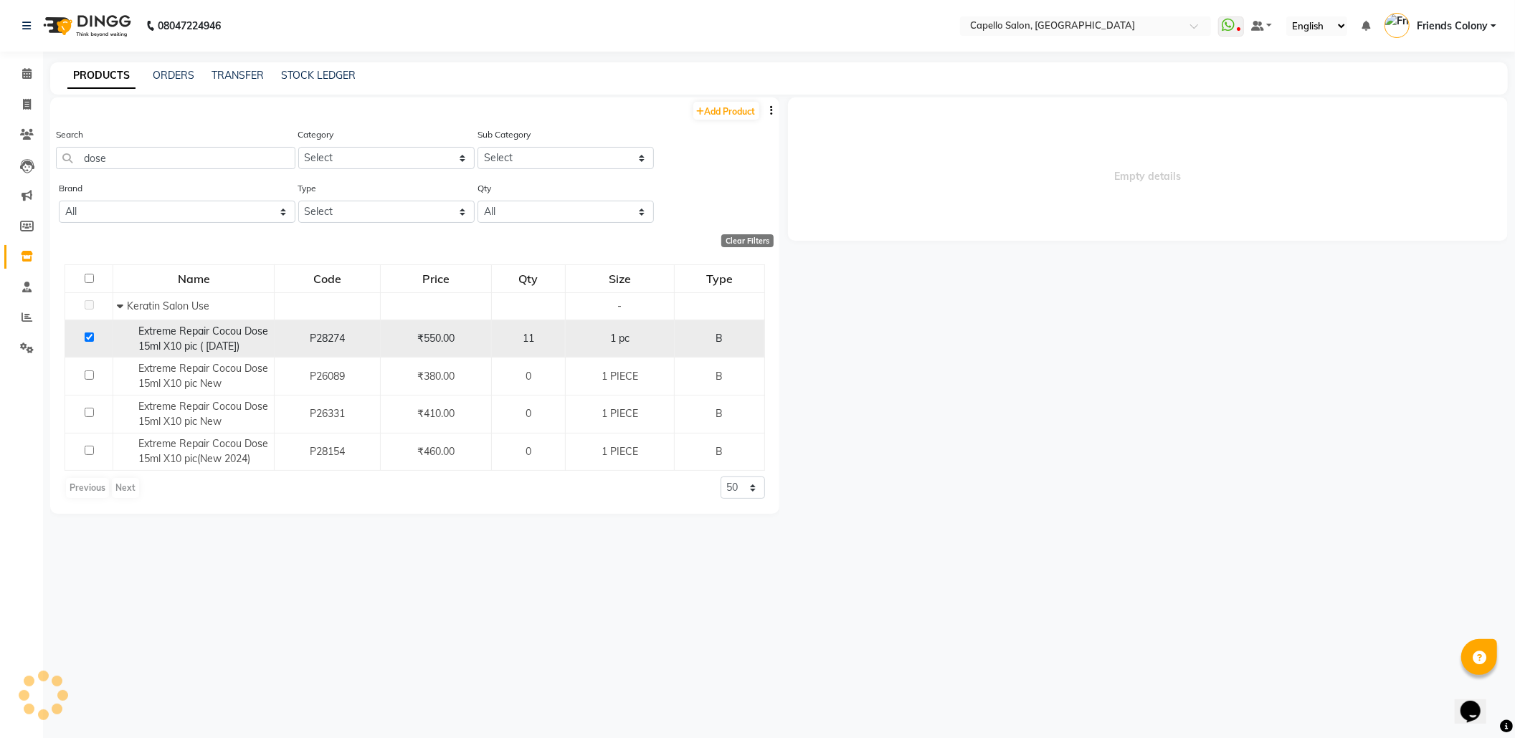
select select
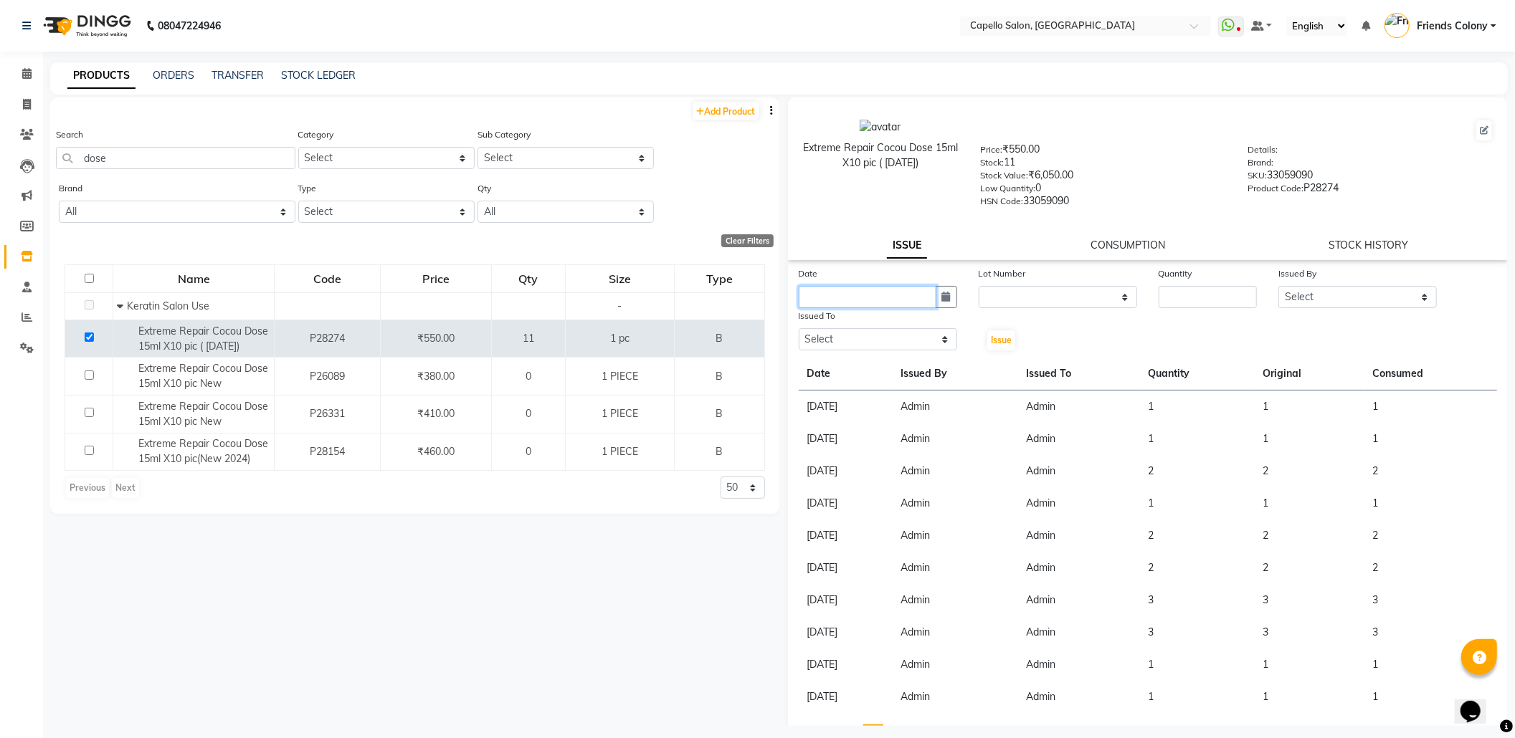
click at [884, 304] on input "text" at bounding box center [868, 297] width 138 height 22
select select "9"
select select "2025"
click at [865, 362] on div "3" at bounding box center [859, 371] width 23 height 23
type input "[DATE]"
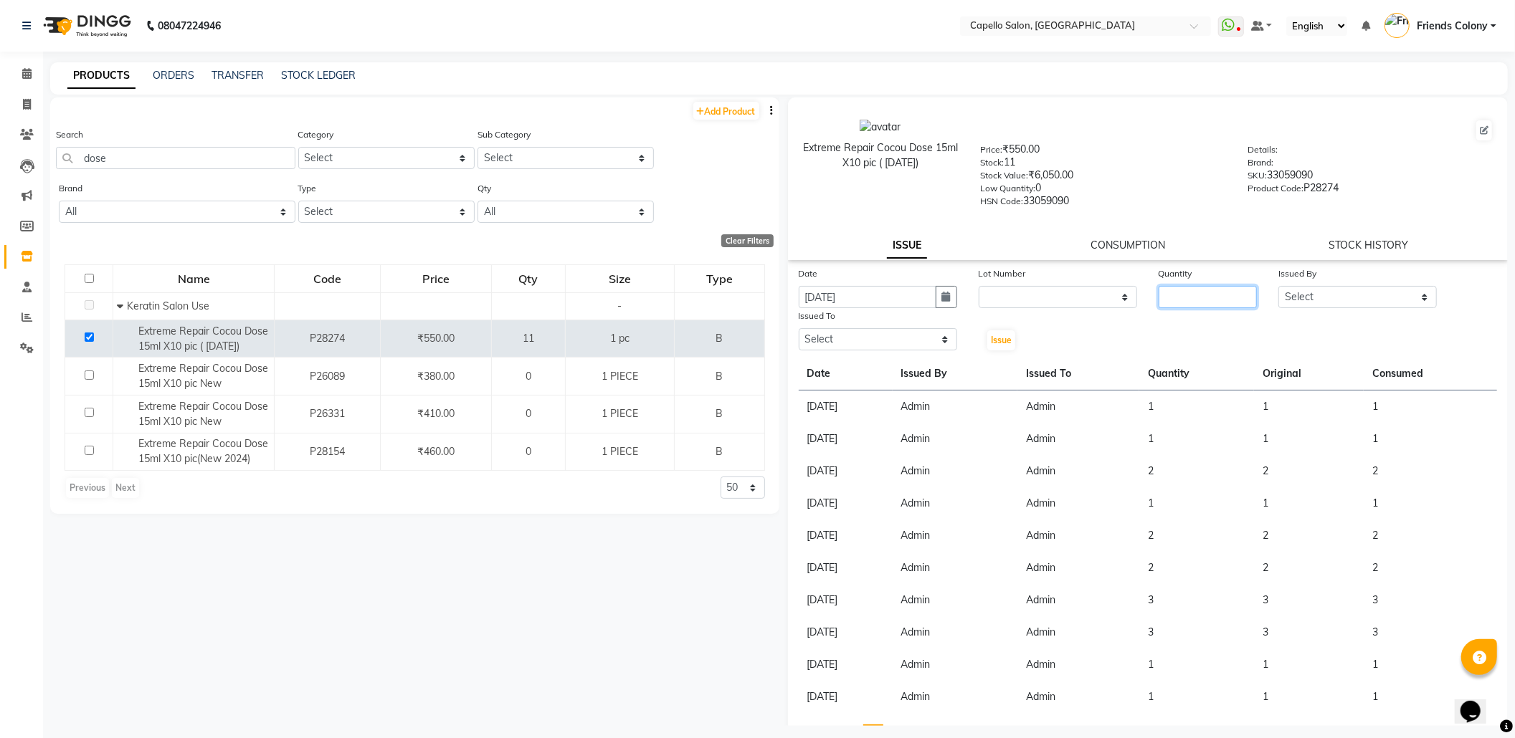
click at [1177, 291] on input "number" at bounding box center [1208, 297] width 98 height 22
type input "1"
click at [1308, 304] on select "Select Admin ANKIT BANDEWAR Friends Colony Harsha Shiwankar mohini godhane NEHA…" at bounding box center [1357, 297] width 158 height 22
select select "16604"
click at [1278, 286] on select "Select Admin ANKIT BANDEWAR Friends Colony Harsha Shiwankar mohini godhane NEHA…" at bounding box center [1357, 297] width 158 height 22
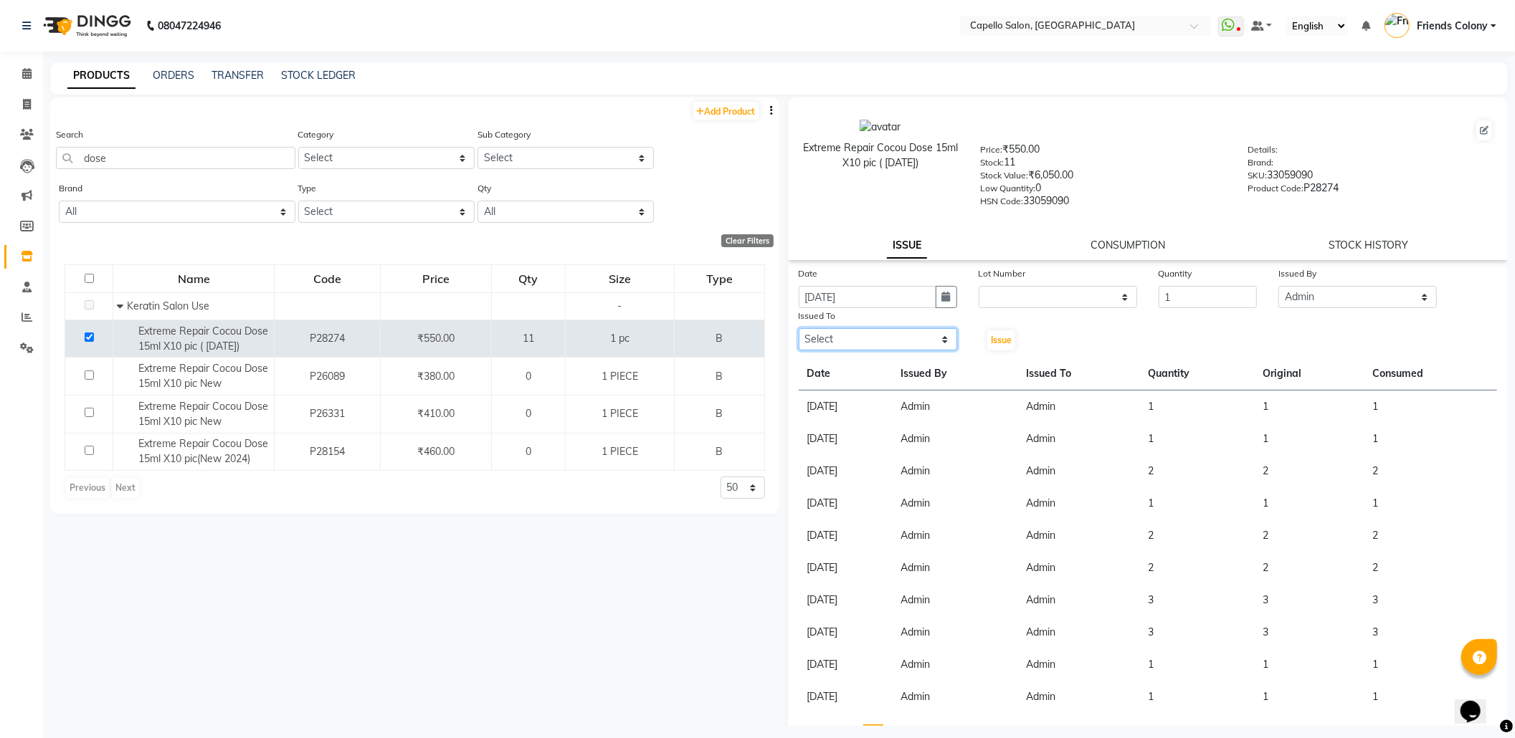
click at [875, 342] on select "Select Admin ANKIT BANDEWAR Friends Colony Harsha Shiwankar mohini godhane NEHA…" at bounding box center [878, 339] width 158 height 22
select select "16604"
click at [799, 328] on select "Select Admin ANKIT BANDEWAR Friends Colony Harsha Shiwankar mohini godhane NEHA…" at bounding box center [878, 339] width 158 height 22
click at [999, 336] on span "Issue" at bounding box center [1001, 340] width 21 height 11
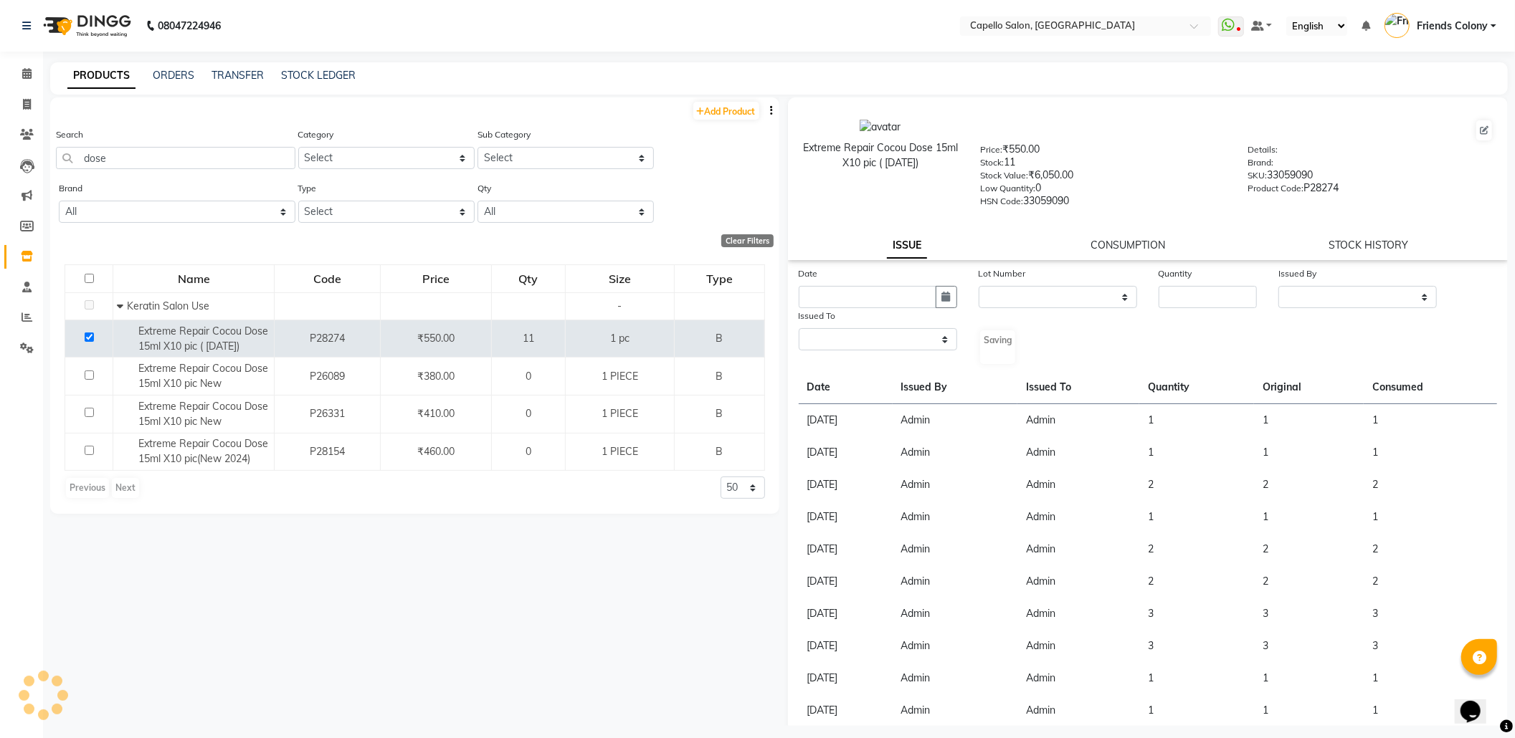
select select
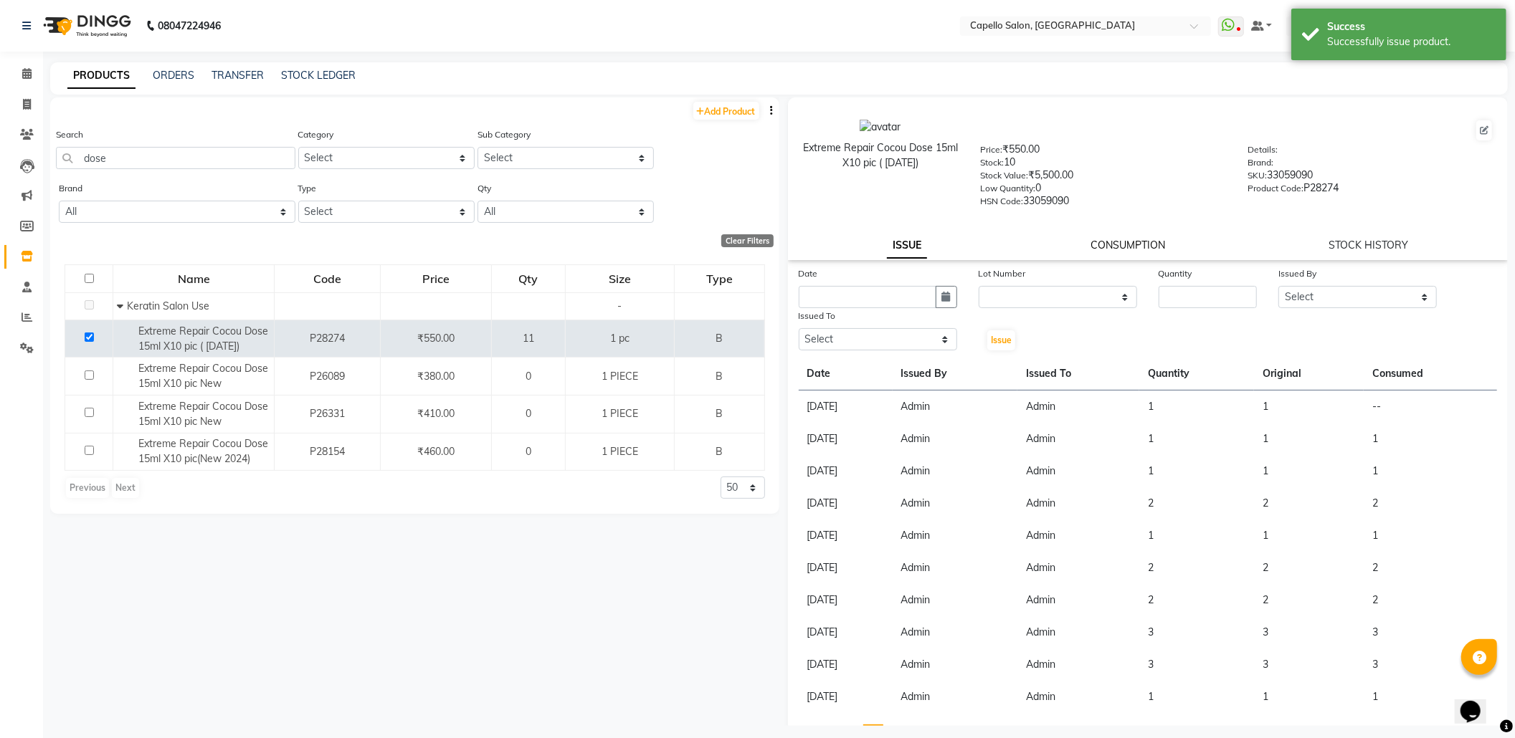
click at [1123, 239] on link "CONSUMPTION" at bounding box center [1128, 245] width 75 height 13
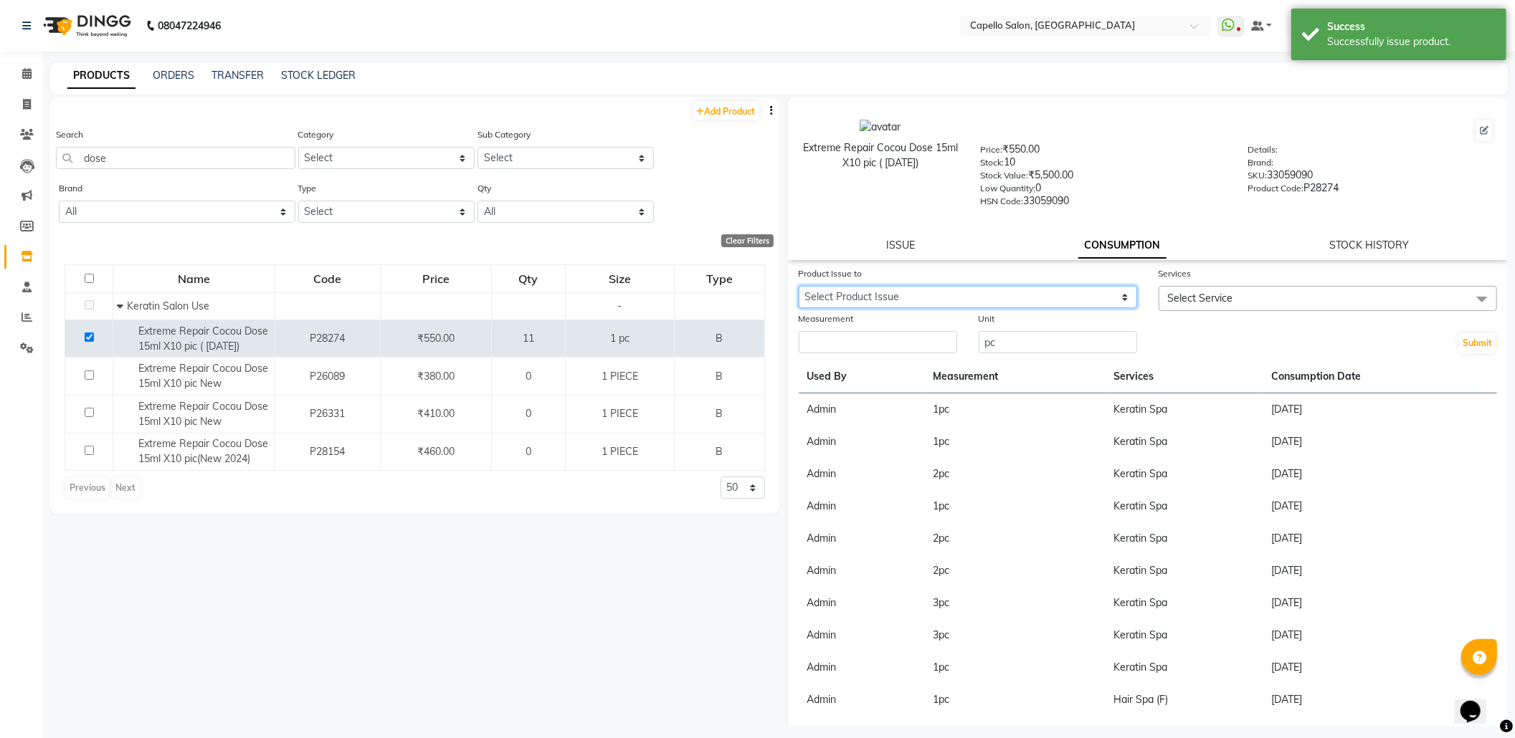
click at [1068, 305] on select "Select Product Issue 2025-09-03, Issued to: Admin, Balance: 1" at bounding box center [968, 297] width 338 height 22
select select "1203080"
click at [799, 286] on select "Select Product Issue 2025-09-03, Issued to: Admin, Balance: 1" at bounding box center [968, 297] width 338 height 22
click at [1186, 295] on span "Select Service" at bounding box center [1200, 298] width 65 height 13
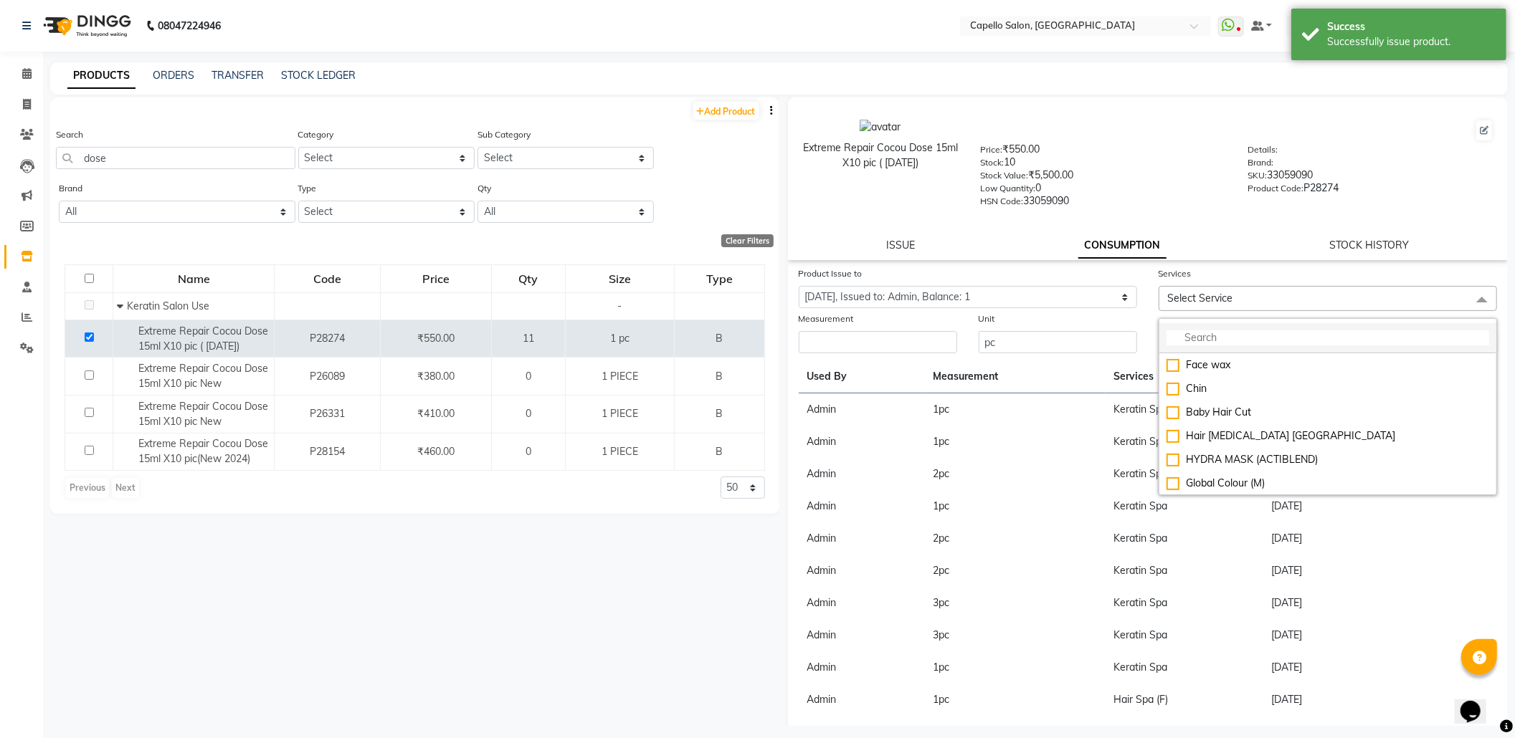
click at [1184, 327] on li at bounding box center [1327, 338] width 337 height 30
click at [1186, 336] on input "multiselect-search" at bounding box center [1328, 338] width 323 height 15
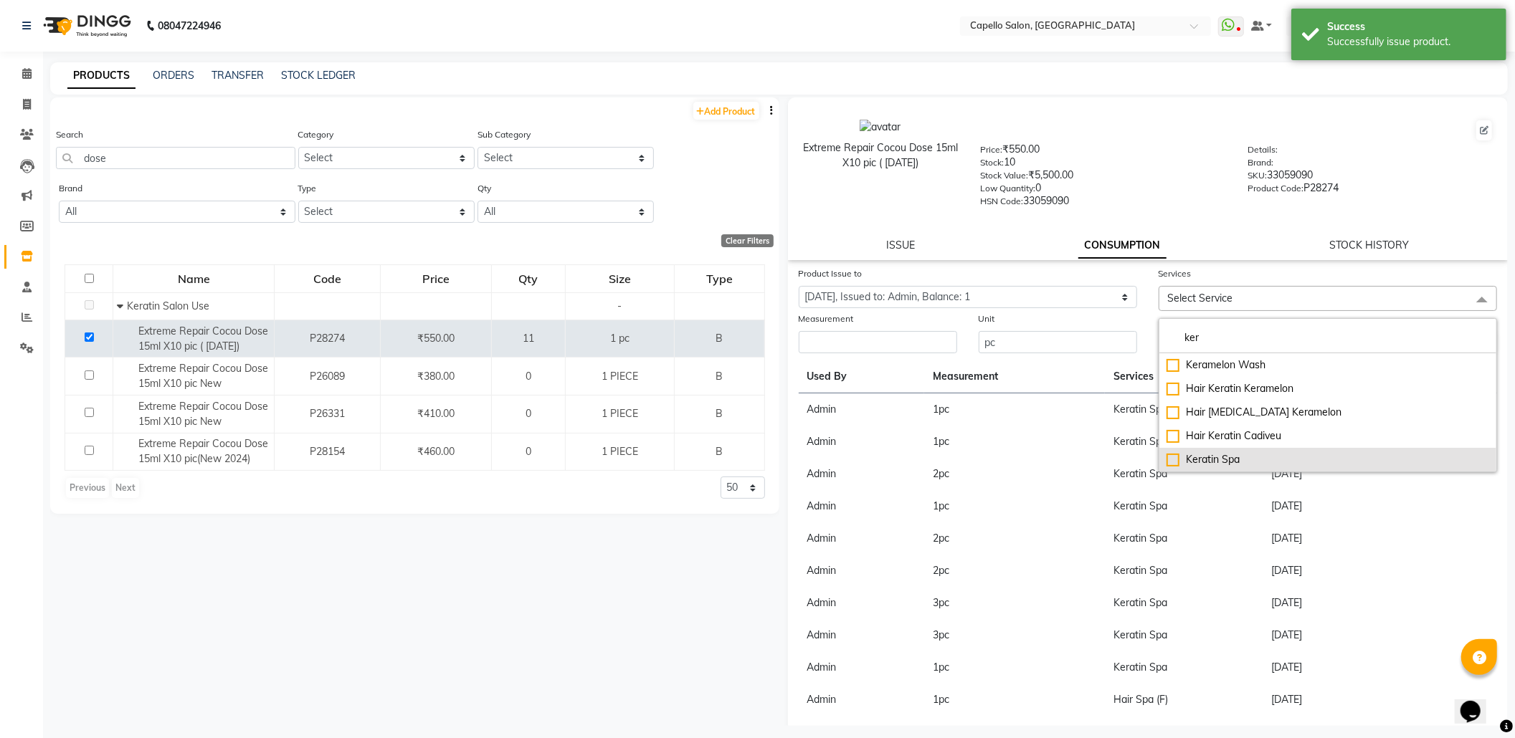
type input "ker"
click at [1167, 456] on div "Keratin Spa" at bounding box center [1328, 459] width 323 height 15
checkbox input "true"
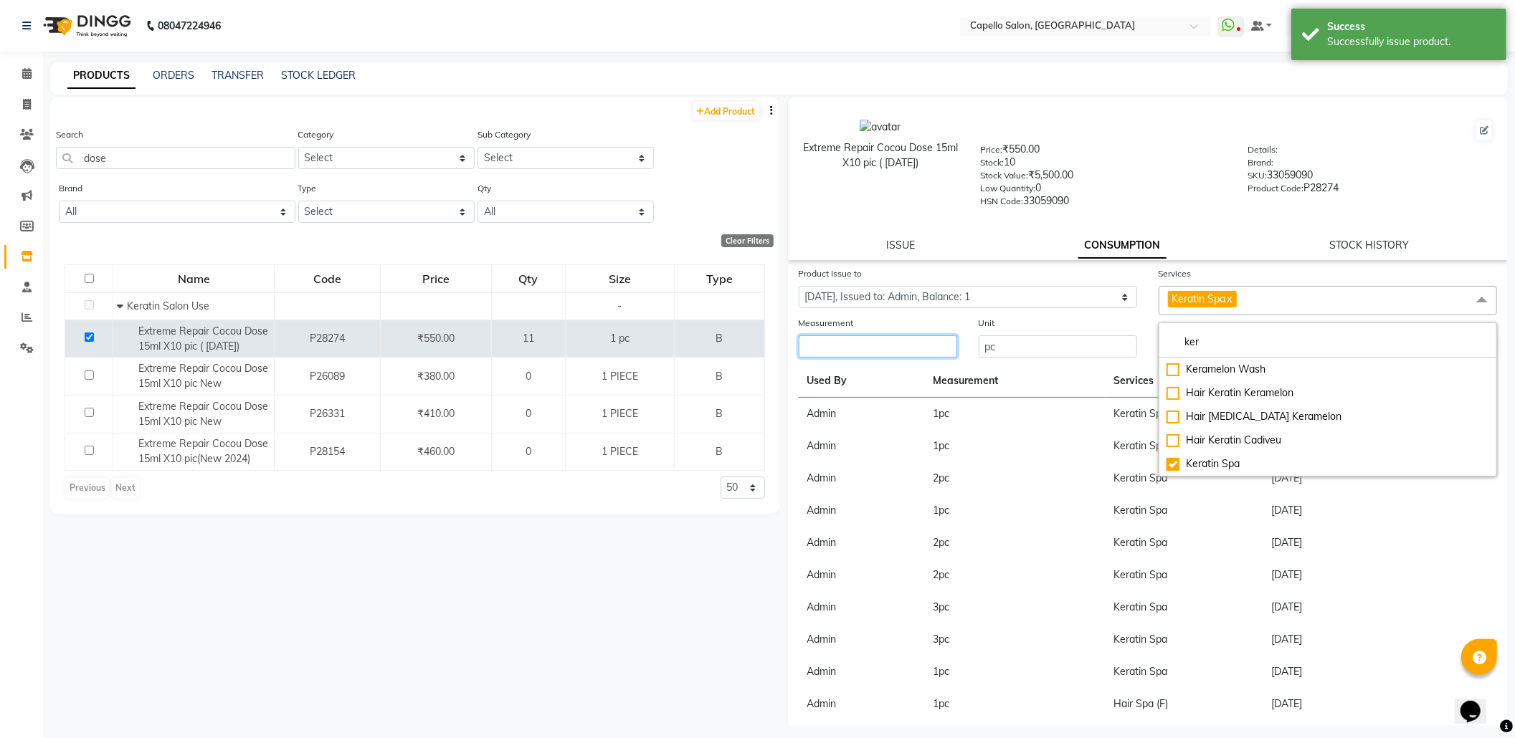
click at [916, 351] on input "number" at bounding box center [878, 347] width 158 height 22
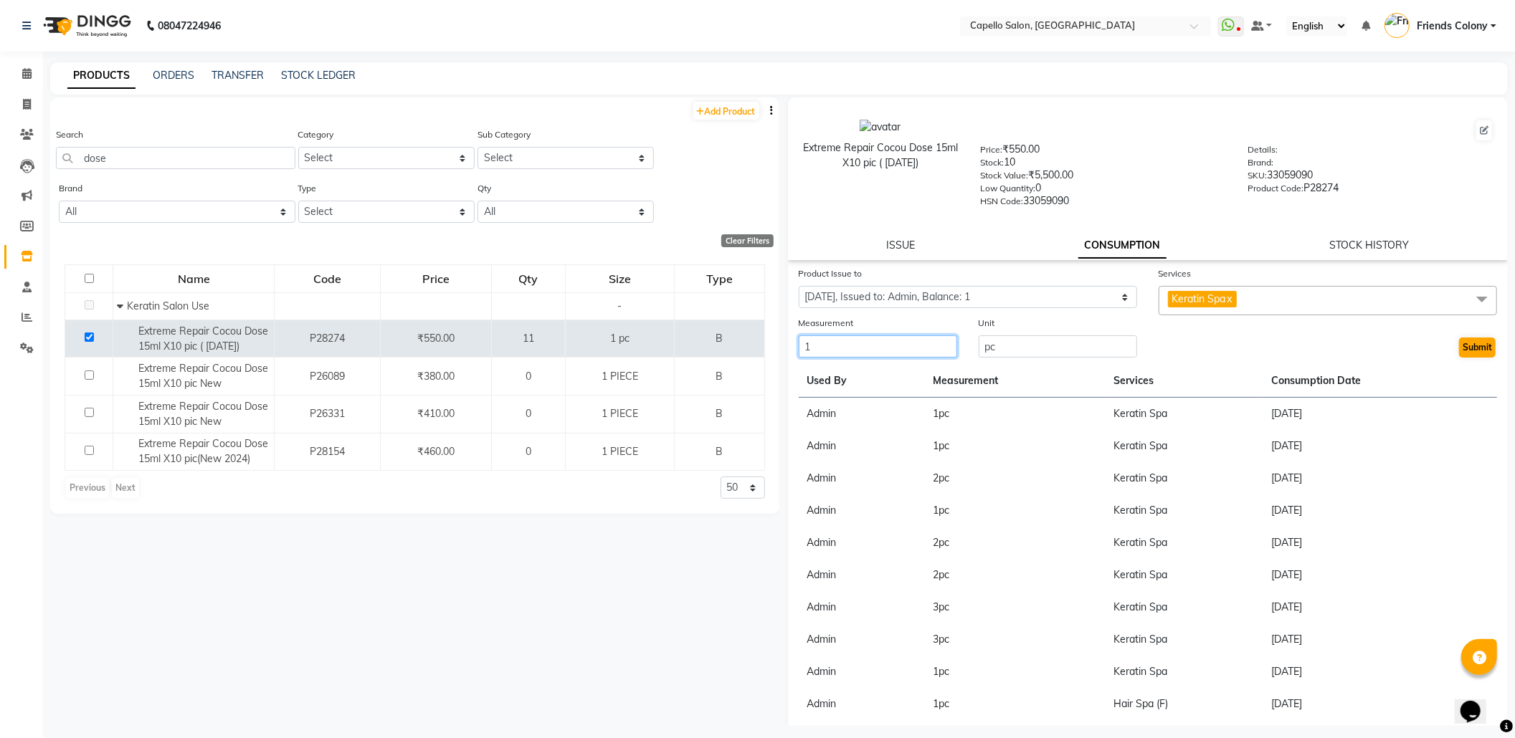
type input "1"
click at [1459, 351] on button "Submit" at bounding box center [1477, 348] width 37 height 20
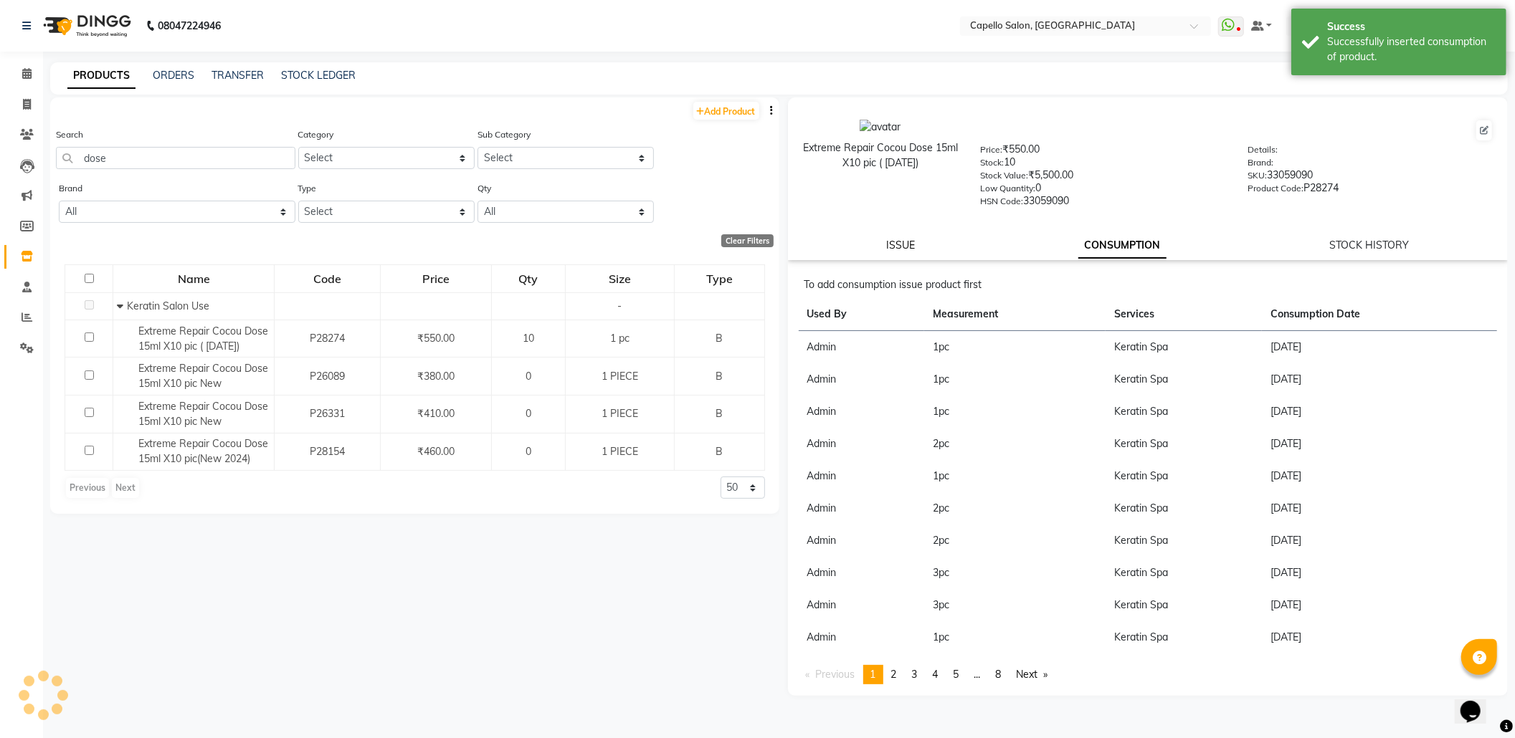
click at [896, 241] on link "ISSUE" at bounding box center [900, 245] width 29 height 13
select select
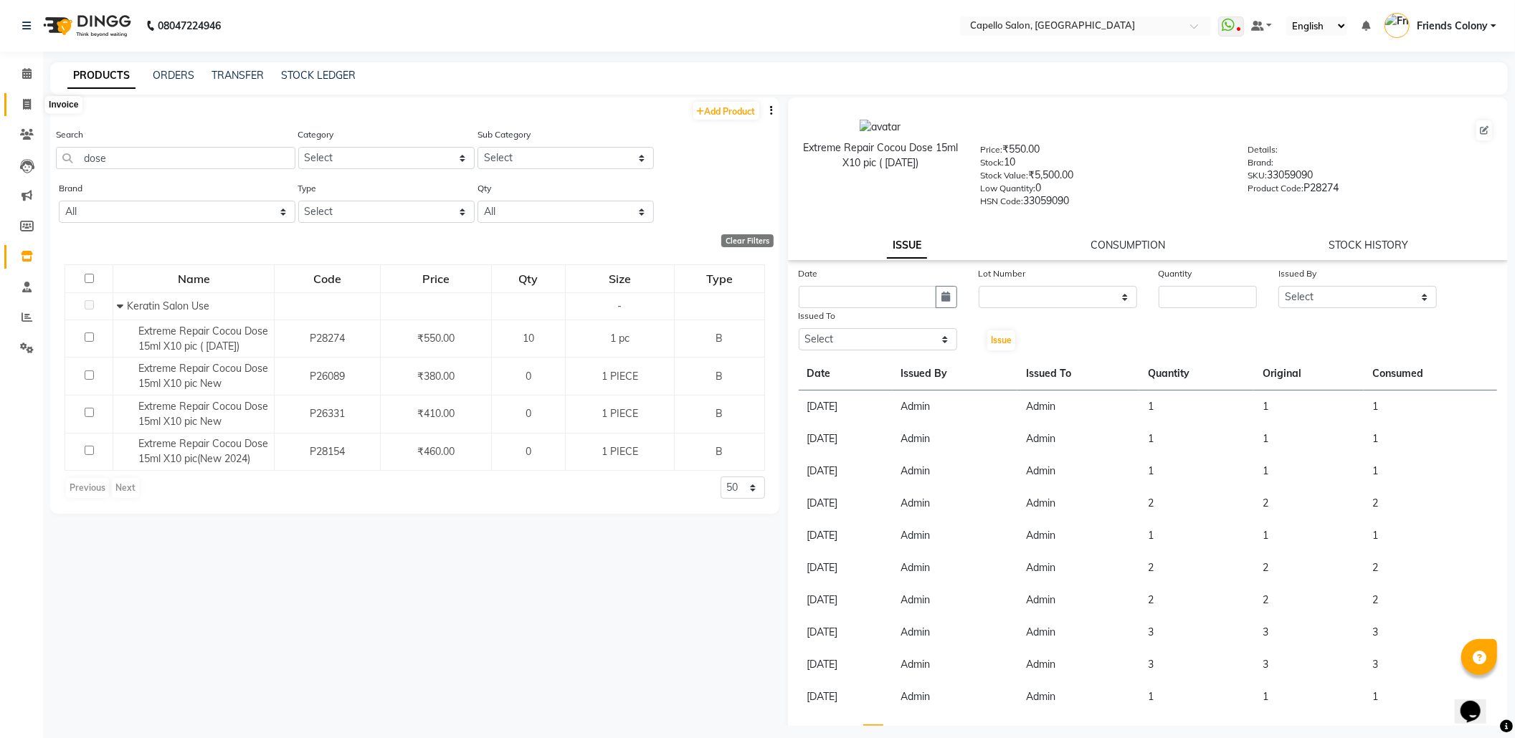
click at [26, 106] on icon at bounding box center [27, 104] width 8 height 11
select select "service"
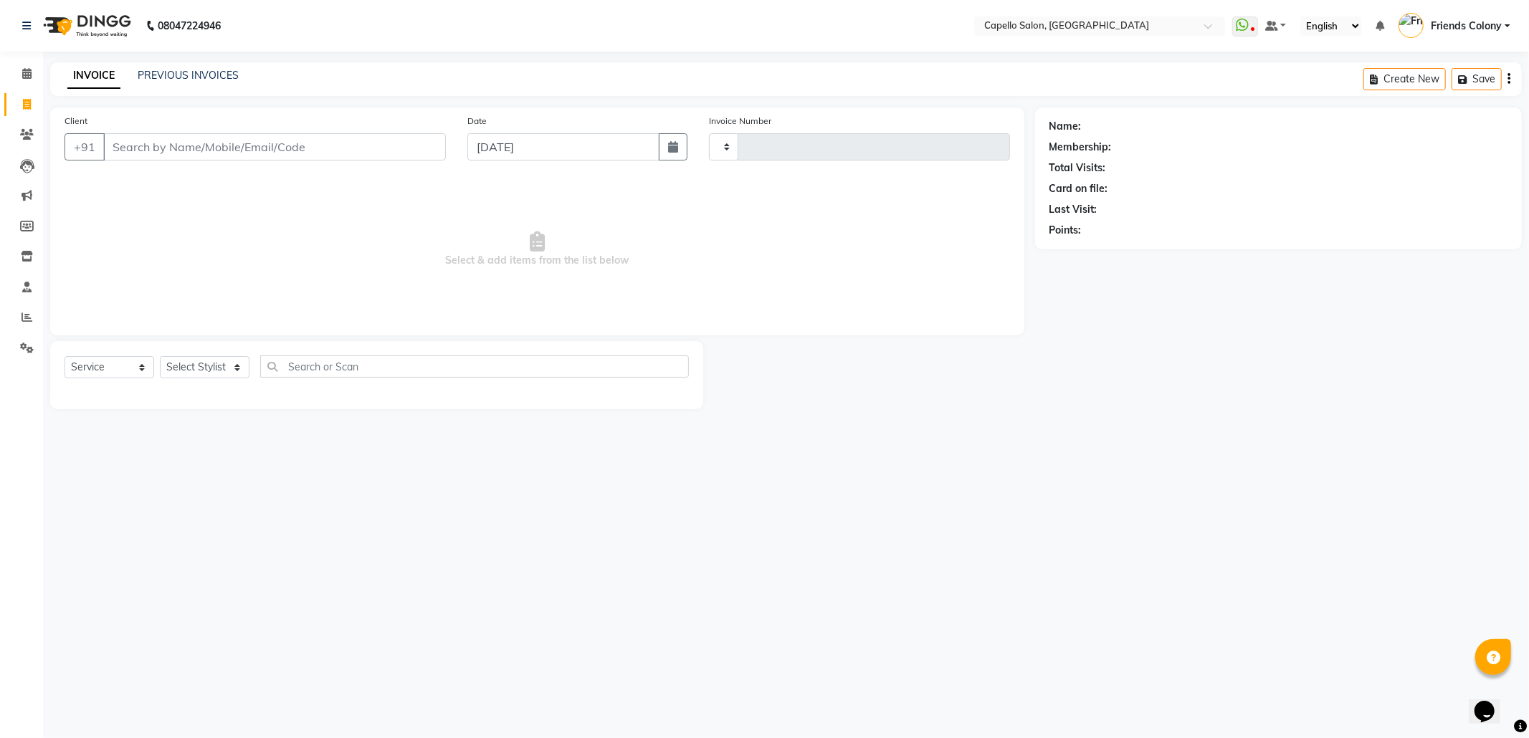
type input "2862"
select select "3583"
click at [224, 365] on select "Select Stylist Admin ANKIT BANDEWAR Friends Colony Harsha Shiwankar mohini godh…" at bounding box center [213, 367] width 106 height 22
select select "68237"
click at [160, 356] on select "Select Stylist Admin ANKIT BANDEWAR Friends Colony Harsha Shiwankar mohini godh…" at bounding box center [213, 367] width 106 height 22
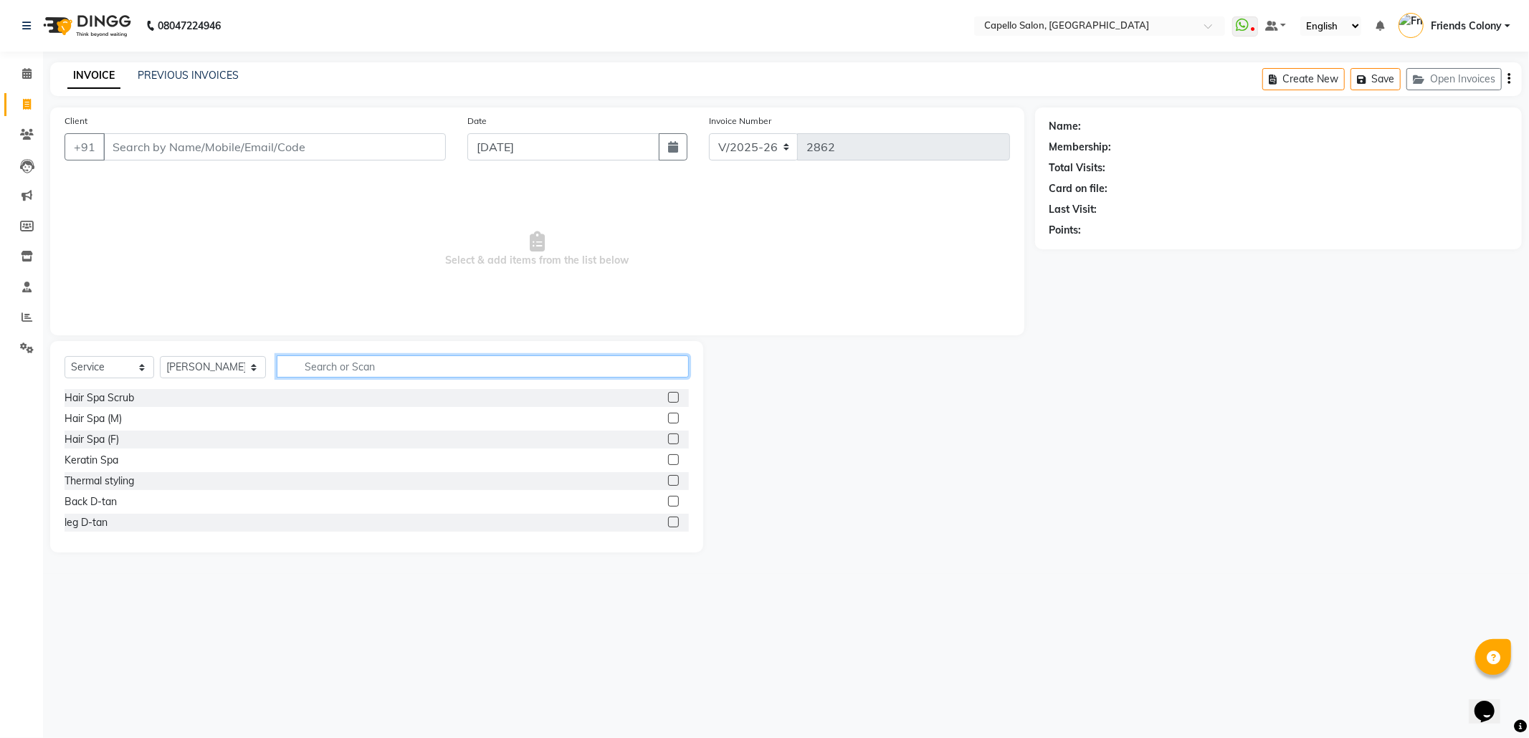
click at [359, 370] on input "text" at bounding box center [483, 367] width 412 height 22
type input "wash"
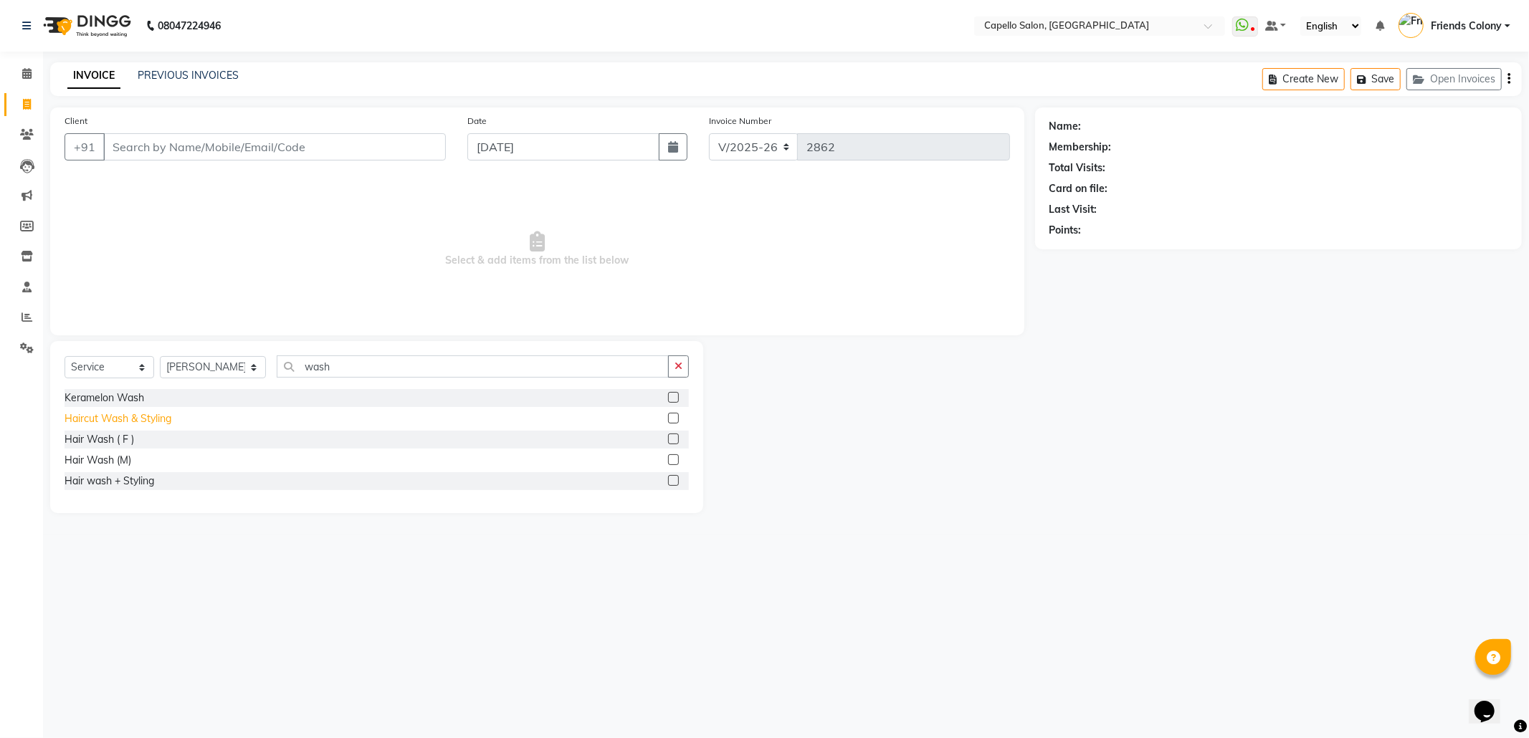
click at [143, 419] on div "Haircut Wash & Styling" at bounding box center [118, 419] width 107 height 15
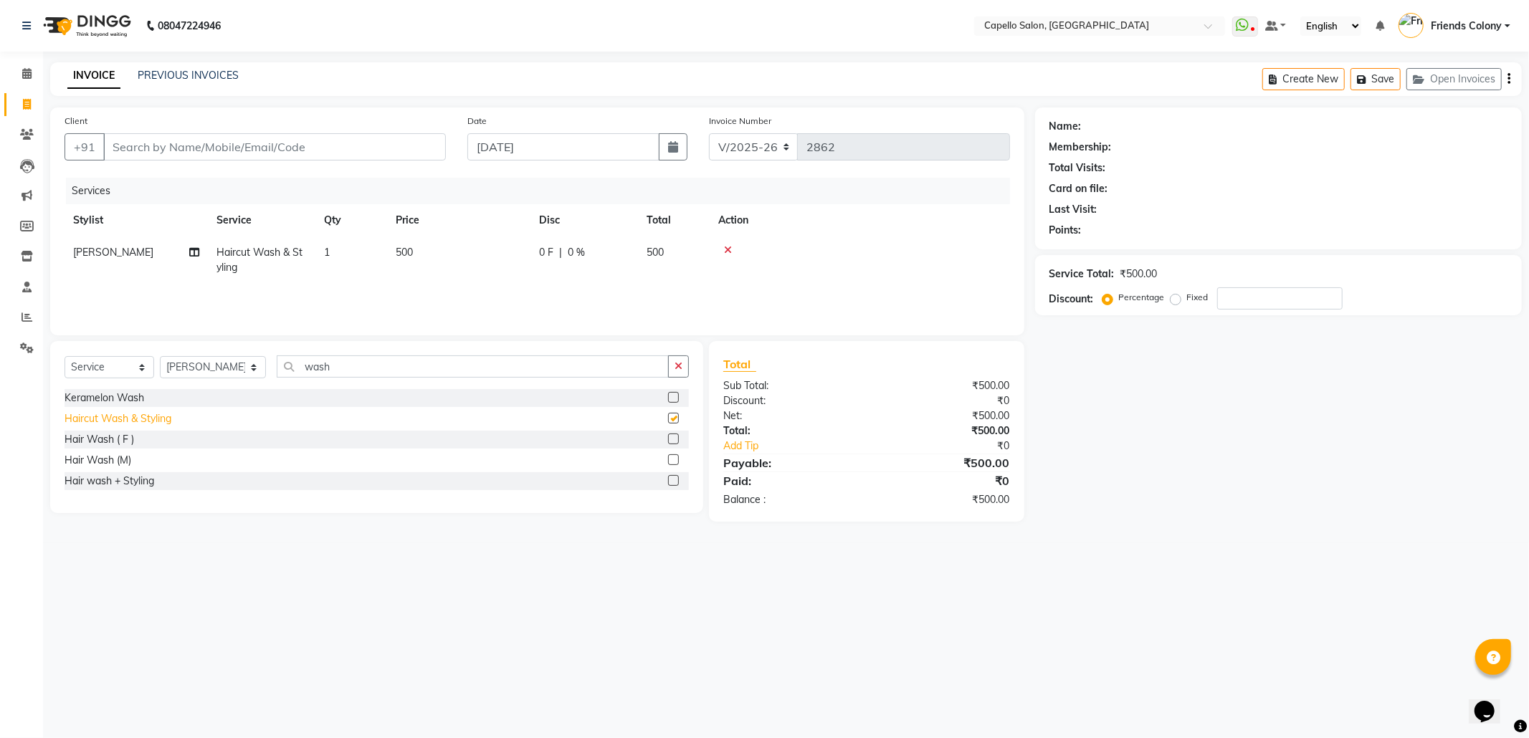
checkbox input "false"
click at [182, 146] on input "Client" at bounding box center [274, 146] width 343 height 27
type input "9"
type input "0"
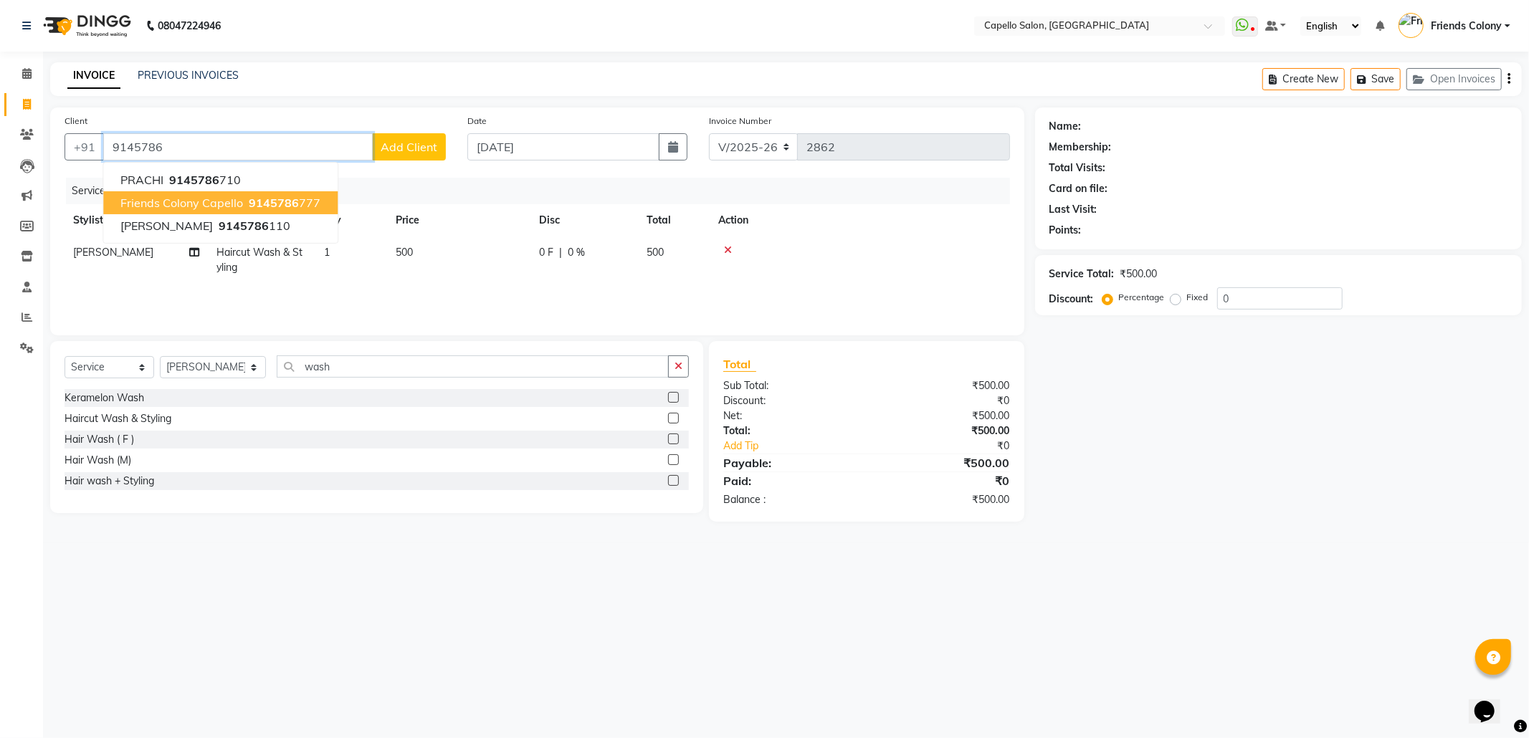
click at [173, 201] on span "Friends Colony Capello" at bounding box center [181, 203] width 123 height 14
type input "9145786777"
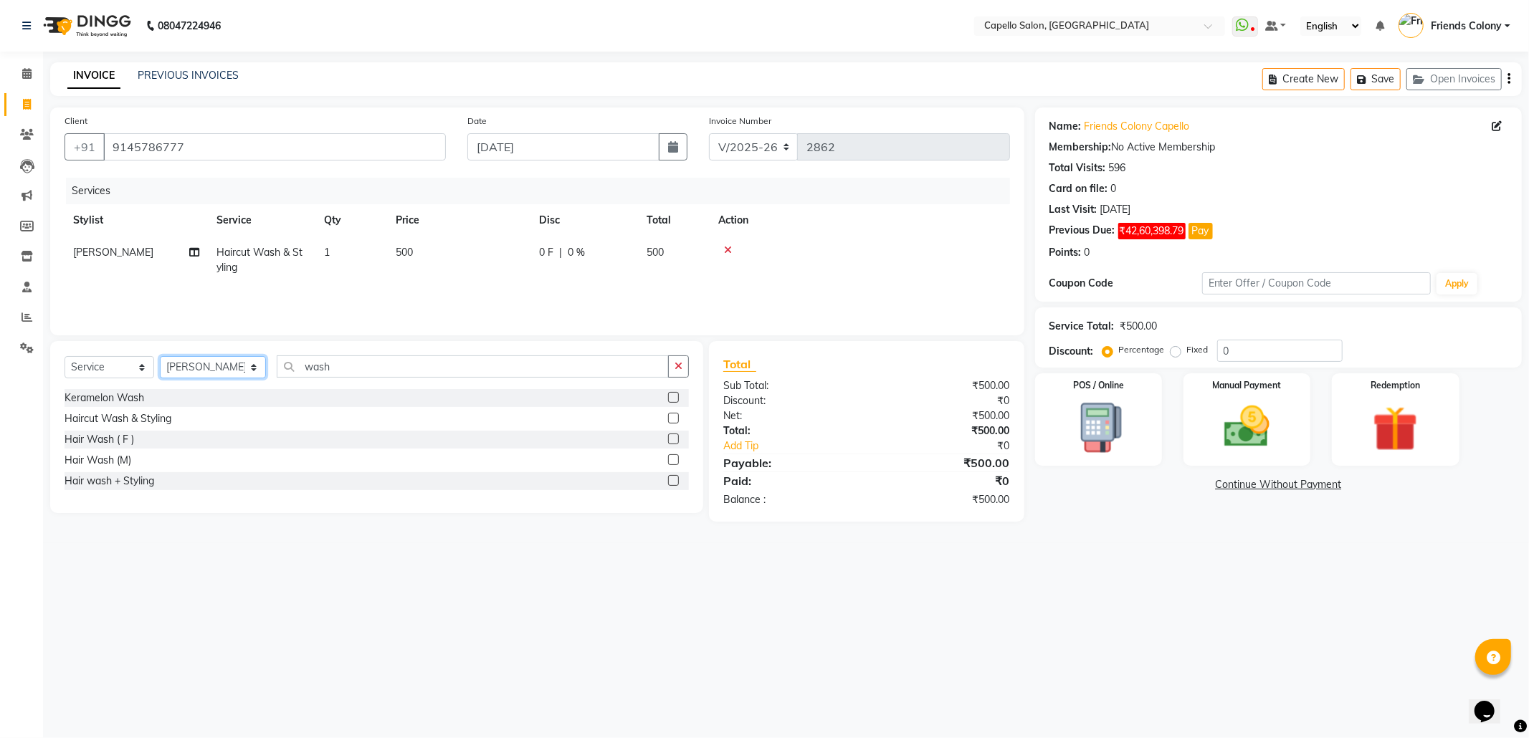
click at [231, 365] on select "Select Stylist Admin ANKIT BANDEWAR Friends Colony Harsha Shiwankar mohini godh…" at bounding box center [213, 367] width 106 height 22
select select "85869"
click at [160, 356] on select "Select Stylist Admin ANKIT BANDEWAR Friends Colony Harsha Shiwankar mohini godh…" at bounding box center [213, 367] width 106 height 22
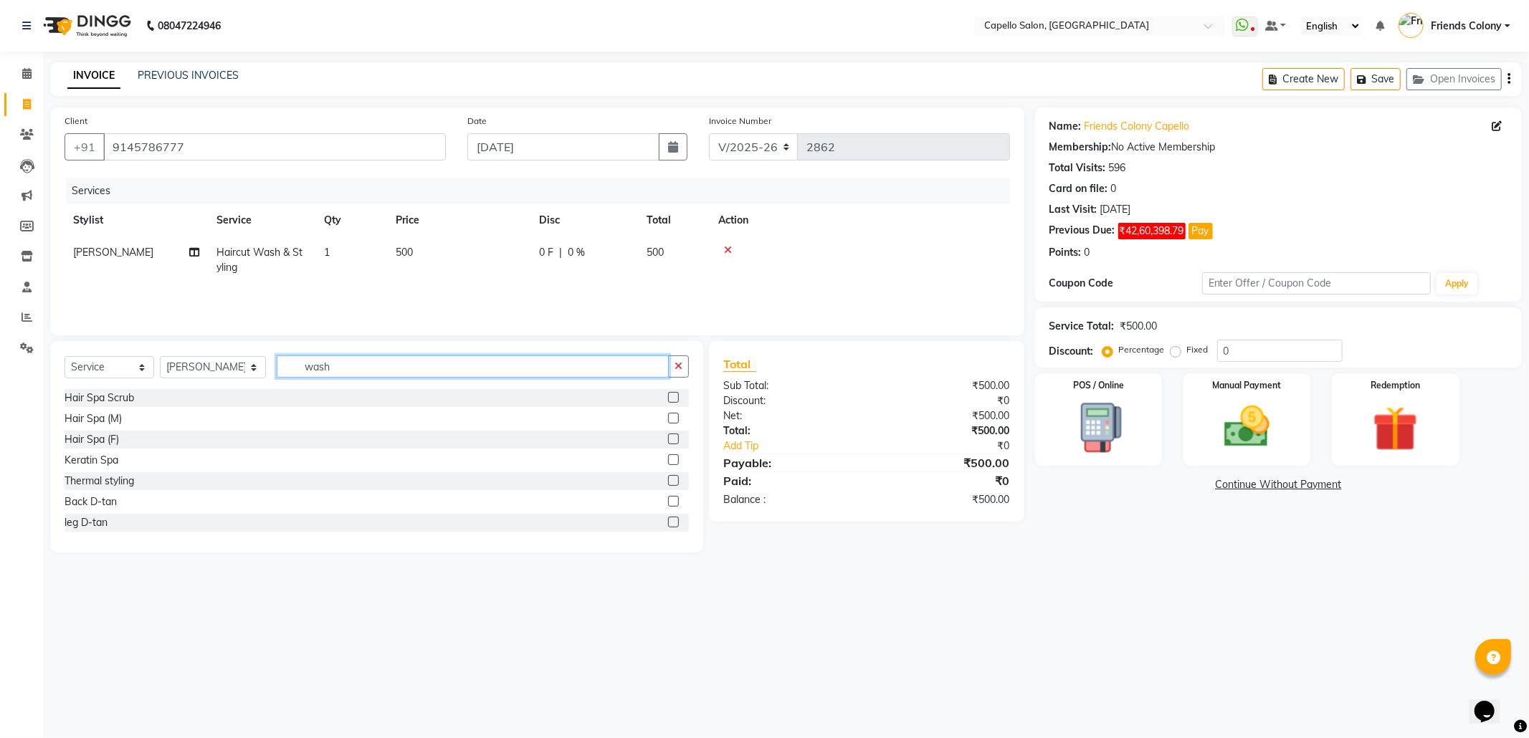
drag, startPoint x: 334, startPoint y: 370, endPoint x: 257, endPoint y: 360, distance: 78.1
click at [257, 360] on div "Select Service Product Membership Package Voucher Prepaid Gift Card Select Styl…" at bounding box center [377, 373] width 624 height 34
type input "cut"
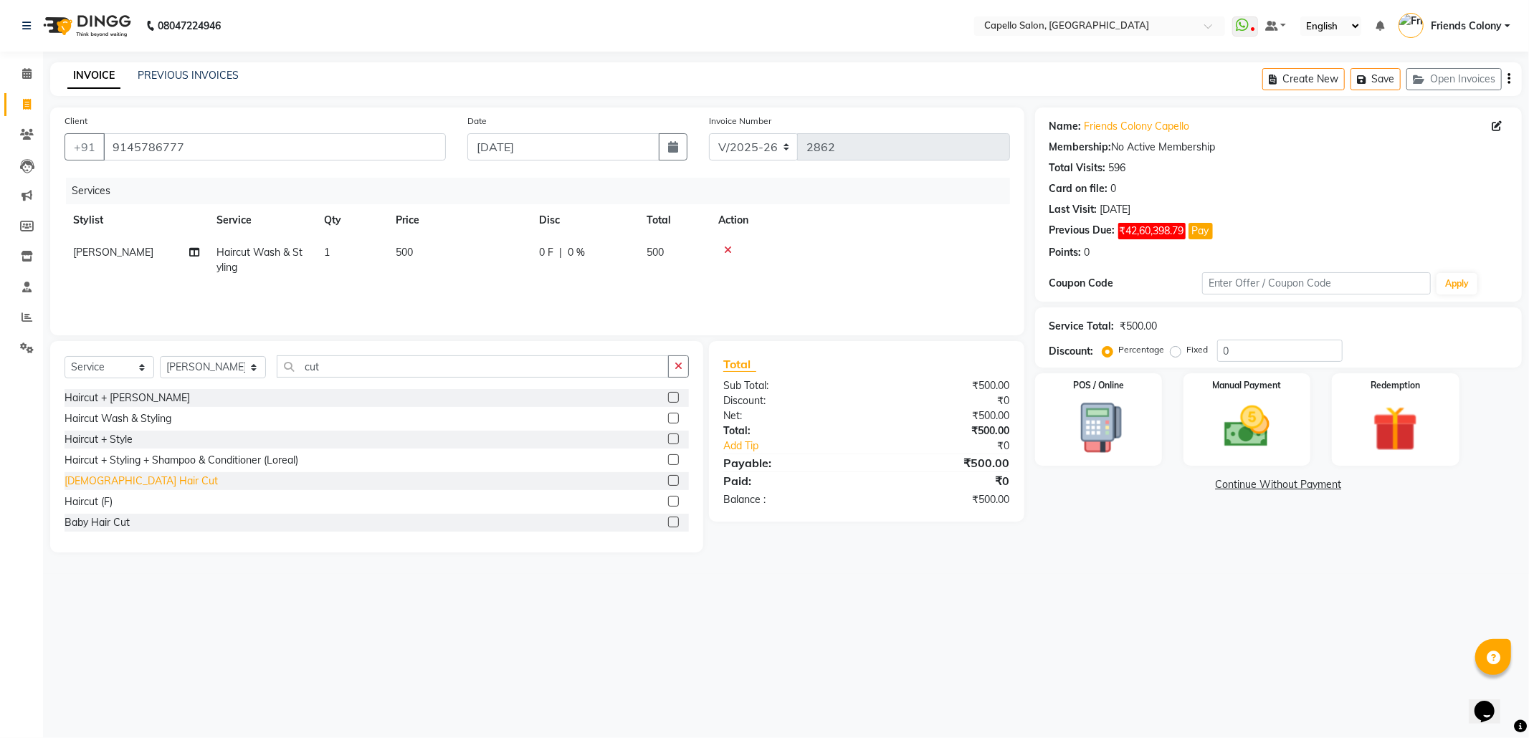
click at [108, 482] on div "[DEMOGRAPHIC_DATA] Hair Cut" at bounding box center [141, 481] width 153 height 15
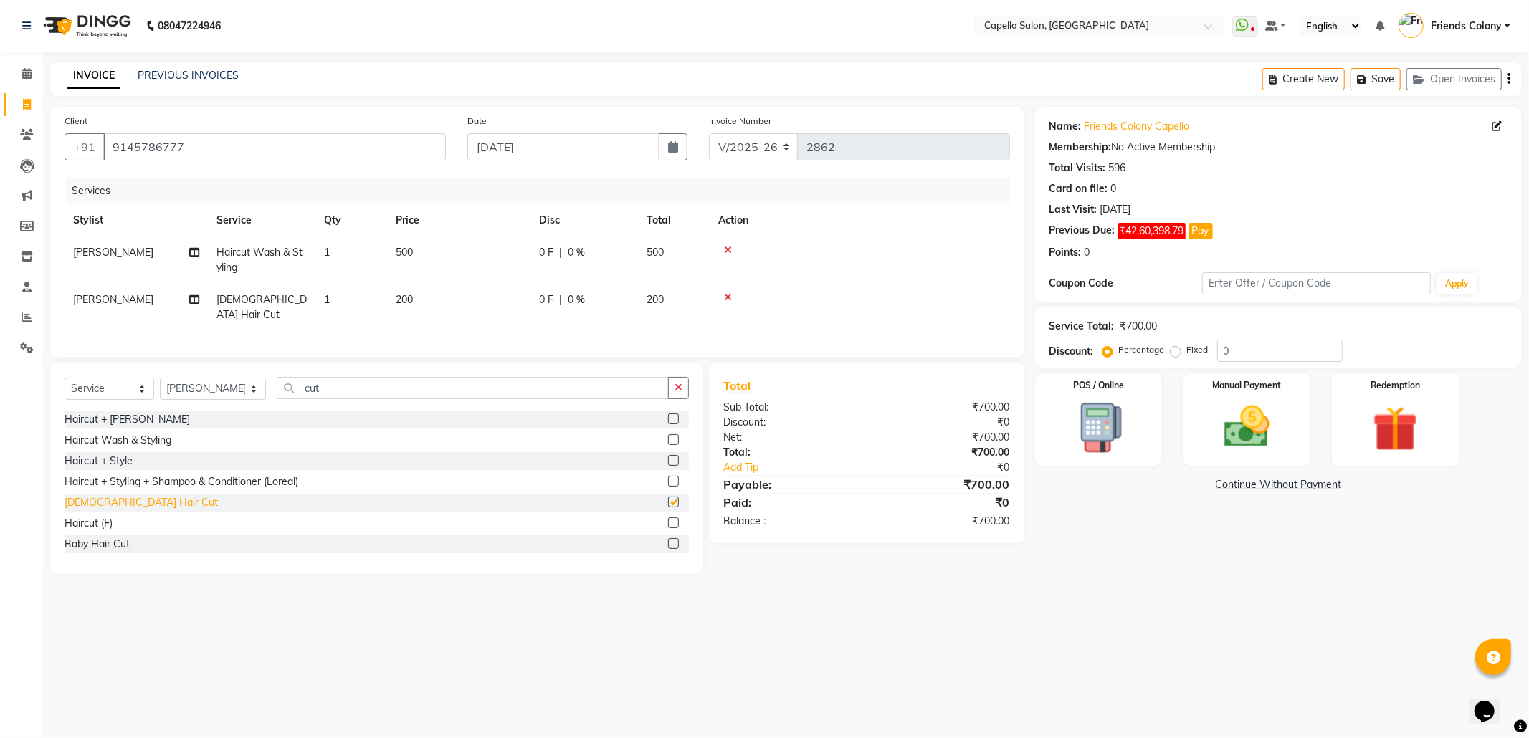
checkbox input "false"
click at [129, 417] on div "Haircut + Beard" at bounding box center [127, 419] width 125 height 15
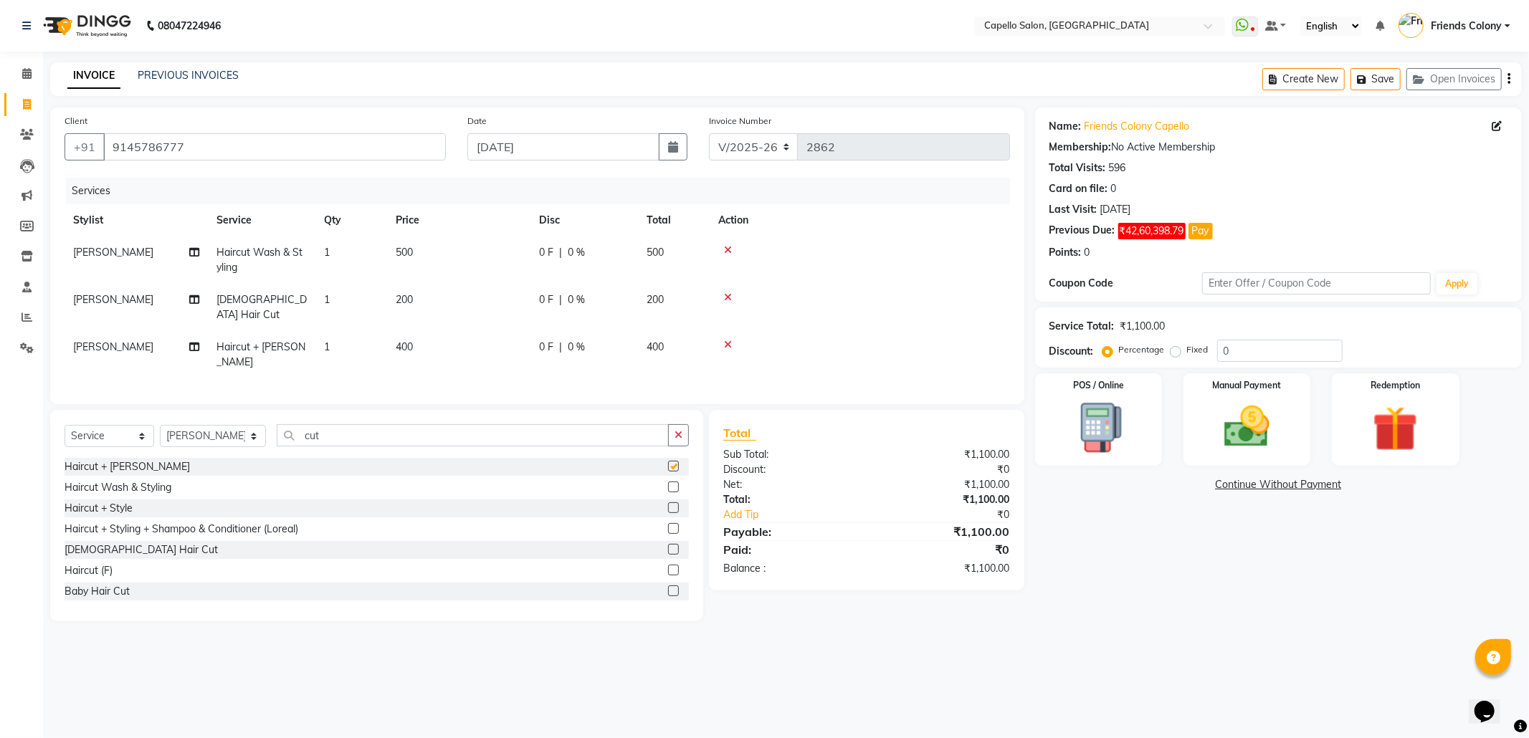
checkbox input "false"
click at [724, 298] on icon at bounding box center [728, 298] width 8 height 10
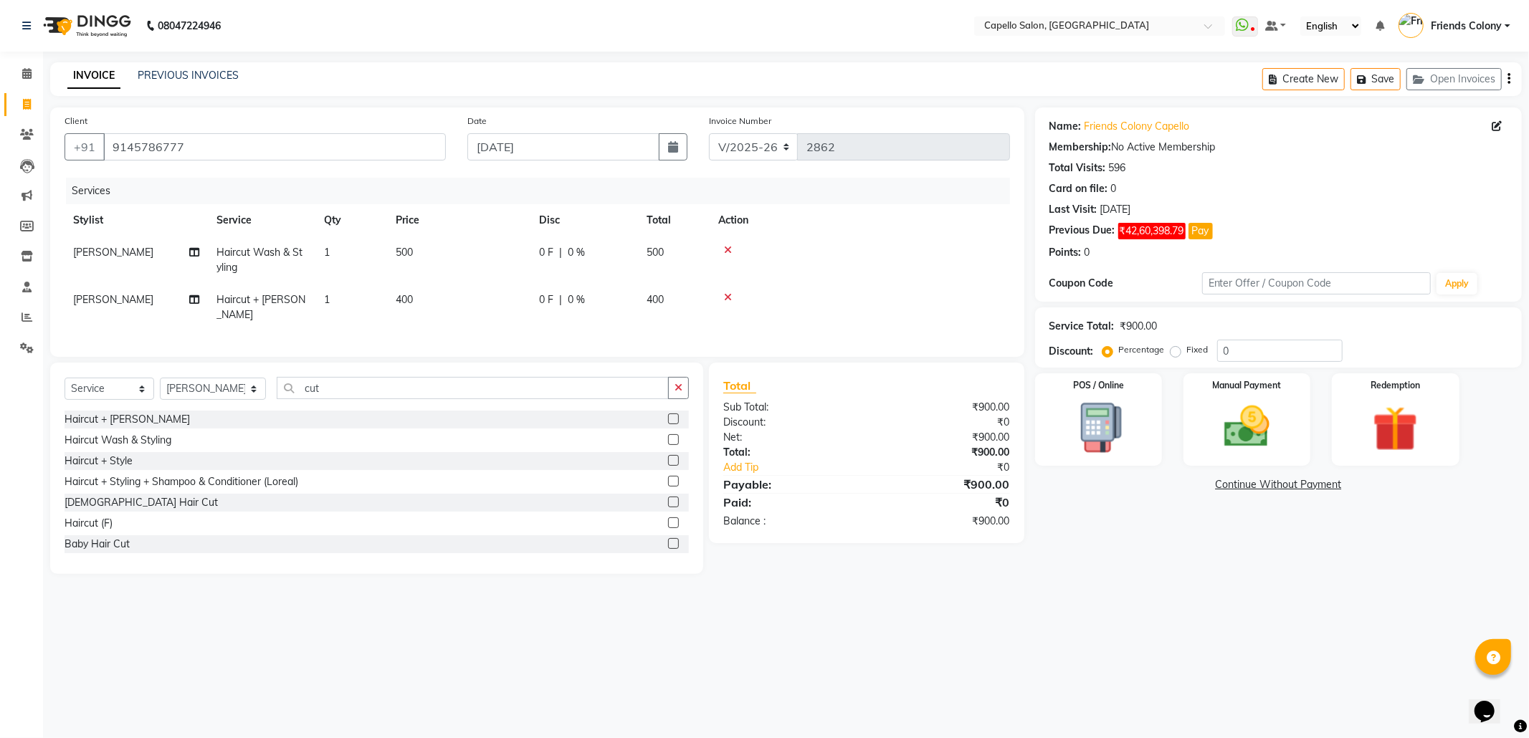
click at [766, 658] on div "08047224946 Select Location × Capello Salon, Friends Colony WhatsApp Status ✕ S…" at bounding box center [764, 369] width 1529 height 738
click at [1227, 449] on img at bounding box center [1247, 427] width 77 height 54
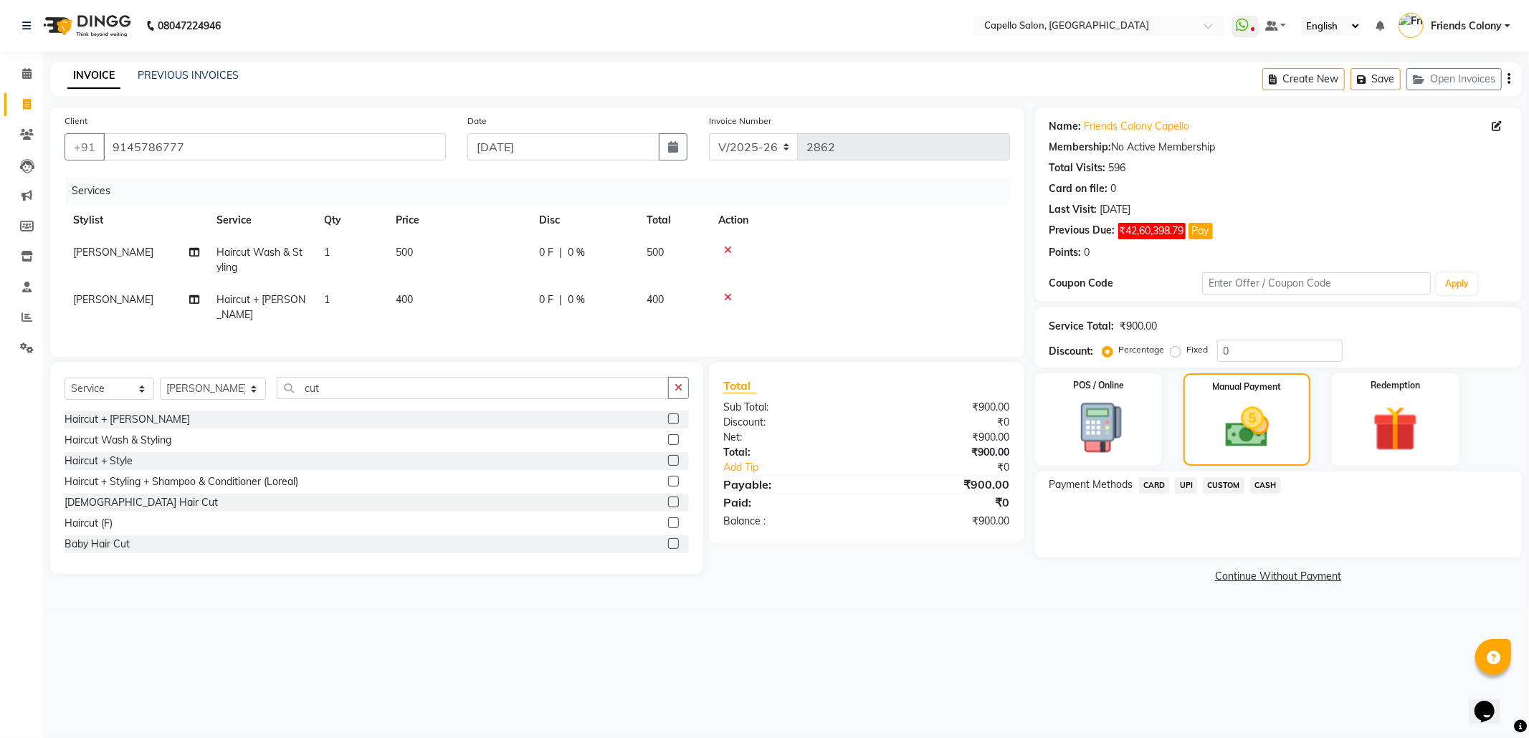
click at [727, 298] on icon at bounding box center [728, 298] width 8 height 10
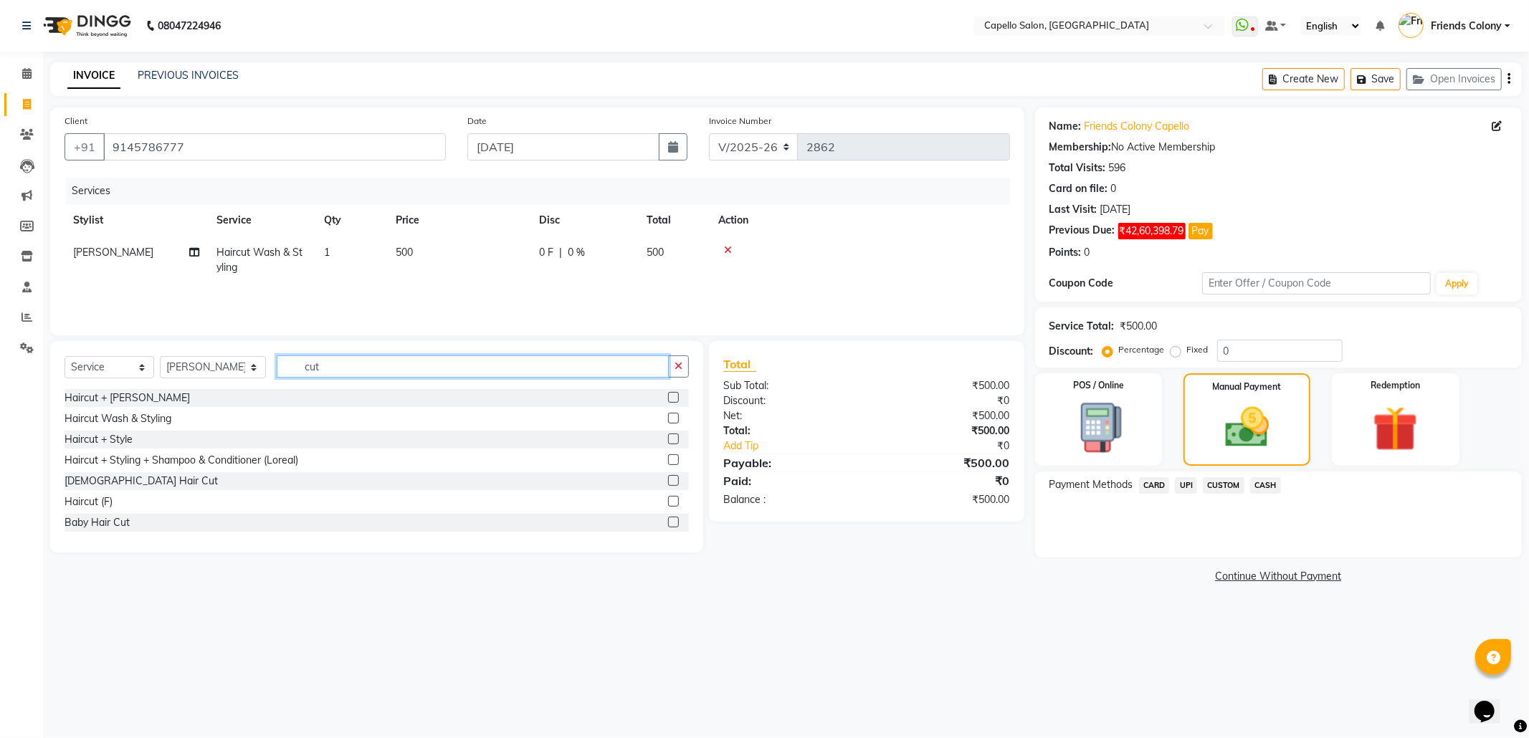
drag, startPoint x: 376, startPoint y: 356, endPoint x: 170, endPoint y: 408, distance: 212.2
click at [170, 408] on div "Select Service Product Membership Package Voucher Prepaid Gift Card Select Styl…" at bounding box center [376, 447] width 653 height 212
type input "bear"
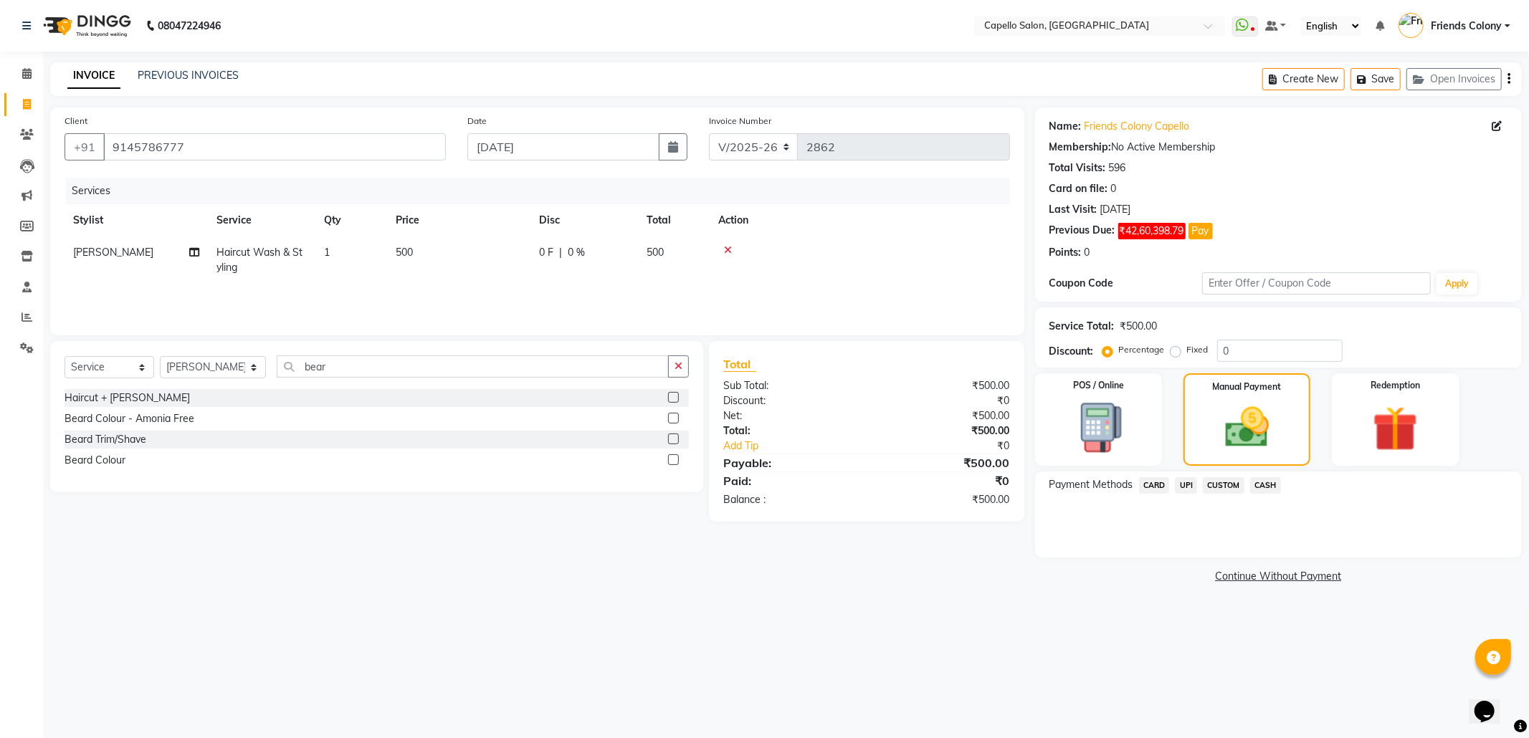
click at [668, 439] on label at bounding box center [673, 439] width 11 height 11
click at [668, 439] on input "checkbox" at bounding box center [672, 439] width 9 height 9
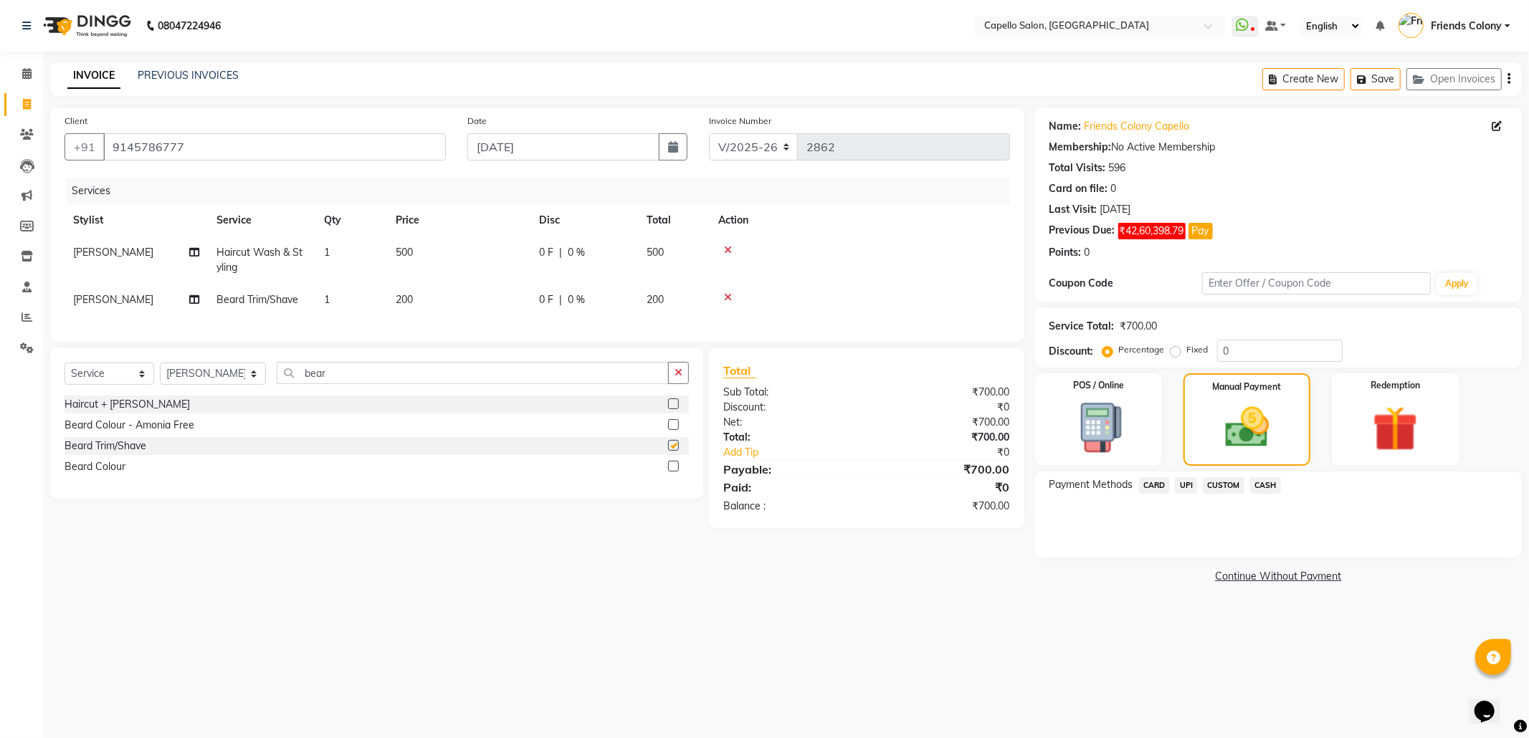
checkbox input "false"
click at [1148, 660] on div "08047224946 Select Location × Capello Salon, Friends Colony WhatsApp Status ✕ S…" at bounding box center [764, 369] width 1529 height 738
click at [1185, 488] on span "UPI" at bounding box center [1186, 486] width 22 height 16
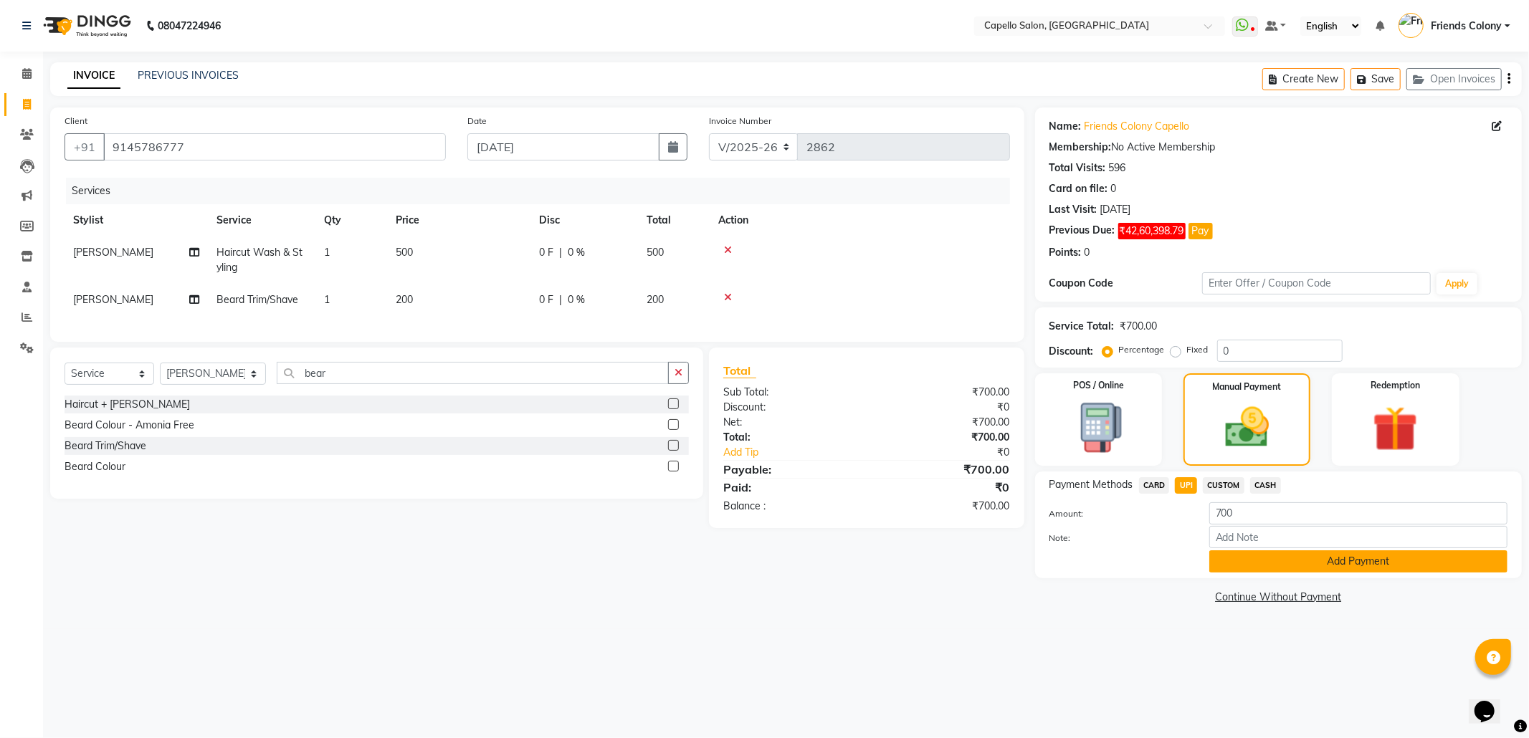
click at [1258, 568] on button "Add Payment" at bounding box center [1359, 562] width 298 height 22
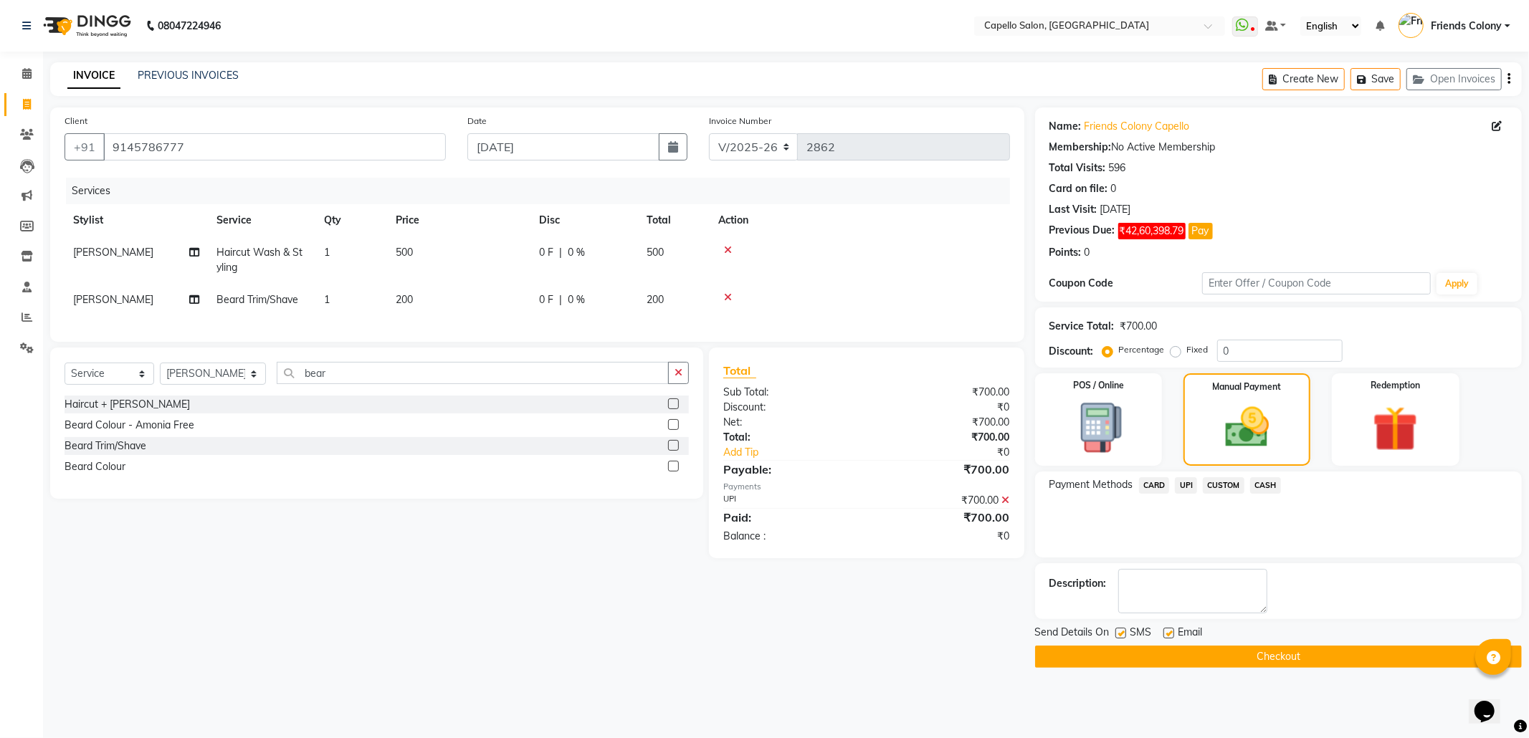
click at [1121, 631] on label at bounding box center [1121, 633] width 11 height 11
click at [1121, 631] on input "checkbox" at bounding box center [1120, 634] width 9 height 9
checkbox input "false"
click at [1173, 629] on label at bounding box center [1169, 633] width 11 height 11
click at [1173, 630] on input "checkbox" at bounding box center [1168, 634] width 9 height 9
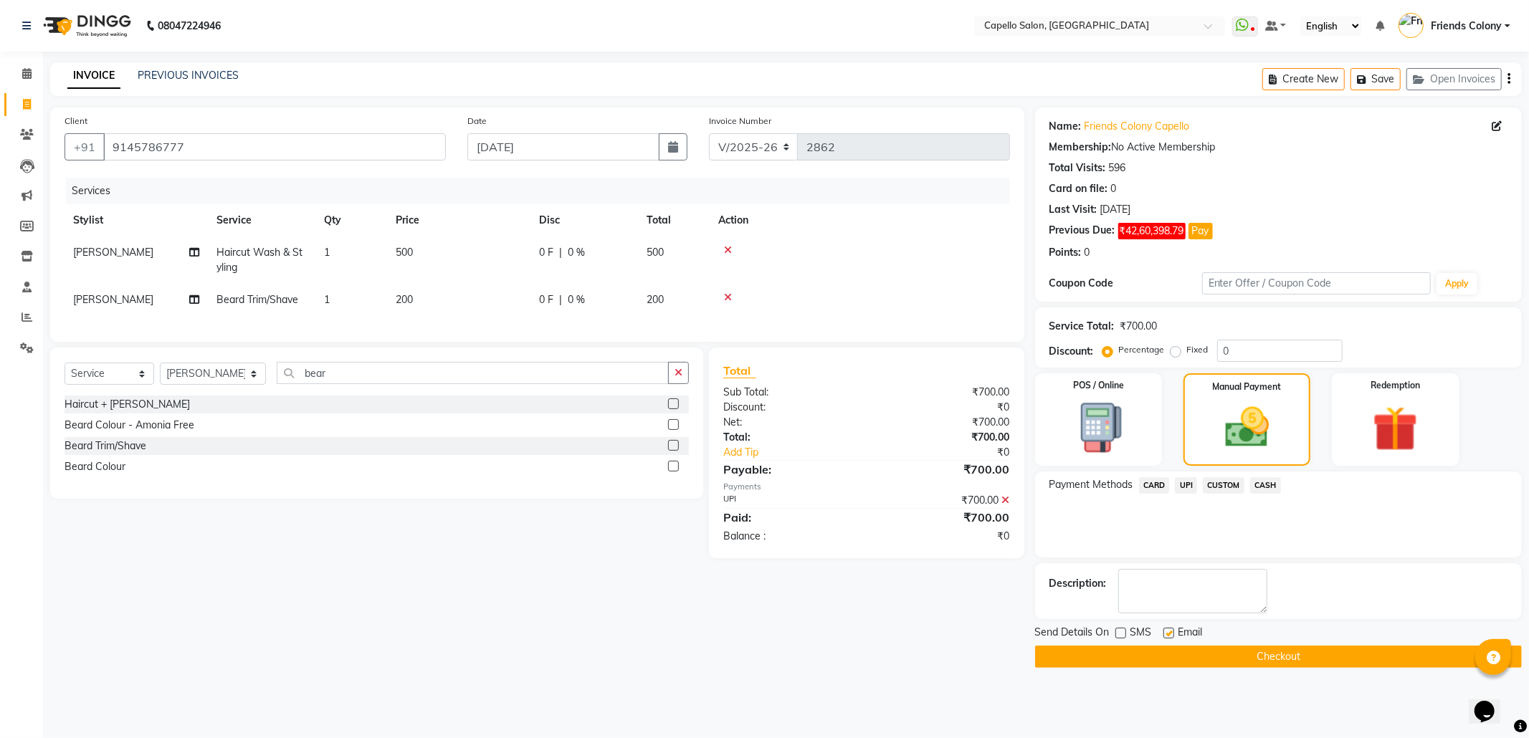
checkbox input "false"
click at [1179, 657] on button "Checkout" at bounding box center [1278, 657] width 487 height 22
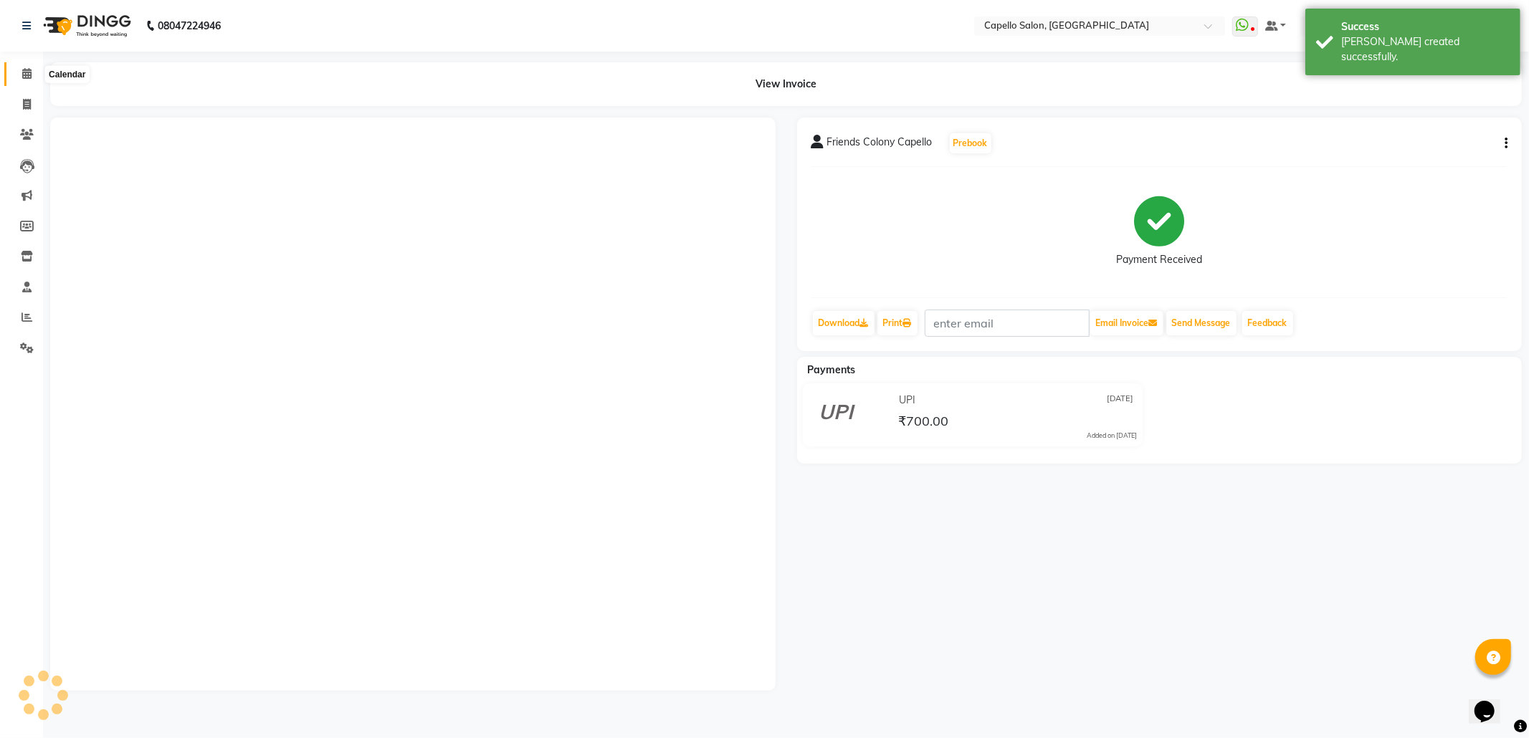
click at [19, 79] on span at bounding box center [26, 74] width 25 height 16
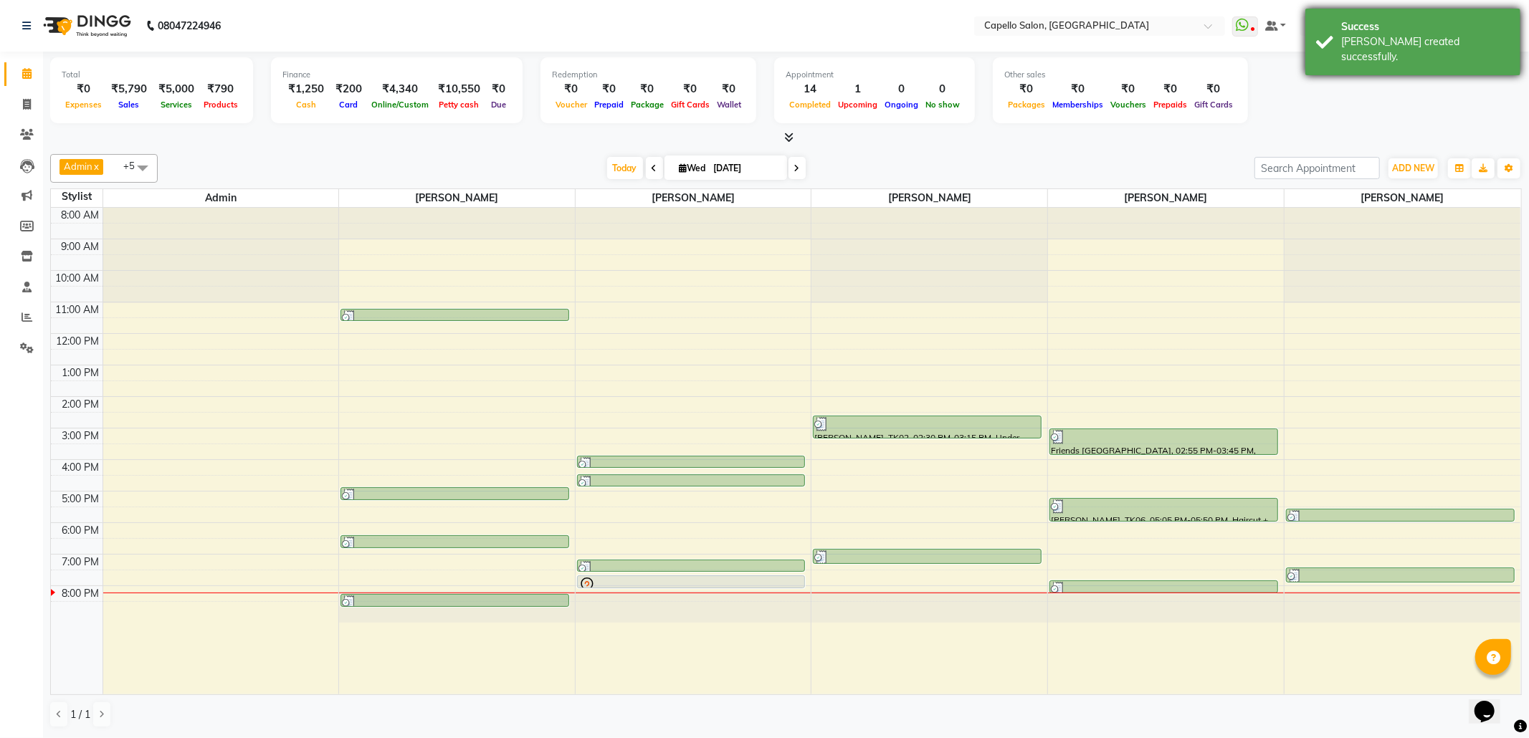
click at [1444, 14] on div "Success Bill created successfully." at bounding box center [1413, 42] width 215 height 67
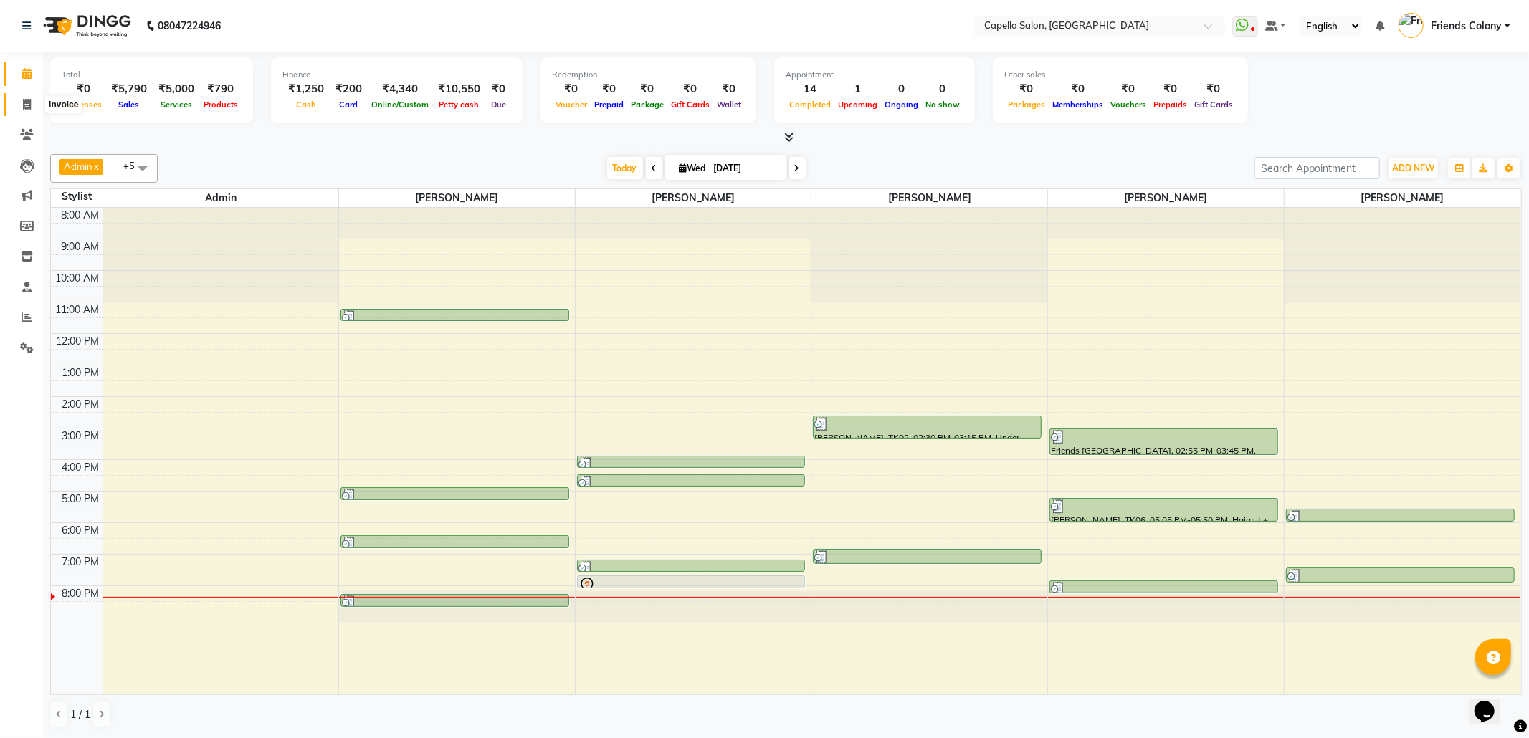
click at [16, 107] on span at bounding box center [26, 105] width 25 height 16
select select "3583"
select select "service"
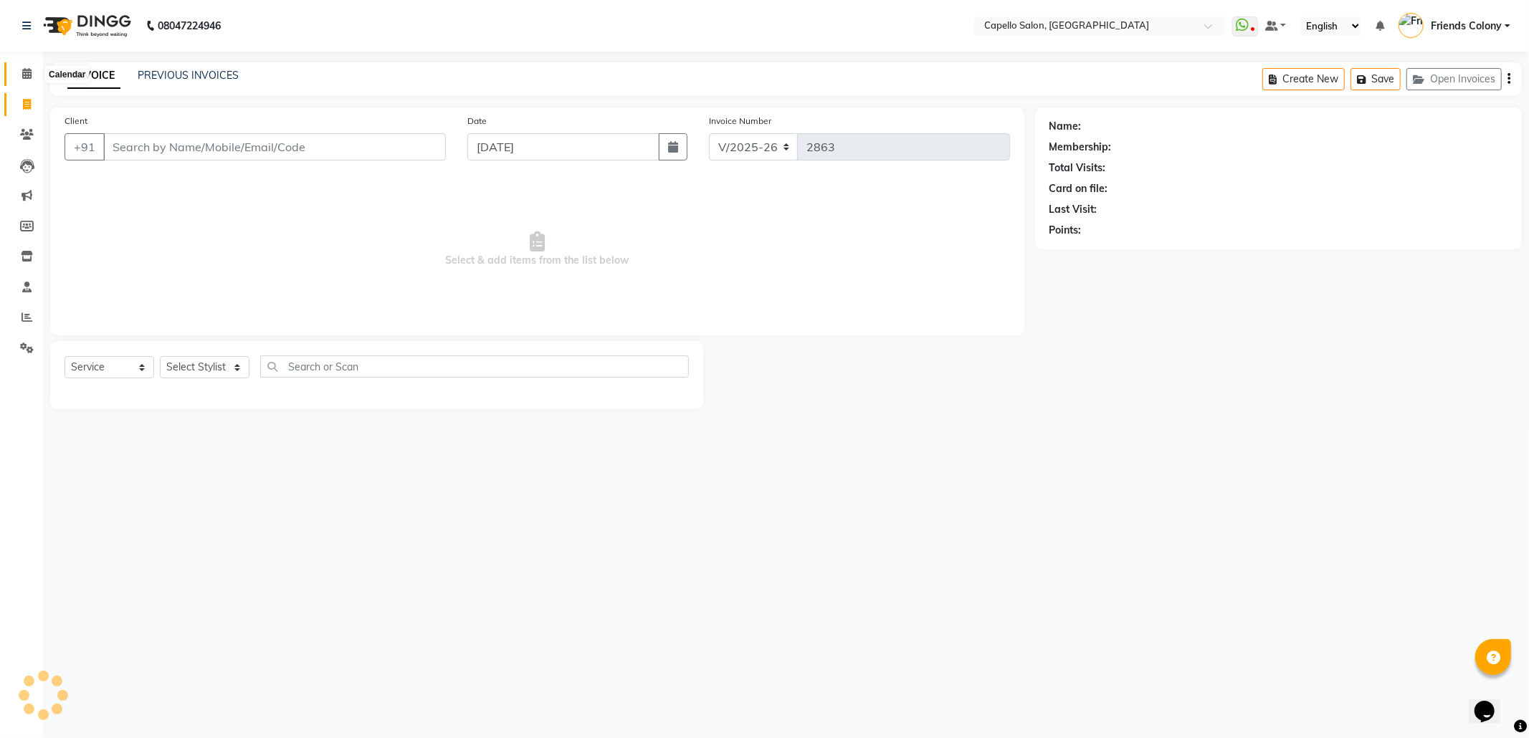
click at [32, 77] on span at bounding box center [26, 74] width 25 height 16
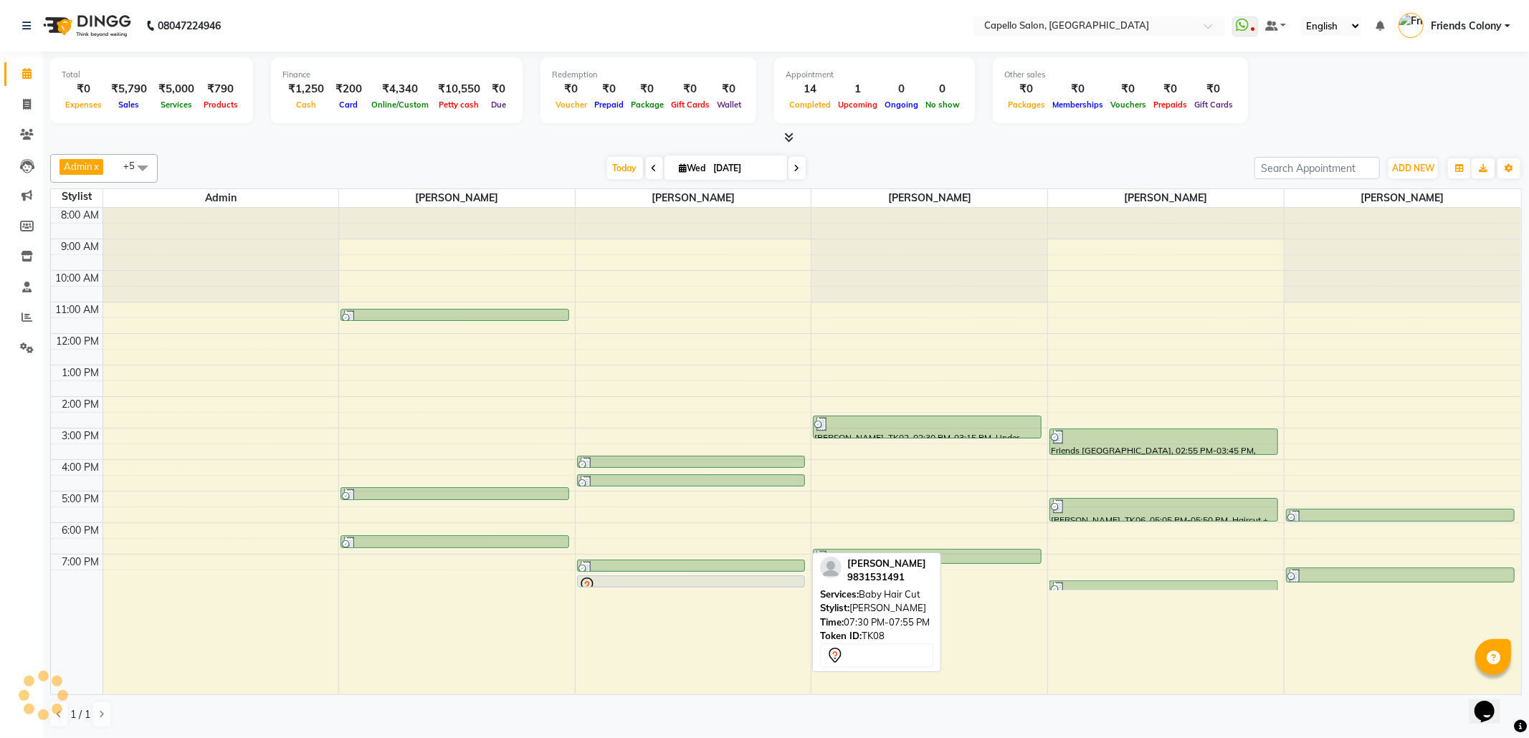
click at [726, 576] on link "[PERSON_NAME], TK08, 07:30 PM-07:55 PM, Baby Hair Cut" at bounding box center [691, 582] width 228 height 12
select select "7"
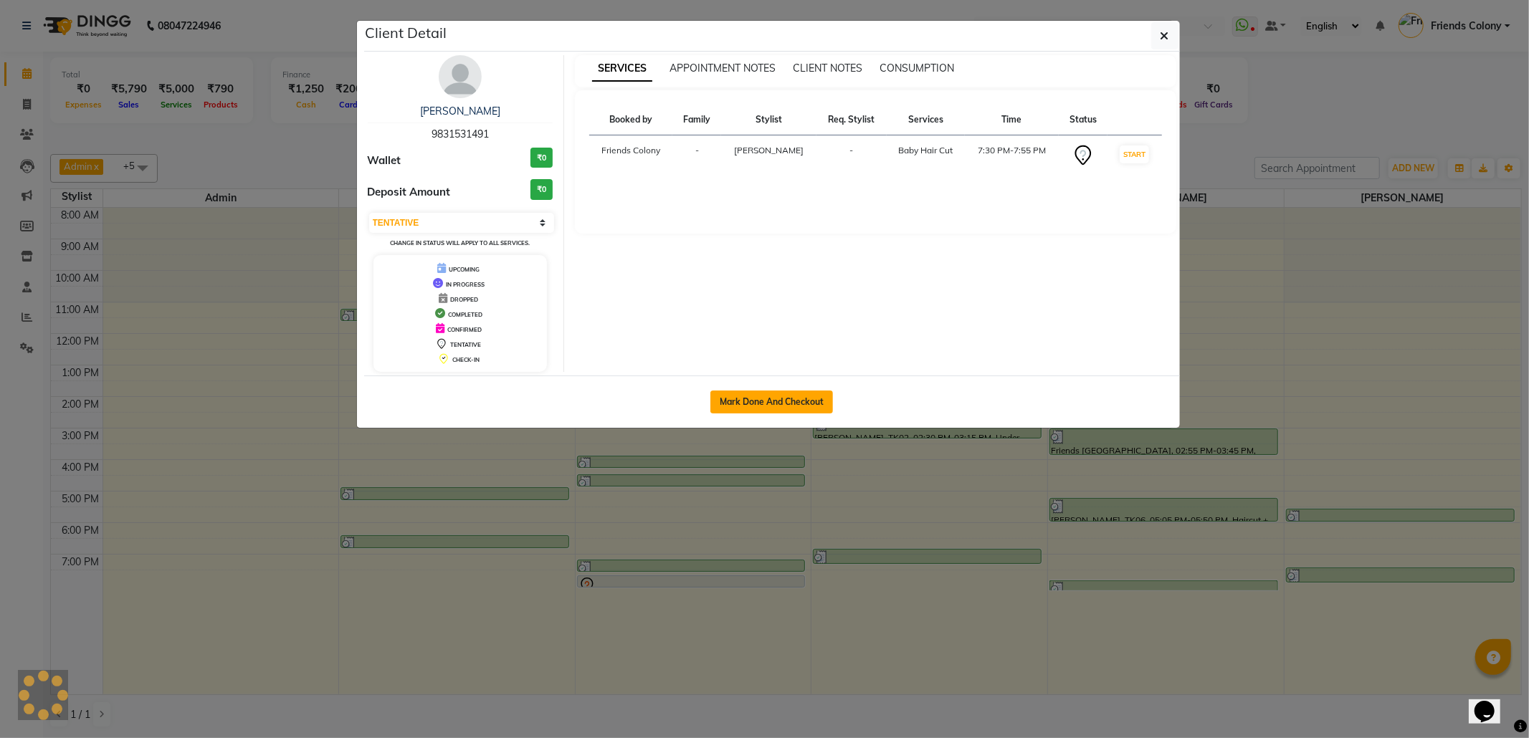
click at [764, 400] on button "Mark Done And Checkout" at bounding box center [772, 402] width 123 height 23
select select "3583"
select select "service"
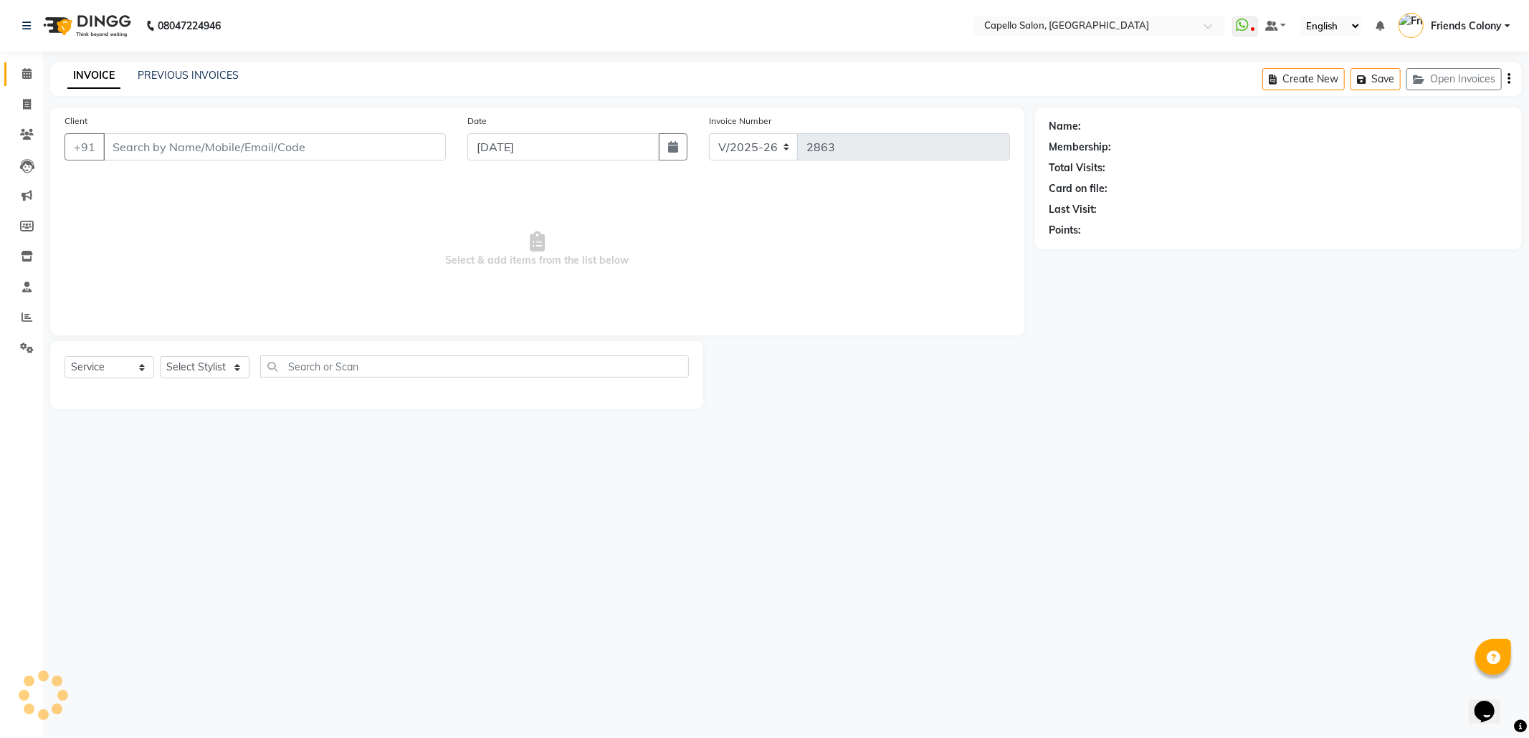
type input "9831531491"
select select "69590"
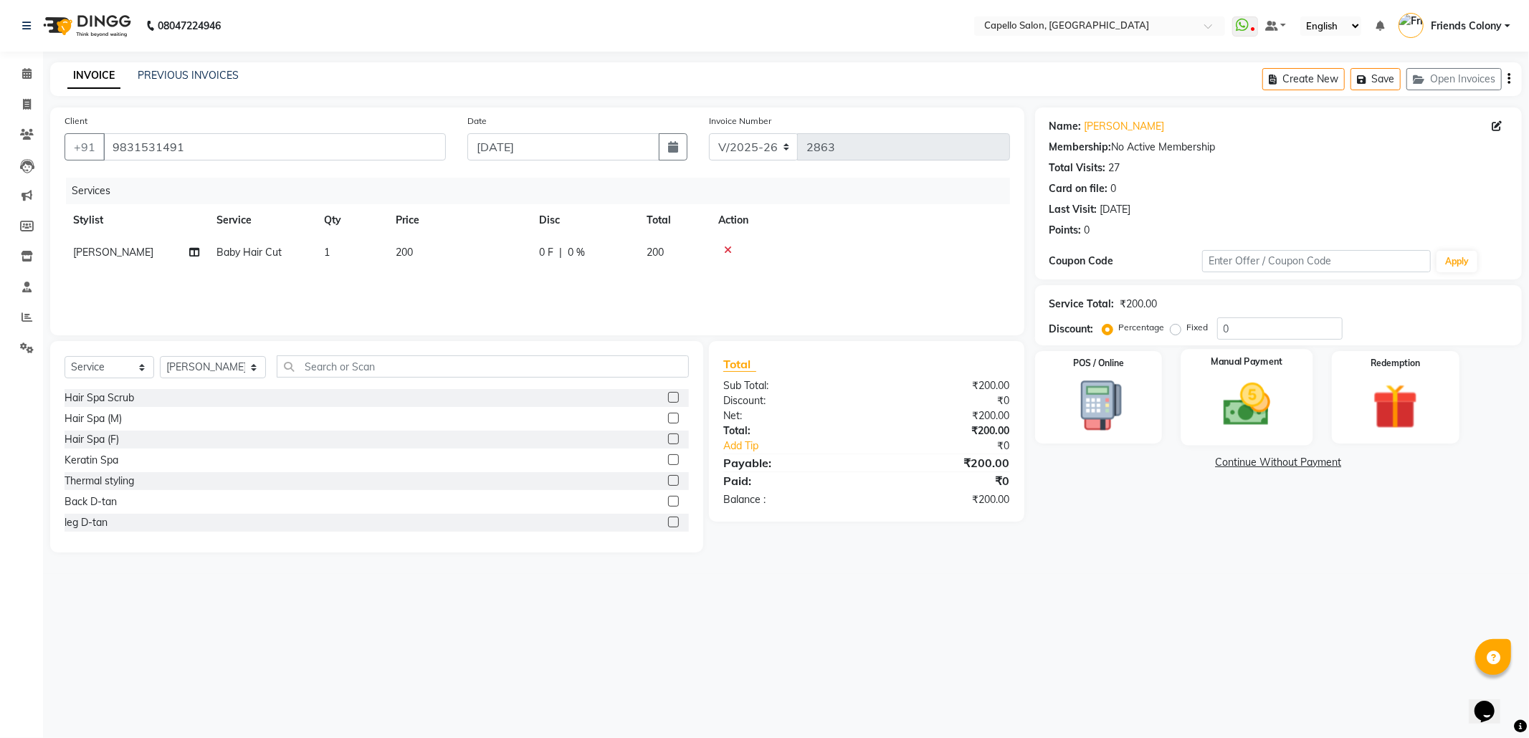
click at [1256, 412] on img at bounding box center [1247, 405] width 77 height 54
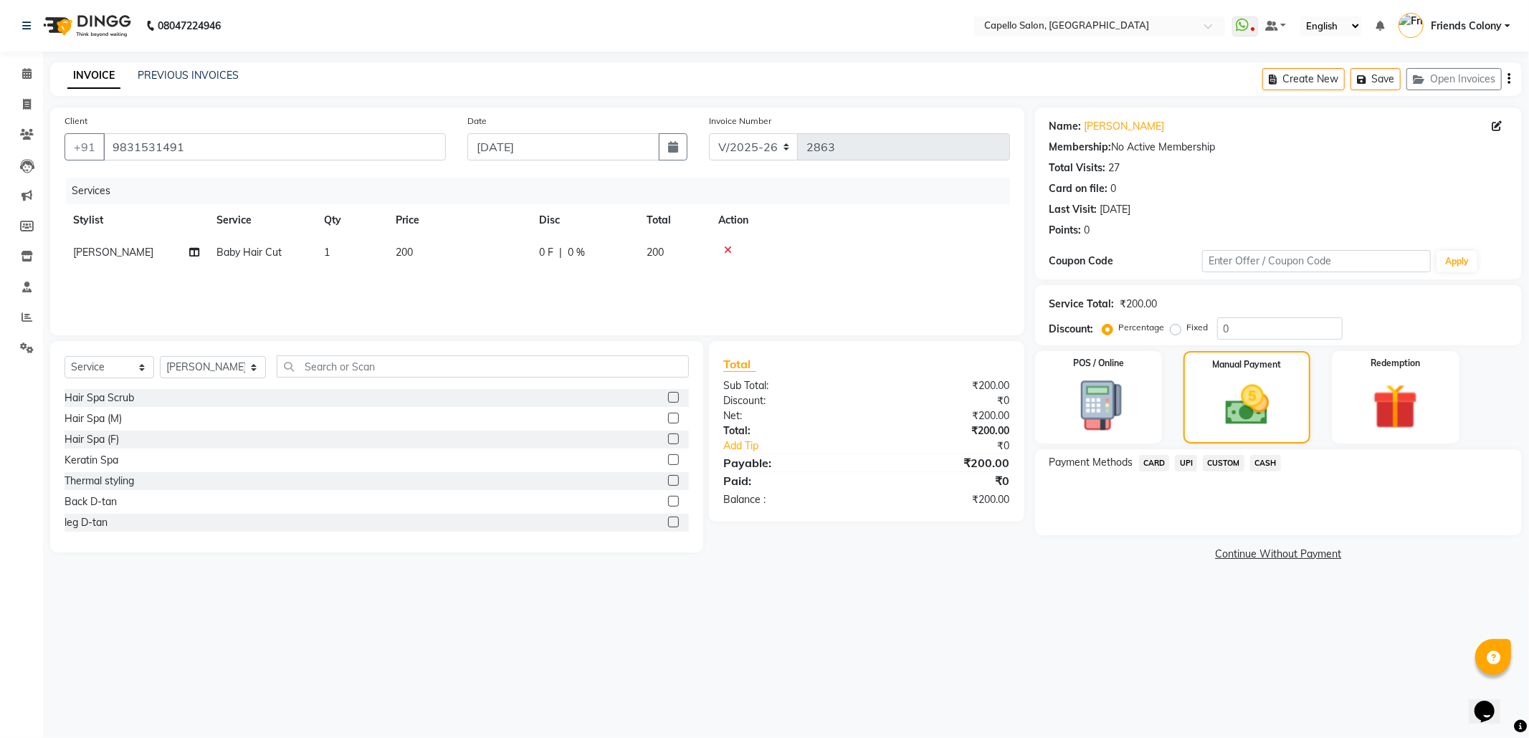
click at [1190, 463] on span "UPI" at bounding box center [1186, 463] width 22 height 16
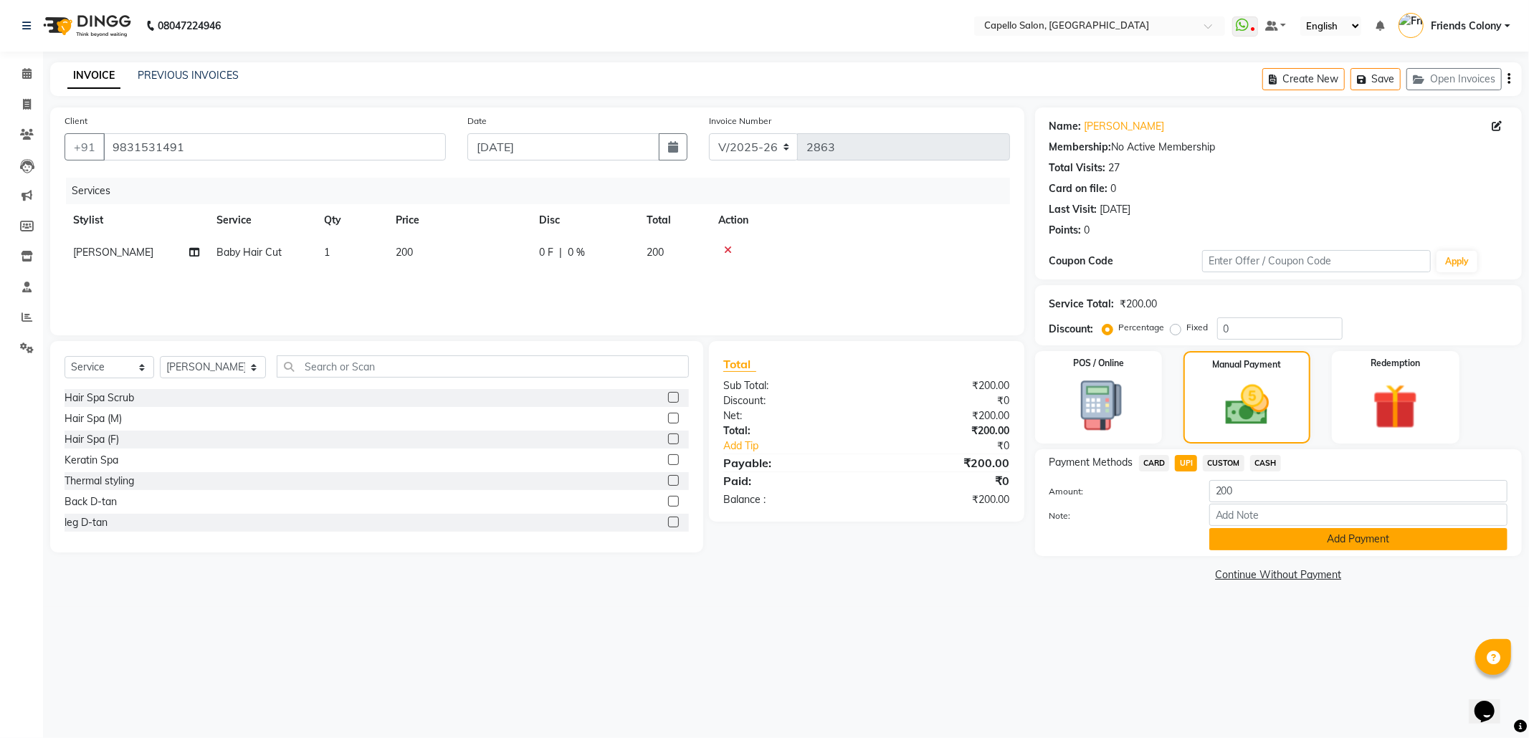
click at [1303, 545] on button "Add Payment" at bounding box center [1359, 539] width 298 height 22
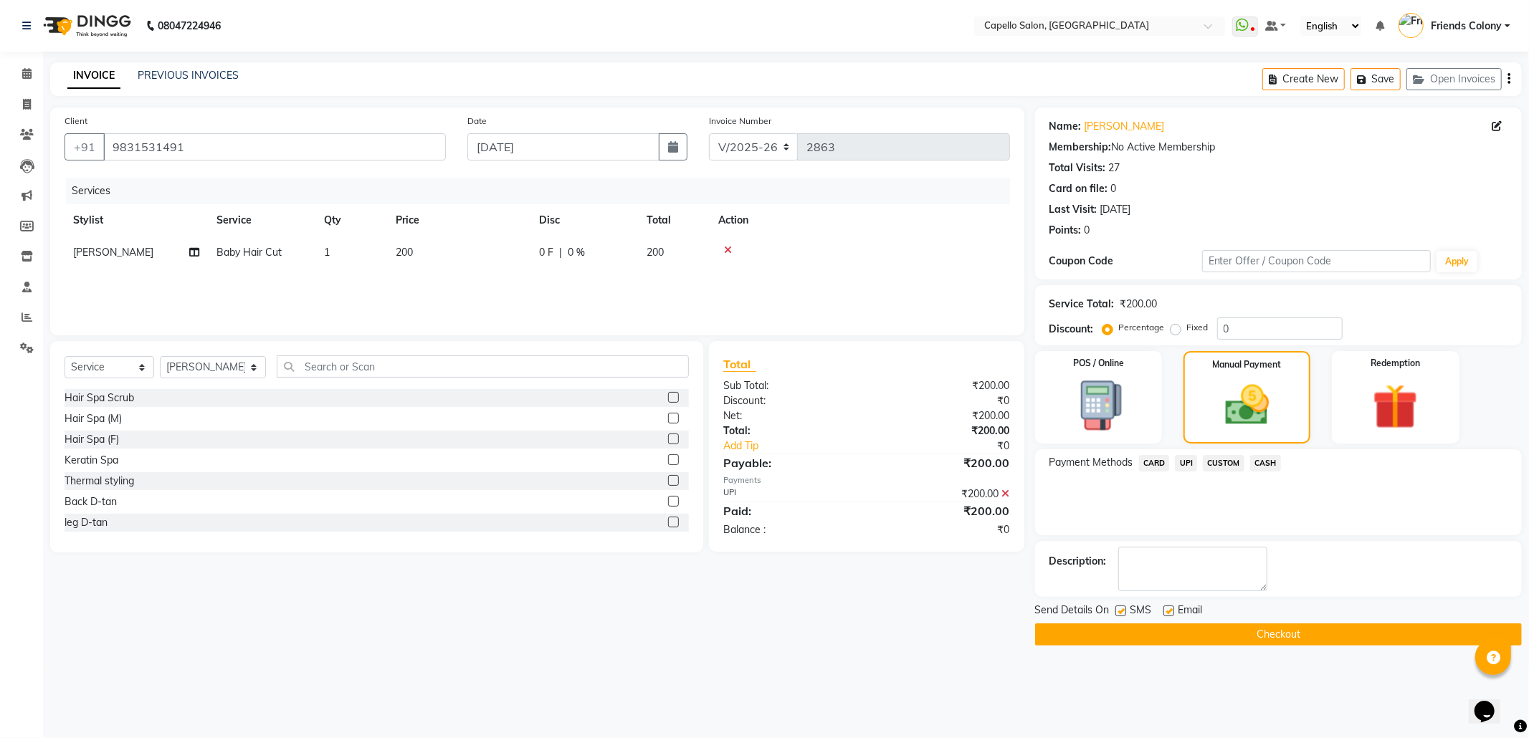
click at [1323, 635] on button "Checkout" at bounding box center [1278, 635] width 487 height 22
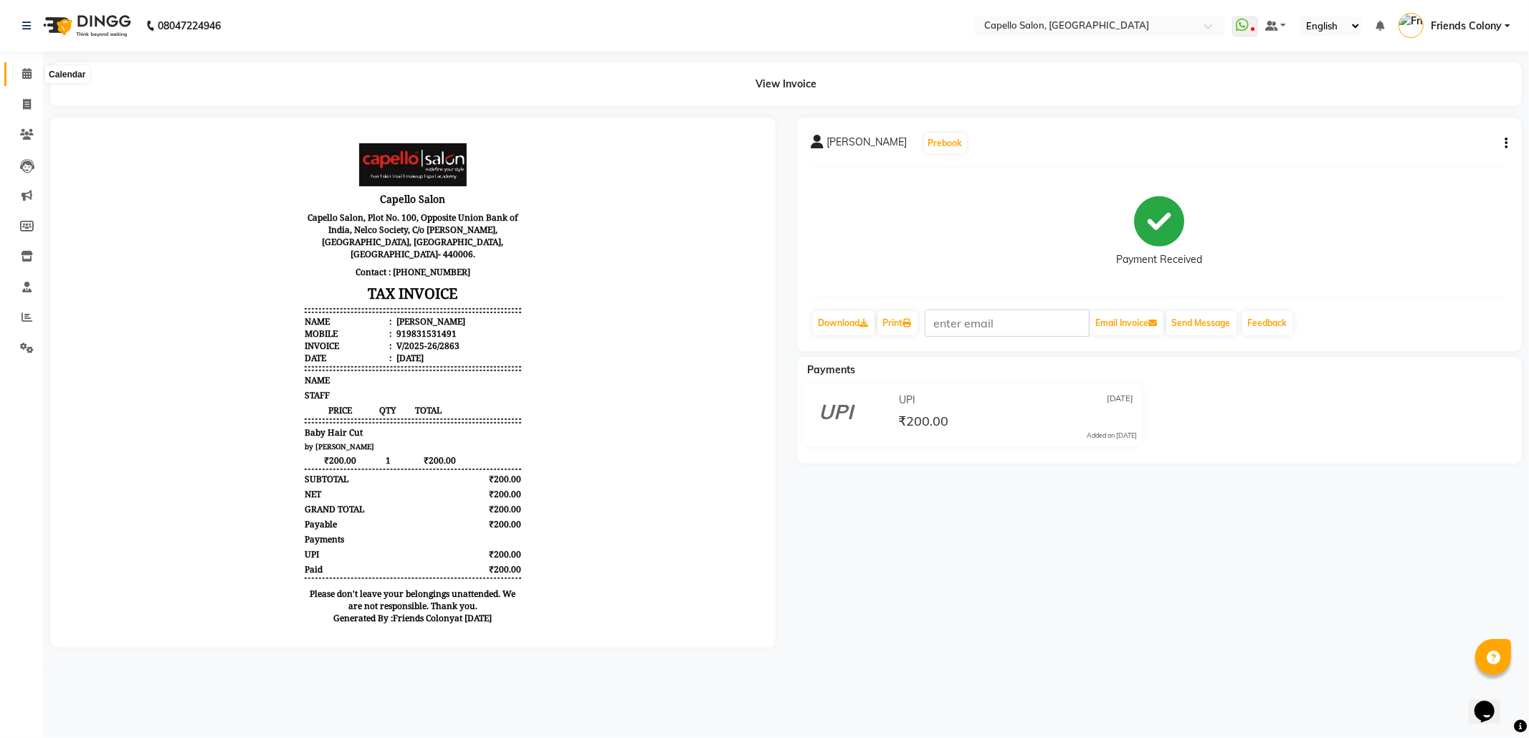
click at [32, 76] on span at bounding box center [26, 74] width 25 height 16
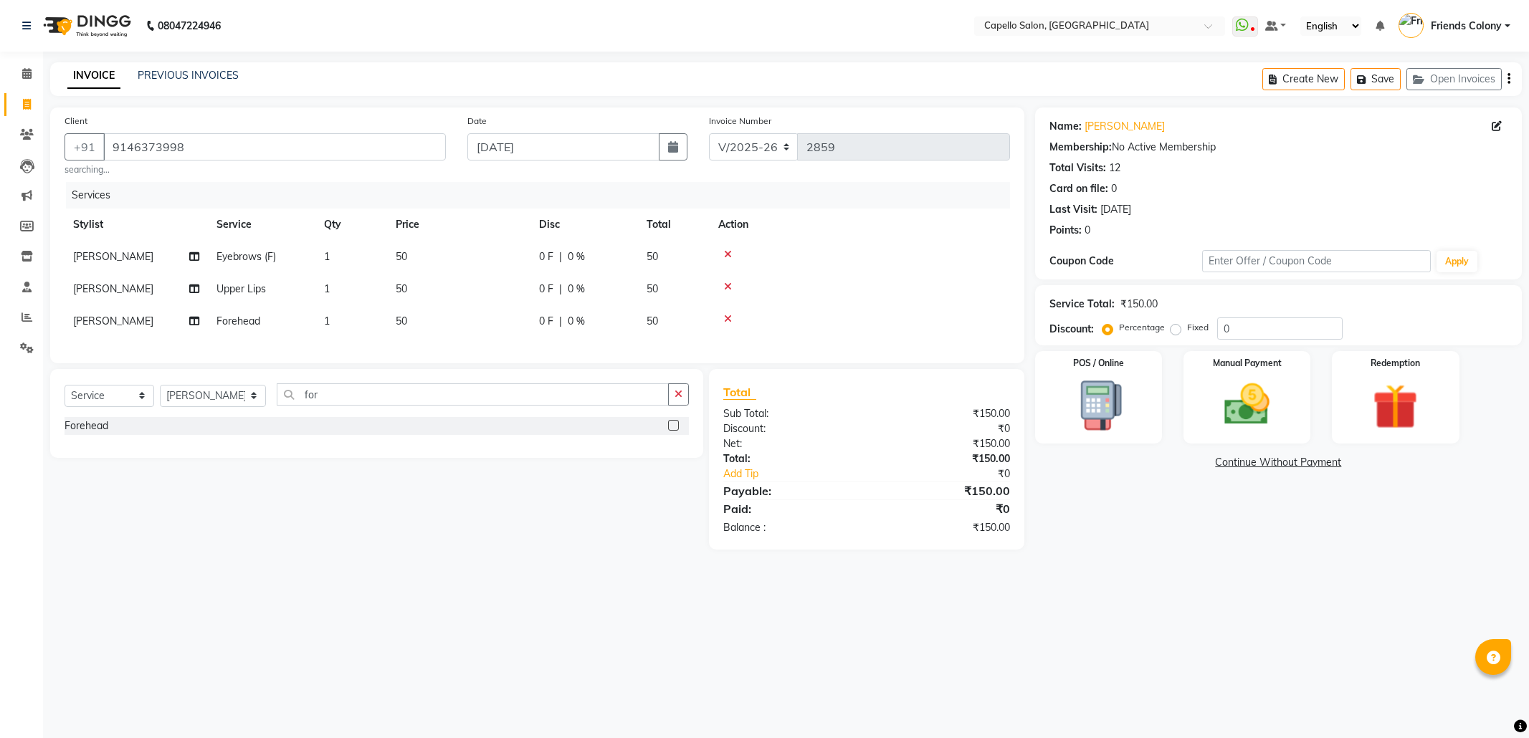
select select "3583"
select select "service"
select select "29604"
click at [21, 69] on span at bounding box center [26, 74] width 25 height 16
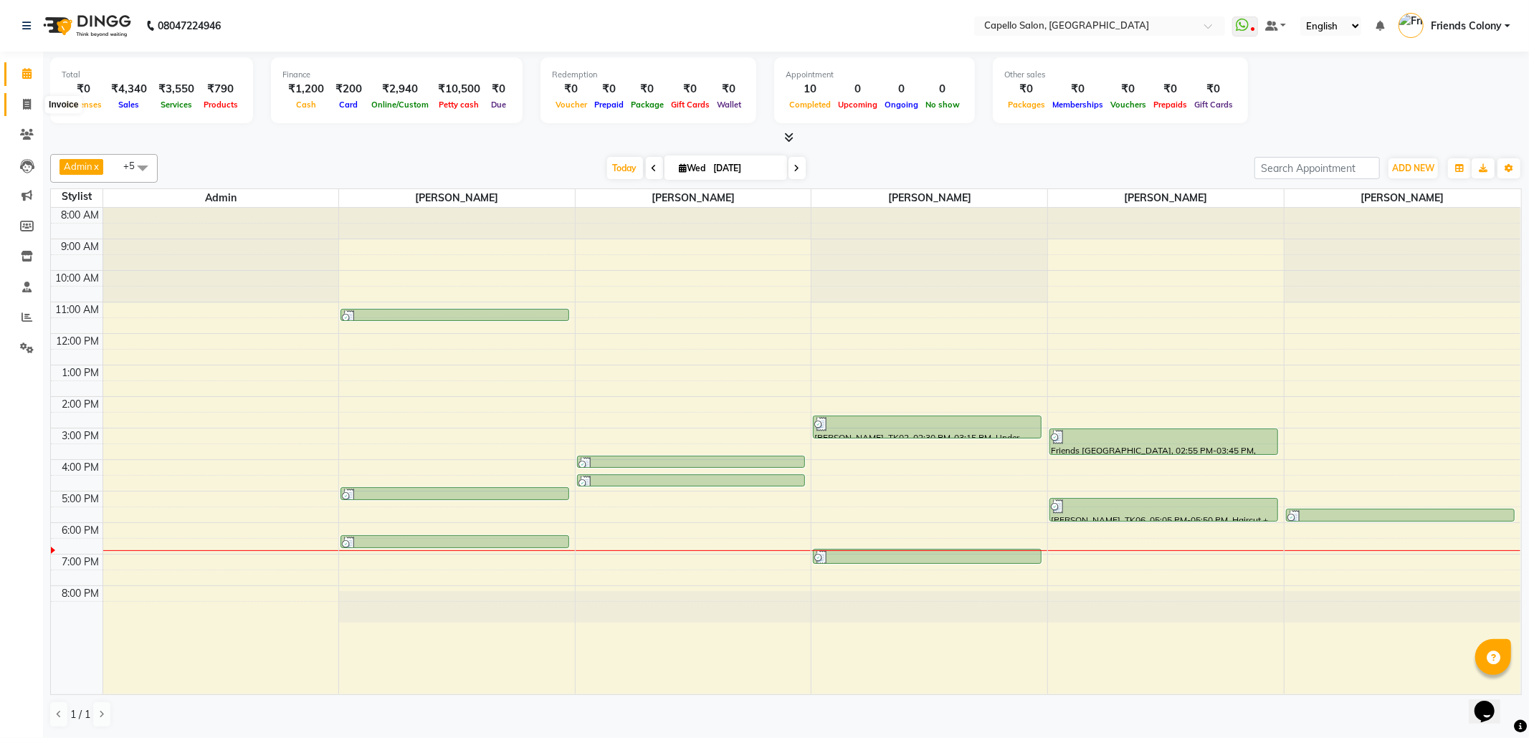
click at [24, 102] on icon at bounding box center [27, 104] width 8 height 11
select select "service"
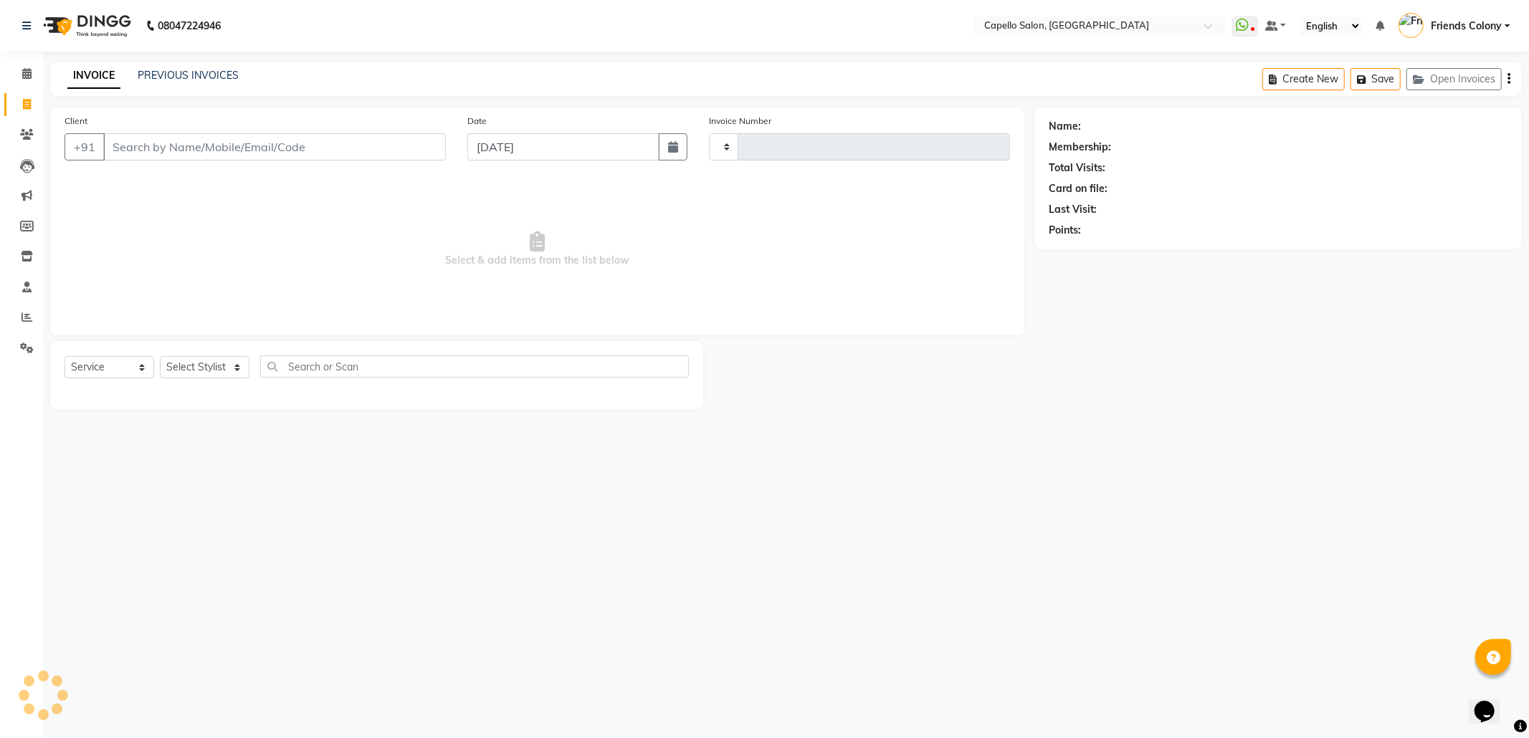
type input "2860"
select select "3583"
drag, startPoint x: 194, startPoint y: 351, endPoint x: 198, endPoint y: 364, distance: 14.3
click at [195, 353] on div "Select Service Product Membership Package Voucher Prepaid Gift Card Select Styl…" at bounding box center [376, 375] width 653 height 68
click at [201, 368] on select "Select Stylist Admin [PERSON_NAME] Friends Colony [PERSON_NAME] [PERSON_NAME] N…" at bounding box center [213, 367] width 106 height 22
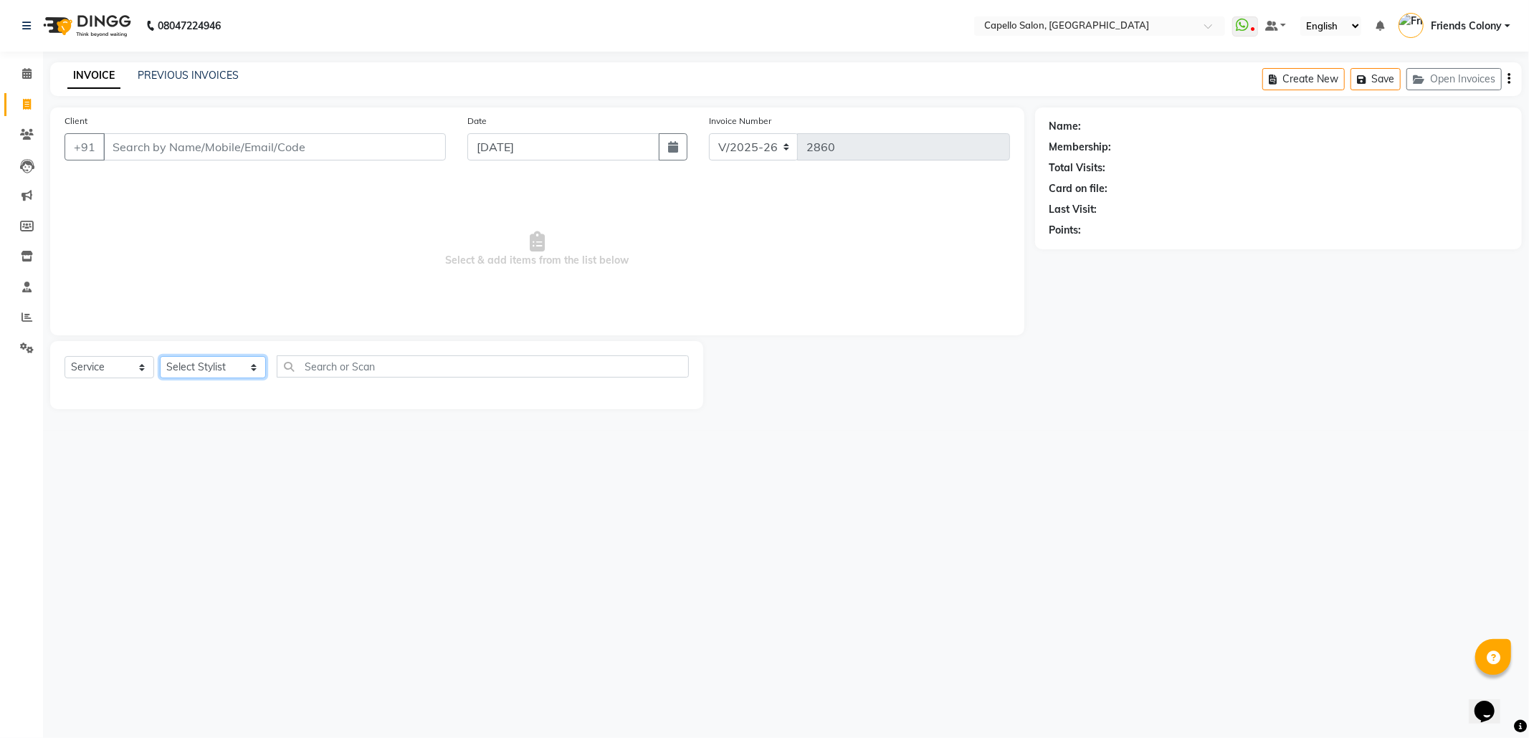
select select "16603"
click at [160, 356] on select "Select Stylist Admin [PERSON_NAME] Friends Colony [PERSON_NAME] [PERSON_NAME] N…" at bounding box center [213, 367] width 106 height 22
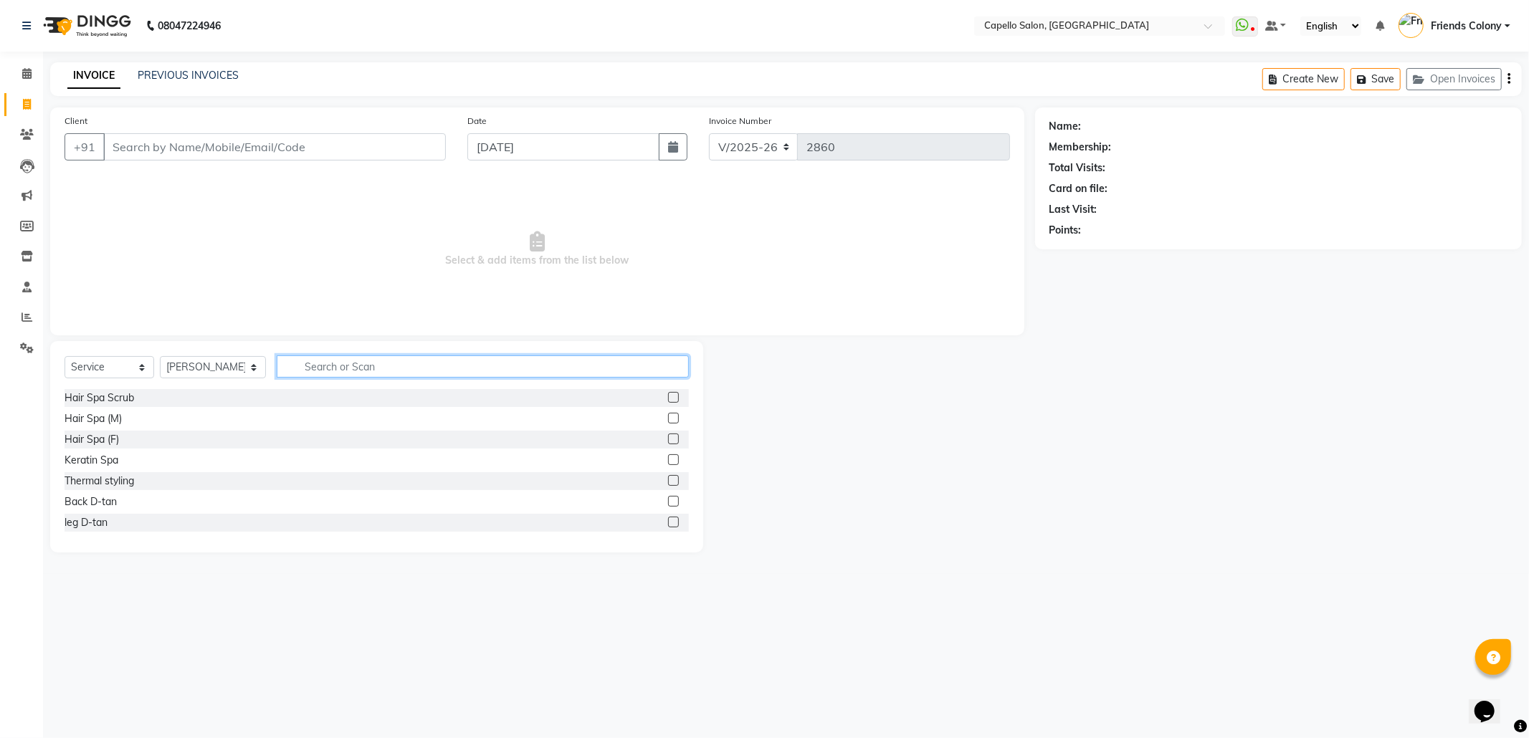
click at [316, 367] on input "text" at bounding box center [483, 367] width 412 height 22
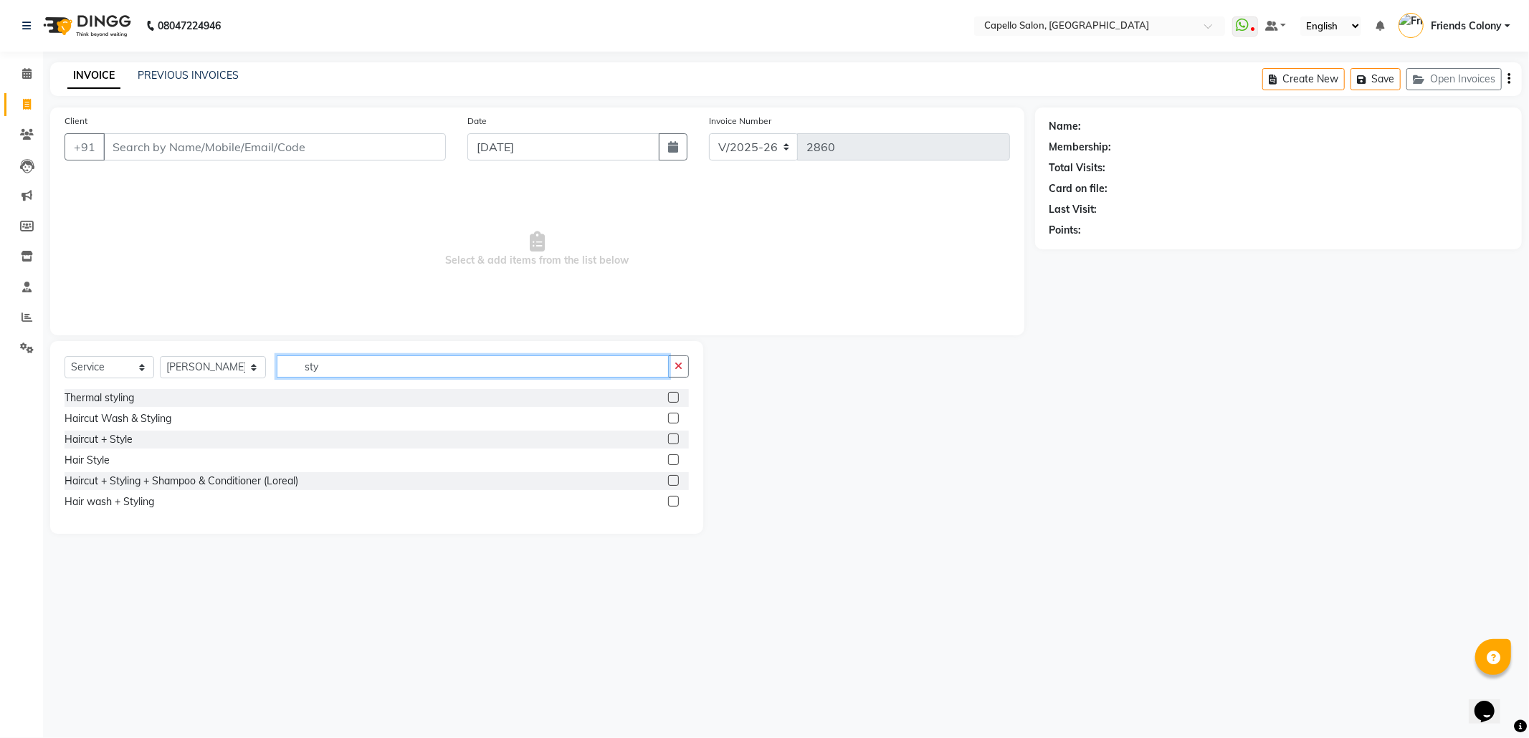
type input "sty"
click at [673, 457] on label at bounding box center [673, 460] width 11 height 11
click at [673, 457] on input "checkbox" at bounding box center [672, 460] width 9 height 9
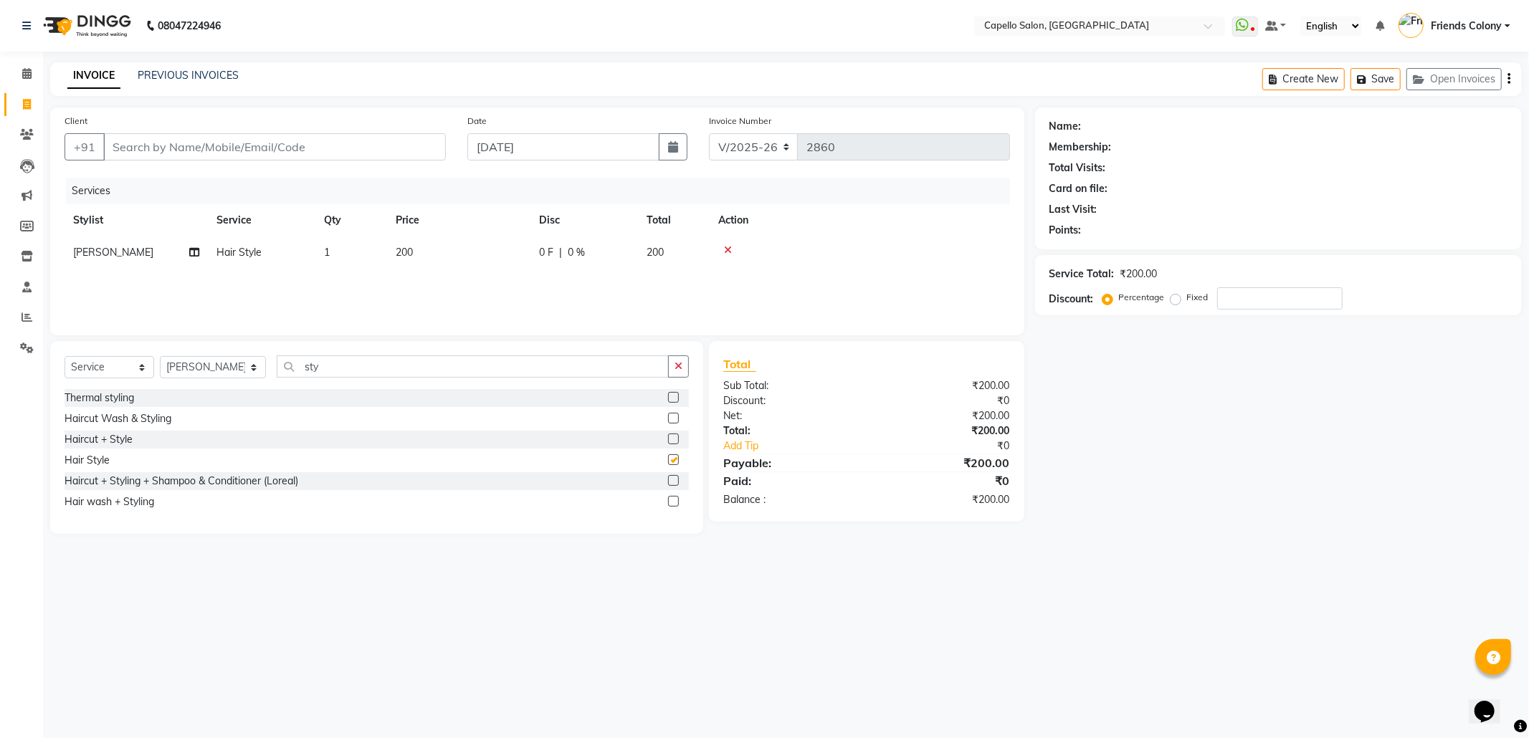
checkbox input "false"
select select "3583"
select select "service"
select select "16603"
click at [724, 250] on icon at bounding box center [728, 250] width 8 height 10
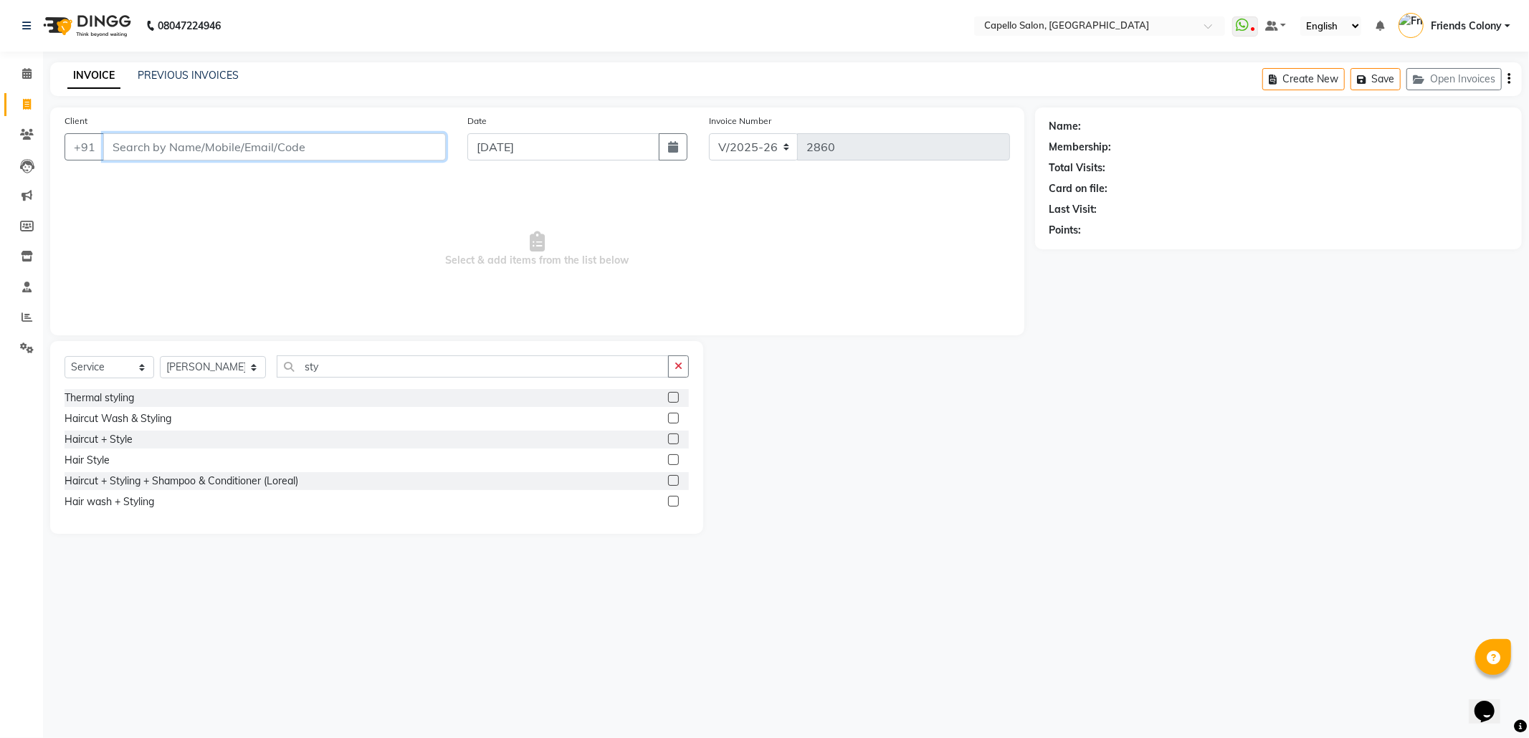
click at [250, 155] on input "Client" at bounding box center [274, 146] width 343 height 27
click at [156, 148] on input "985037750" at bounding box center [238, 146] width 270 height 27
type input "9850377750"
click at [1094, 121] on link "Mamta" at bounding box center [1101, 126] width 32 height 15
click at [232, 366] on select "Select Stylist Admin [PERSON_NAME] Friends Colony [PERSON_NAME] [PERSON_NAME] N…" at bounding box center [213, 367] width 106 height 22
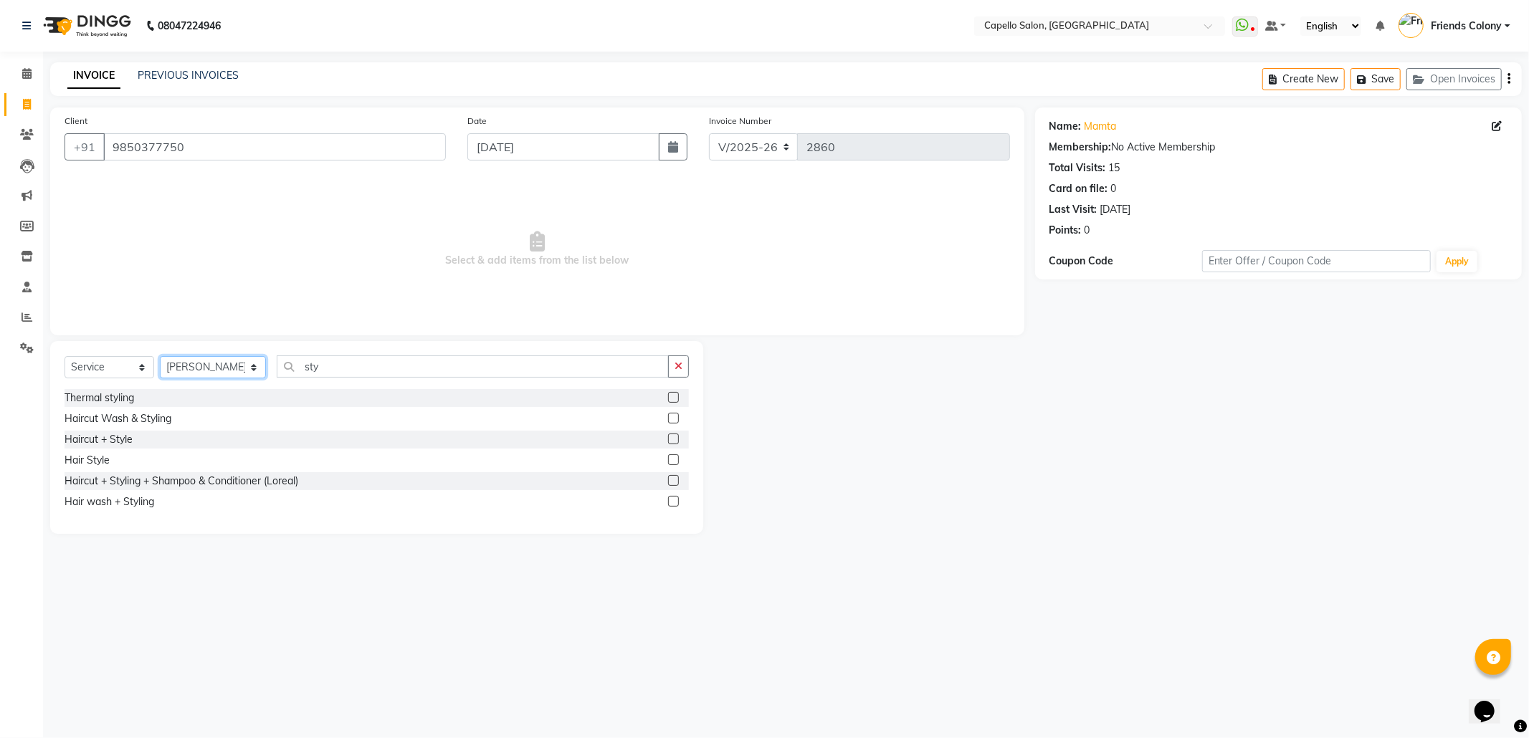
select select "68237"
click at [160, 356] on select "Select Stylist Admin [PERSON_NAME] Friends Colony [PERSON_NAME] [PERSON_NAME] N…" at bounding box center [213, 367] width 106 height 22
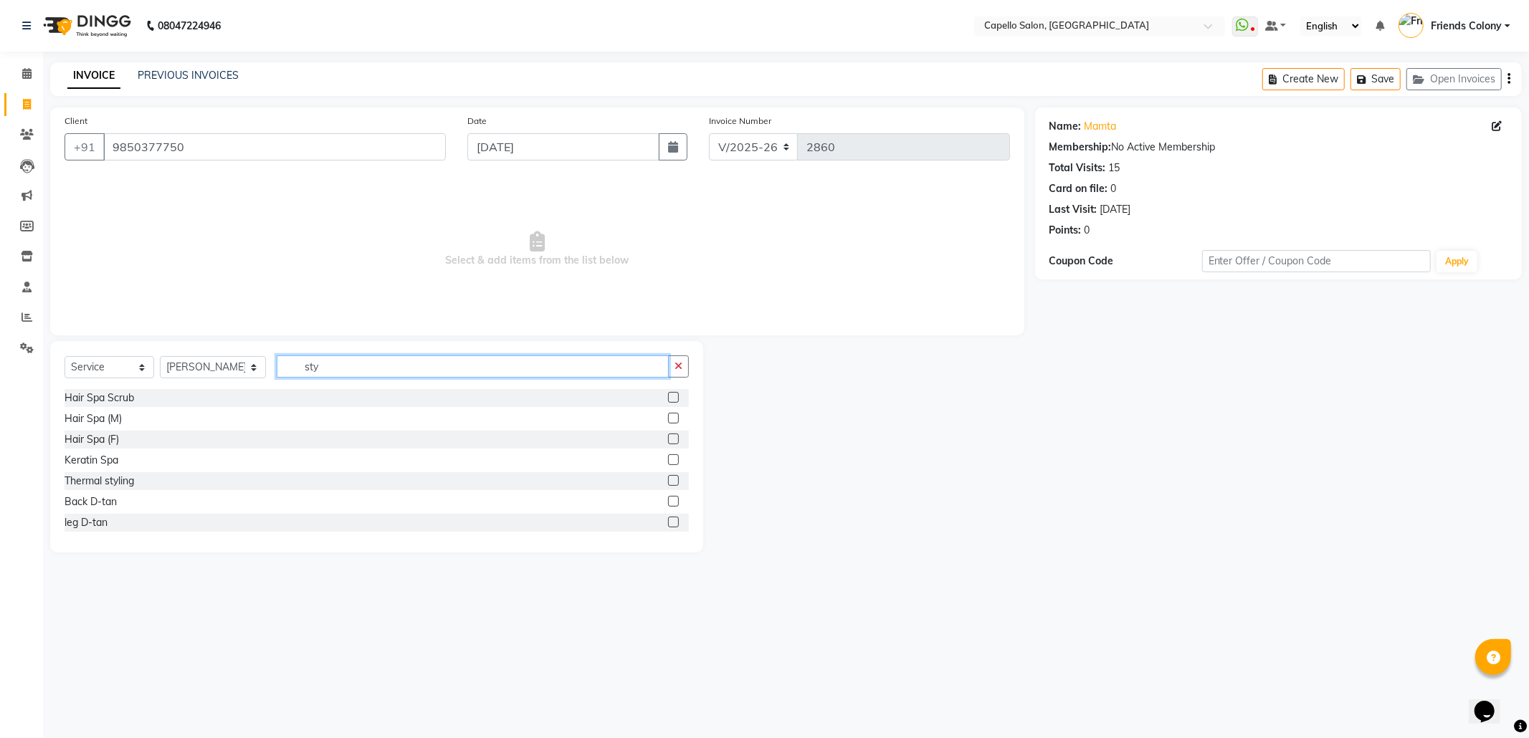
drag, startPoint x: 325, startPoint y: 359, endPoint x: 275, endPoint y: 354, distance: 49.7
click at [275, 354] on div "Select Service Product Membership Package Voucher Prepaid Gift Card Select Styl…" at bounding box center [376, 447] width 653 height 212
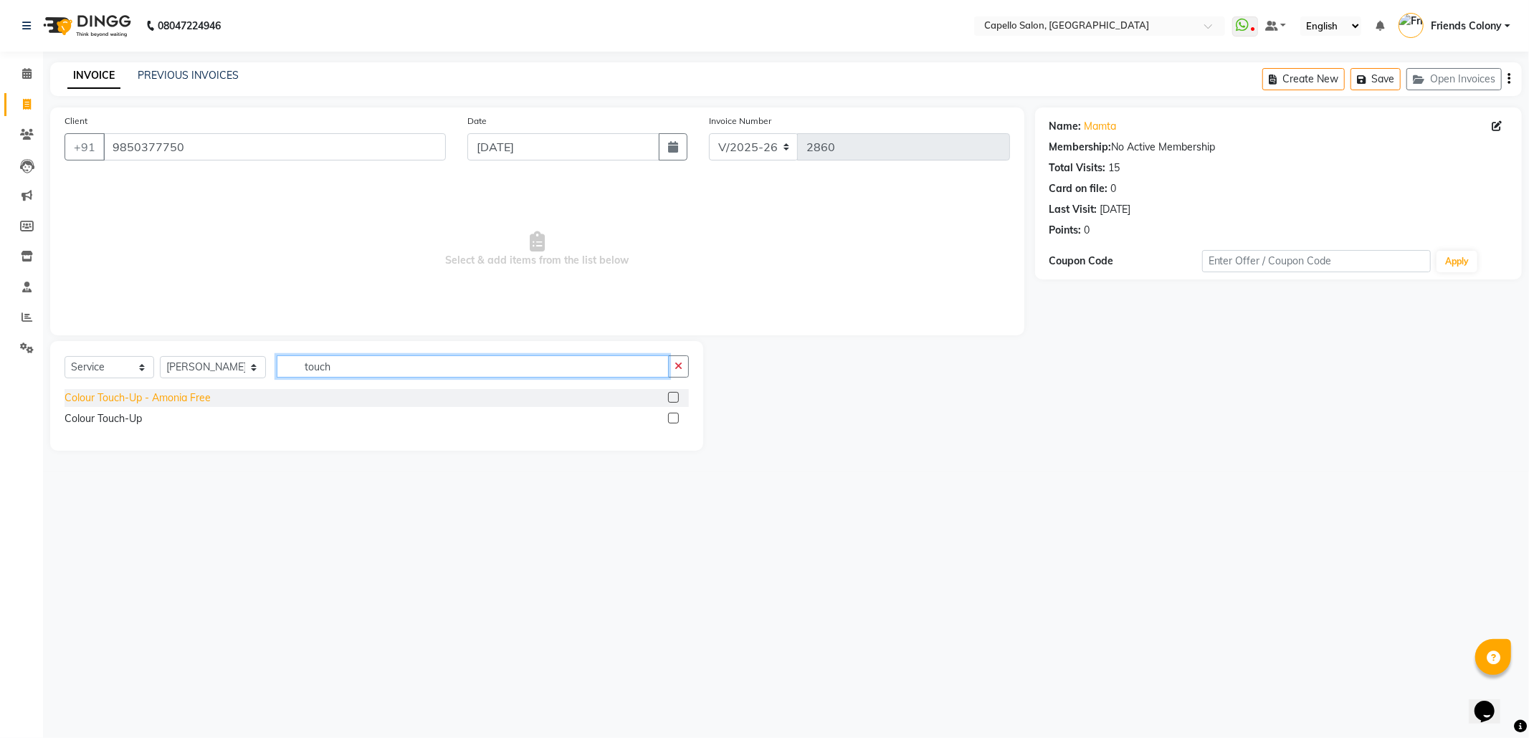
type input "touch"
click at [162, 402] on div "Colour Touch-Up - Amonia Free" at bounding box center [138, 398] width 146 height 15
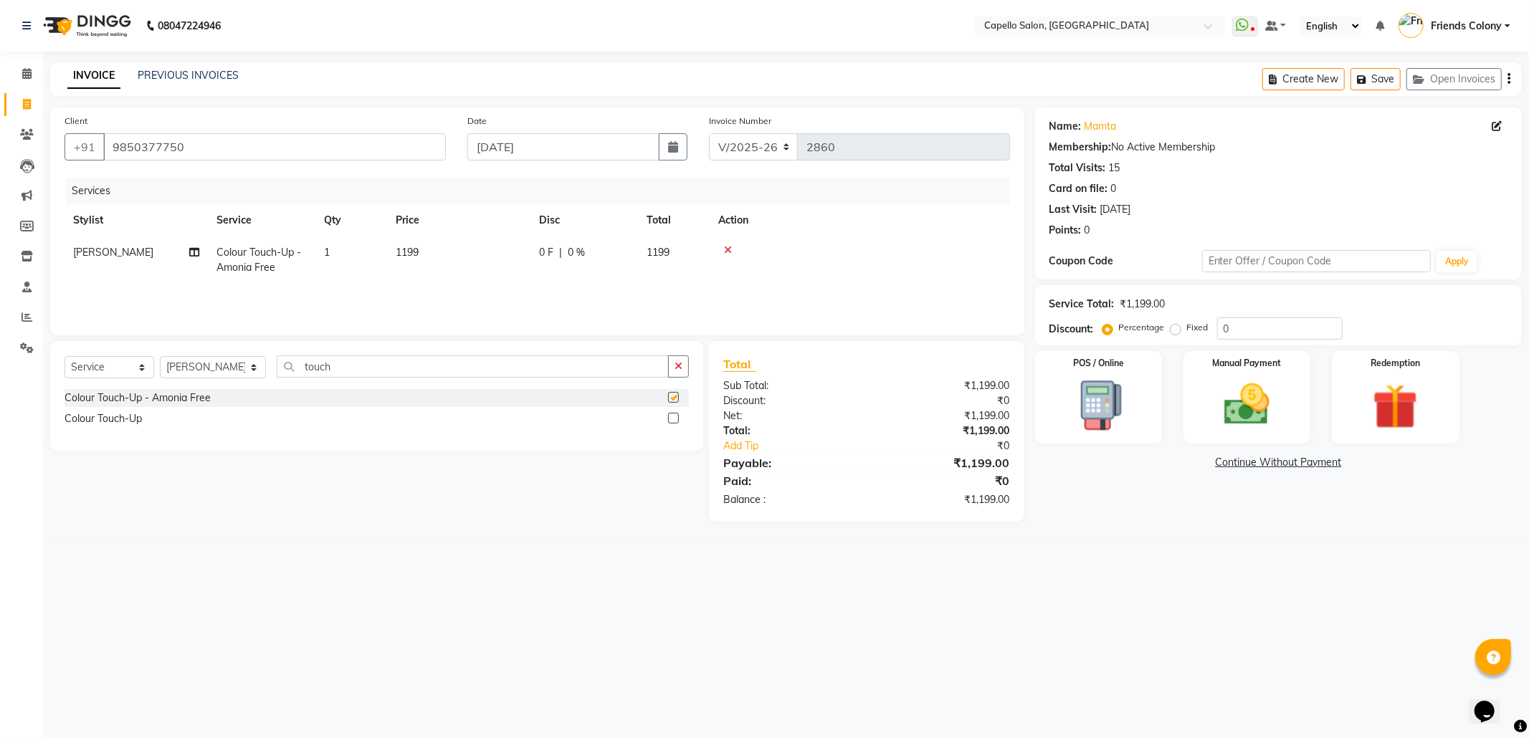
checkbox input "false"
click at [414, 255] on span "1199" at bounding box center [407, 252] width 23 height 13
select select "68237"
drag, startPoint x: 509, startPoint y: 255, endPoint x: 431, endPoint y: 251, distance: 78.3
click at [434, 257] on tr "Admin ANKIT BANDEWAR Friends Colony Harsha Shiwankar mohini godhane NEHA KORE N…" at bounding box center [538, 267] width 946 height 61
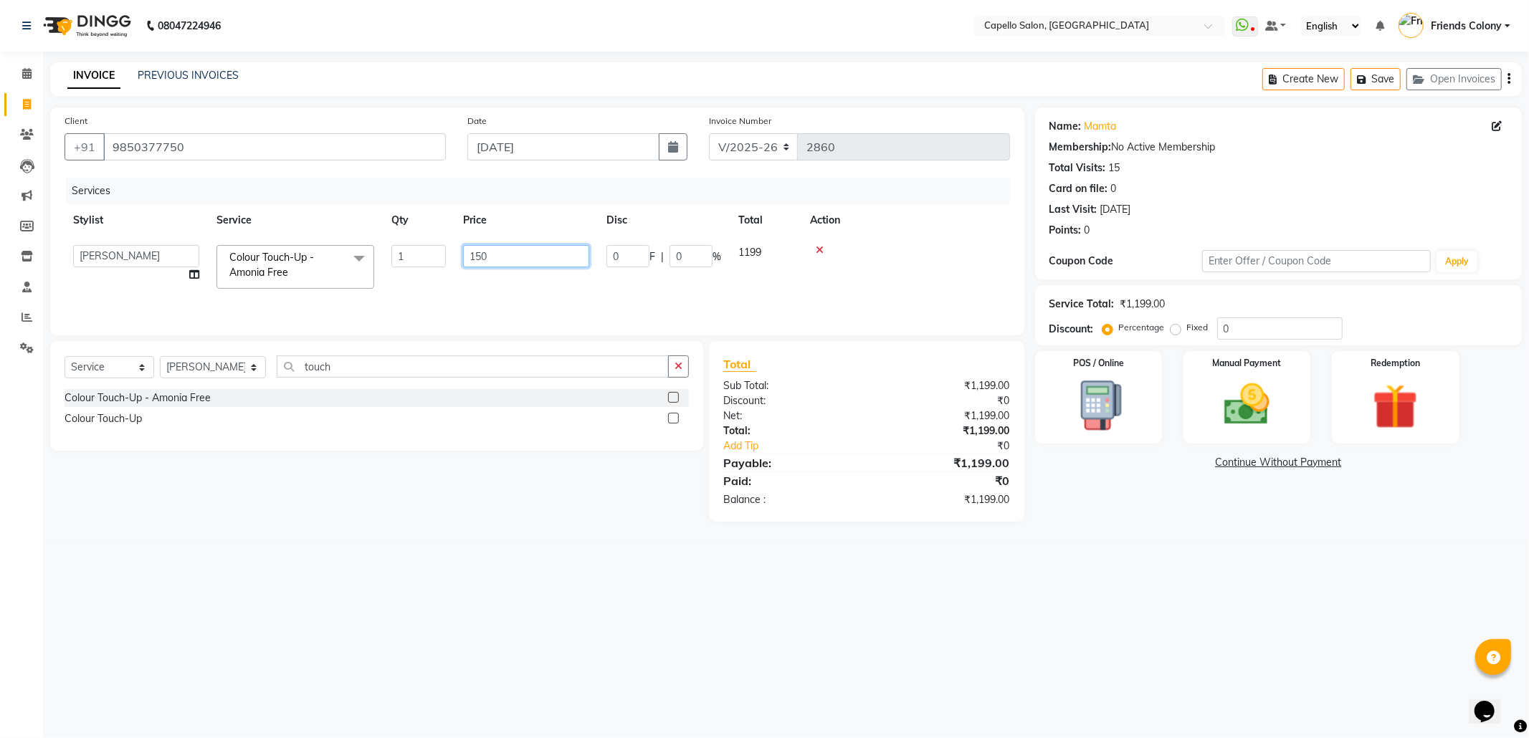
type input "1500"
click at [1048, 604] on div "08047224946 Select Location × Capello Salon, Friends Colony WhatsApp Status ✕ S…" at bounding box center [764, 369] width 1529 height 738
click at [995, 631] on div "08047224946 Select Location × Capello Salon, Friends Colony WhatsApp Status ✕ S…" at bounding box center [764, 369] width 1529 height 738
click at [1258, 397] on img at bounding box center [1247, 405] width 77 height 54
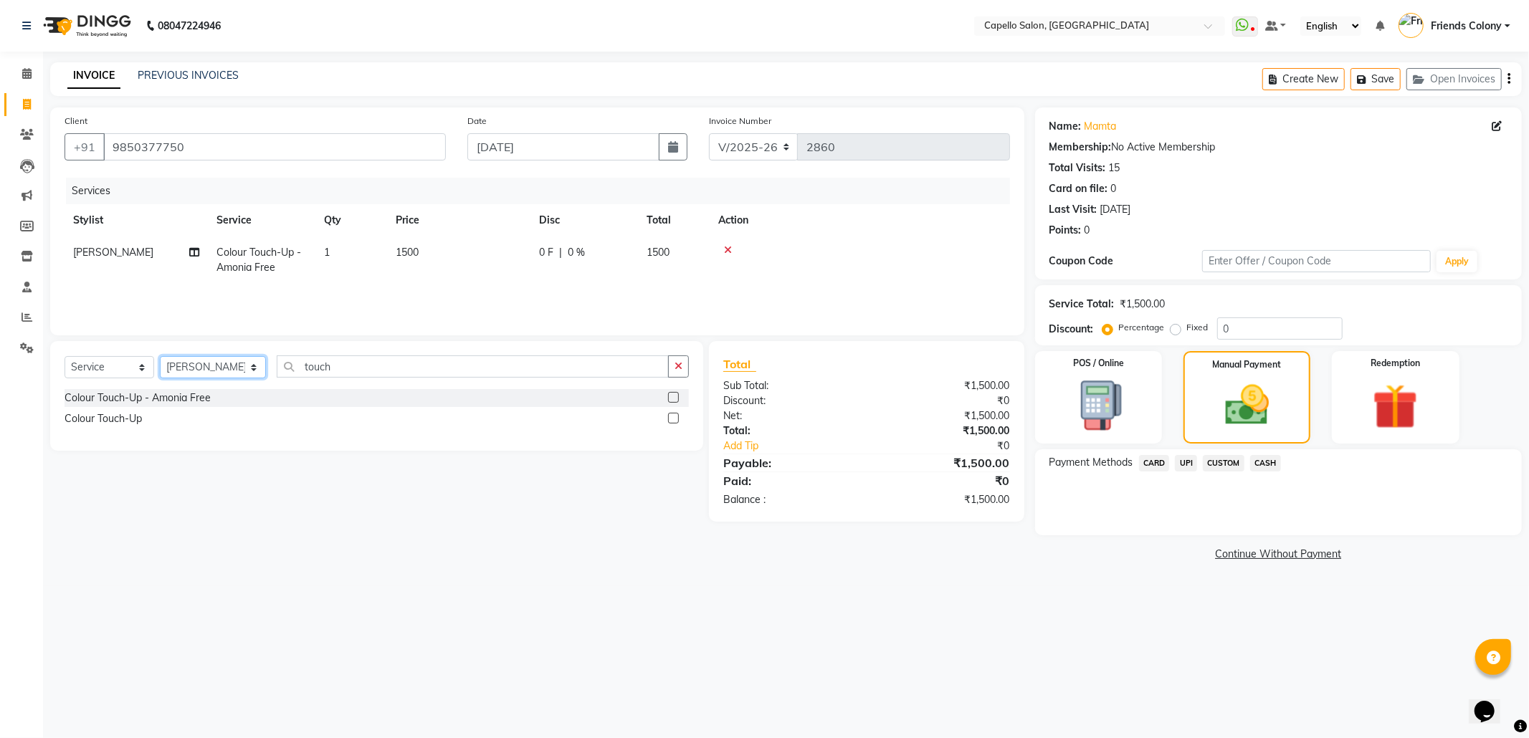
click at [211, 368] on select "Select Stylist Admin ANKIT BANDEWAR Friends Colony Harsha Shiwankar mohini godh…" at bounding box center [213, 367] width 106 height 22
select select "29604"
click at [160, 356] on select "Select Stylist Admin ANKIT BANDEWAR Friends Colony Harsha Shiwankar mohini godh…" at bounding box center [213, 367] width 106 height 22
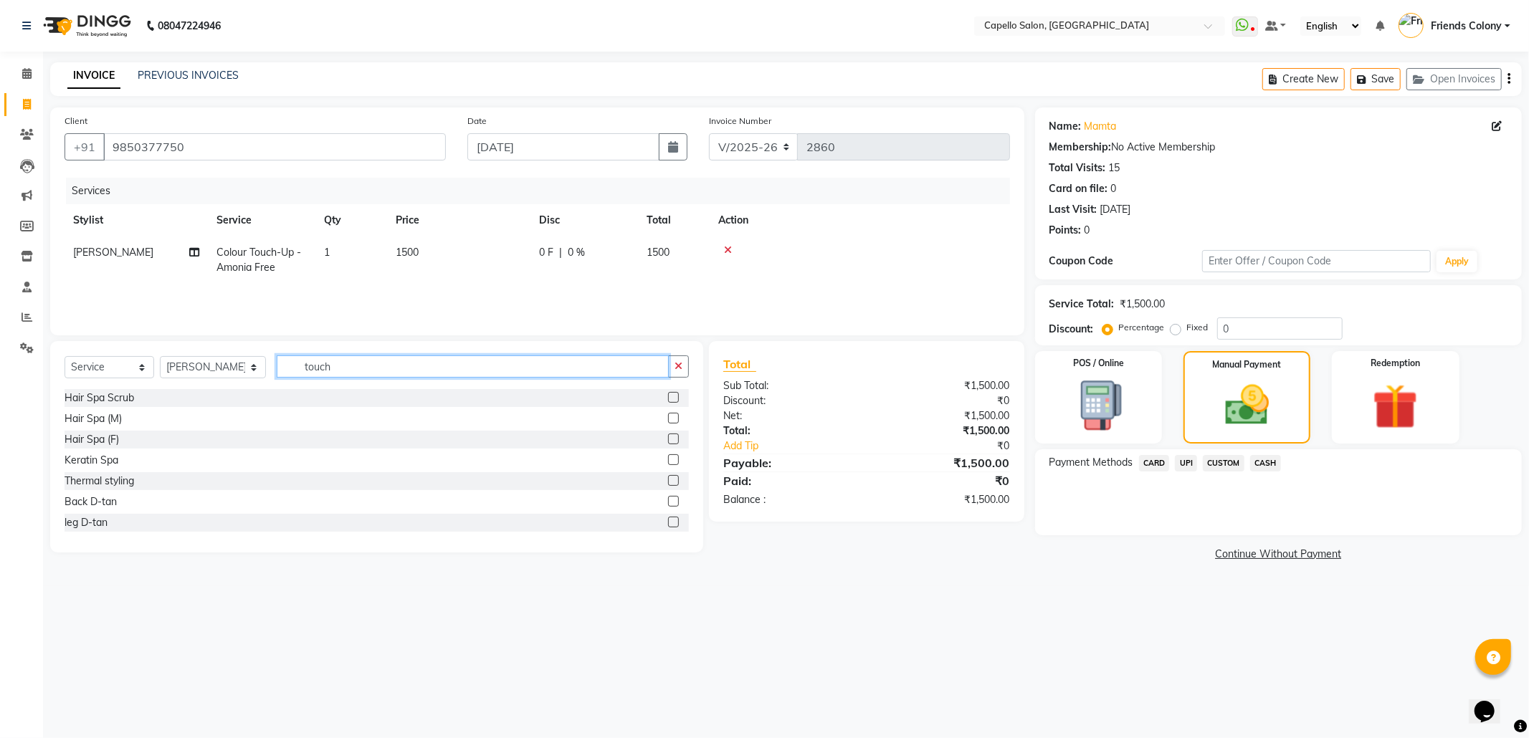
drag, startPoint x: 336, startPoint y: 363, endPoint x: 281, endPoint y: 368, distance: 55.4
click at [281, 368] on input "touch" at bounding box center [473, 367] width 392 height 22
type input "eye"
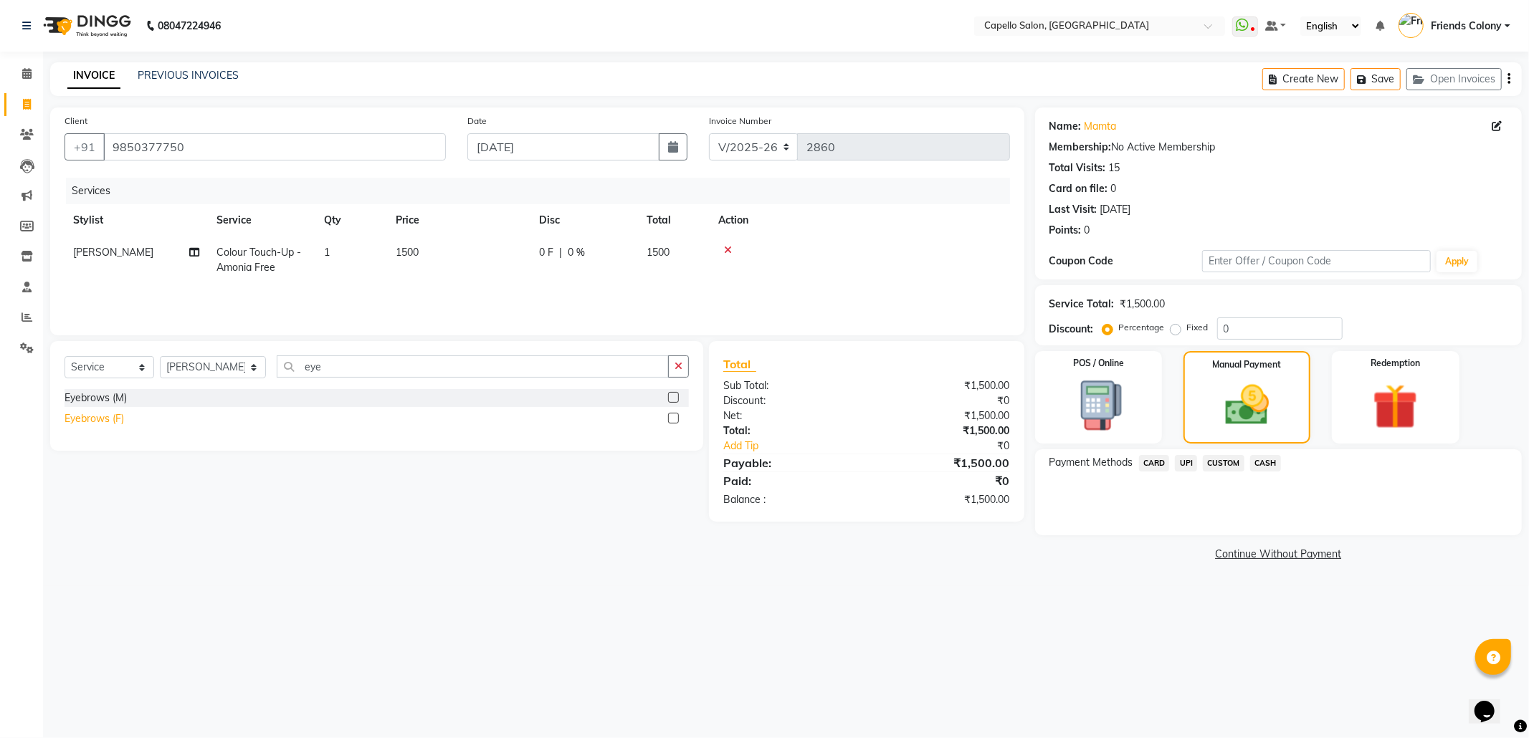
click at [116, 417] on div "Eyebrows (F)" at bounding box center [95, 419] width 60 height 15
checkbox input "false"
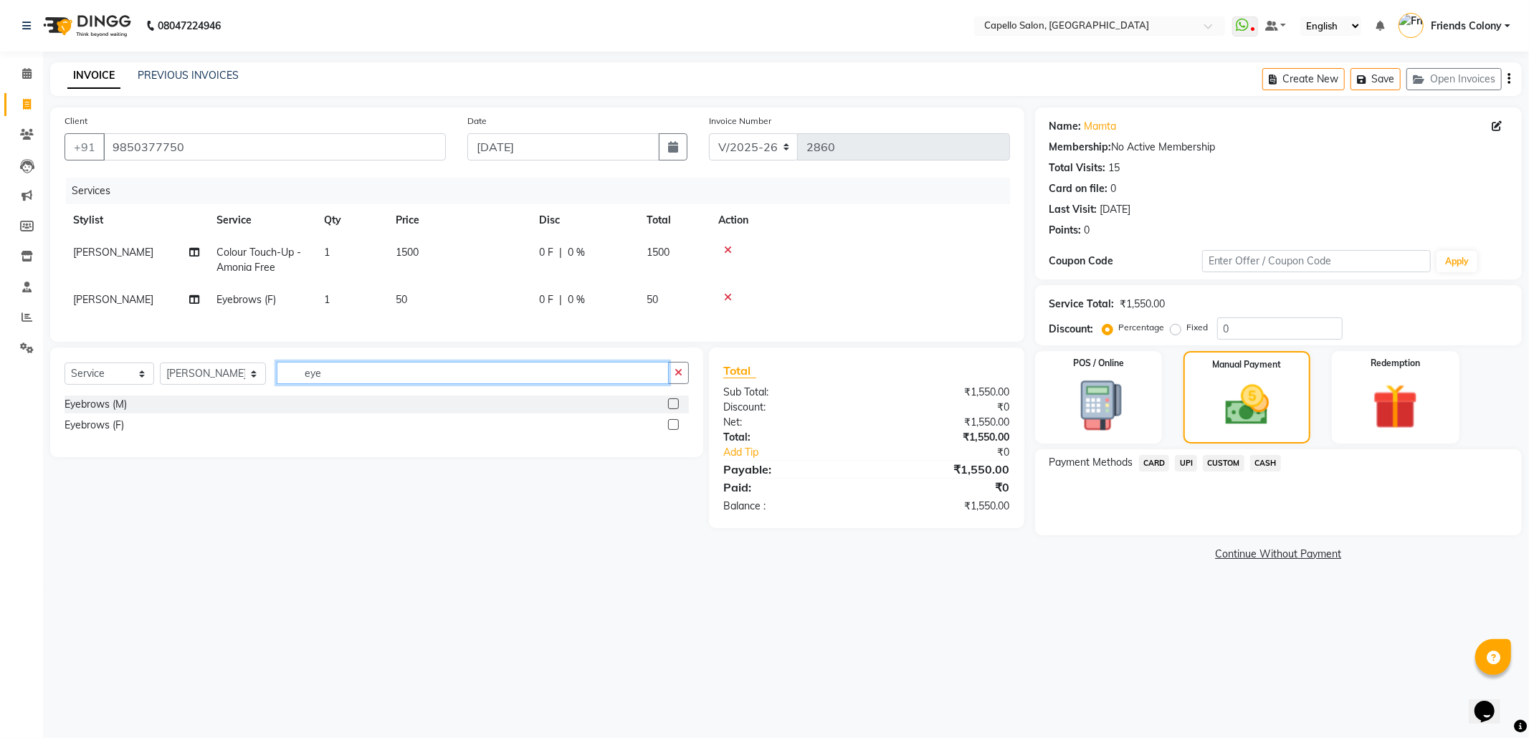
drag, startPoint x: 313, startPoint y: 386, endPoint x: 262, endPoint y: 384, distance: 51.6
click at [262, 384] on div "Select Service Product Membership Package Voucher Prepaid Gift Card Select Styl…" at bounding box center [377, 379] width 624 height 34
type input "upp"
click at [100, 412] on div "Upper Lips" at bounding box center [89, 404] width 49 height 15
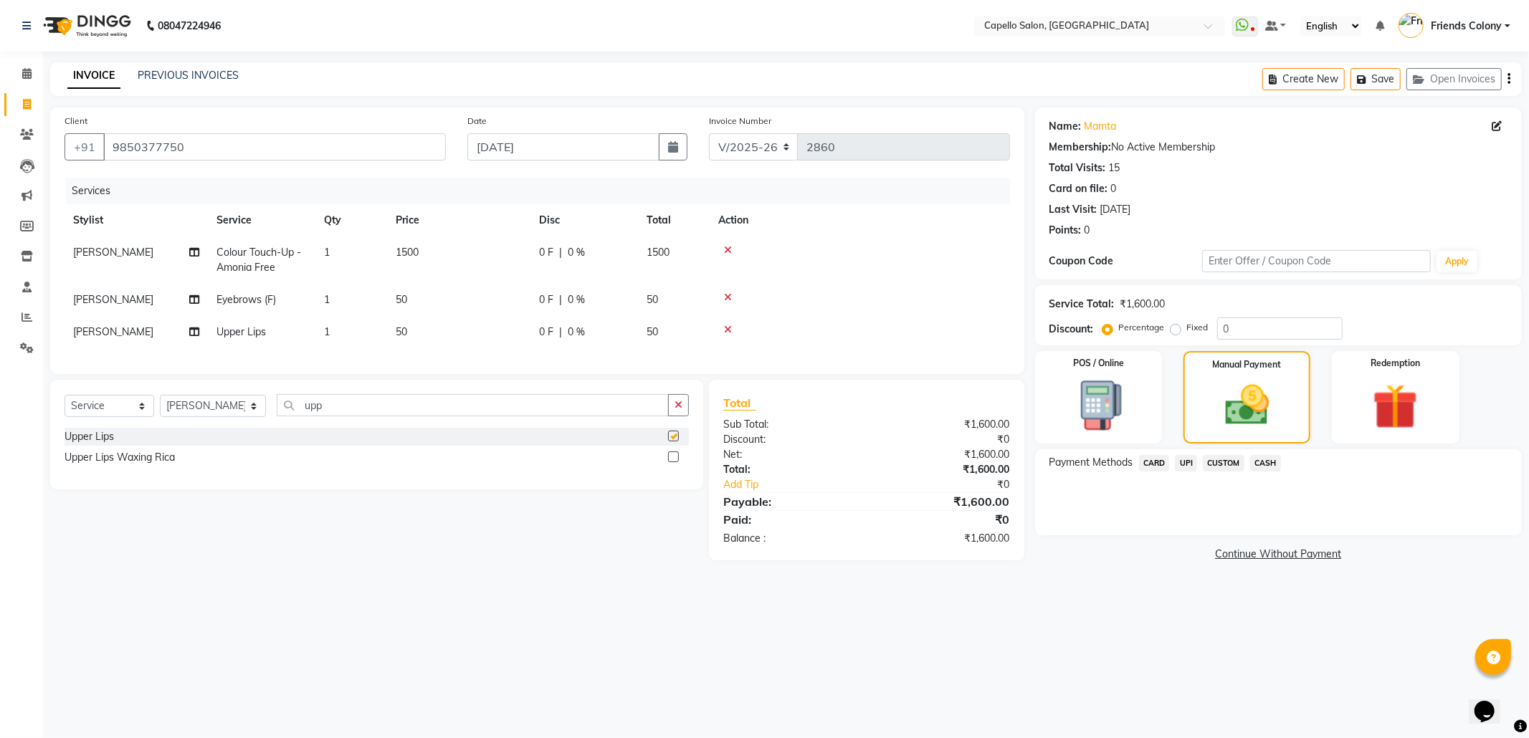
checkbox input "false"
click at [1194, 462] on span "UPI" at bounding box center [1186, 463] width 22 height 16
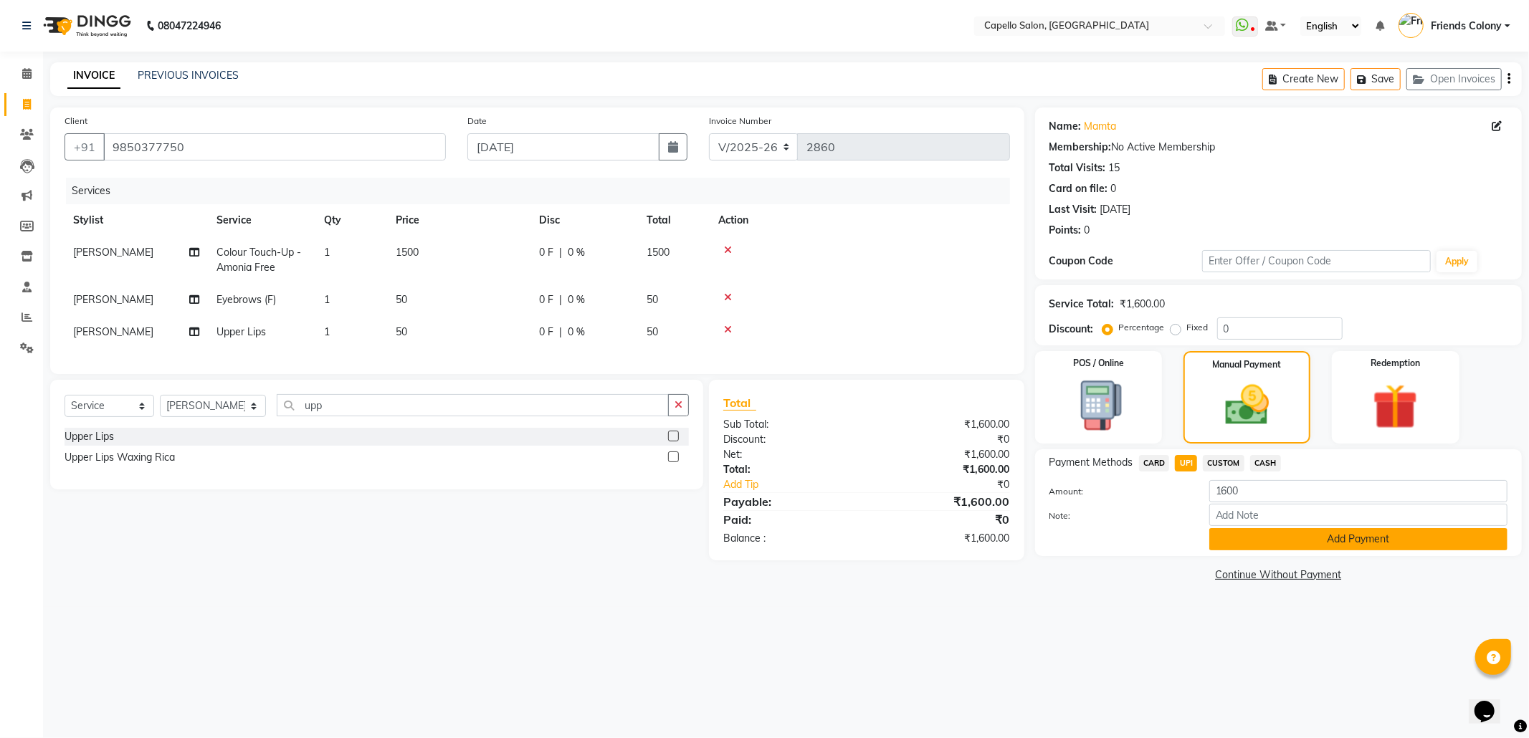
click at [1363, 540] on button "Add Payment" at bounding box center [1359, 539] width 298 height 22
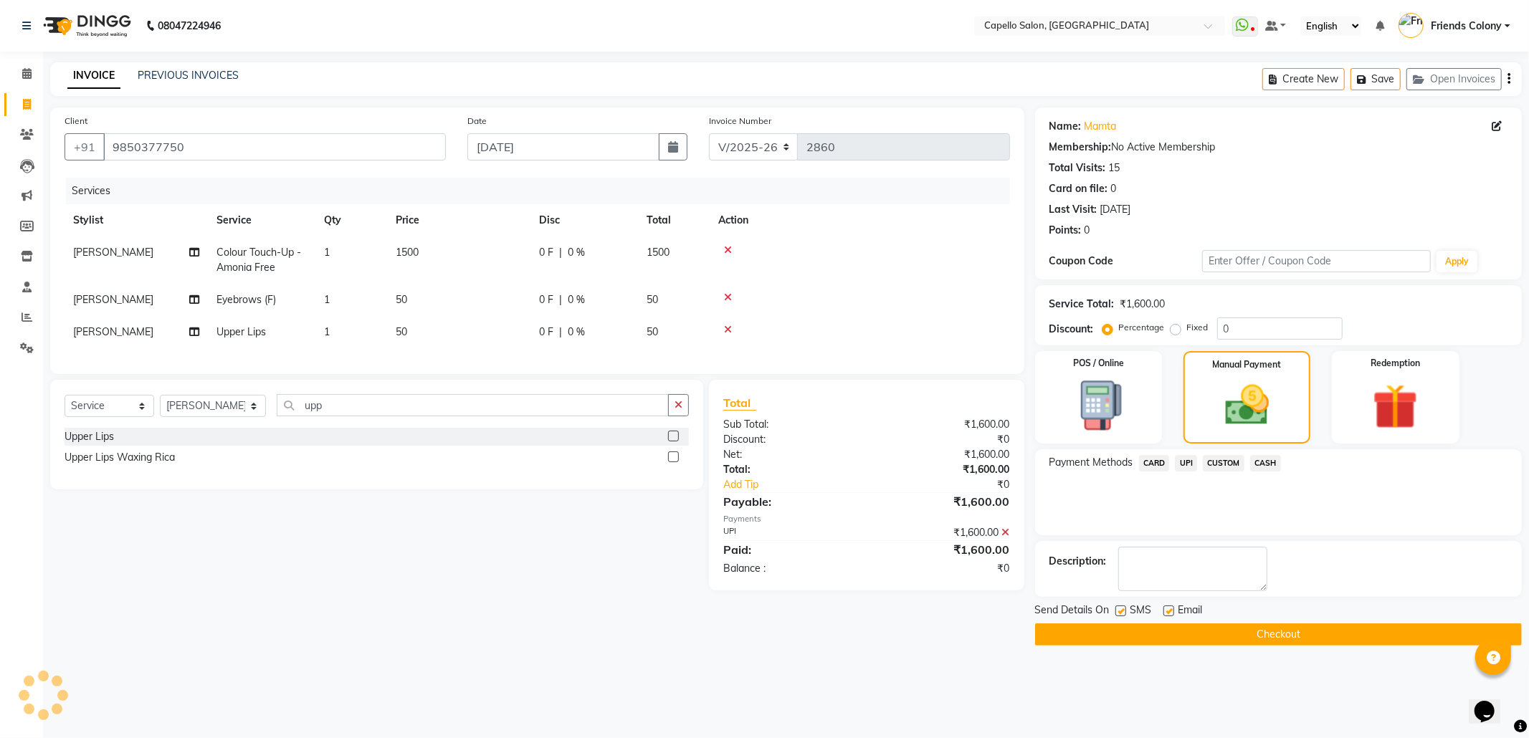
click at [1166, 611] on label at bounding box center [1169, 611] width 11 height 11
click at [1166, 611] on input "checkbox" at bounding box center [1168, 611] width 9 height 9
checkbox input "false"
click at [1119, 609] on label at bounding box center [1121, 611] width 11 height 11
click at [1119, 609] on input "checkbox" at bounding box center [1120, 611] width 9 height 9
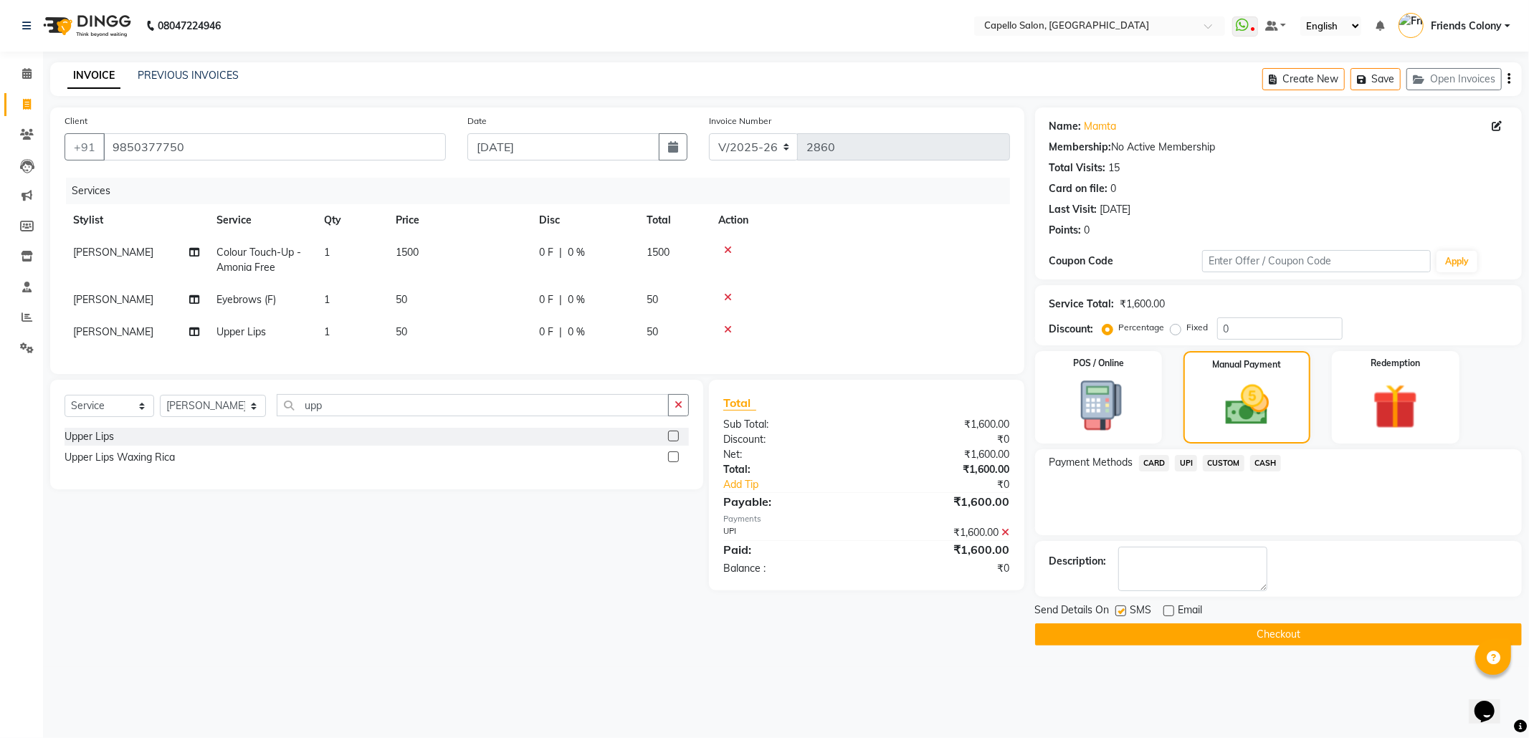
checkbox input "false"
click at [1300, 638] on button "Checkout" at bounding box center [1278, 635] width 487 height 22
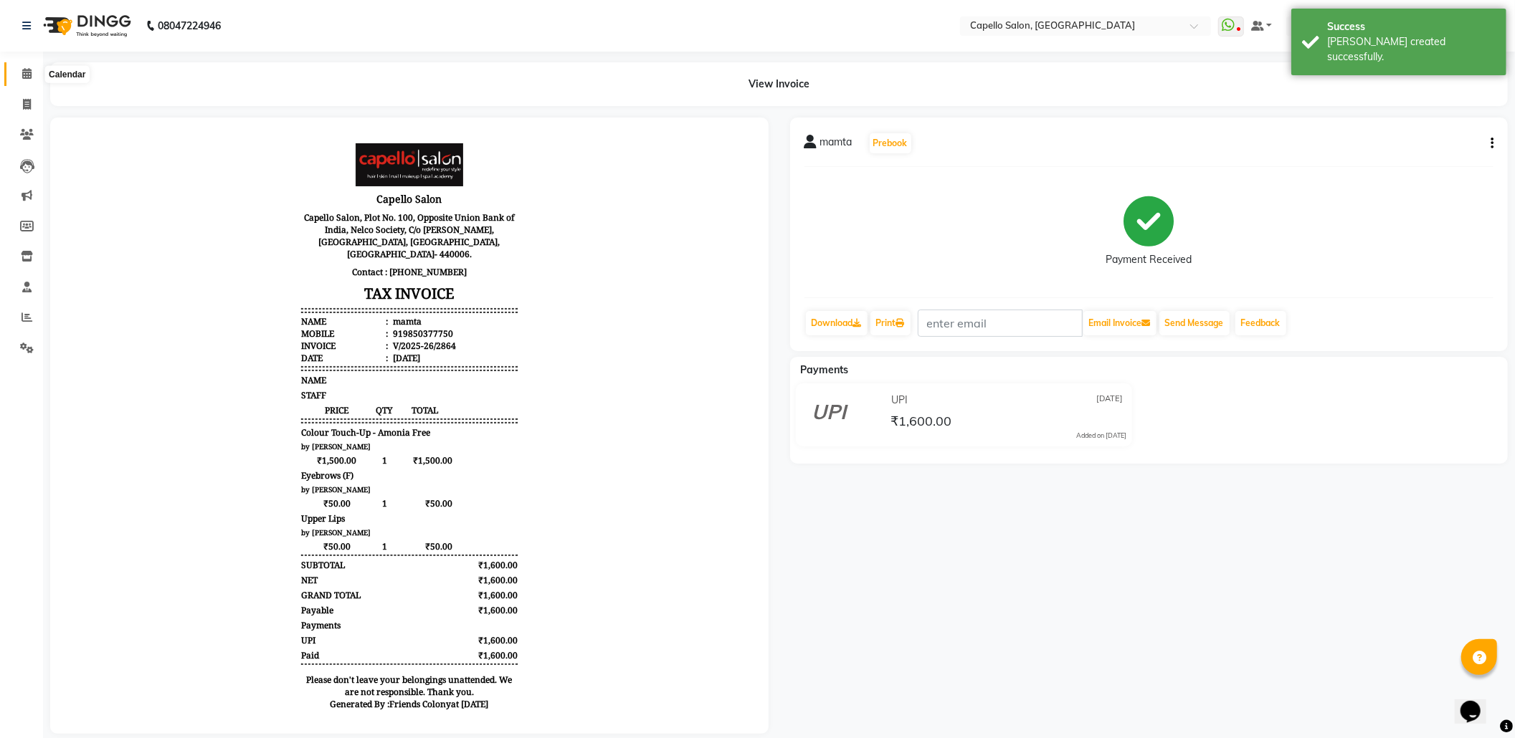
click at [24, 72] on icon at bounding box center [26, 73] width 9 height 11
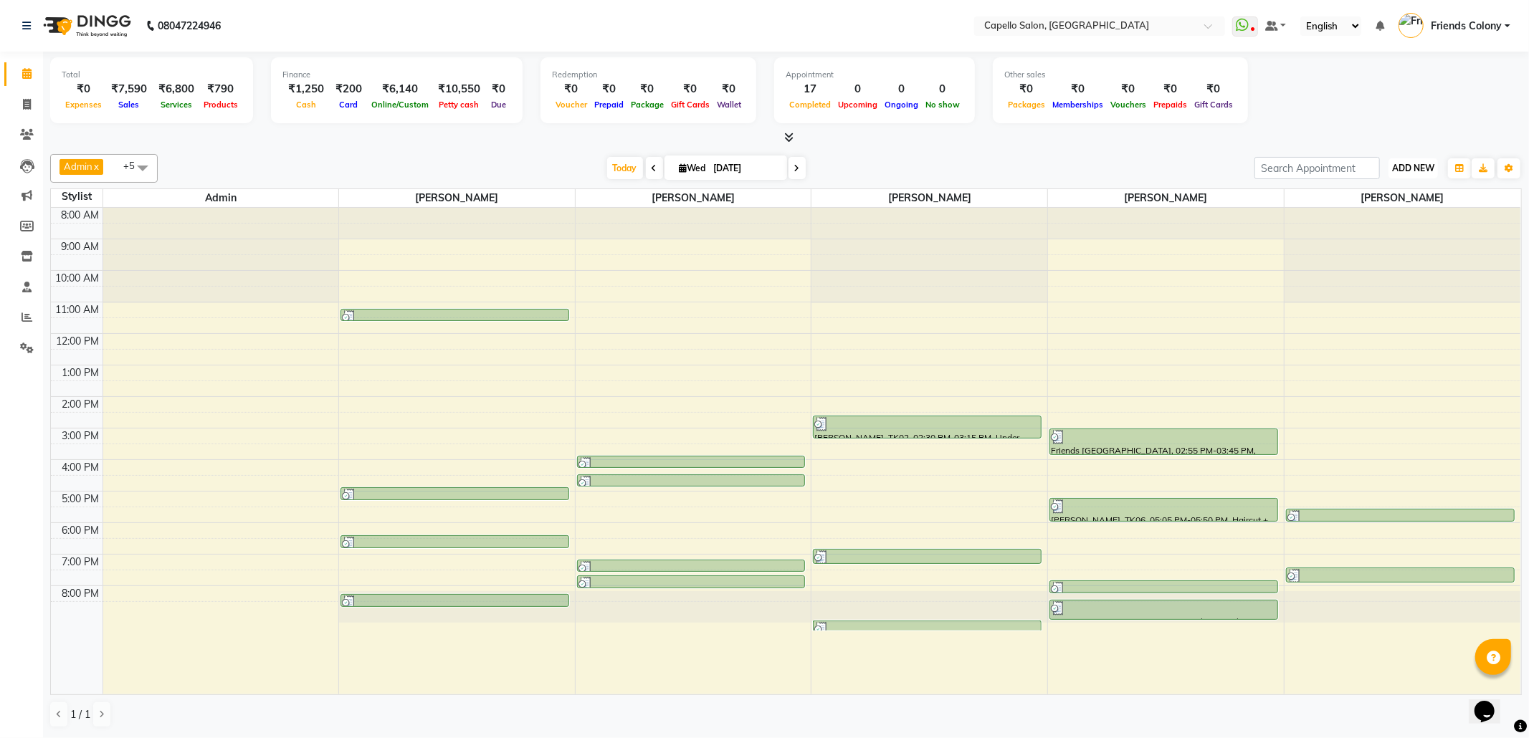
click at [1402, 171] on span "ADD NEW" at bounding box center [1413, 168] width 42 height 11
click at [1400, 254] on link "Add Attendance" at bounding box center [1380, 252] width 113 height 19
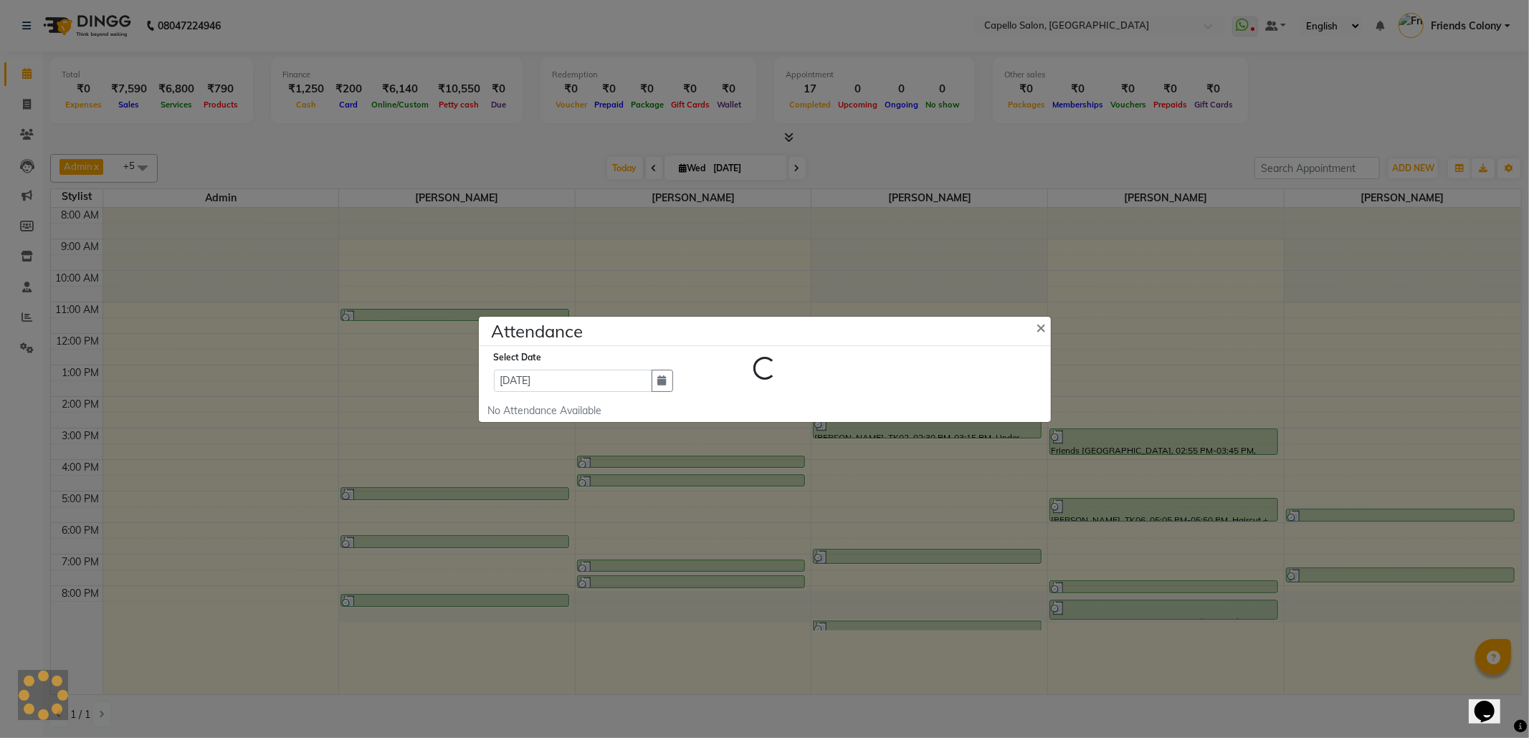
select select "W"
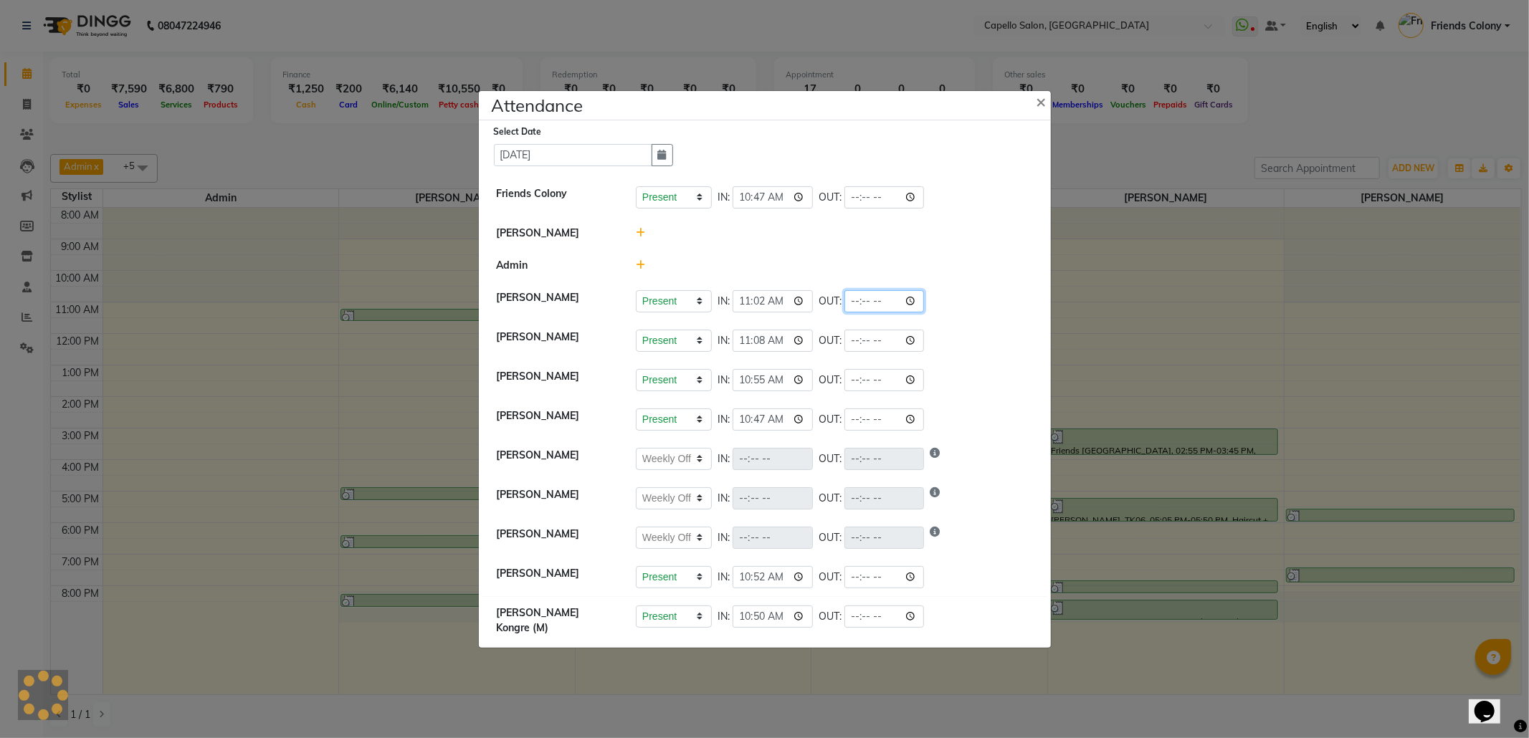
click at [923, 299] on input "time" at bounding box center [885, 301] width 80 height 22
type input "20:30"
click at [955, 250] on li "Admin" at bounding box center [765, 266] width 565 height 33
select select "W"
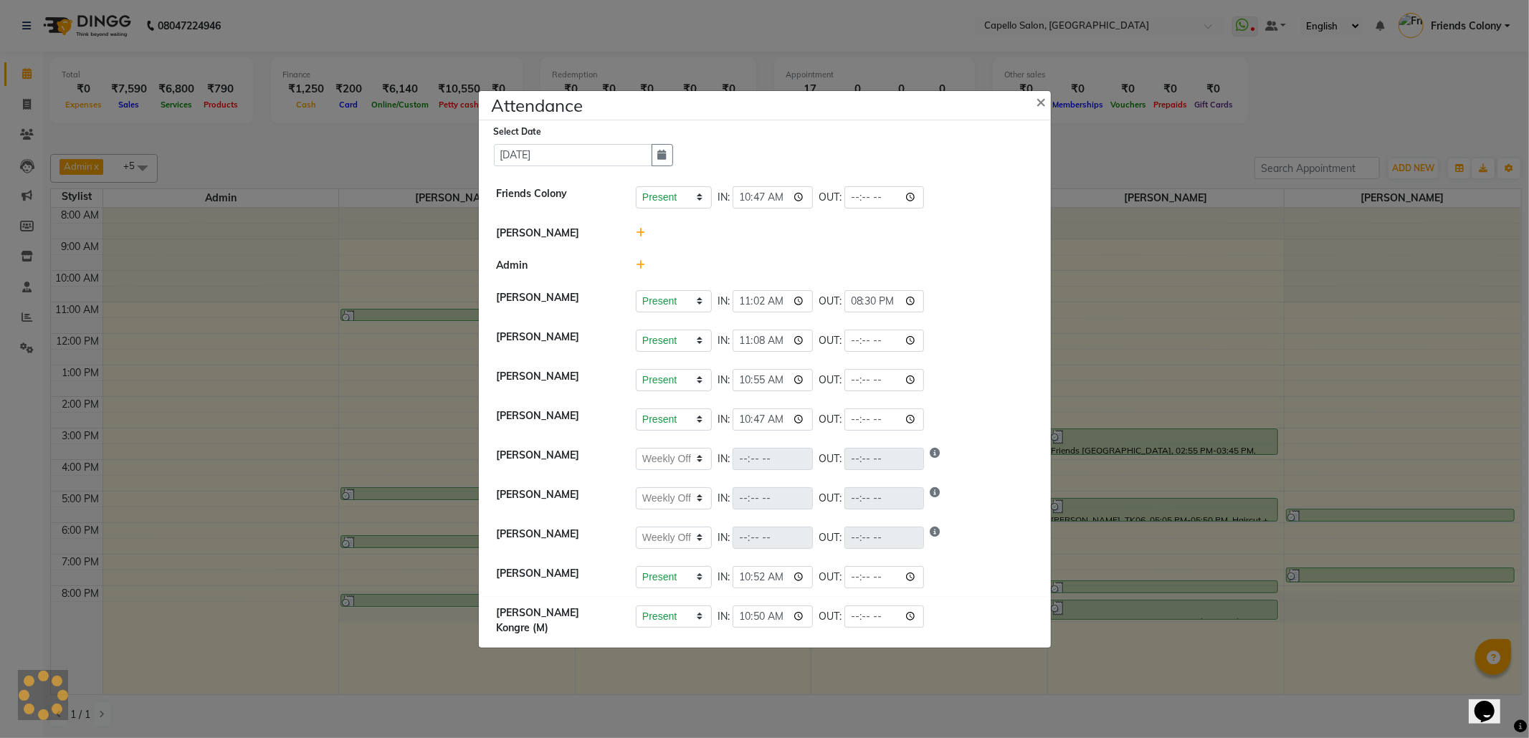
select select "W"
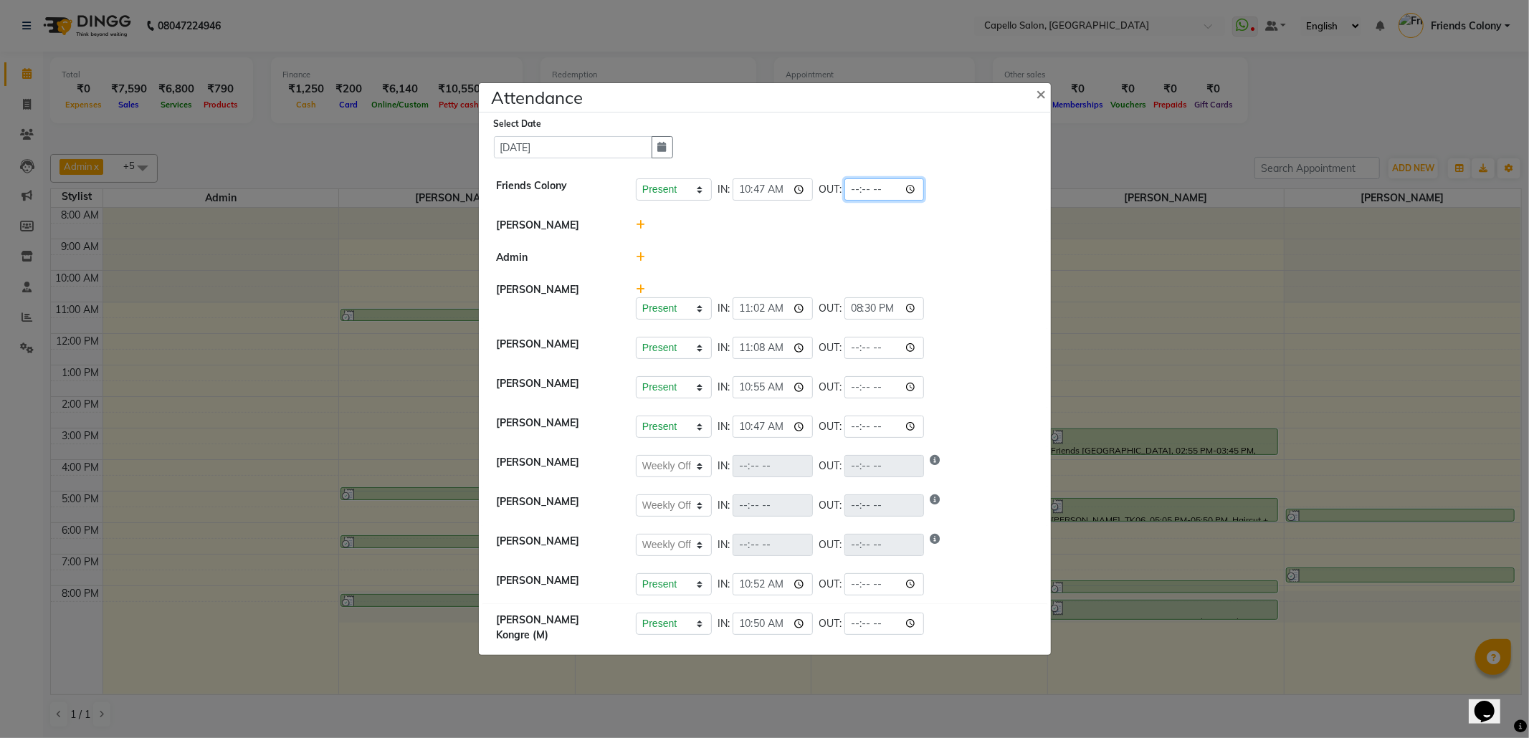
click at [918, 191] on input "time" at bounding box center [885, 190] width 80 height 22
type input "21:30"
click at [978, 210] on li "Friends Colony Present Absent Late Half Day Weekly Off IN: 10:47 OUT: 21:30" at bounding box center [765, 190] width 565 height 40
select select "W"
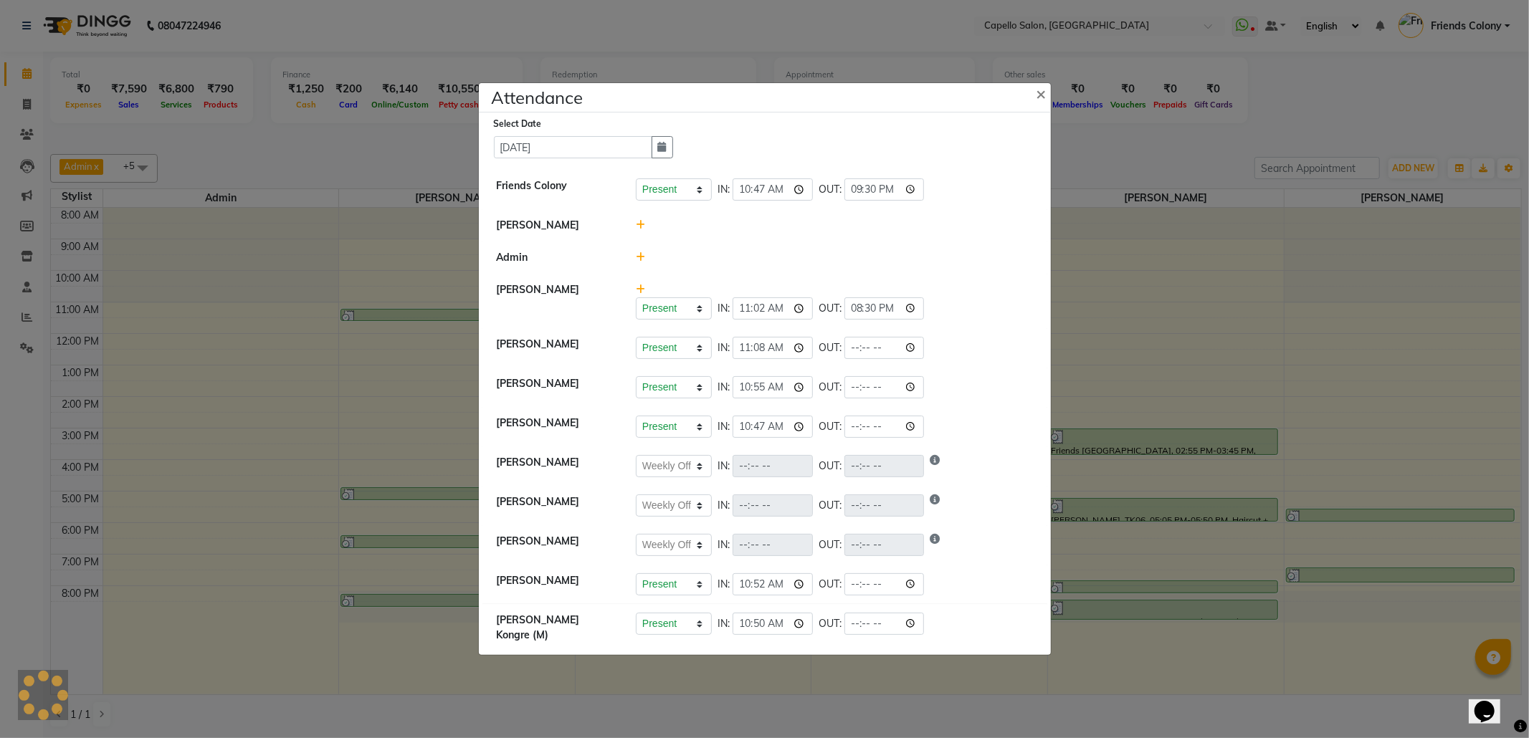
select select "W"
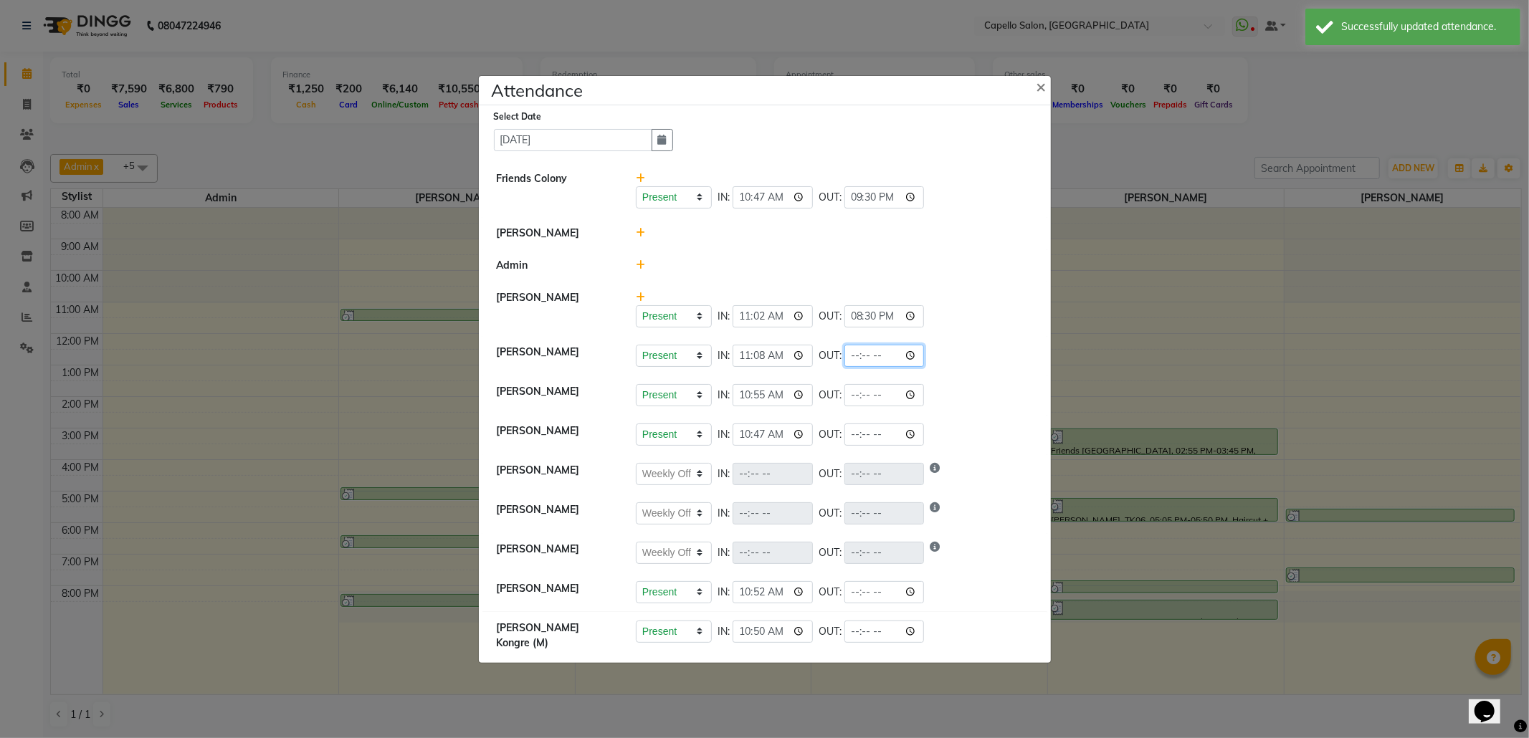
click at [918, 362] on input "time" at bounding box center [885, 356] width 80 height 22
type input "21:30"
click at [974, 321] on div "Present Absent Late Half Day Weekly Off IN: 11:02 OUT: 20:30" at bounding box center [834, 316] width 397 height 22
select select "W"
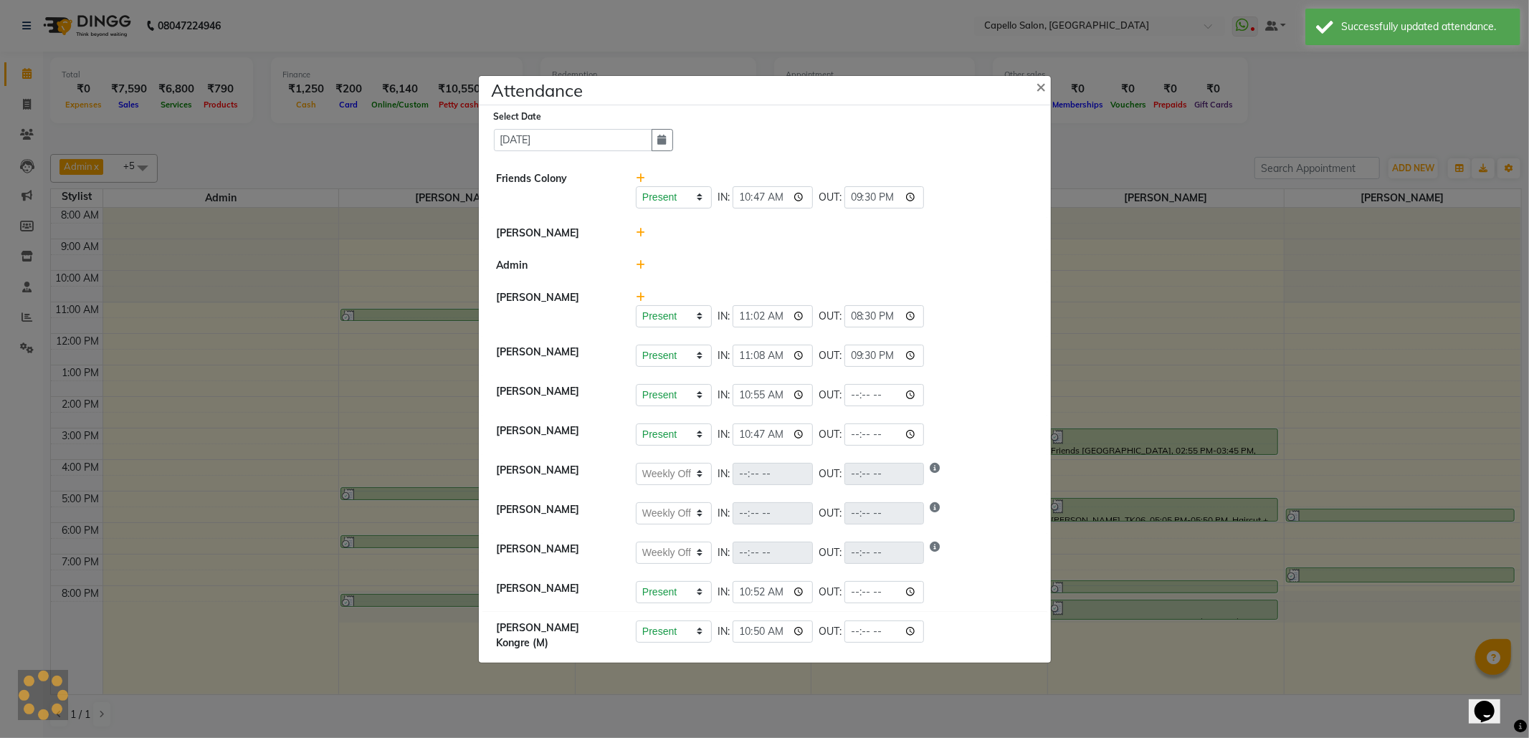
select select "W"
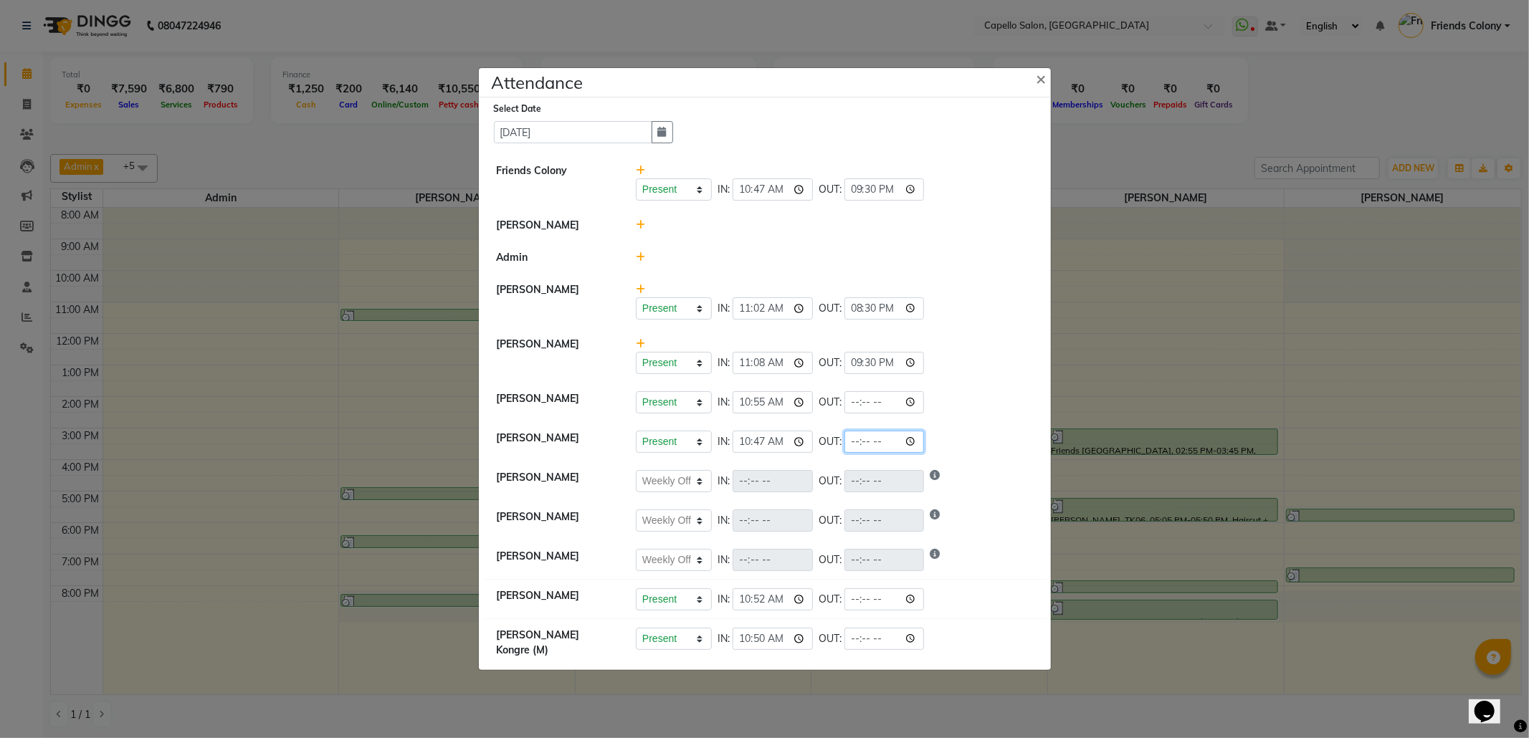
click at [918, 443] on input "time" at bounding box center [885, 442] width 80 height 22
type input "21:30"
click at [982, 407] on div "Present Absent Late Half Day Weekly Off IN: 10:55 OUT:" at bounding box center [834, 402] width 397 height 22
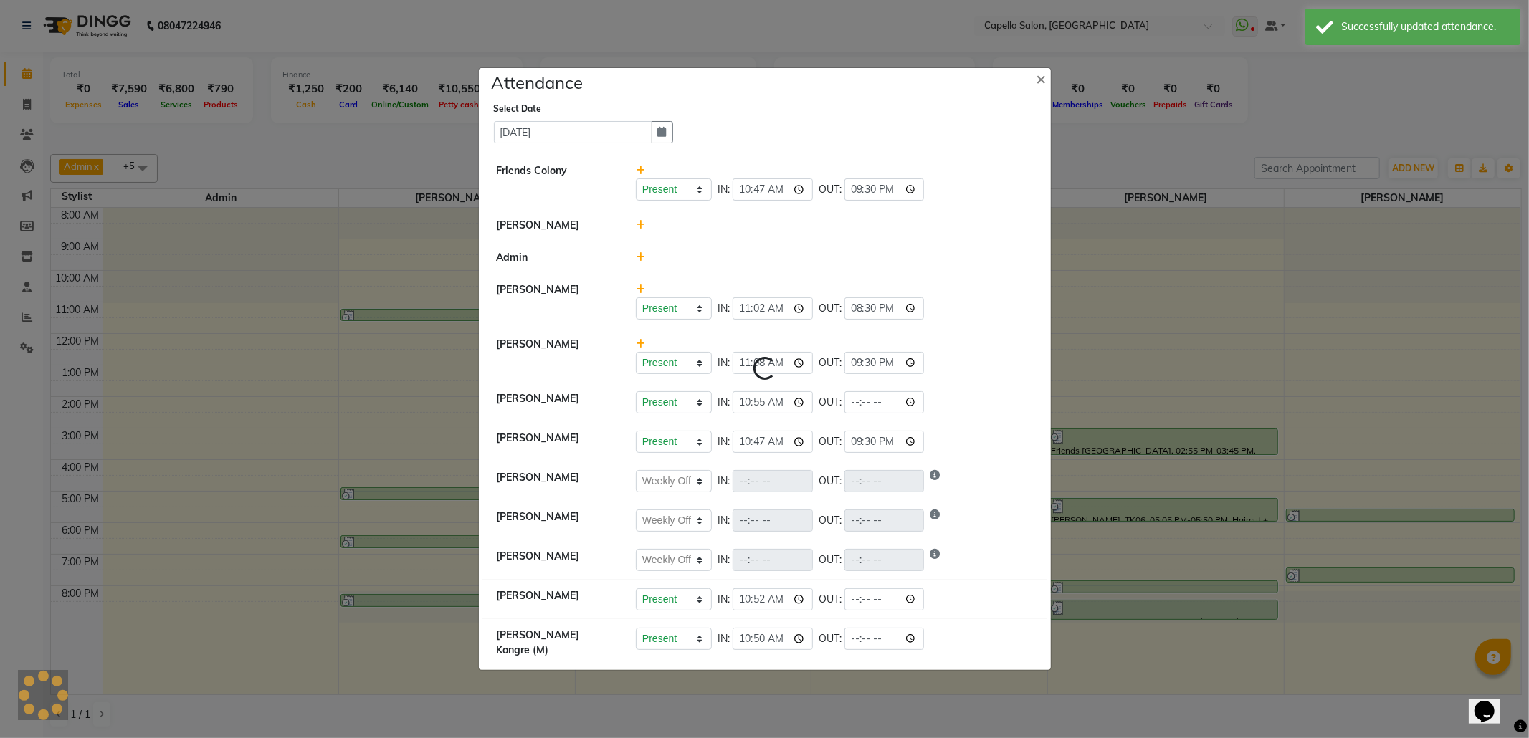
select select "W"
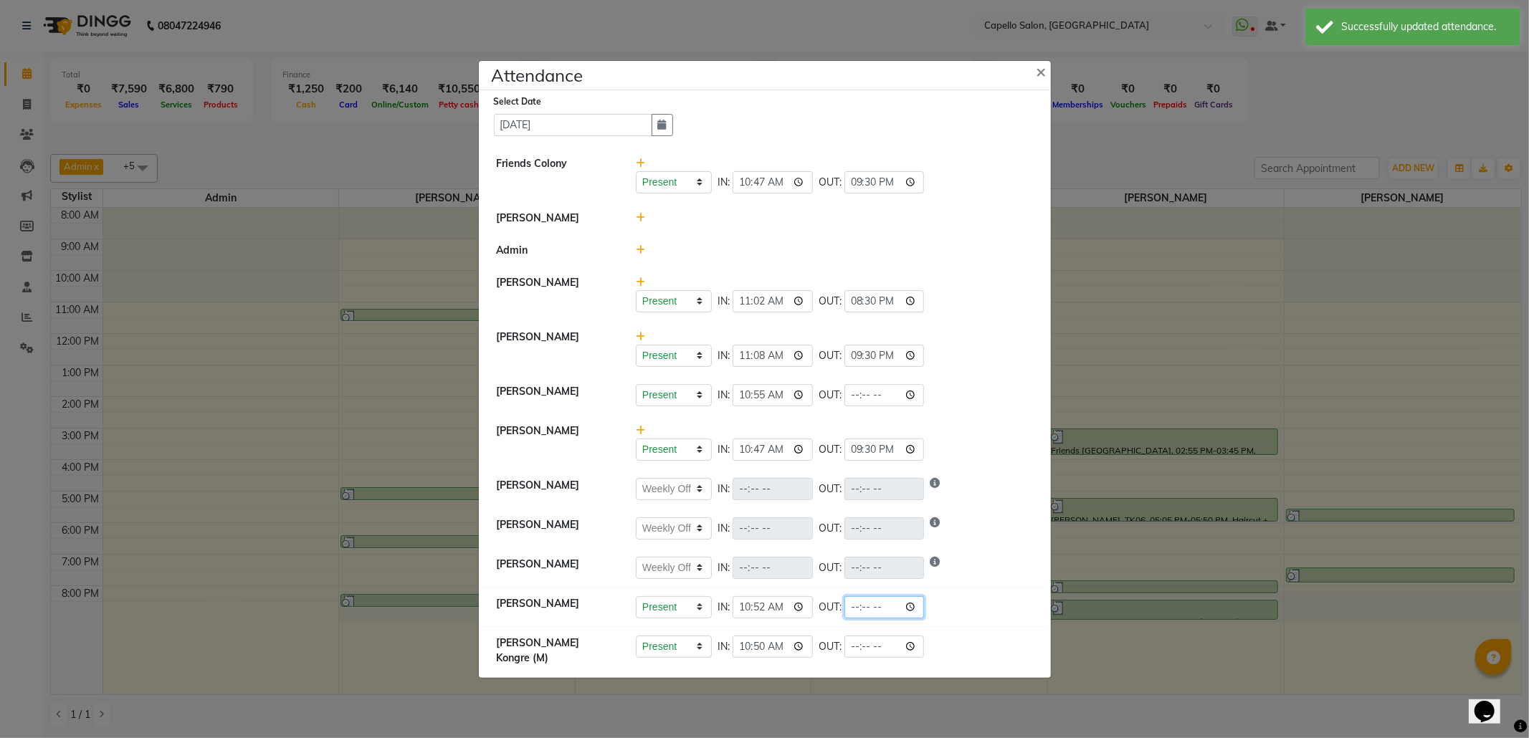
click at [918, 614] on input "time" at bounding box center [885, 608] width 80 height 22
type input "21:05"
click at [984, 396] on div "Present Absent Late Half Day Weekly Off IN: 10:55 OUT:" at bounding box center [834, 395] width 397 height 22
select select "W"
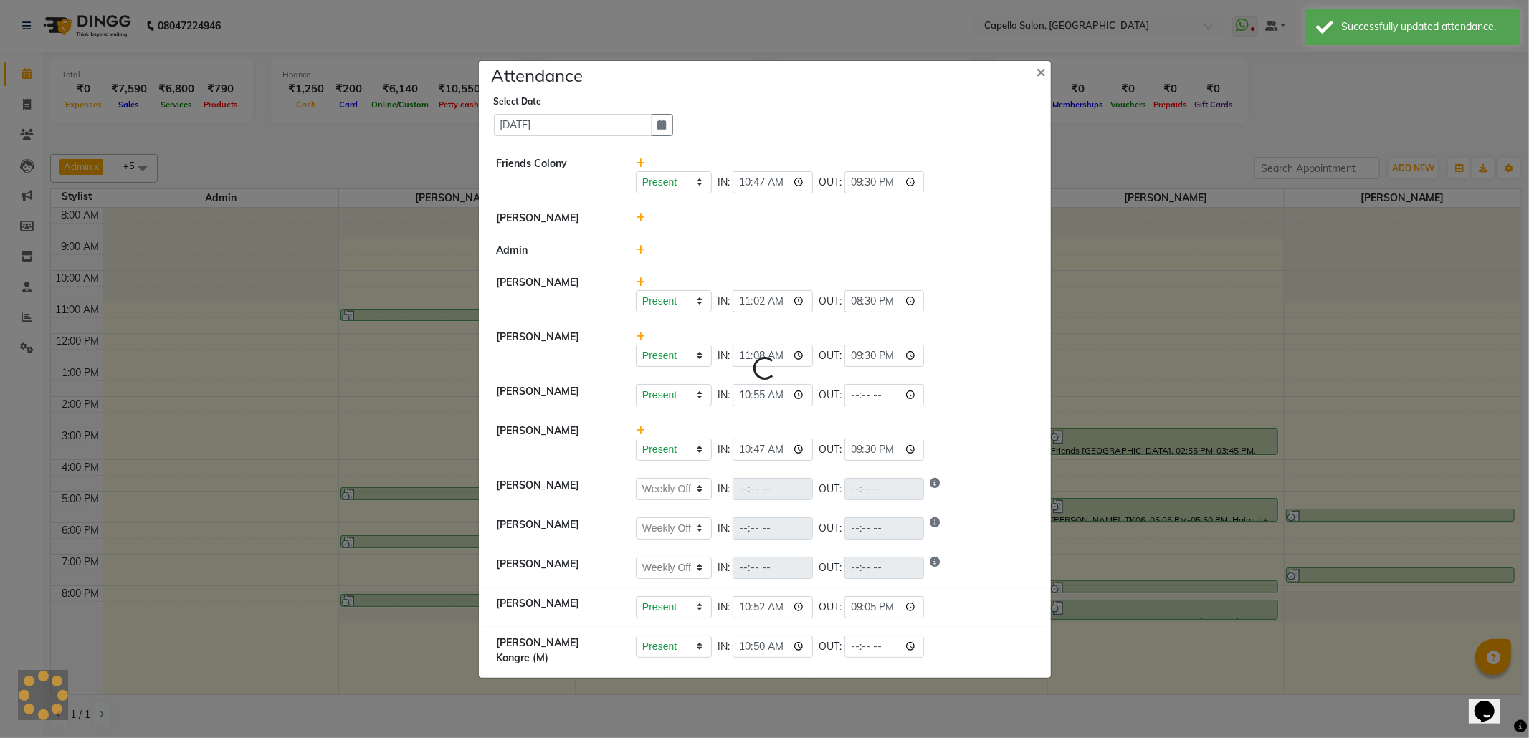
select select "W"
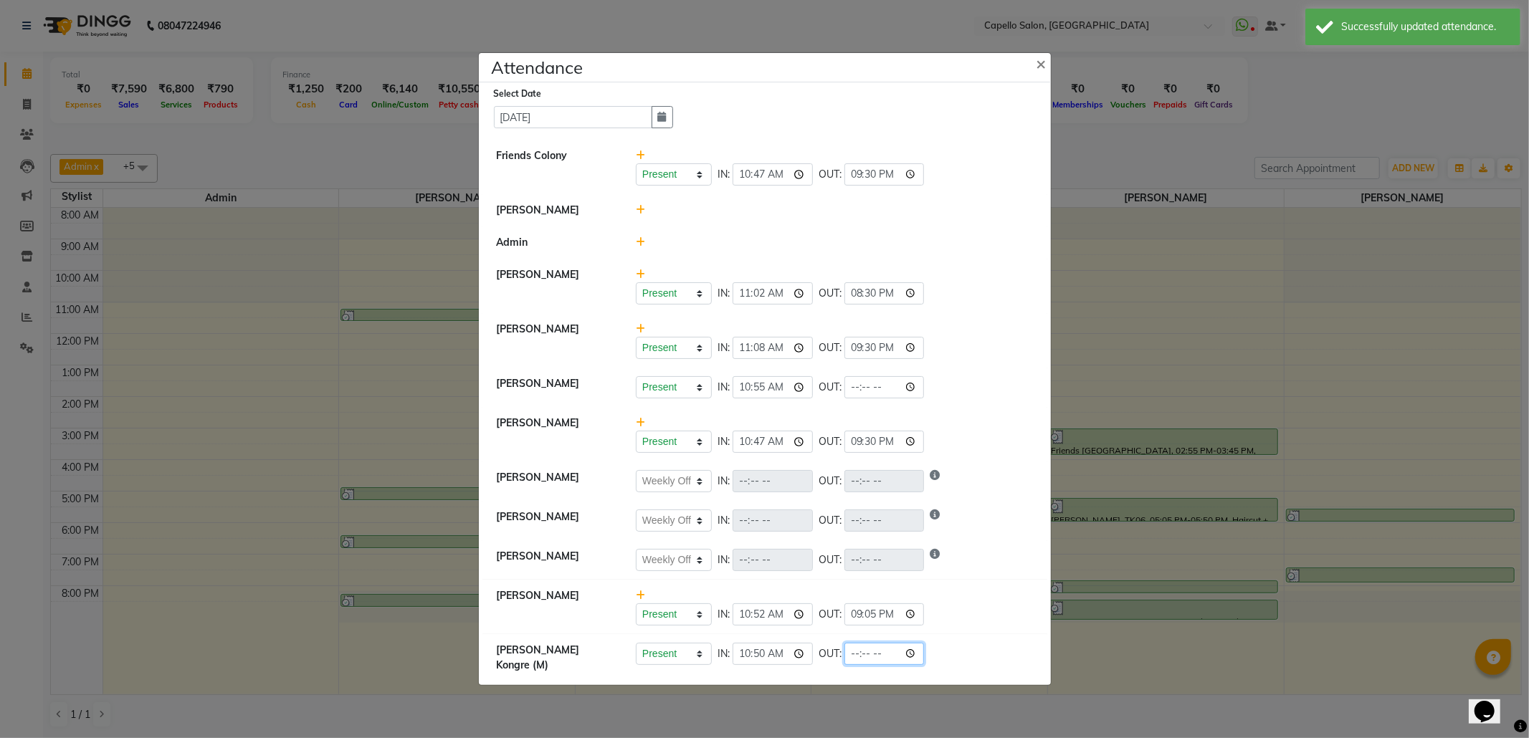
click at [921, 655] on input "time" at bounding box center [885, 654] width 80 height 22
type input "21:15"
click at [977, 399] on div "Present Absent Late Half Day Weekly Off IN: 10:55 OUT:" at bounding box center [834, 387] width 397 height 22
select select "W"
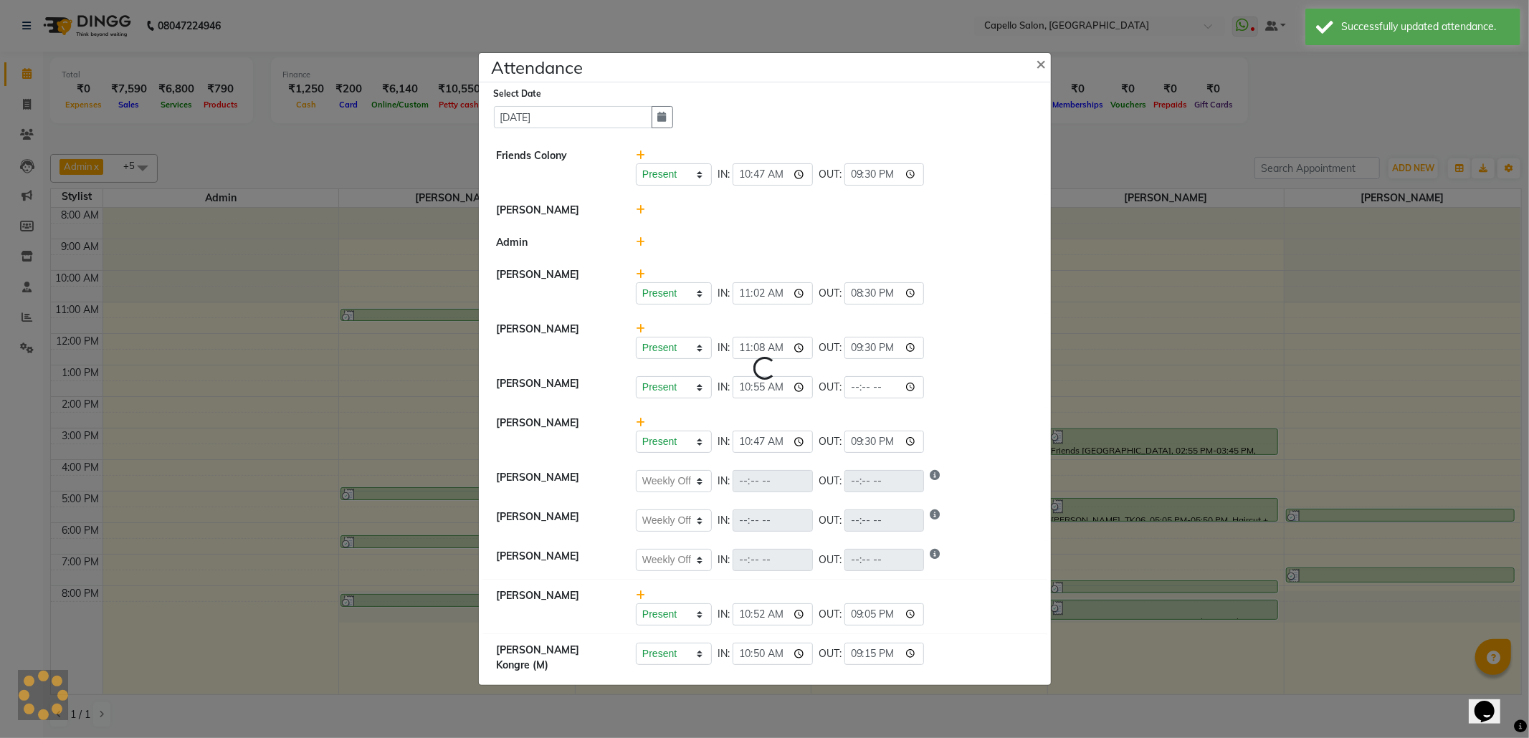
select select "W"
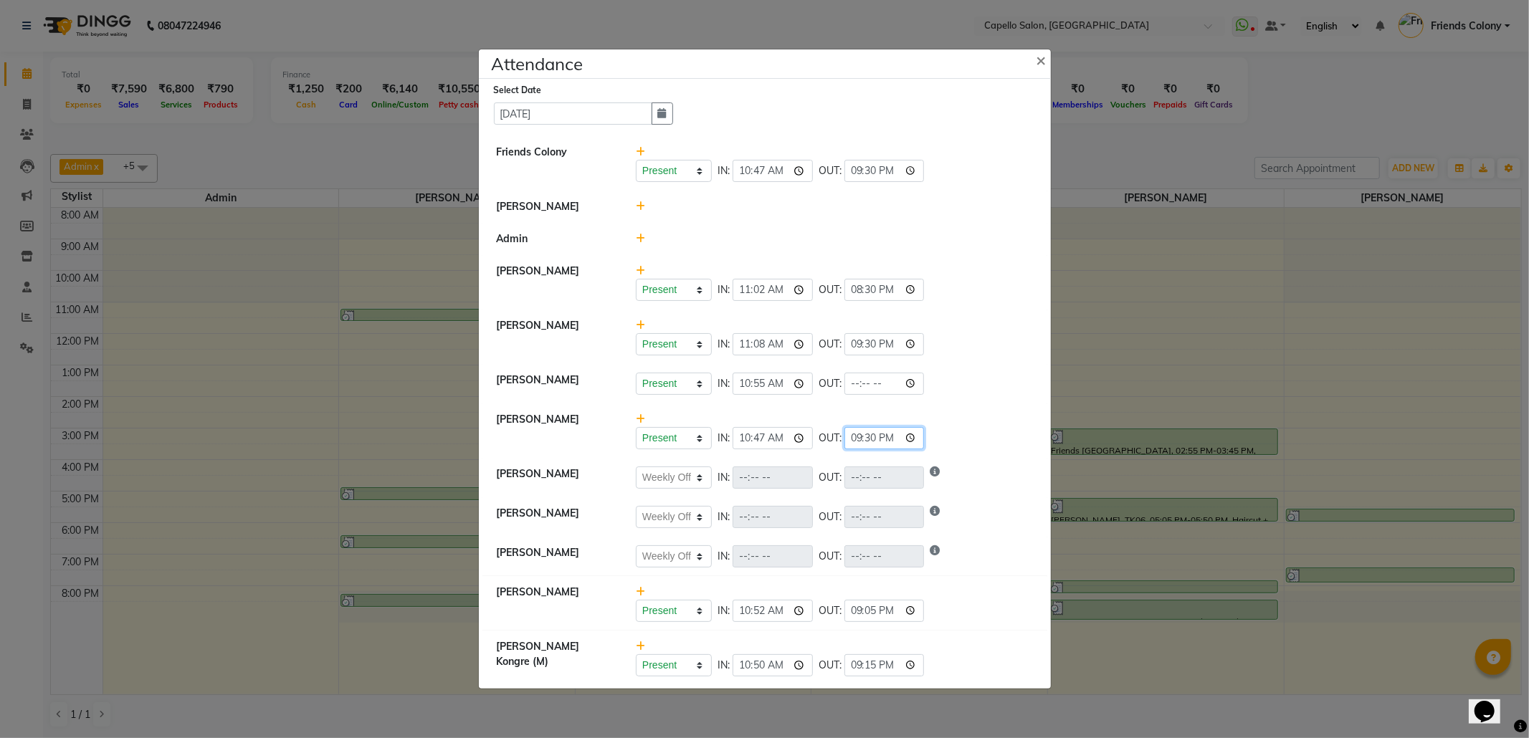
click at [878, 437] on input "21:30" at bounding box center [885, 438] width 80 height 22
type input "21:00"
click at [1045, 316] on li "Shubhnashu Rahule Present Absent Late Half Day Weekly Off IN: 11:08 OUT: 21:30" at bounding box center [765, 337] width 565 height 55
select select "W"
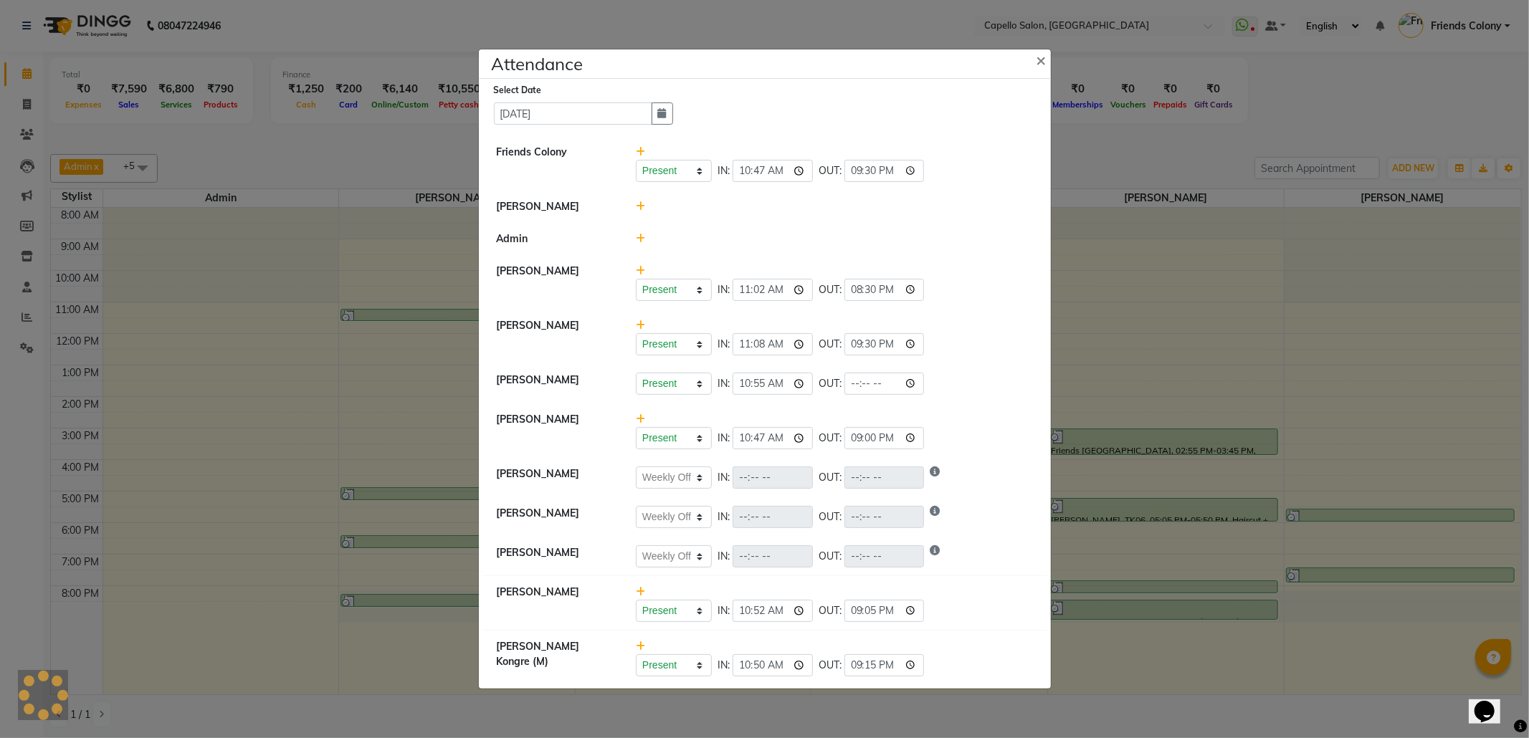
select select "W"
click at [642, 205] on icon at bounding box center [640, 206] width 9 height 10
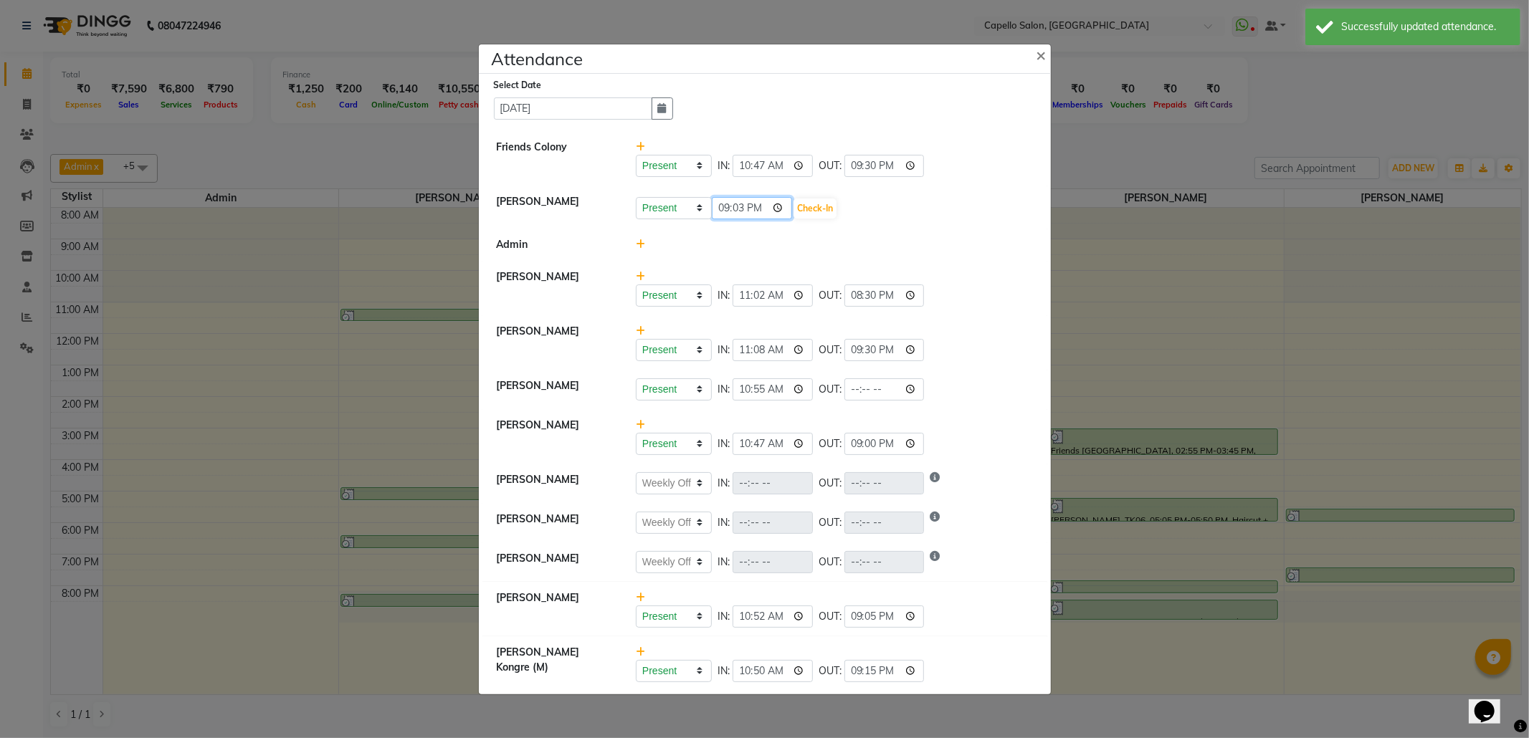
click at [724, 209] on input "21:03" at bounding box center [752, 208] width 80 height 22
type input "11:35"
click at [829, 204] on button "Check-In" at bounding box center [815, 209] width 43 height 20
select select "W"
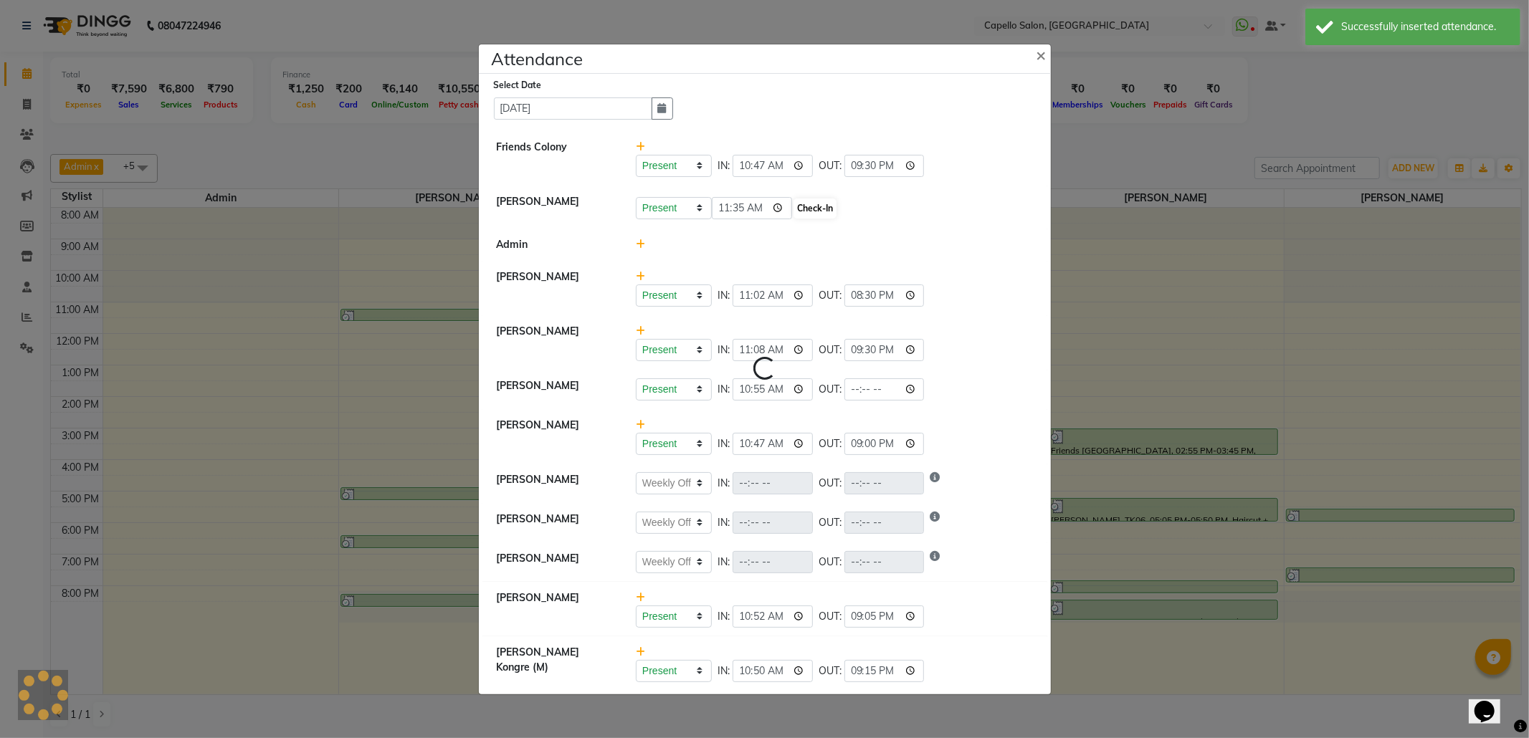
select select "W"
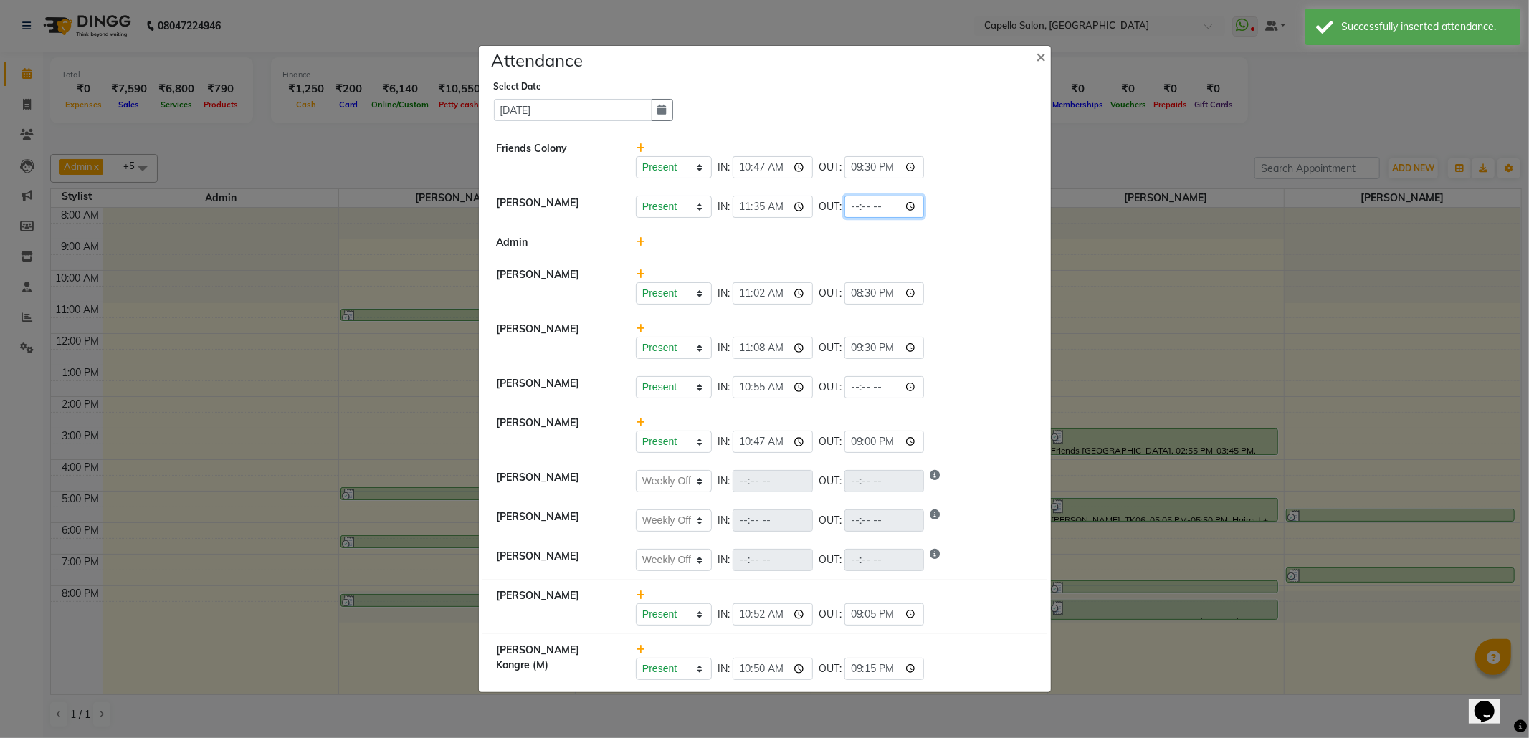
click at [921, 204] on input "time" at bounding box center [885, 207] width 80 height 22
click at [875, 199] on input "21:03" at bounding box center [885, 207] width 80 height 22
click at [859, 201] on input "21:03" at bounding box center [885, 207] width 80 height 22
type input "20:30"
click at [985, 396] on div "Present Absent Late Half Day Weekly Off IN: 10:55 OUT:" at bounding box center [834, 387] width 397 height 22
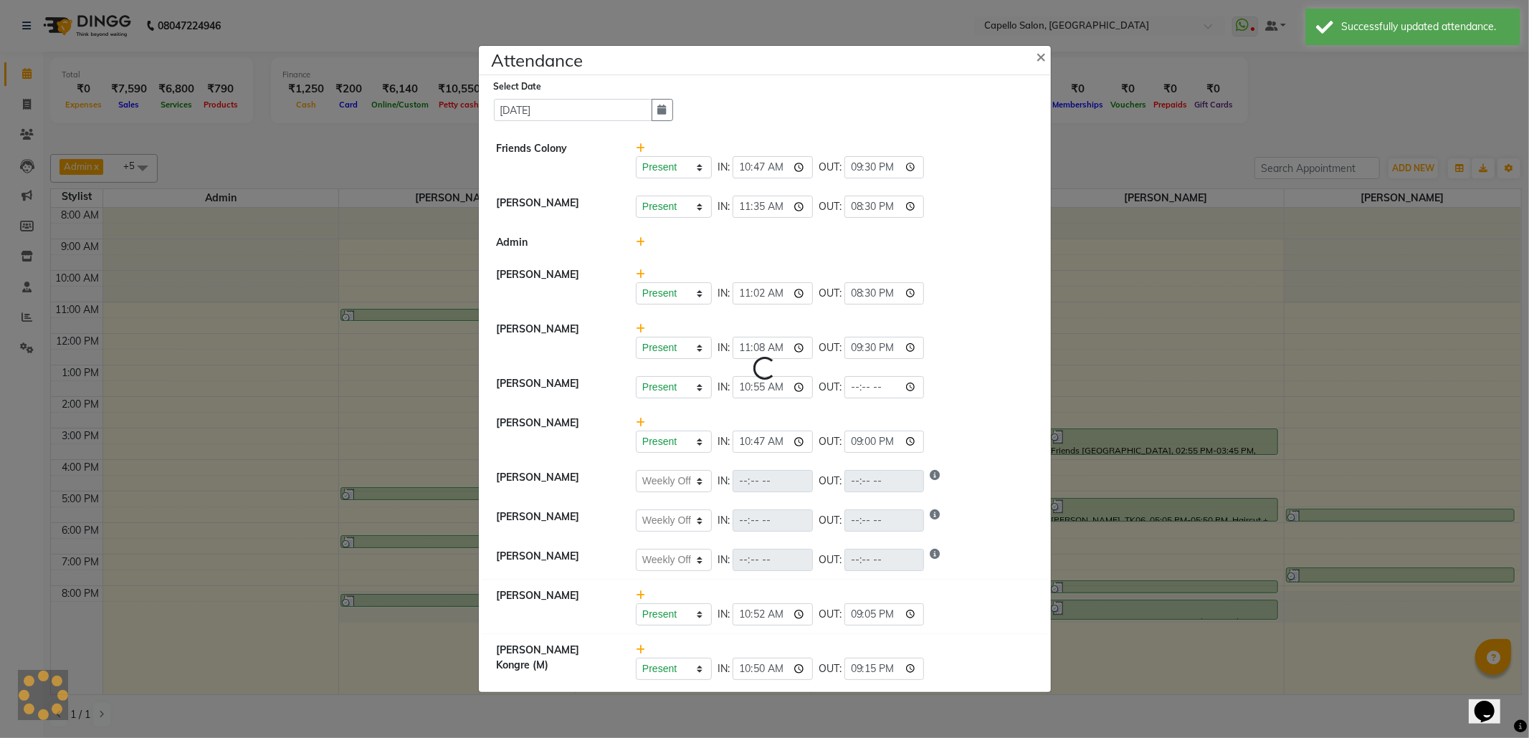
select select "W"
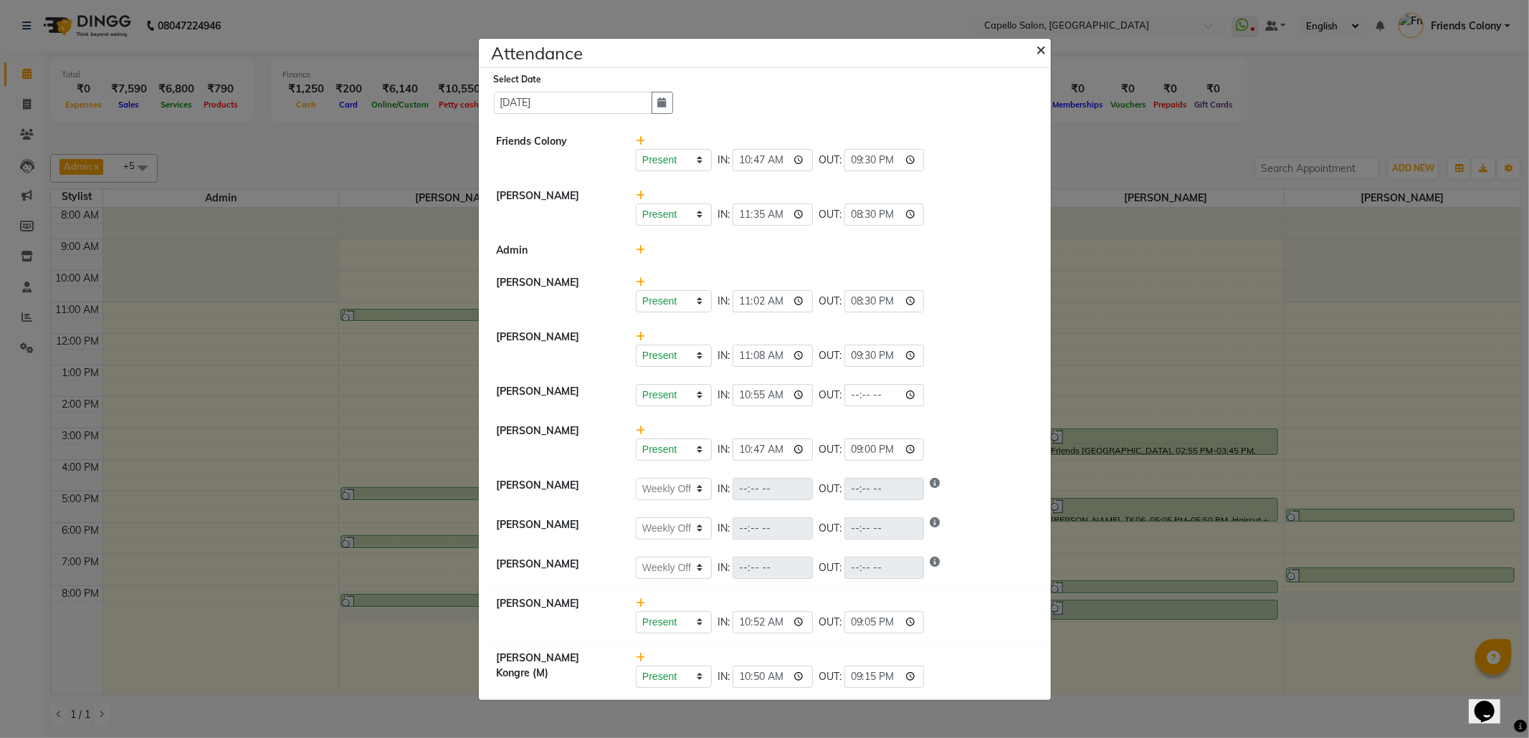
click at [1043, 47] on span "×" at bounding box center [1042, 49] width 10 height 22
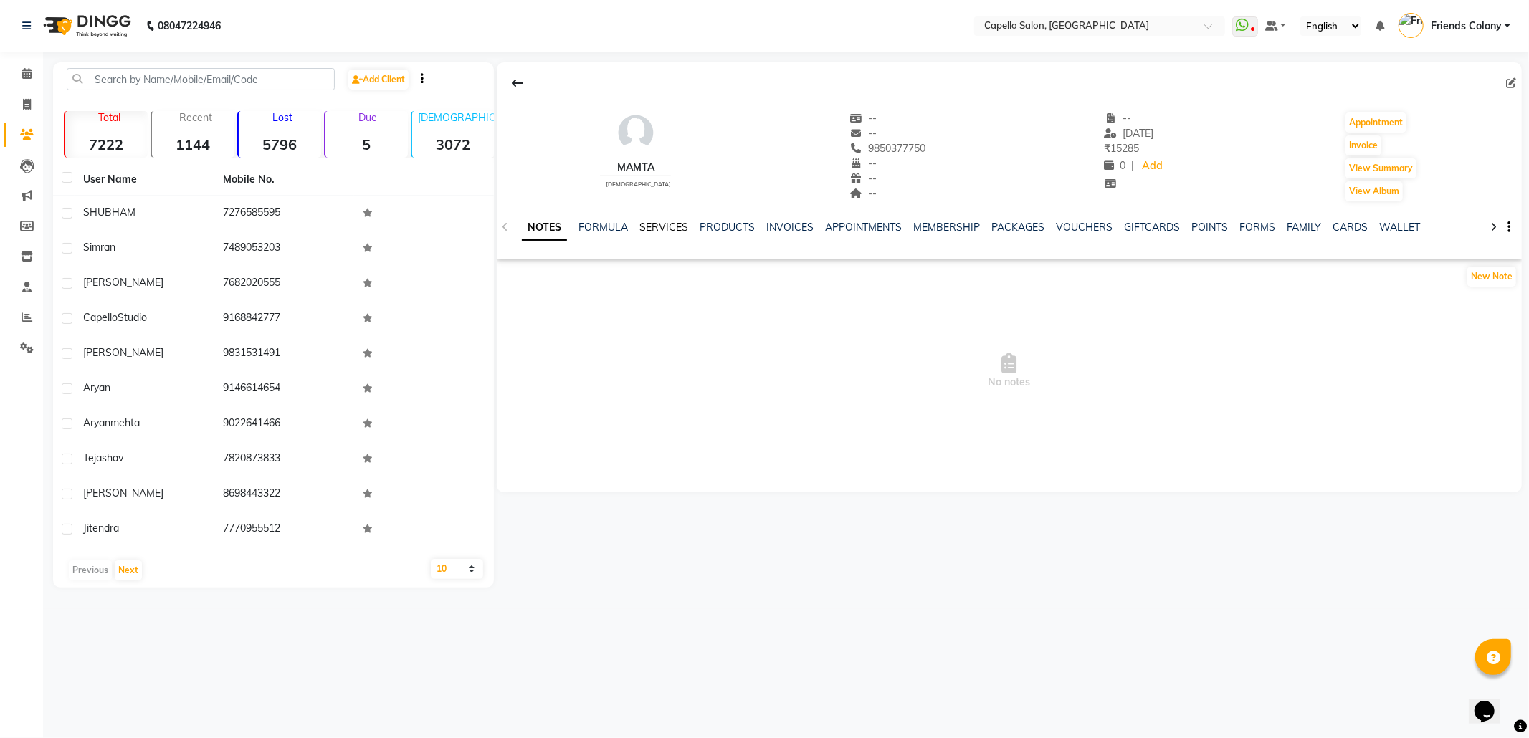
click at [666, 225] on link "SERVICES" at bounding box center [664, 227] width 49 height 13
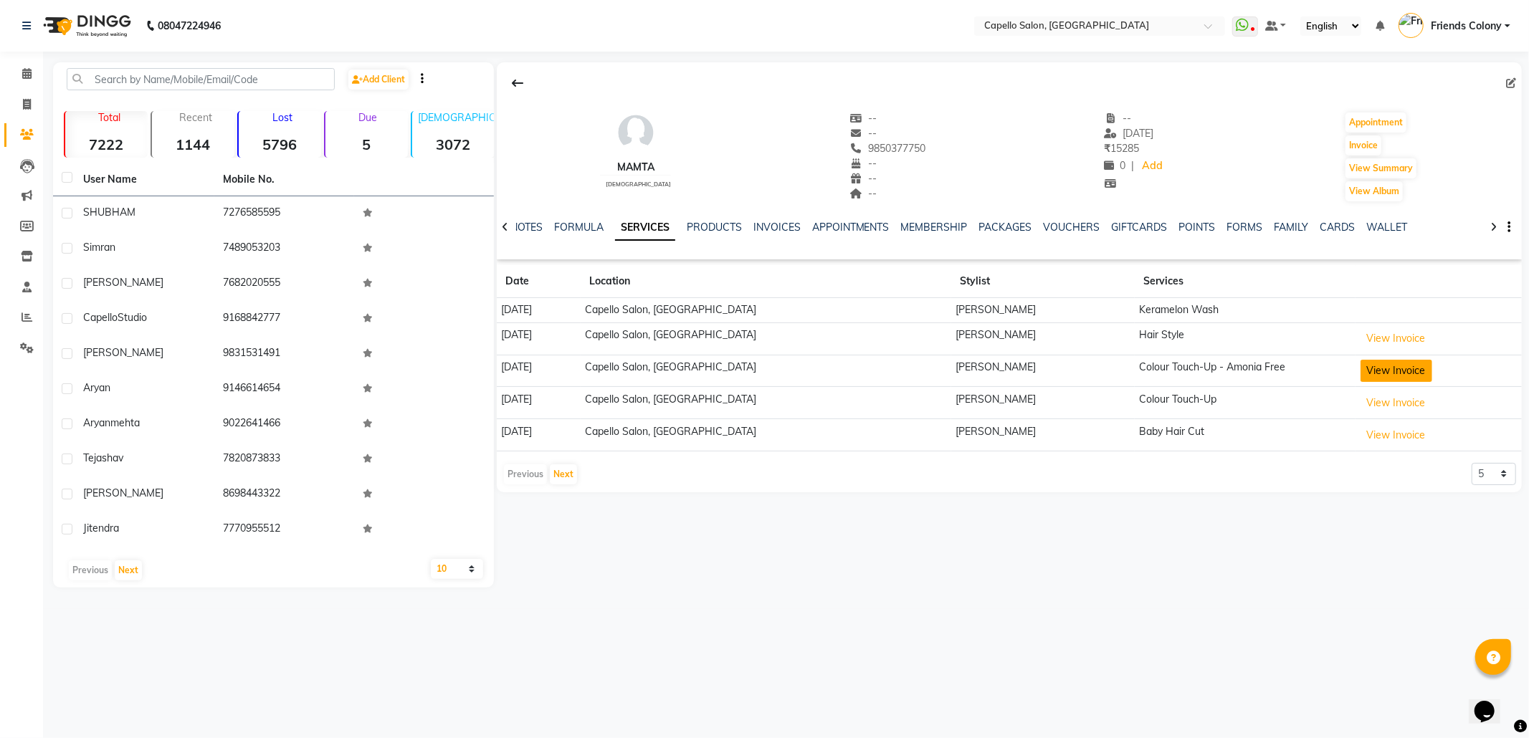
click at [1414, 373] on button "View Invoice" at bounding box center [1397, 371] width 72 height 22
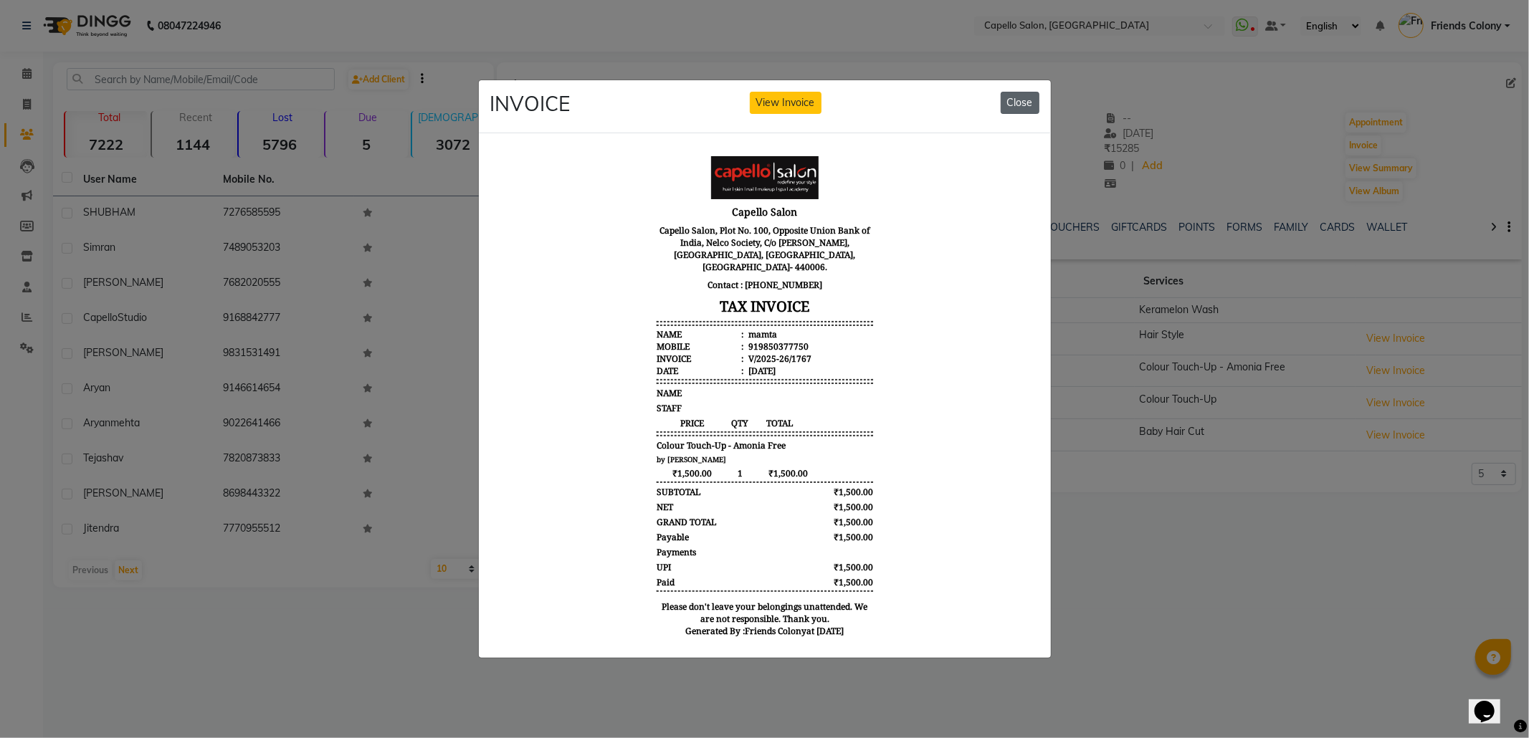
click at [1021, 96] on button "Close" at bounding box center [1020, 103] width 39 height 22
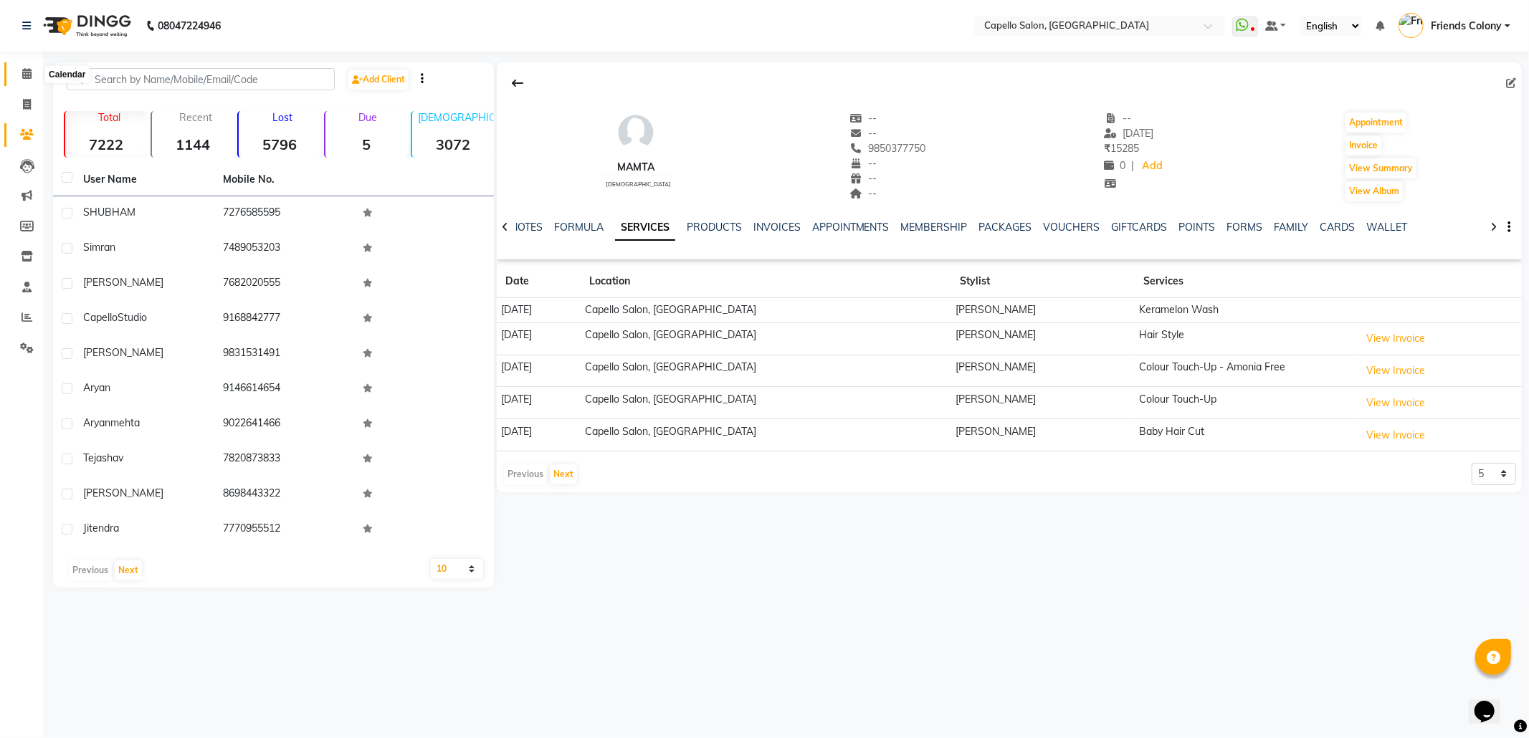
click at [26, 66] on span at bounding box center [26, 74] width 25 height 16
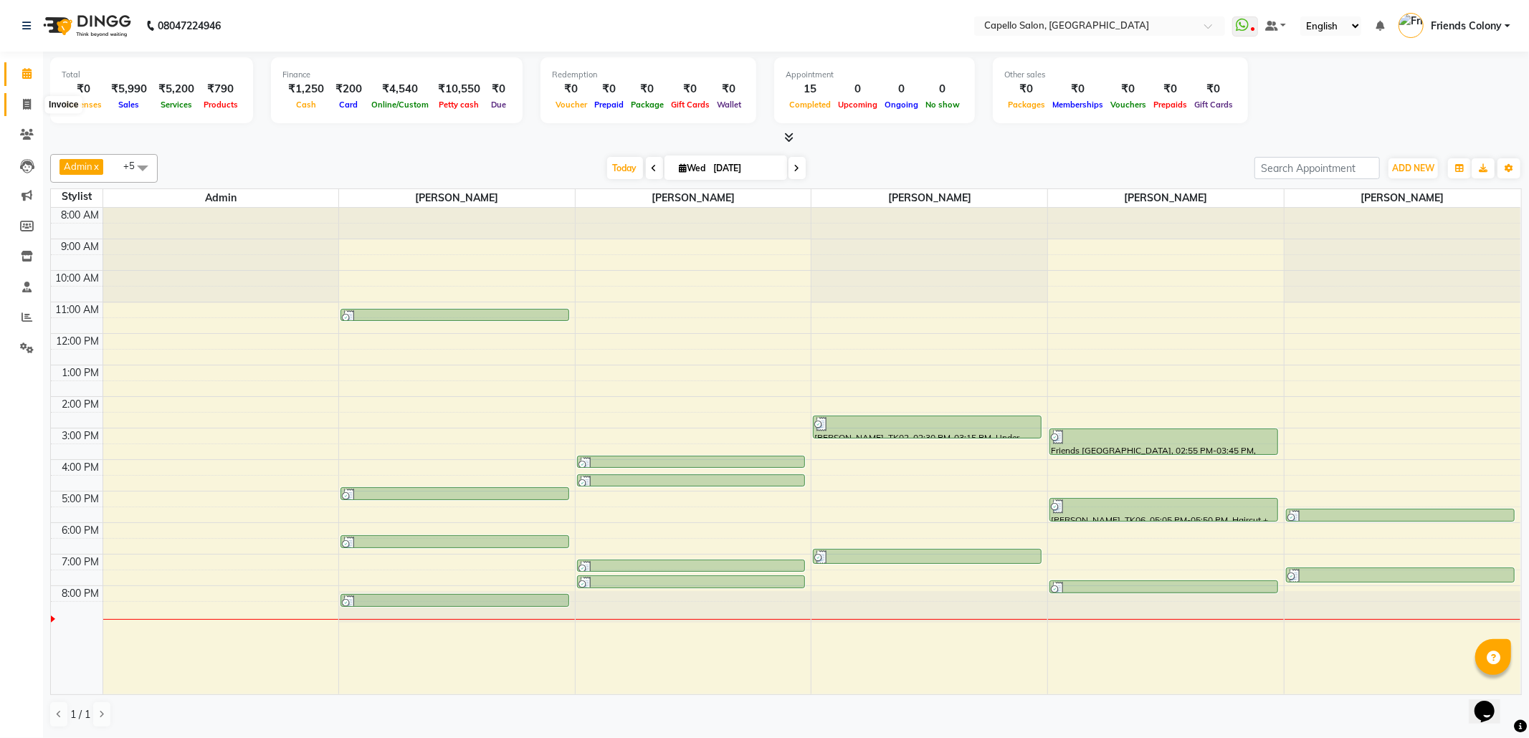
click at [32, 107] on span at bounding box center [26, 105] width 25 height 16
select select "service"
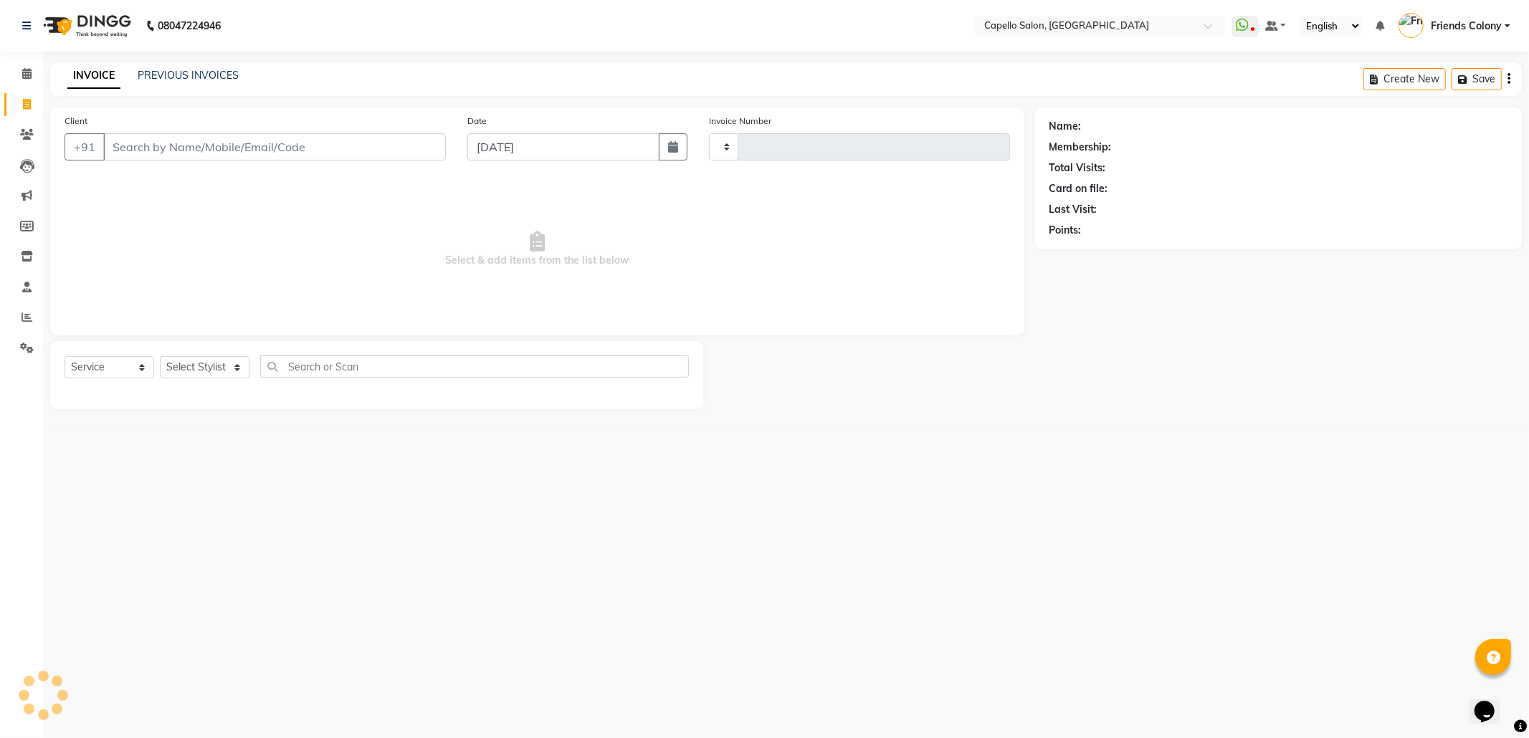
type input "2864"
select select "3583"
click at [209, 363] on select "Select Stylist" at bounding box center [205, 367] width 90 height 22
select select "85869"
click at [160, 356] on select "Select Stylist Admin [PERSON_NAME] Friends Colony [PERSON_NAME] [PERSON_NAME] N…" at bounding box center [213, 367] width 106 height 22
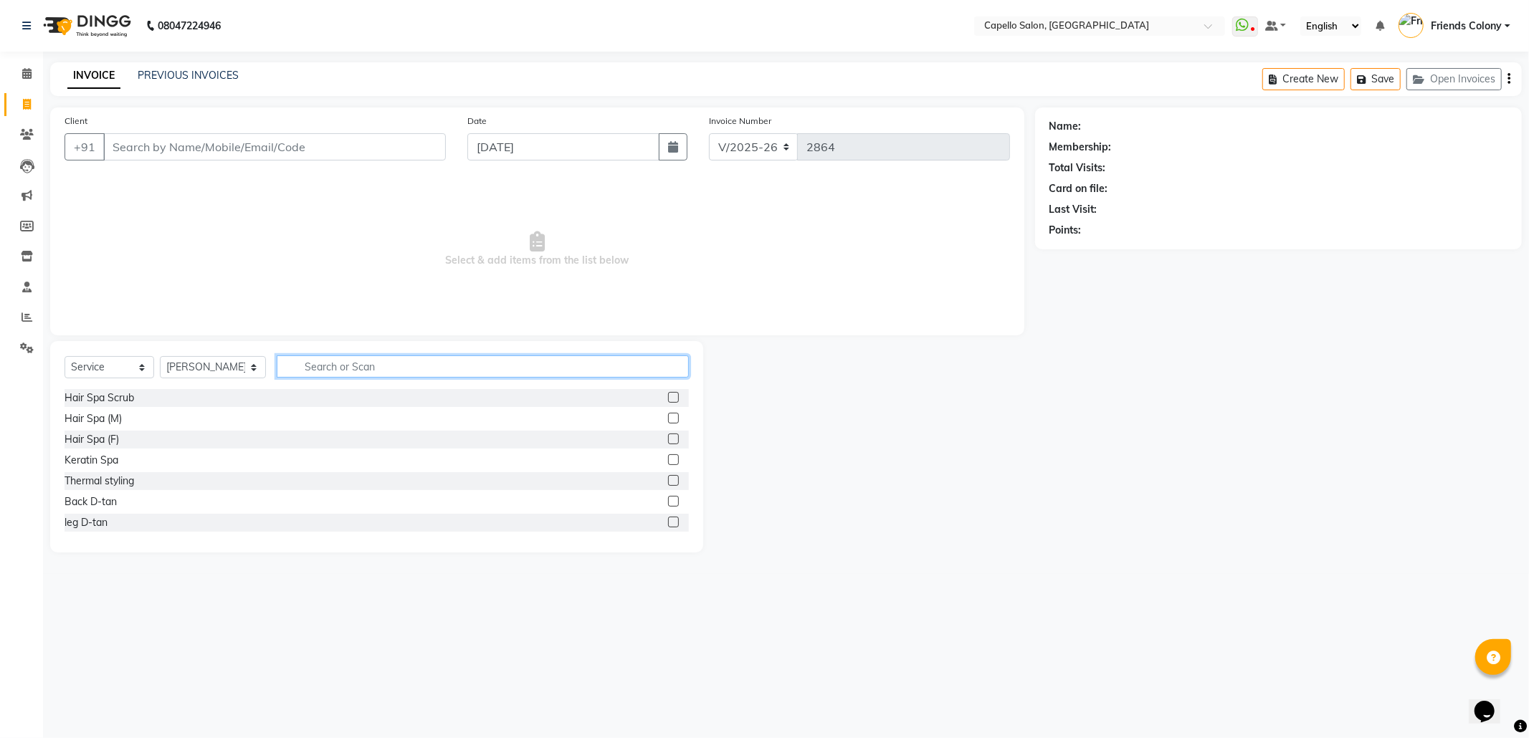
click at [315, 366] on input "text" at bounding box center [483, 367] width 412 height 22
type input "spa"
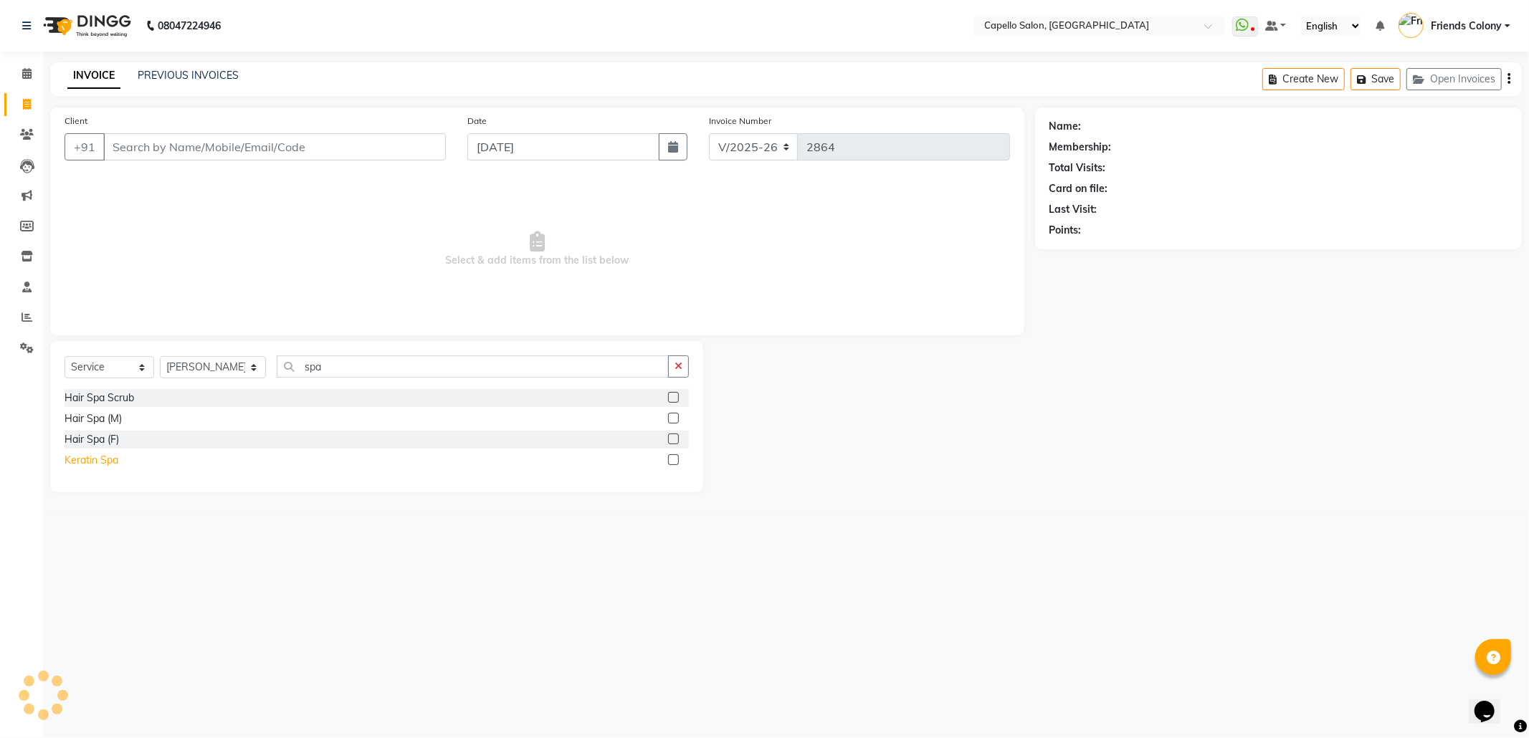
click at [98, 457] on div "Keratin Spa" at bounding box center [92, 460] width 54 height 15
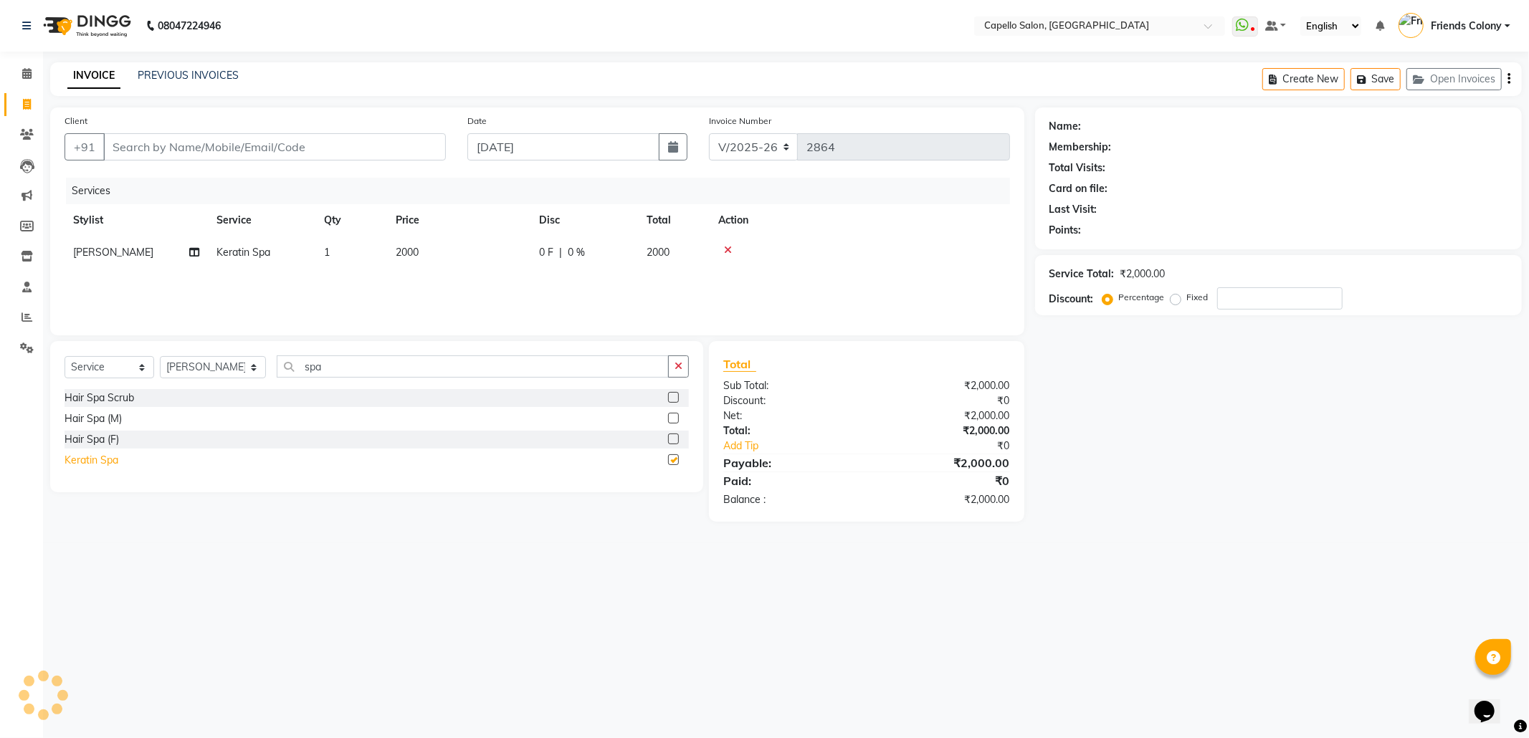
checkbox input "false"
click at [406, 248] on span "2000" at bounding box center [407, 252] width 23 height 13
select select "85869"
drag, startPoint x: 502, startPoint y: 256, endPoint x: 427, endPoint y: 258, distance: 74.6
click at [427, 258] on tr "Admin ANKIT BANDEWAR Friends Colony Harsha Shiwankar mohini godhane NEHA KORE N…" at bounding box center [538, 264] width 946 height 54
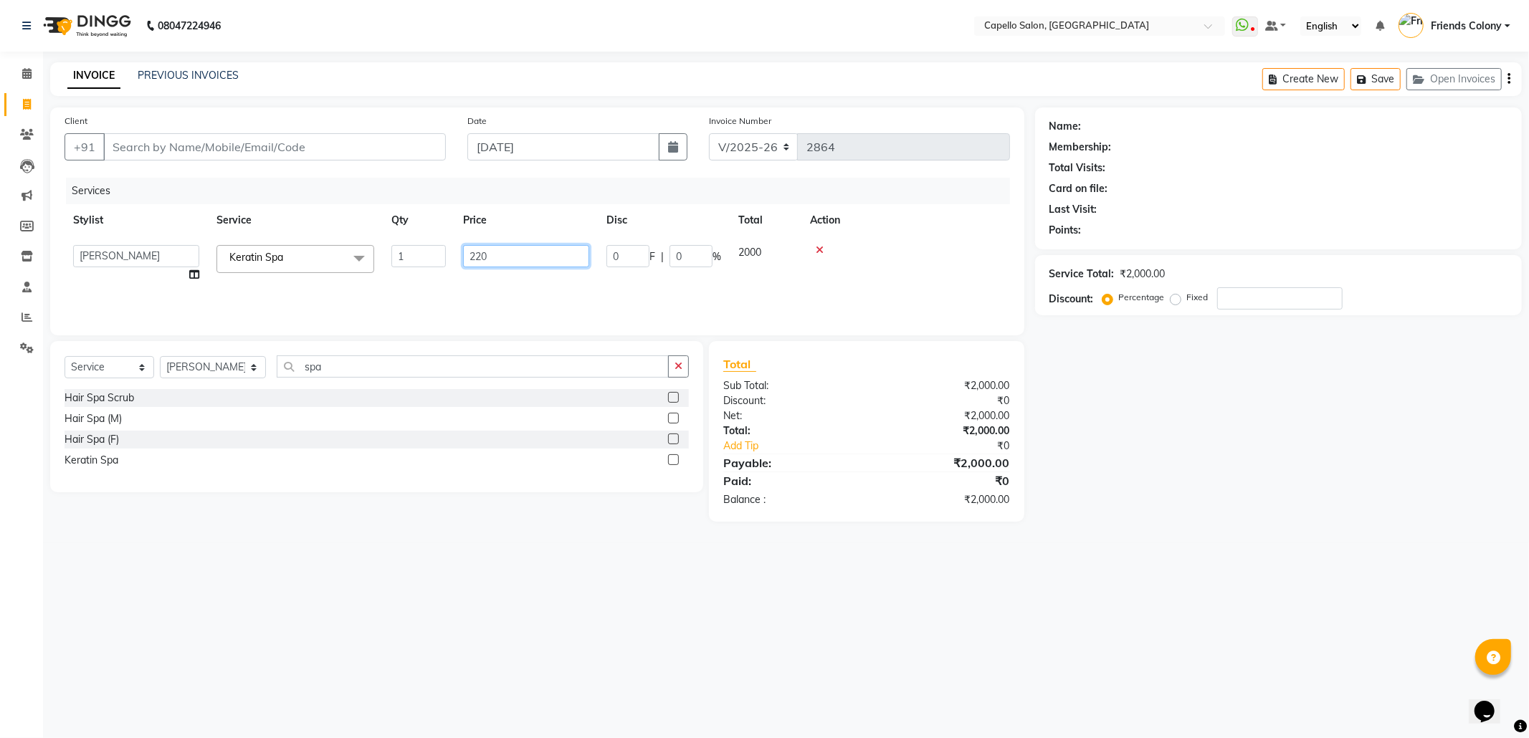
type input "2200"
click at [892, 597] on div "08047224946 Select Location × Capello Salon, Friends Colony WhatsApp Status ✕ S…" at bounding box center [764, 369] width 1529 height 738
click at [313, 138] on input "Client" at bounding box center [274, 146] width 343 height 27
type input "8"
type input "0"
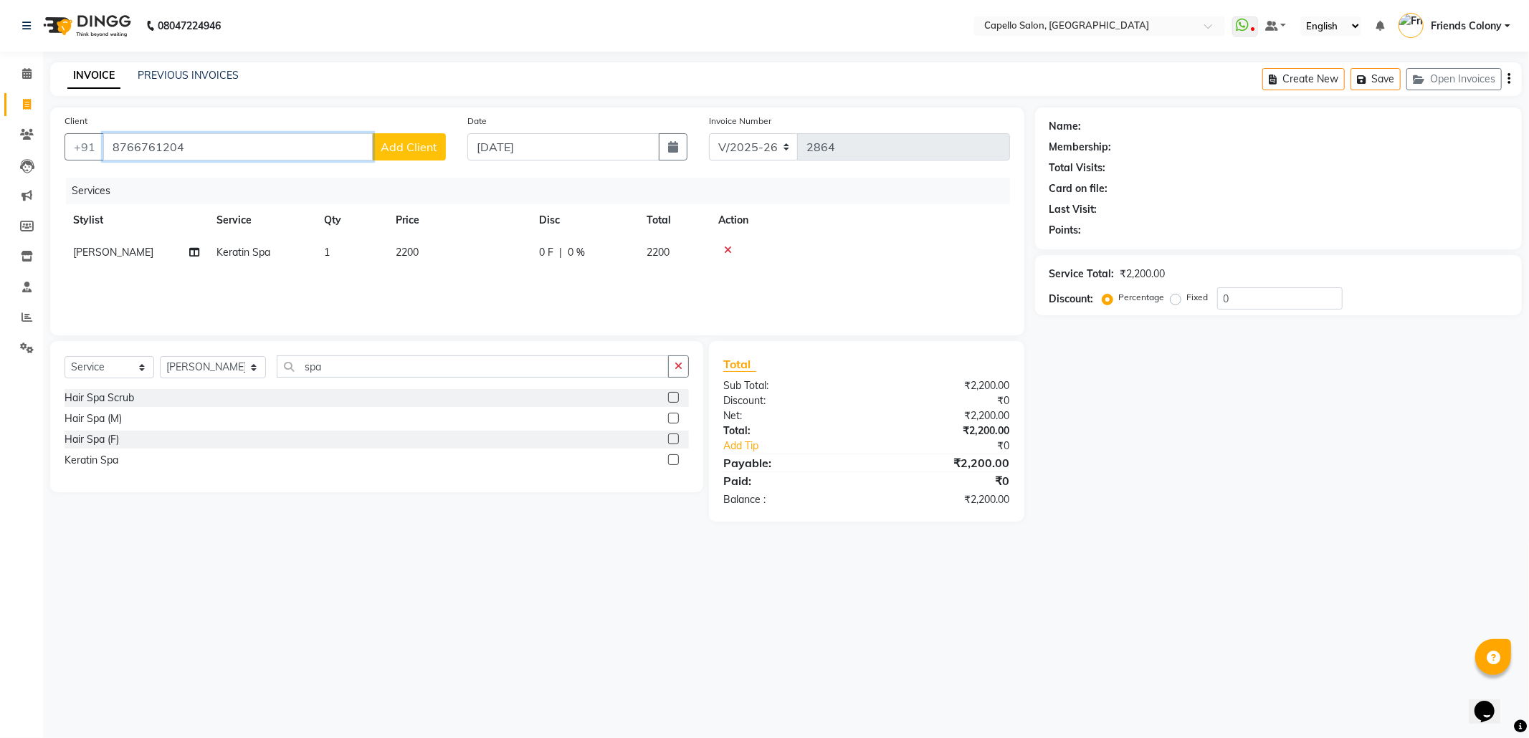
type input "8766761204"
click at [393, 145] on span "Add Client" at bounding box center [409, 147] width 57 height 14
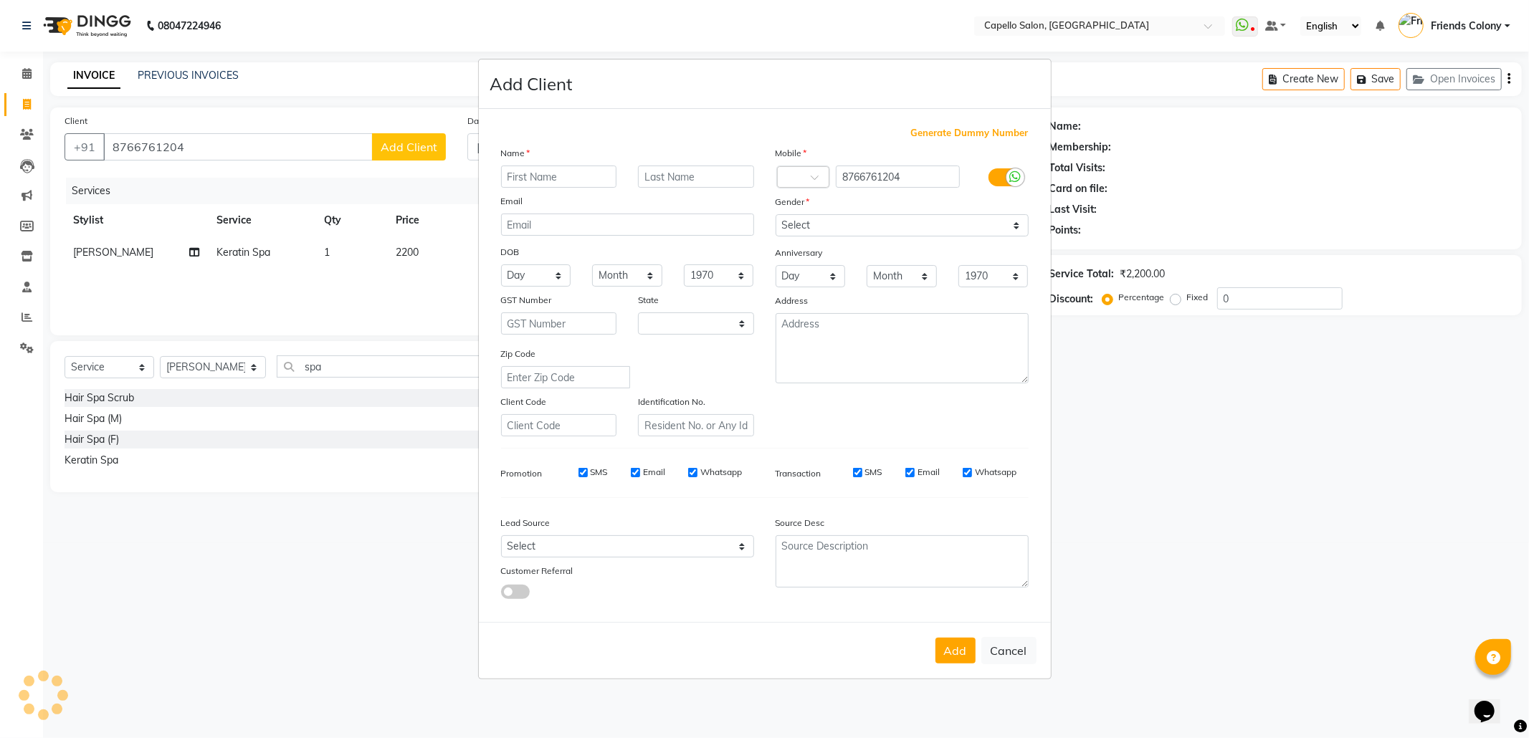
select select "22"
type input "Anusha"
click at [838, 221] on select "Select Male Female Other Prefer Not To Say" at bounding box center [902, 225] width 253 height 22
select select "female"
click at [776, 216] on select "Select Male Female Other Prefer Not To Say" at bounding box center [902, 225] width 253 height 22
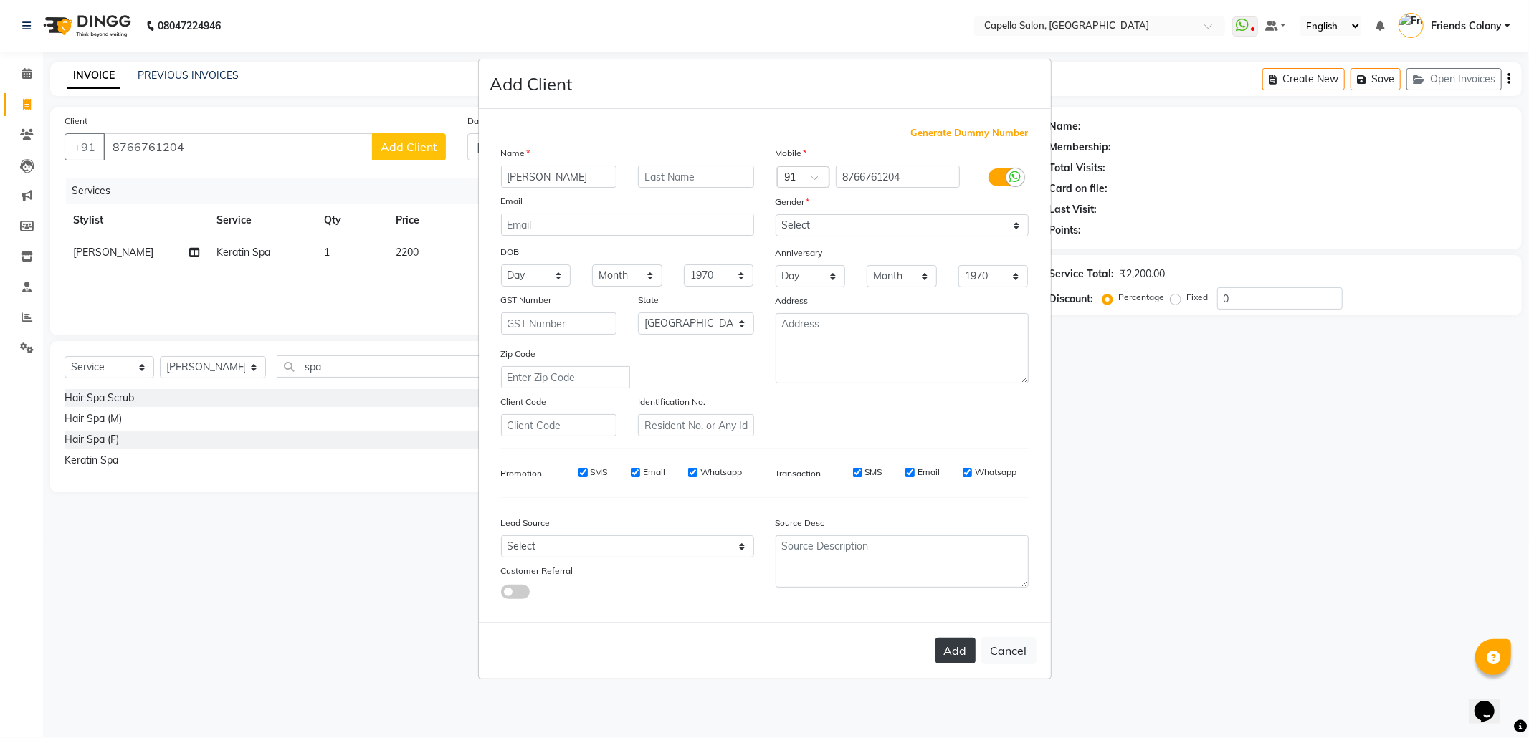
click at [965, 646] on button "Add" at bounding box center [956, 651] width 40 height 26
select select
select select "null"
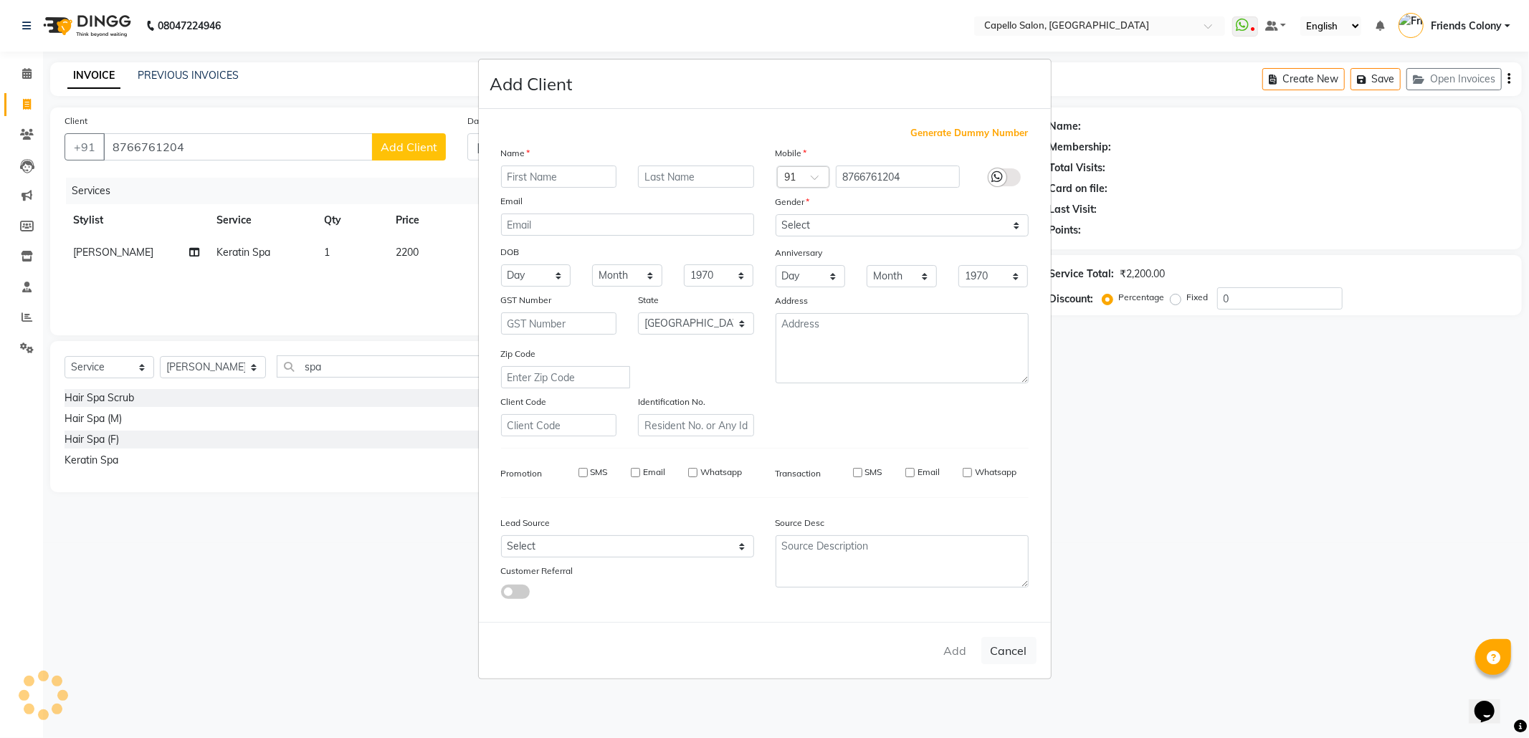
select select
checkbox input "false"
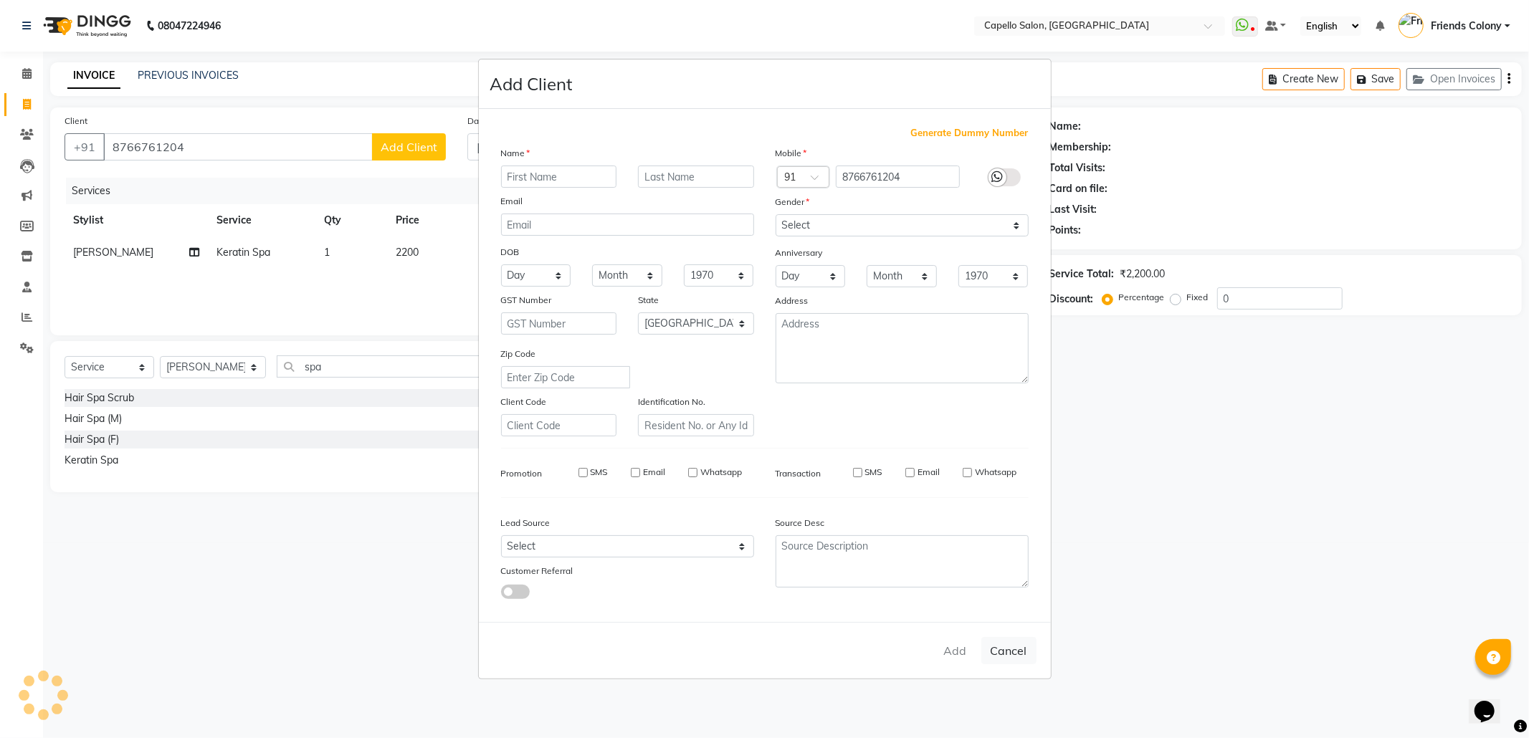
checkbox input "false"
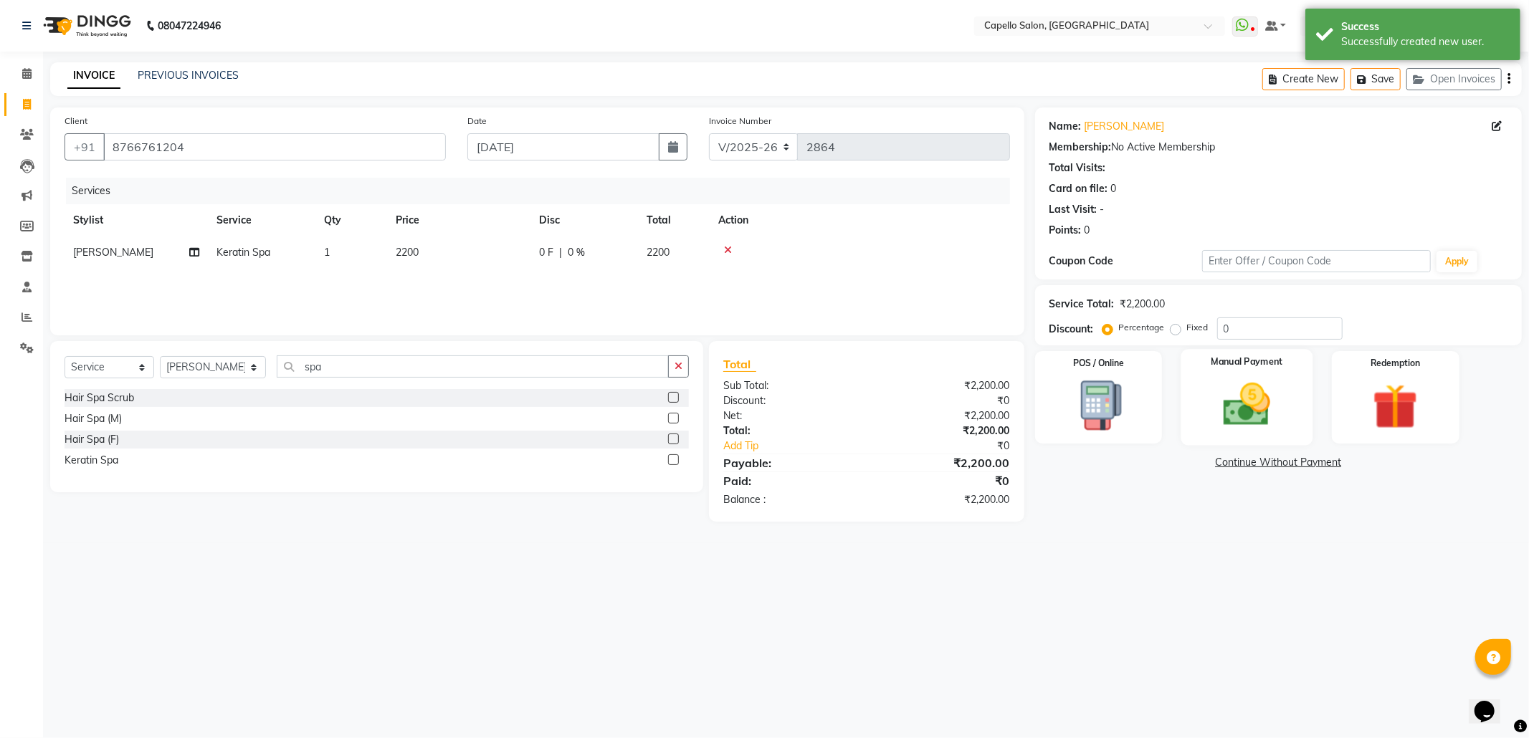
click at [1243, 410] on img at bounding box center [1247, 405] width 77 height 54
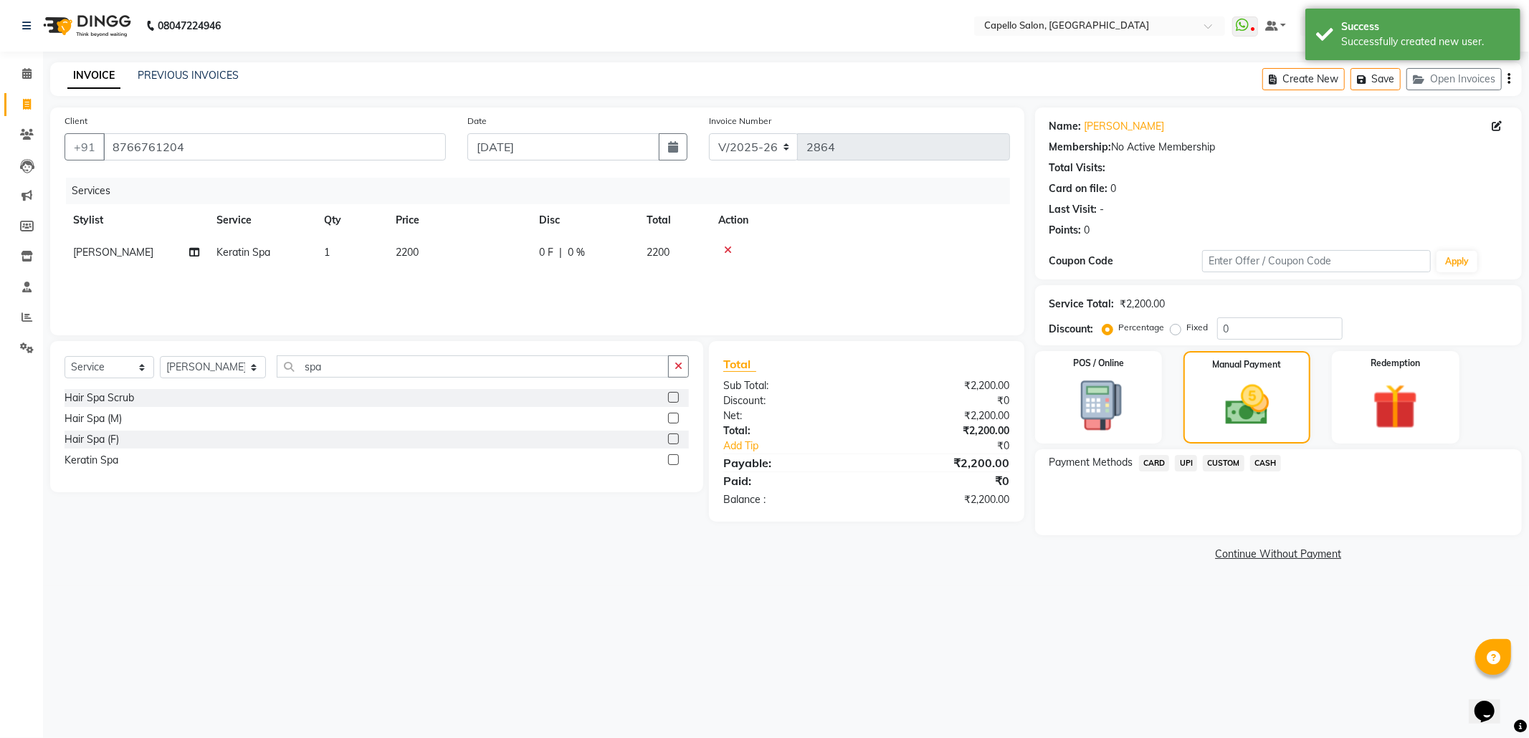
click at [1188, 460] on span "UPI" at bounding box center [1186, 463] width 22 height 16
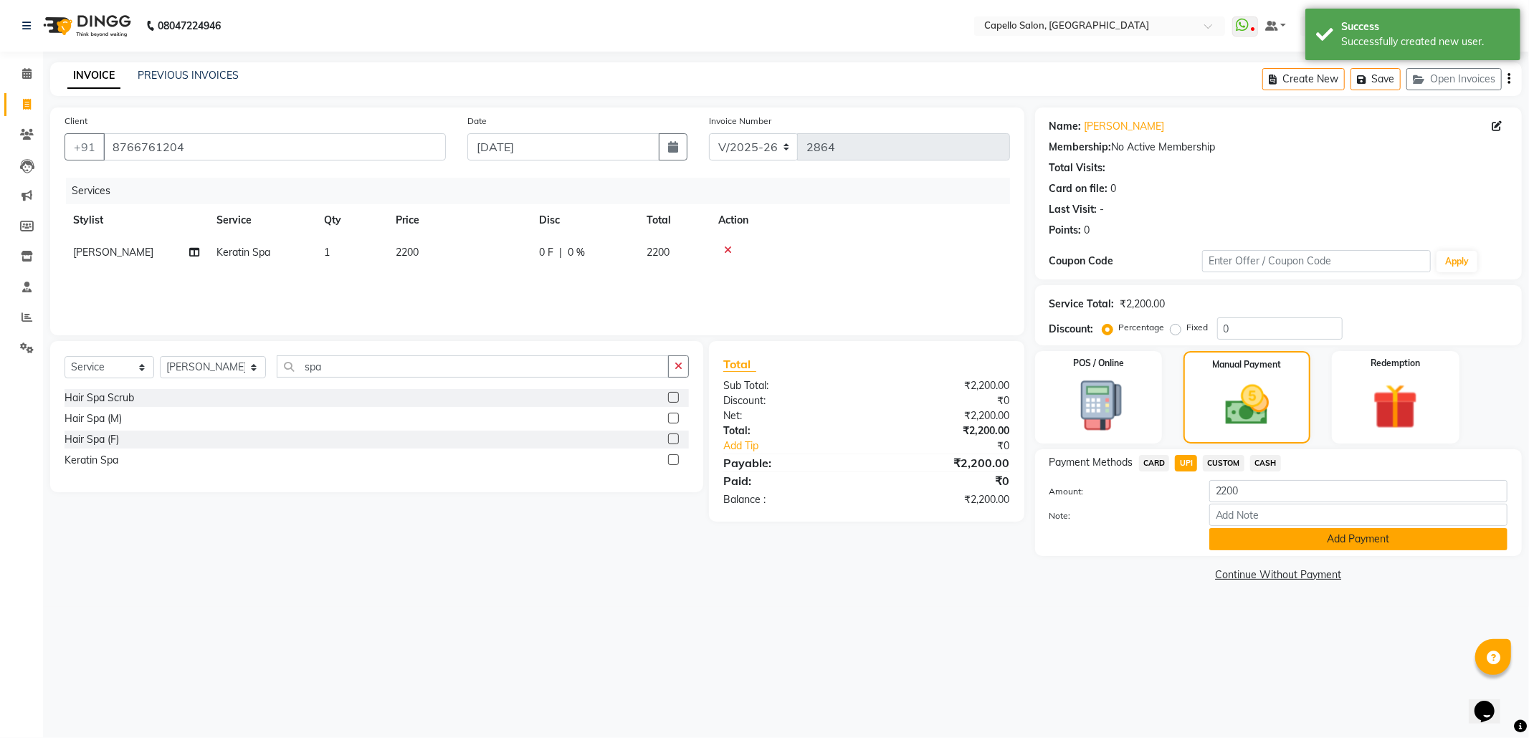
click at [1351, 538] on button "Add Payment" at bounding box center [1359, 539] width 298 height 22
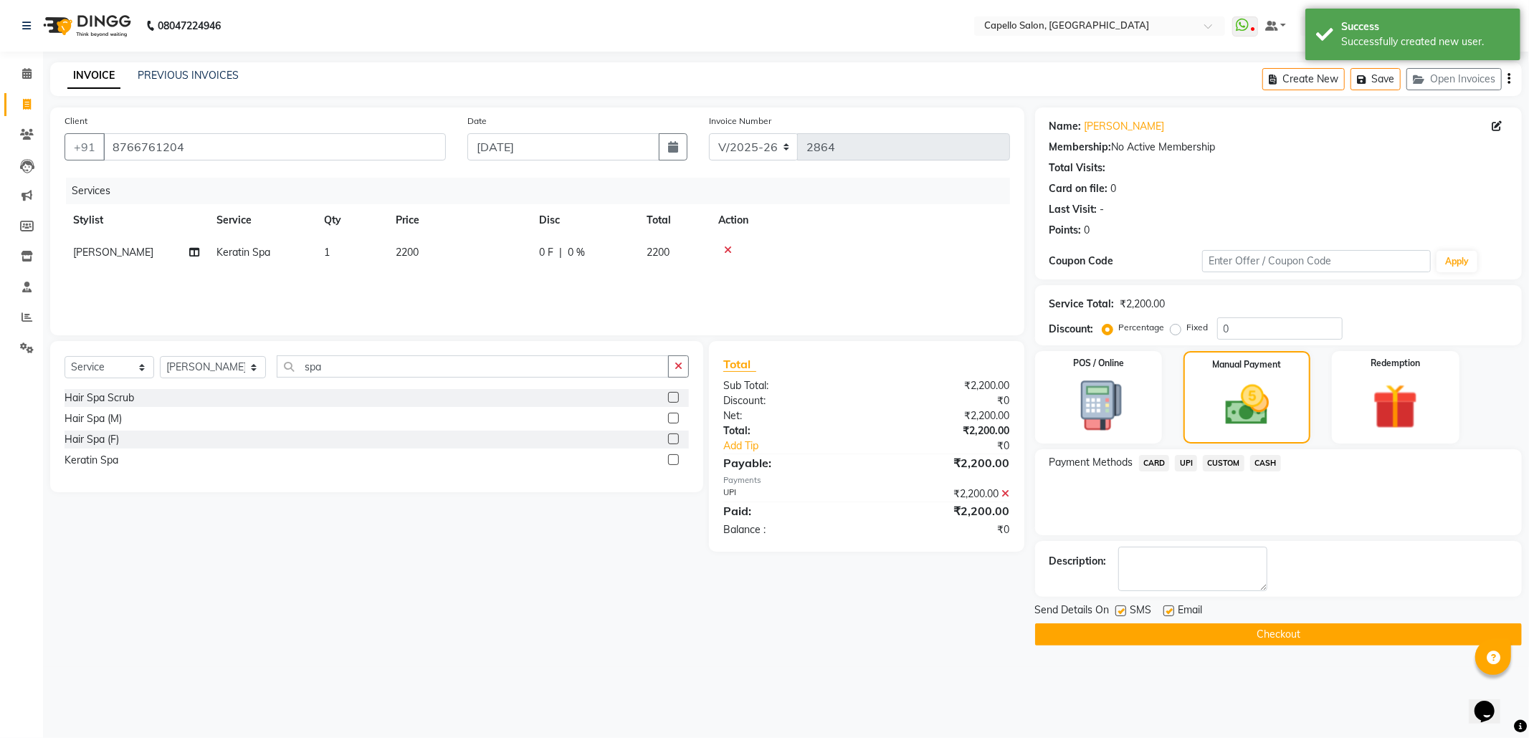
click at [1289, 637] on button "Checkout" at bounding box center [1278, 635] width 487 height 22
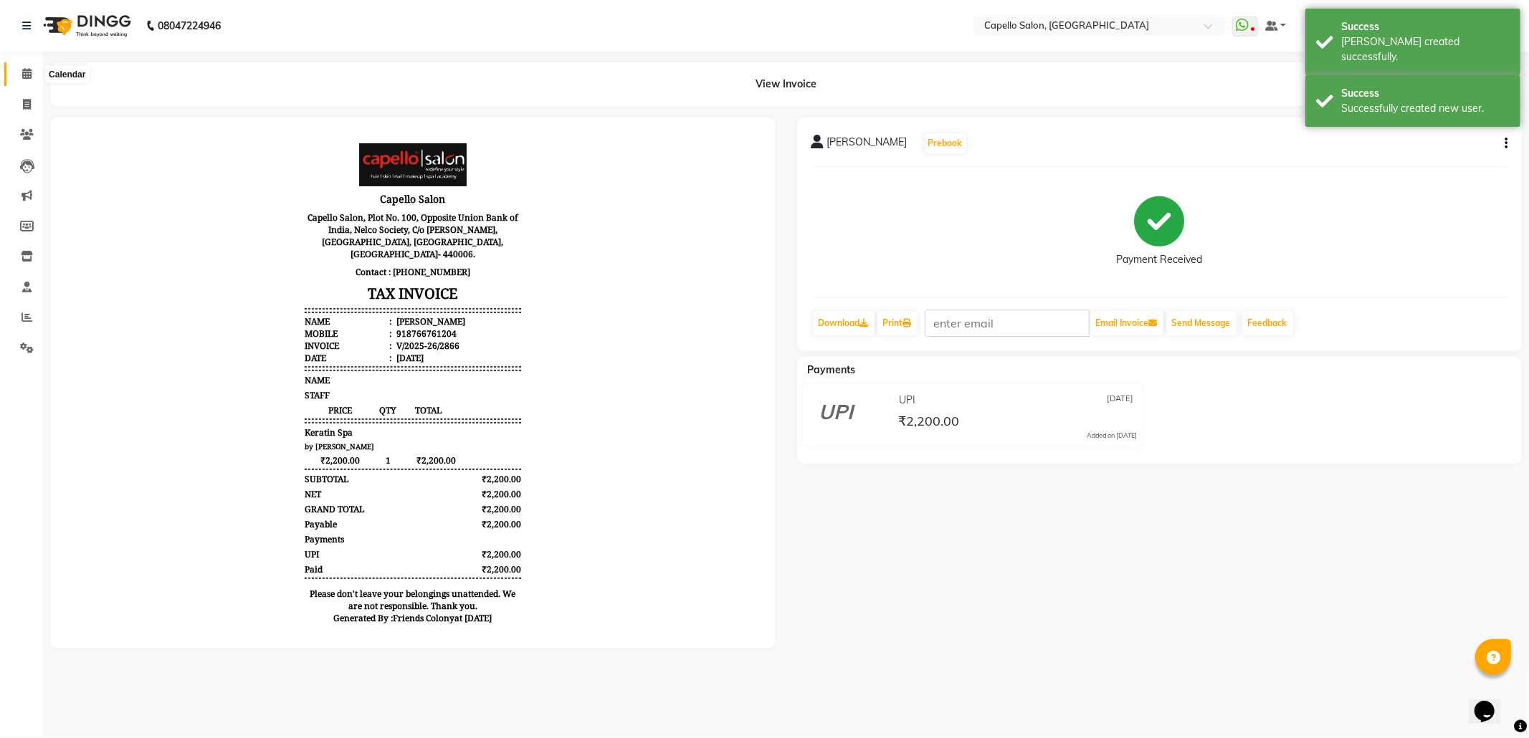
click at [20, 67] on span at bounding box center [26, 74] width 25 height 16
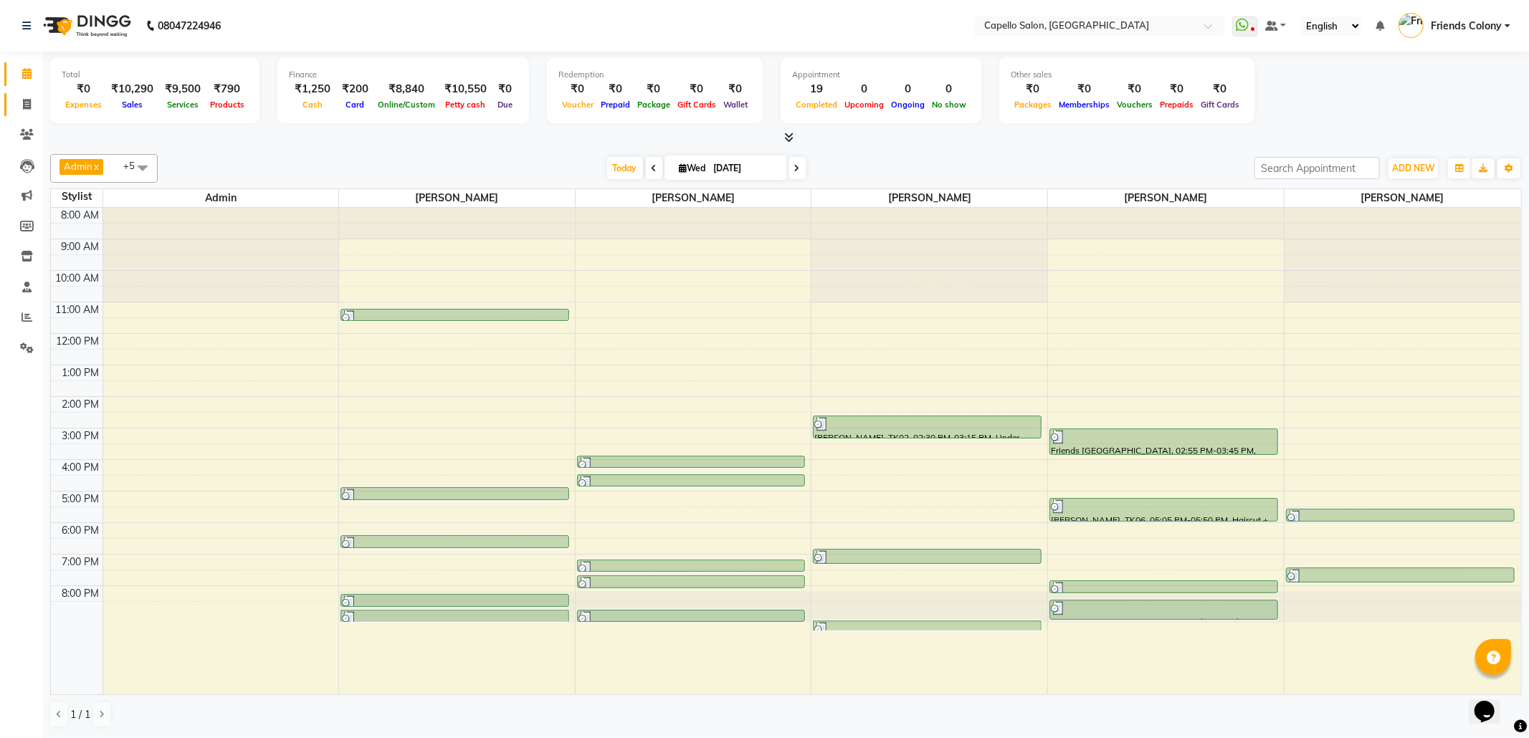
click at [10, 104] on link "Invoice" at bounding box center [21, 105] width 34 height 24
select select "service"
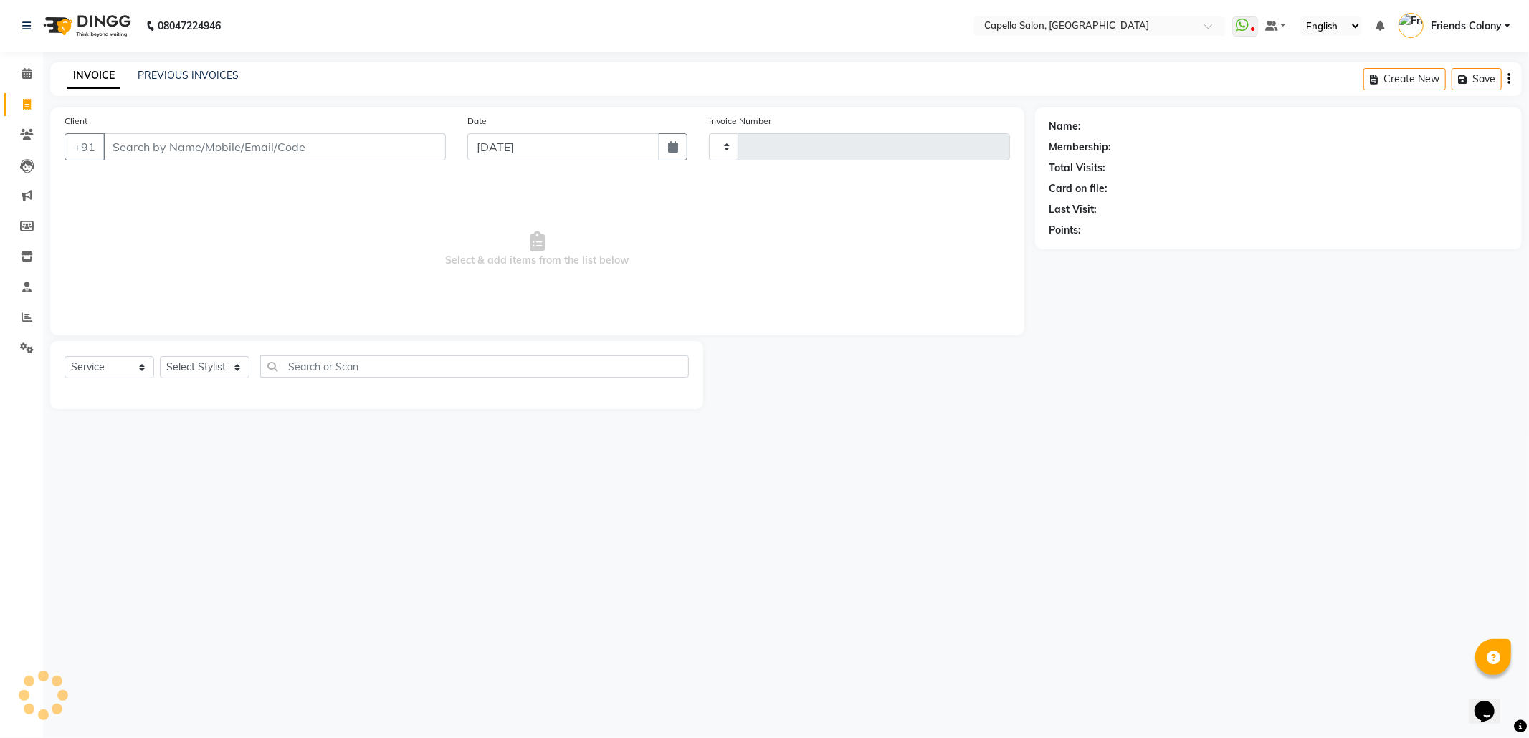
type input "2867"
select select "3583"
click at [181, 73] on link "PREVIOUS INVOICES" at bounding box center [188, 75] width 101 height 13
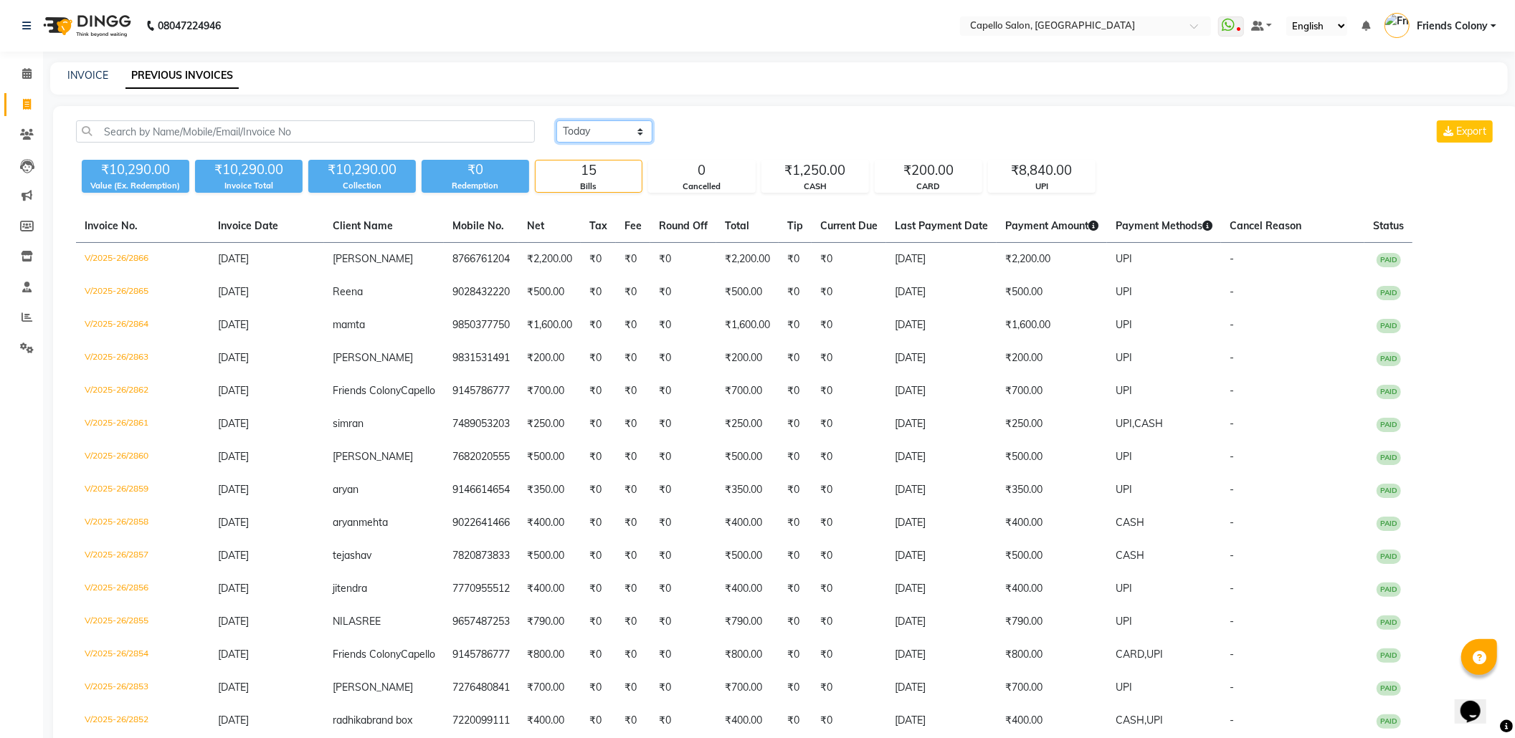
click at [618, 123] on select "Today Yesterday Custom Range" at bounding box center [604, 131] width 96 height 22
select select "range"
click at [556, 120] on select "Today Yesterday Custom Range" at bounding box center [604, 131] width 96 height 22
click at [710, 130] on input "[DATE]" at bounding box center [721, 132] width 100 height 20
select select "9"
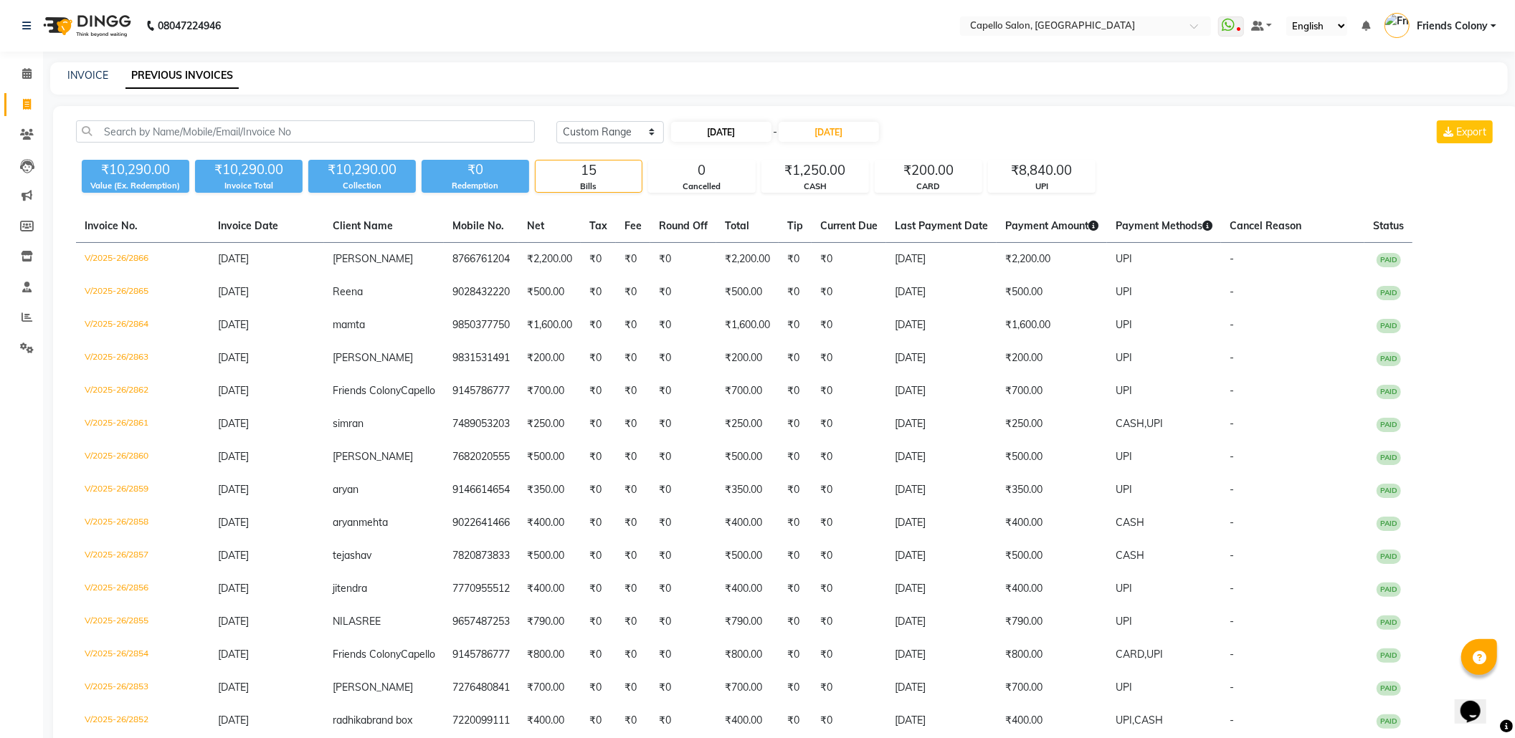
select select "2025"
click at [691, 204] on div "1" at bounding box center [686, 205] width 23 height 23
type input "01-09-2025"
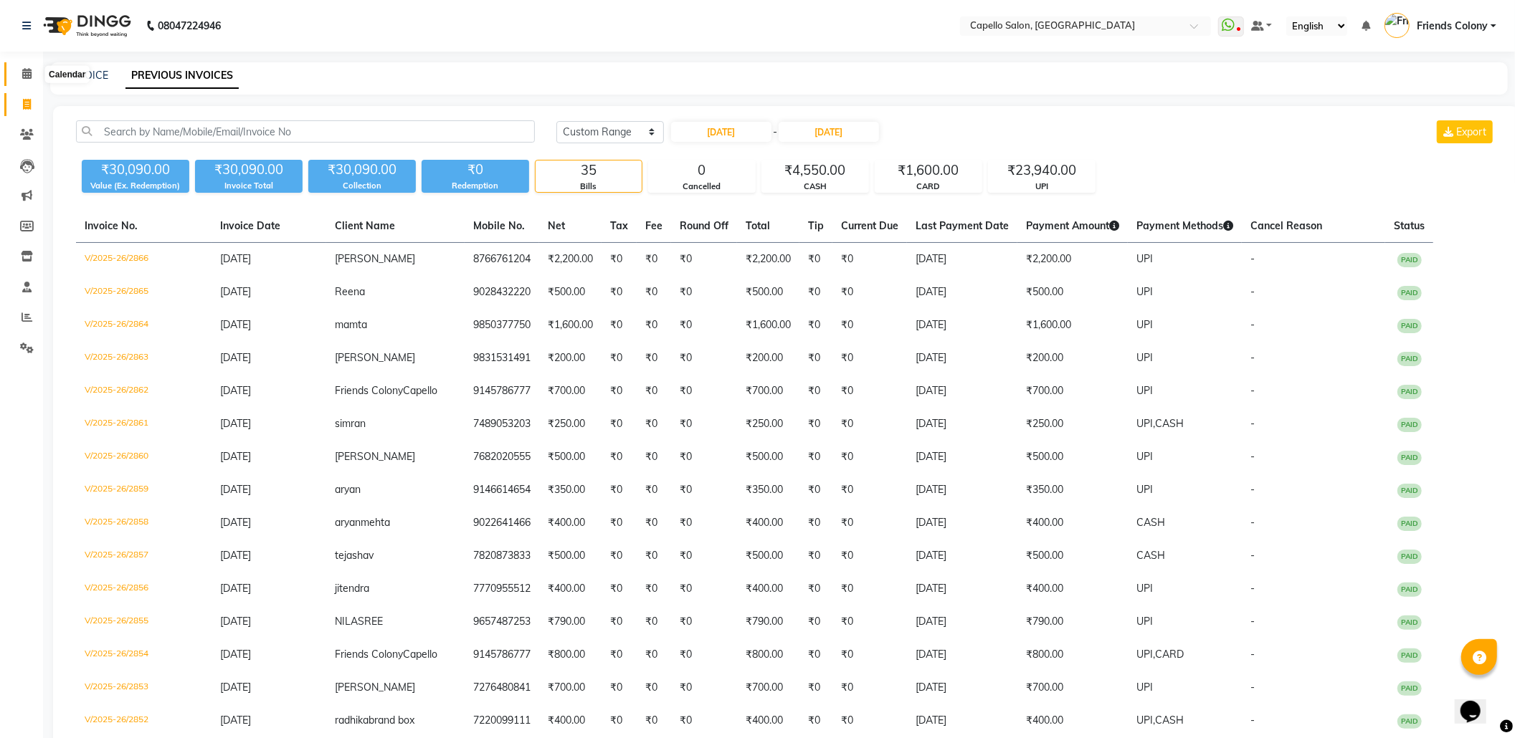
click at [14, 72] on span at bounding box center [26, 74] width 25 height 16
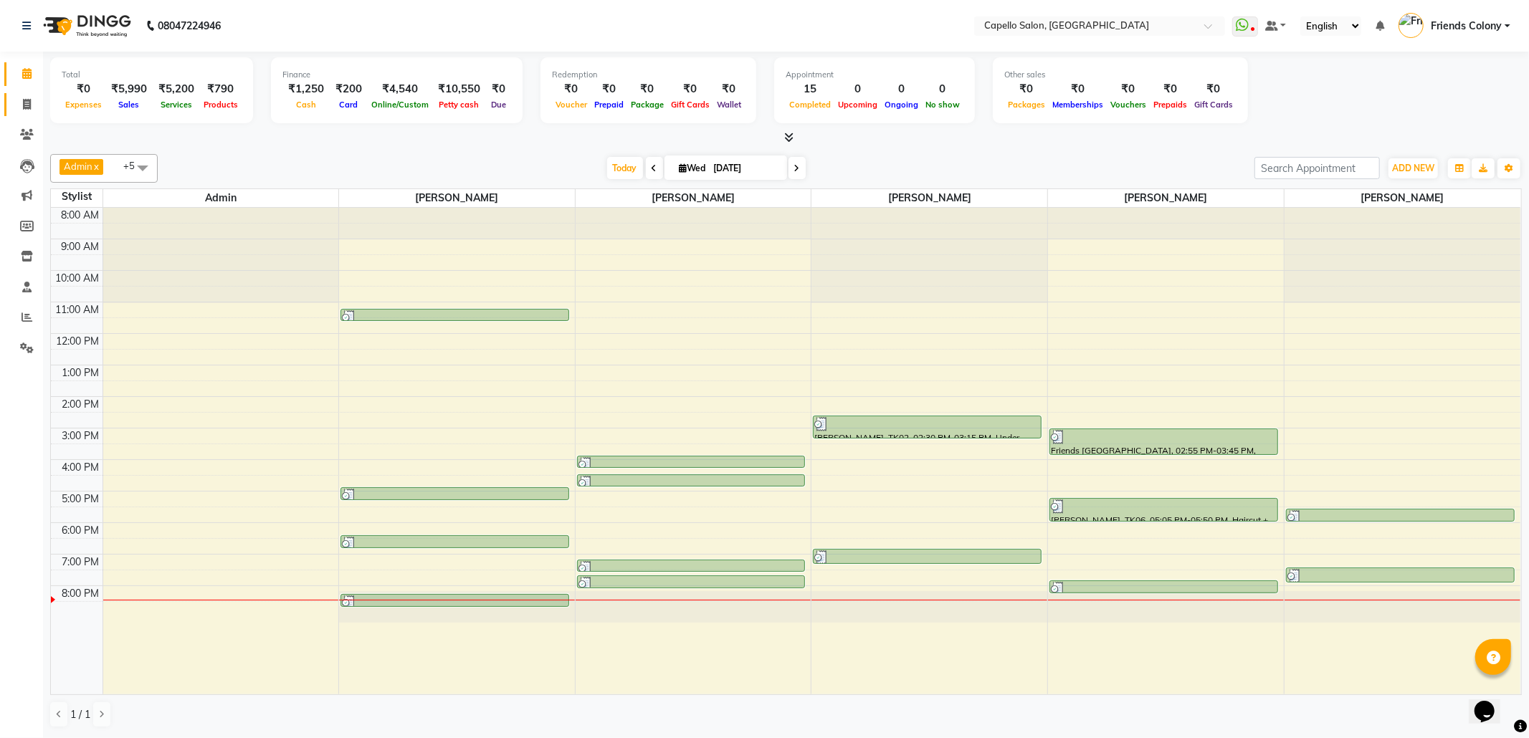
click at [21, 95] on link "Invoice" at bounding box center [21, 105] width 34 height 24
select select "service"
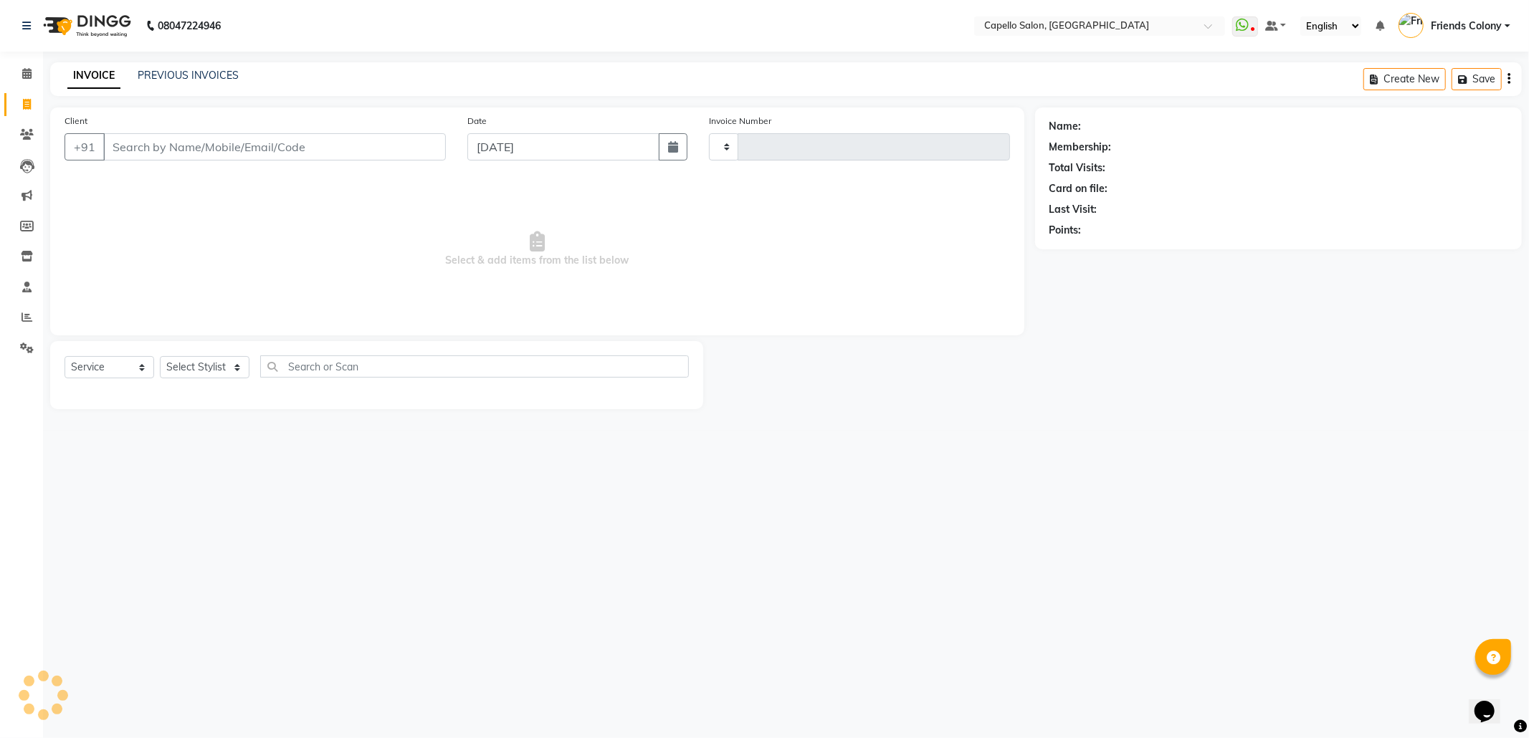
type input "2864"
select select "3583"
click at [194, 61] on div "08047224946 Select Location × Capello Salon, Friends Colony WhatsApp Status ✕ S…" at bounding box center [764, 369] width 1529 height 738
click at [194, 73] on link "PREVIOUS INVOICES" at bounding box center [188, 75] width 101 height 13
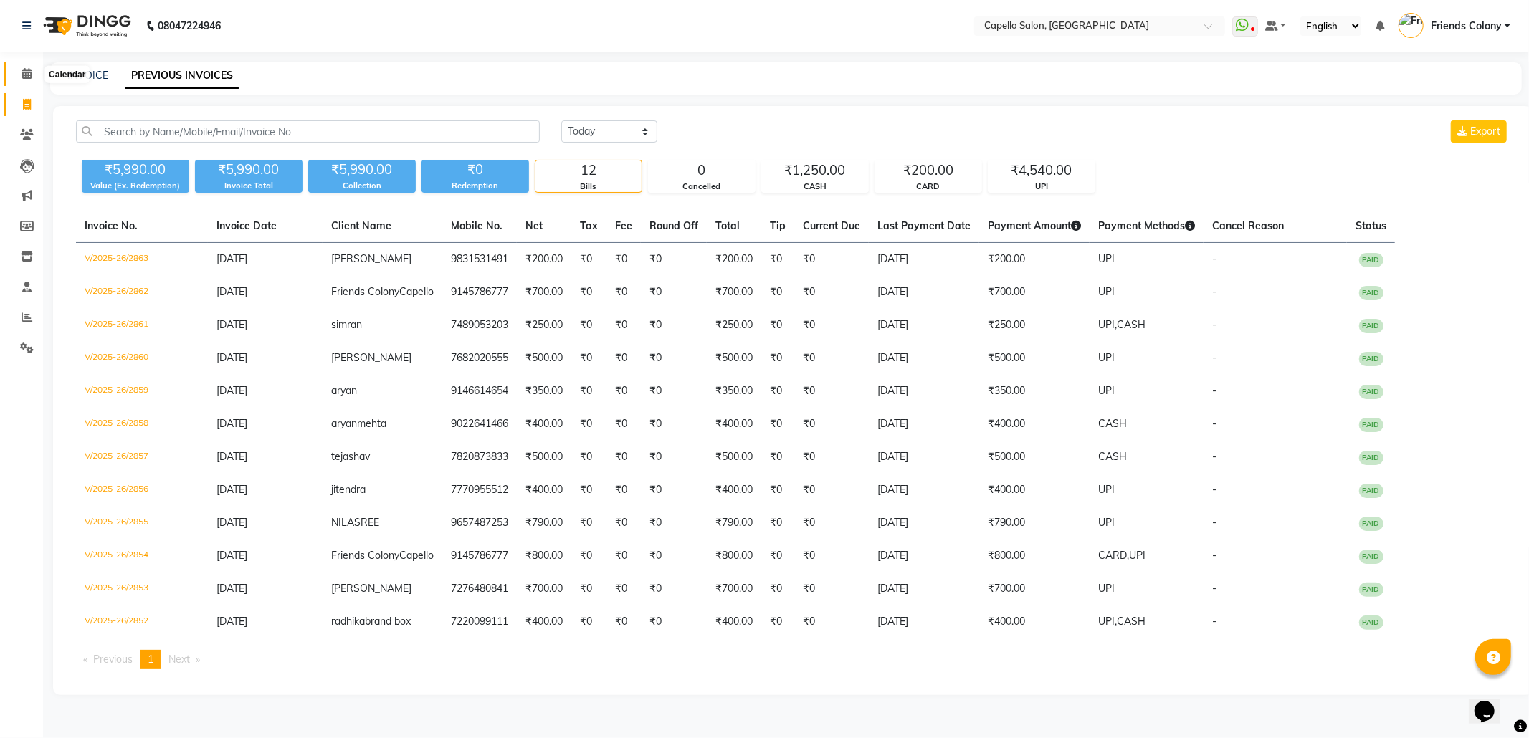
click at [18, 78] on span at bounding box center [26, 74] width 25 height 16
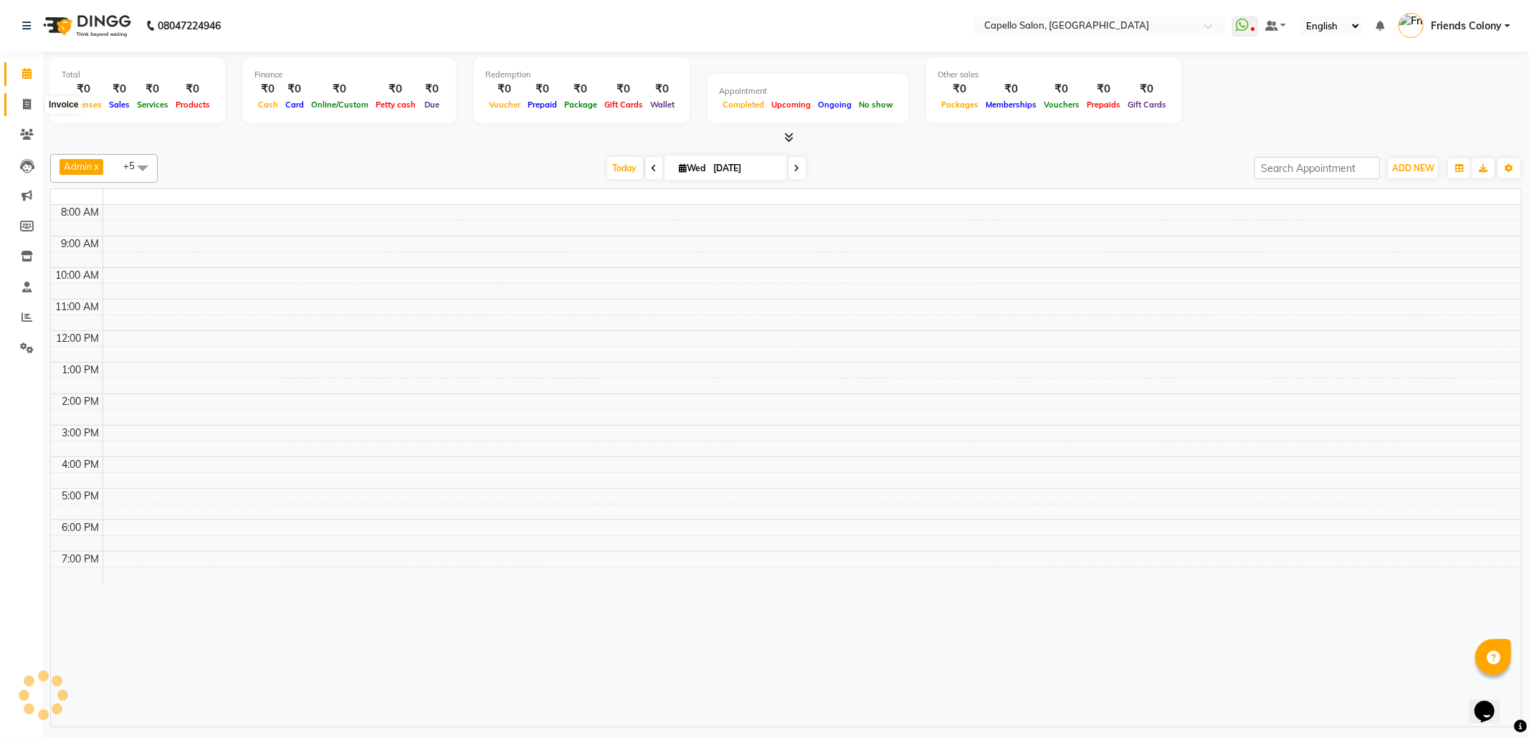
click at [23, 104] on icon at bounding box center [27, 104] width 8 height 11
select select "service"
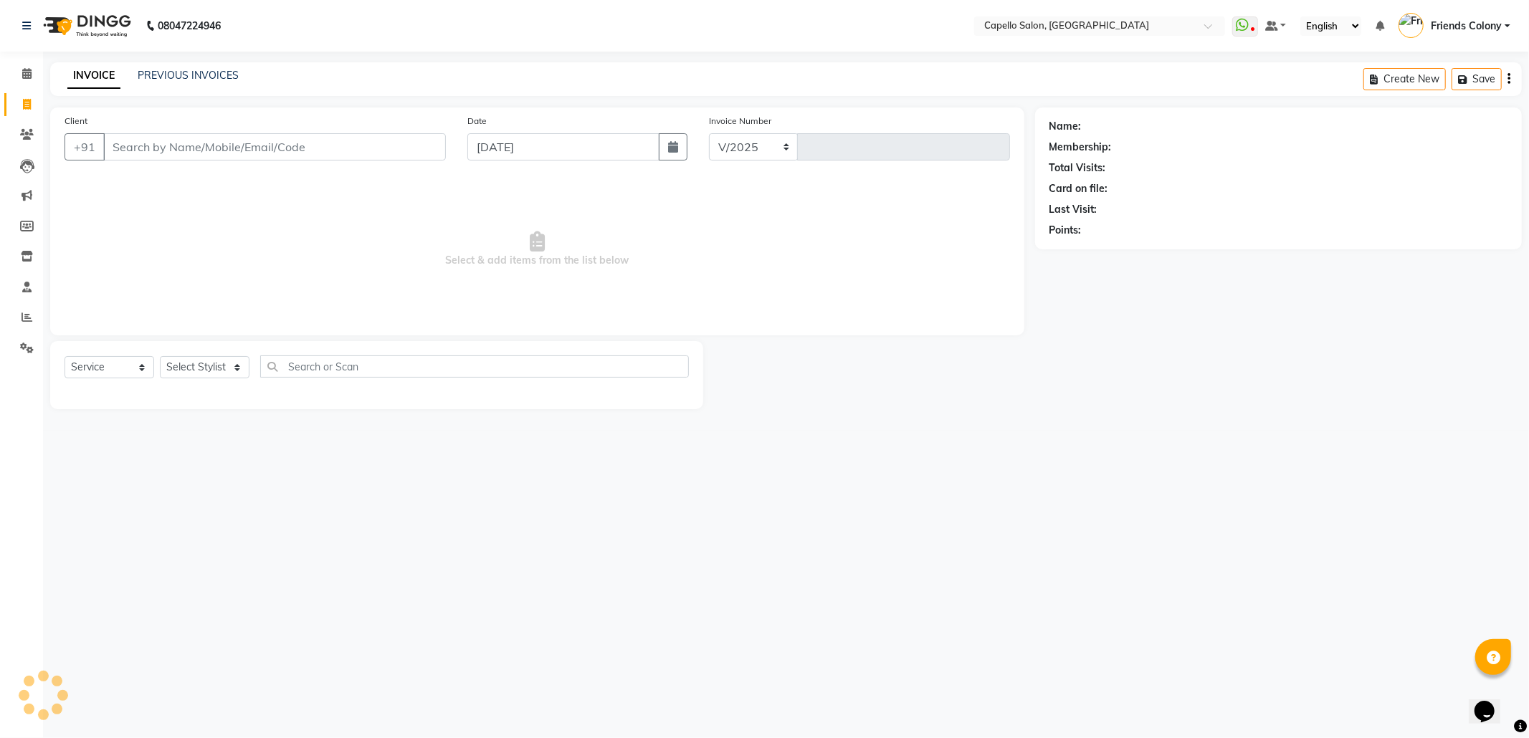
select select "3583"
type input "2864"
click at [204, 370] on select "Select Stylist Admin [PERSON_NAME] Friends Colony [PERSON_NAME] [PERSON_NAME] N…" at bounding box center [213, 367] width 106 height 22
select select "29604"
click at [160, 356] on select "Select Stylist Admin [PERSON_NAME] Friends Colony [PERSON_NAME] [PERSON_NAME] N…" at bounding box center [213, 367] width 106 height 22
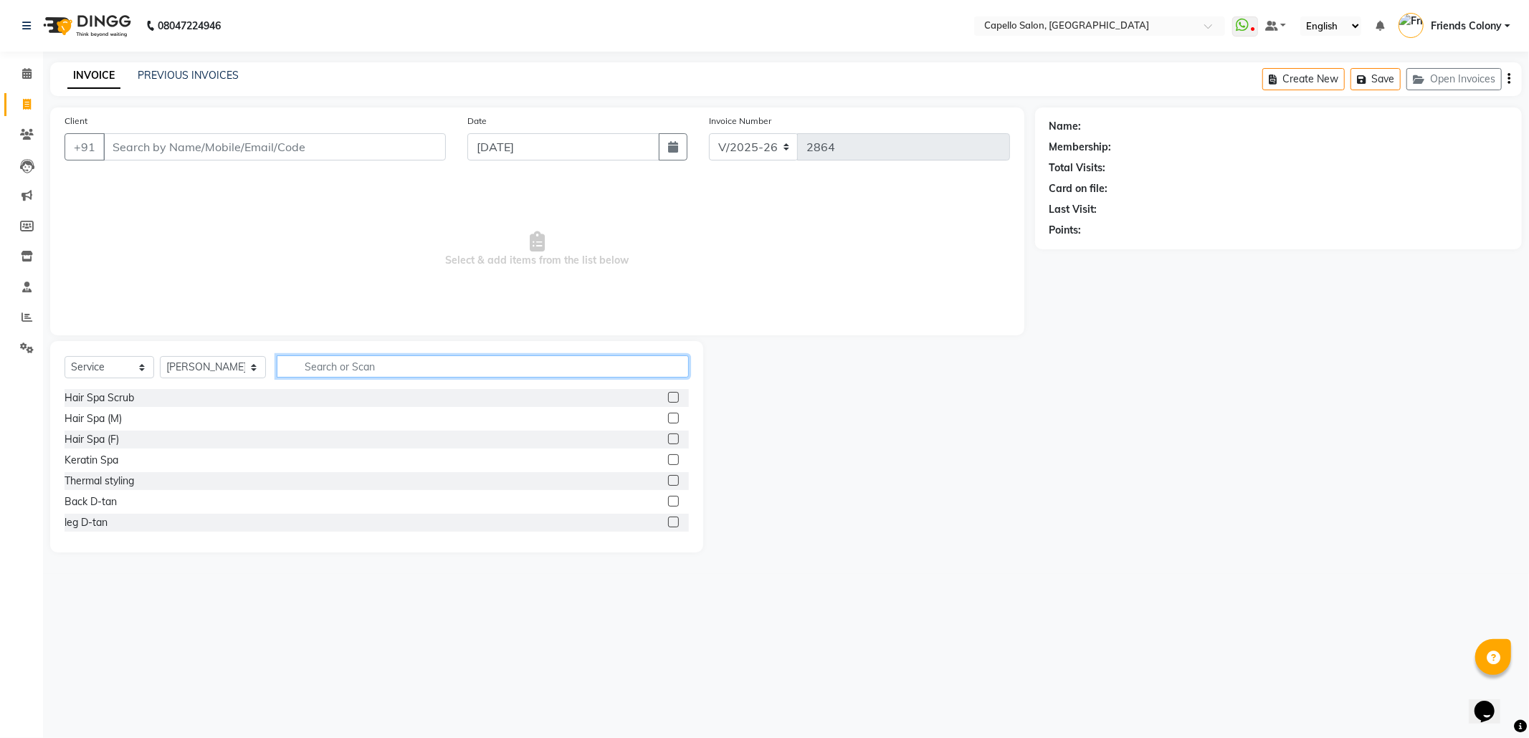
click at [376, 360] on input "text" at bounding box center [483, 367] width 412 height 22
type input "eye"
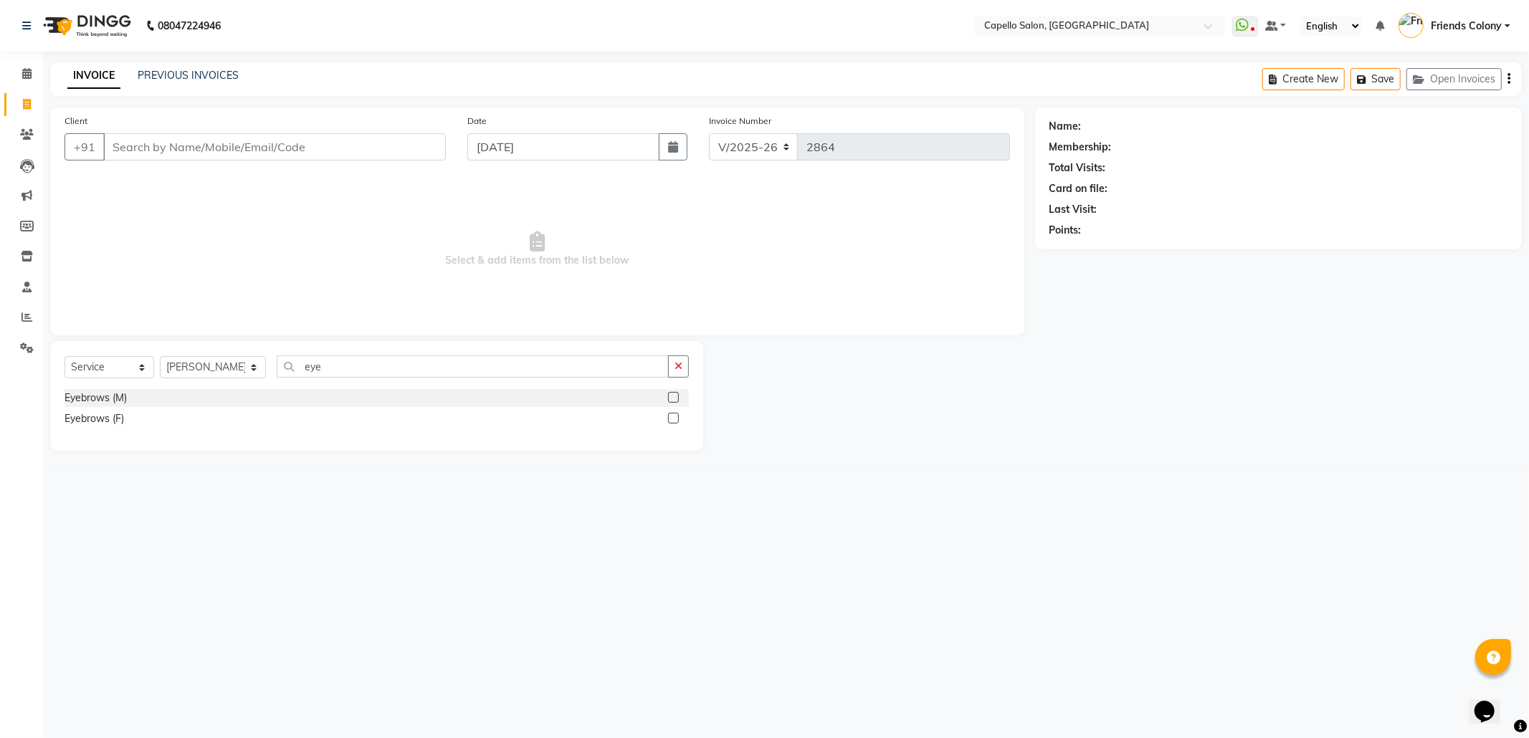
click at [673, 419] on label at bounding box center [673, 418] width 11 height 11
click at [673, 419] on input "checkbox" at bounding box center [672, 418] width 9 height 9
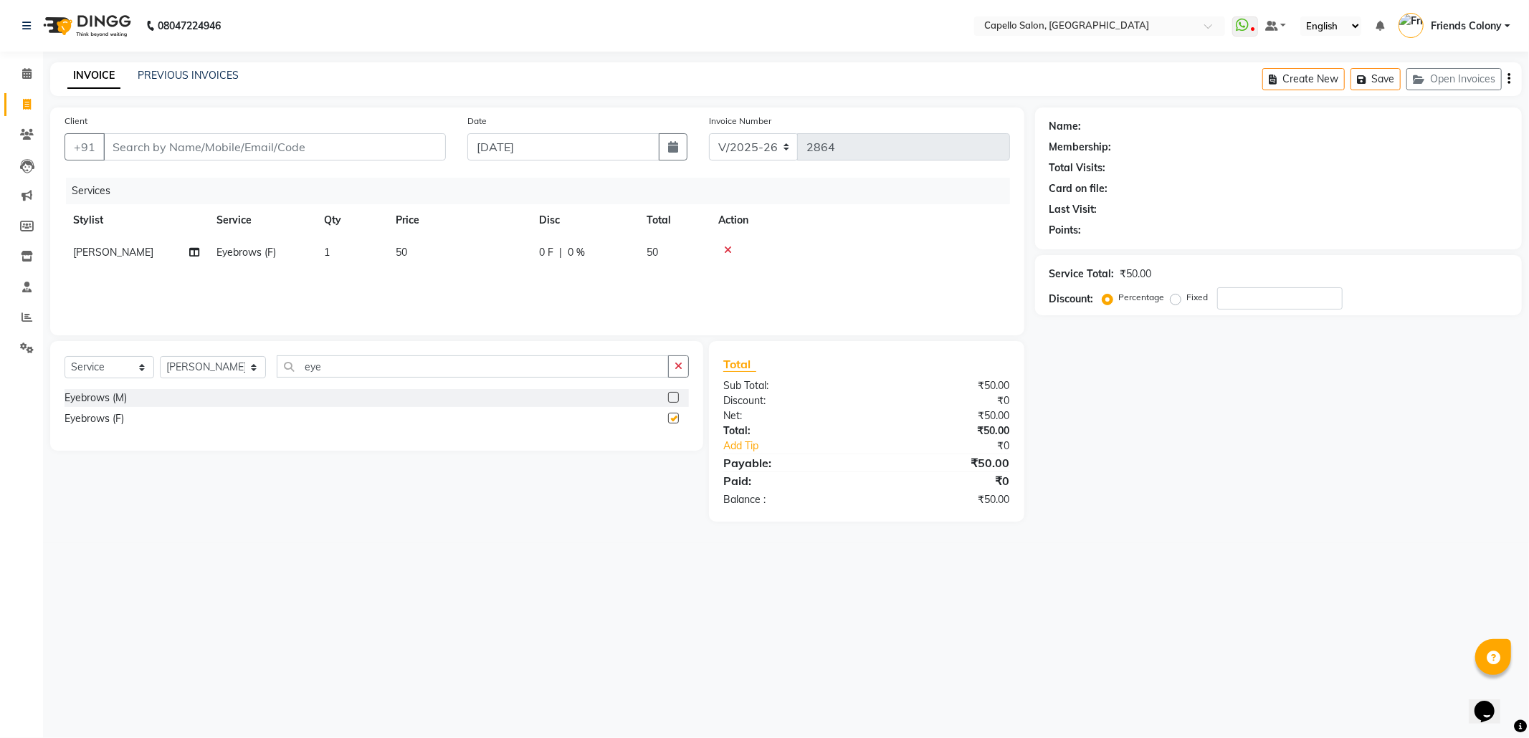
checkbox input "false"
drag, startPoint x: 339, startPoint y: 374, endPoint x: 132, endPoint y: 391, distance: 207.9
click at [139, 391] on div "Select Service Product Membership Package Voucher Prepaid Gift Card Select Styl…" at bounding box center [376, 396] width 653 height 110
type input "upp"
click at [675, 397] on label at bounding box center [673, 397] width 11 height 11
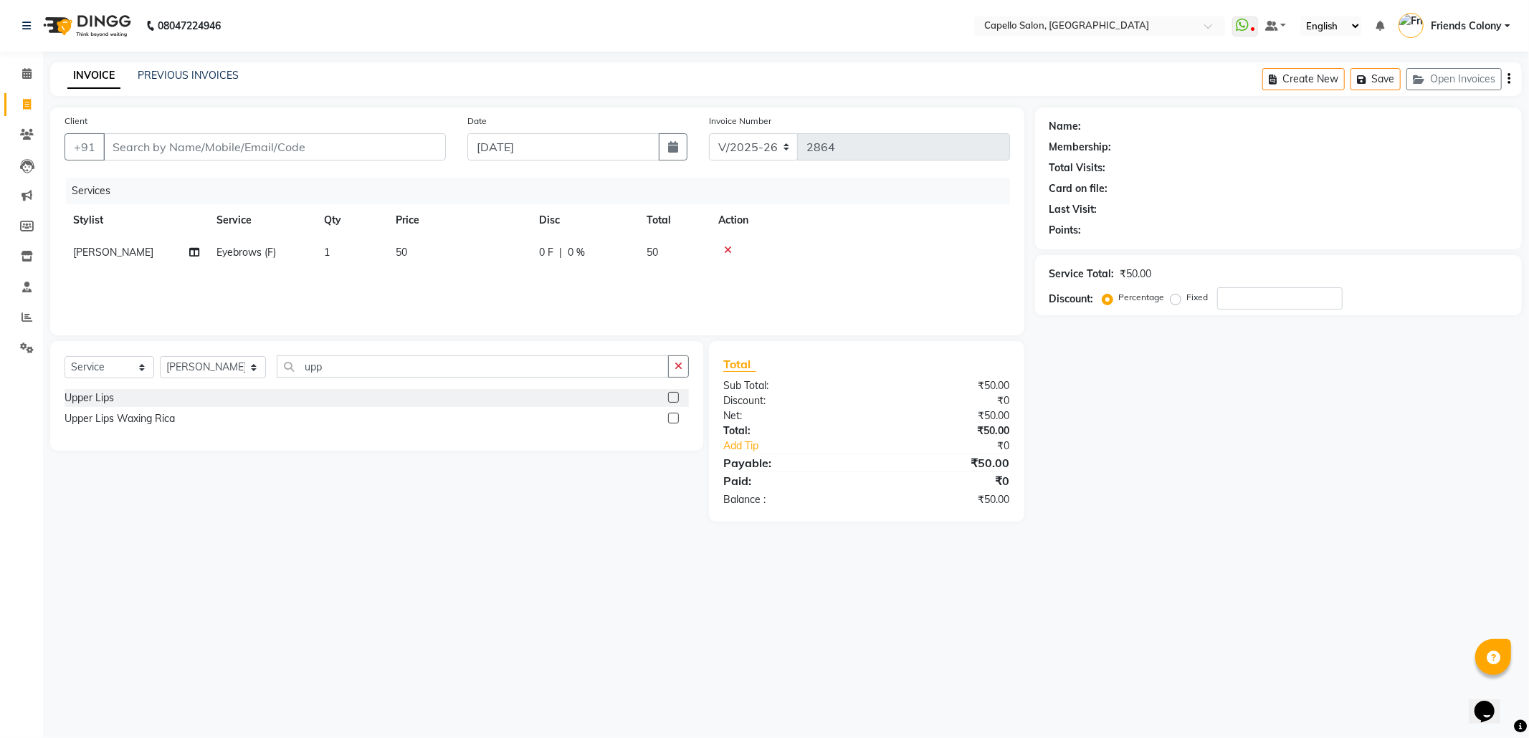
click at [675, 397] on input "checkbox" at bounding box center [672, 398] width 9 height 9
checkbox input "false"
click at [675, 424] on label at bounding box center [673, 418] width 11 height 11
click at [675, 424] on input "checkbox" at bounding box center [672, 418] width 9 height 9
checkbox input "true"
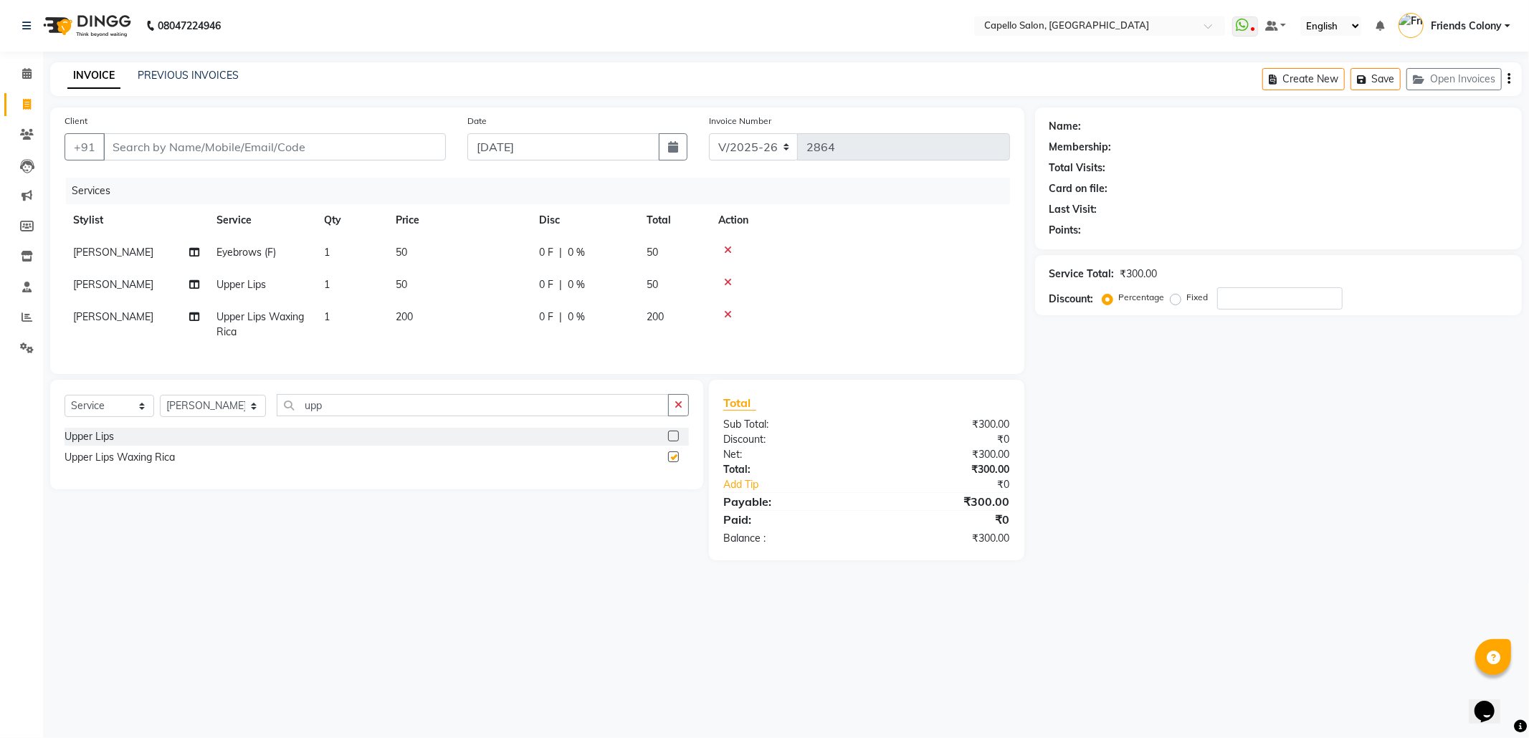
click at [675, 417] on button "button" at bounding box center [678, 405] width 21 height 22
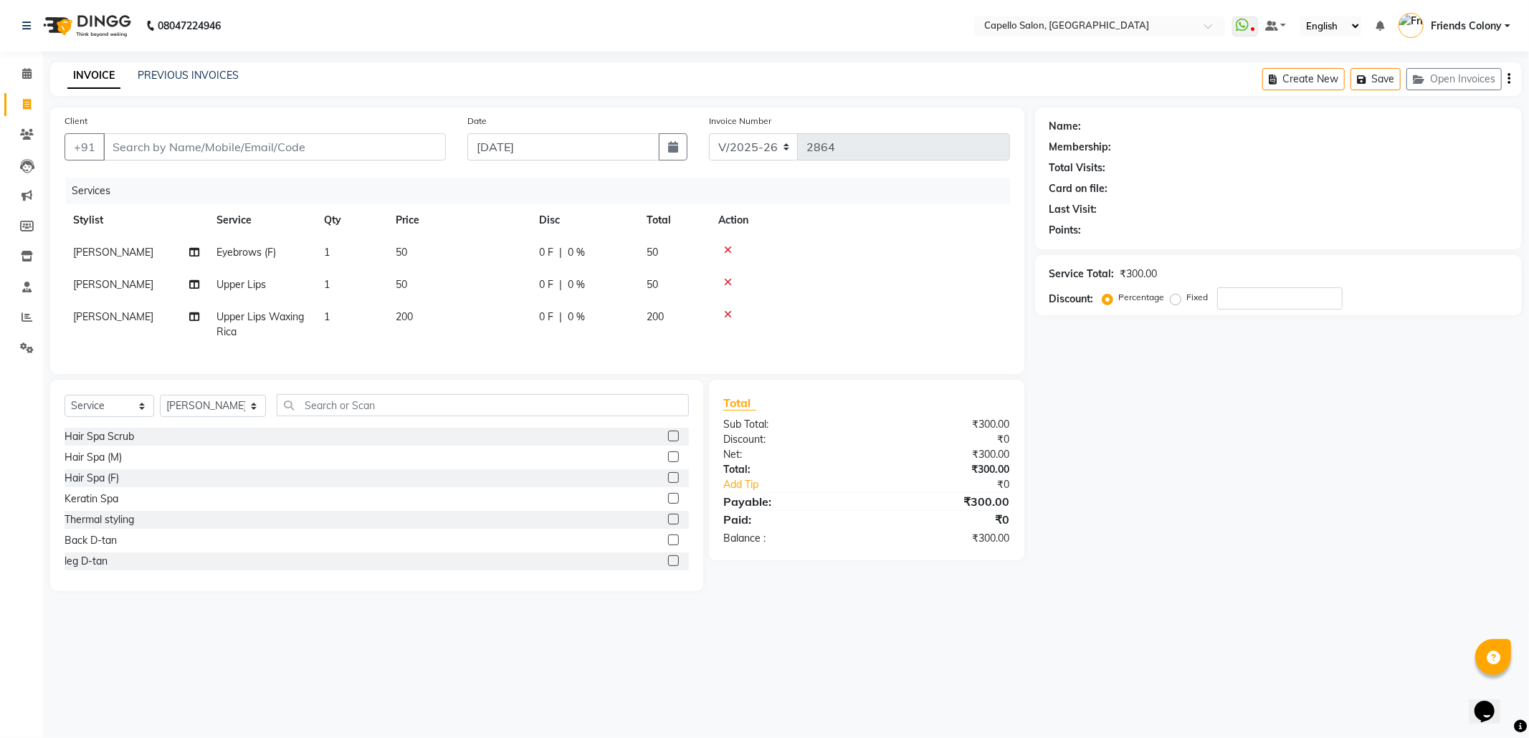
click at [655, 503] on div "Hair Spa Scrub Hair Spa (M) Hair Spa (F) Keratin Spa Thermal styling Back D-tan…" at bounding box center [377, 499] width 624 height 143
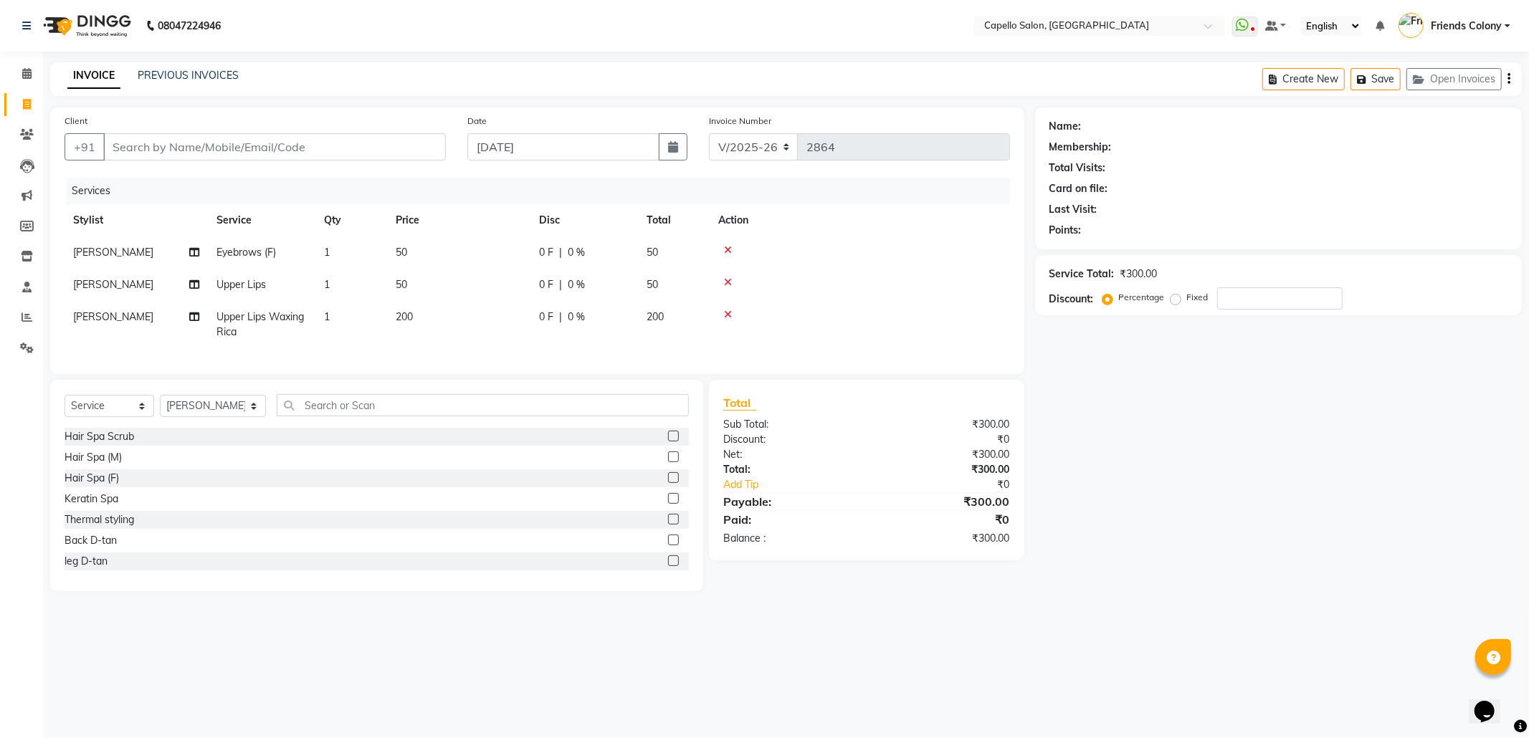
click at [655, 505] on div "Hair Spa Scrub Hair Spa (M) Hair Spa (F) Keratin Spa Thermal styling Back D-tan…" at bounding box center [377, 499] width 624 height 143
click at [668, 504] on label at bounding box center [673, 498] width 11 height 11
click at [668, 504] on input "checkbox" at bounding box center [672, 499] width 9 height 9
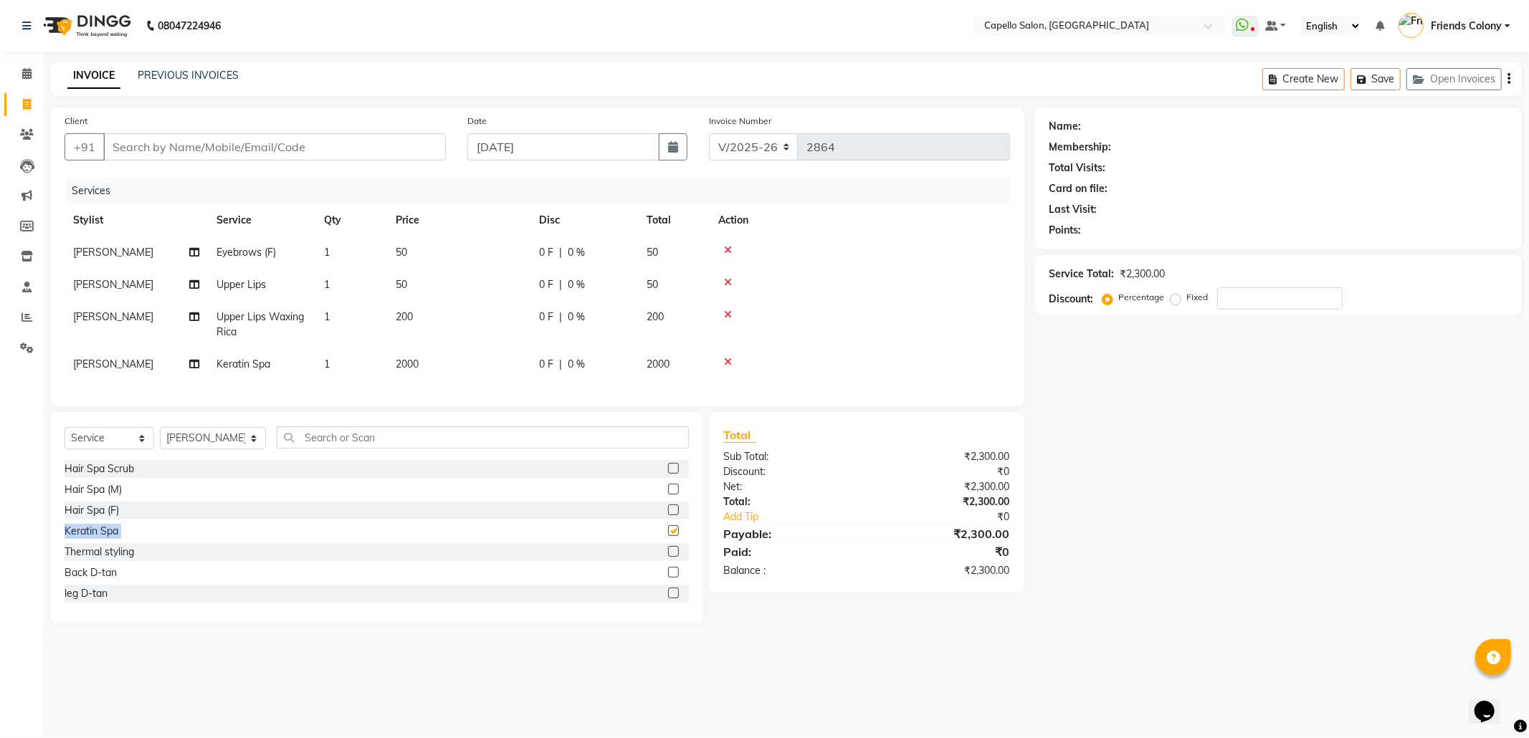
click at [657, 514] on div "Hair Spa Scrub Hair Spa (M) Hair Spa (F) Keratin Spa Thermal styling Back D-tan…" at bounding box center [377, 531] width 624 height 143
checkbox input "false"
click at [657, 514] on div "Hair Spa Scrub Hair Spa (M) Hair Spa (F) Keratin Spa Thermal styling Back D-tan…" at bounding box center [377, 531] width 624 height 143
click at [668, 495] on label at bounding box center [673, 489] width 11 height 11
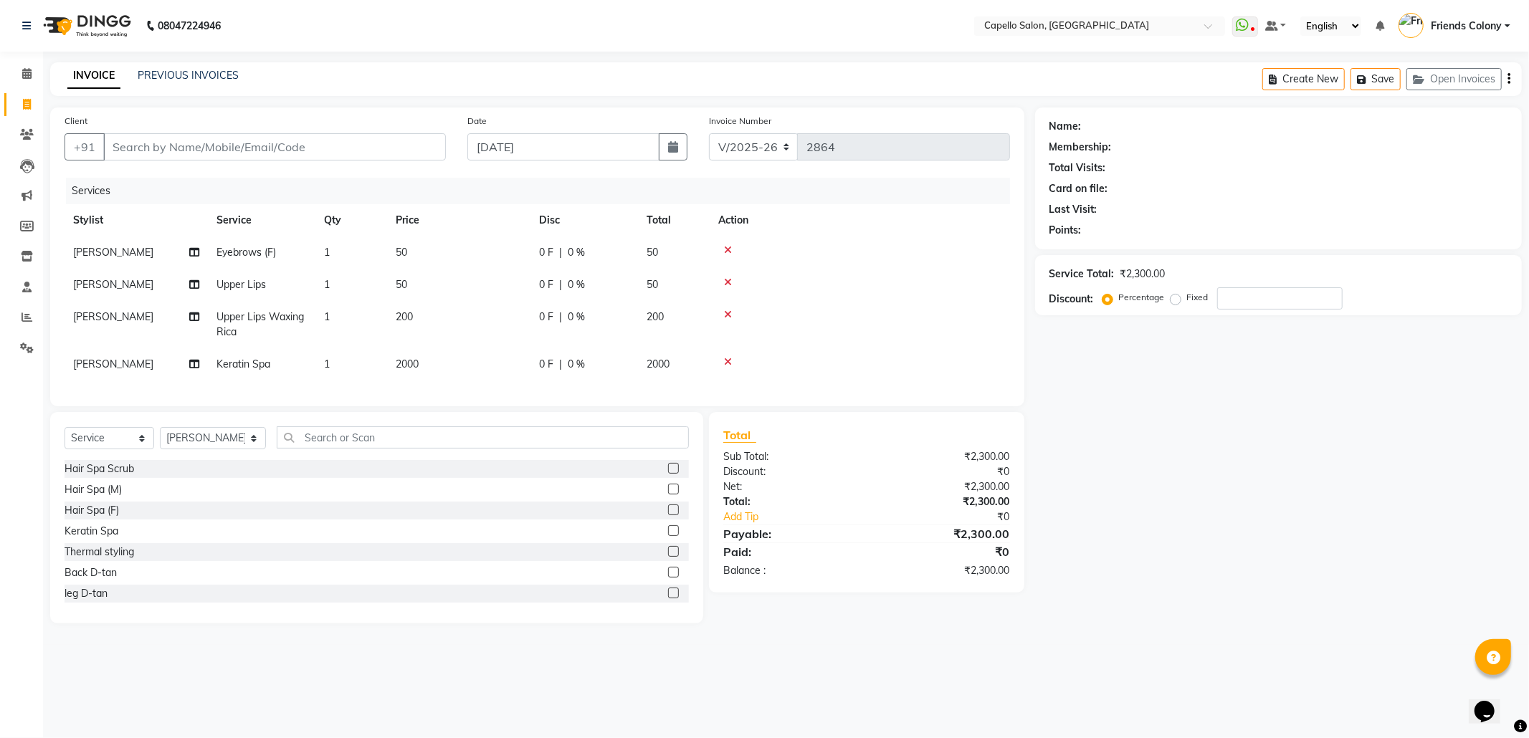
click at [668, 495] on input "checkbox" at bounding box center [672, 489] width 9 height 9
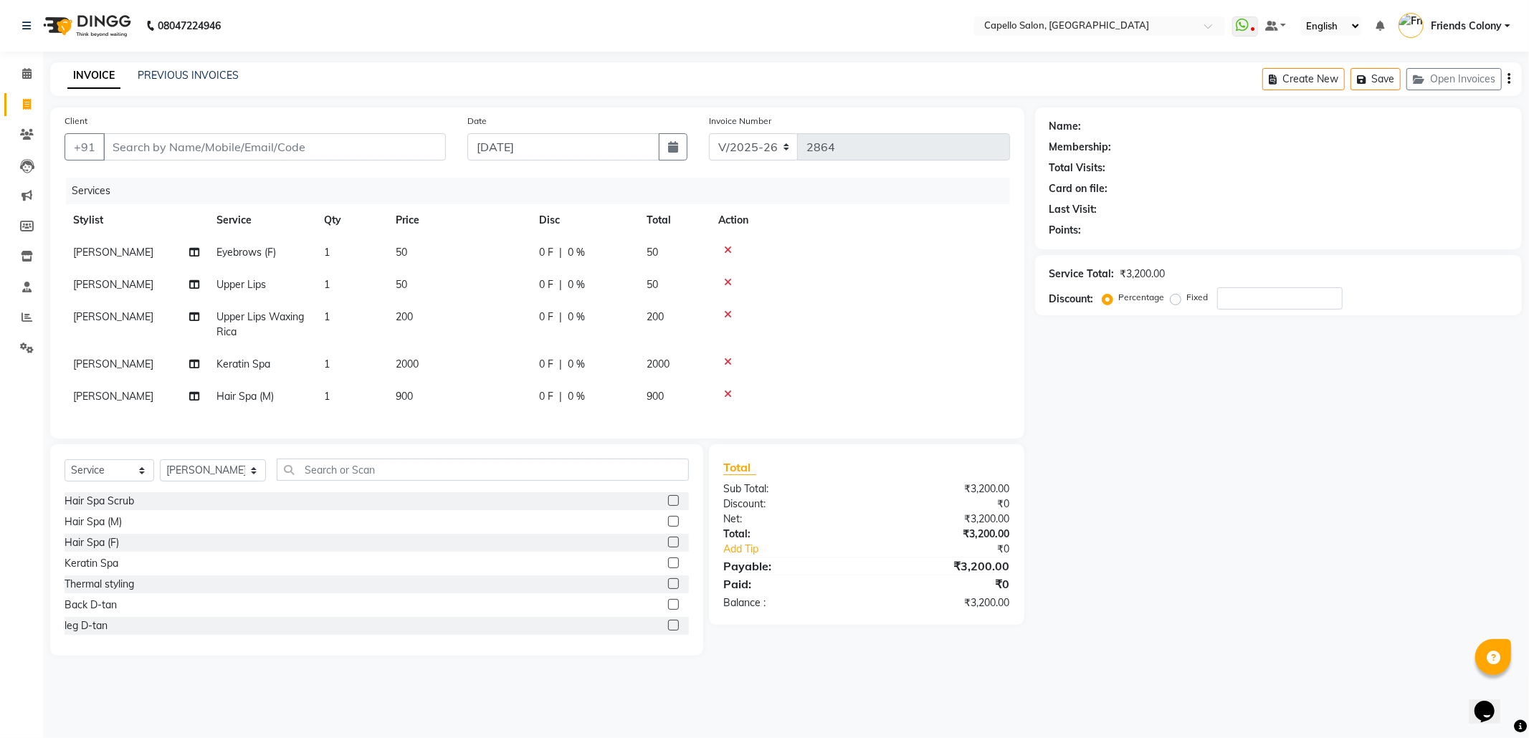
click at [657, 531] on div "Hair Spa Scrub Hair Spa (M) Hair Spa (F) Keratin Spa Thermal styling Back D-tan…" at bounding box center [377, 564] width 624 height 143
click at [668, 527] on label at bounding box center [673, 521] width 11 height 11
click at [668, 527] on input "checkbox" at bounding box center [672, 522] width 9 height 9
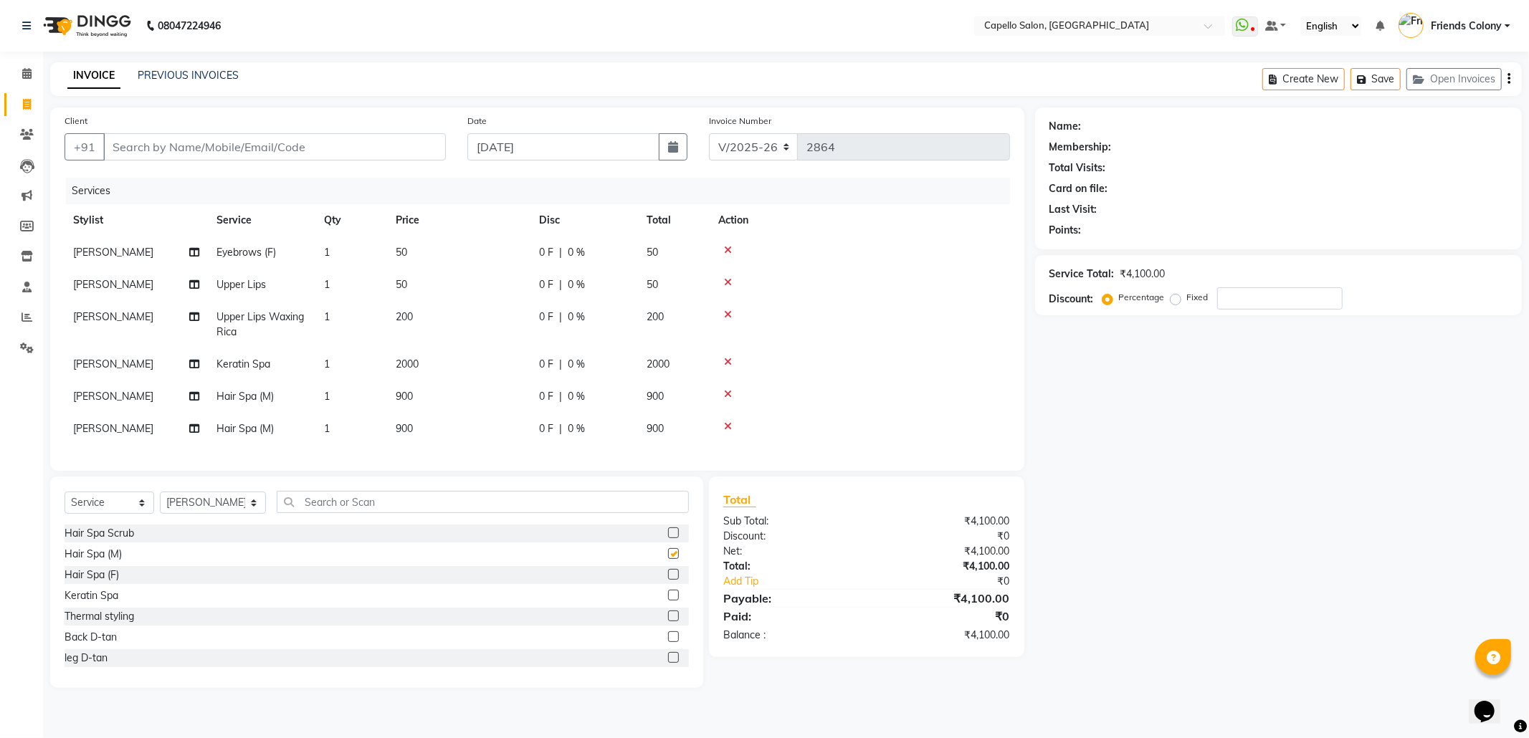
checkbox input "false"
click at [668, 580] on label at bounding box center [673, 574] width 11 height 11
click at [668, 580] on input "checkbox" at bounding box center [672, 575] width 9 height 9
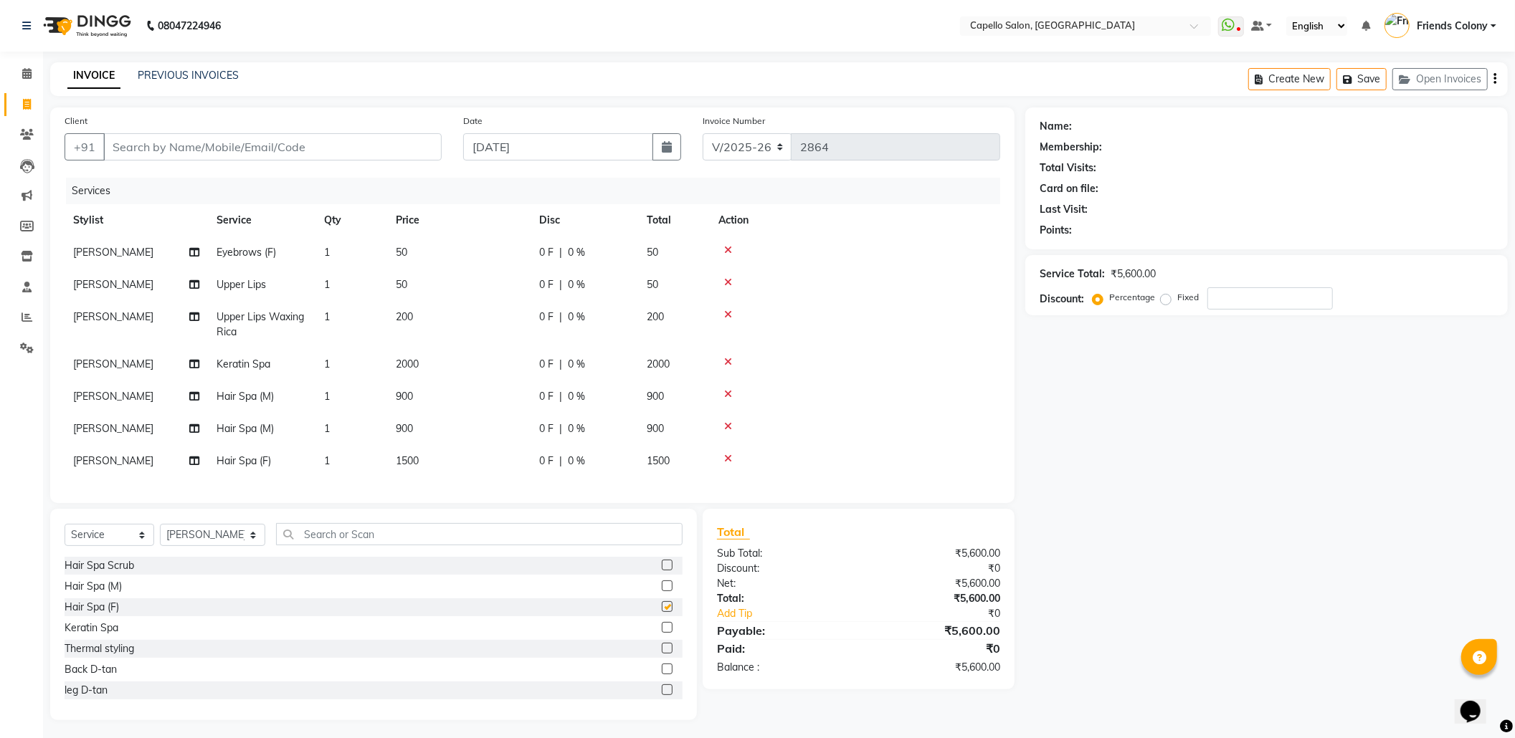
checkbox input "false"
click at [662, 571] on label at bounding box center [667, 565] width 11 height 11
click at [662, 571] on input "checkbox" at bounding box center [666, 565] width 9 height 9
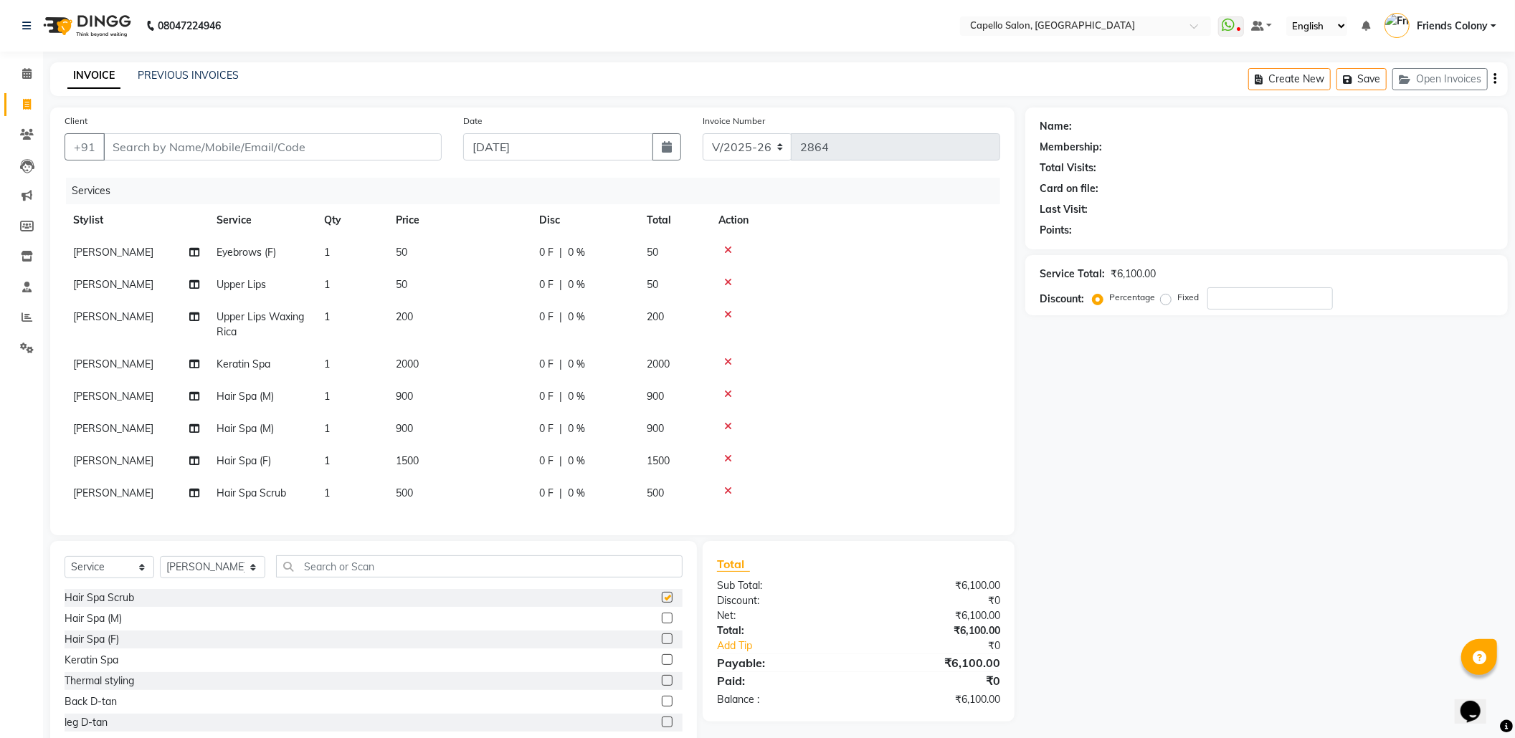
checkbox input "false"
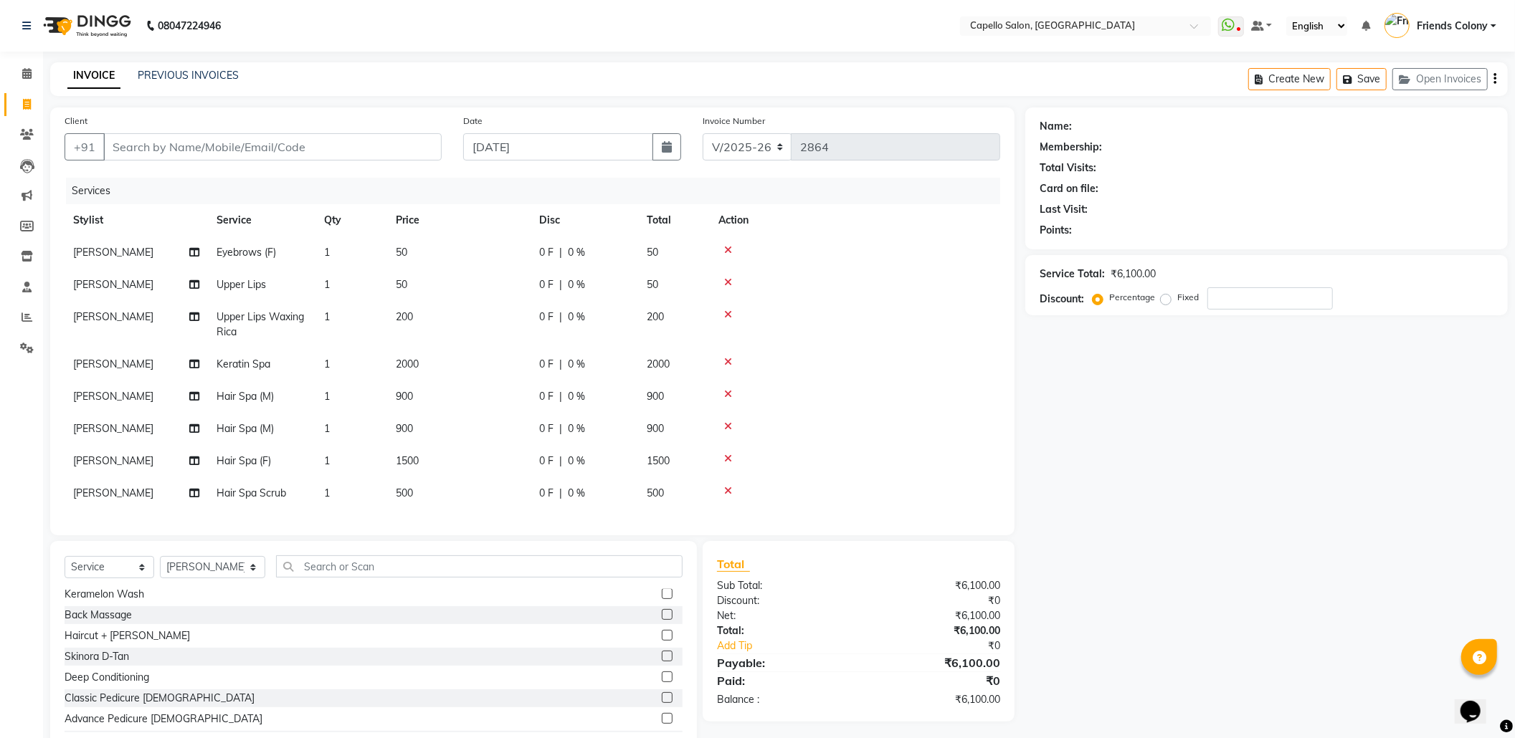
click at [662, 706] on div at bounding box center [672, 699] width 21 height 18
click at [662, 703] on label at bounding box center [667, 698] width 11 height 11
click at [662, 703] on input "checkbox" at bounding box center [666, 698] width 9 height 9
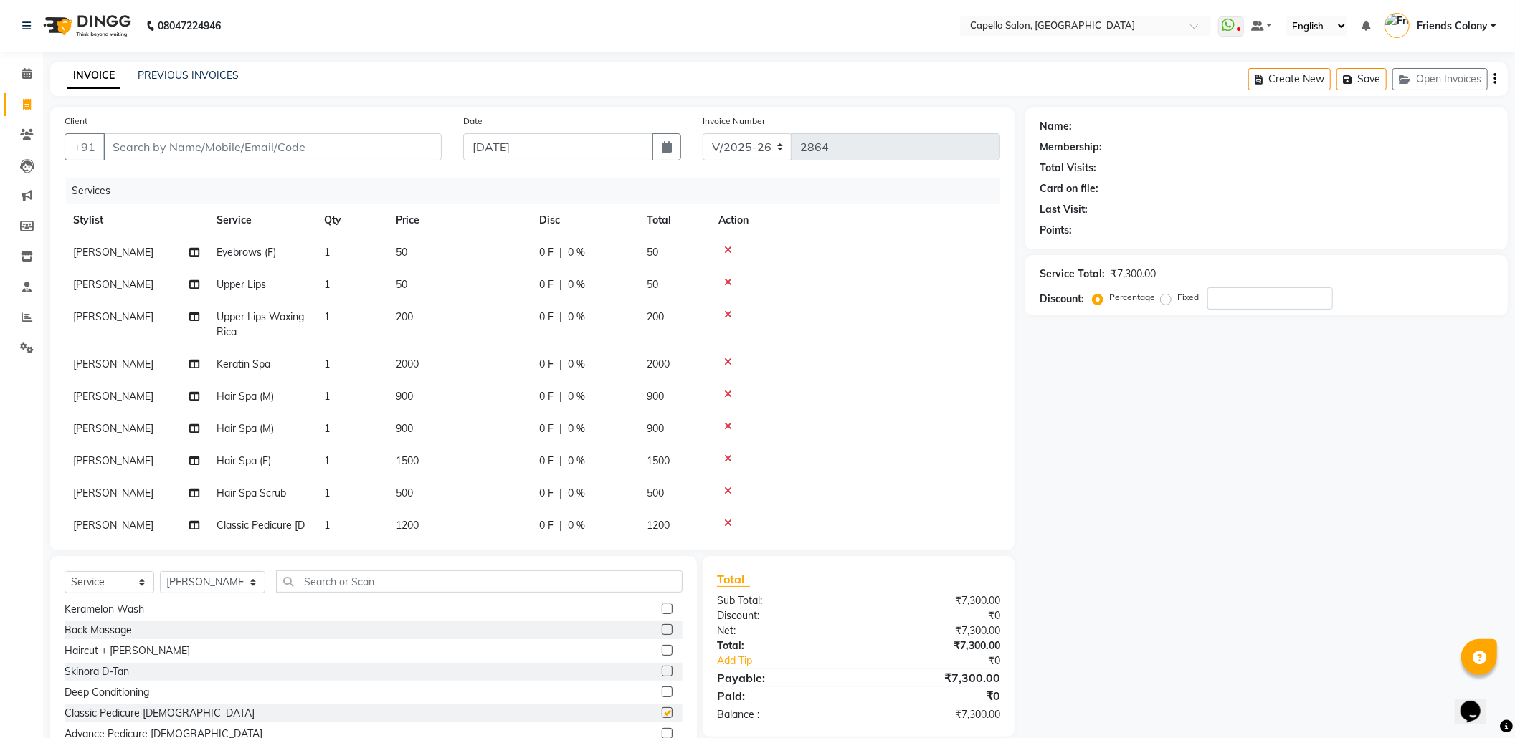
click at [662, 708] on label at bounding box center [667, 713] width 11 height 11
click at [662, 709] on input "checkbox" at bounding box center [666, 713] width 9 height 9
checkbox input "false"
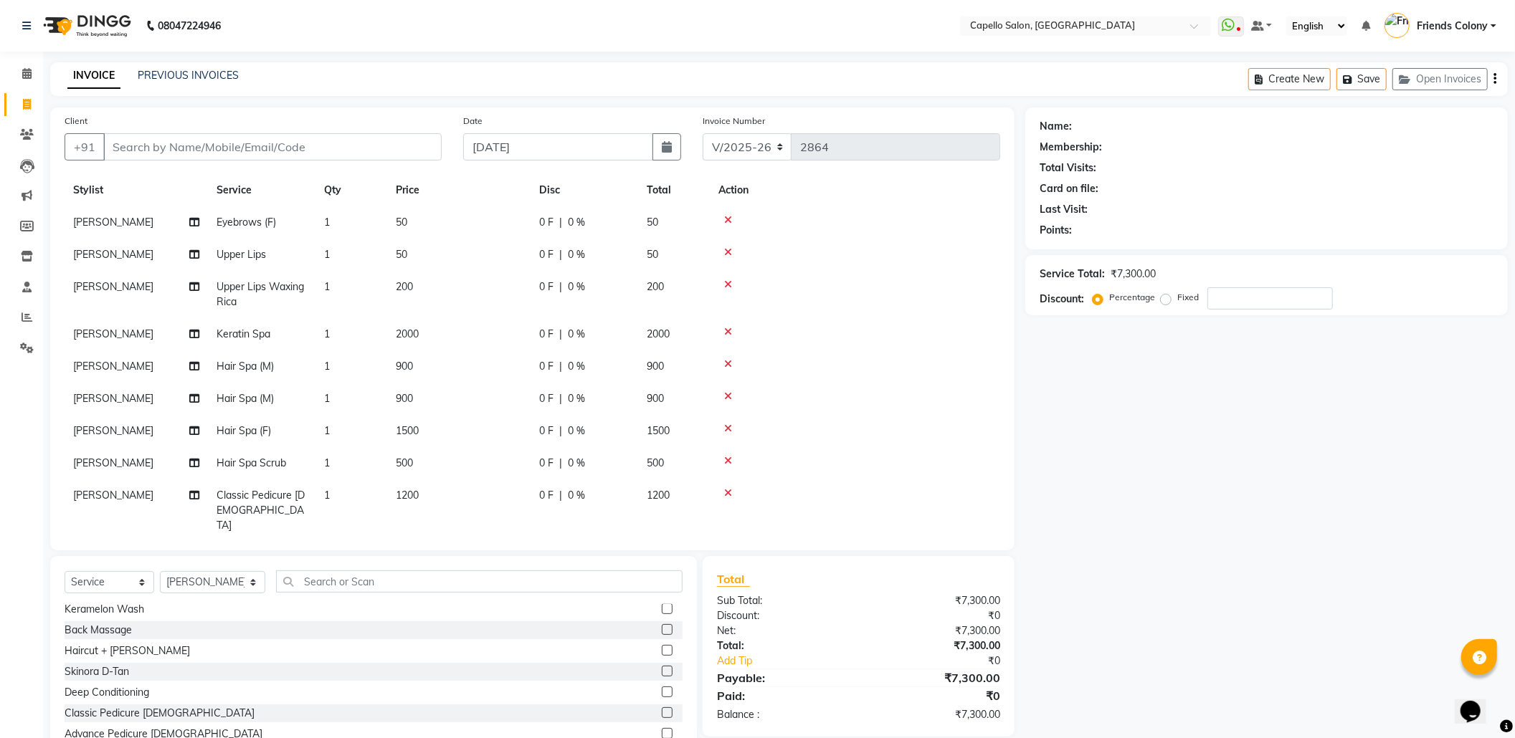
scroll to position [47, 0]
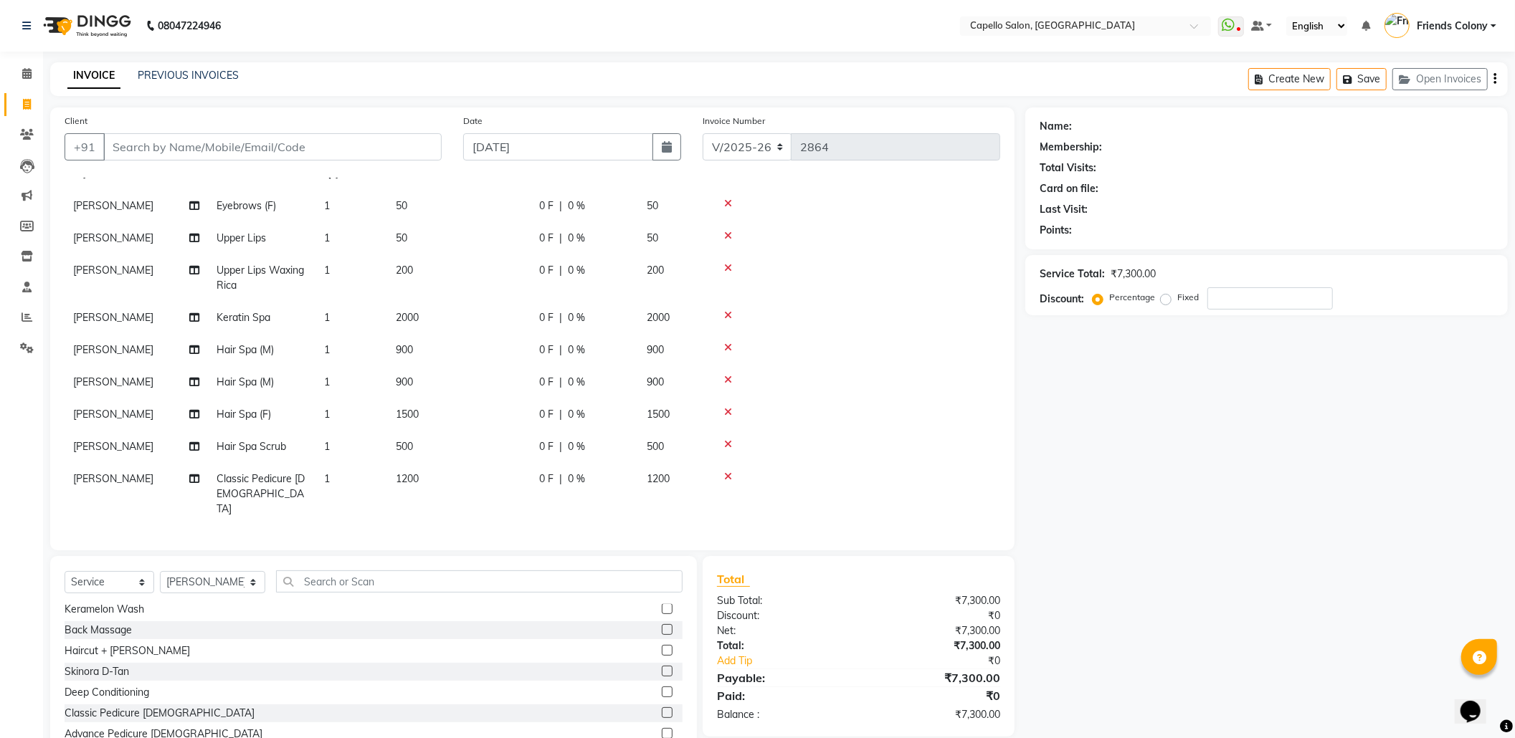
click at [727, 476] on icon at bounding box center [728, 477] width 8 height 10
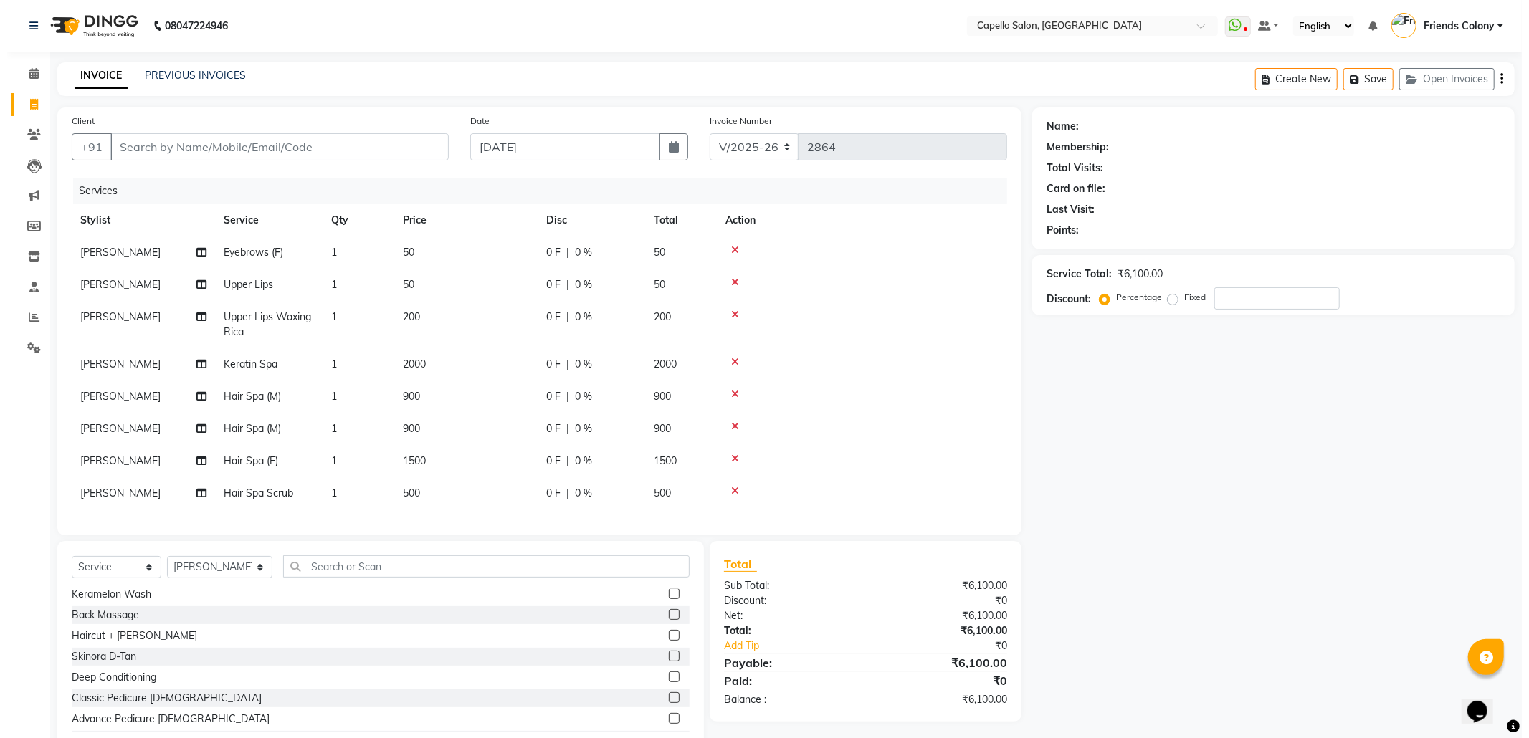
scroll to position [0, 0]
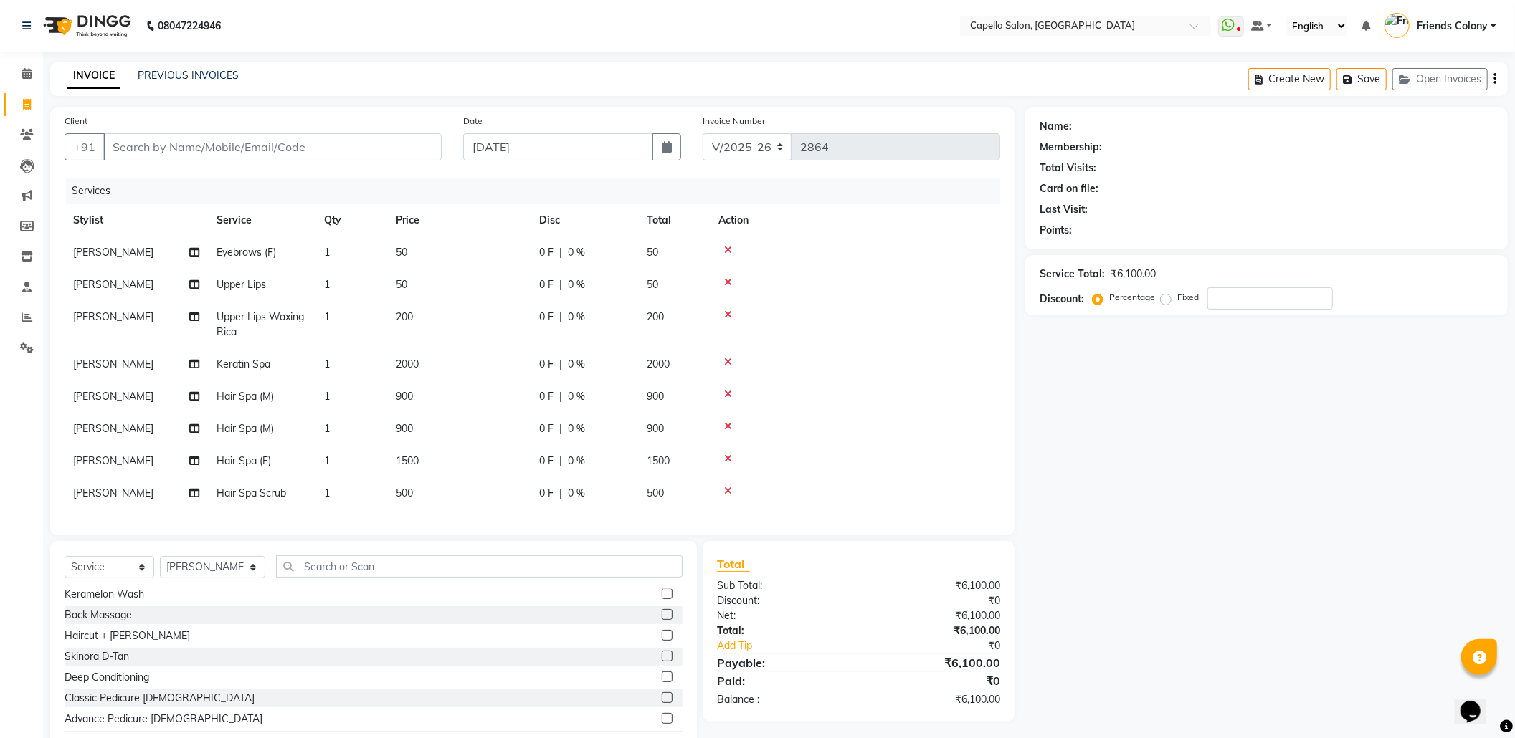
click at [724, 488] on icon at bounding box center [728, 491] width 8 height 10
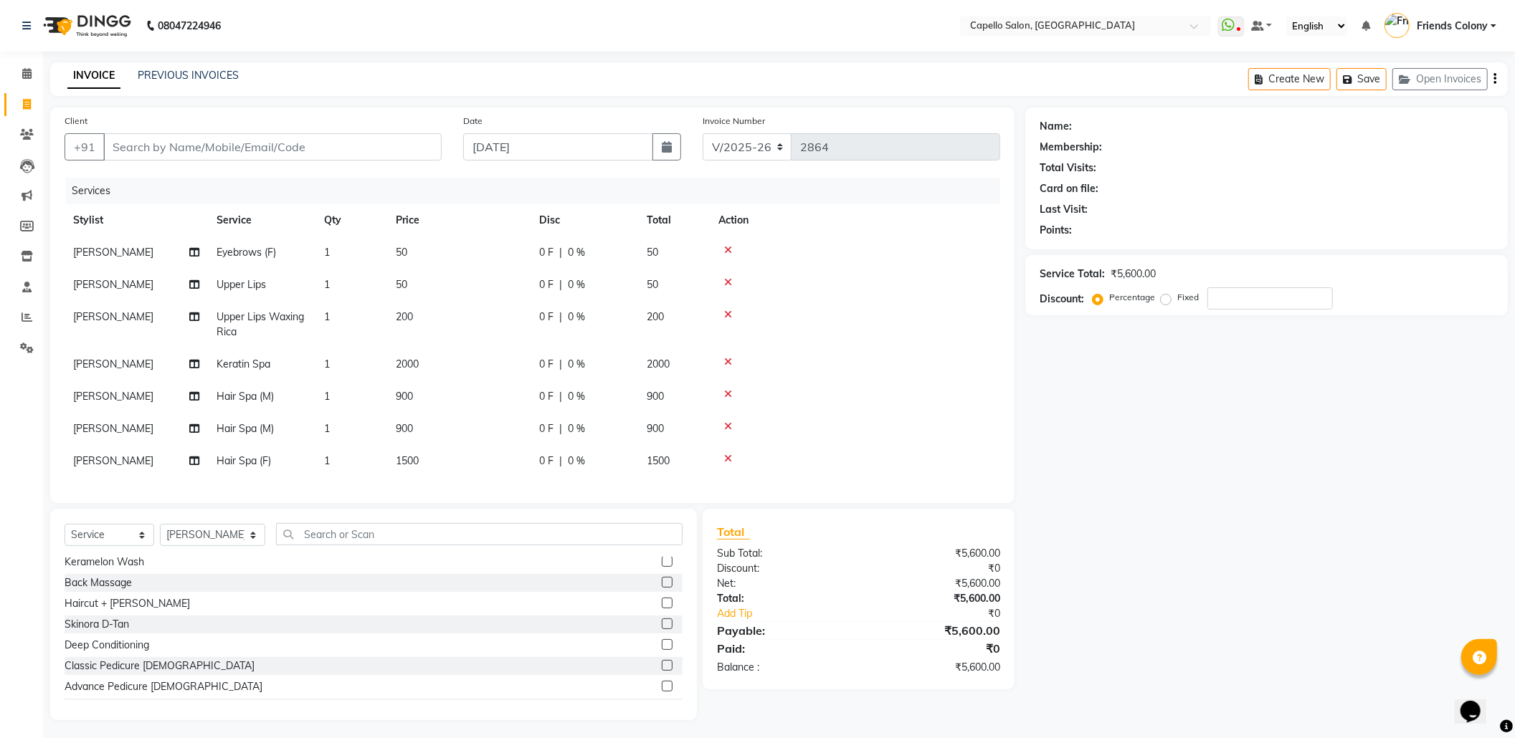
click at [726, 457] on icon at bounding box center [728, 459] width 8 height 10
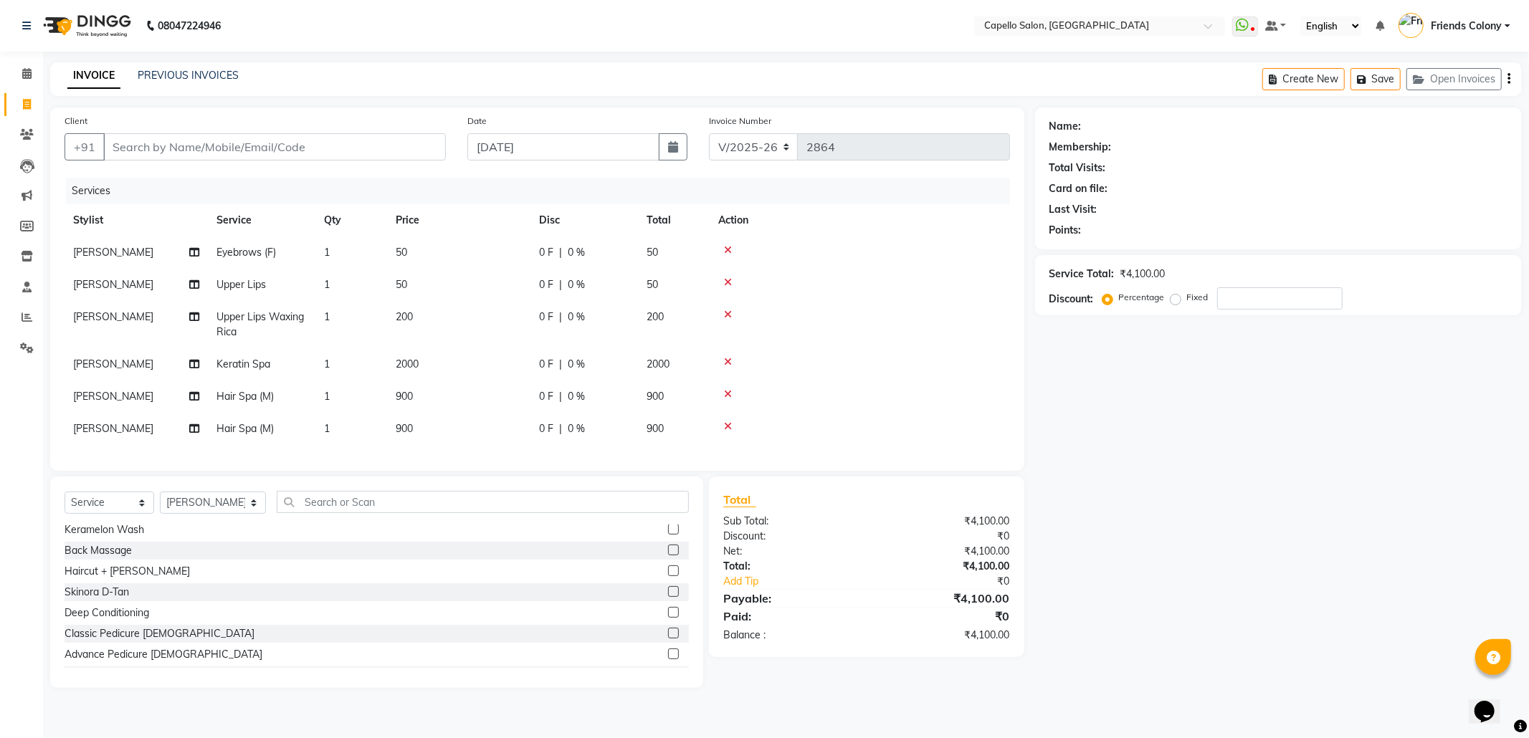
click at [726, 422] on icon at bounding box center [728, 427] width 8 height 10
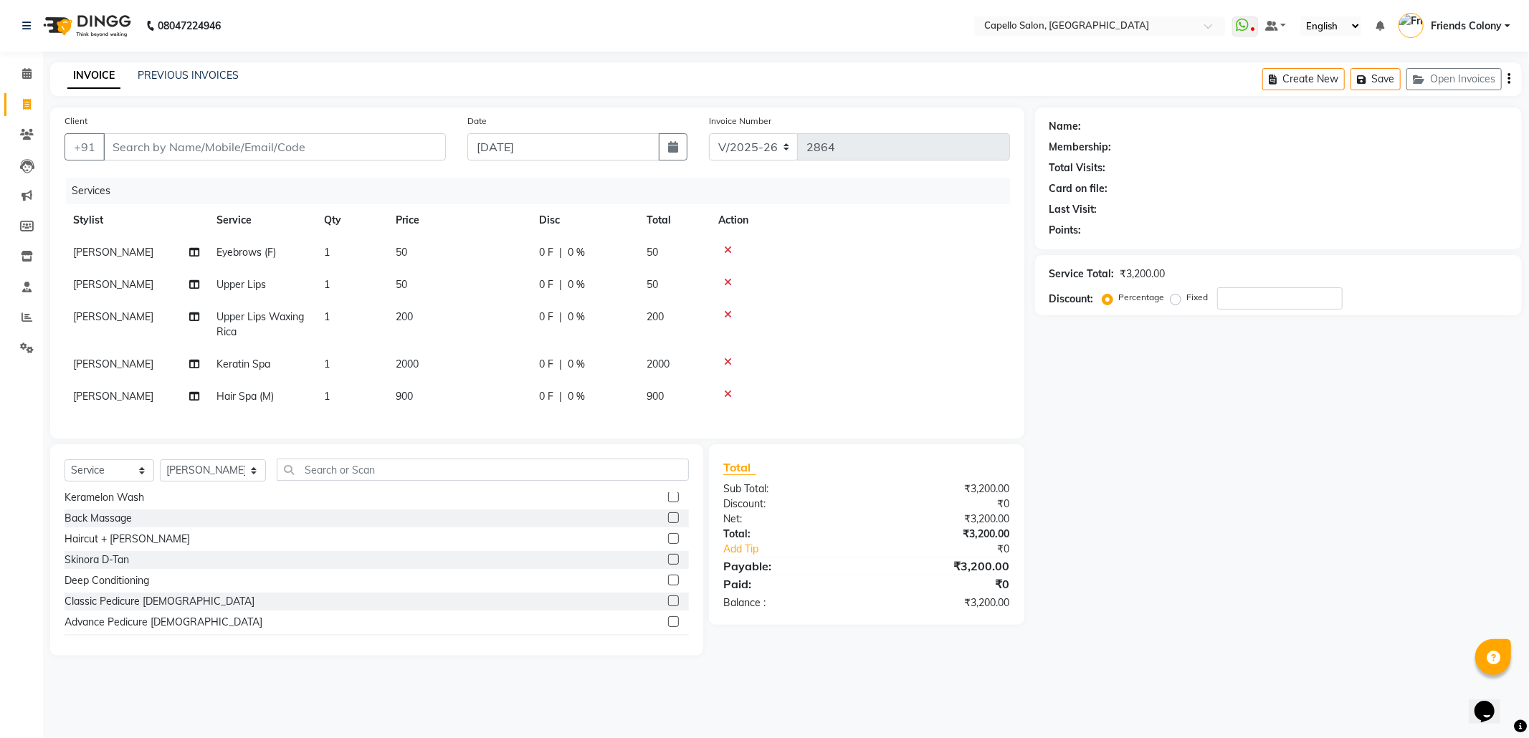
click at [726, 393] on icon at bounding box center [728, 394] width 8 height 10
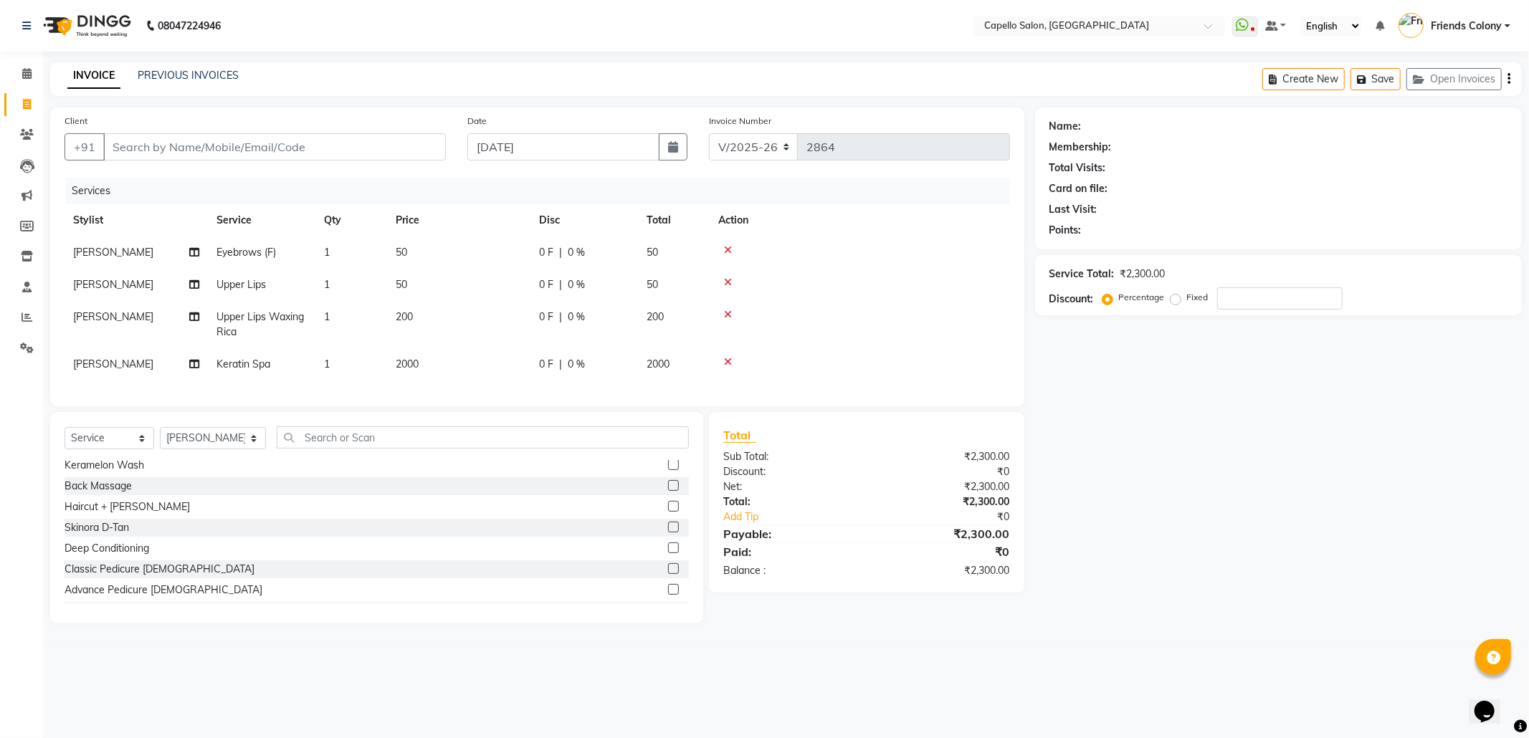
click at [726, 361] on icon at bounding box center [728, 362] width 8 height 10
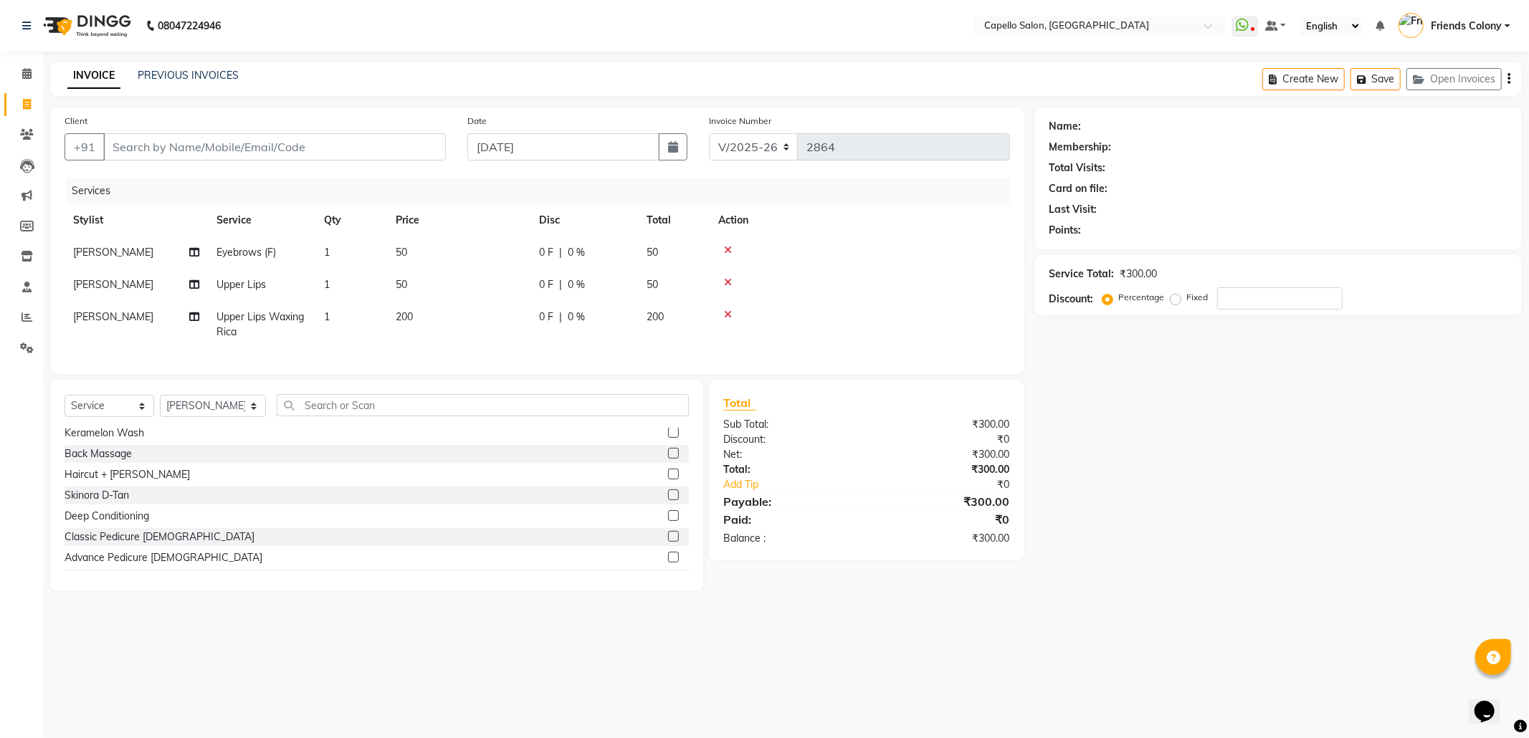
click at [726, 314] on icon at bounding box center [728, 315] width 8 height 10
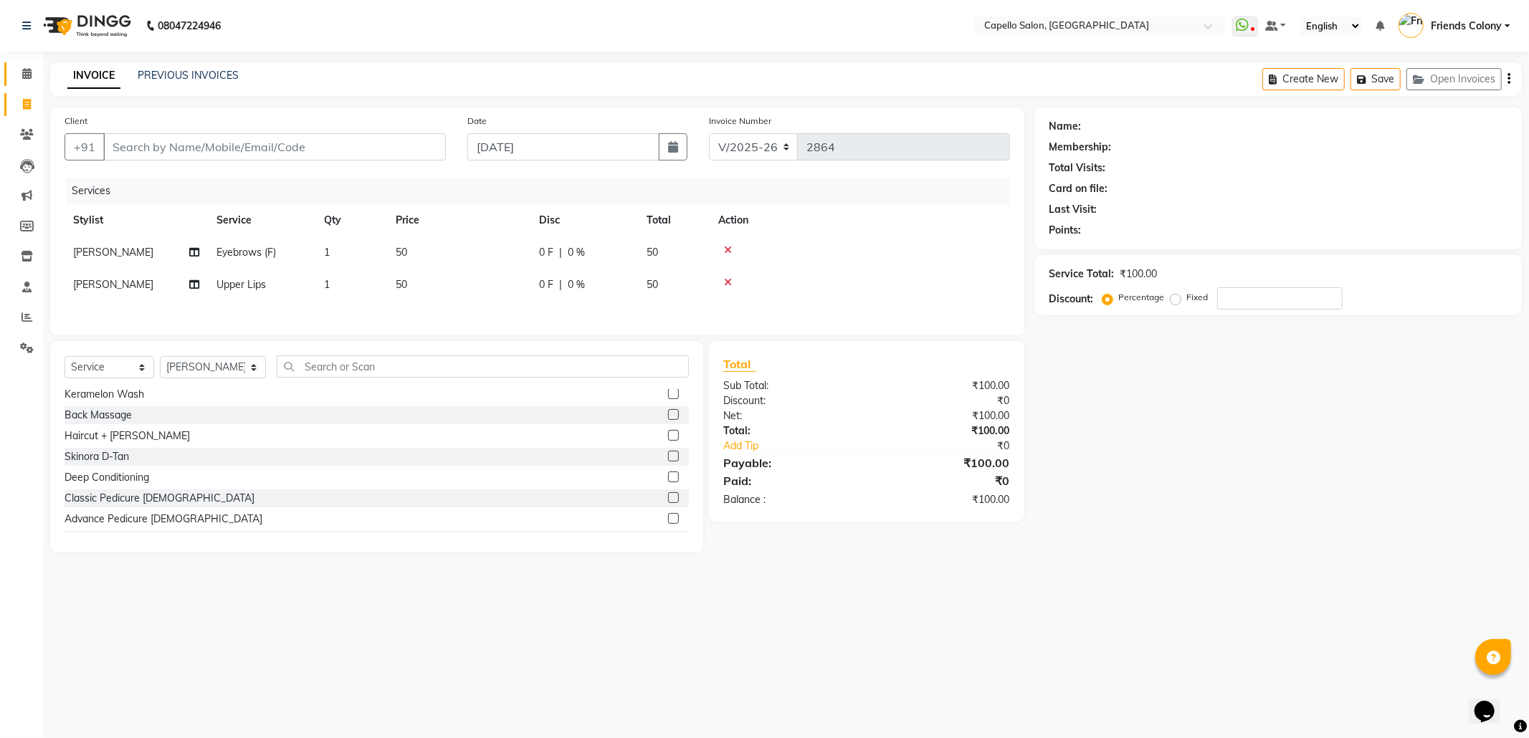
click at [22, 82] on link "Calendar" at bounding box center [21, 74] width 34 height 24
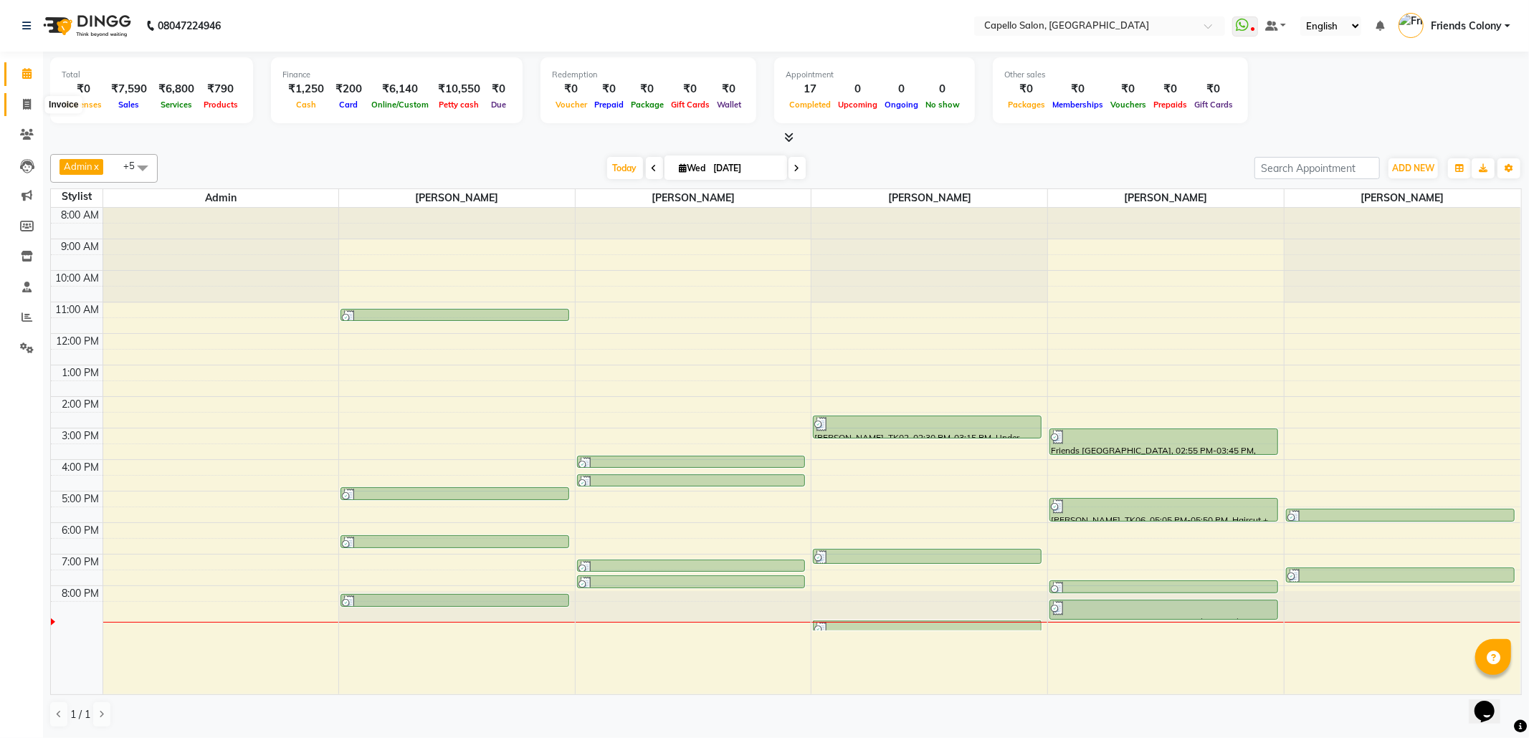
click at [19, 106] on span at bounding box center [26, 105] width 25 height 16
select select "service"
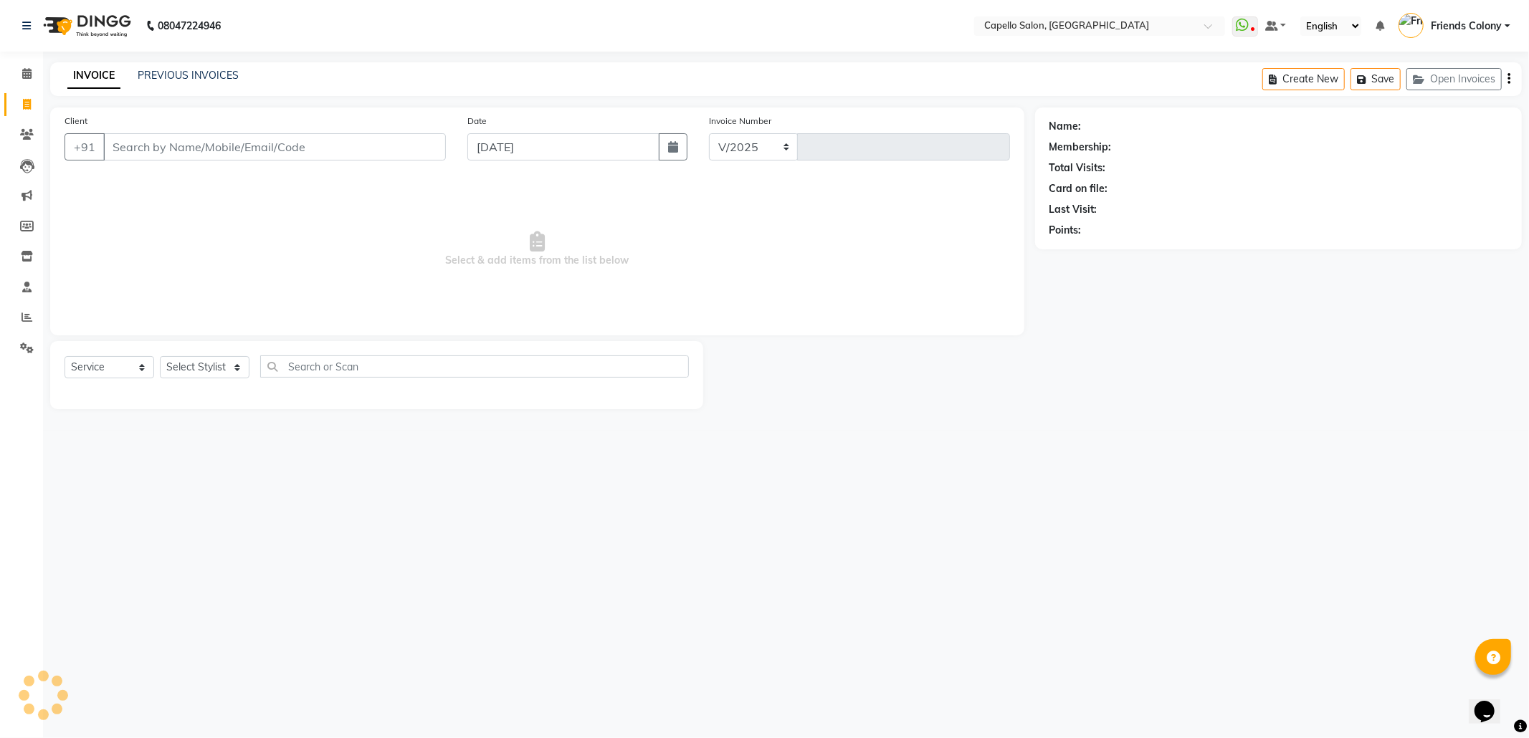
select select "3583"
type input "2865"
click at [166, 75] on link "PREVIOUS INVOICES" at bounding box center [188, 75] width 101 height 13
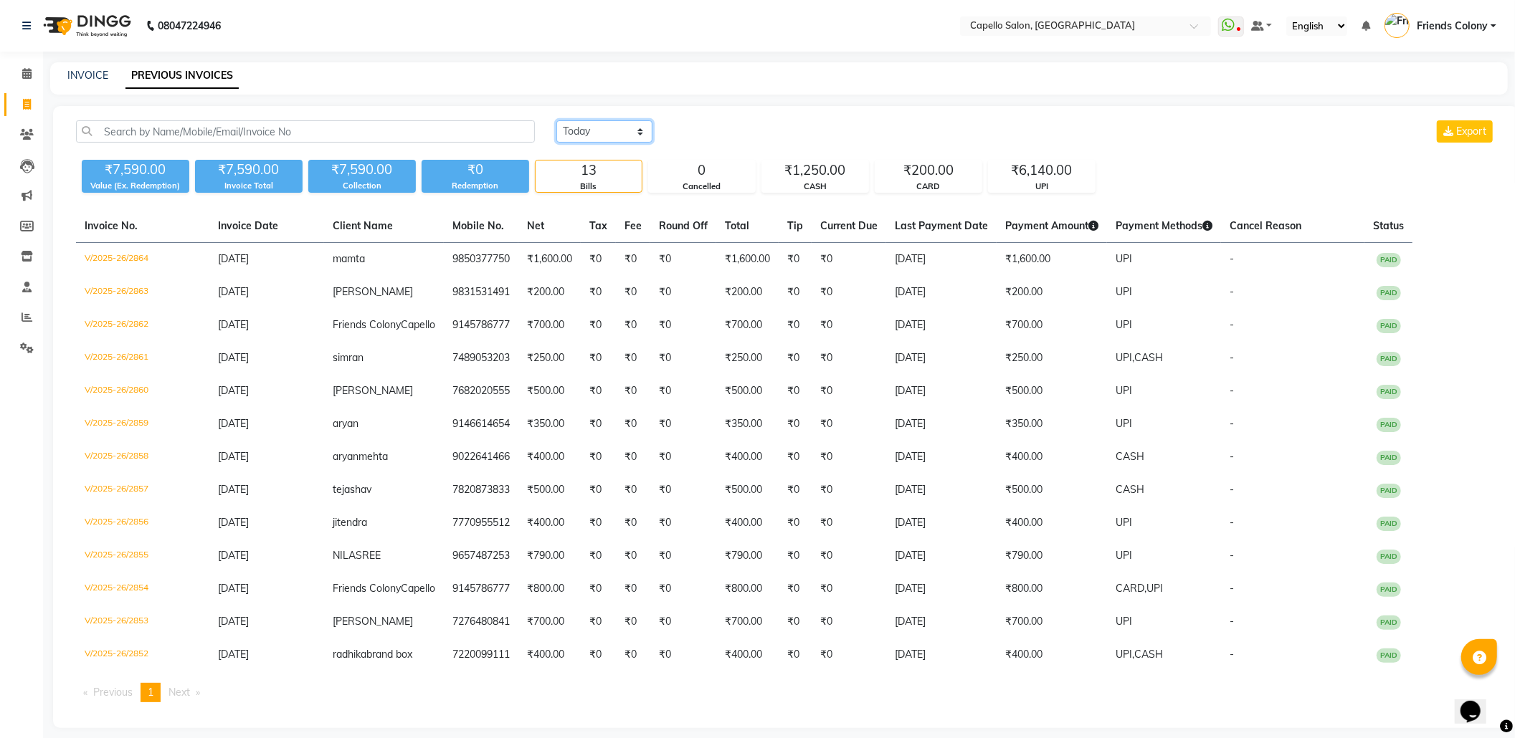
click at [626, 133] on select "[DATE] [DATE] Custom Range" at bounding box center [604, 131] width 96 height 22
click at [680, 138] on div "Today Yesterday Custom Range Export" at bounding box center [1025, 131] width 939 height 22
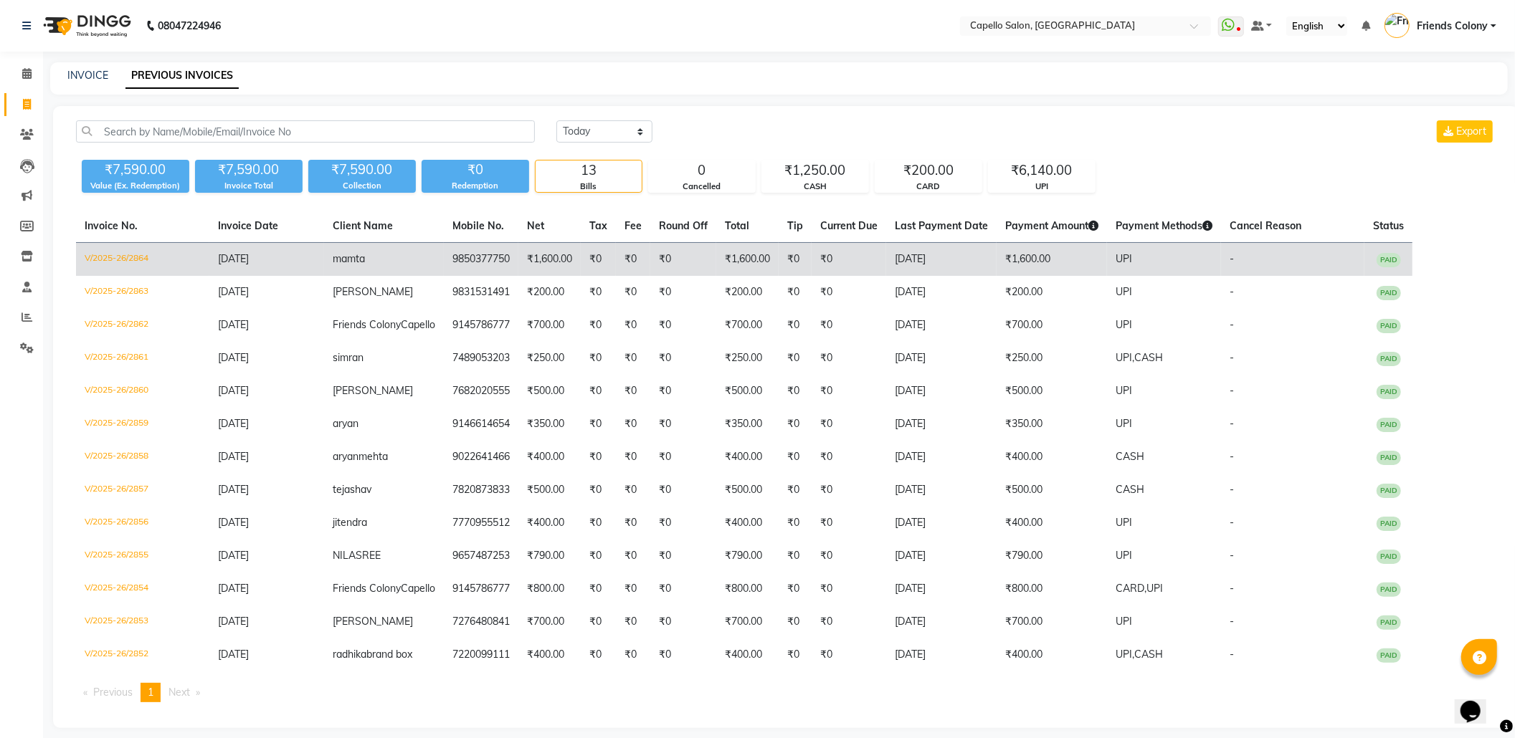
click at [120, 259] on td "V/2025-26/2864" at bounding box center [142, 260] width 133 height 34
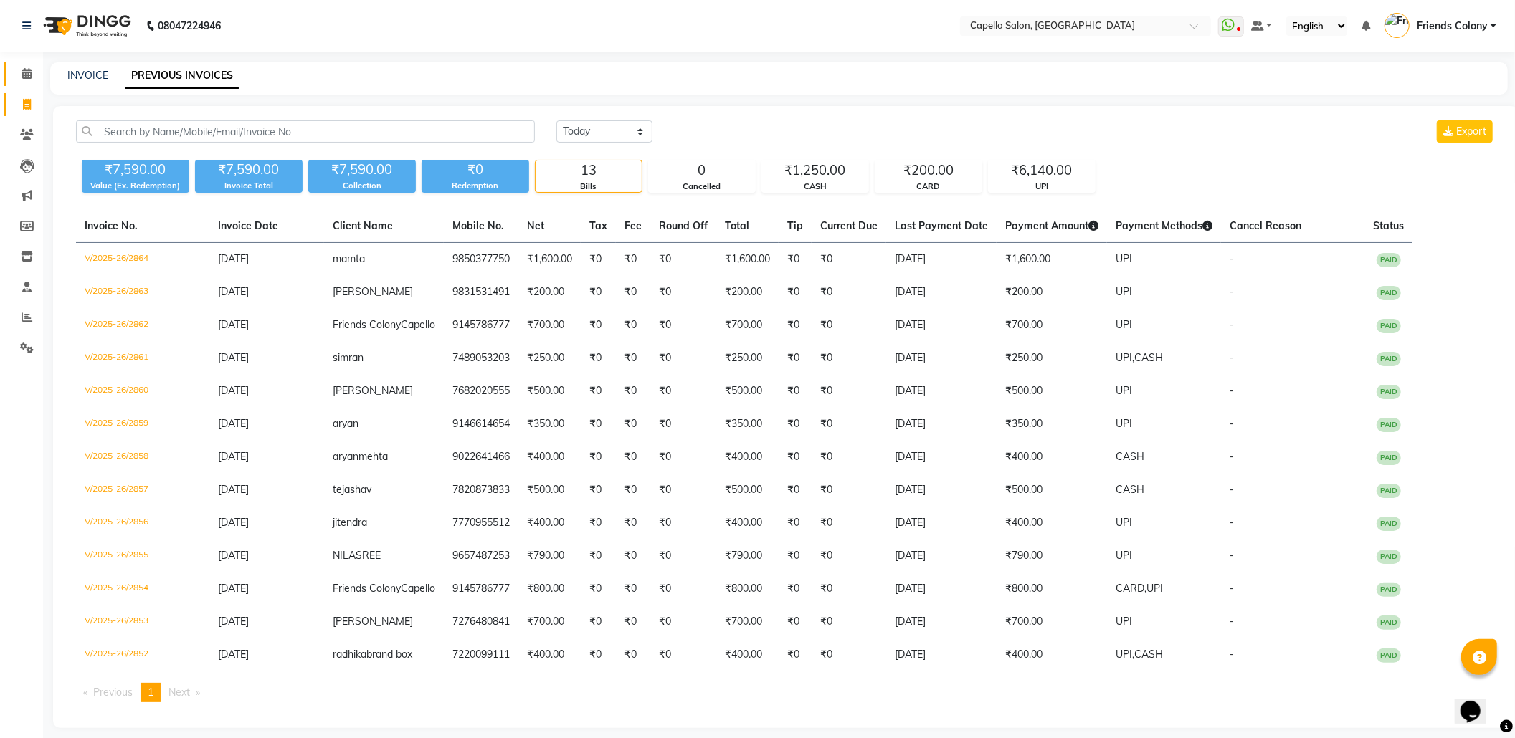
click at [27, 84] on link "Calendar" at bounding box center [21, 74] width 34 height 24
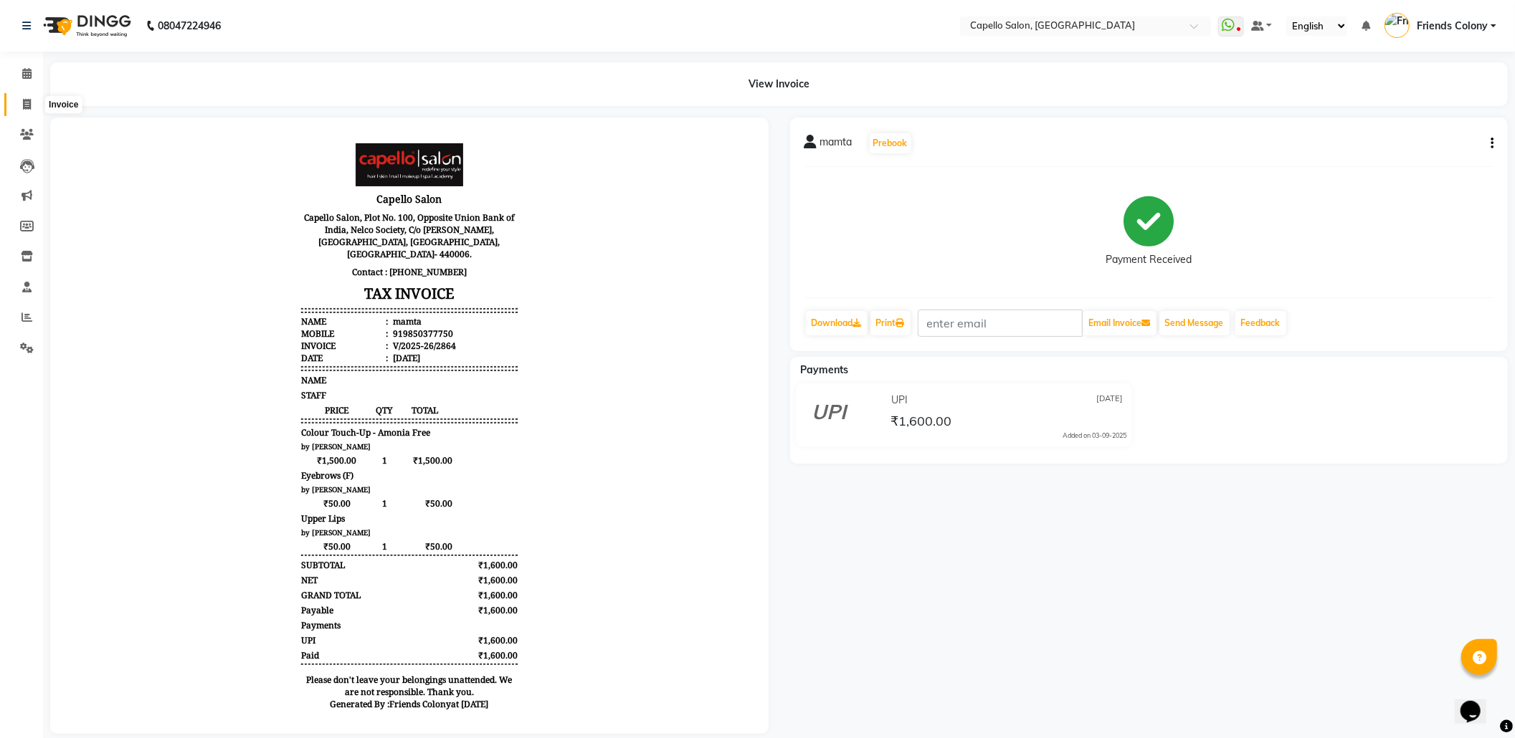
click at [34, 106] on span at bounding box center [26, 105] width 25 height 16
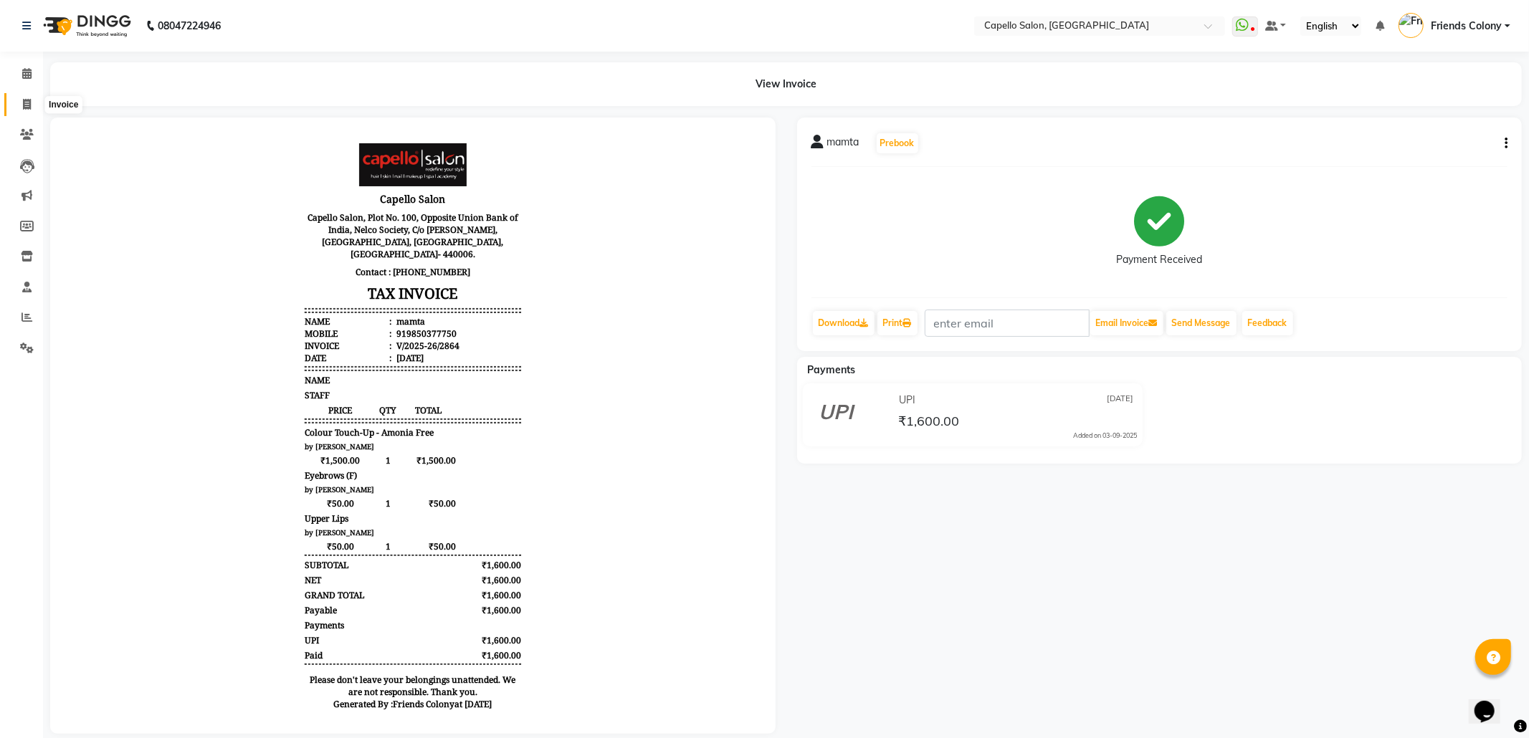
select select "3583"
select select "service"
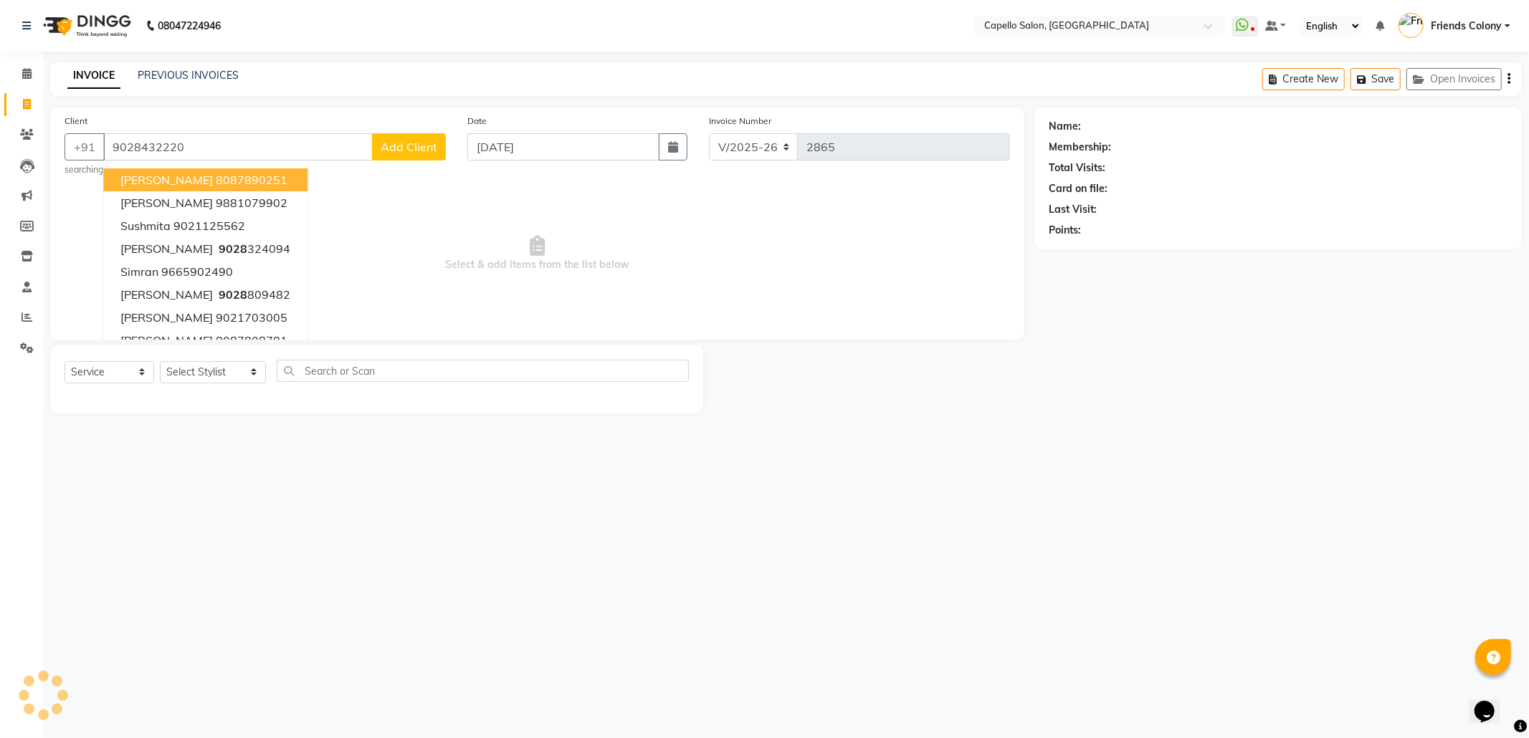
type input "9028432220"
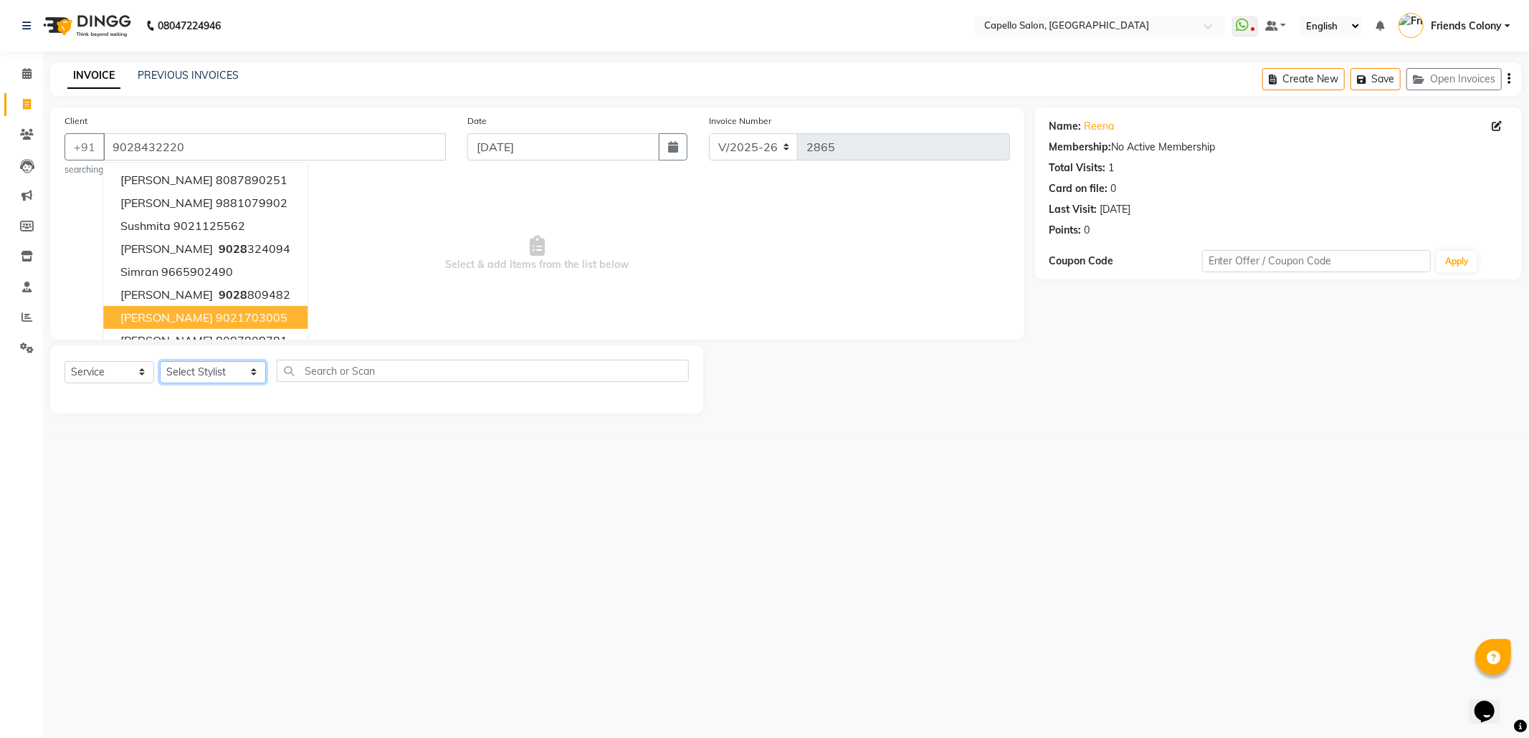
click at [182, 370] on select "Select Stylist Admin [PERSON_NAME] Friends Colony [PERSON_NAME] [PERSON_NAME] N…" at bounding box center [213, 372] width 106 height 22
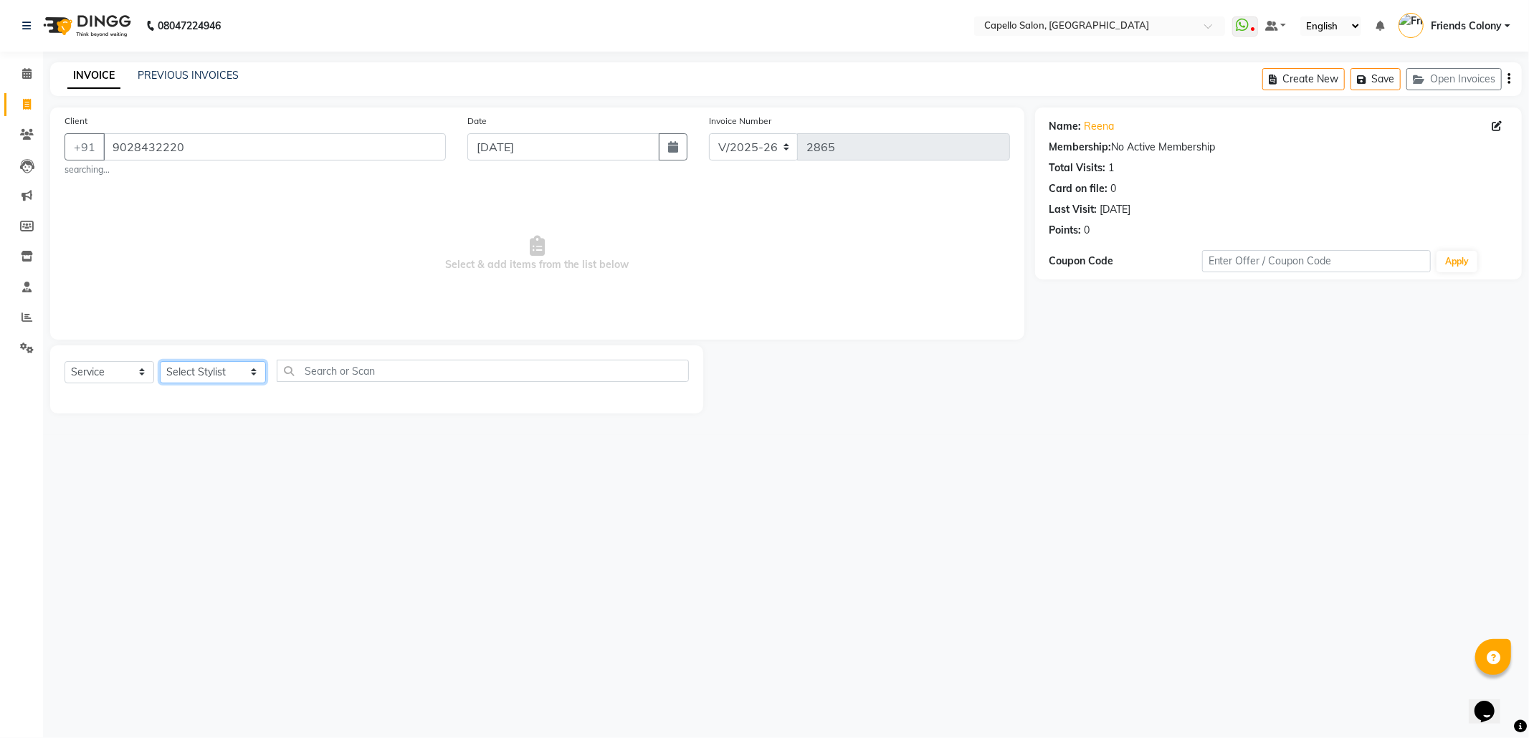
select select "69590"
click at [160, 361] on select "Select Stylist Admin [PERSON_NAME] Friends Colony [PERSON_NAME] [PERSON_NAME] N…" at bounding box center [213, 372] width 106 height 22
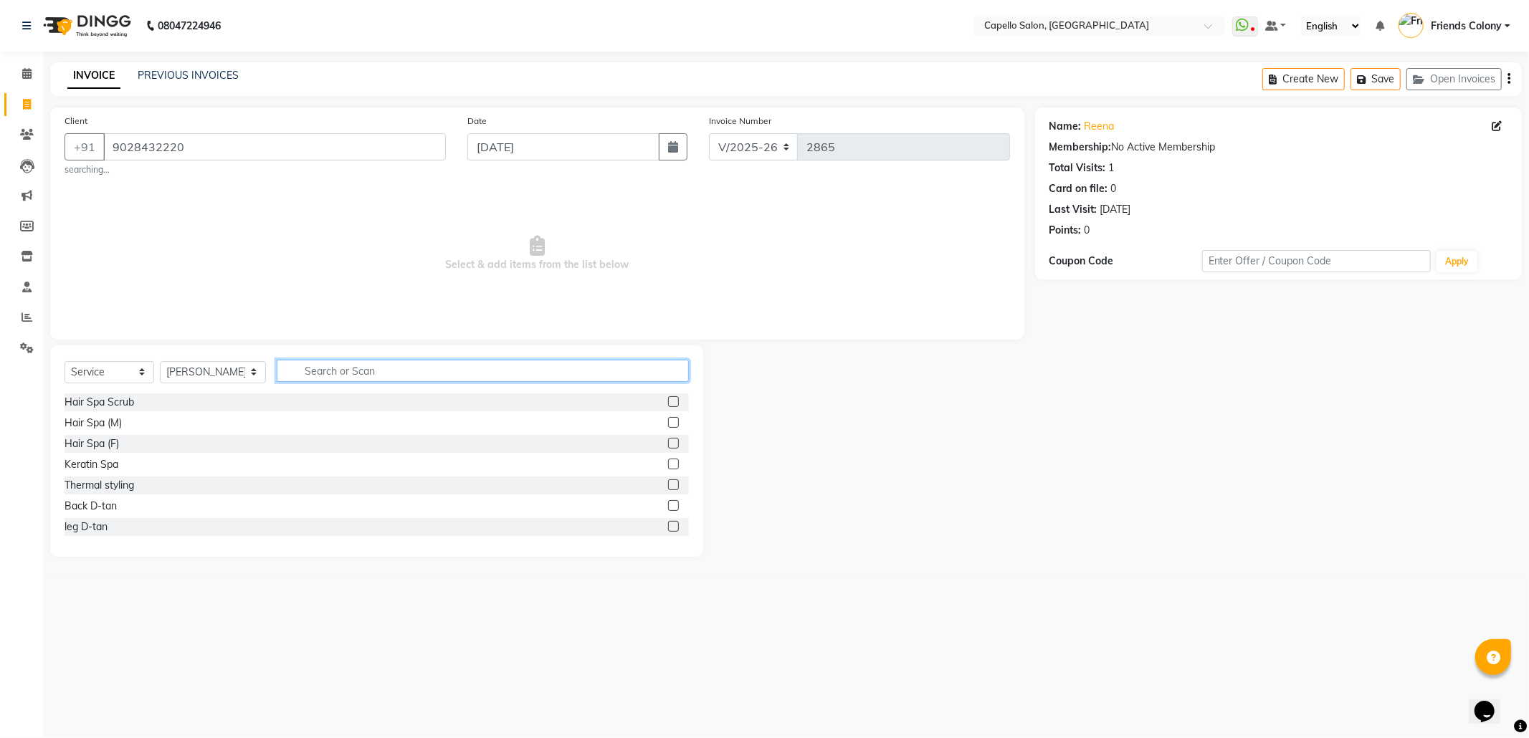
click at [319, 367] on input "text" at bounding box center [483, 371] width 412 height 22
type input "wash"
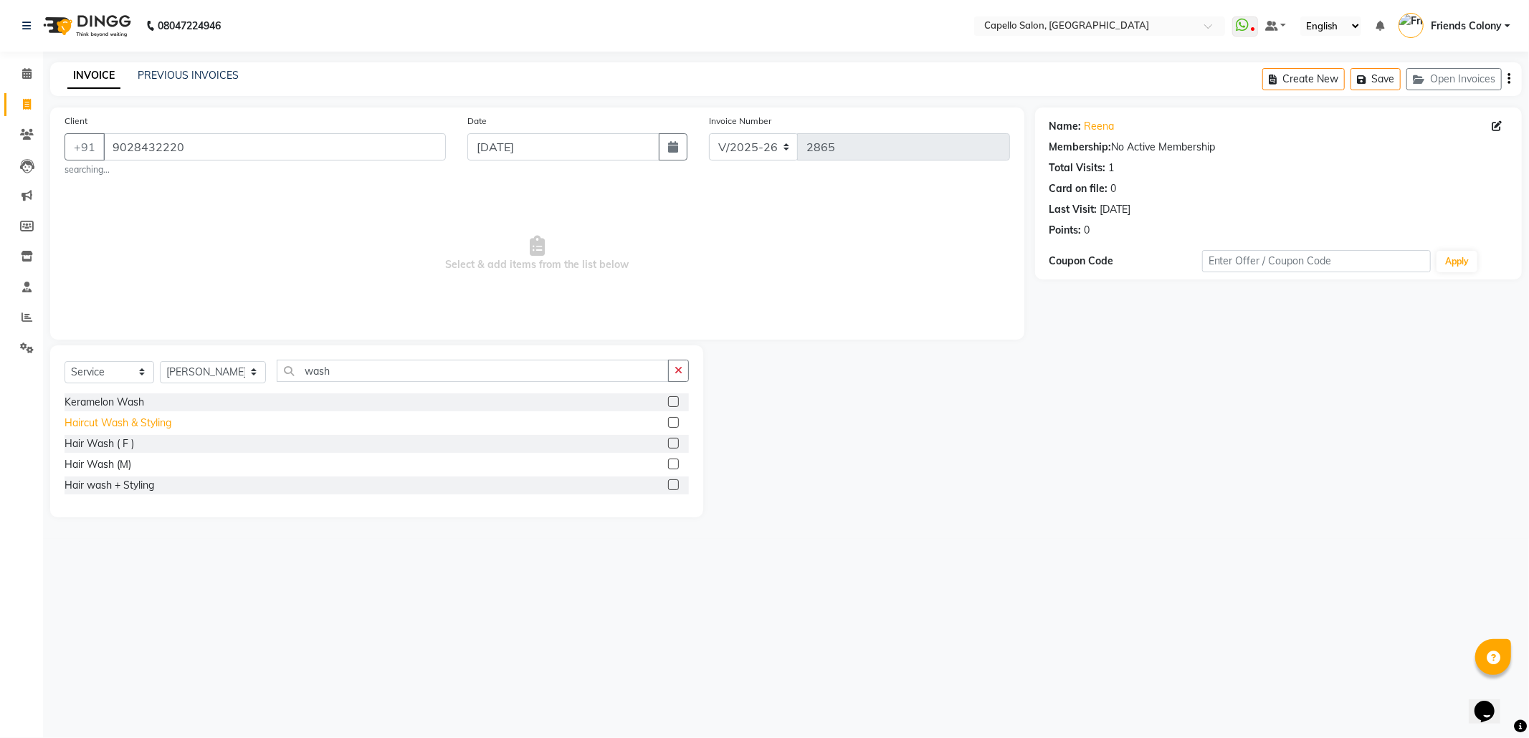
click at [147, 422] on div "Haircut Wash & Styling" at bounding box center [118, 423] width 107 height 15
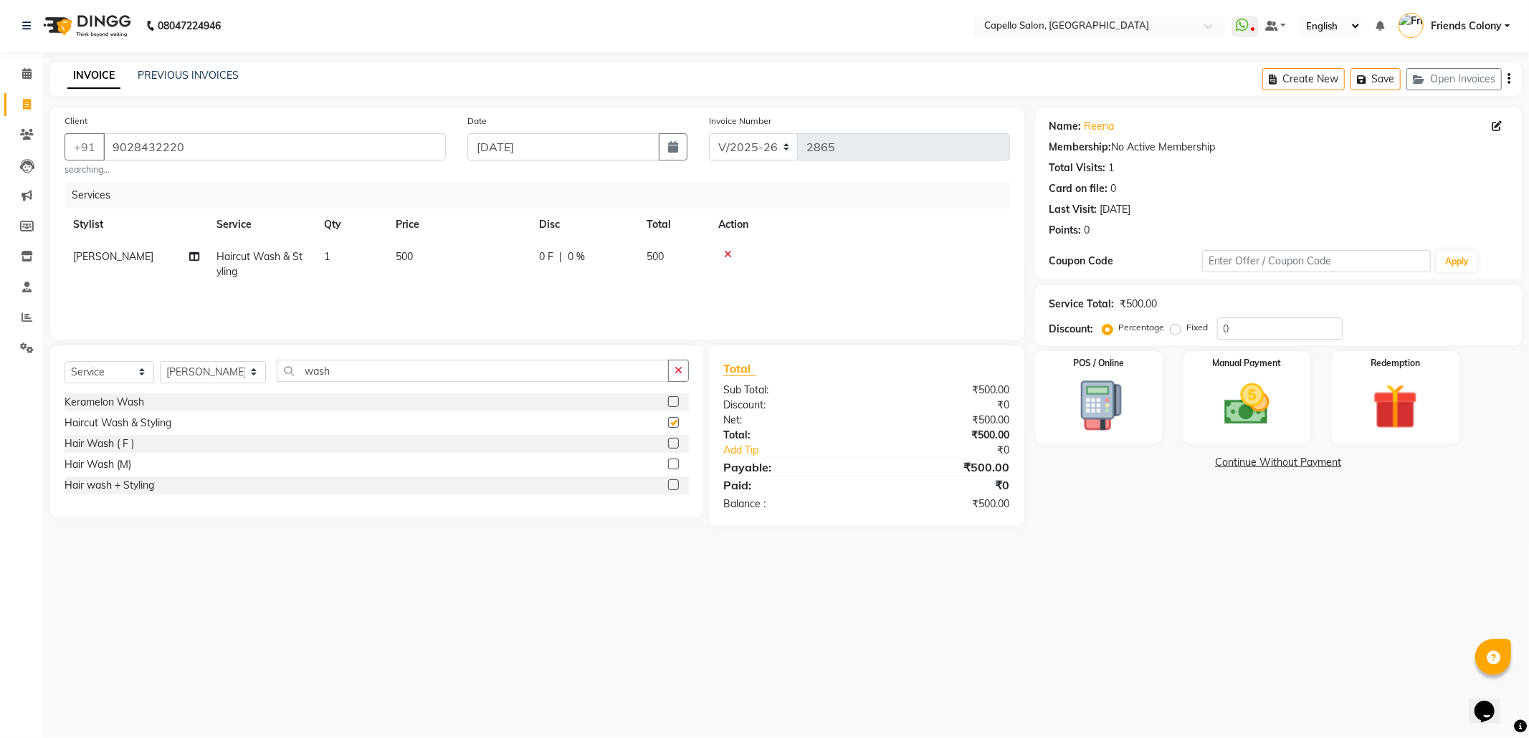
checkbox input "false"
click at [1265, 423] on img at bounding box center [1247, 405] width 77 height 54
click at [1189, 462] on span "UPI" at bounding box center [1186, 463] width 22 height 16
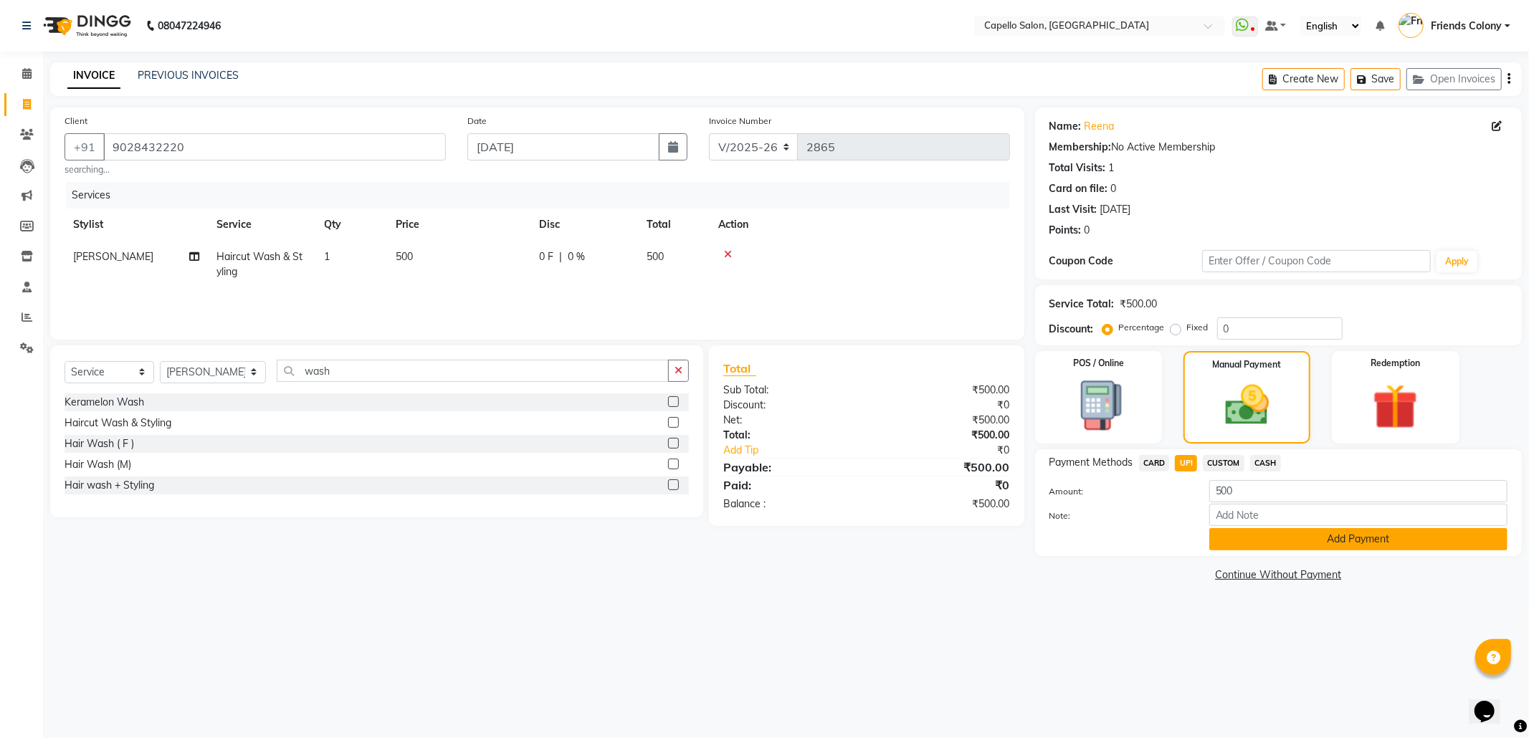
click at [1341, 535] on button "Add Payment" at bounding box center [1359, 539] width 298 height 22
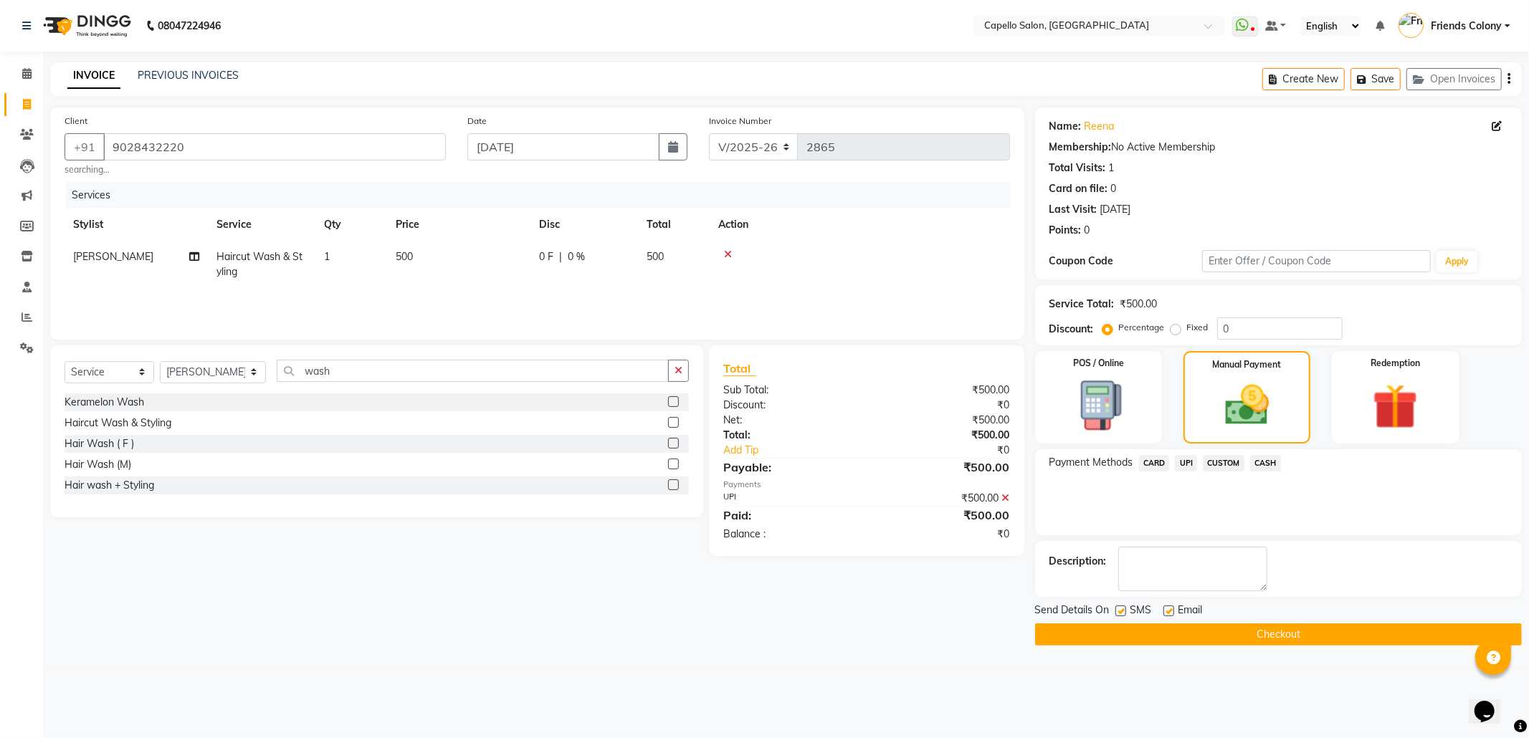
click at [1268, 632] on button "Checkout" at bounding box center [1278, 635] width 487 height 22
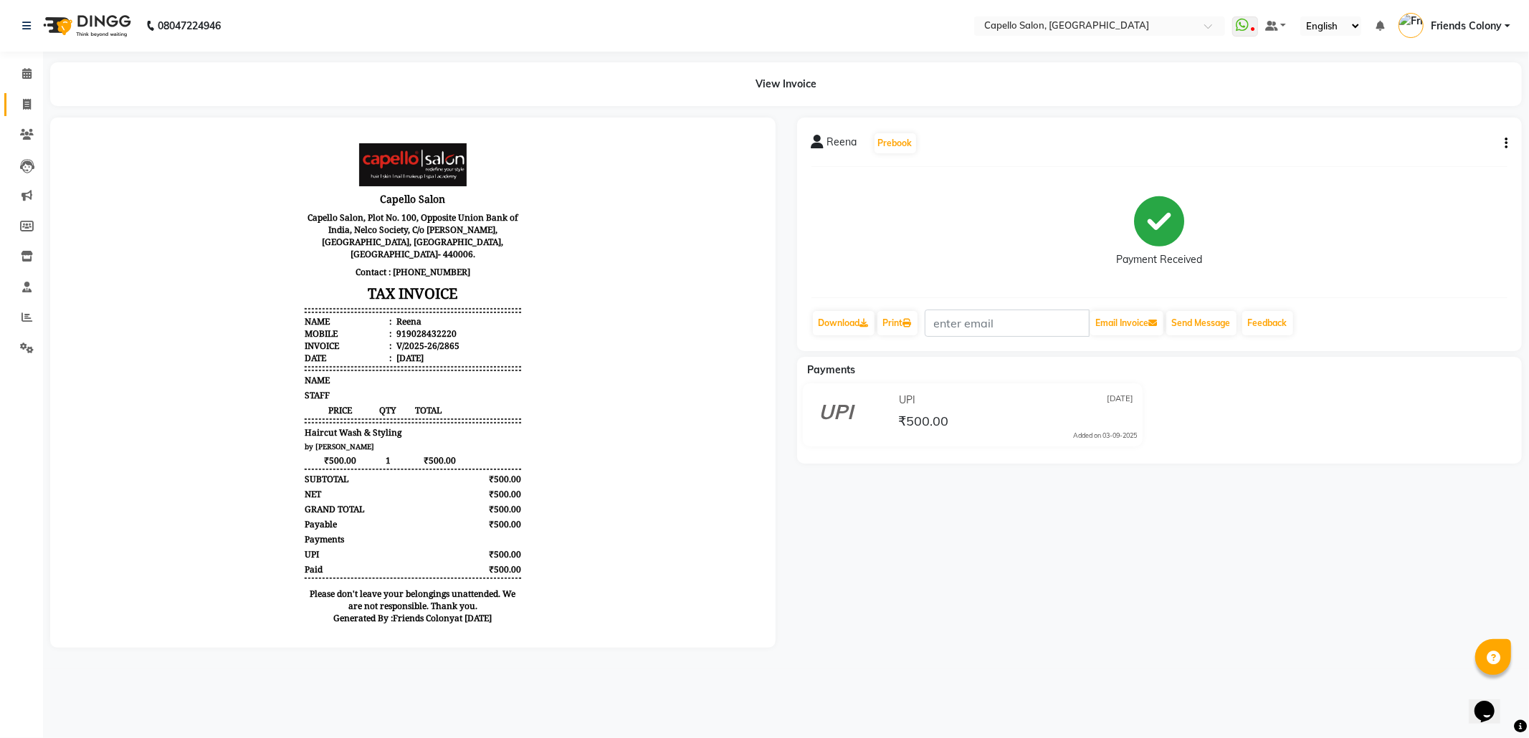
click at [23, 104] on icon at bounding box center [27, 104] width 8 height 11
select select "service"
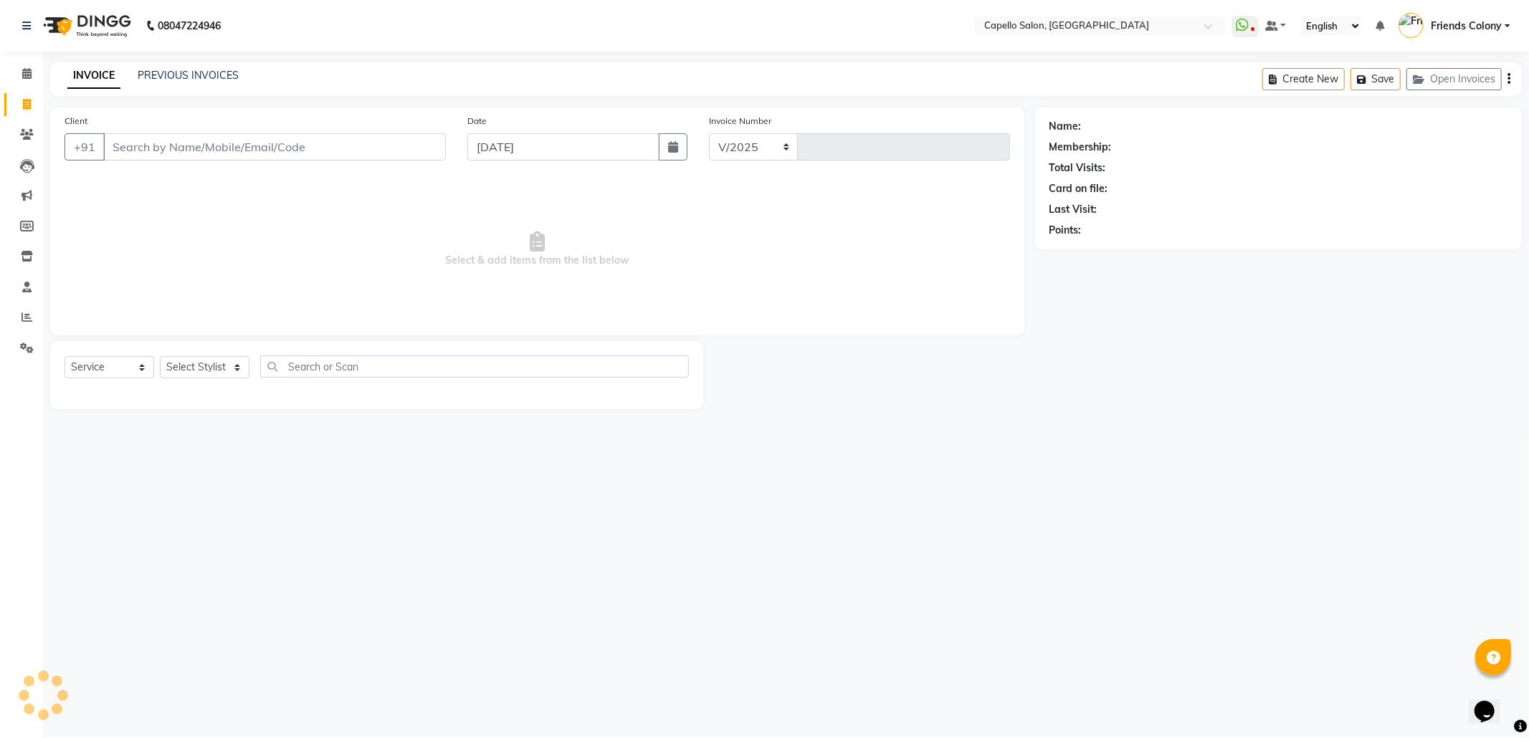
select select "3583"
type input "2866"
click at [195, 72] on link "PREVIOUS INVOICES" at bounding box center [188, 75] width 101 height 13
